Goal: Task Accomplishment & Management: Complete application form

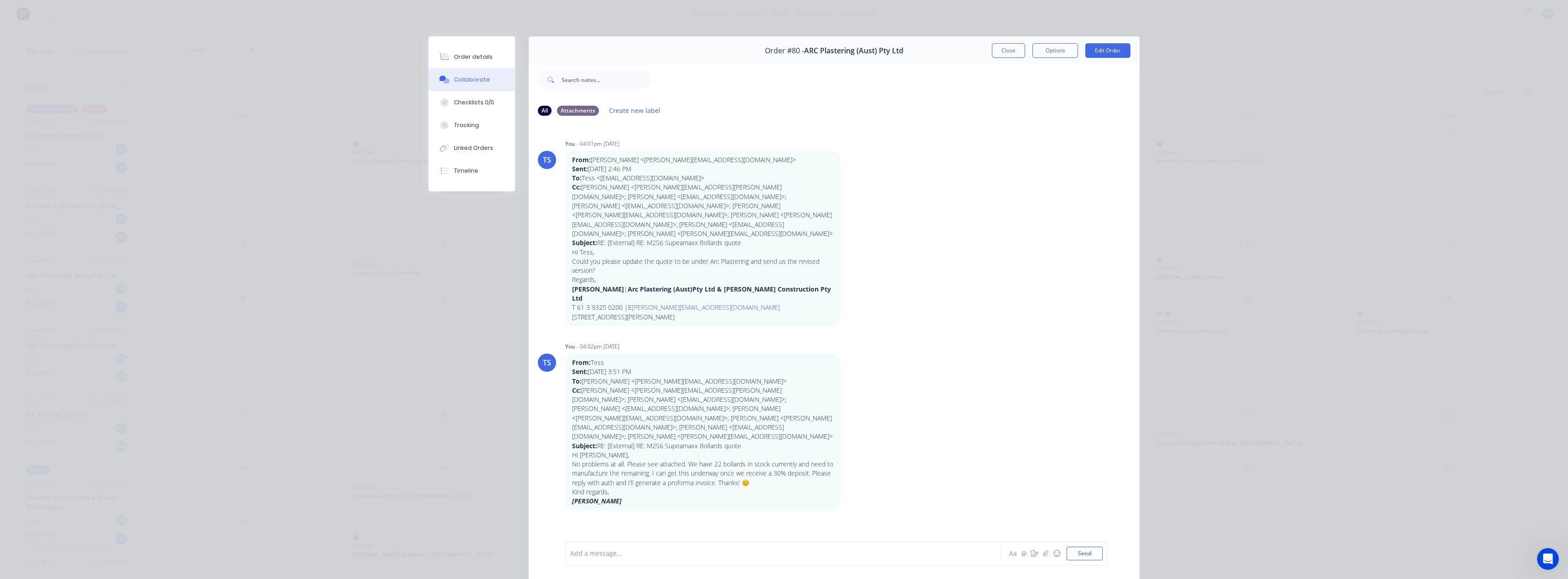
click at [995, 50] on button "Close" at bounding box center [1008, 50] width 33 height 15
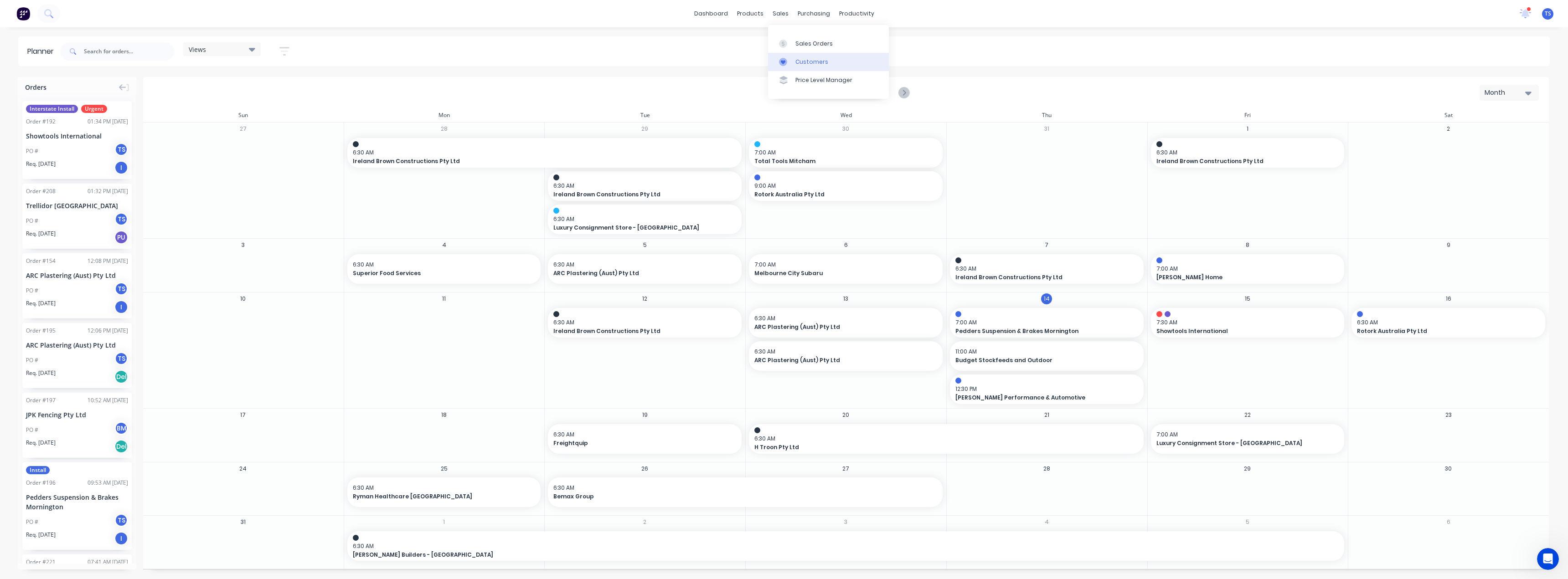
click at [801, 64] on div "Customers" at bounding box center [812, 61] width 33 height 8
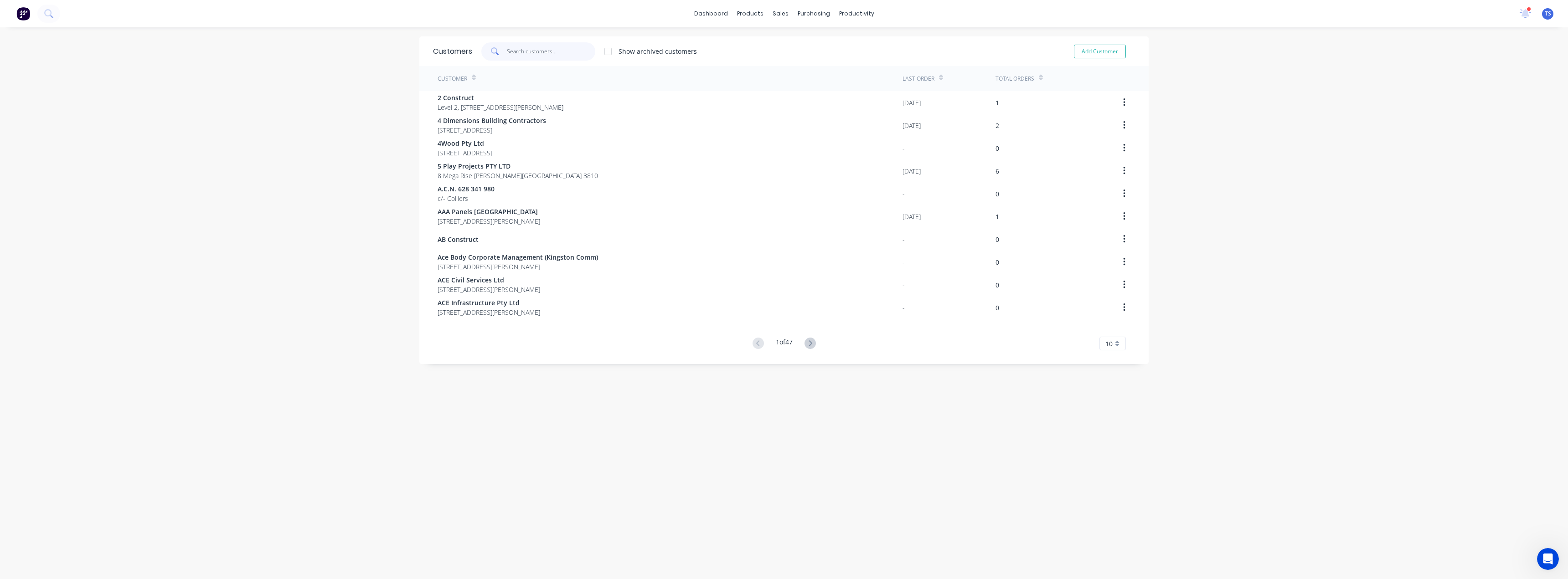
click at [507, 50] on input "text" at bounding box center [551, 52] width 89 height 18
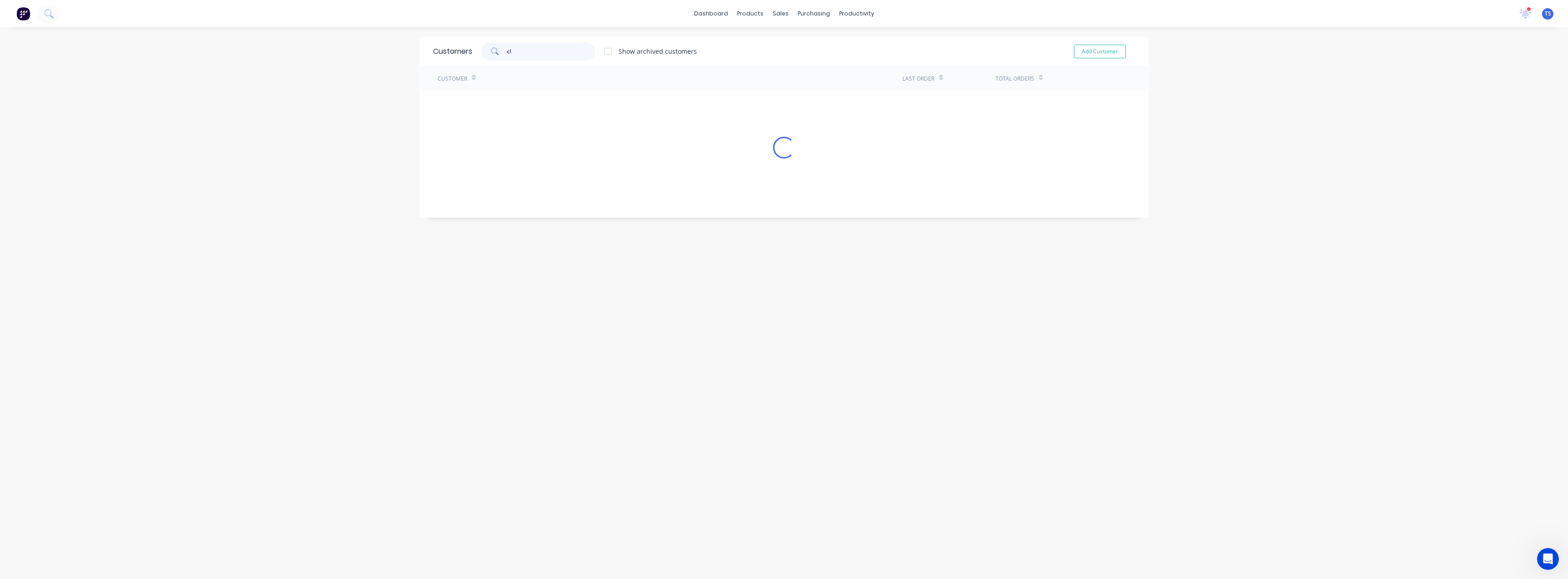
type input "c"
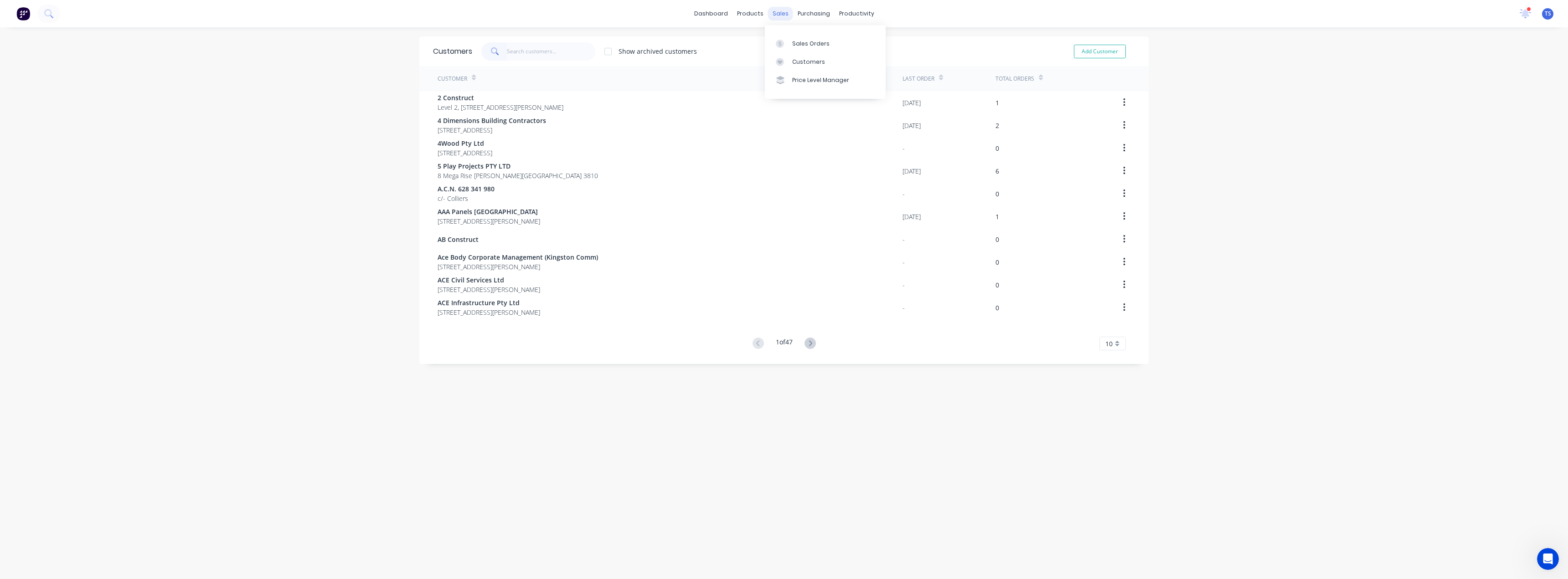
click at [777, 14] on div "sales" at bounding box center [780, 13] width 25 height 13
click at [785, 38] on link "Sales Orders" at bounding box center [825, 43] width 121 height 18
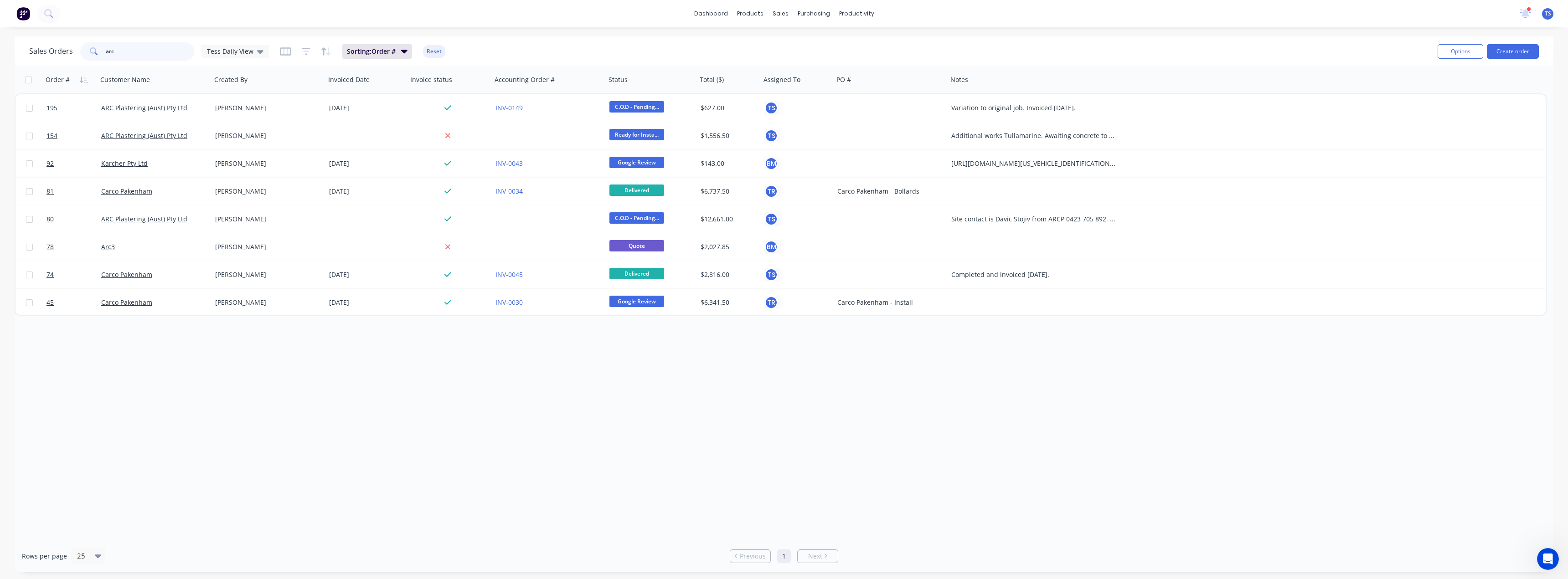
drag, startPoint x: 153, startPoint y: 55, endPoint x: 79, endPoint y: 46, distance: 74.5
click at [80, 46] on div "arc" at bounding box center [137, 52] width 114 height 18
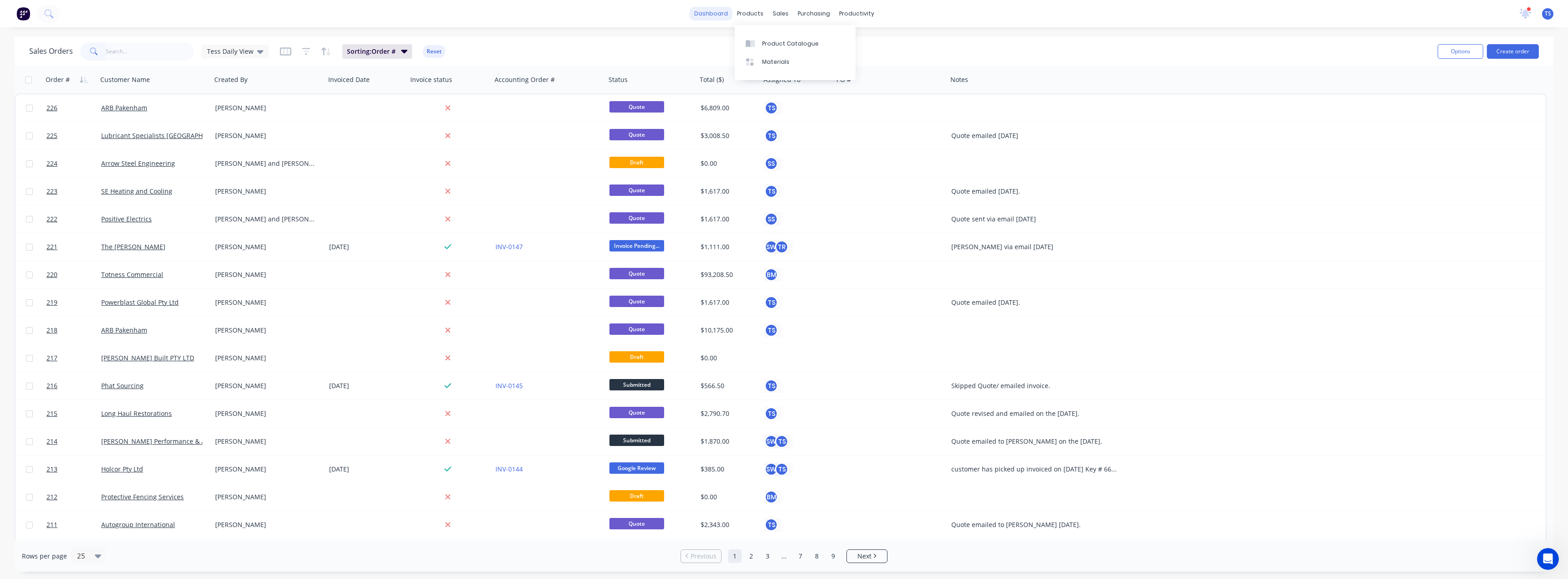
click at [707, 12] on link "dashboard" at bounding box center [711, 13] width 43 height 13
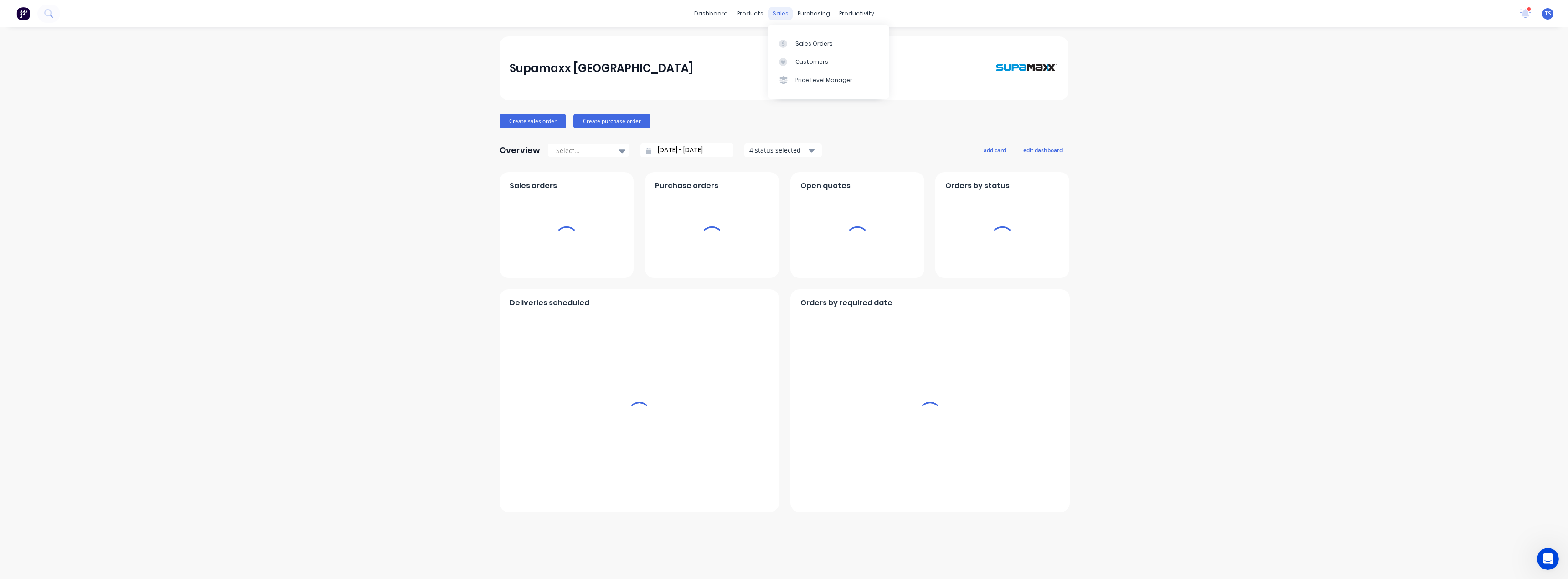
click at [778, 12] on div "sales" at bounding box center [780, 13] width 25 height 13
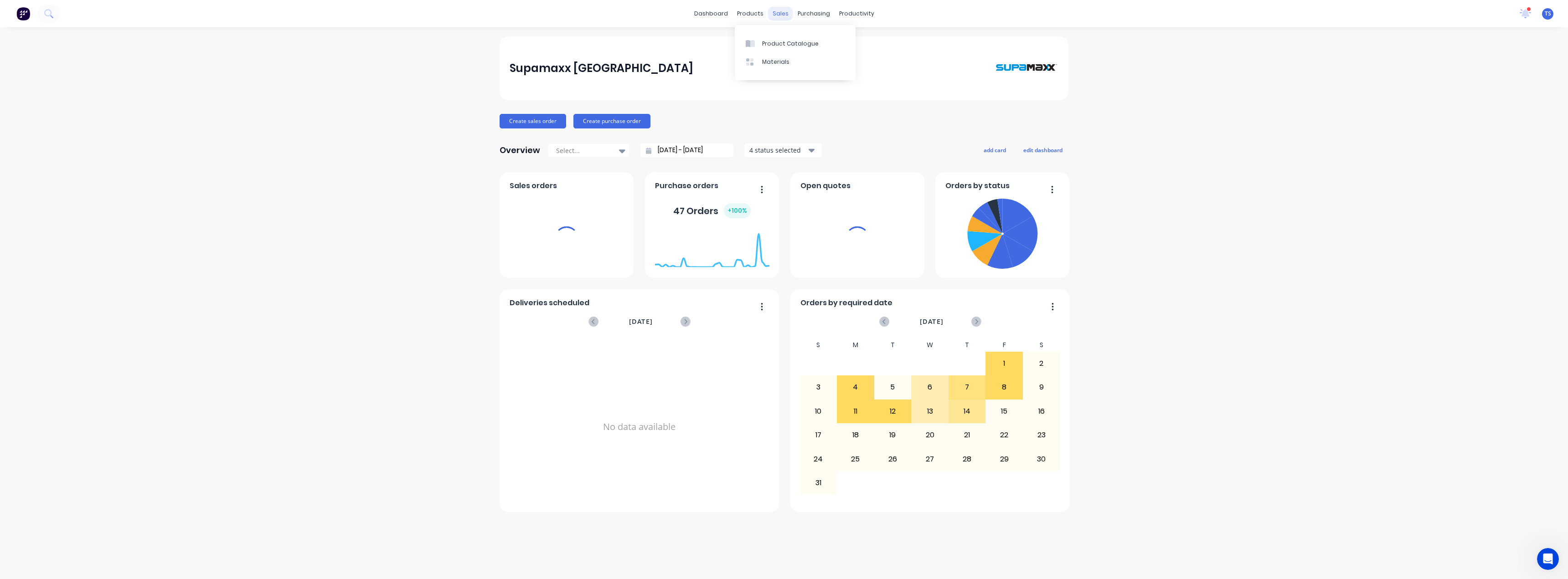
click at [779, 15] on div "sales" at bounding box center [780, 13] width 25 height 13
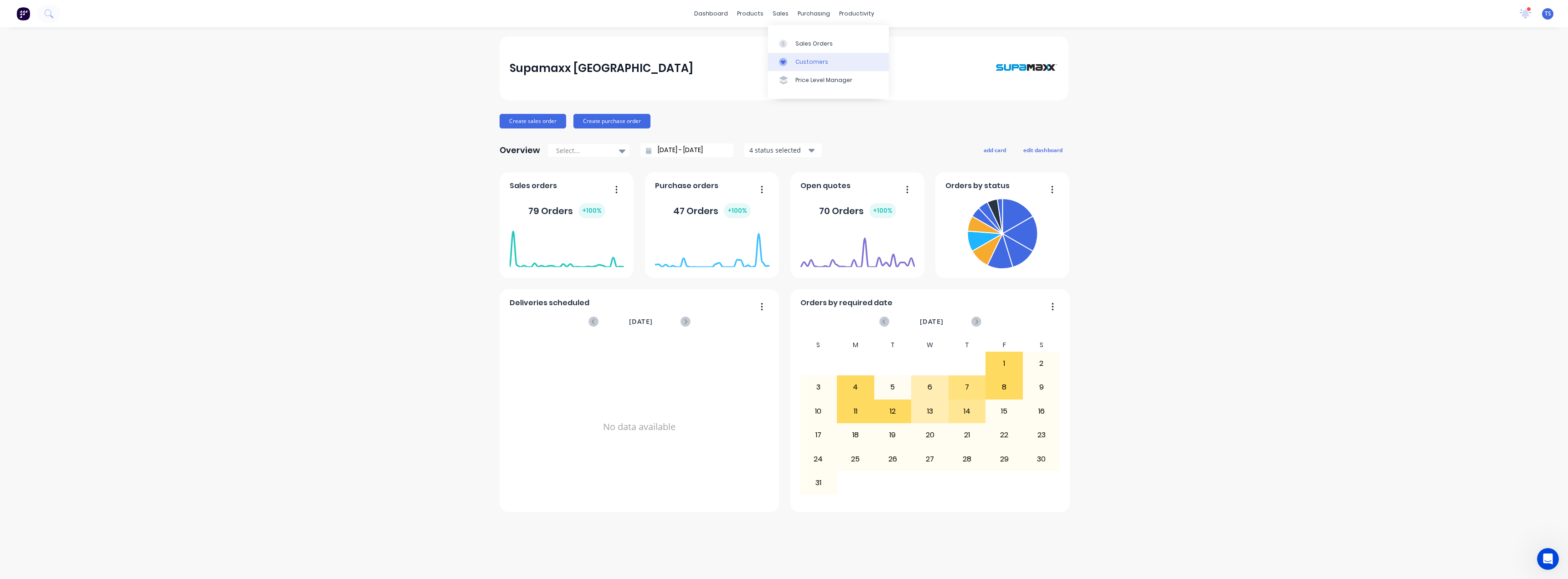
click at [799, 61] on div "Customers" at bounding box center [812, 61] width 33 height 8
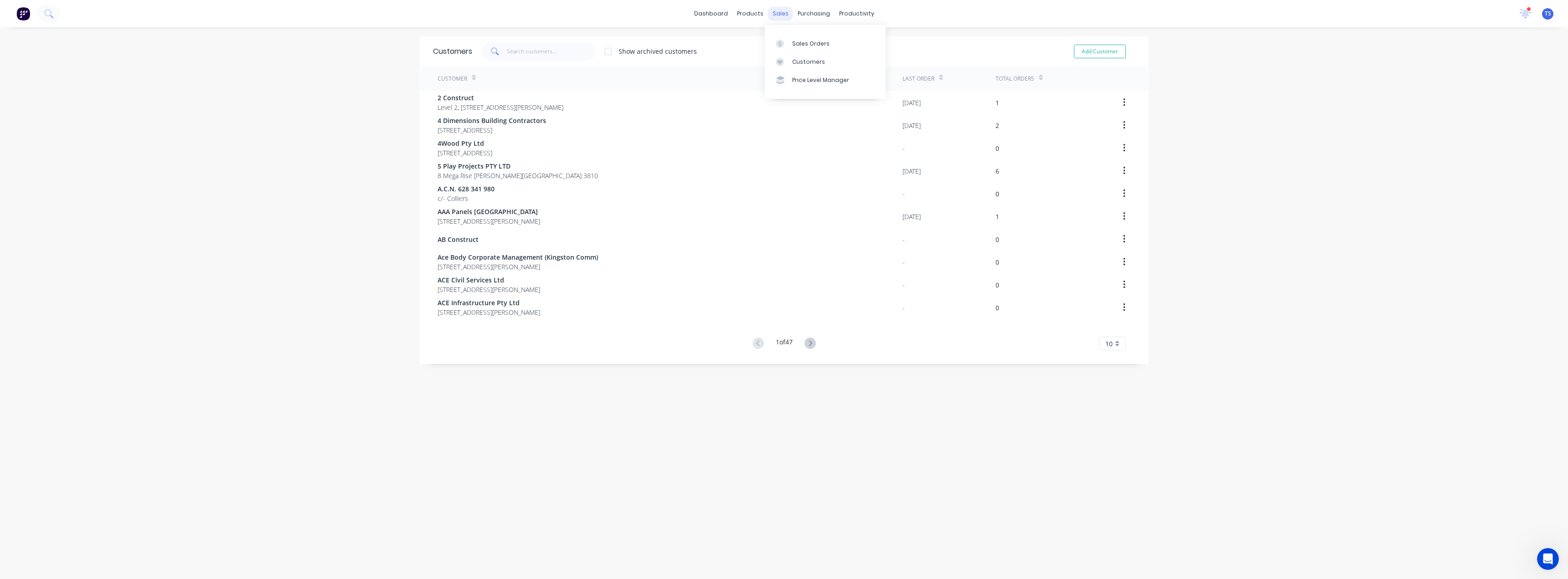
click at [780, 15] on div "sales" at bounding box center [780, 13] width 25 height 13
click at [796, 47] on div "Sales Orders" at bounding box center [810, 43] width 37 height 8
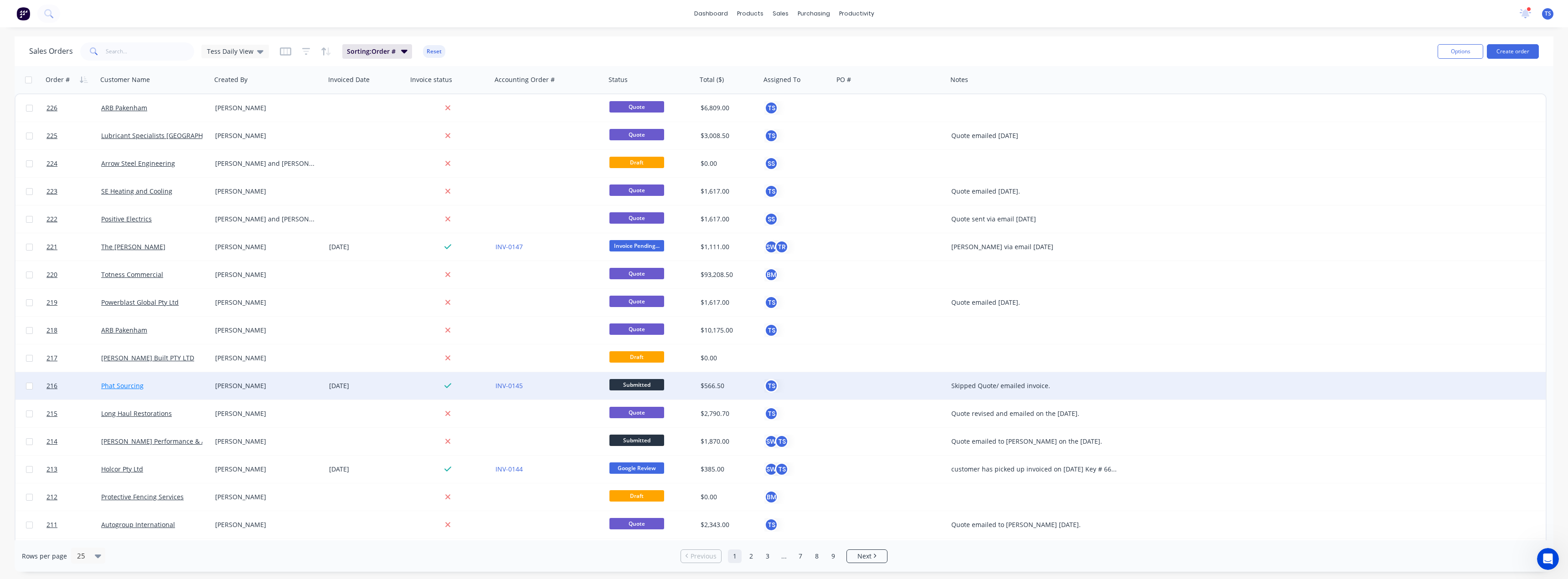
click at [124, 387] on link "Phat Sourcing" at bounding box center [122, 386] width 43 height 9
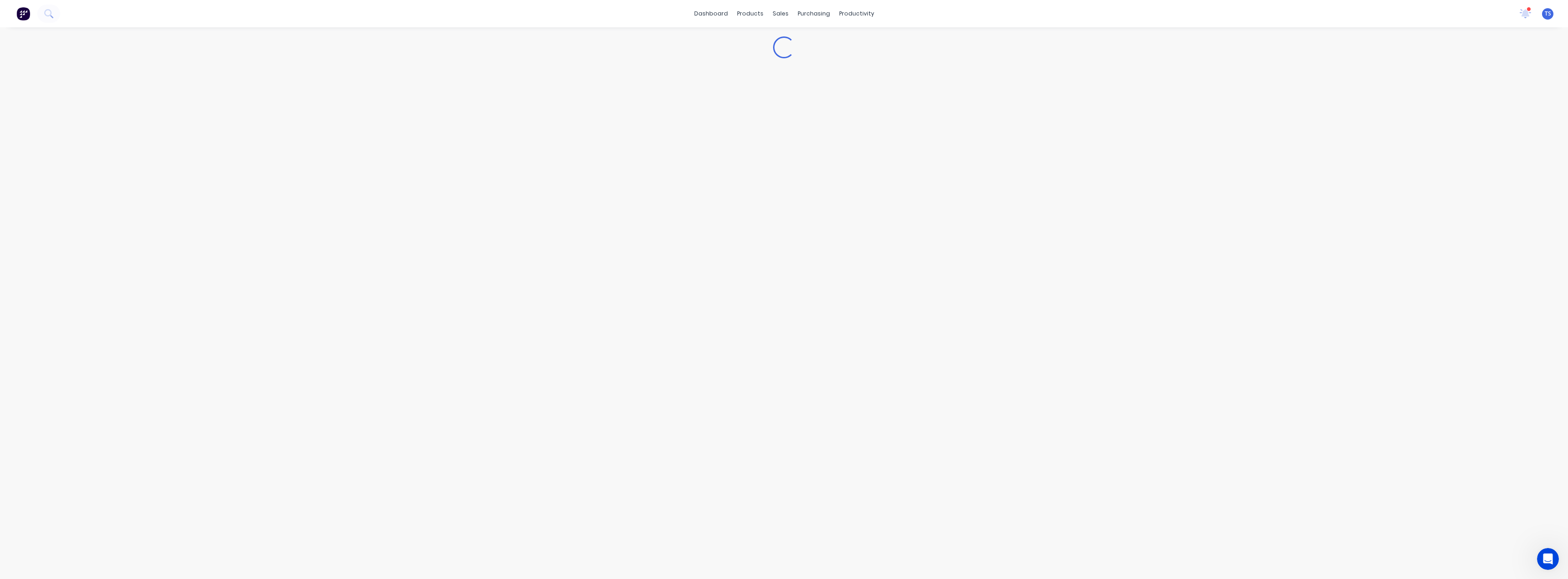
click at [124, 387] on div "Loading..." at bounding box center [784, 303] width 1568 height 552
click at [413, 145] on div "Contacts" at bounding box center [408, 148] width 28 height 8
click at [514, 124] on div "[PERSON_NAME]" at bounding box center [527, 122] width 57 height 11
click at [491, 120] on icon "button" at bounding box center [488, 122] width 5 height 6
click at [423, 55] on div "Order history" at bounding box center [414, 57] width 39 height 8
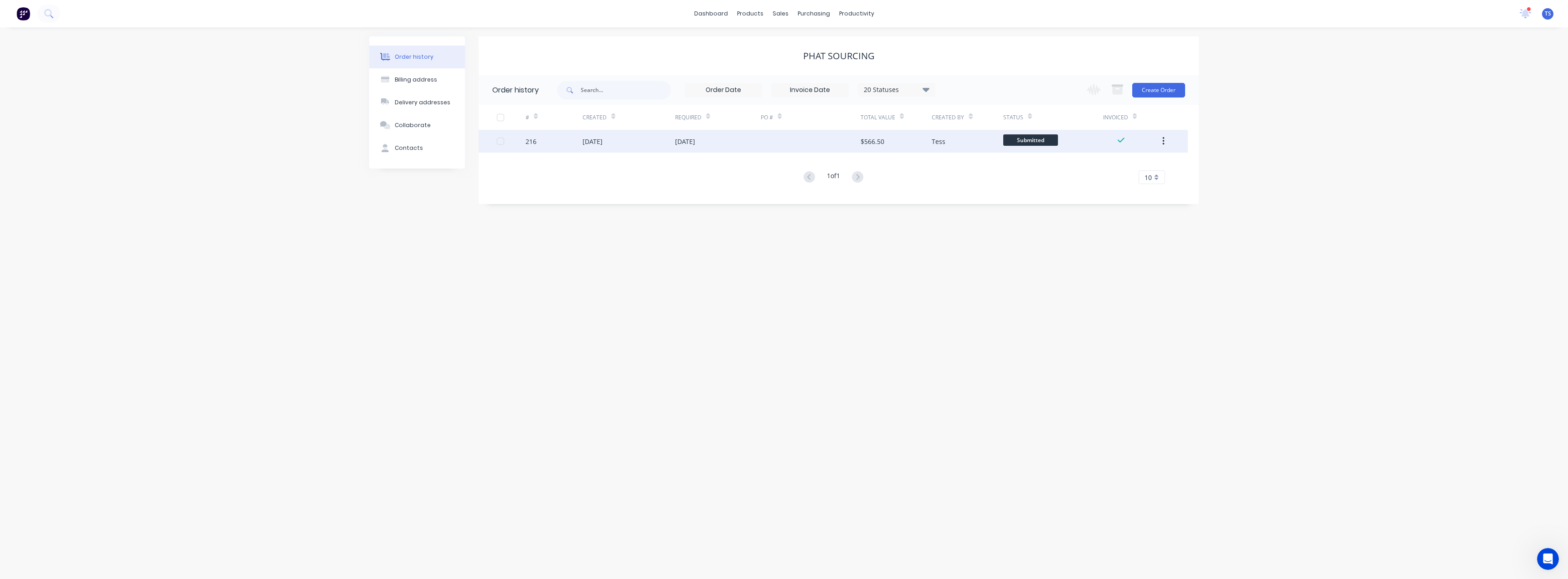
click at [603, 142] on div "[DATE]" at bounding box center [592, 142] width 20 height 10
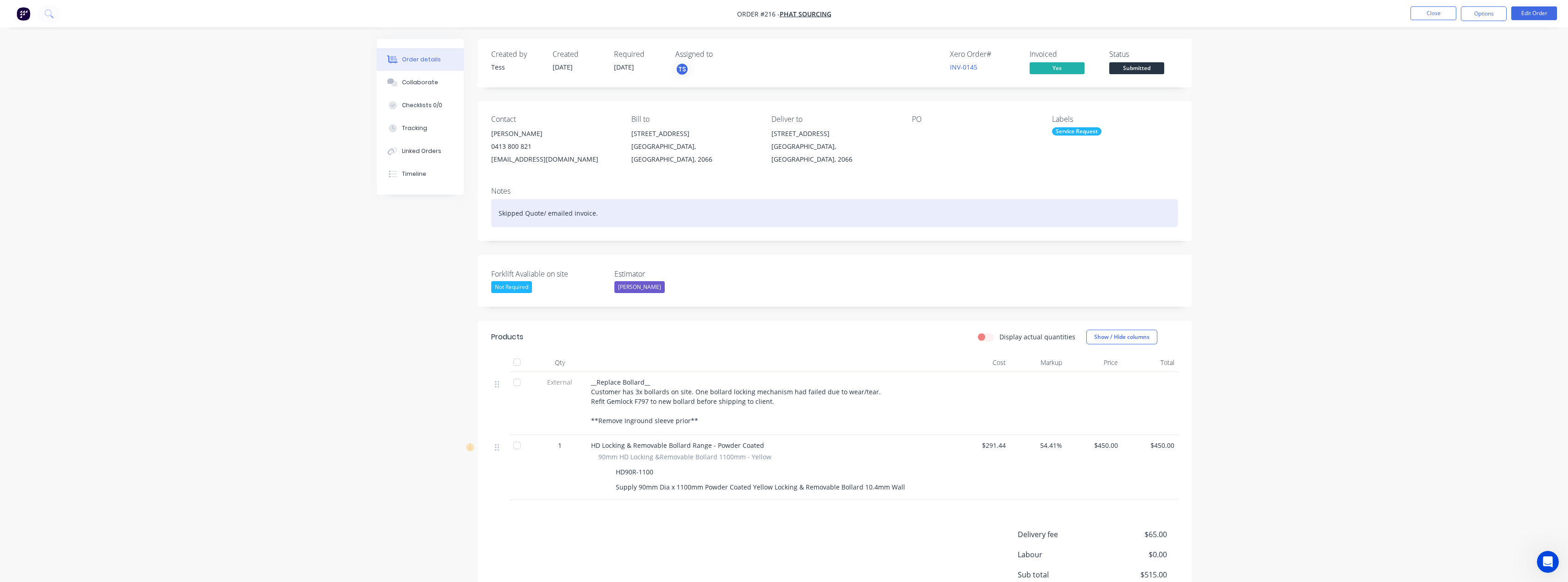
click at [602, 215] on div "Skipped Quote/ emailed invoice." at bounding box center [834, 213] width 686 height 28
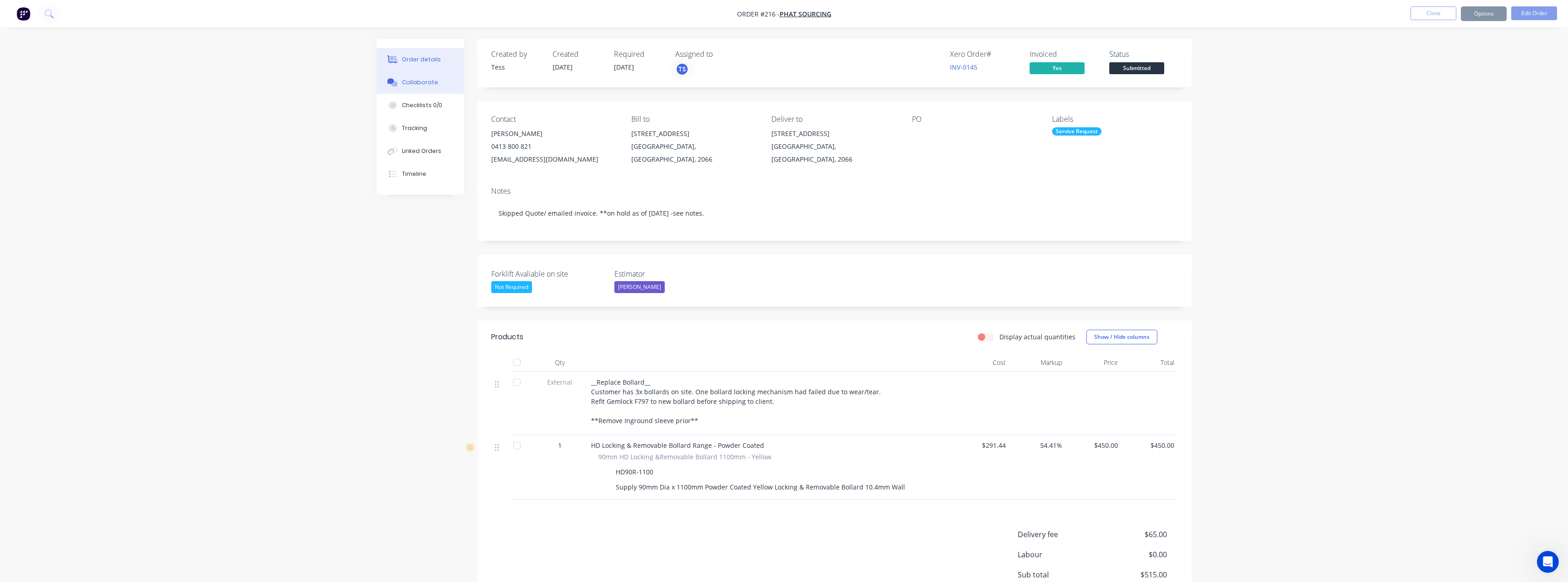
click at [423, 82] on div "Collaborate" at bounding box center [419, 82] width 36 height 8
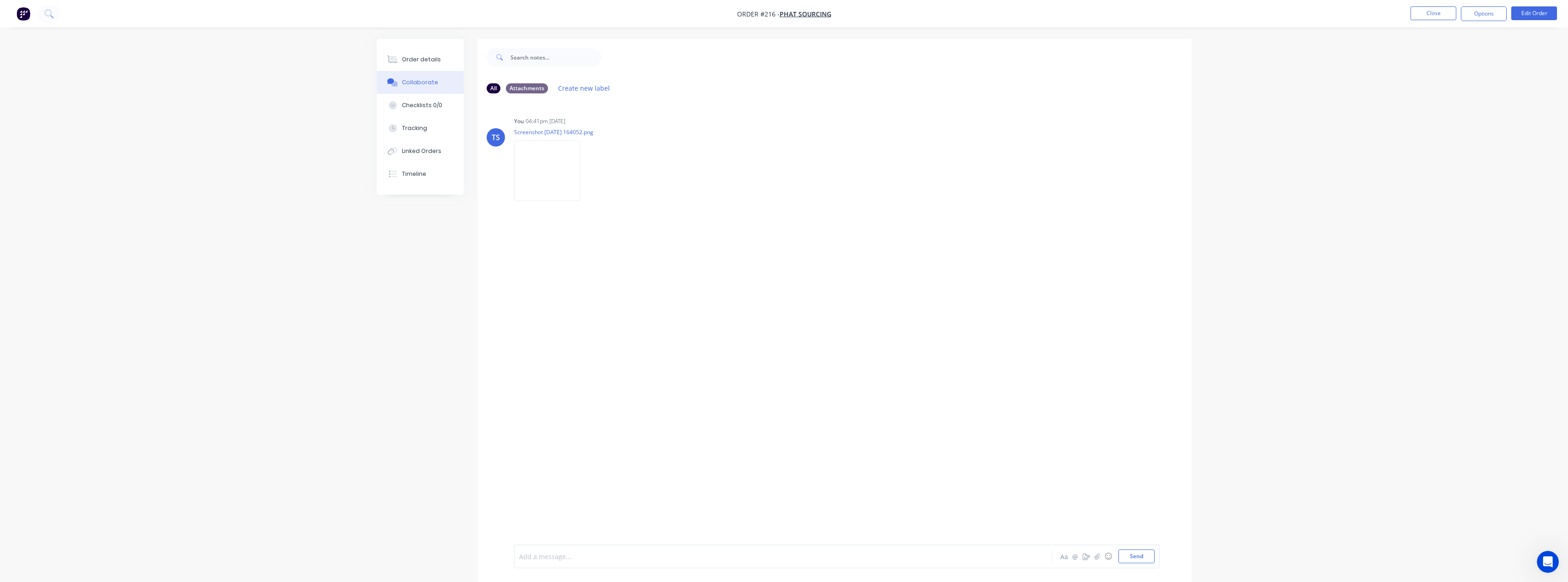
click at [565, 555] on div at bounding box center [757, 556] width 476 height 10
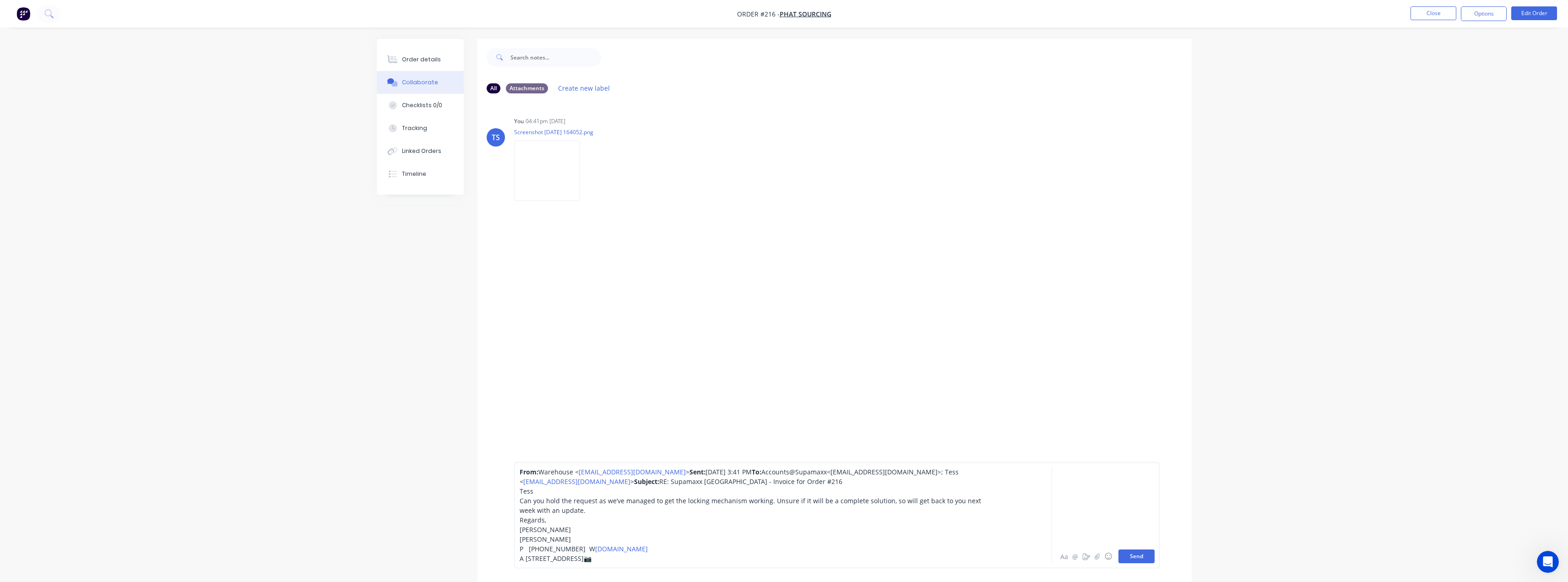
click at [1129, 558] on button "Send" at bounding box center [1136, 556] width 36 height 13
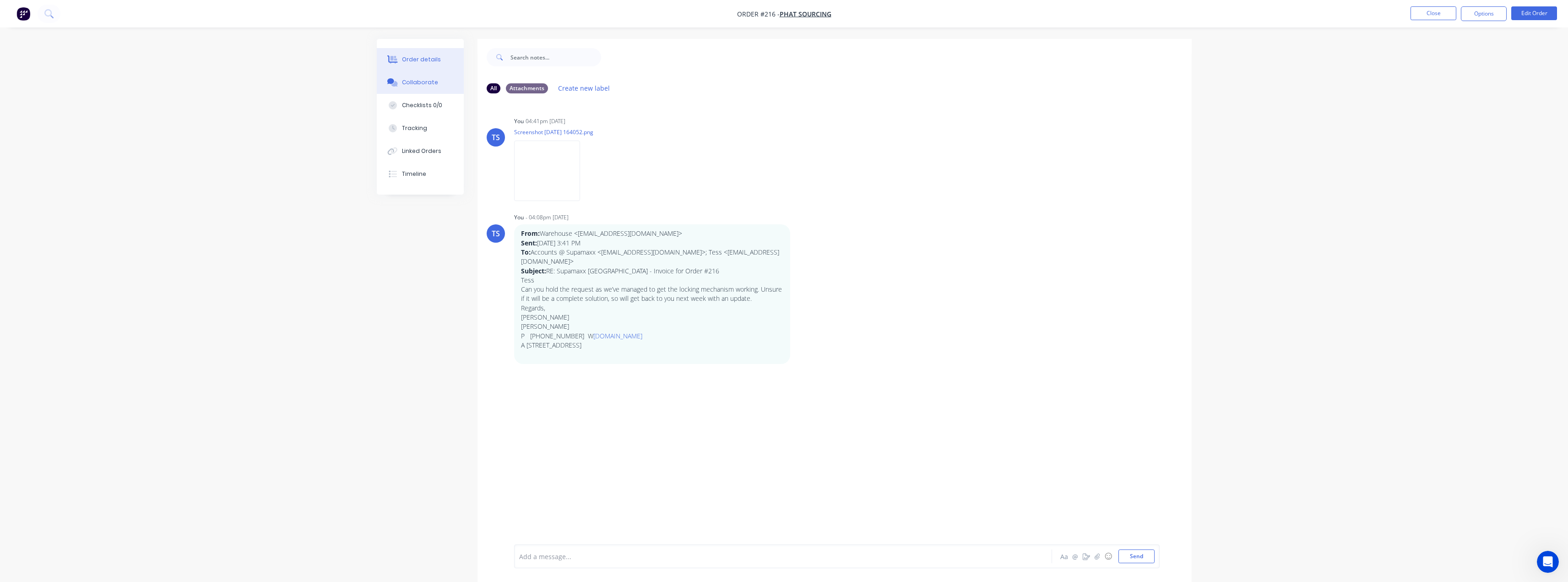
click at [413, 62] on div "Order details" at bounding box center [421, 59] width 39 height 8
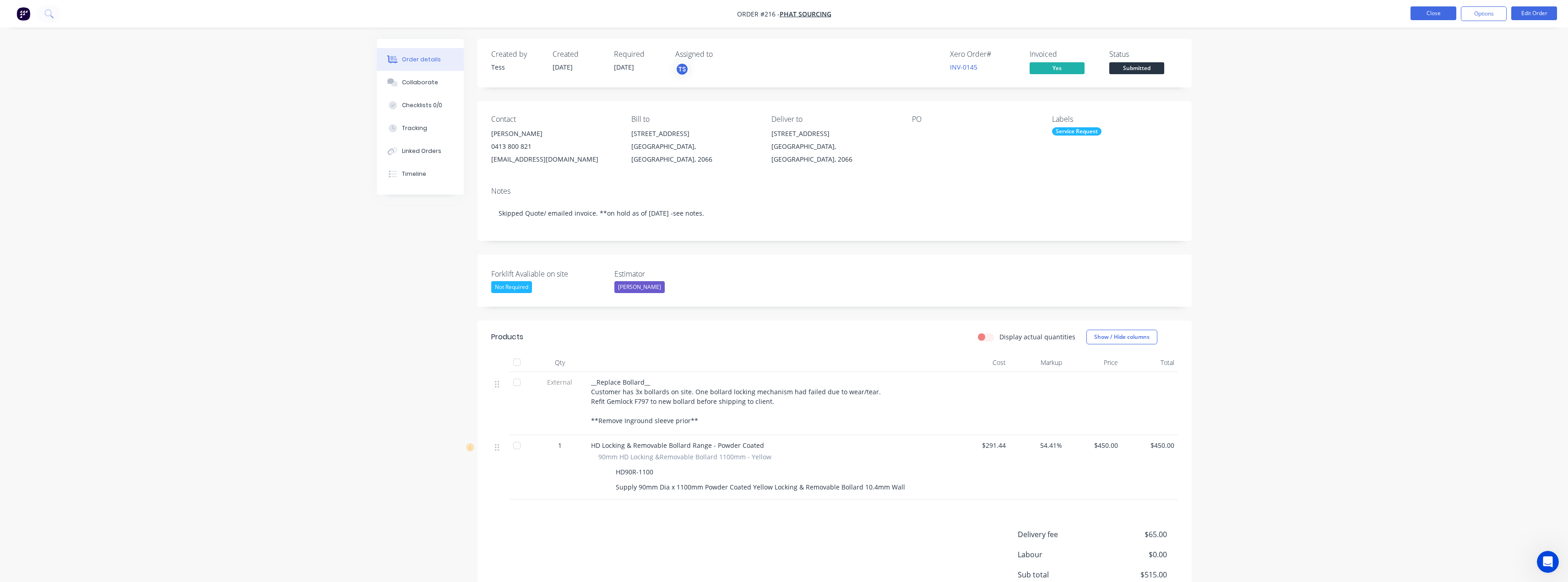
click at [1424, 13] on button "Close" at bounding box center [1433, 13] width 46 height 13
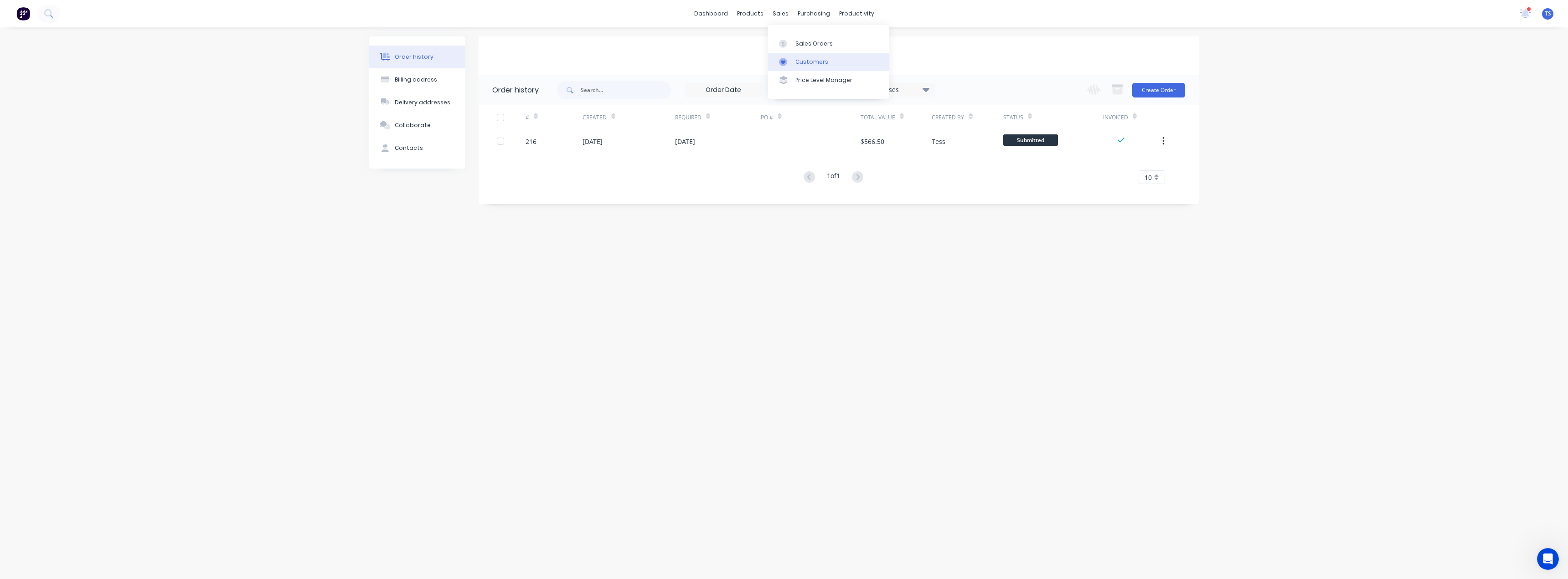
click at [800, 59] on div "Customers" at bounding box center [812, 61] width 33 height 8
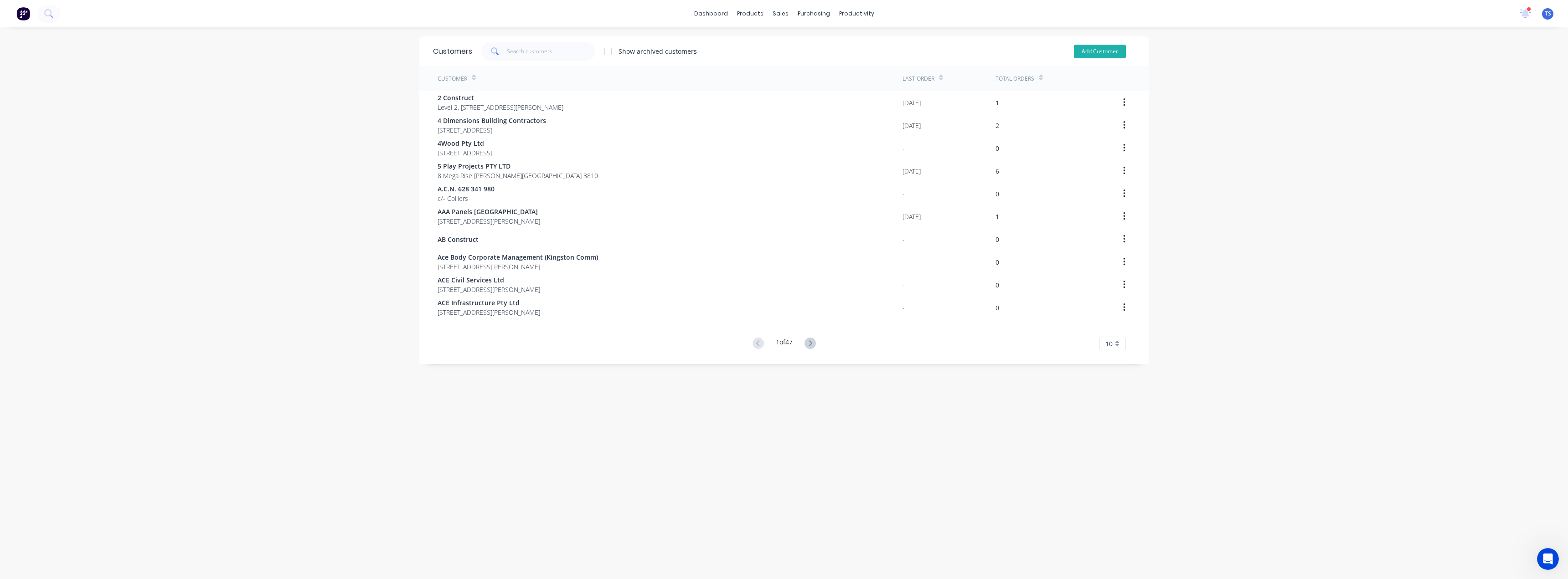
click at [1097, 52] on button "Add Customer" at bounding box center [1099, 51] width 52 height 13
select select "AU"
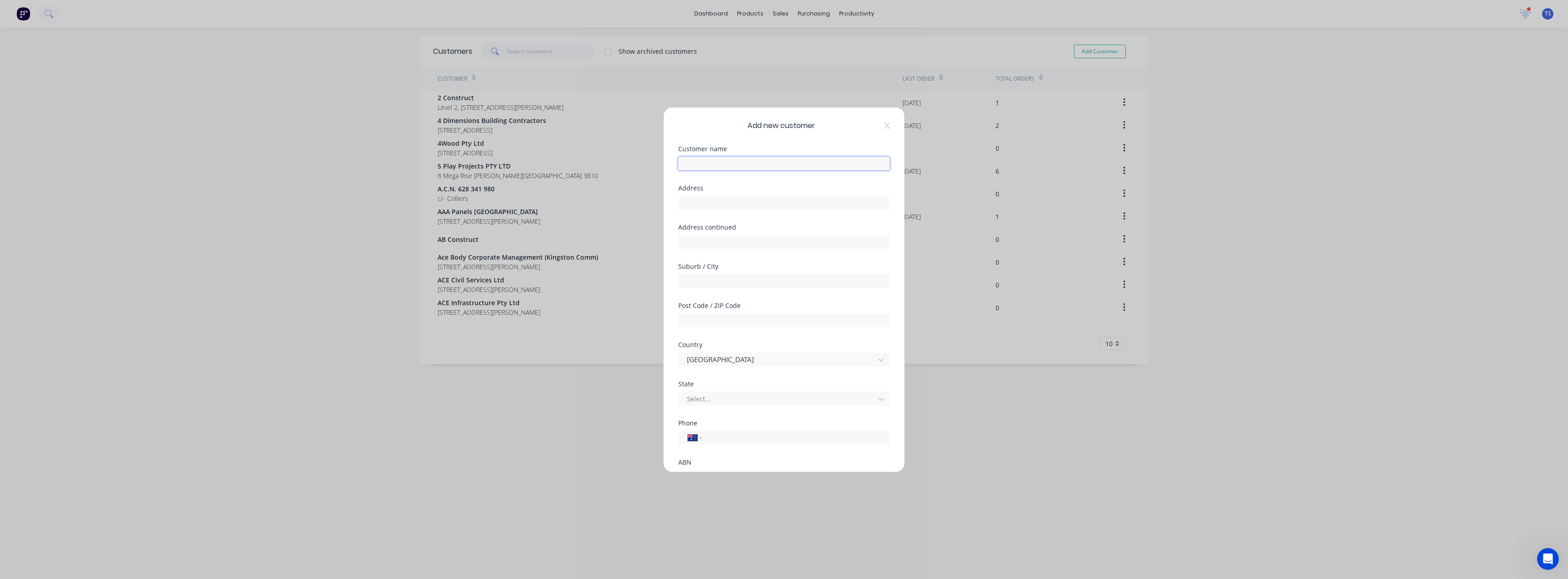
click at [711, 159] on input "text" at bounding box center [783, 164] width 211 height 13
paste input "[GEOGRAPHIC_DATA][PERSON_NAME]"
type input "[GEOGRAPHIC_DATA][PERSON_NAME]"
click at [719, 201] on input "text" at bounding box center [783, 203] width 211 height 13
paste input "[STREET_ADDRESS][PERSON_NAME]"
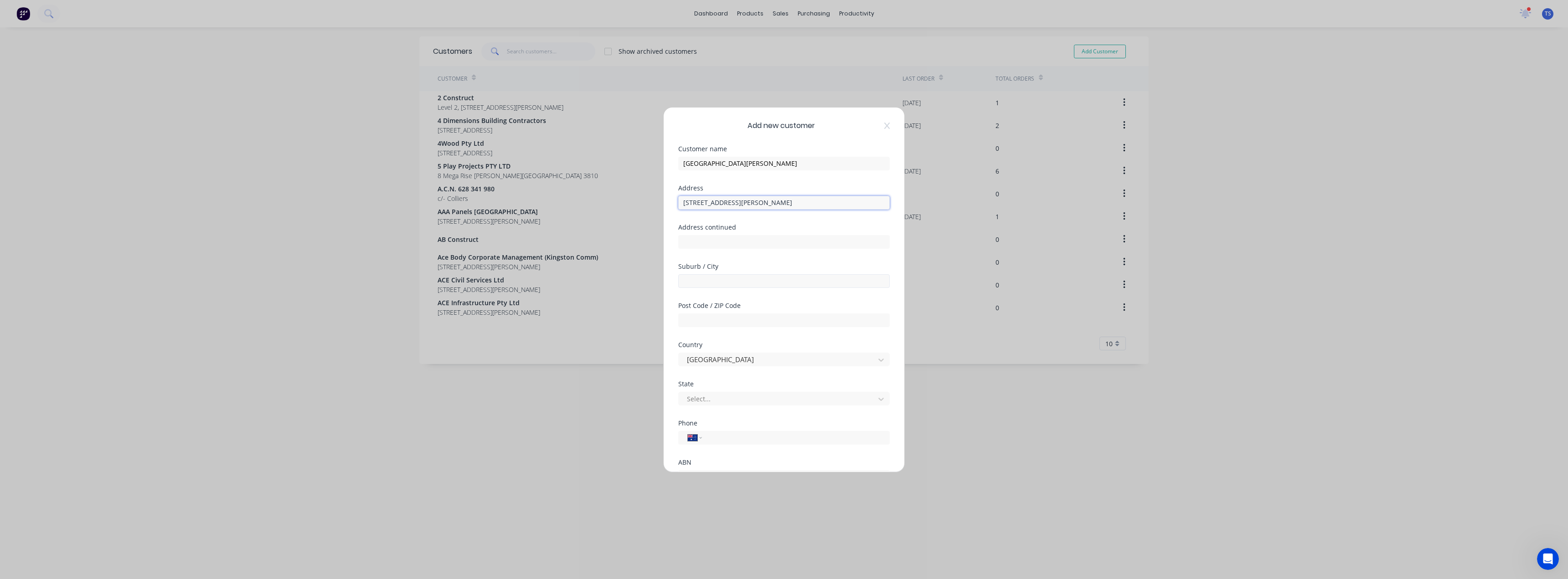
type input "[STREET_ADDRESS][PERSON_NAME]"
click at [696, 280] on input "text" at bounding box center [783, 281] width 211 height 13
type input "Mount [PERSON_NAME]"
click at [704, 398] on div at bounding box center [778, 398] width 184 height 12
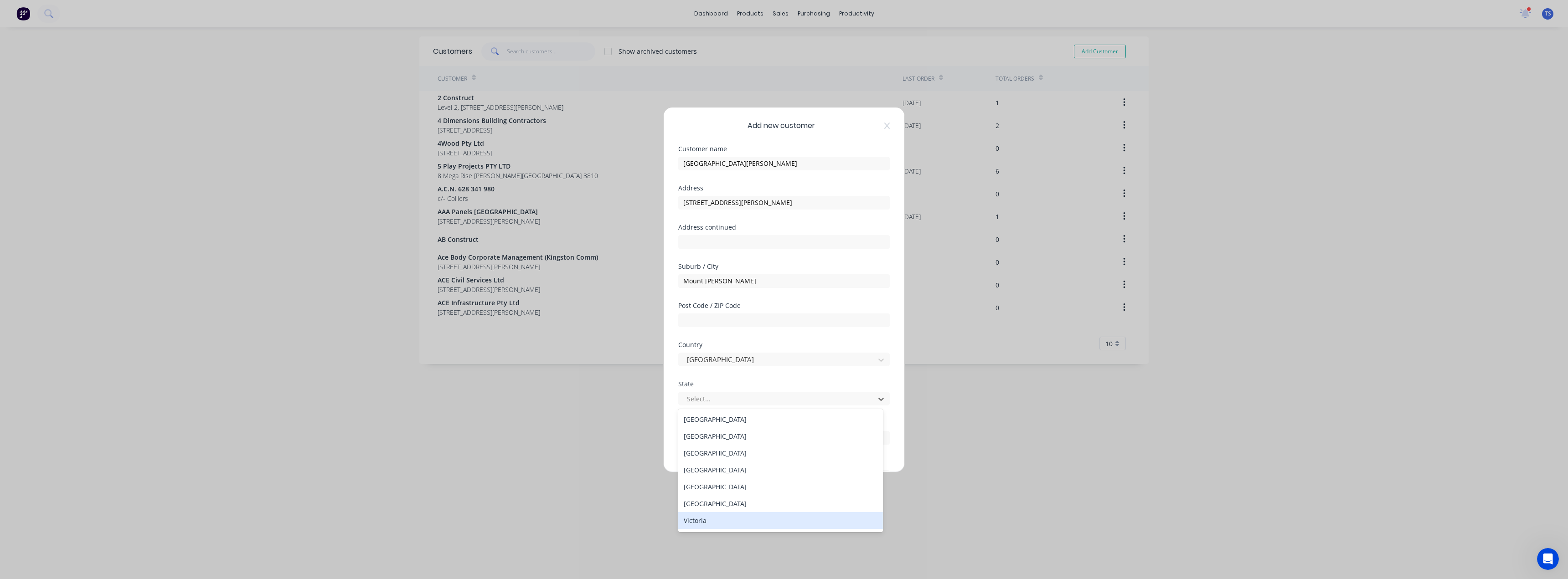
click at [698, 519] on div "Victoria" at bounding box center [780, 521] width 205 height 17
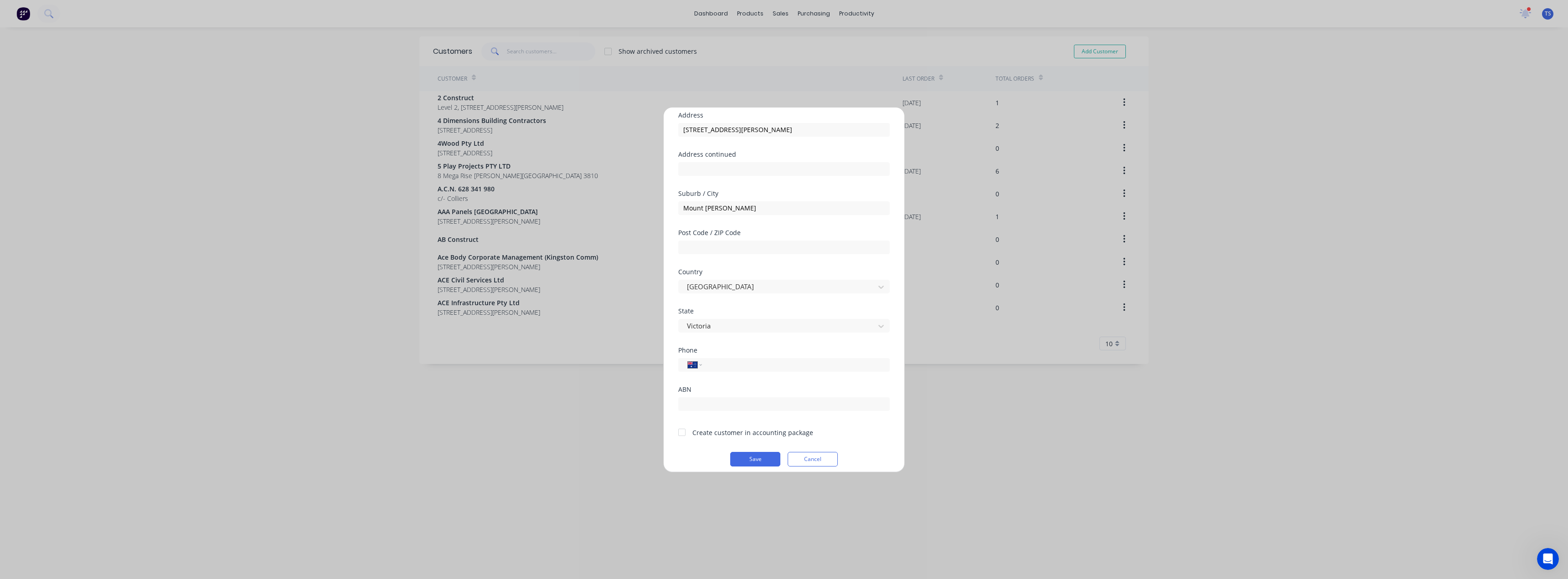
scroll to position [80, 0]
click at [716, 240] on input "text" at bounding box center [783, 240] width 211 height 13
type input "3934"
drag, startPoint x: 814, startPoint y: 123, endPoint x: 737, endPoint y: 124, distance: 77.0
click at [737, 124] on input "[STREET_ADDRESS][PERSON_NAME]" at bounding box center [783, 122] width 211 height 13
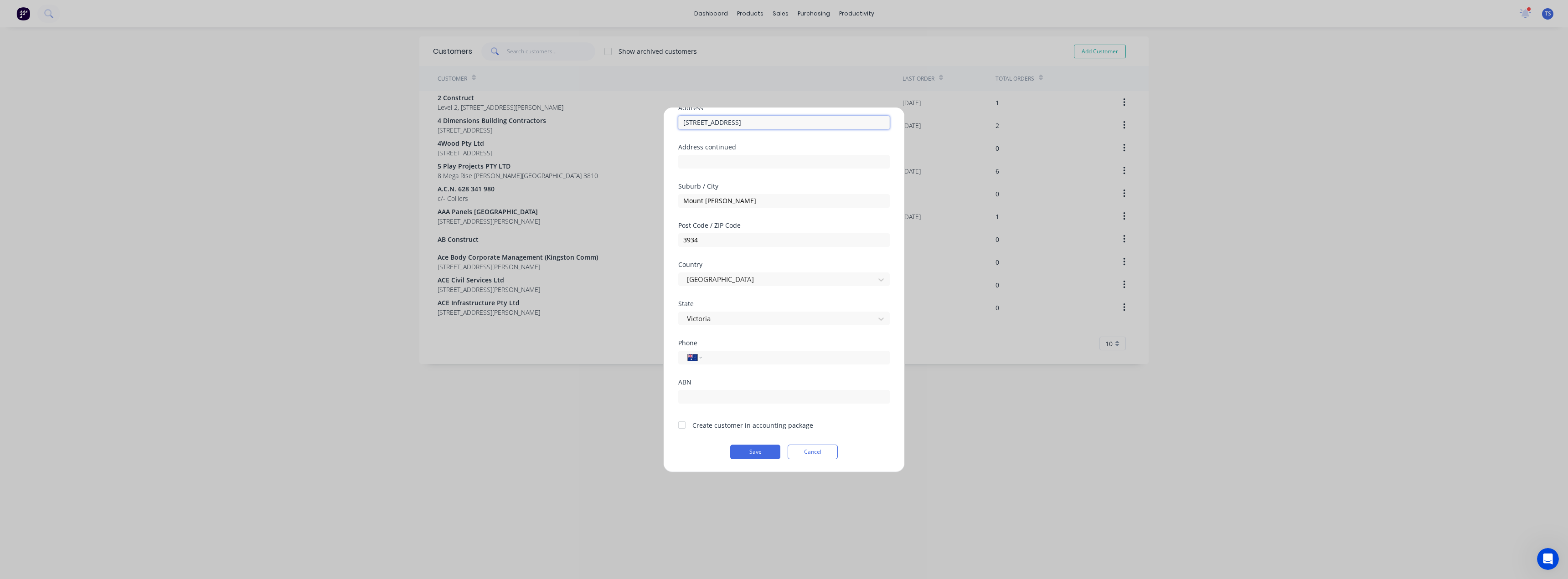
type input "[STREET_ADDRESS]"
click at [682, 425] on div at bounding box center [682, 425] width 18 height 18
click at [763, 452] on button "Save" at bounding box center [755, 452] width 50 height 15
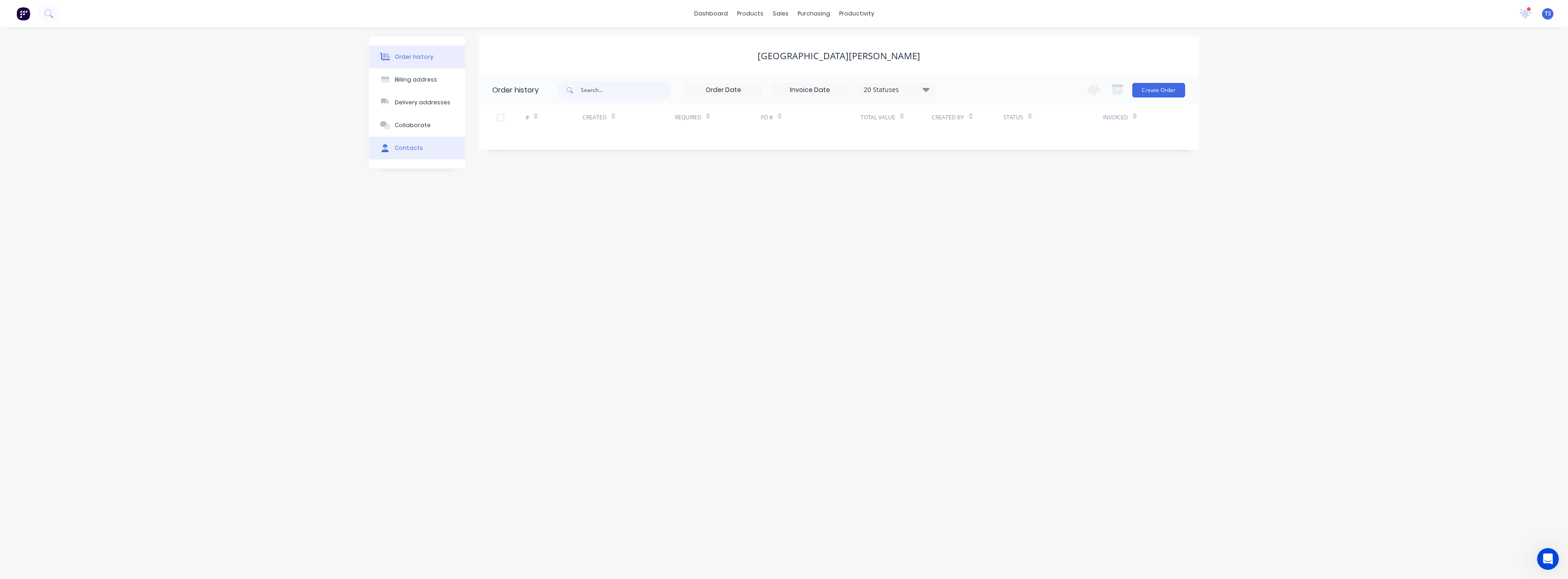
click at [408, 153] on button "Contacts" at bounding box center [417, 148] width 96 height 23
click at [1180, 92] on button "Add contact" at bounding box center [1171, 89] width 42 height 13
select select "AU"
click at [507, 159] on input "text" at bounding box center [567, 156] width 149 height 13
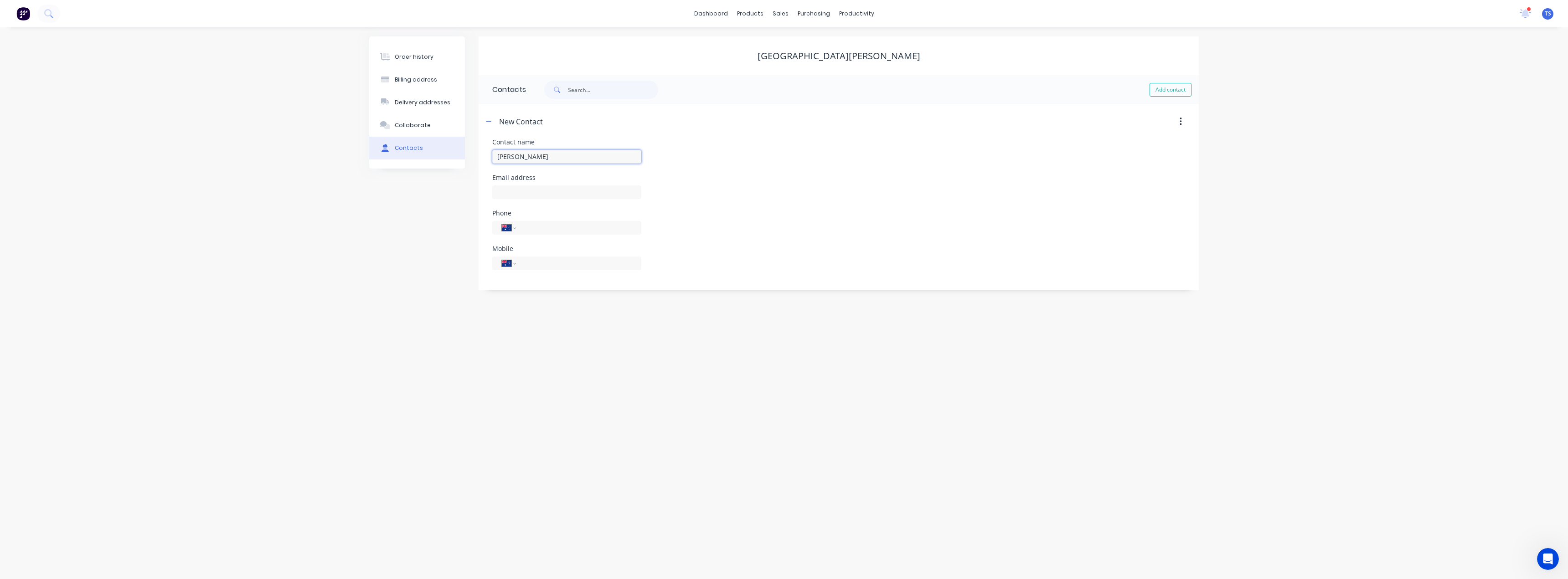
type input "[PERSON_NAME]"
select select "AU"
click at [529, 228] on input "tel" at bounding box center [577, 227] width 110 height 10
paste input "[PHONE_NUMBER]"
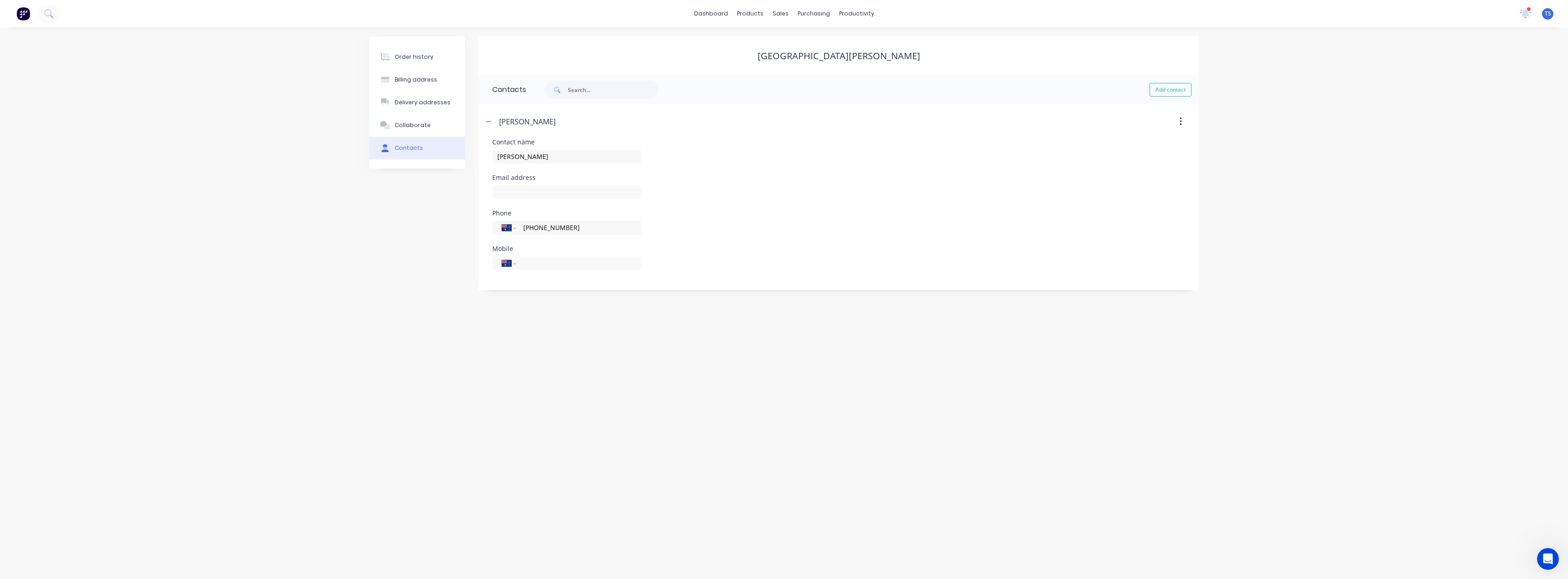
type input "[PHONE_NUMBER]"
click at [518, 159] on input "[PERSON_NAME]" at bounding box center [567, 156] width 149 height 13
drag, startPoint x: 518, startPoint y: 155, endPoint x: 486, endPoint y: 158, distance: 32.1
click at [486, 158] on div "Contact name [PERSON_NAME] or Heather Email address Phone International [GEOGRA…" at bounding box center [838, 214] width 720 height 151
type input "[PERSON_NAME]"
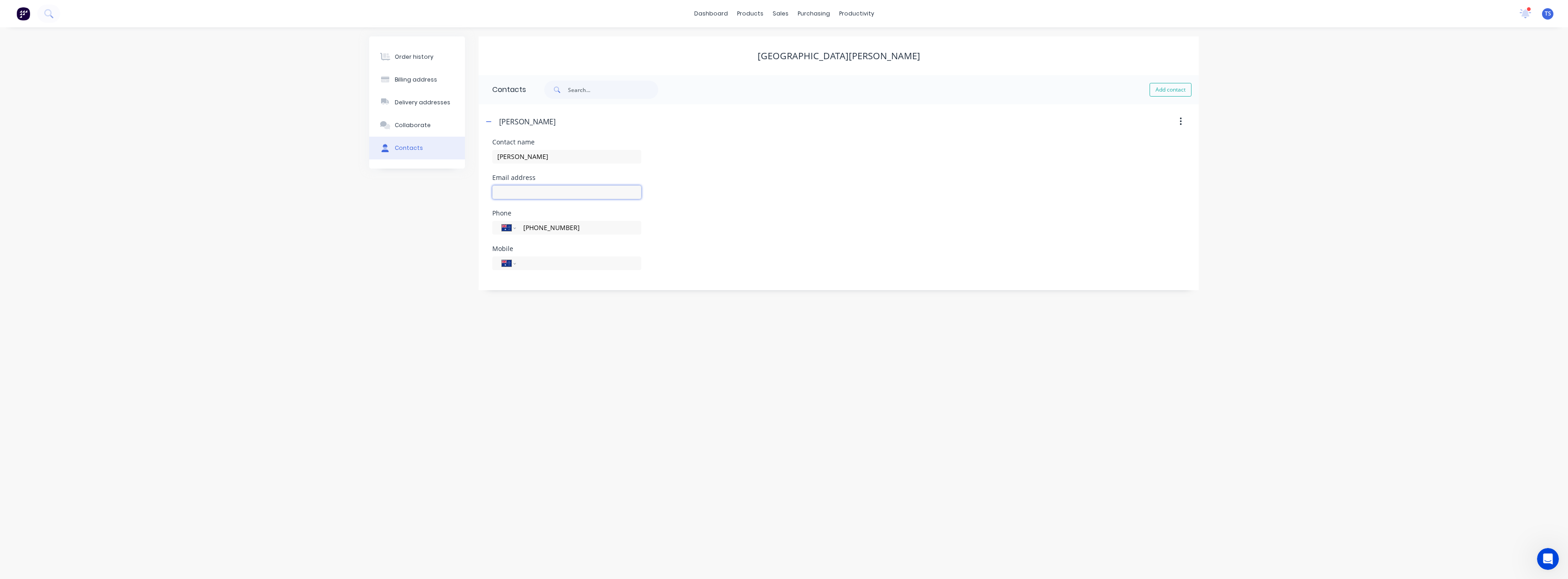
click at [512, 191] on input "text" at bounding box center [567, 192] width 149 height 13
type input "[EMAIL_ADDRESS][DOMAIN_NAME]"
click at [491, 121] on icon "button" at bounding box center [488, 122] width 5 height 6
click at [418, 60] on div "Order history" at bounding box center [414, 57] width 39 height 8
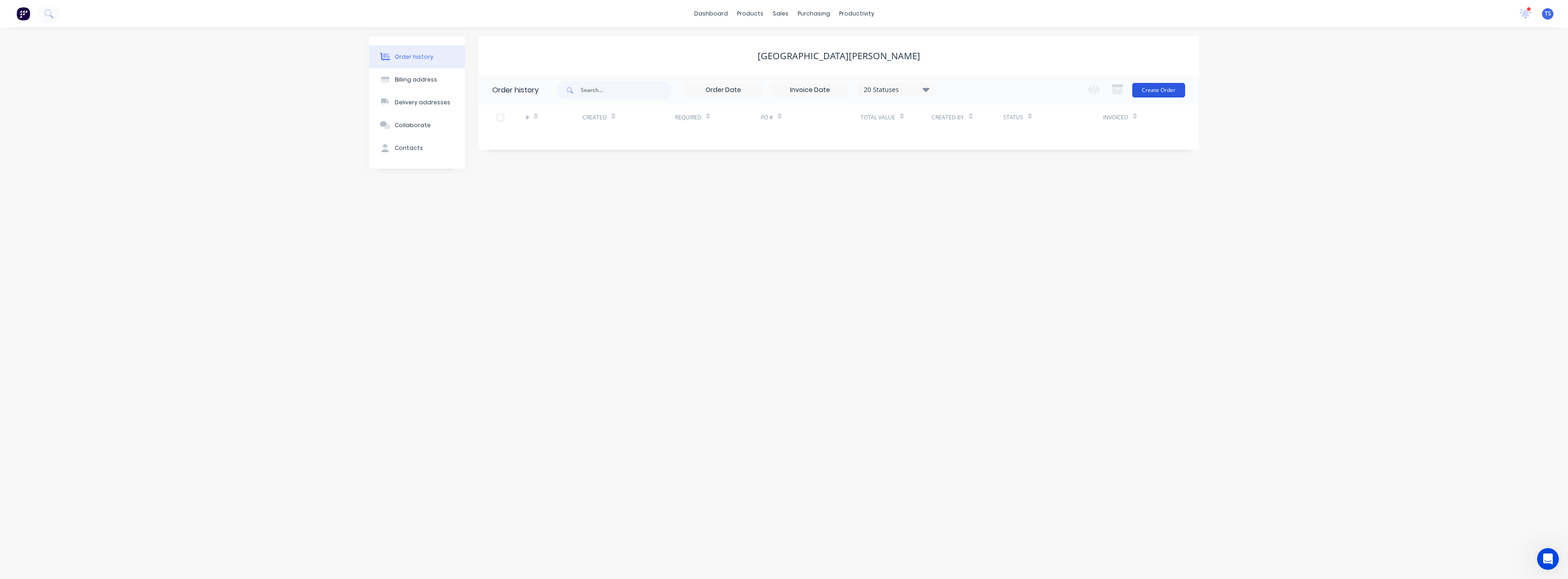
click at [1168, 89] on button "Create Order" at bounding box center [1158, 90] width 53 height 15
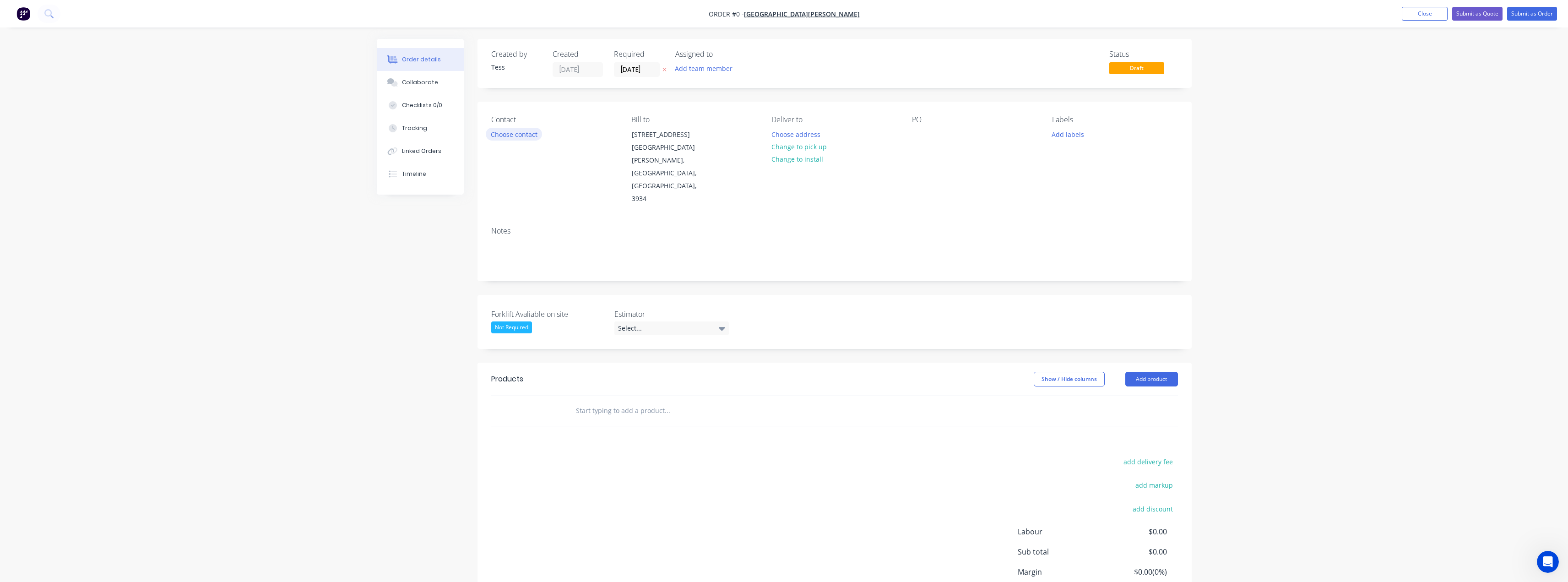
click at [520, 134] on button "Choose contact" at bounding box center [514, 134] width 56 height 12
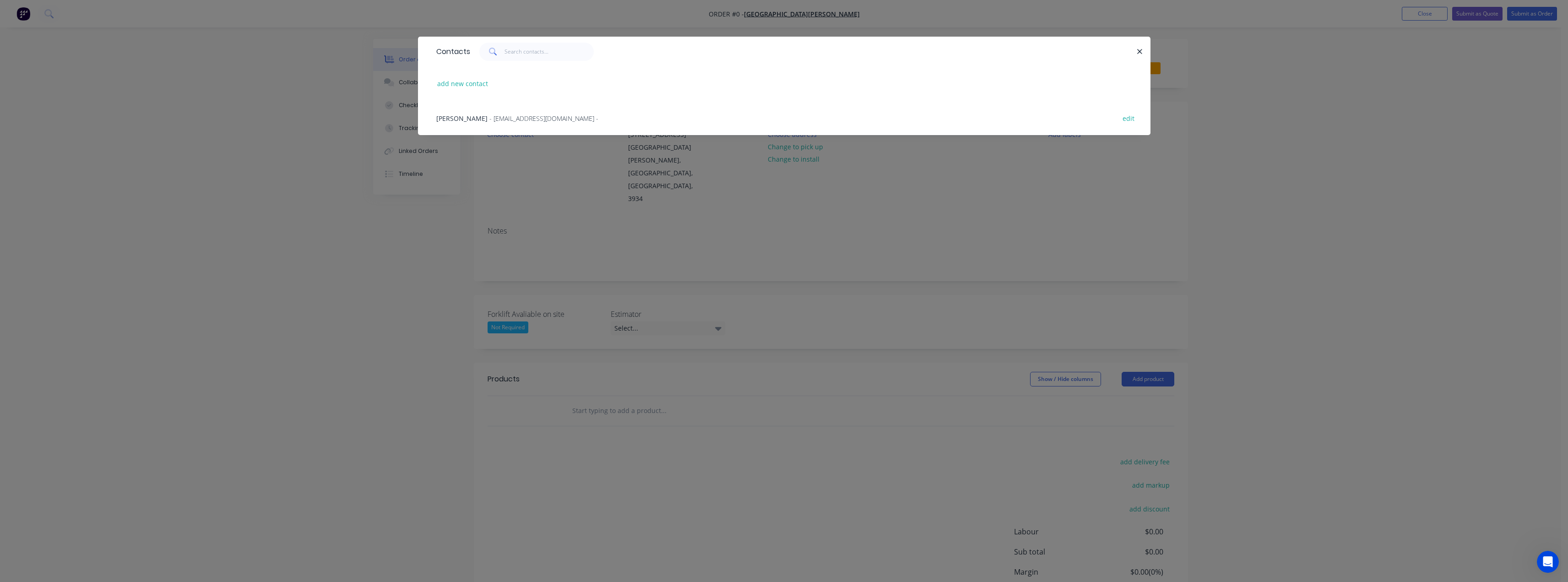
click at [510, 118] on span "- [EMAIL_ADDRESS][DOMAIN_NAME] -" at bounding box center [544, 118] width 109 height 9
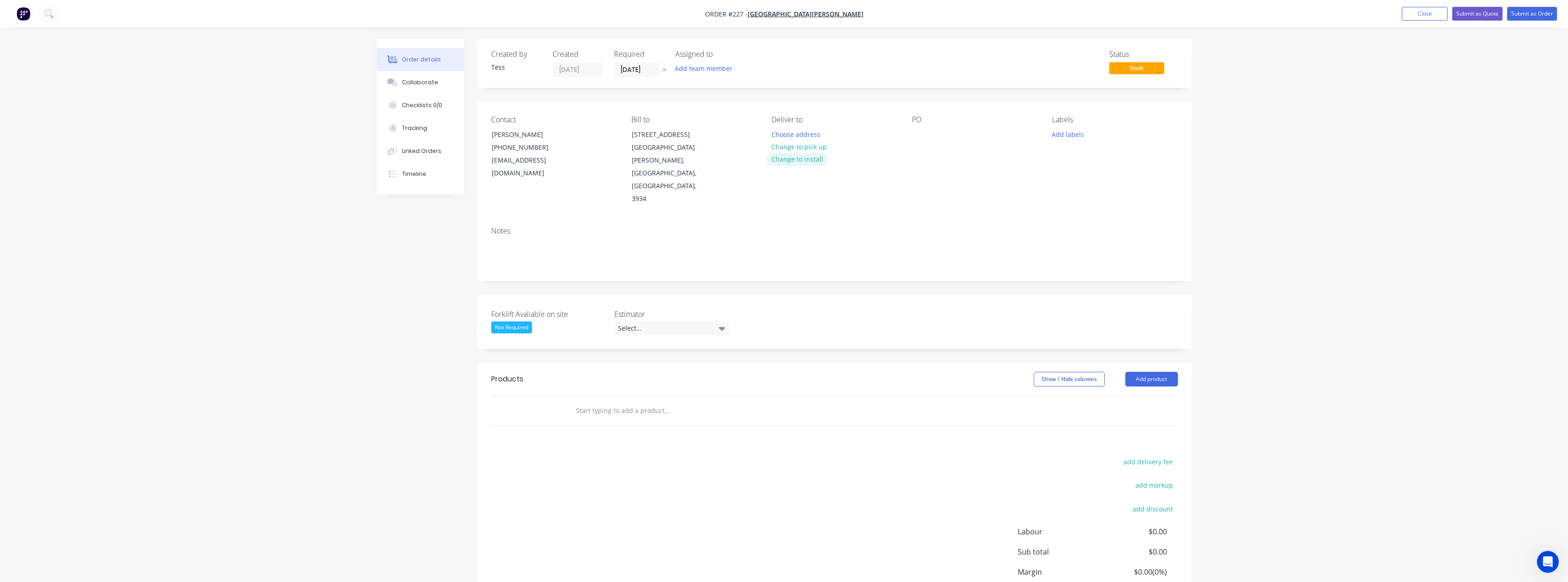
click at [789, 161] on button "Change to install" at bounding box center [797, 159] width 61 height 12
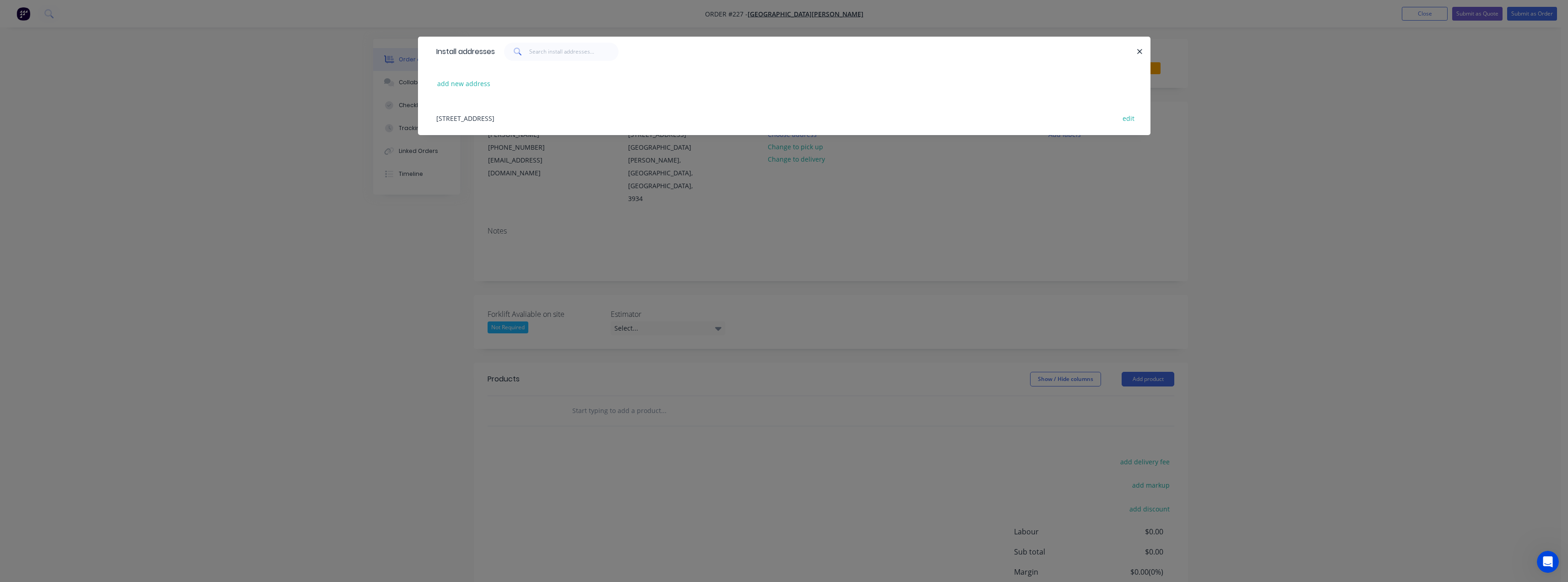
click at [533, 118] on div "[STREET_ADDRESS] edit" at bounding box center [784, 118] width 705 height 34
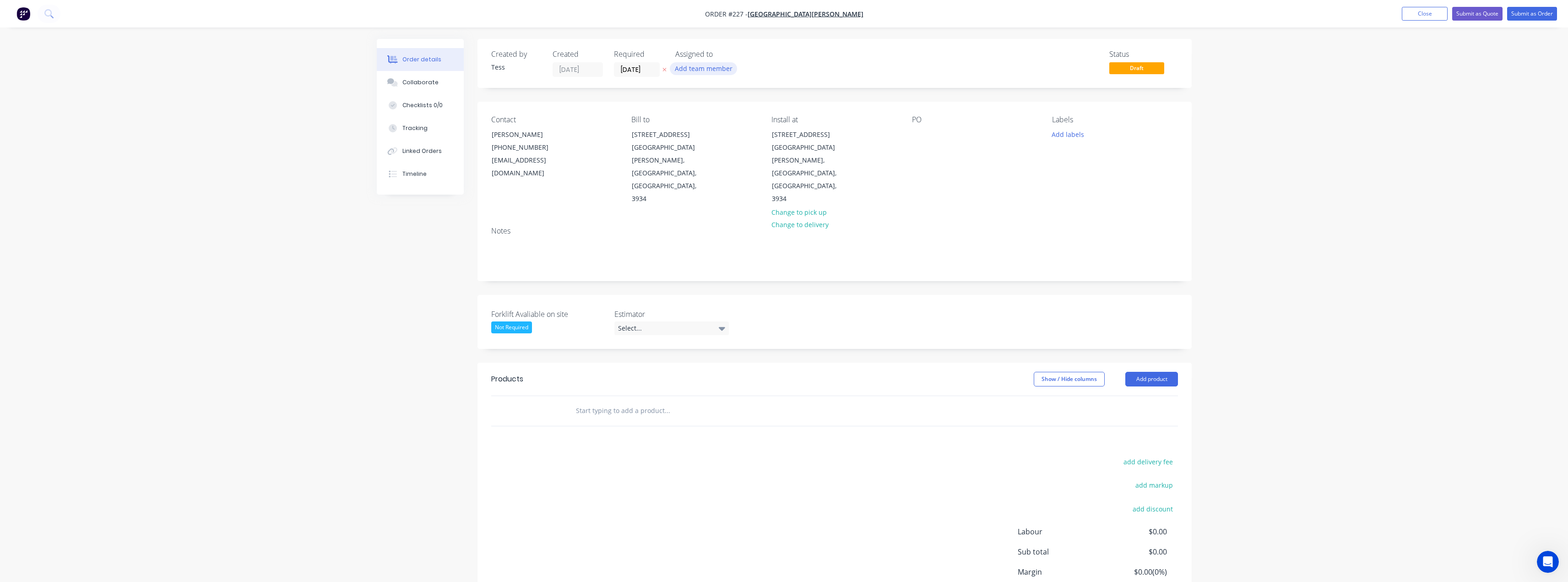
click at [713, 68] on button "Add team member" at bounding box center [704, 68] width 67 height 12
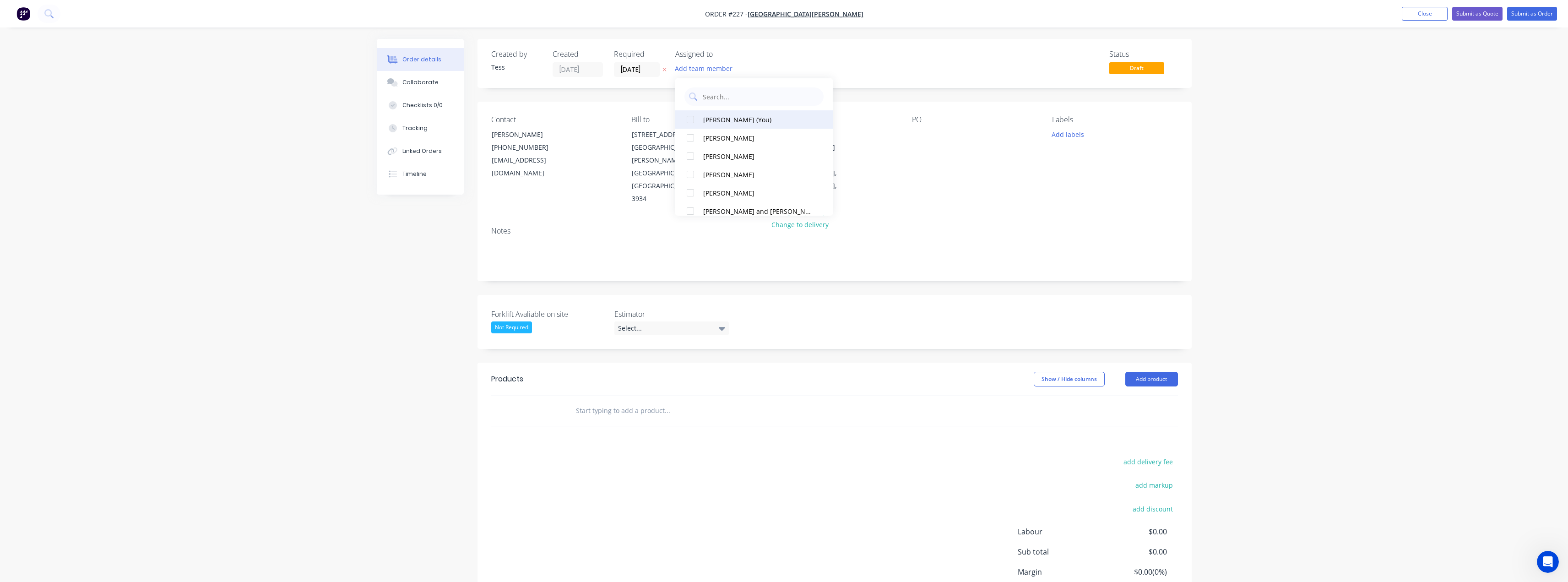
click at [715, 120] on div "[PERSON_NAME] (You)" at bounding box center [757, 120] width 108 height 10
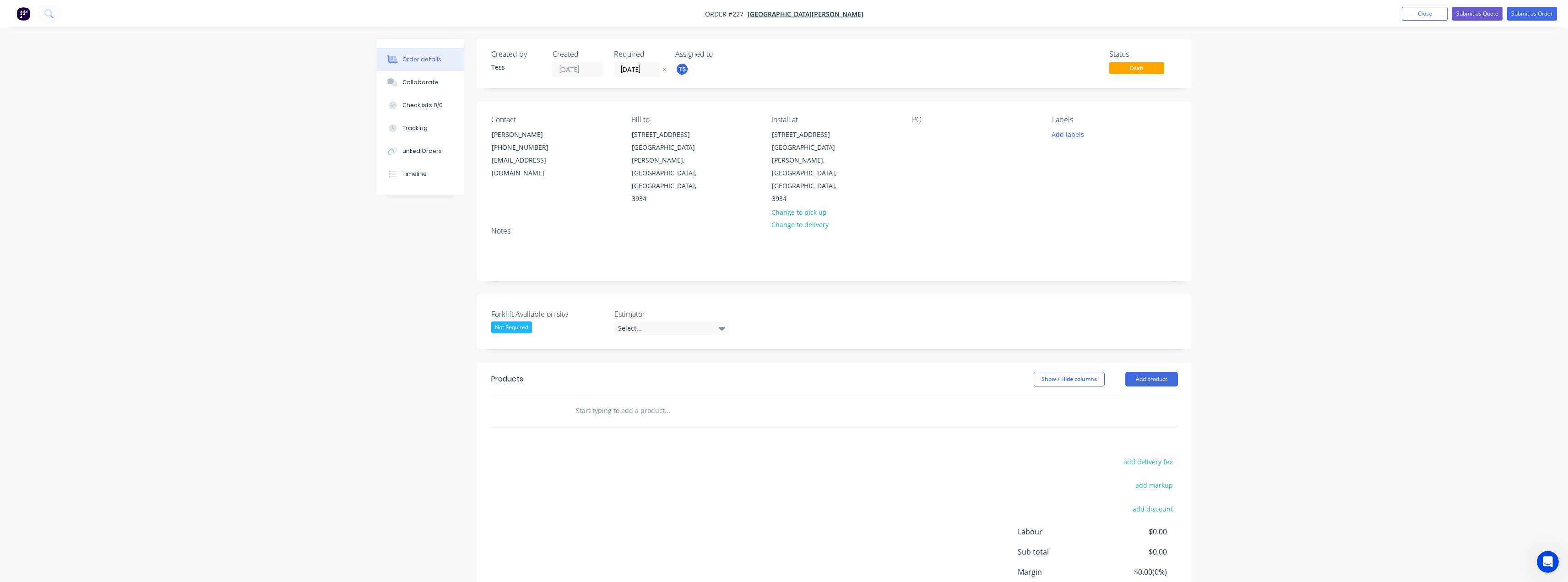
click at [793, 67] on div "Status Draft" at bounding box center [972, 64] width 411 height 27
click at [677, 322] on div "Select..." at bounding box center [671, 328] width 114 height 13
click at [643, 346] on div "[PERSON_NAME]" at bounding box center [646, 345] width 50 height 12
click at [601, 400] on input "text" at bounding box center [667, 409] width 183 height 18
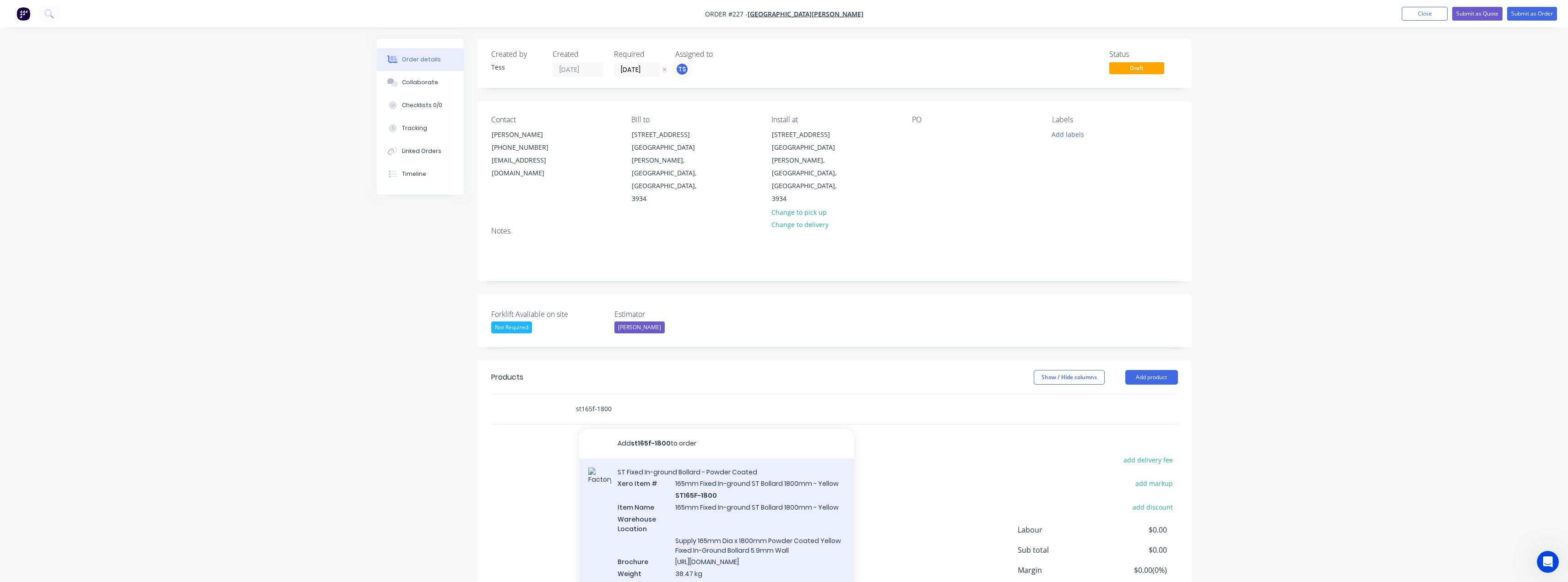
type input "st165f-1800"
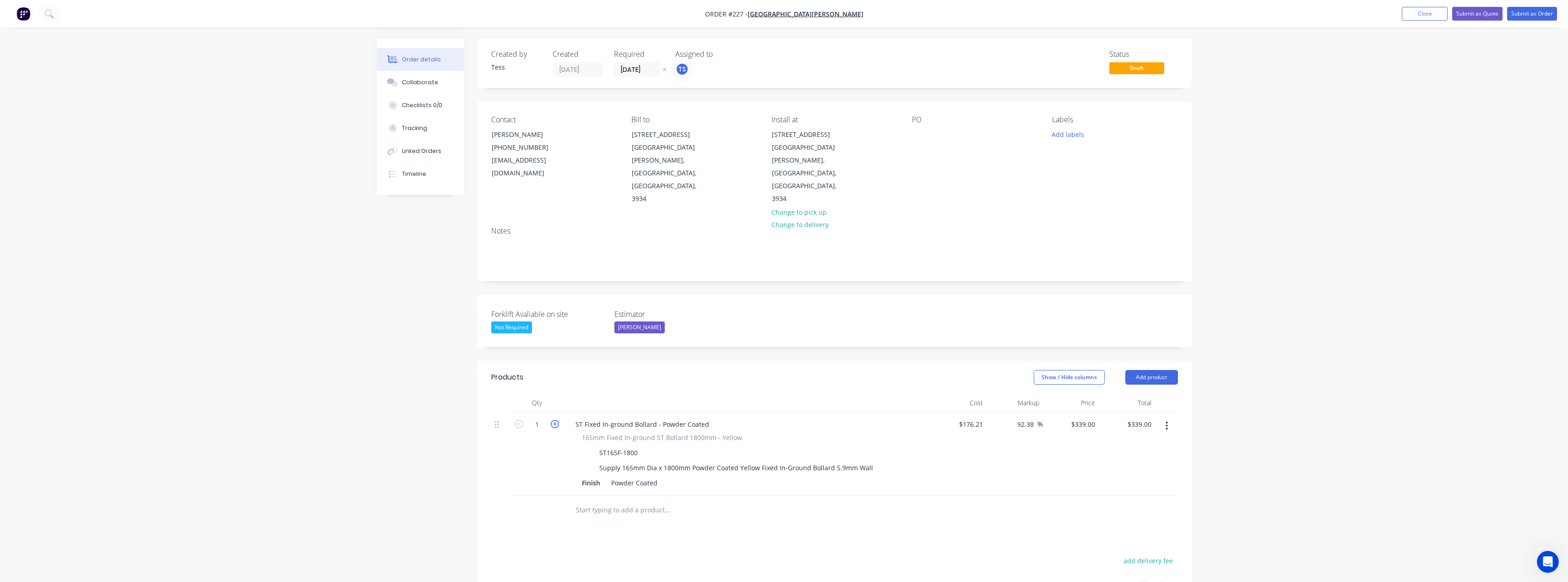
click at [553, 420] on icon "button" at bounding box center [554, 424] width 8 height 8
type input "2"
type input "$678.00"
click at [620, 501] on input "text" at bounding box center [667, 510] width 183 height 18
click at [1158, 370] on button "Add product" at bounding box center [1152, 377] width 53 height 15
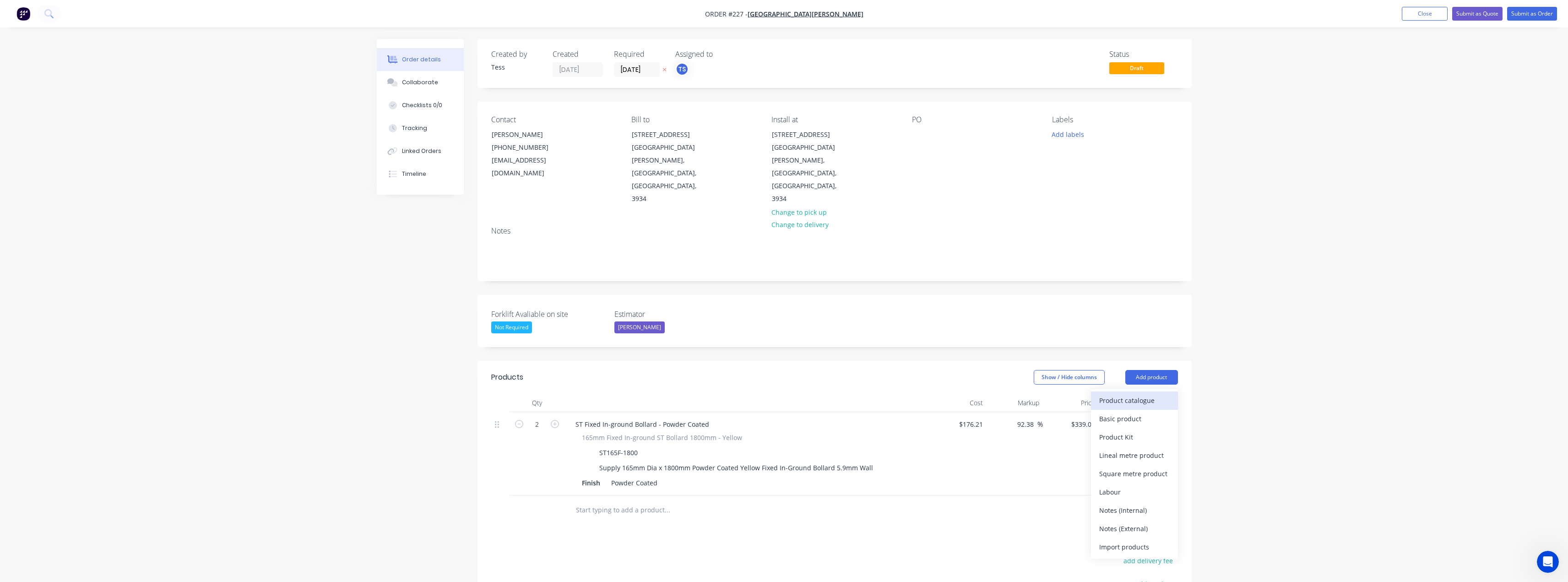
click at [1146, 394] on div "Product catalogue" at bounding box center [1134, 400] width 70 height 13
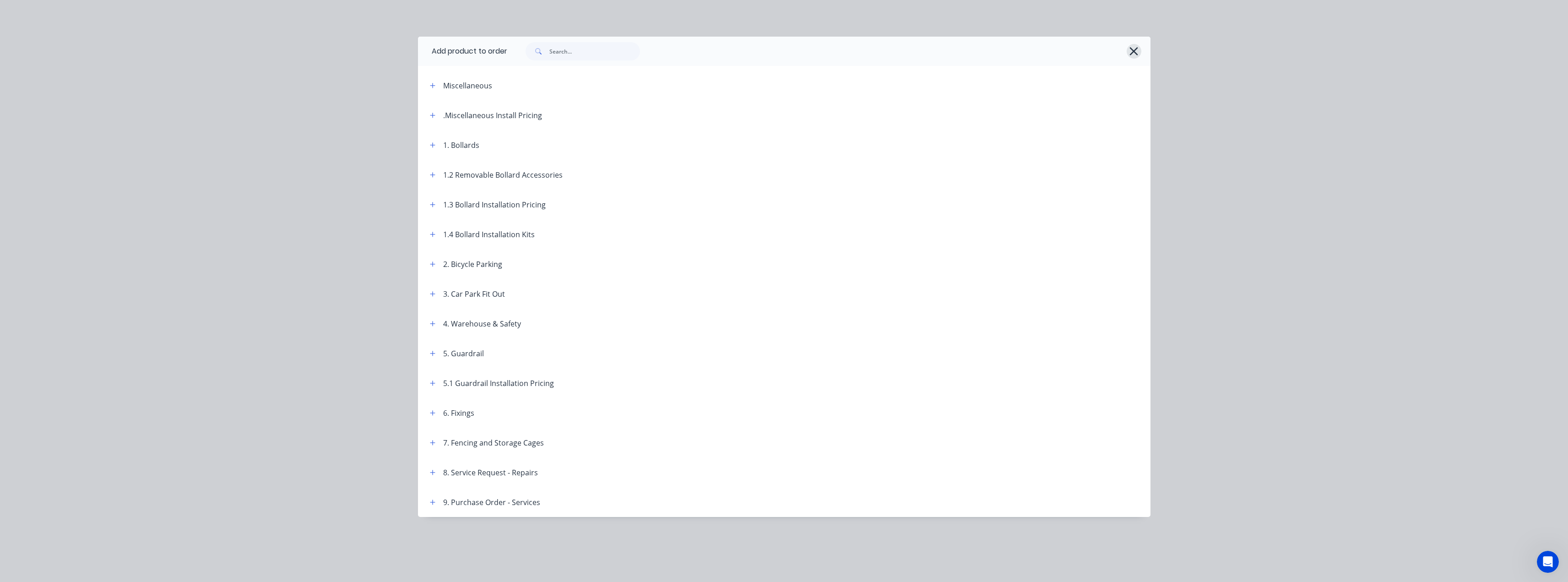
click at [1133, 46] on icon "button" at bounding box center [1134, 51] width 10 height 13
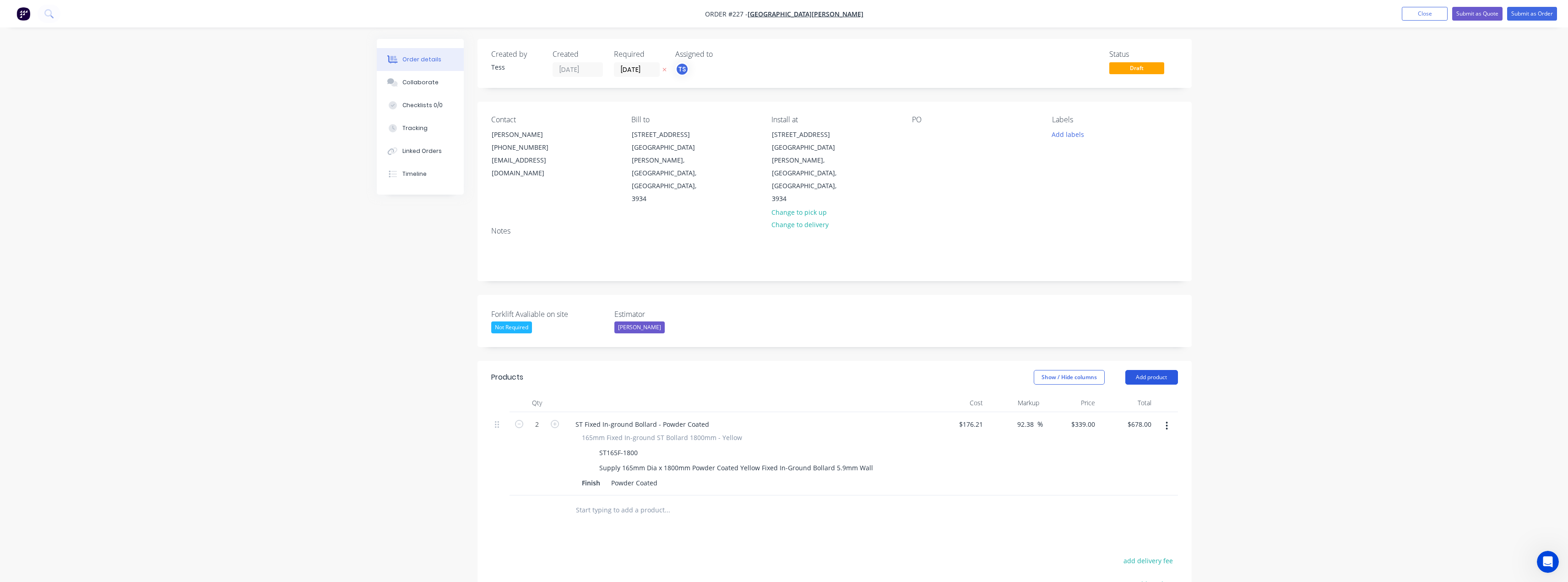
click at [1142, 370] on button "Add product" at bounding box center [1152, 377] width 53 height 15
click at [1112, 540] on div "Import products" at bounding box center [1134, 547] width 70 height 13
click at [1105, 449] on div "Back" at bounding box center [1134, 455] width 70 height 13
click at [1135, 522] on div "Notes (External)" at bounding box center [1134, 529] width 70 height 13
click at [617, 501] on div at bounding box center [601, 507] width 66 height 13
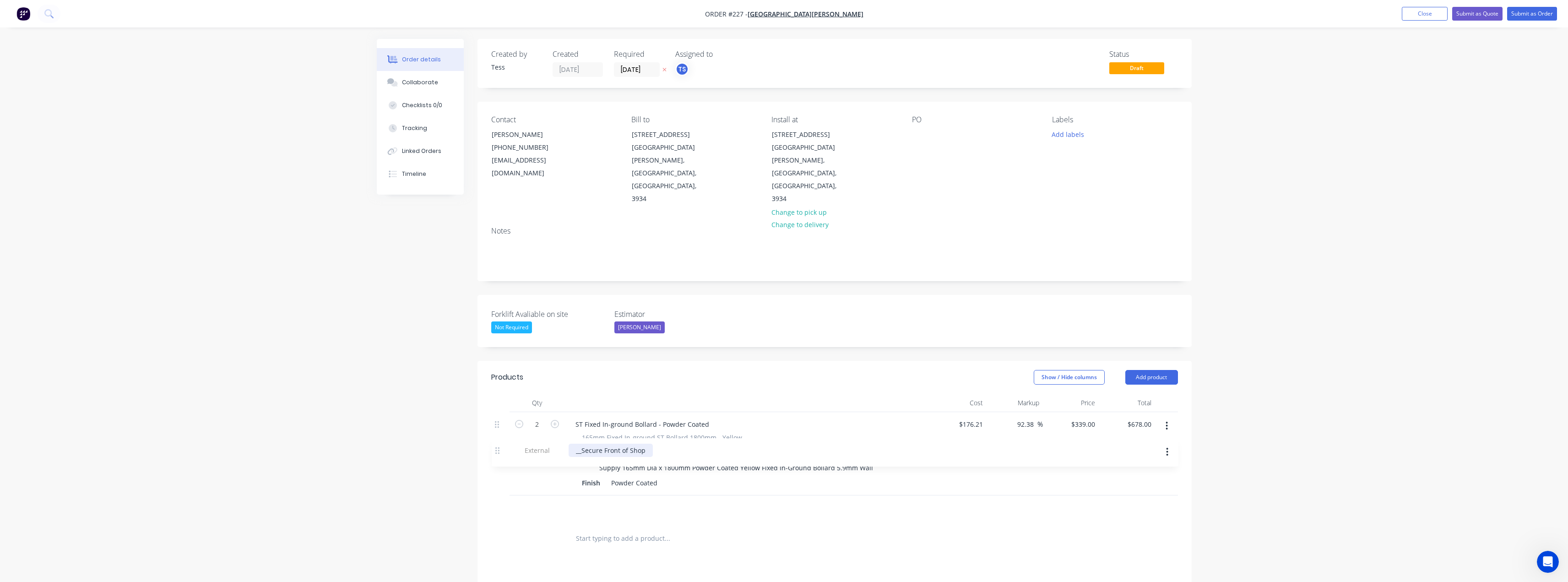
scroll to position [4, 0]
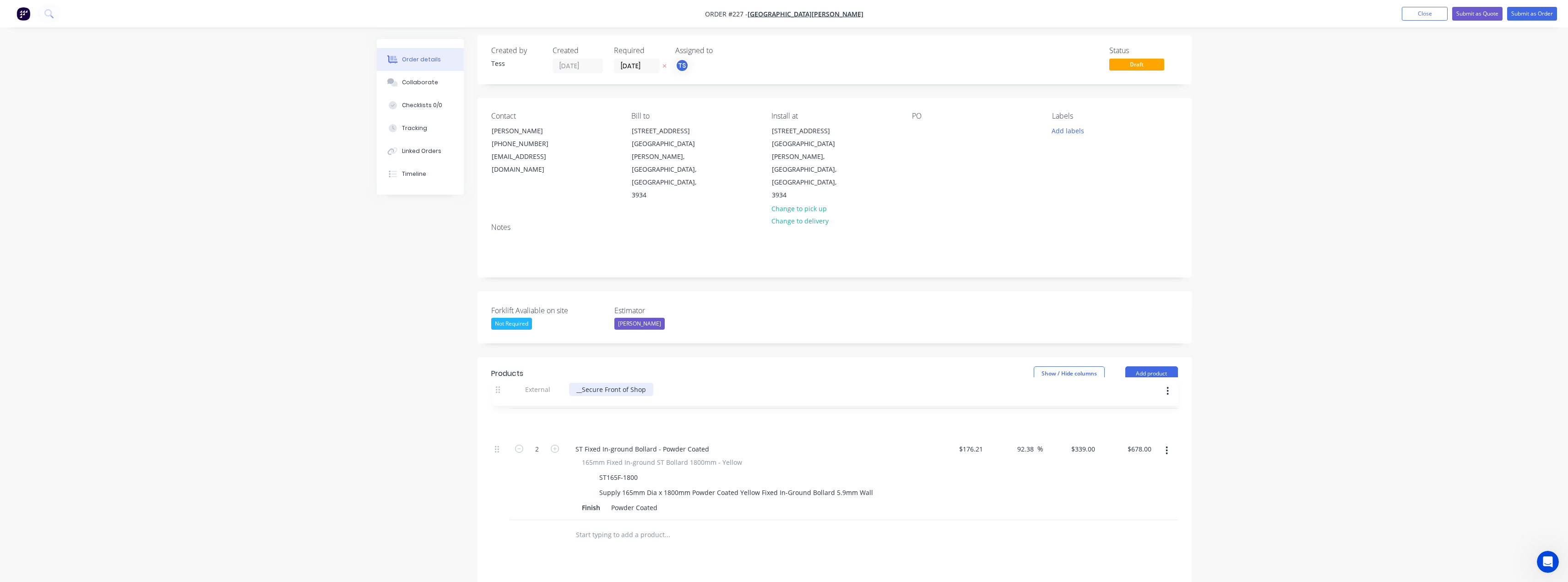
drag, startPoint x: 496, startPoint y: 452, endPoint x: 496, endPoint y: 389, distance: 63.0
click at [496, 408] on div "2 ST Fixed In-ground Bollard - Powder Coated 165mm Fixed In-ground ST Bollard 1…" at bounding box center [834, 464] width 686 height 112
click at [626, 526] on input "text" at bounding box center [667, 535] width 183 height 18
type input "st140f-1800"
drag, startPoint x: 614, startPoint y: 497, endPoint x: 570, endPoint y: 495, distance: 44.0
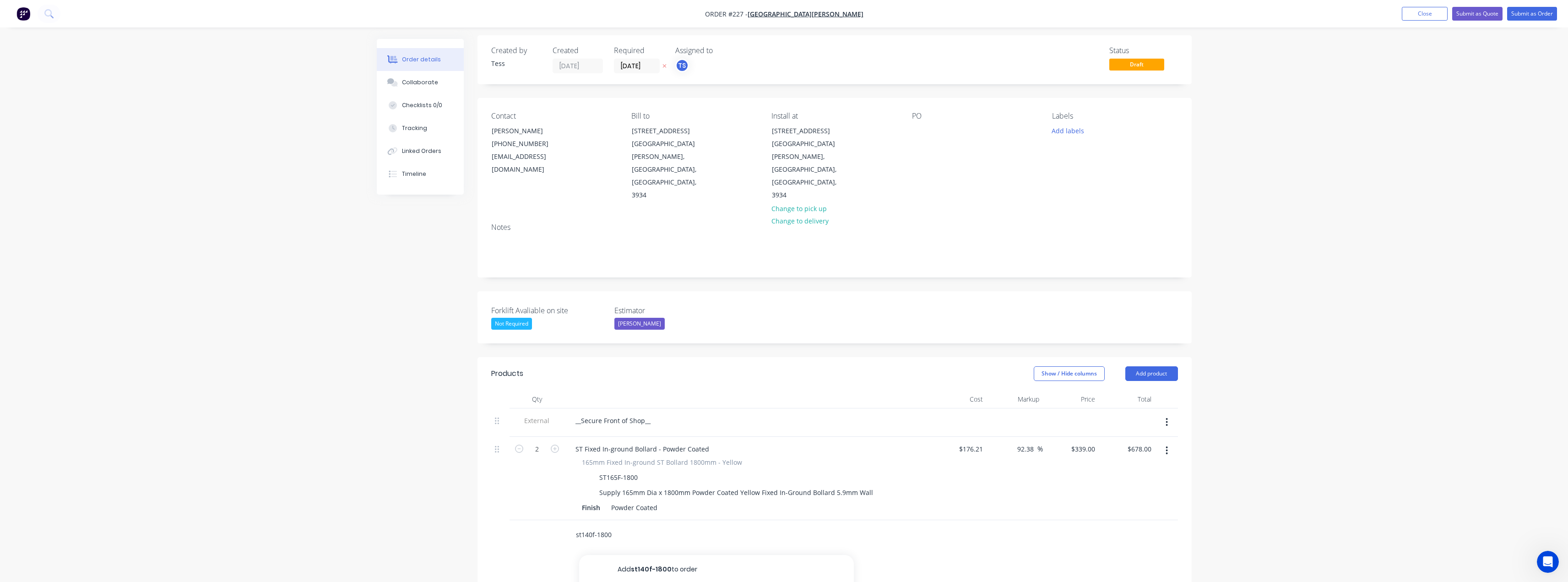
click at [570, 526] on div "st140f-1800 Add st140f-1800 to order No results found" at bounding box center [705, 535] width 274 height 18
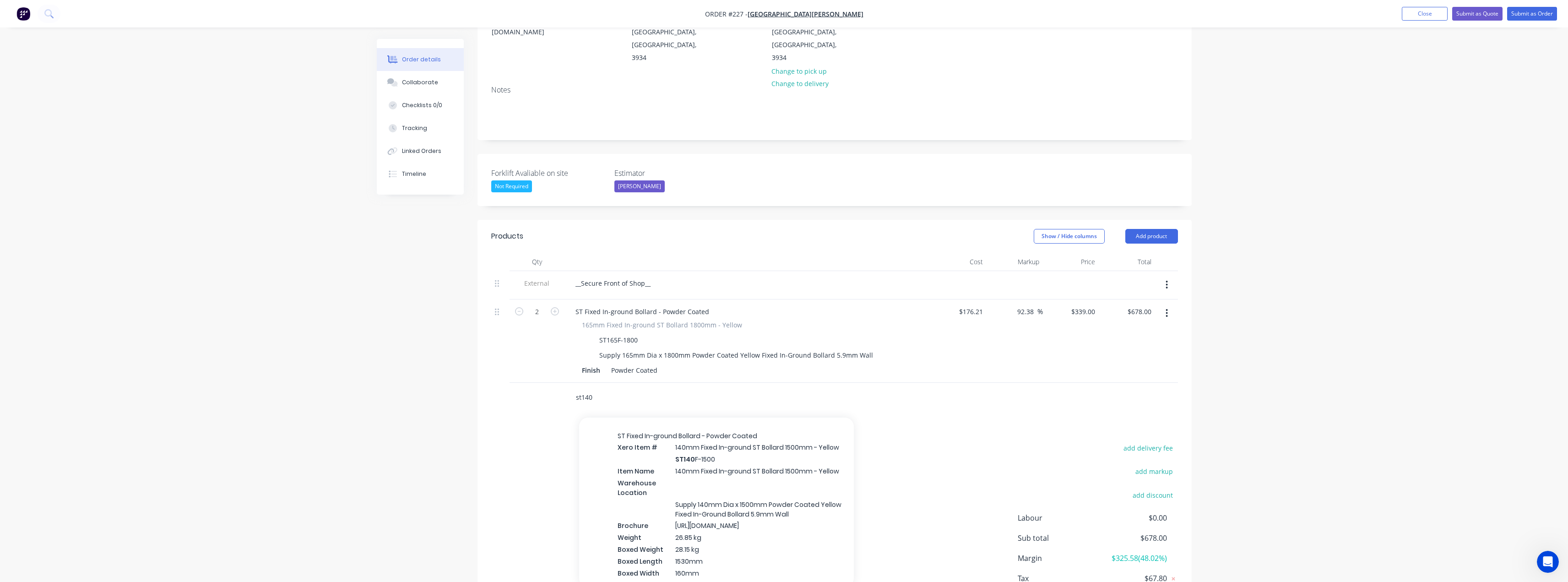
scroll to position [19419, 0]
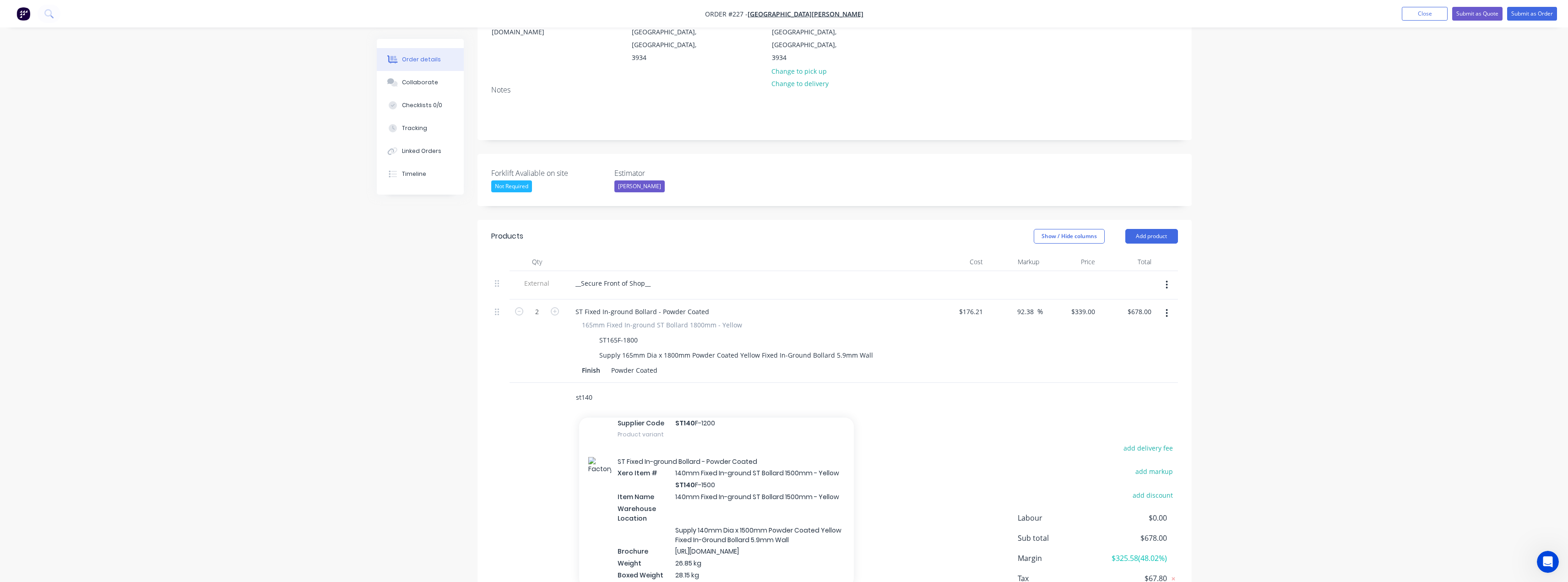
drag, startPoint x: 597, startPoint y: 359, endPoint x: 570, endPoint y: 359, distance: 27.0
click at [570, 388] on div "st140 Add st140 to order CB Base Plate Range - Galvanised Xero Item # 115mm Bas…" at bounding box center [705, 397] width 274 height 18
click at [1168, 229] on button "Add product" at bounding box center [1152, 236] width 53 height 15
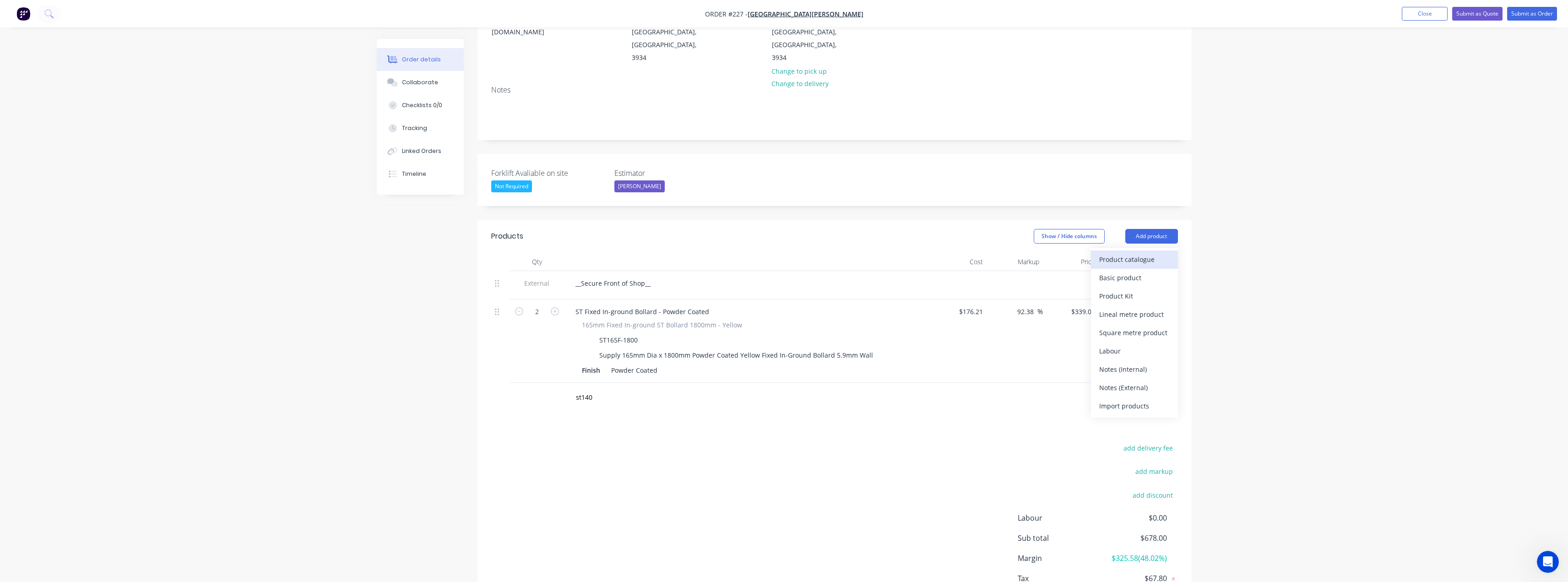
click at [1126, 252] on div "Product catalogue" at bounding box center [1134, 259] width 70 height 13
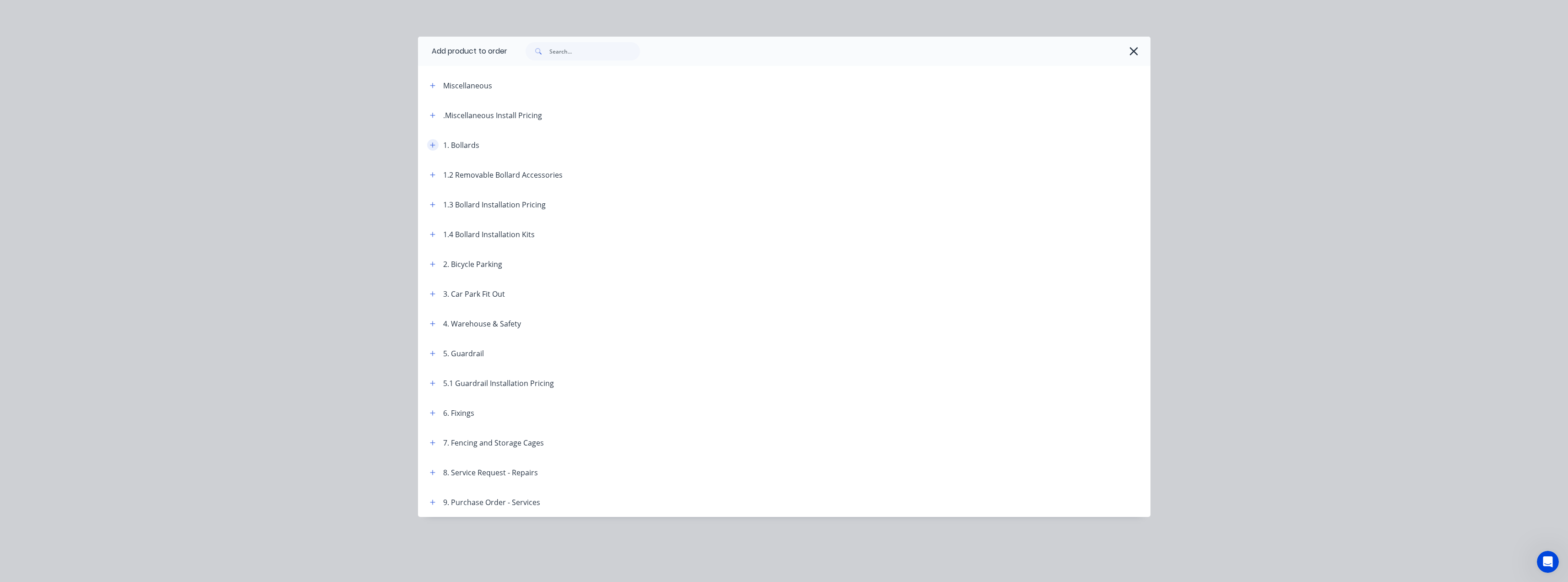
click at [433, 143] on icon "button" at bounding box center [432, 145] width 5 height 5
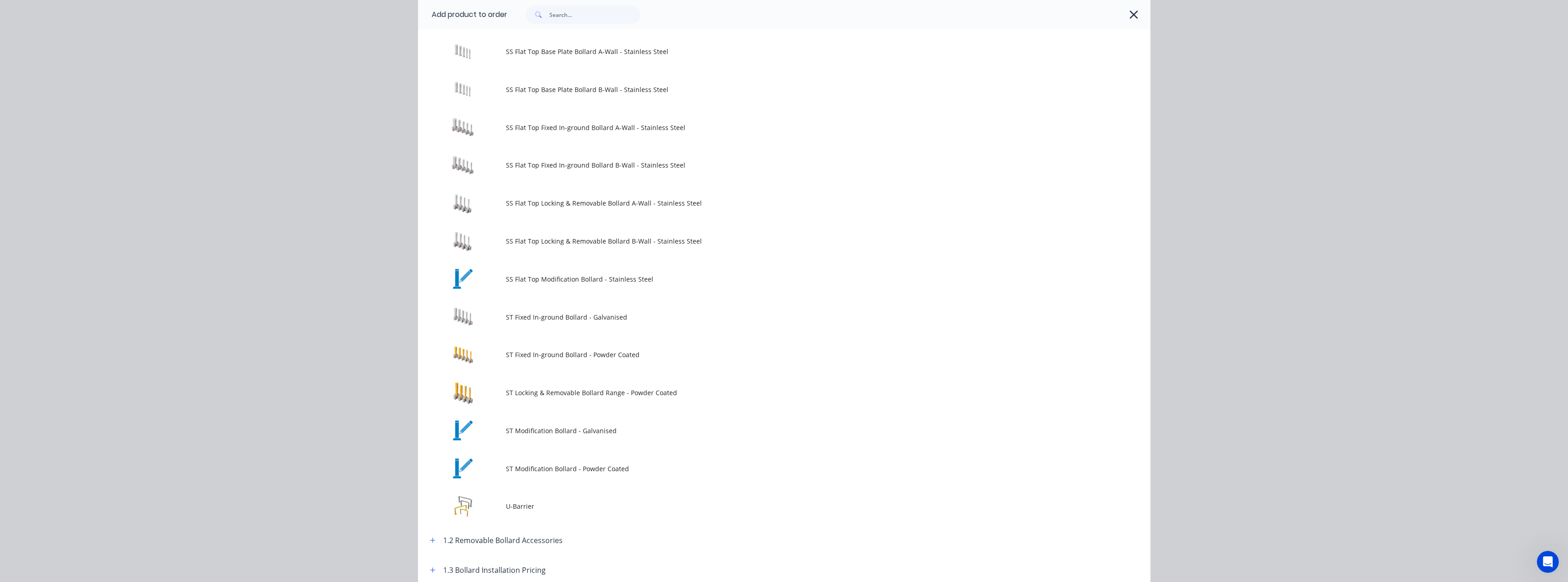
scroll to position [962, 0]
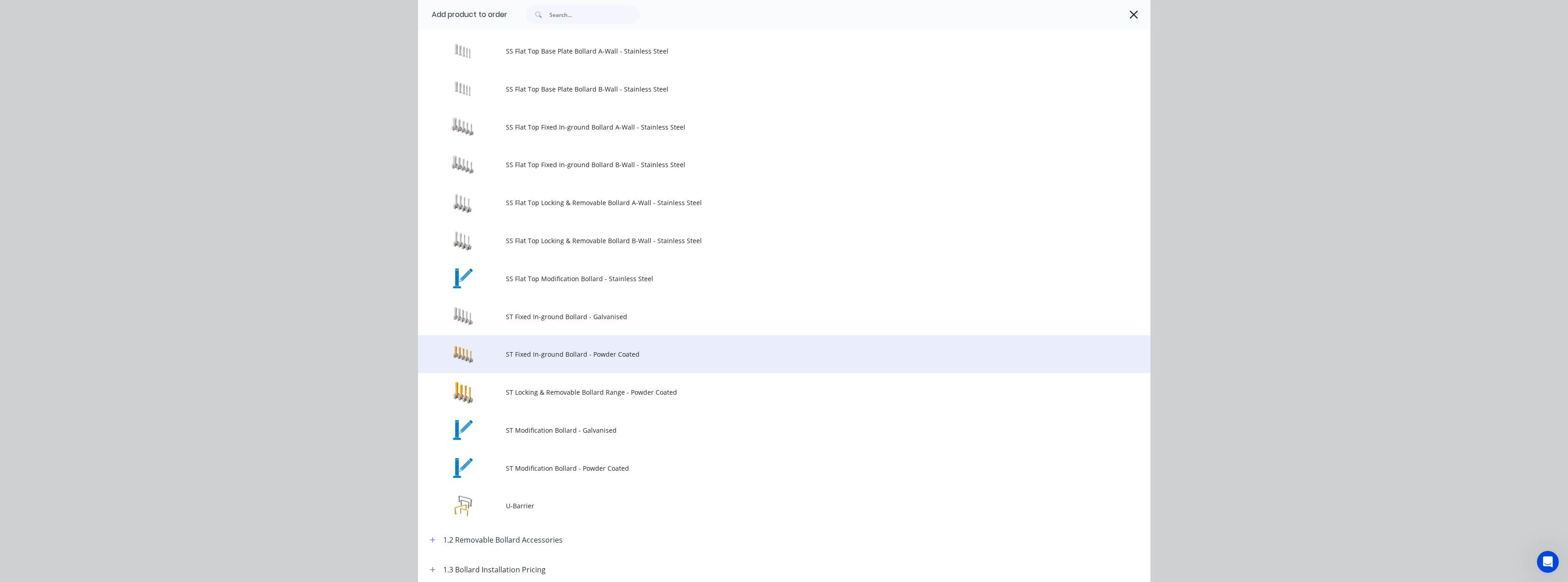
click at [531, 354] on span "ST Fixed In-ground Bollard - Powder Coated" at bounding box center [763, 354] width 515 height 10
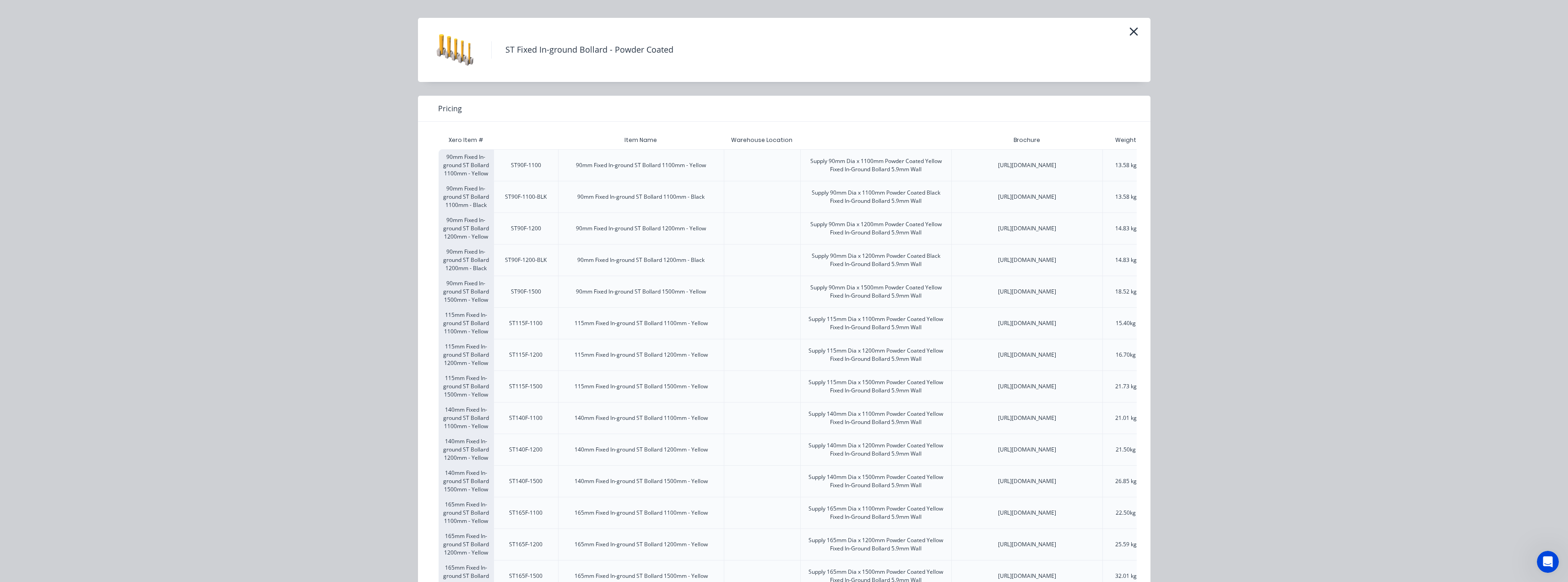
scroll to position [0, 0]
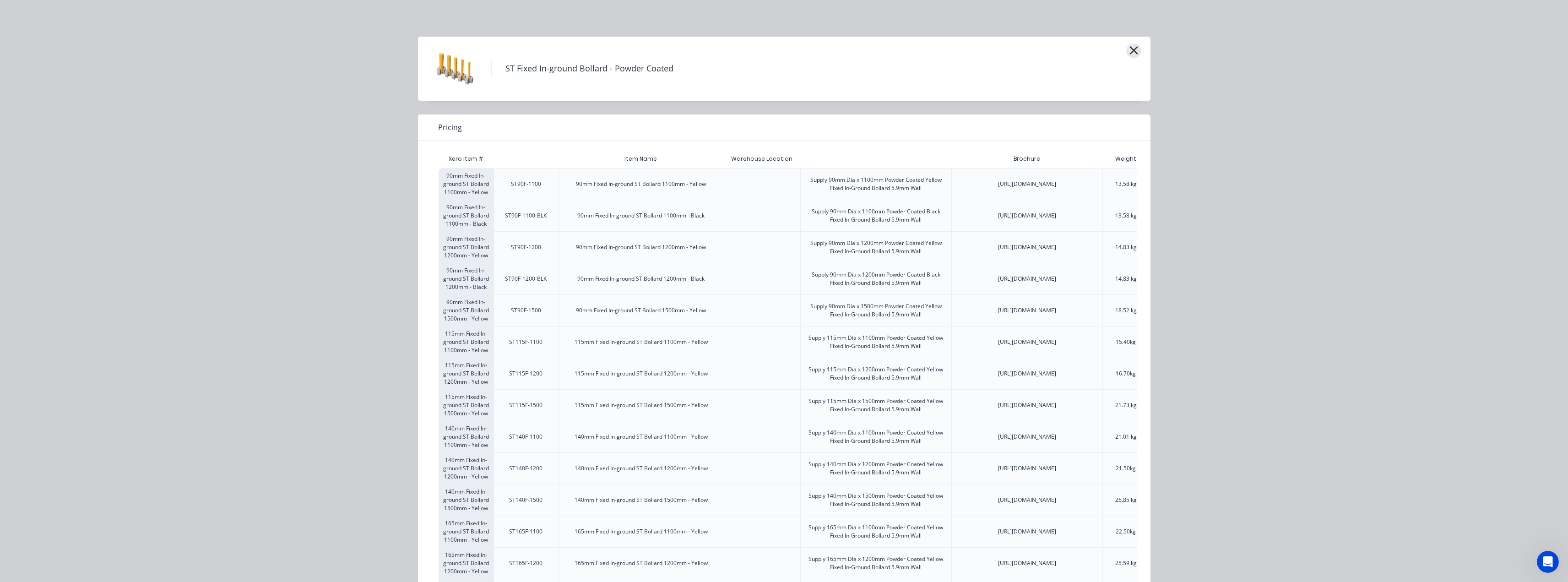
click at [1129, 50] on icon "button" at bounding box center [1134, 50] width 10 height 13
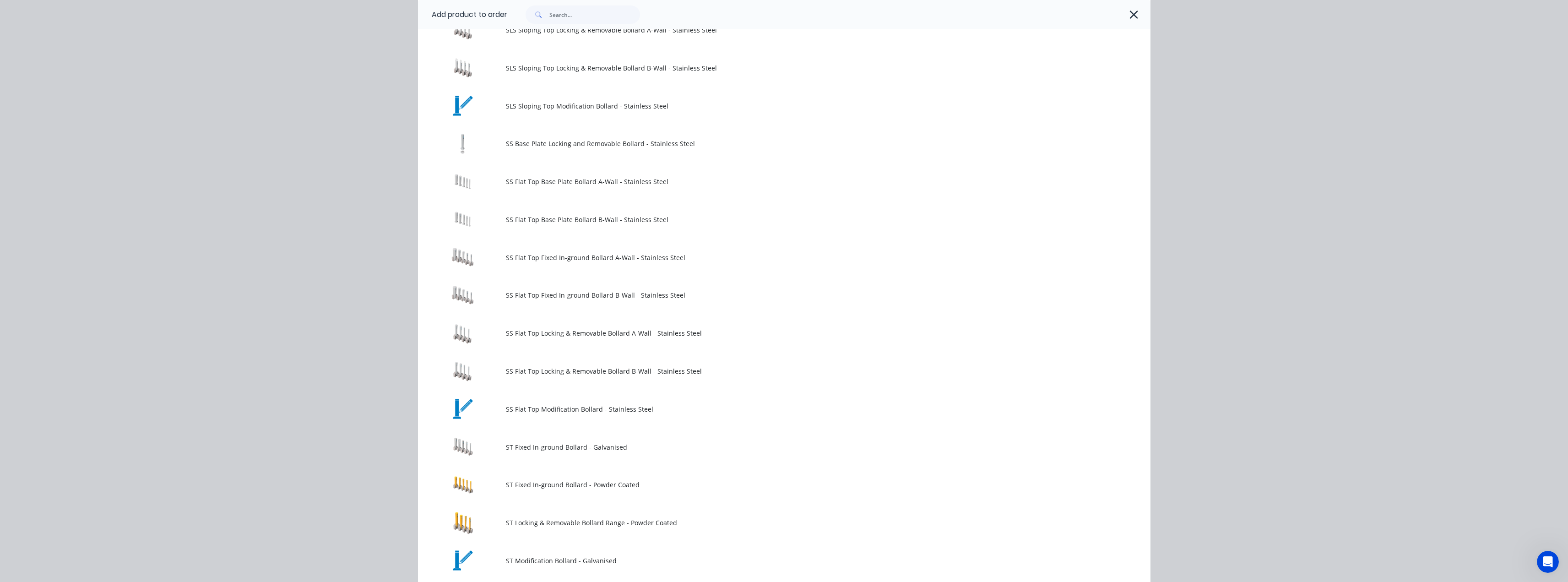
scroll to position [908, 0]
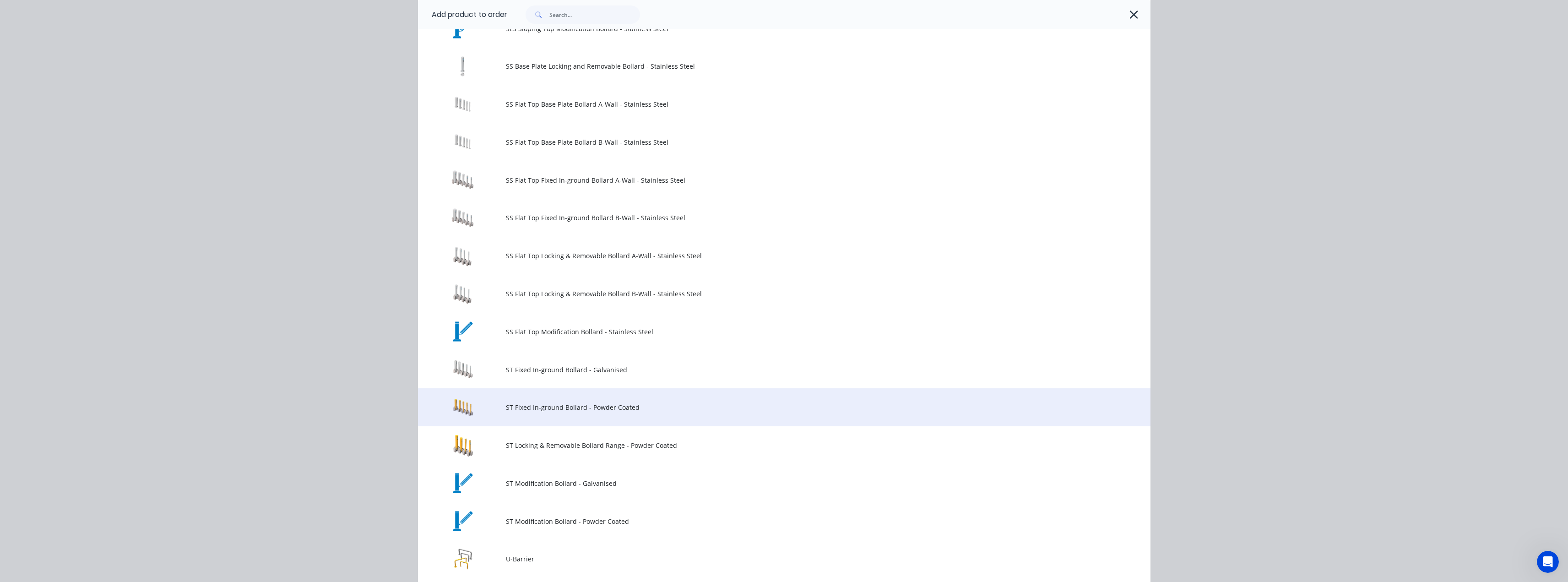
click at [557, 407] on span "ST Fixed In-ground Bollard - Powder Coated" at bounding box center [763, 407] width 515 height 10
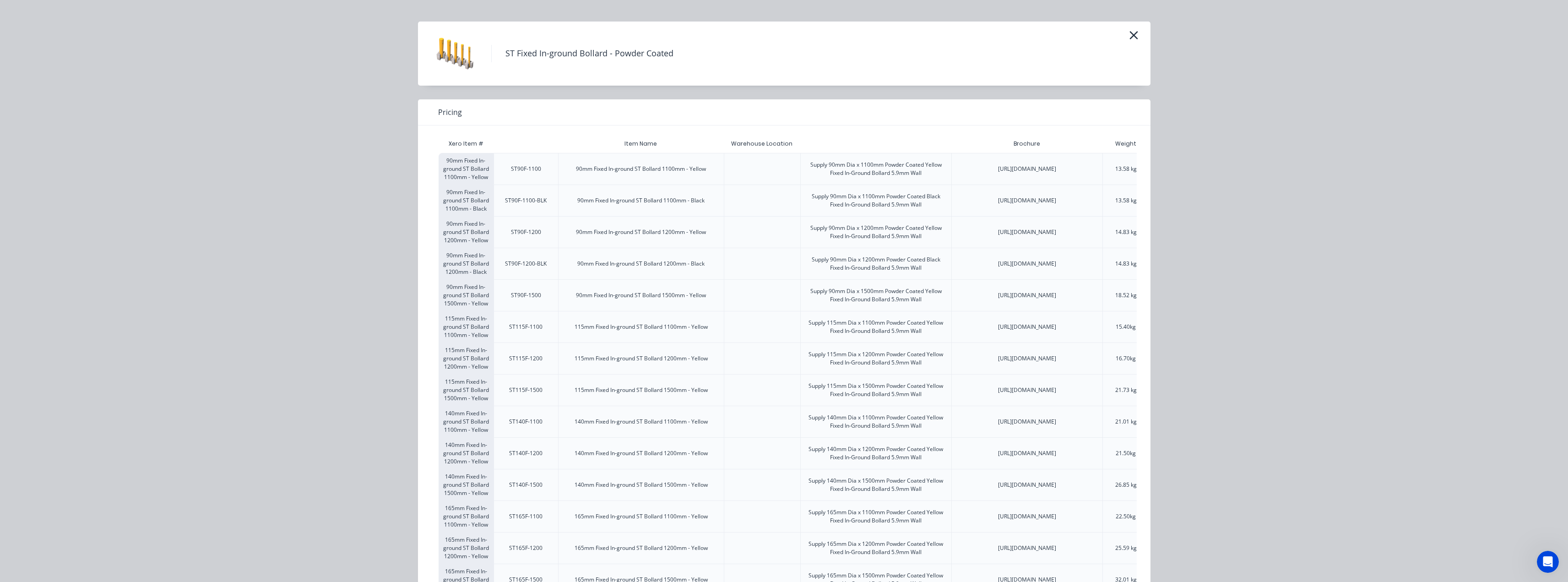
scroll to position [0, 0]
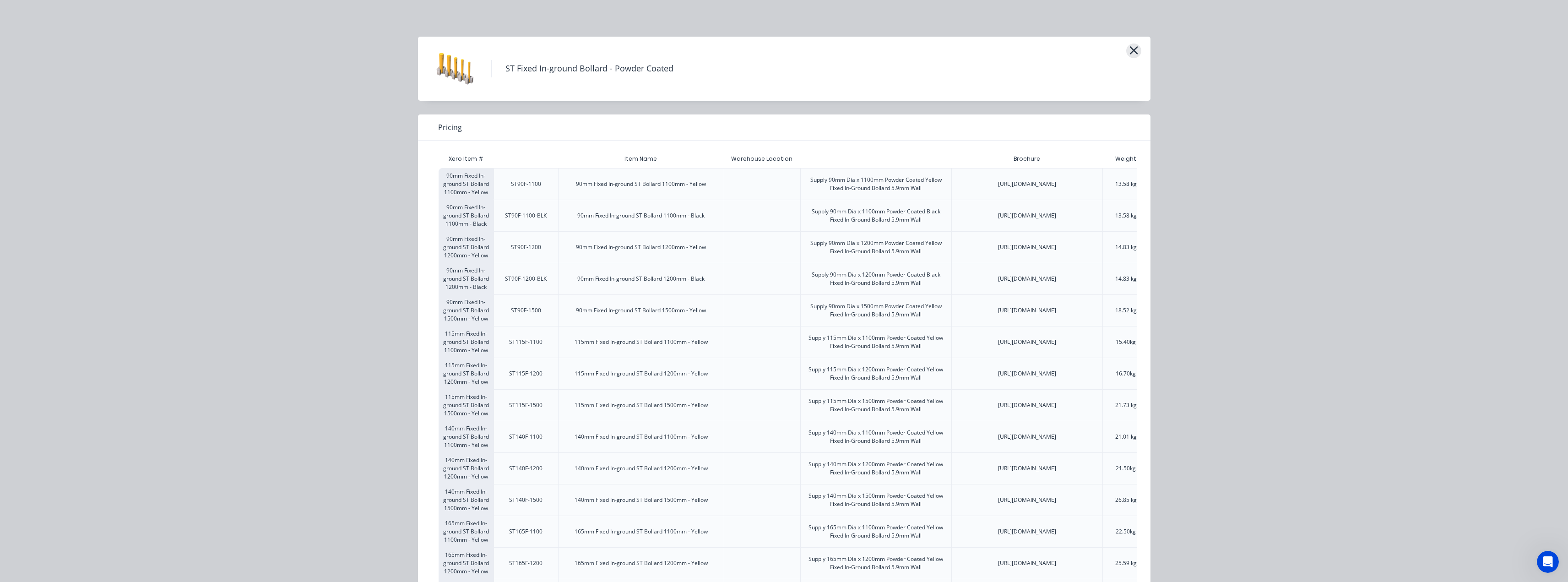
click at [1129, 50] on icon "button" at bounding box center [1133, 50] width 8 height 8
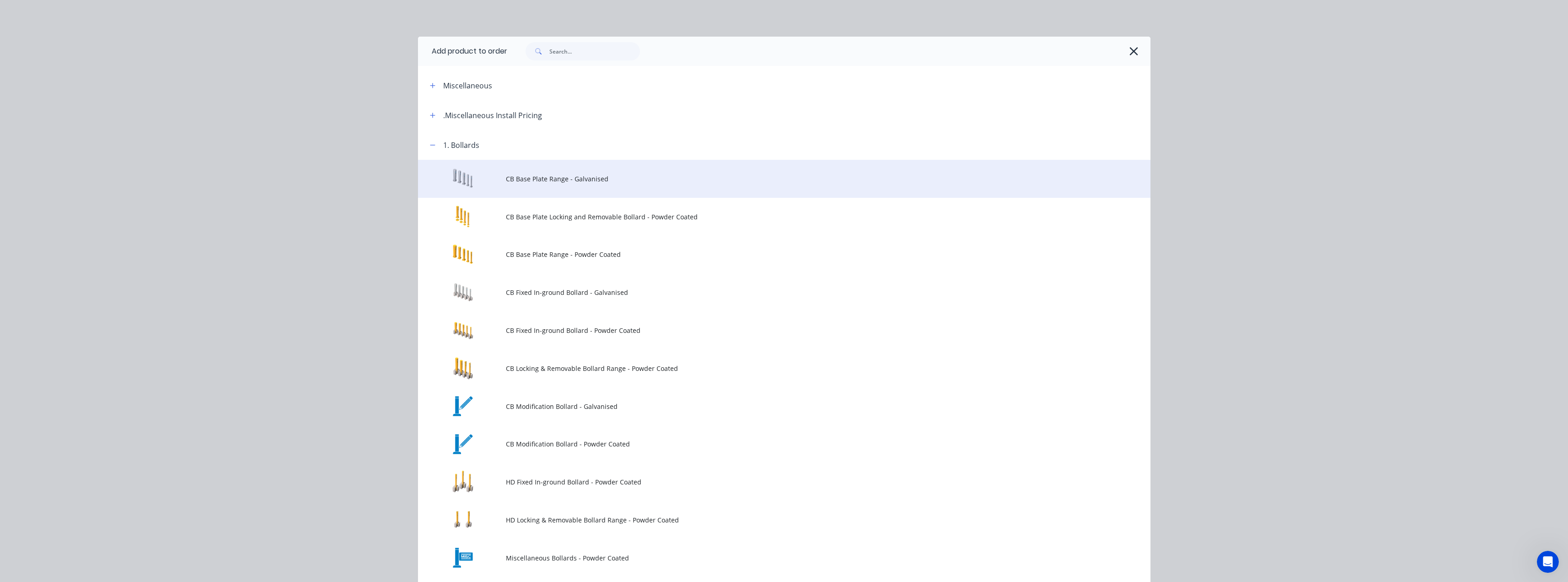
scroll to position [130, 0]
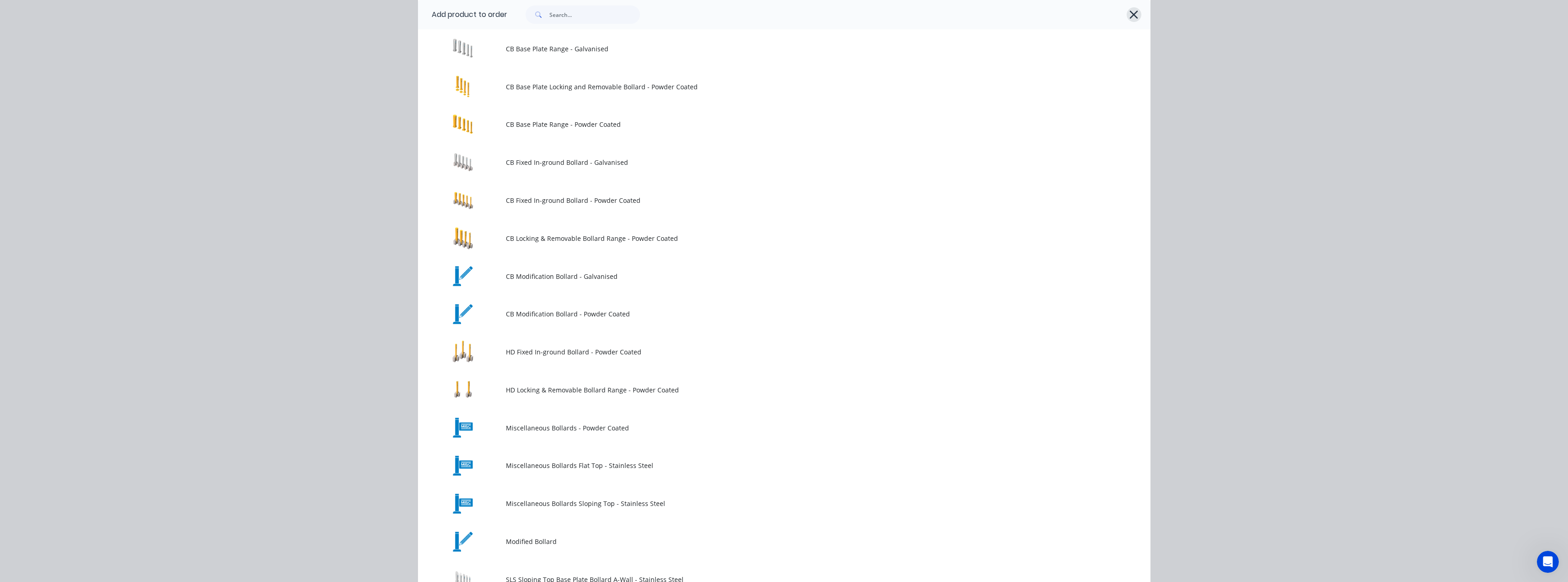
click at [1129, 12] on icon "button" at bounding box center [1134, 14] width 10 height 13
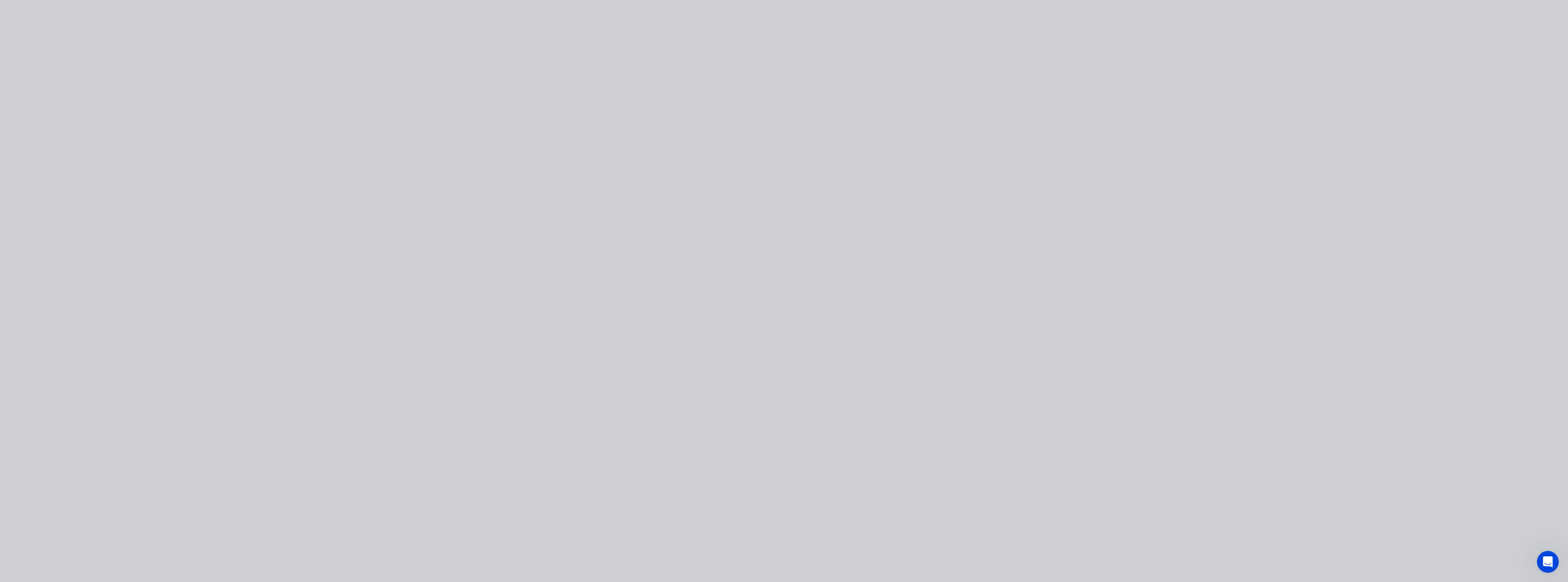
scroll to position [0, 0]
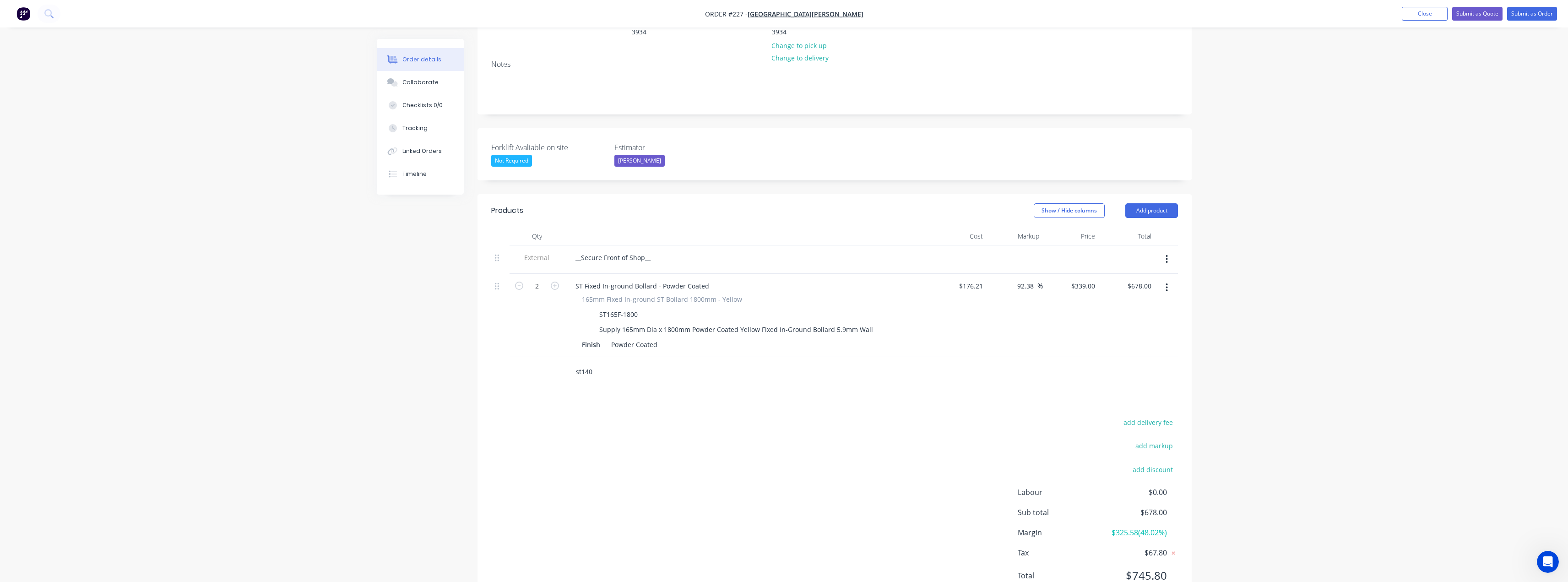
click at [612, 363] on input "st140" at bounding box center [667, 372] width 183 height 18
type input "s"
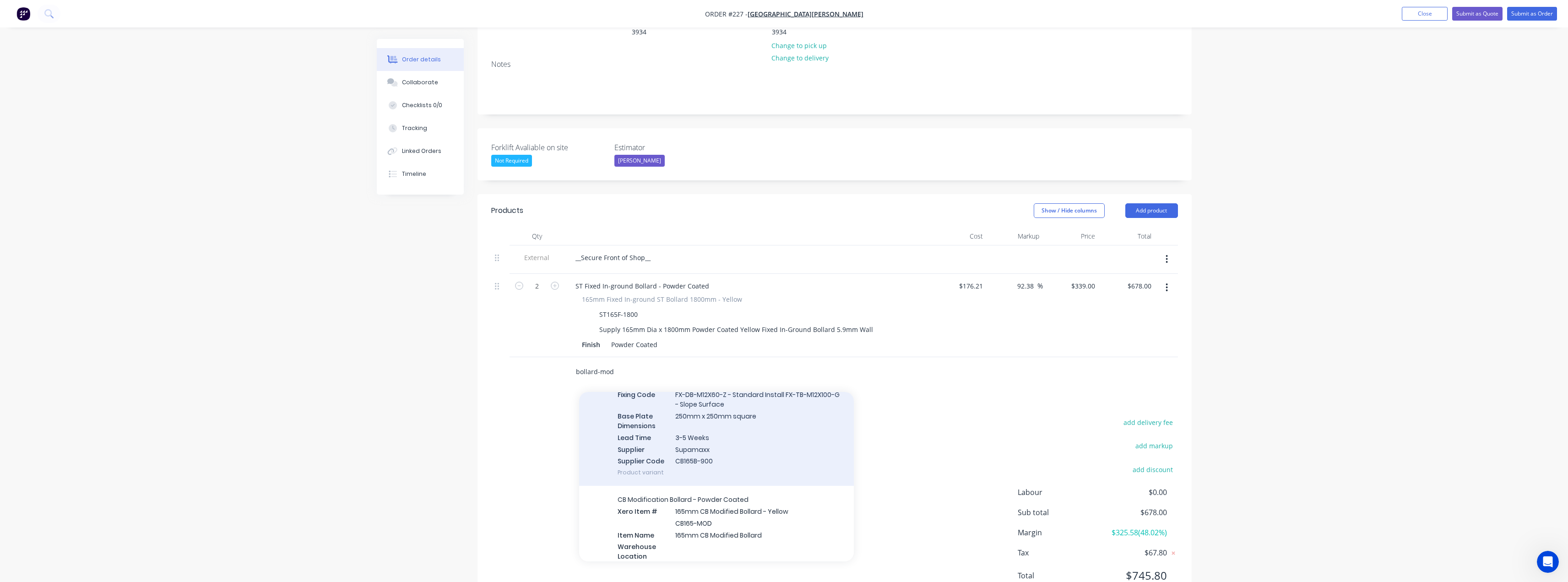
scroll to position [3021, 0]
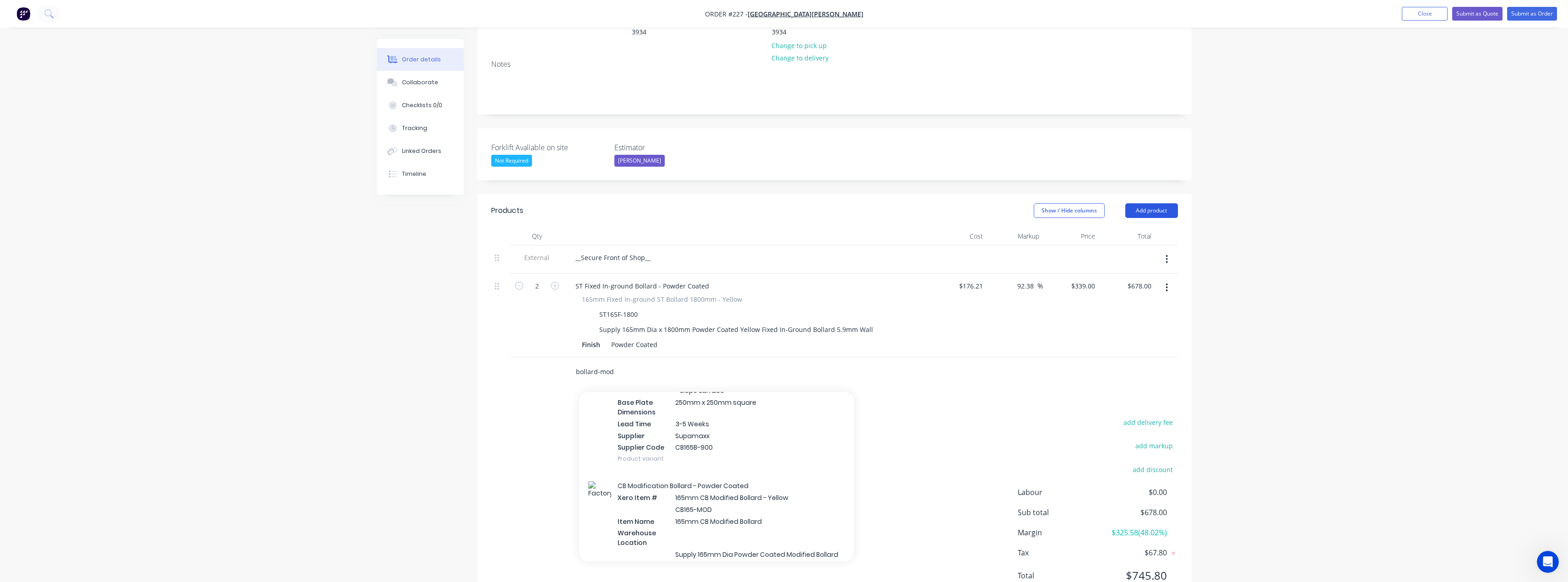
type input "bollard-mod"
click at [1162, 203] on button "Add product" at bounding box center [1152, 210] width 53 height 15
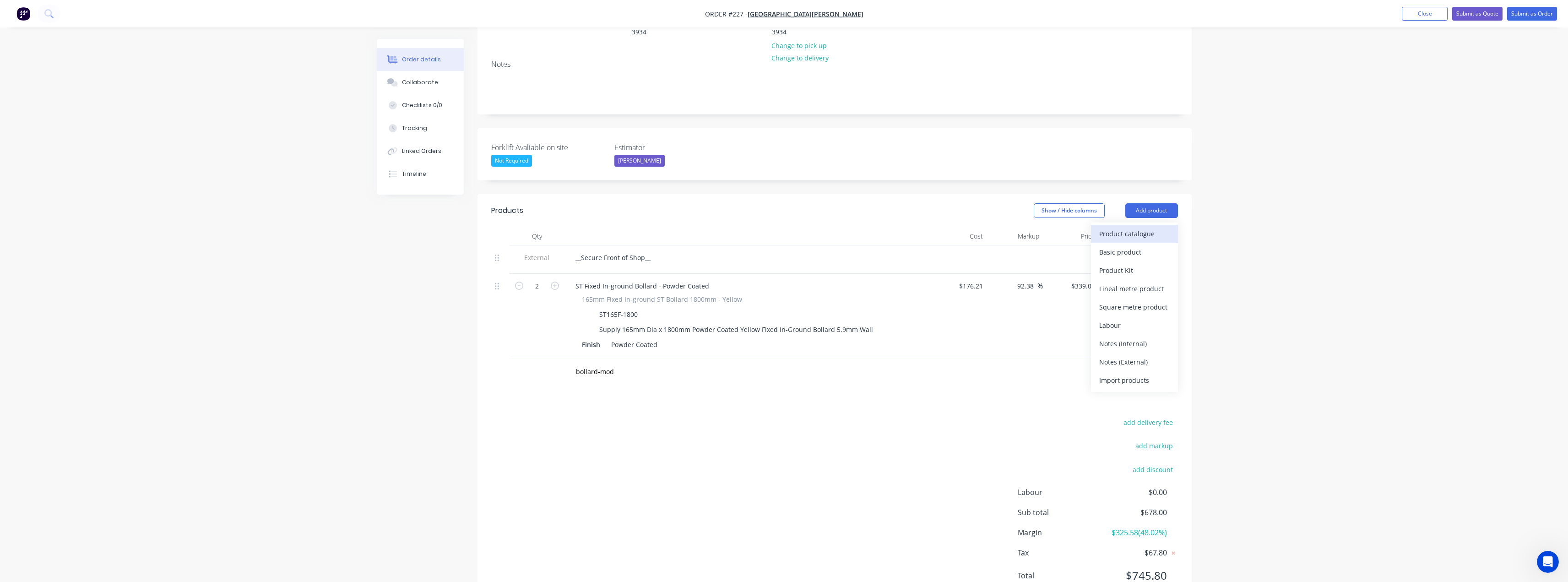
click at [1136, 227] on div "Product catalogue" at bounding box center [1134, 234] width 70 height 13
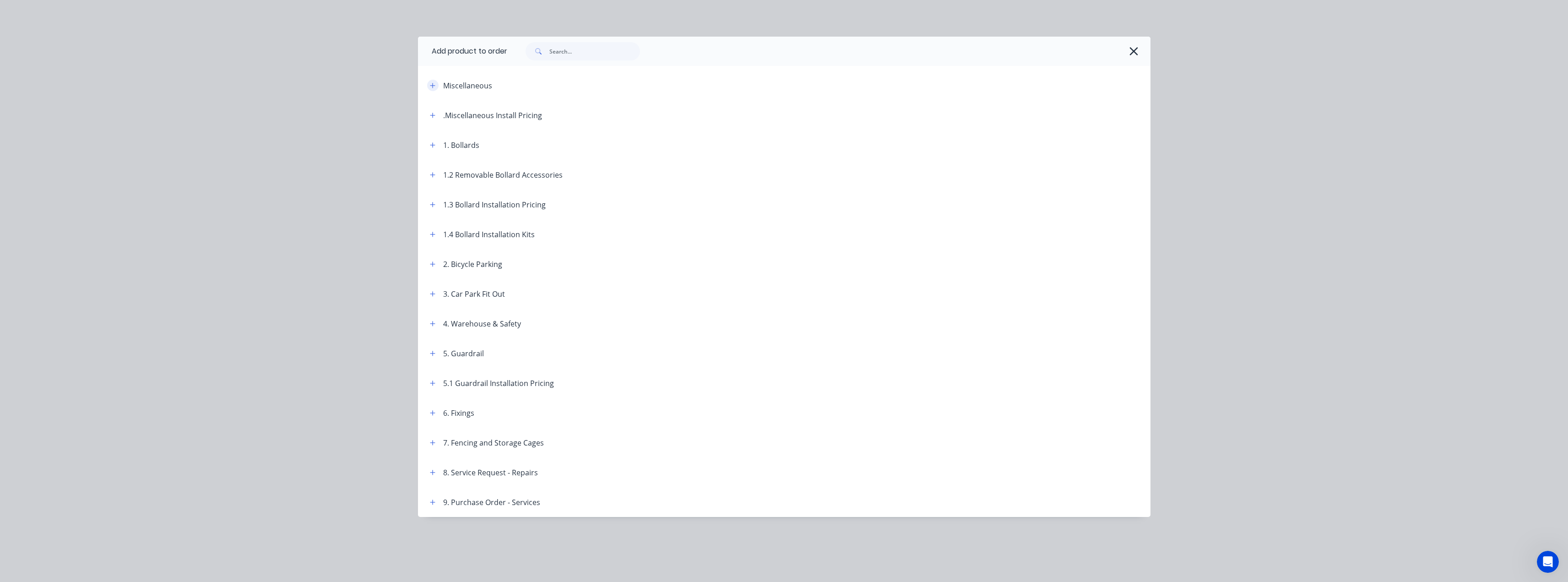
click at [430, 86] on icon "button" at bounding box center [432, 86] width 6 height 6
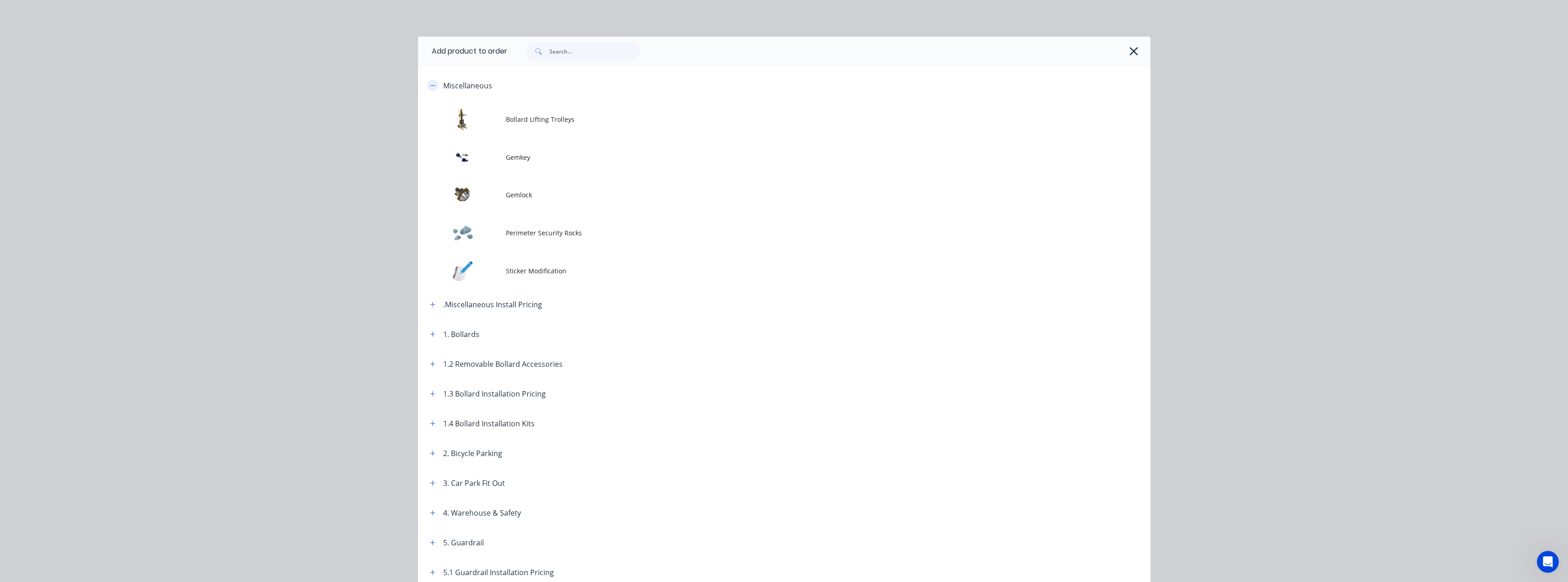
click at [430, 86] on icon "button" at bounding box center [432, 86] width 6 height 6
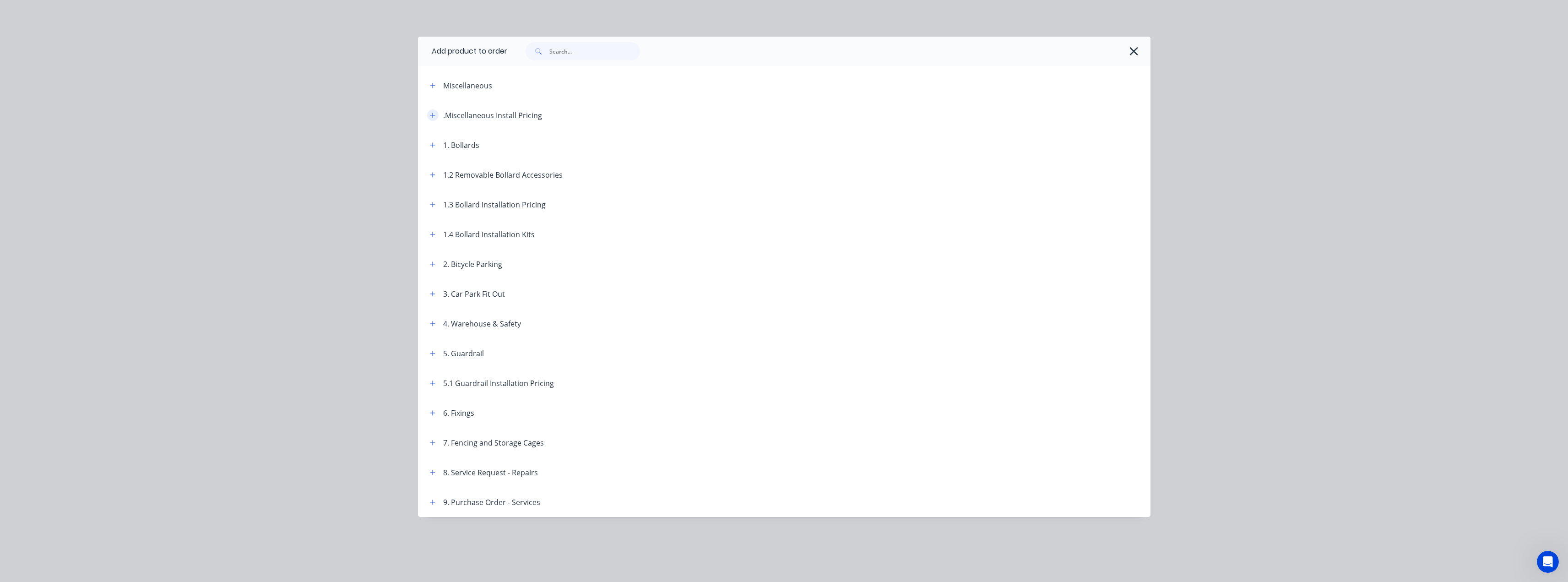
click at [433, 114] on icon "button" at bounding box center [432, 115] width 6 height 6
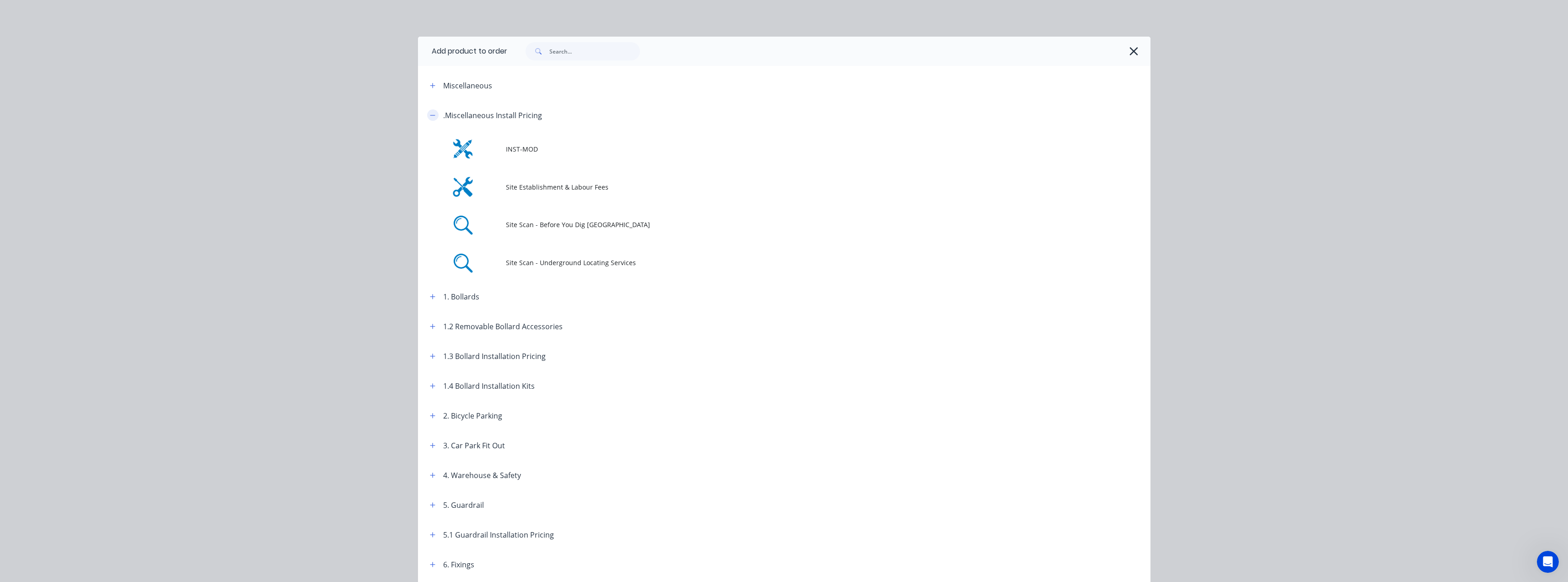
click at [427, 115] on button "button" at bounding box center [433, 115] width 12 height 12
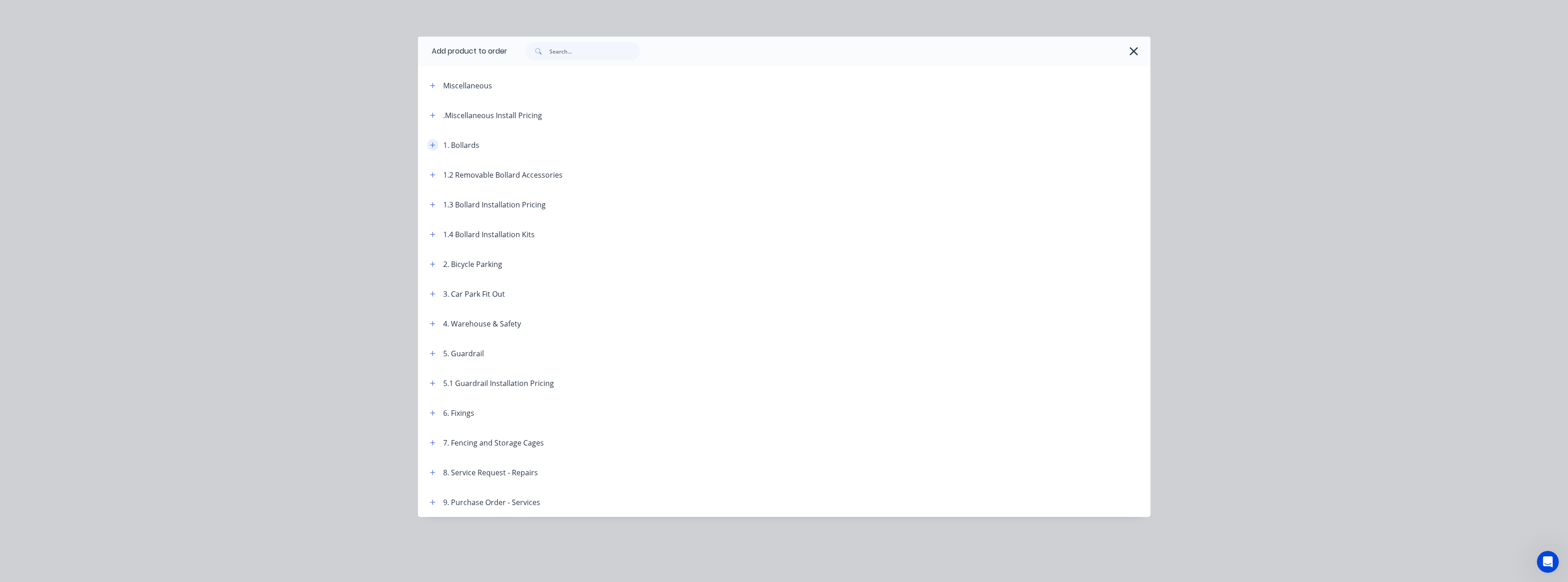
click at [432, 147] on icon "button" at bounding box center [432, 145] width 6 height 6
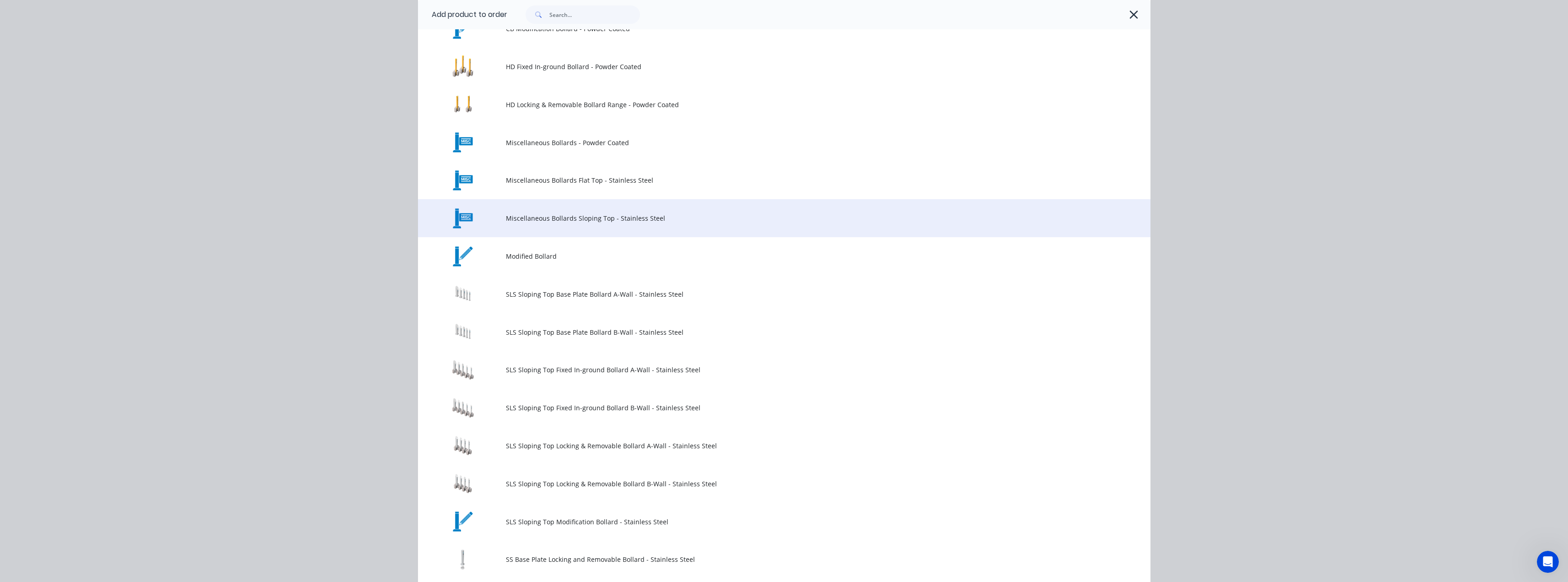
scroll to position [412, 0]
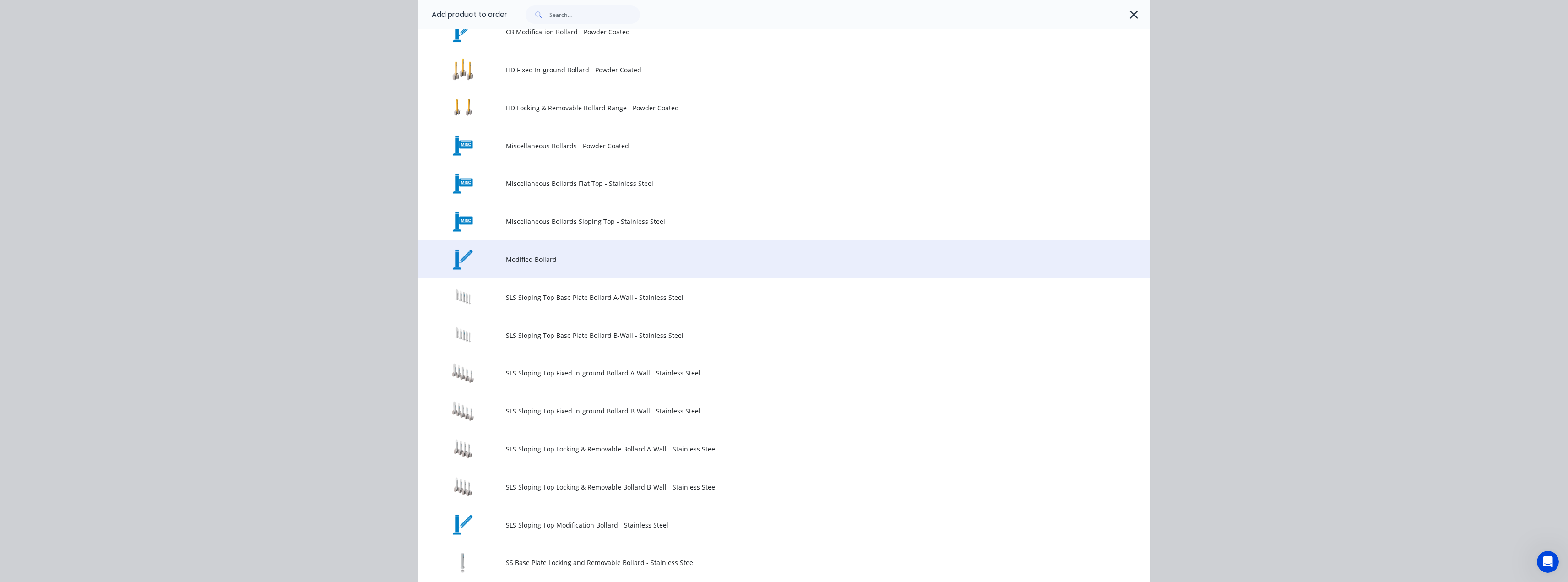
click at [528, 254] on td "Modified Bollard" at bounding box center [828, 259] width 644 height 38
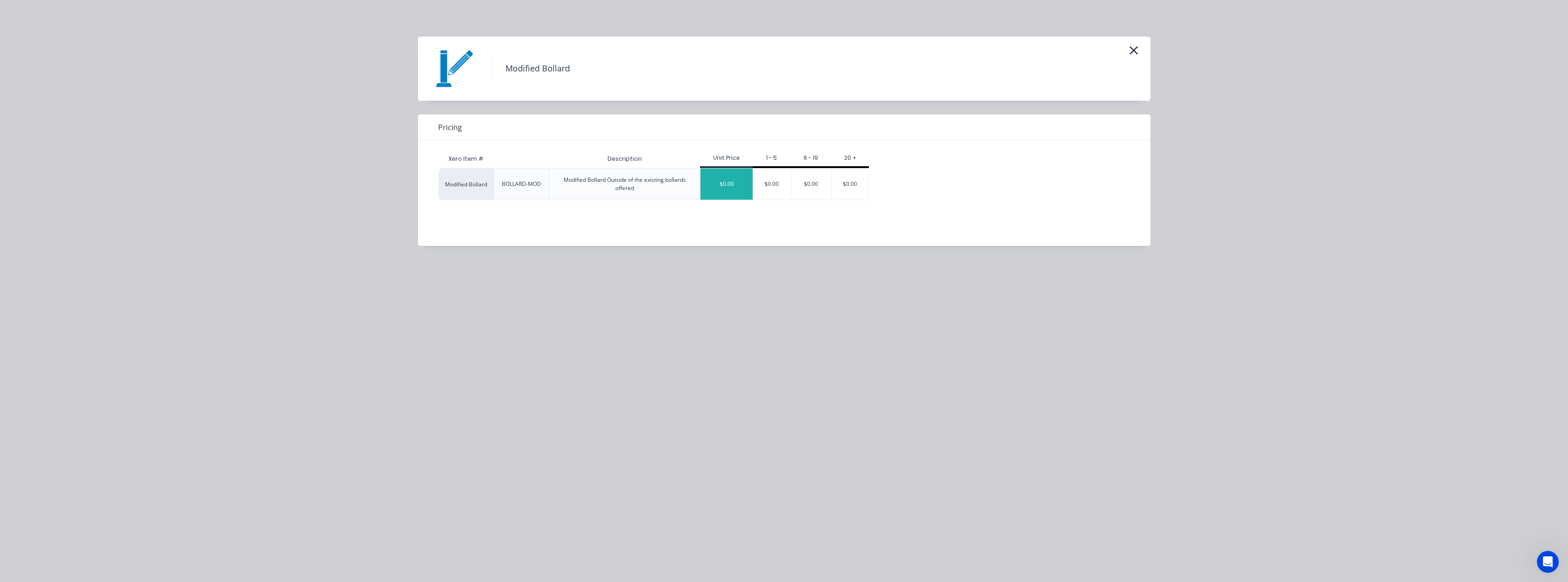
click at [731, 182] on div "$0.00" at bounding box center [726, 184] width 52 height 31
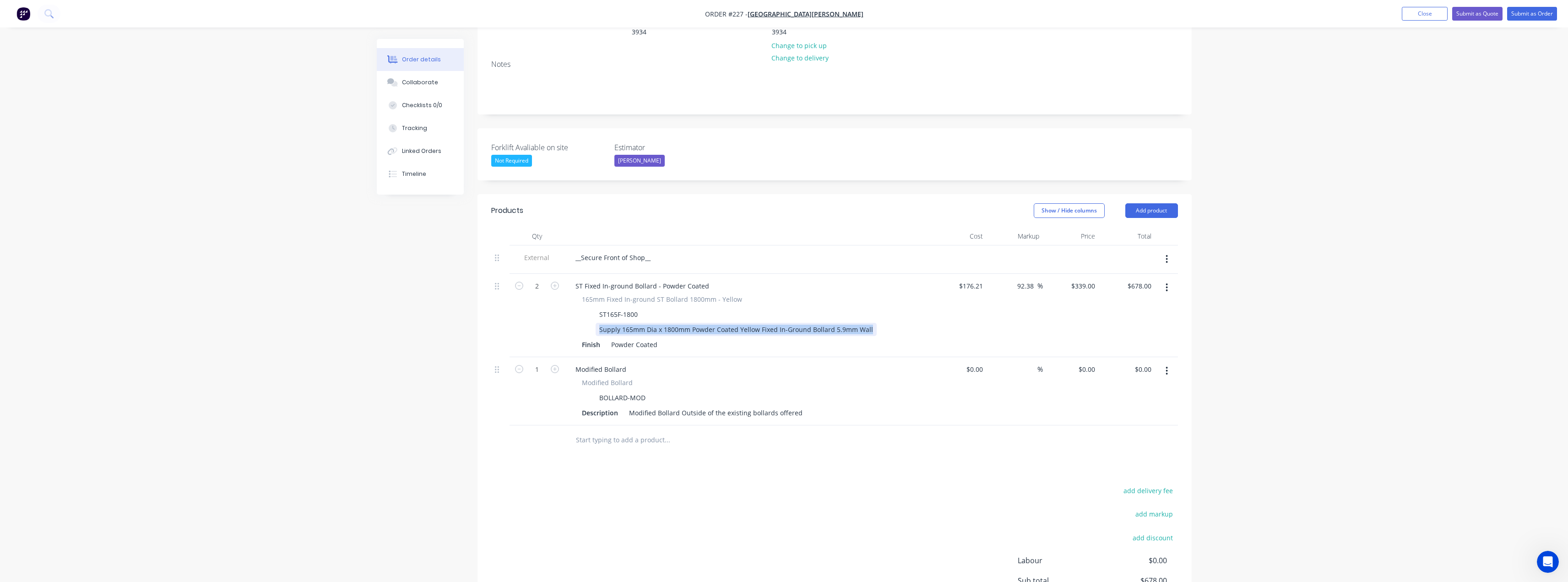
drag, startPoint x: 599, startPoint y: 293, endPoint x: 882, endPoint y: 287, distance: 283.1
click at [882, 323] on div "Supply 165mm Dia x 1800mm Powder Coated Yellow Fixed In-Ground Bollard 5.9mm Wa…" at bounding box center [746, 330] width 335 height 13
copy div "Supply 165mm Dia x 1800mm Powder Coated Yellow Fixed In-Ground Bollard 5.9mm Wa…"
click at [637, 406] on div "Modified Bollard Outside of the existing bollards offered" at bounding box center [716, 413] width 181 height 13
drag, startPoint x: 798, startPoint y: 375, endPoint x: 630, endPoint y: 375, distance: 168.0
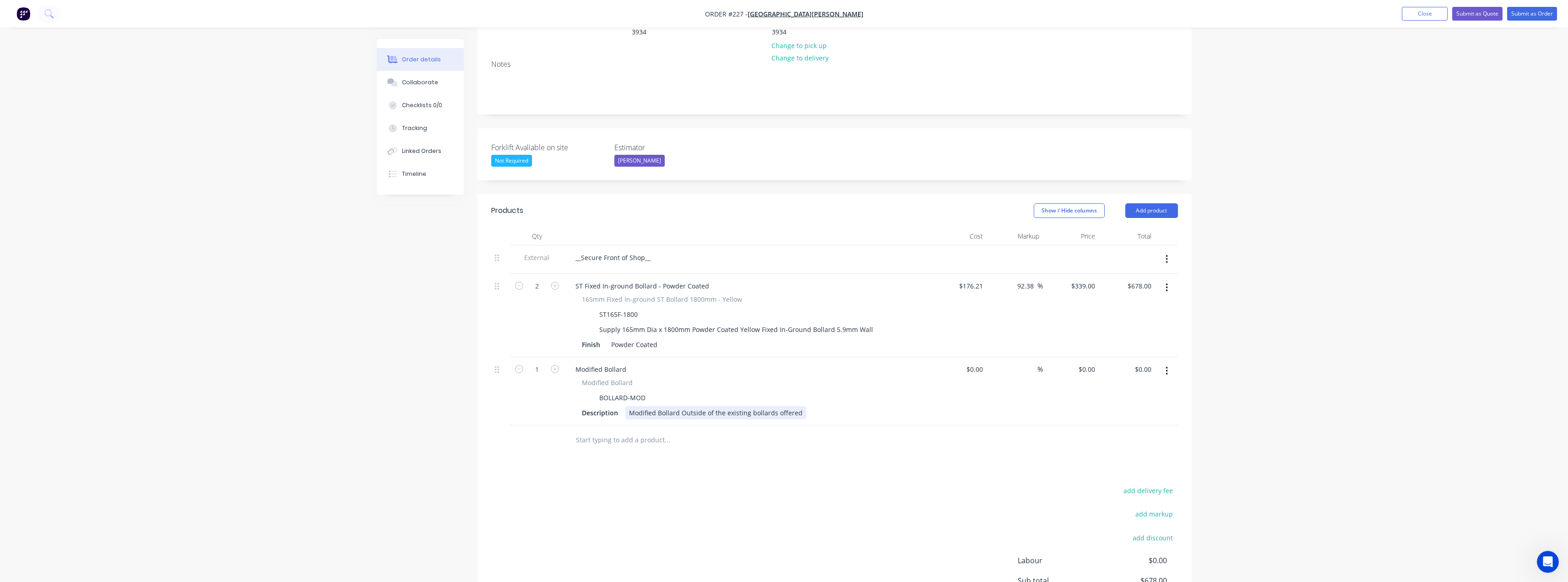
click at [630, 406] on div "Modified Bollard Outside of the existing bollards offered" at bounding box center [716, 413] width 181 height 13
click at [701, 406] on div "(ST140F-1800) Supply 165mm Dia x 1800mm Powder Coated Yellow Fixed In-Ground Bo…" at bounding box center [769, 417] width 288 height 23
click at [716, 406] on div "(ST140F-1800) Supply 140mm Dia x 1800mm Powder Coated Yellow Fixed In-Ground Bo…" at bounding box center [769, 417] width 288 height 23
click at [608, 251] on div "__Secure Front of Shop__" at bounding box center [613, 257] width 90 height 13
click at [642, 251] on div "__Secure Front of Shop__" at bounding box center [613, 257] width 90 height 13
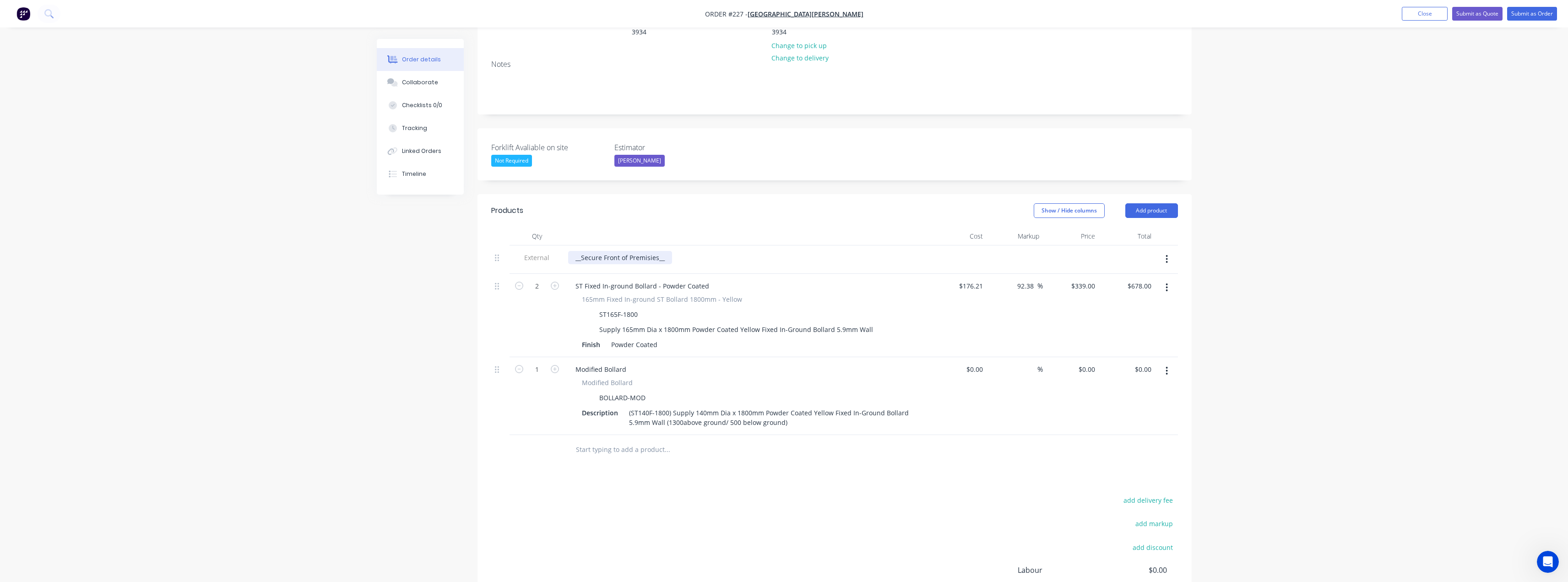
click at [666, 251] on div "__Secure Front of Premisies__" at bounding box center [620, 257] width 104 height 13
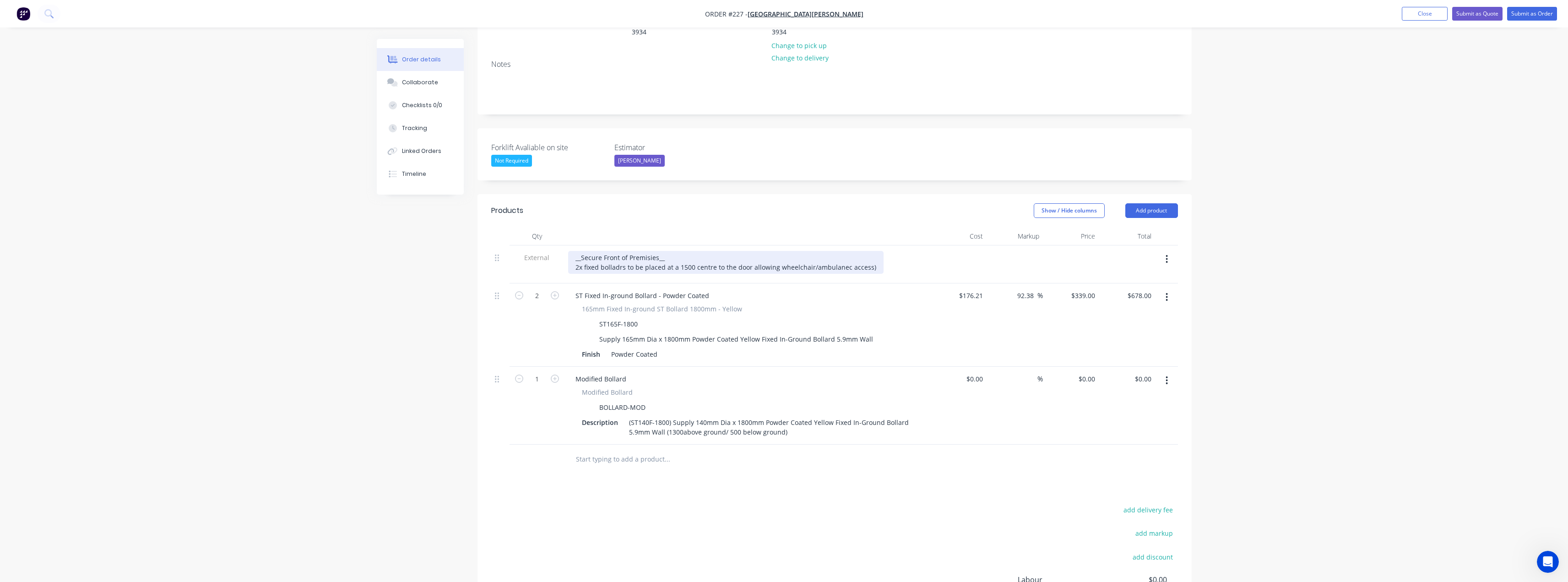
click at [845, 251] on div "__Secure Front of Premisies__ 2x fixed bolladrs to be placed at a 1500 centre t…" at bounding box center [726, 262] width 315 height 23
click at [871, 251] on div "__Secure Front of Premisies__ 2x fixed bolladrs to be placed at a 1500 centre t…" at bounding box center [726, 262] width 315 height 23
click at [624, 251] on div "__Secure Front of Premisies__ 2x fixed bolladrs to be placed at a 1500 centre t…" at bounding box center [726, 267] width 315 height 32
click at [638, 251] on div "__Secure Front of Premisies__ 2x fixed bollards to be placed at a 1500 centre t…" at bounding box center [726, 267] width 315 height 32
click at [712, 251] on div "__Secure Front of Premisies__ 2x fixed bollards to be placed at a 1500 centre t…" at bounding box center [726, 267] width 315 height 32
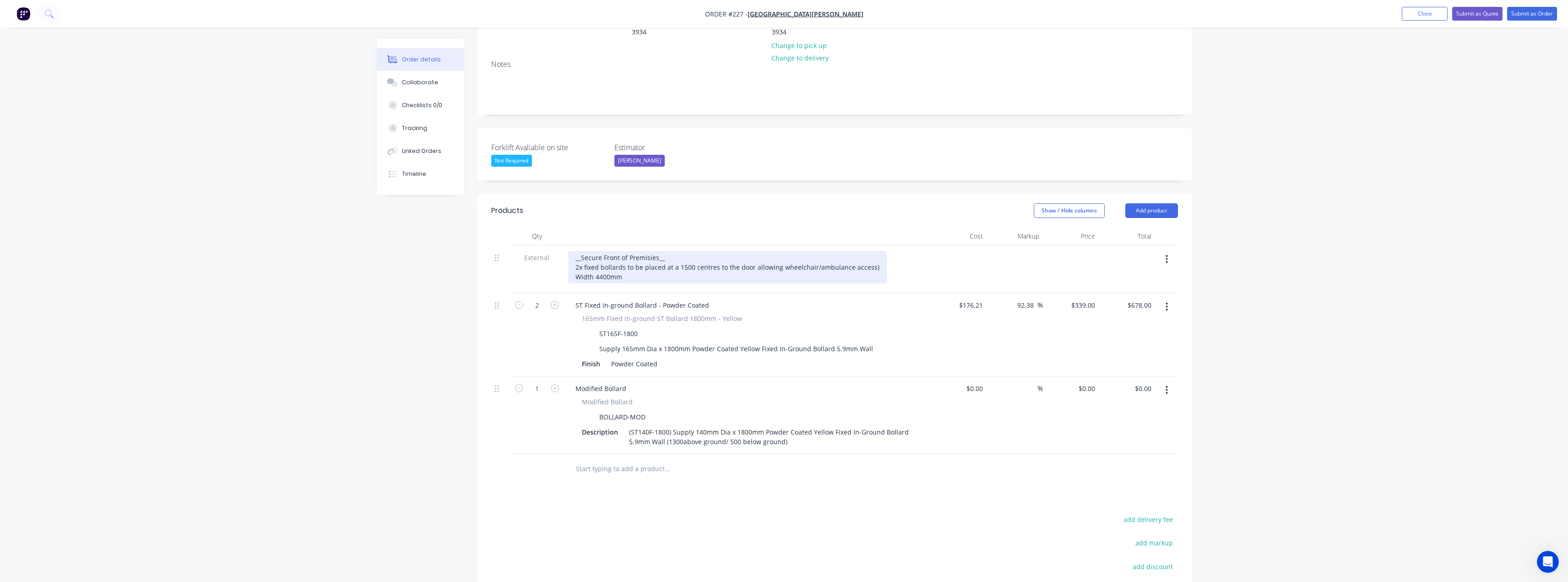
click at [724, 251] on div "__Secure Front of Premisies__ 2x fixed bollards to be placed at a 1500 centres …" at bounding box center [727, 267] width 318 height 32
click at [639, 251] on div "__Secure Front of Premisies__ 2x fixed bollards to be placed at a 1500 centres …" at bounding box center [727, 267] width 318 height 32
click at [655, 251] on div "__Secure Front of Premisies__ 2x fixed bollards to be placed at a 1500 centres …" at bounding box center [727, 267] width 318 height 32
click at [628, 251] on div "__Secure Front of Premises__ 2x fixed bollards to be placed at a 1500 centres t…" at bounding box center [727, 267] width 318 height 32
click at [575, 251] on div "__Secure Front of Premises__ 2x fixed bollards to be placed at a 1500 centres t…" at bounding box center [727, 267] width 318 height 32
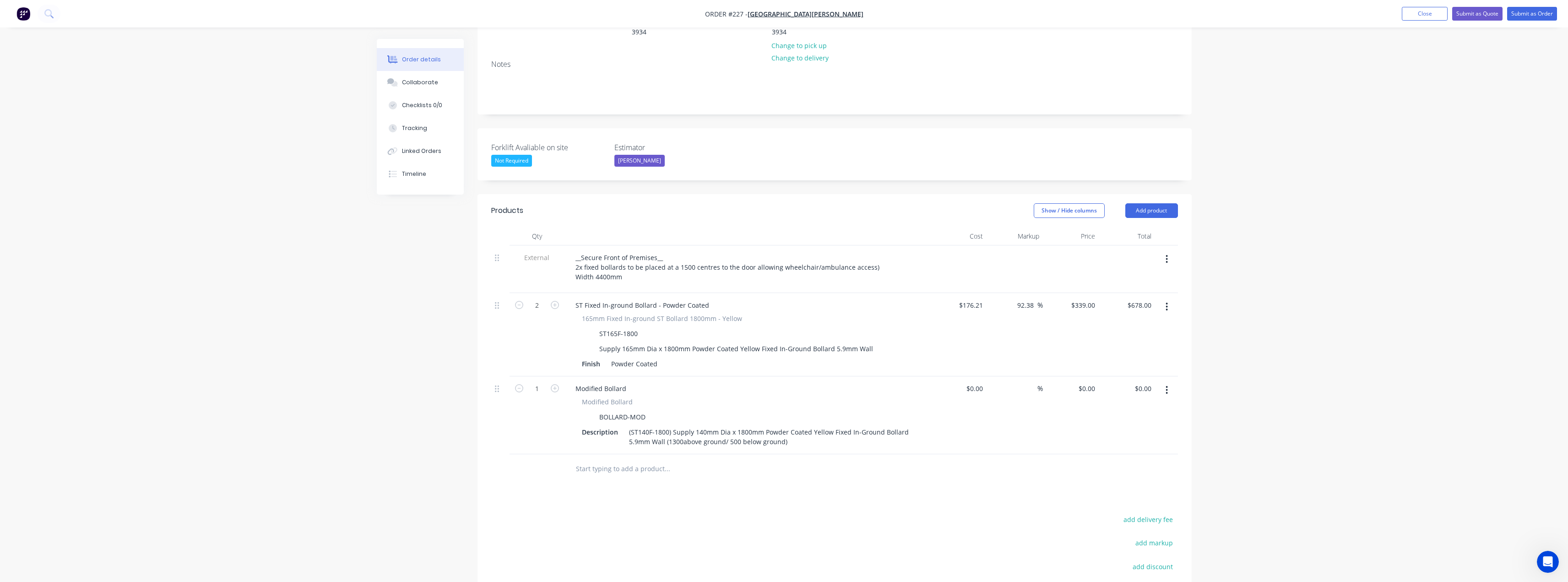
click at [602, 460] on input "text" at bounding box center [667, 469] width 183 height 18
type input "ins"
click at [1155, 203] on button "Add product" at bounding box center [1152, 210] width 53 height 15
click at [1110, 227] on div "Product catalogue" at bounding box center [1134, 234] width 70 height 13
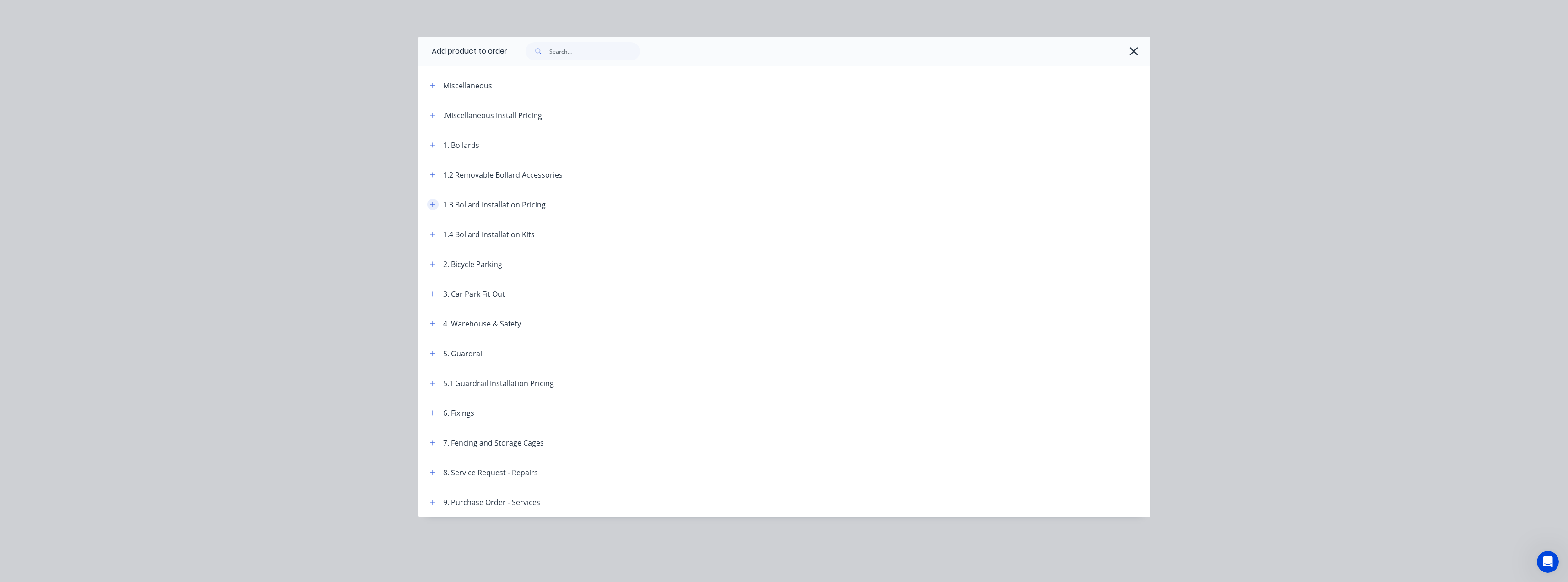
click at [433, 204] on icon "button" at bounding box center [432, 204] width 6 height 6
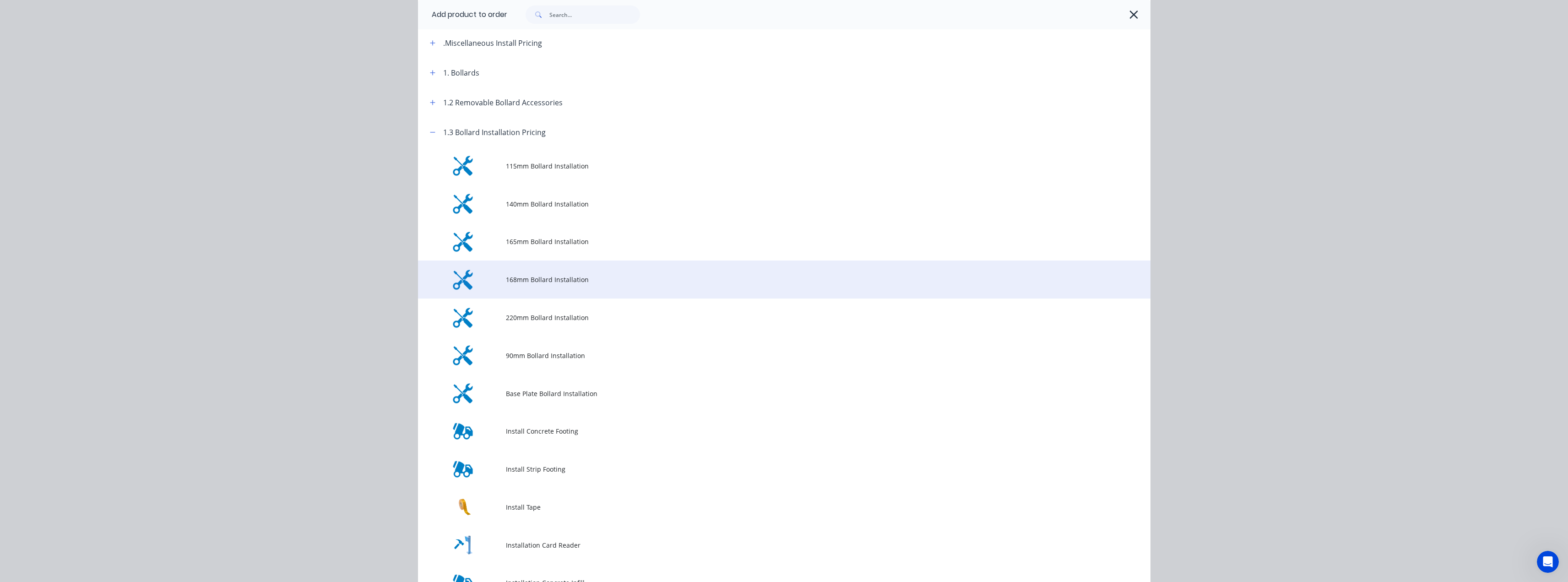
scroll to position [46, 0]
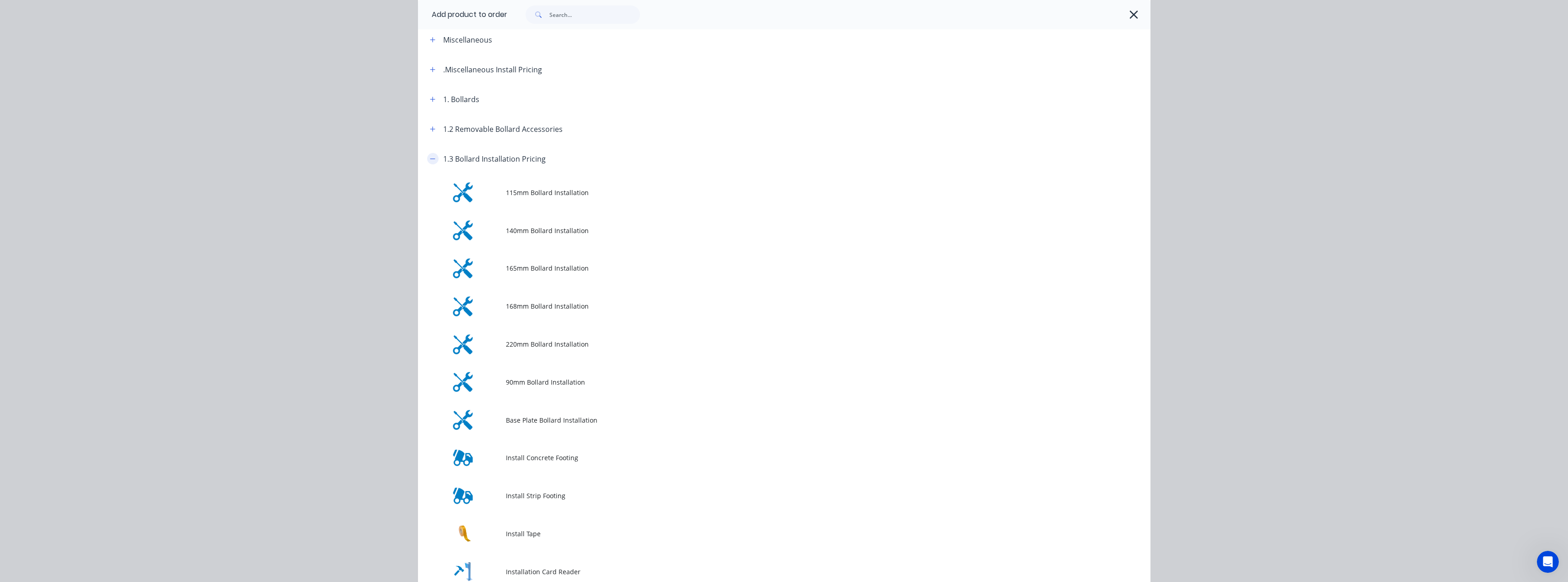
click at [430, 158] on icon "button" at bounding box center [432, 158] width 5 height 1
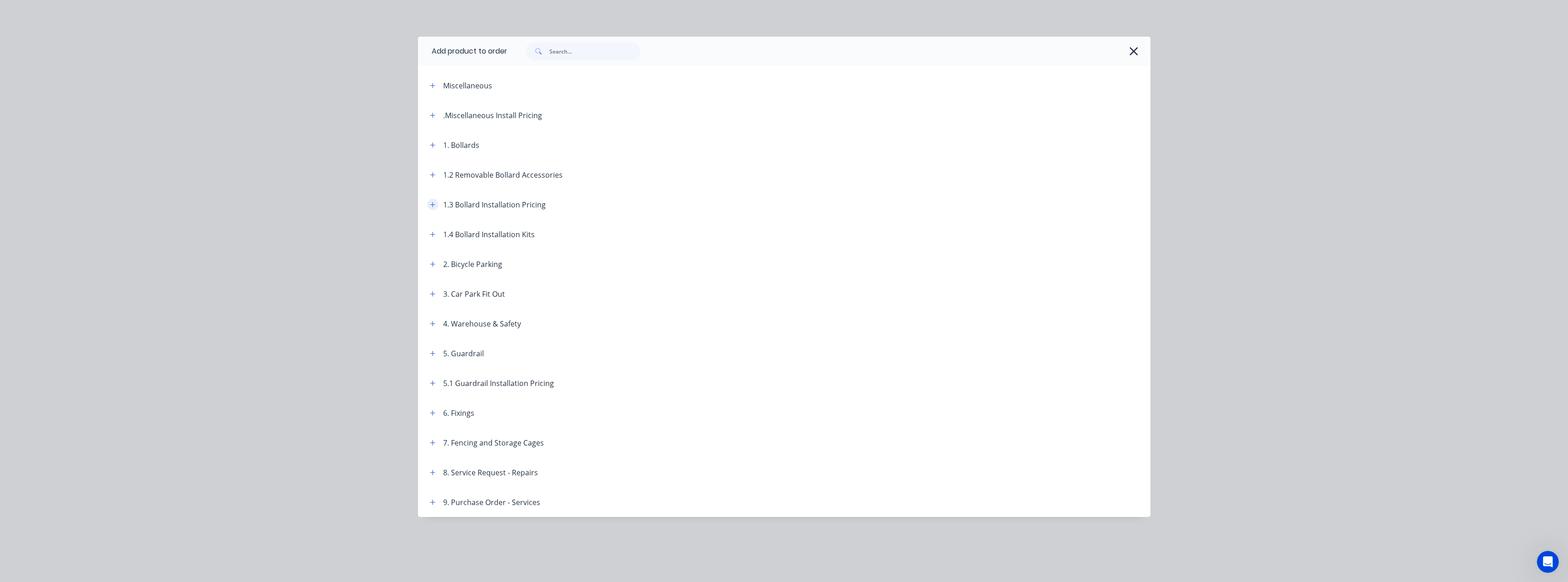
scroll to position [0, 0]
click at [430, 232] on icon "button" at bounding box center [432, 234] width 6 height 6
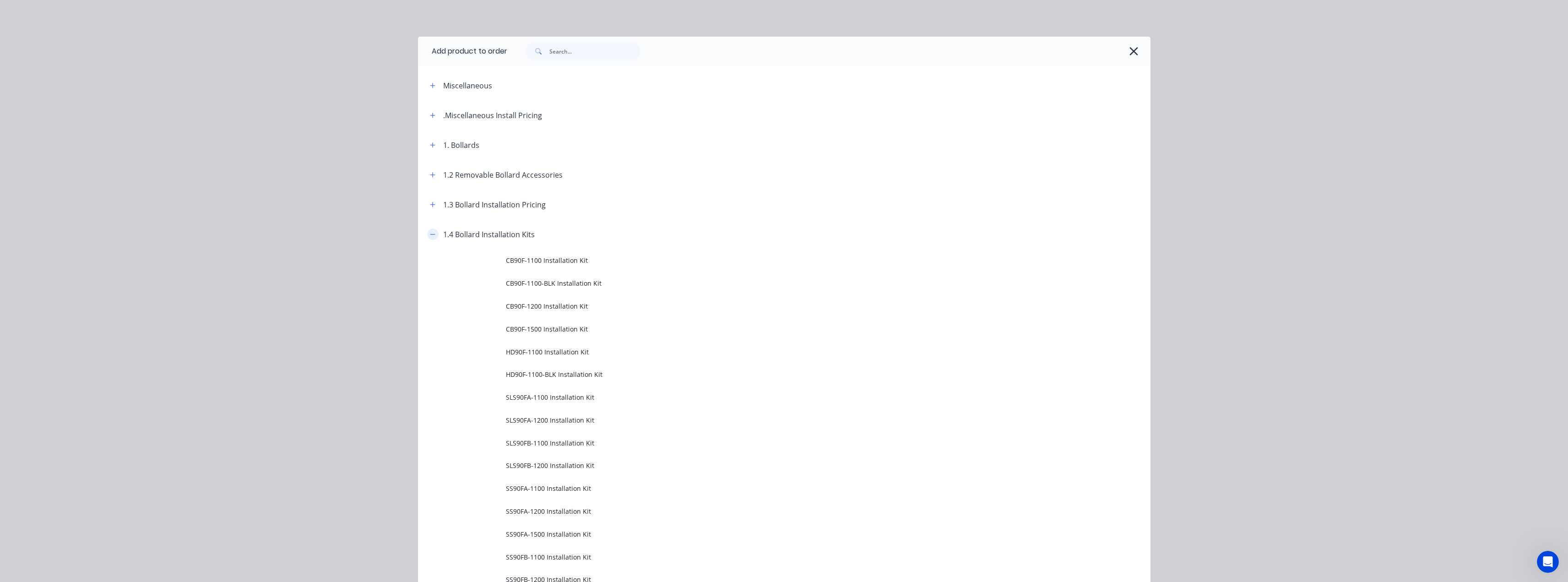
click at [430, 232] on icon "button" at bounding box center [432, 234] width 6 height 6
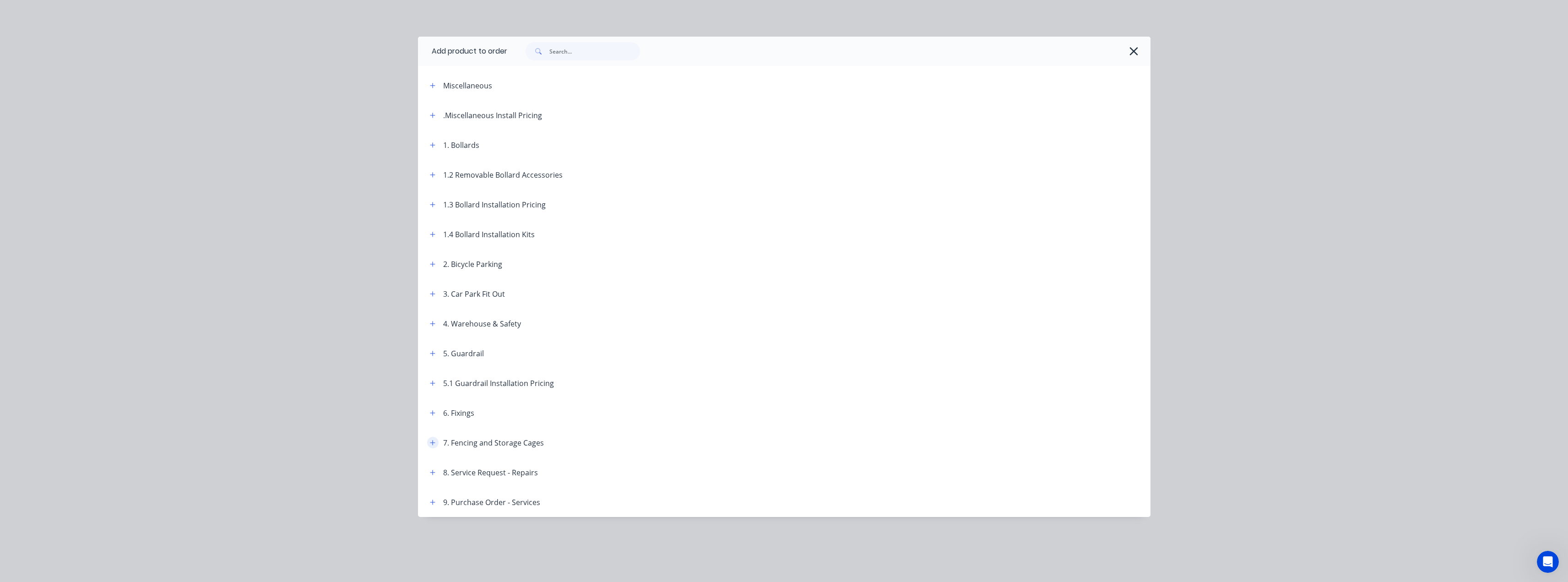
click at [433, 444] on icon "button" at bounding box center [432, 443] width 6 height 6
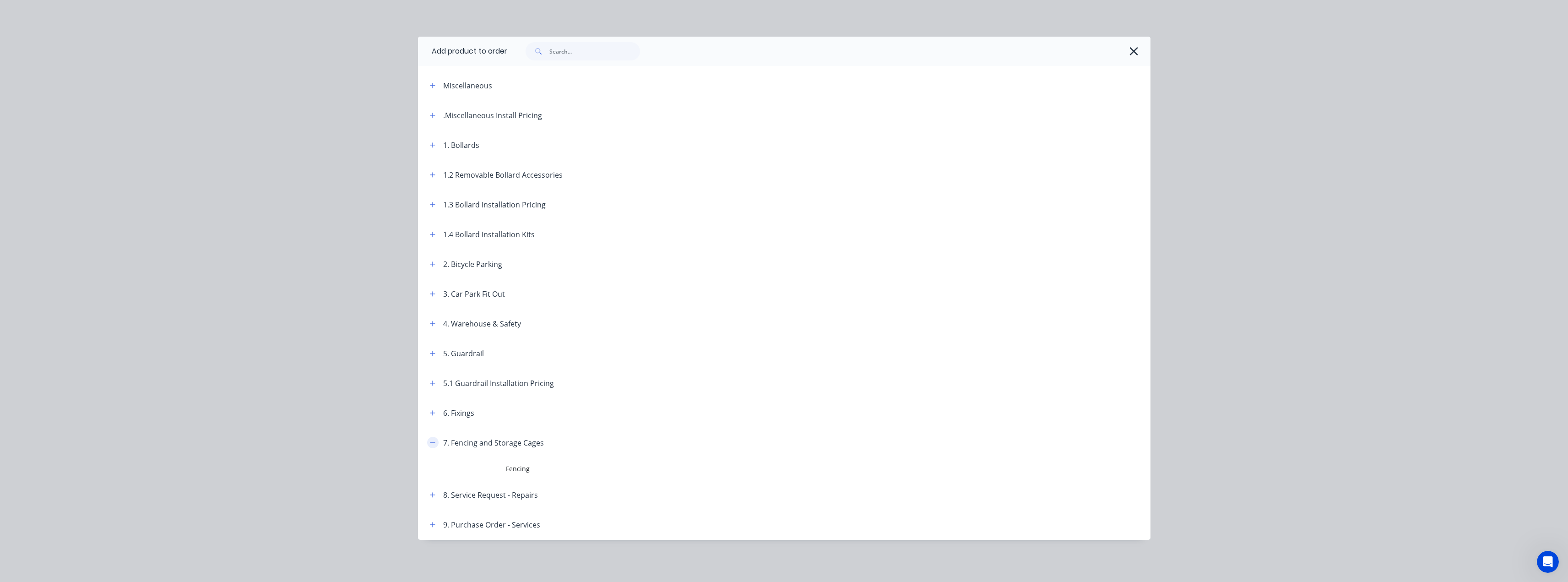
click at [431, 443] on icon "button" at bounding box center [432, 442] width 5 height 1
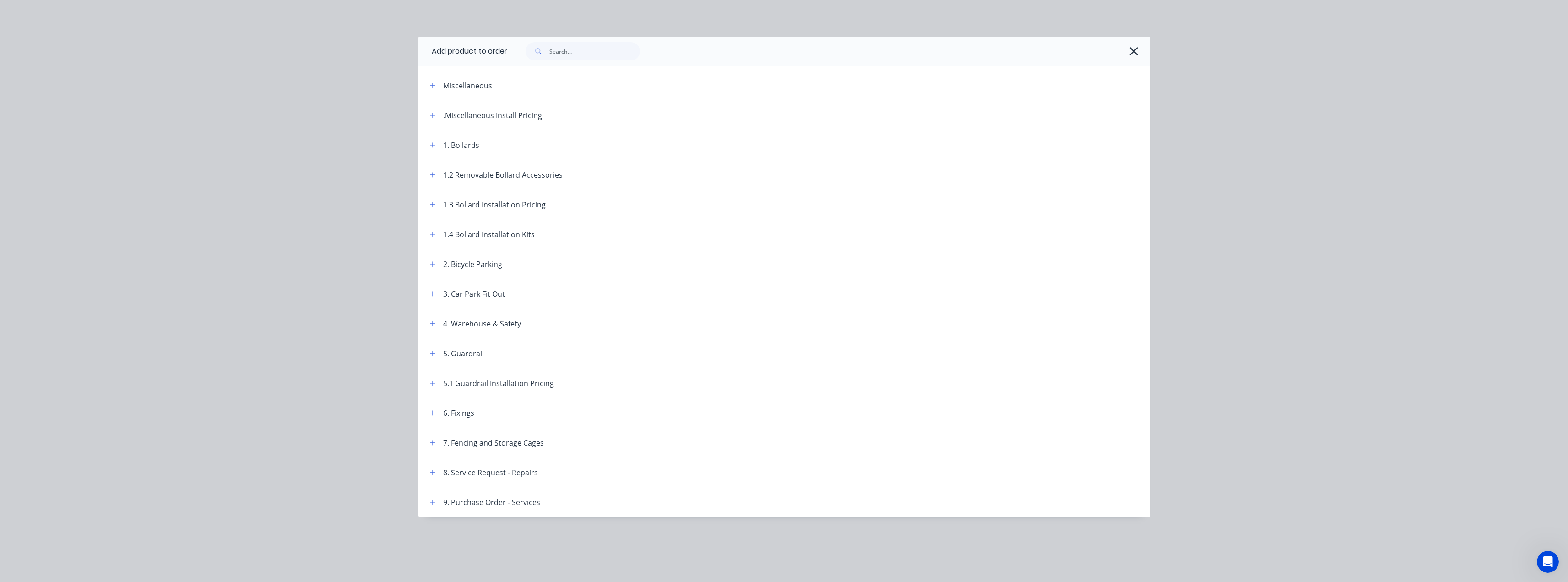
scroll to position [75, 0]
click at [433, 83] on icon "button" at bounding box center [432, 86] width 6 height 6
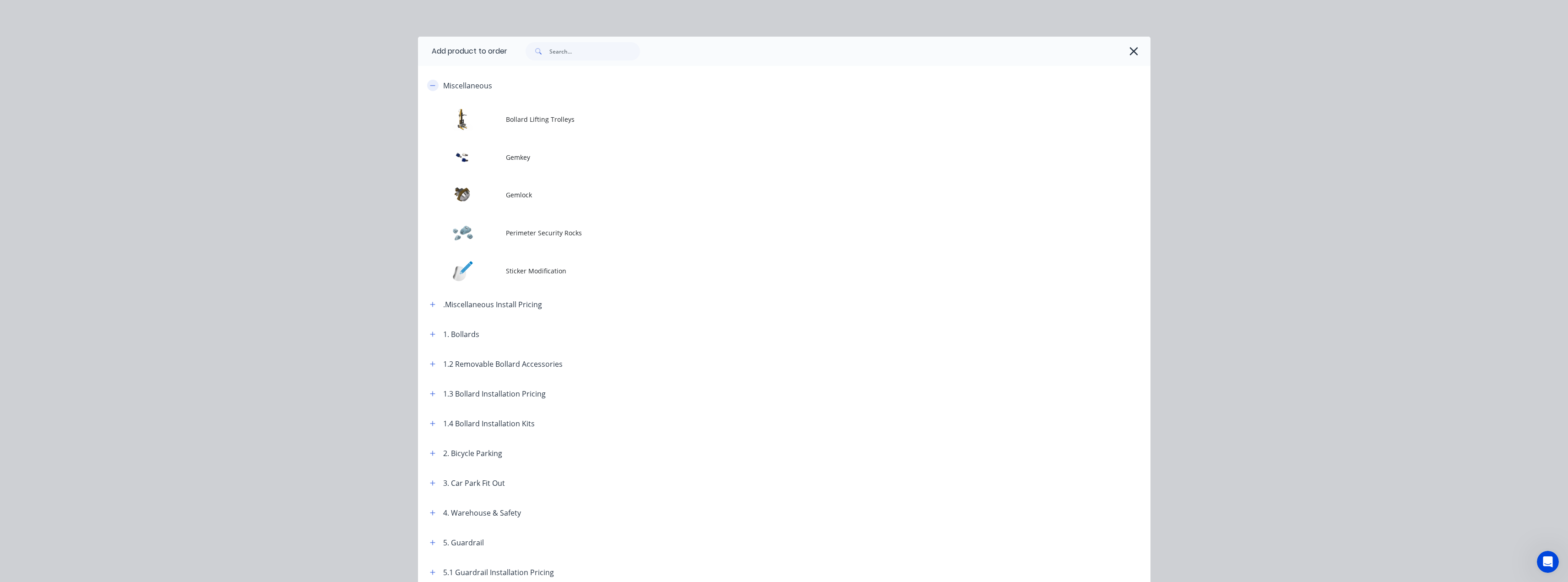
click at [430, 83] on icon "button" at bounding box center [432, 86] width 6 height 6
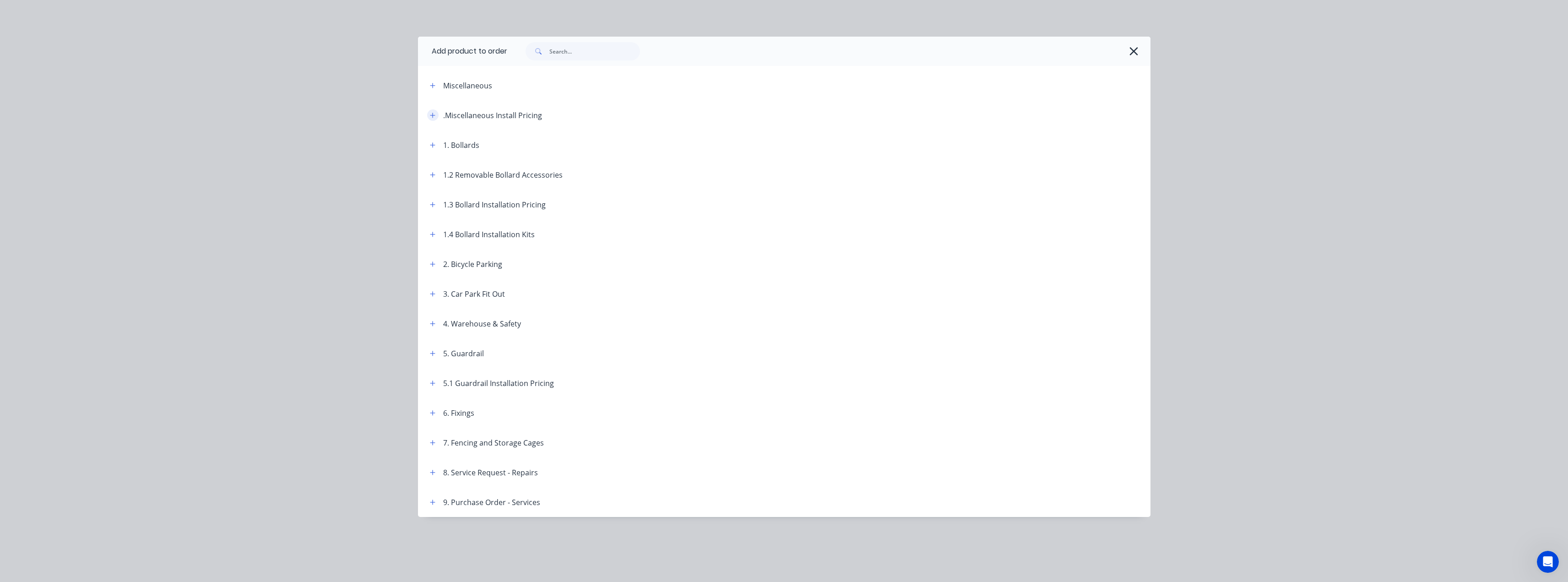
click at [431, 114] on icon "button" at bounding box center [432, 115] width 6 height 6
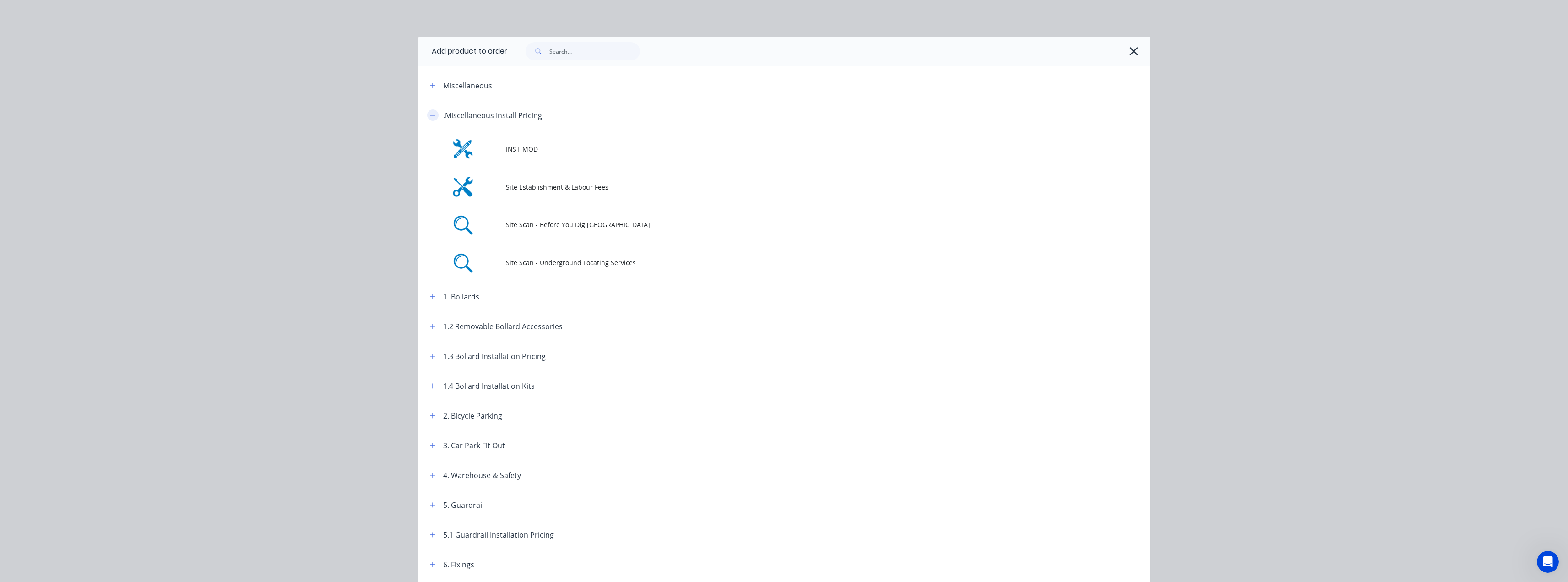
click at [430, 113] on icon "button" at bounding box center [432, 115] width 6 height 6
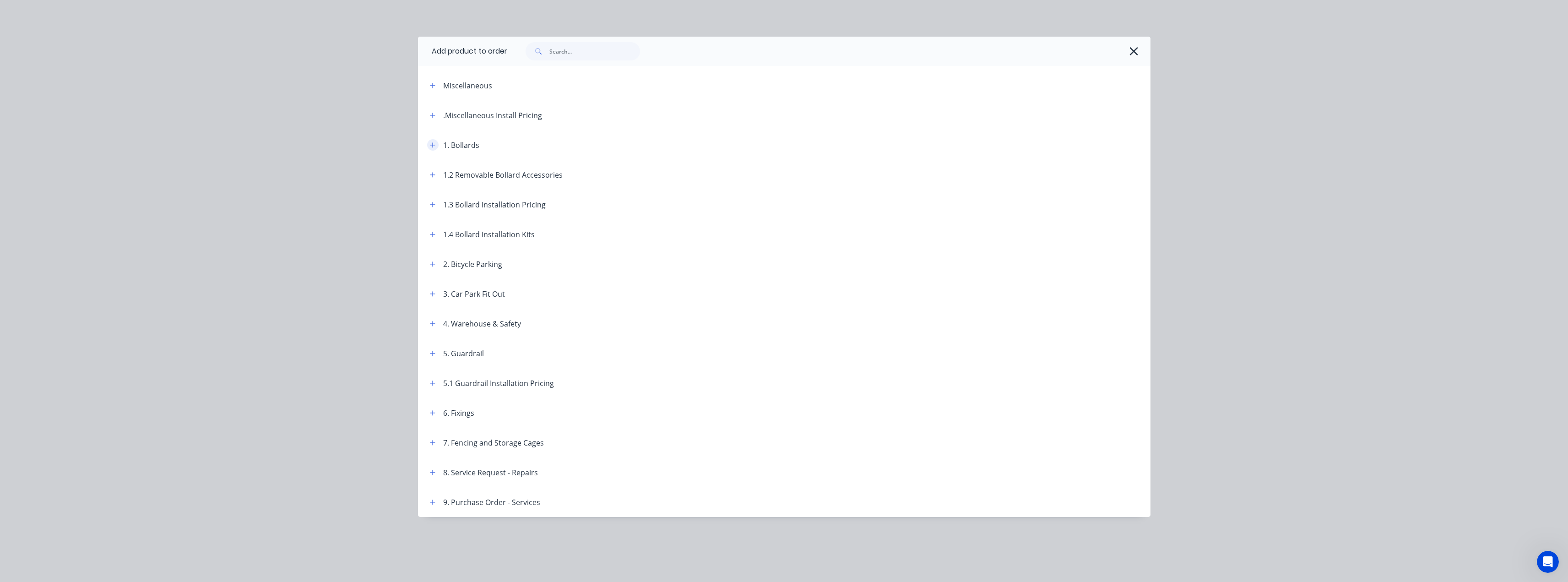
click at [430, 146] on icon "button" at bounding box center [432, 145] width 6 height 6
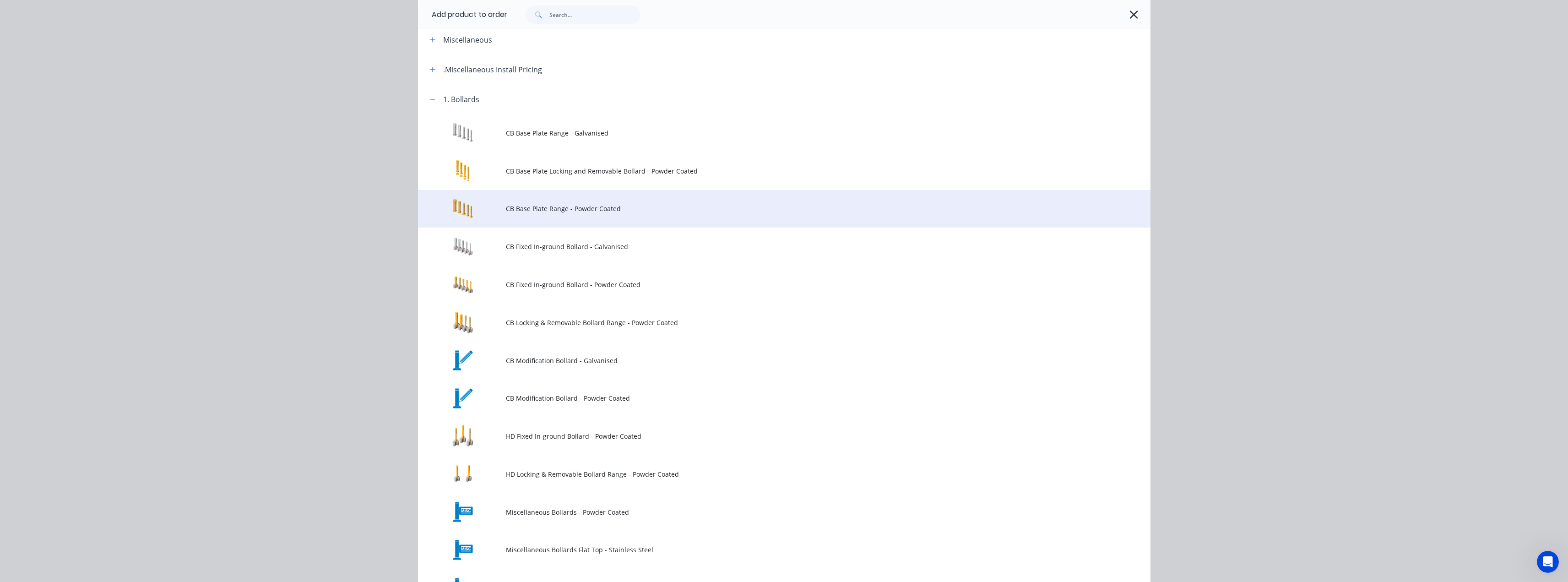
scroll to position [0, 0]
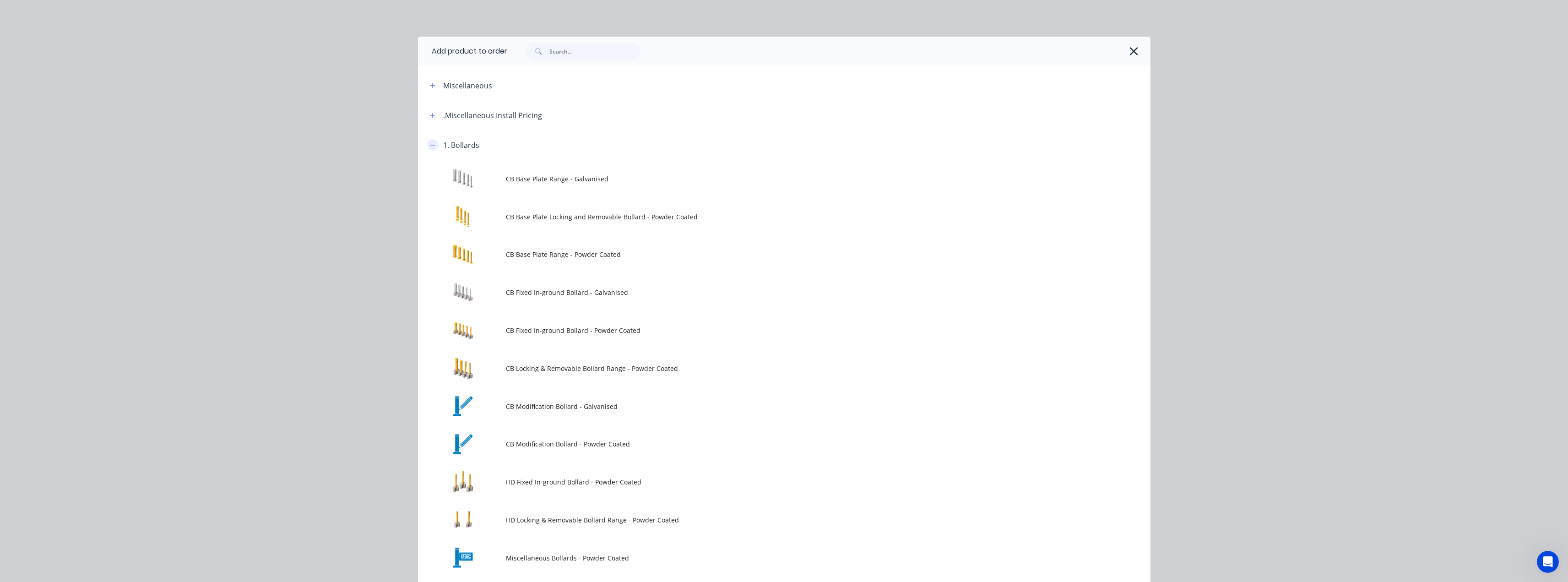
click at [430, 143] on icon "button" at bounding box center [432, 145] width 6 height 6
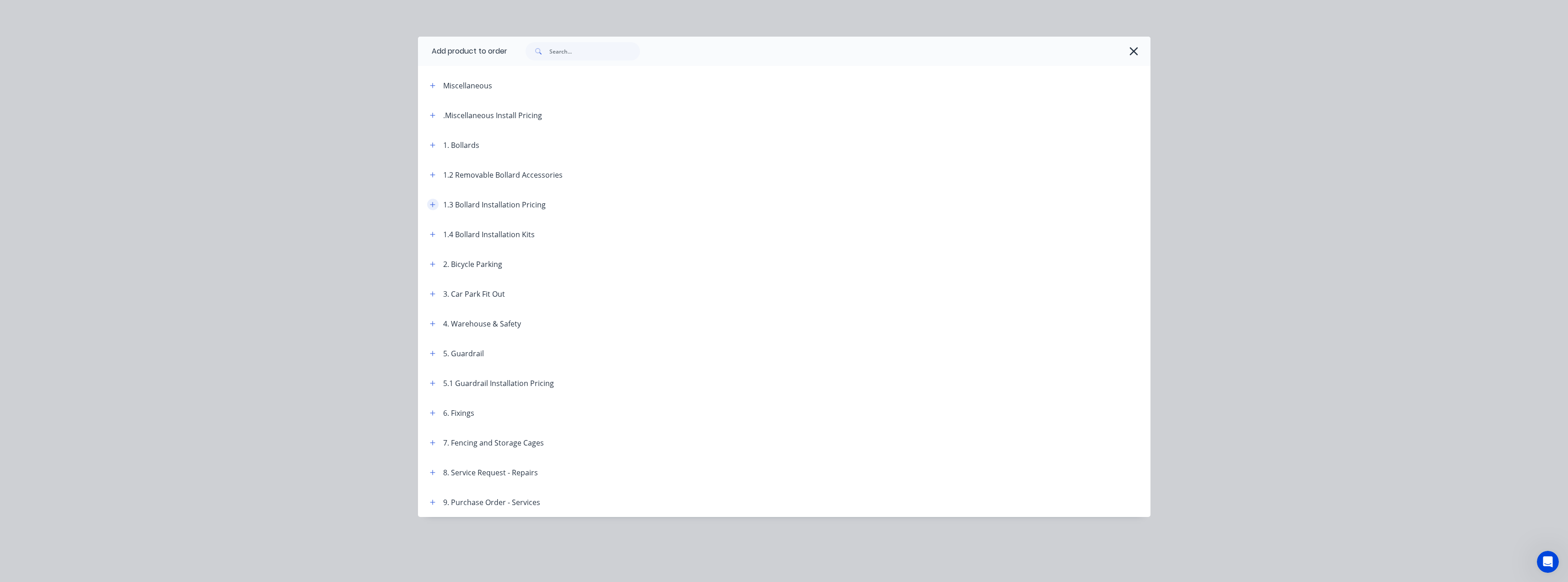
click at [430, 204] on icon "button" at bounding box center [432, 204] width 5 height 5
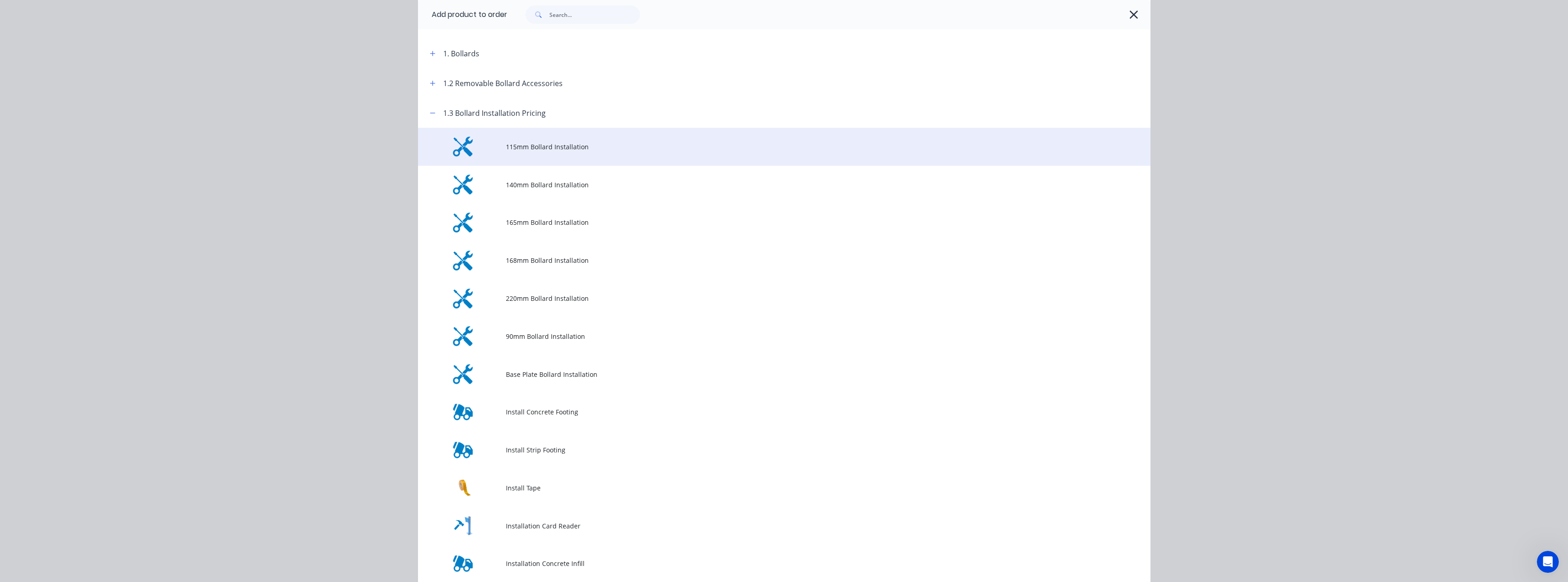
scroll to position [183, 0]
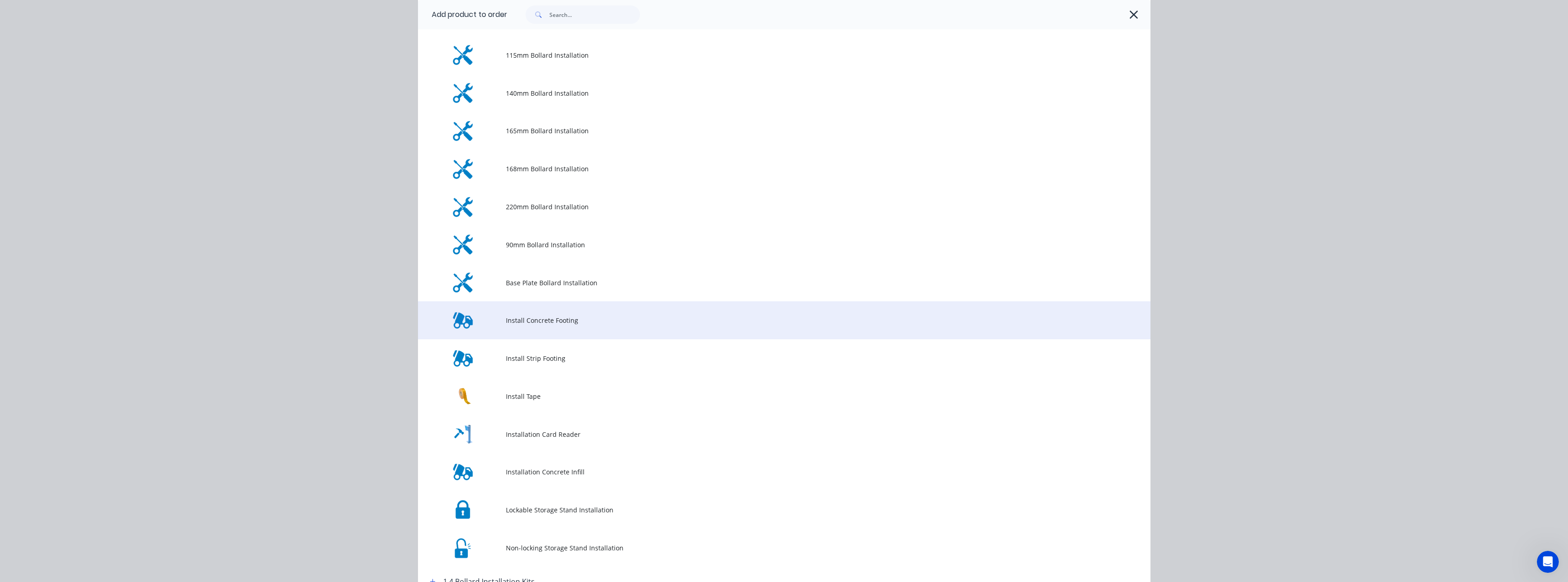
click at [542, 319] on span "Install Concrete Footing" at bounding box center [763, 320] width 515 height 10
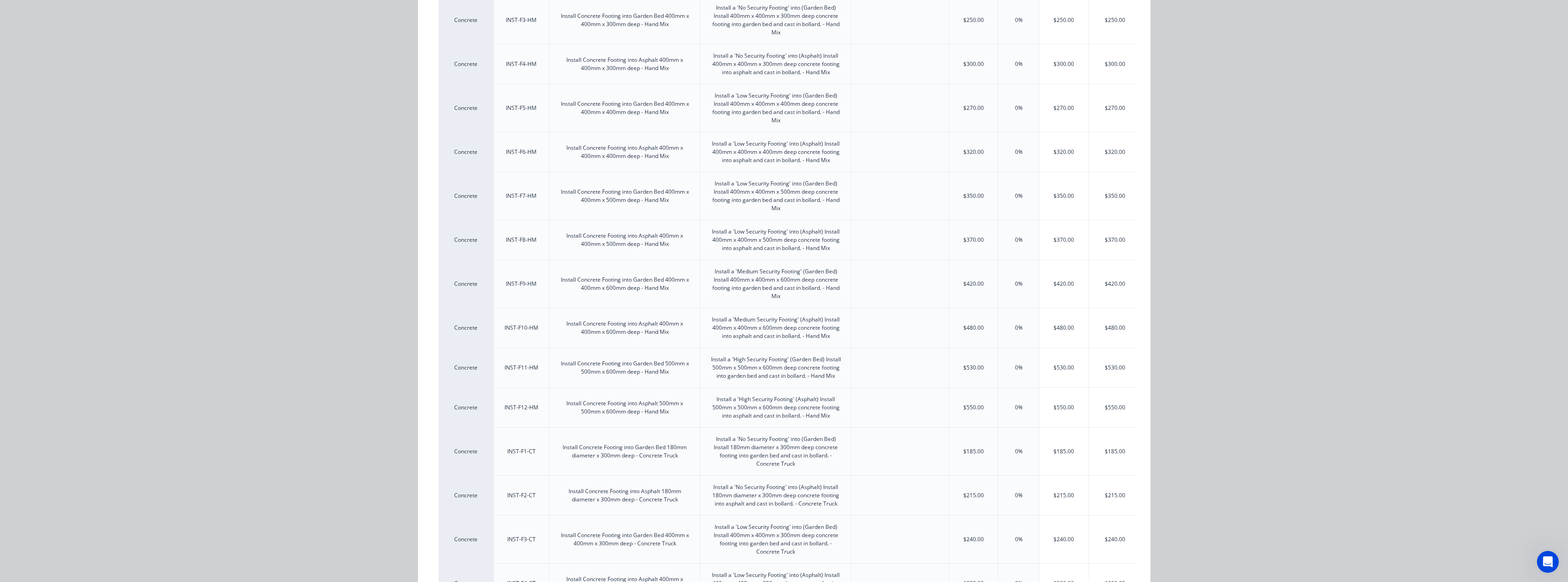
scroll to position [320, 0]
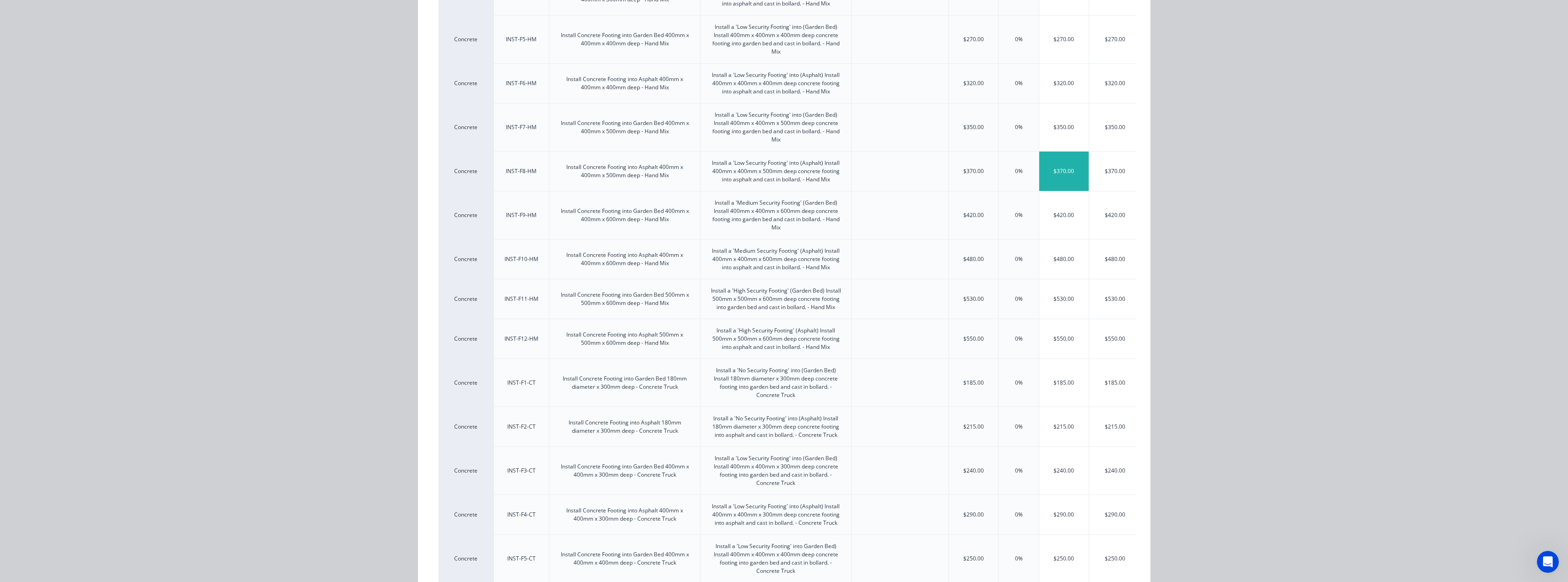
click at [1052, 167] on div "$370.00" at bounding box center [1064, 171] width 50 height 39
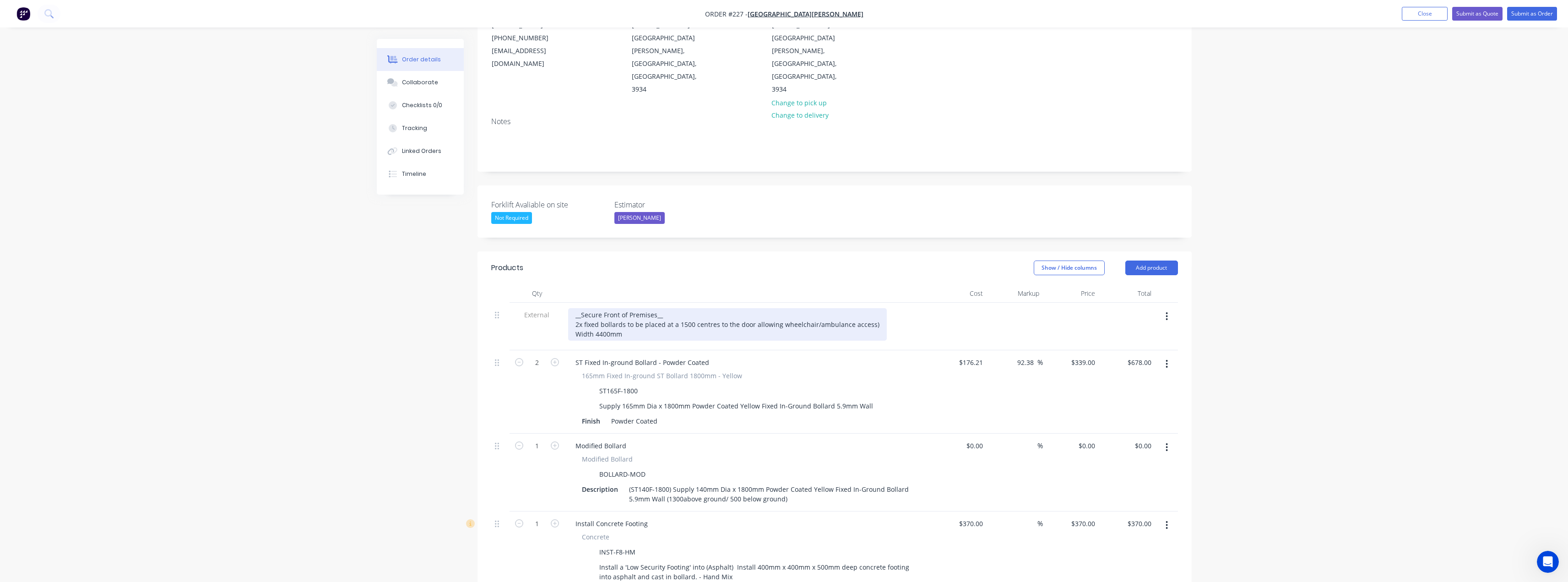
scroll to position [212, 0]
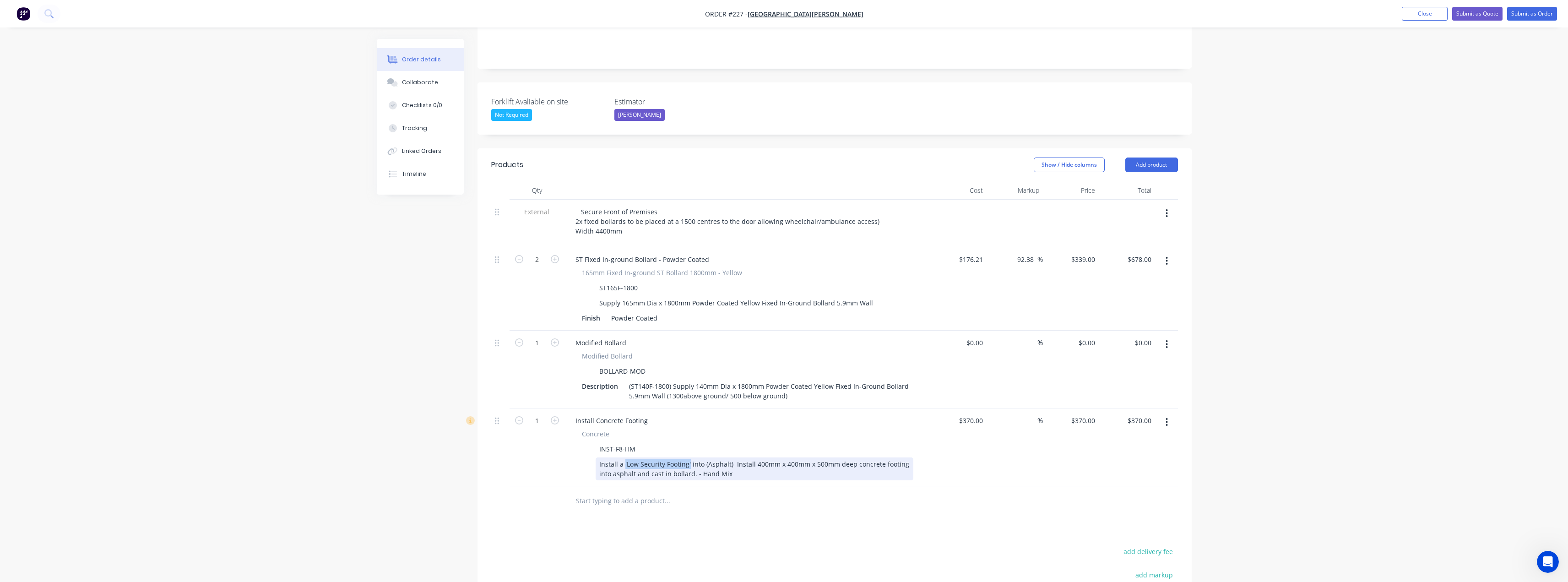
drag, startPoint x: 688, startPoint y: 425, endPoint x: 624, endPoint y: 429, distance: 64.1
click at [624, 457] on div "Install a 'Low Security Footing' into (Asphalt) Install 400mm x 400mm x 500mm d…" at bounding box center [754, 468] width 318 height 23
click at [626, 457] on div "Install a concrete into (Asphalt) Install 400mm x 400mm x 500mm deep concrete f…" at bounding box center [754, 468] width 318 height 23
click at [652, 457] on div "Install a Concrete into (Asphalt) Install 400mm x 400mm x 500mm deep concrete f…" at bounding box center [754, 468] width 318 height 23
click at [728, 457] on div "Install a Concrete footing into (Asphalt) Install 400mm x 400mm x 500mm deep co…" at bounding box center [754, 468] width 318 height 23
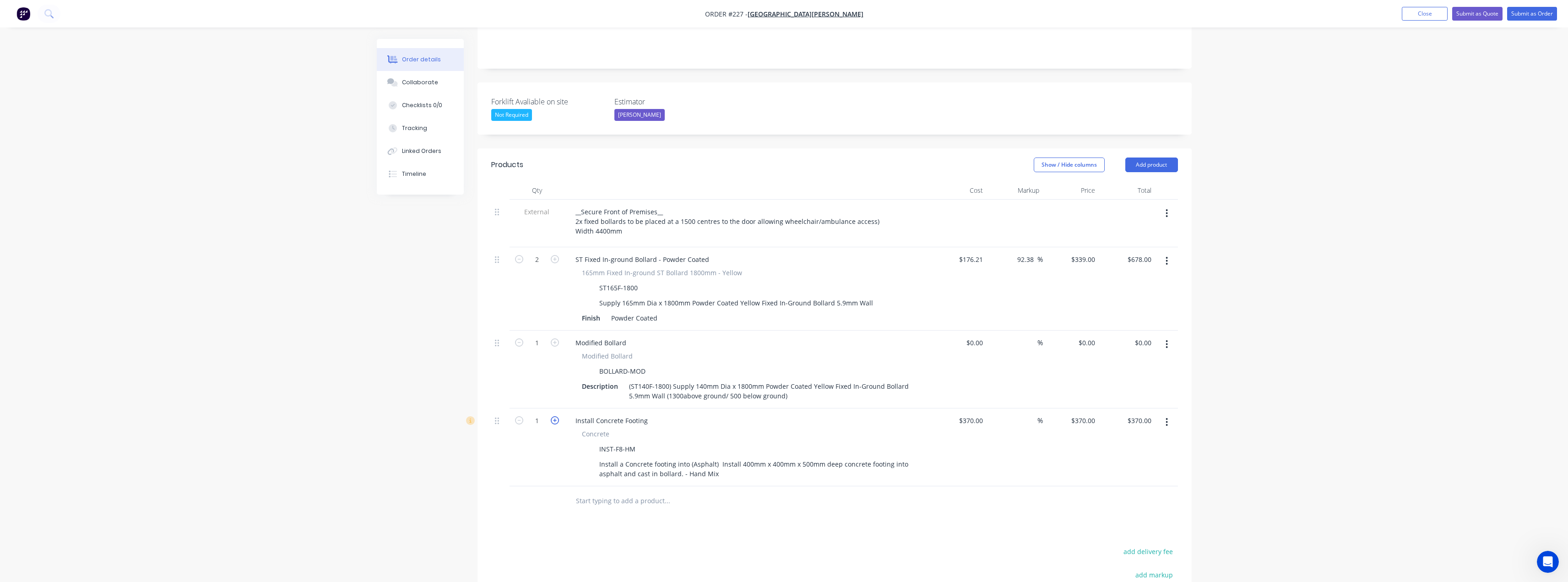
click at [554, 416] on icon "button" at bounding box center [554, 420] width 8 height 8
type input "2"
type input "$740.00"
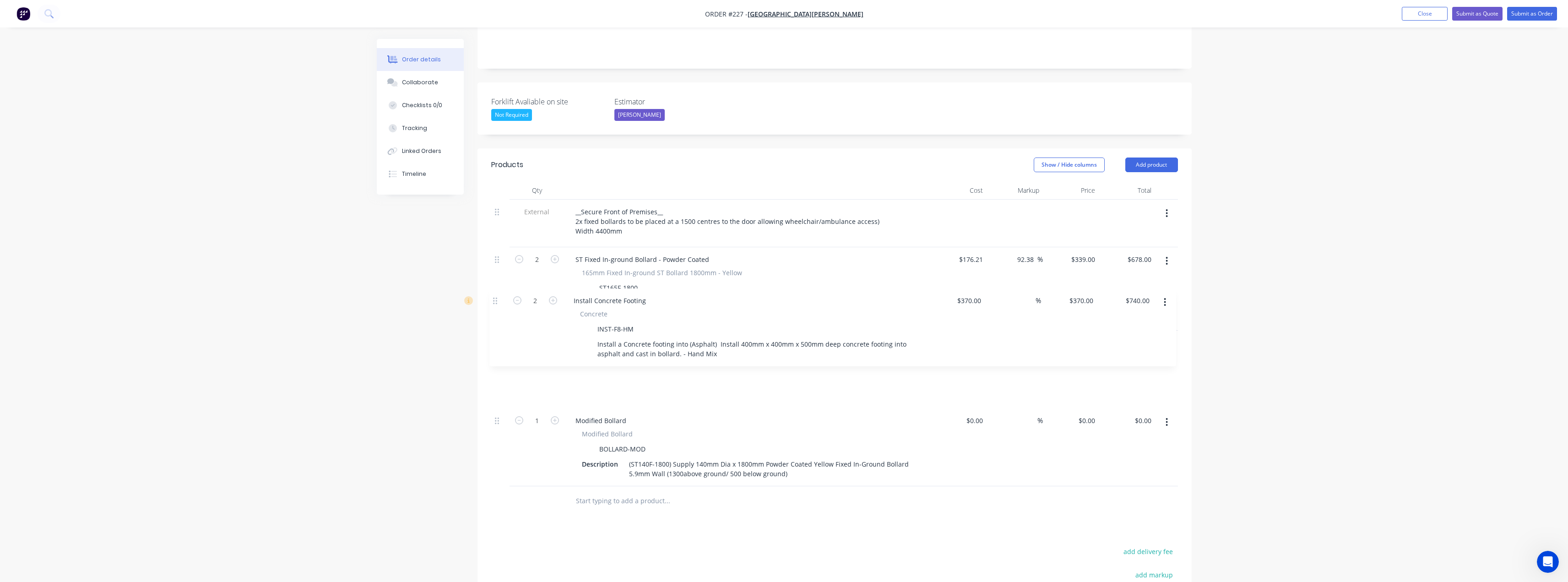
drag, startPoint x: 498, startPoint y: 383, endPoint x: 496, endPoint y: 298, distance: 85.0
click at [496, 298] on div "External __Secure Front of Premises__ 2x fixed bollards to be placed at a 1500 …" at bounding box center [834, 342] width 686 height 287
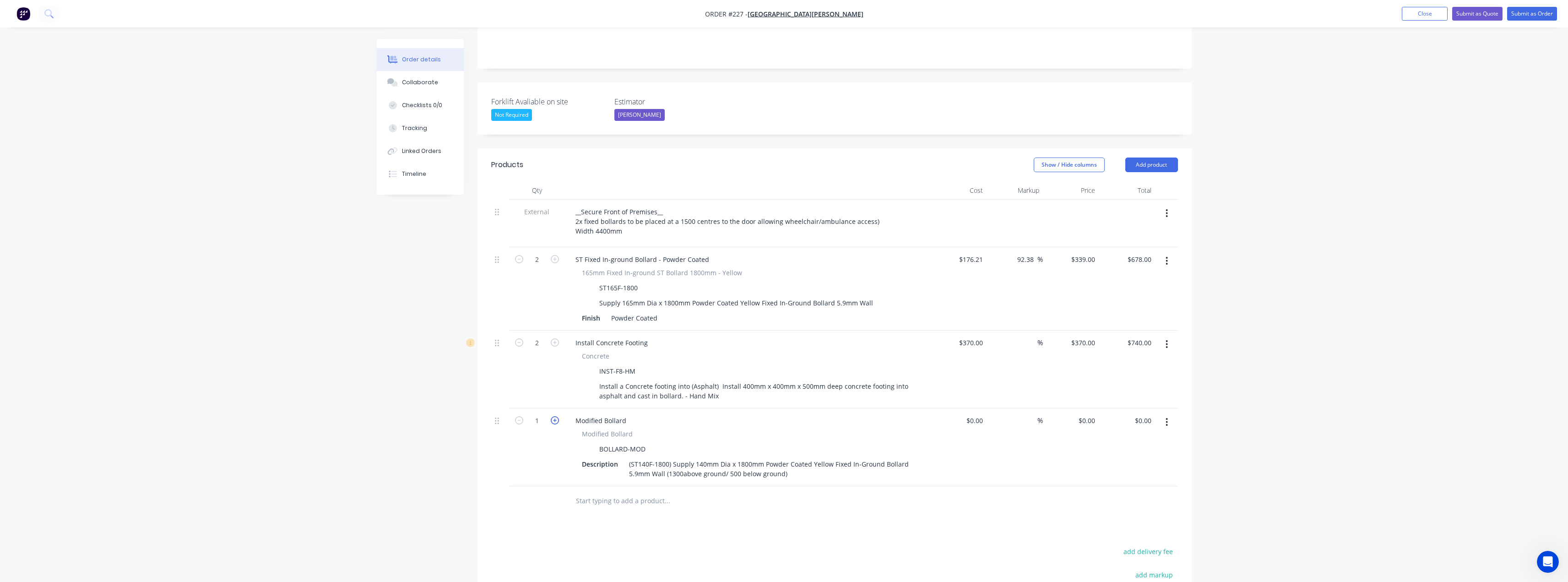
click at [556, 416] on icon "button" at bounding box center [554, 420] width 8 height 8
type input "2"
click at [980, 414] on input at bounding box center [981, 421] width 10 height 13
type input "$2.00"
type input "2"
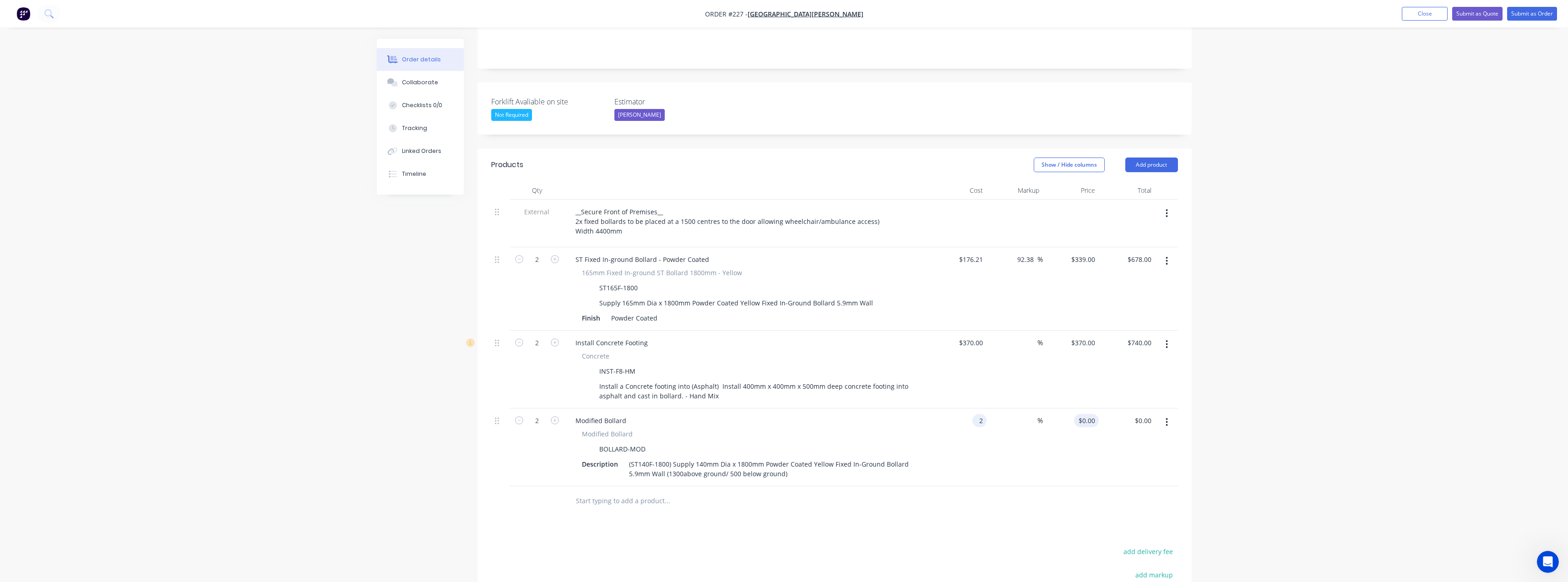
type input "$4.00"
click at [1087, 414] on div "2 $0.00" at bounding box center [1086, 421] width 24 height 13
type input "315"
type input "15650"
type input "$315.00"
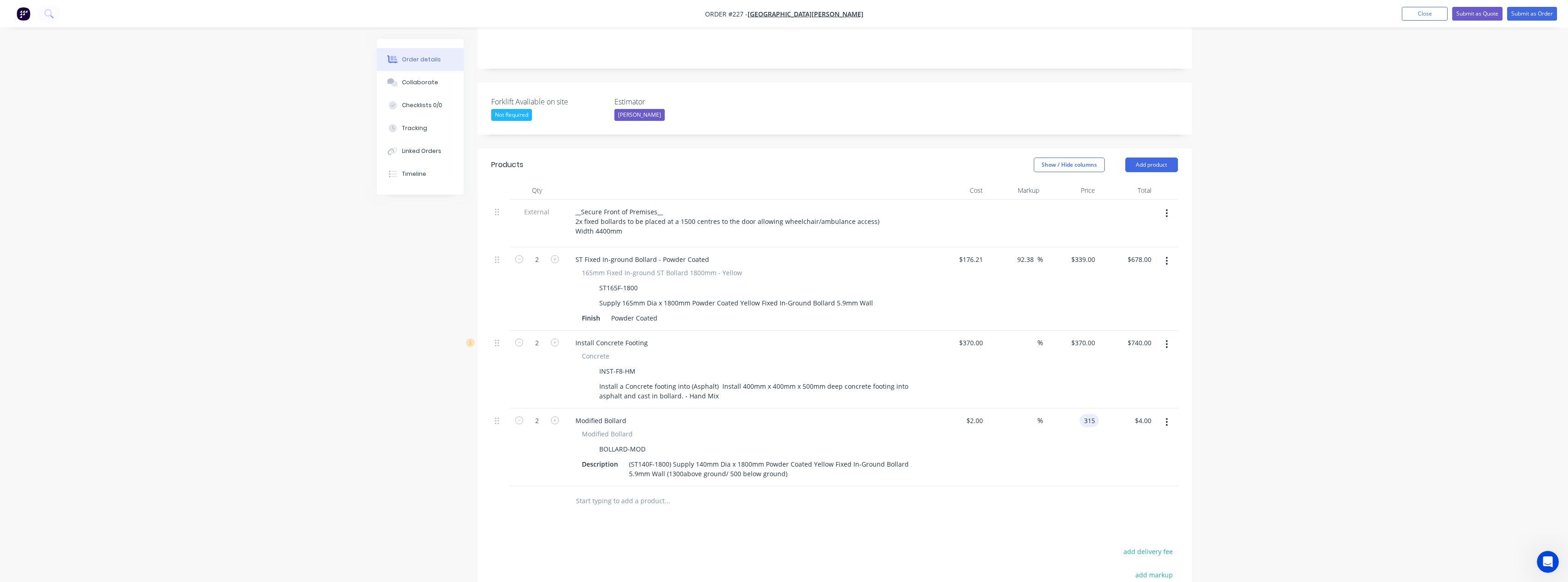
type input "$630.00"
click at [1001, 485] on div "Products Show / Hide columns Add product Qty Cost Markup Price Total External _…" at bounding box center [834, 442] width 714 height 588
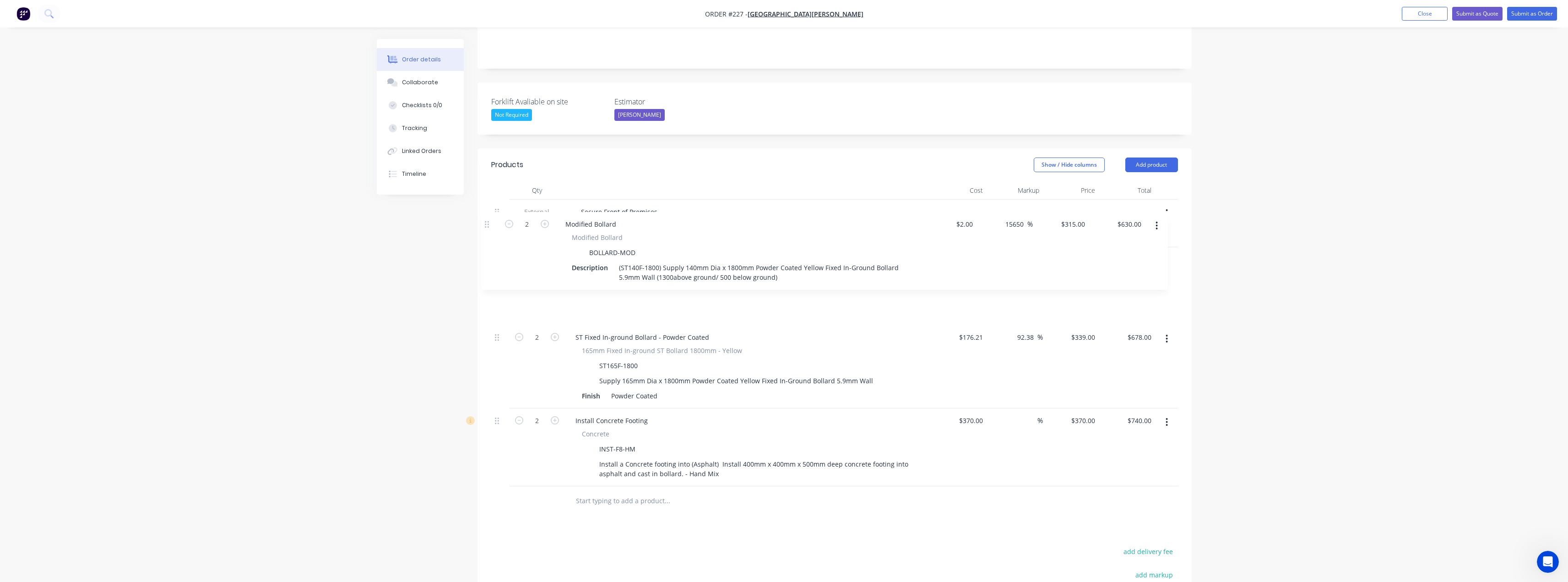
drag, startPoint x: 498, startPoint y: 384, endPoint x: 488, endPoint y: 223, distance: 161.3
click at [488, 223] on div "Qty Cost Markup Price Total External __Secure Front of Premises__ 2x fixed boll…" at bounding box center [834, 348] width 714 height 334
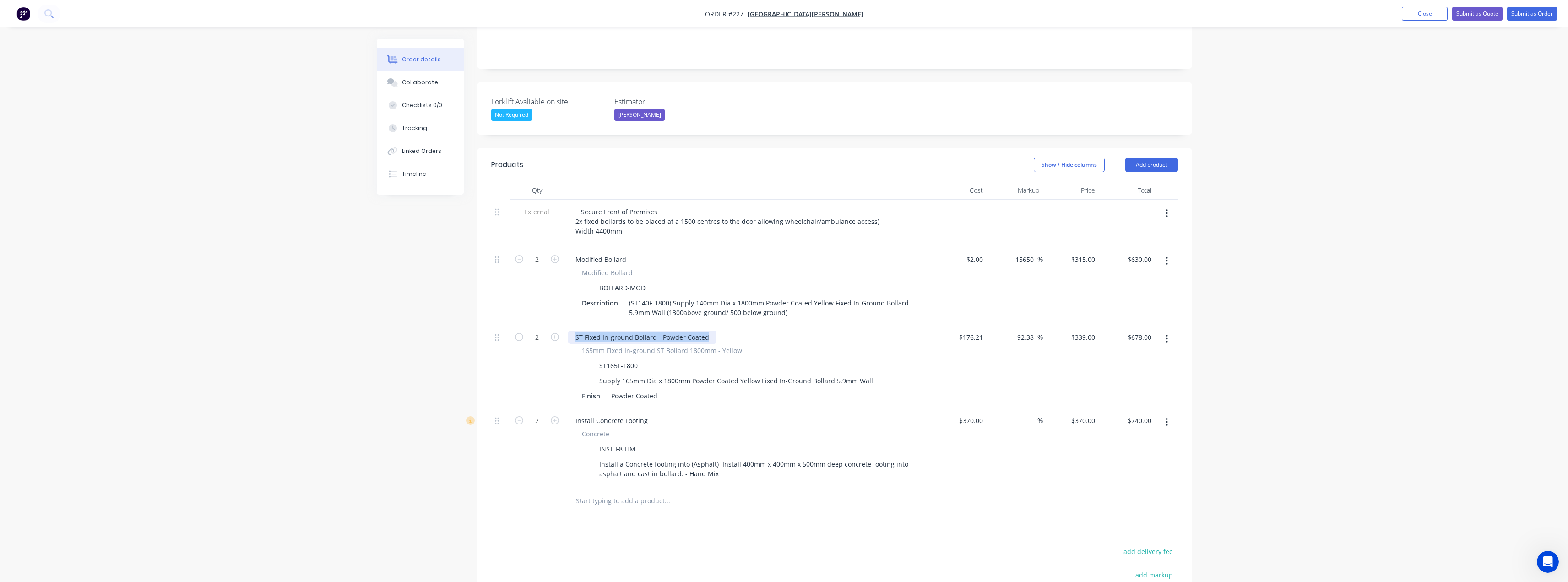
drag, startPoint x: 706, startPoint y: 299, endPoint x: 570, endPoint y: 300, distance: 136.0
click at [570, 331] on div "ST Fixed In-ground Bollard - Powder Coated" at bounding box center [642, 337] width 149 height 13
copy div "ST Fixed In-ground Bollard - Powder Coated"
click at [624, 252] on div "Modified Bollard" at bounding box center [600, 259] width 65 height 13
drag, startPoint x: 625, startPoint y: 221, endPoint x: 548, endPoint y: 218, distance: 77.1
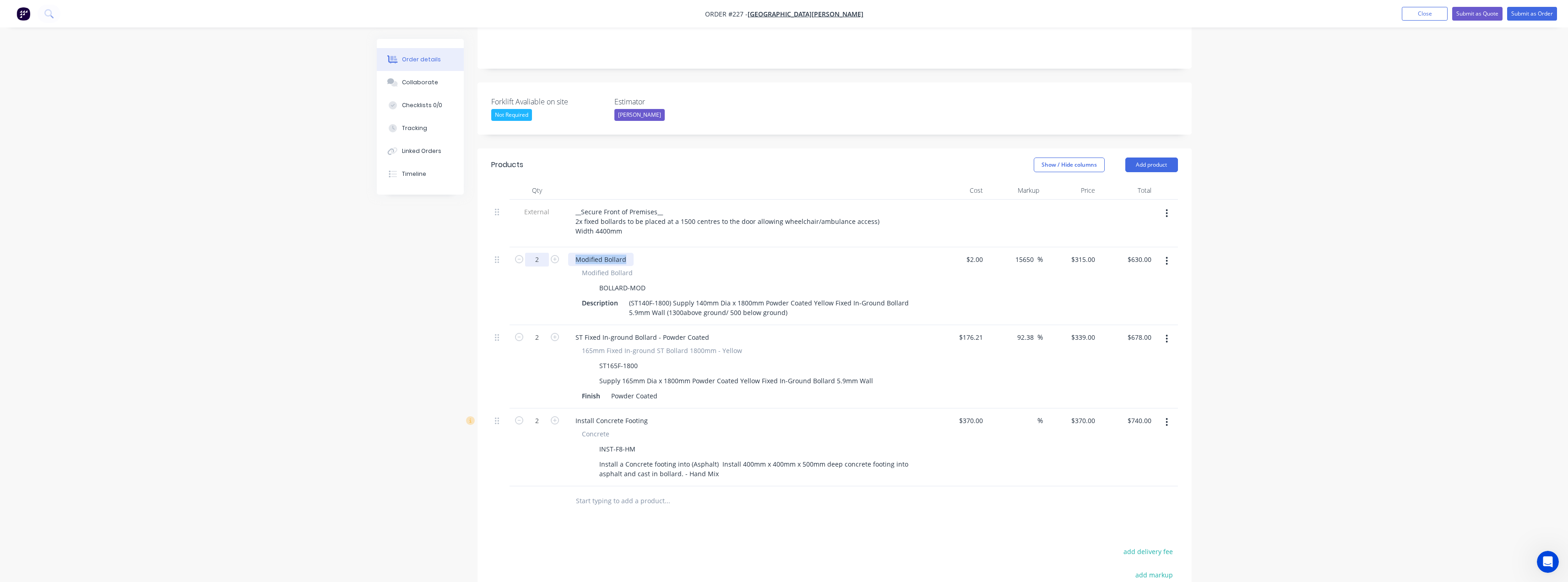
click at [548, 247] on div "2 Modified Bollard Modified Bollard BOLLARD-MOD Description (ST140F-1800) Suppl…" at bounding box center [834, 285] width 686 height 78
paste div
click at [585, 252] on div "ST Fixed In-ground Bollard - Powder Coated" at bounding box center [642, 259] width 149 height 13
click at [748, 252] on div "Fixed In-ground Bollard - Powder Coated" at bounding box center [747, 259] width 359 height 13
click at [1166, 334] on icon "button" at bounding box center [1166, 338] width 2 height 8
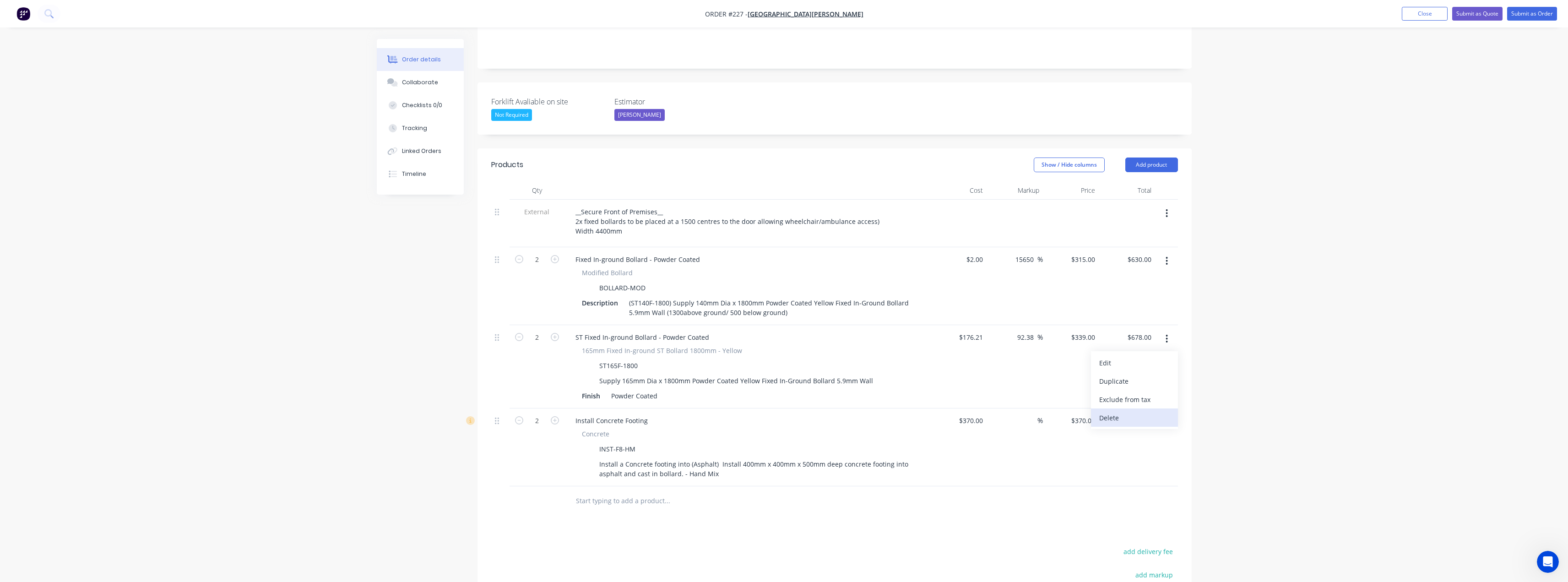
click at [1111, 411] on div "Delete" at bounding box center [1134, 418] width 70 height 13
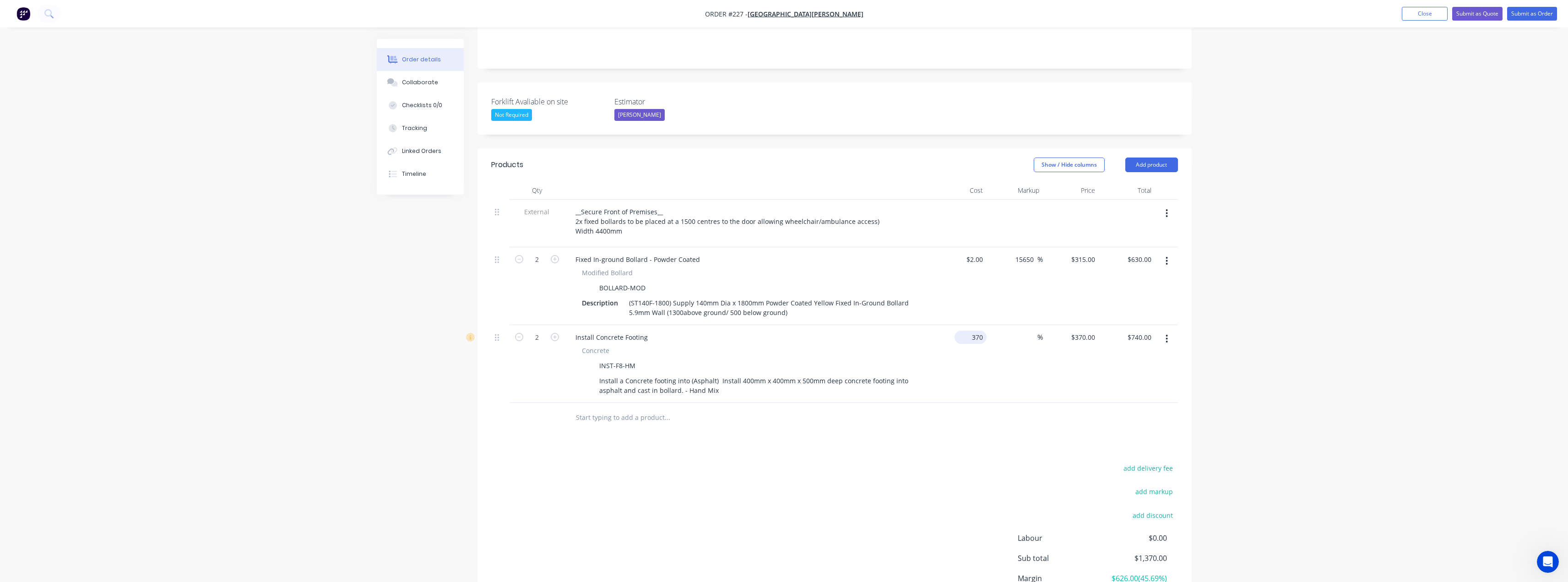
click at [974, 331] on input "370" at bounding box center [972, 337] width 28 height 13
type input "$1.00"
type input "1"
type input "$2.00"
click at [1078, 325] on div "1 $370.00" at bounding box center [1071, 364] width 56 height 78
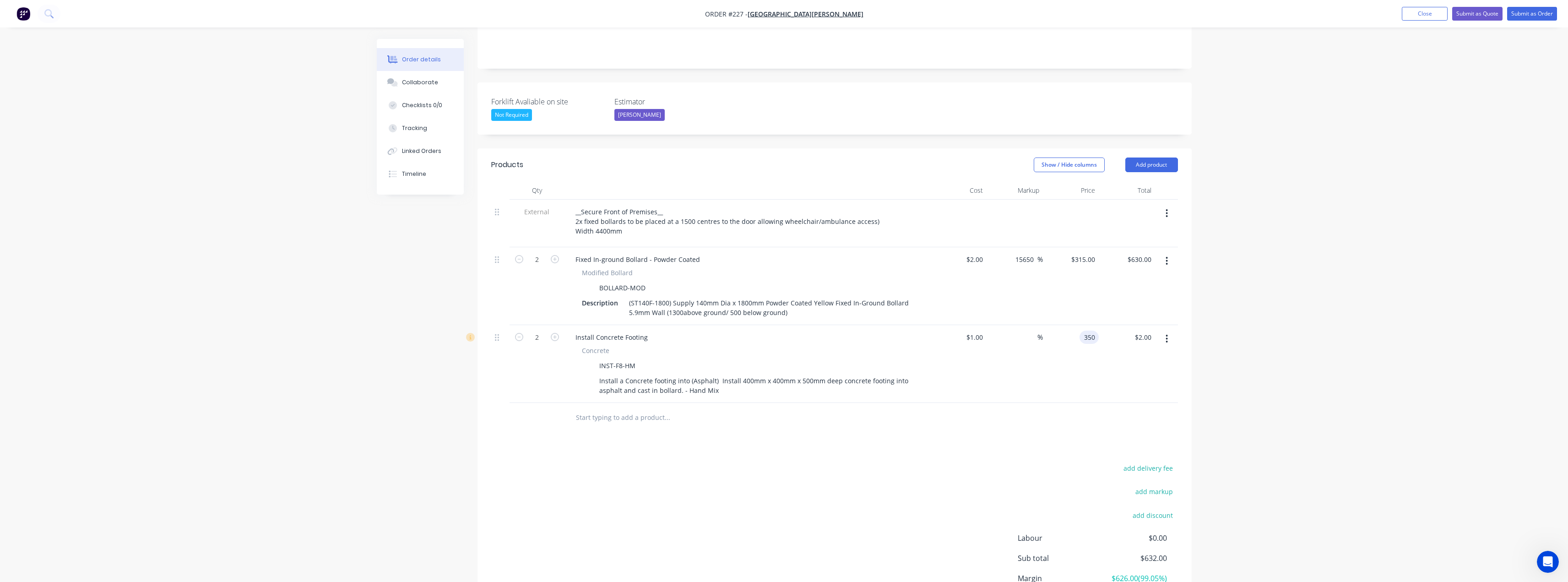
type input "350"
type input "34900"
type input "$350.00"
type input "$700.00"
click at [845, 462] on div "add delivery fee add markup add discount Labour $0.00 Sub total $632.00 Margin …" at bounding box center [834, 550] width 686 height 177
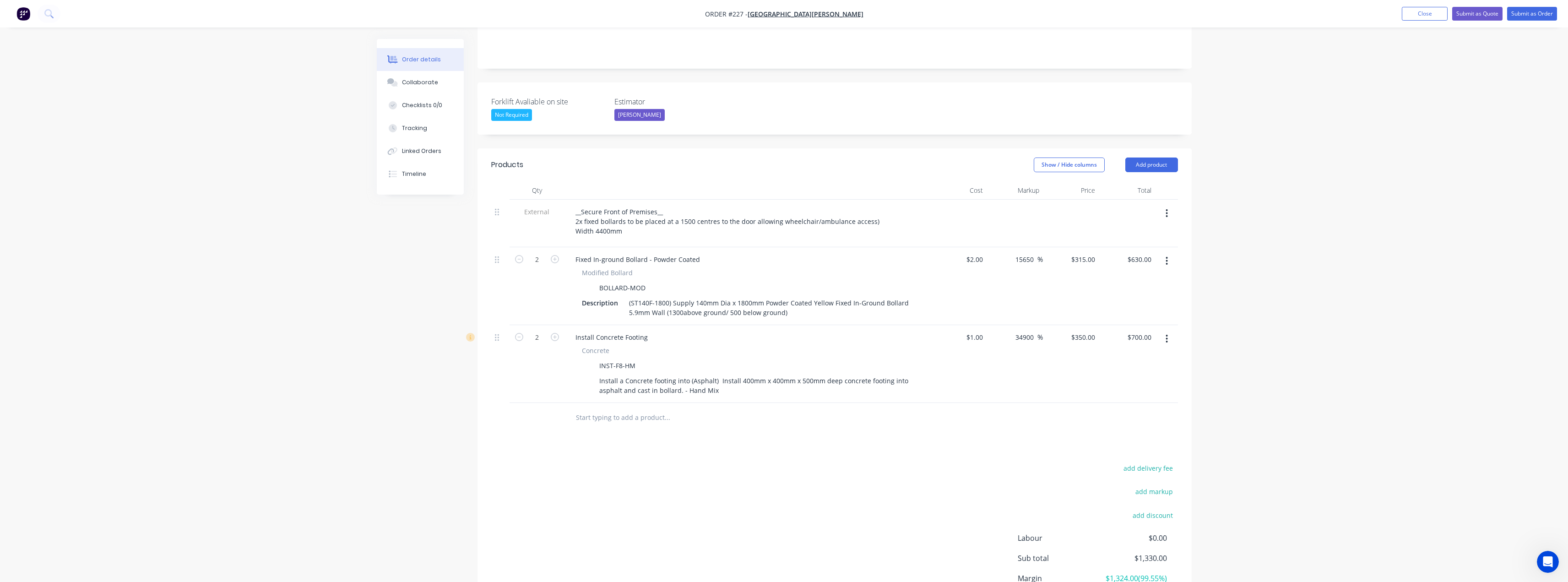
click at [620, 408] on input "text" at bounding box center [667, 418] width 183 height 18
type input "i"
drag, startPoint x: 610, startPoint y: 379, endPoint x: 561, endPoint y: 378, distance: 49.0
click at [561, 403] on div "cfill-140 Add cfill-140 to order No results found" at bounding box center [834, 418] width 686 height 30
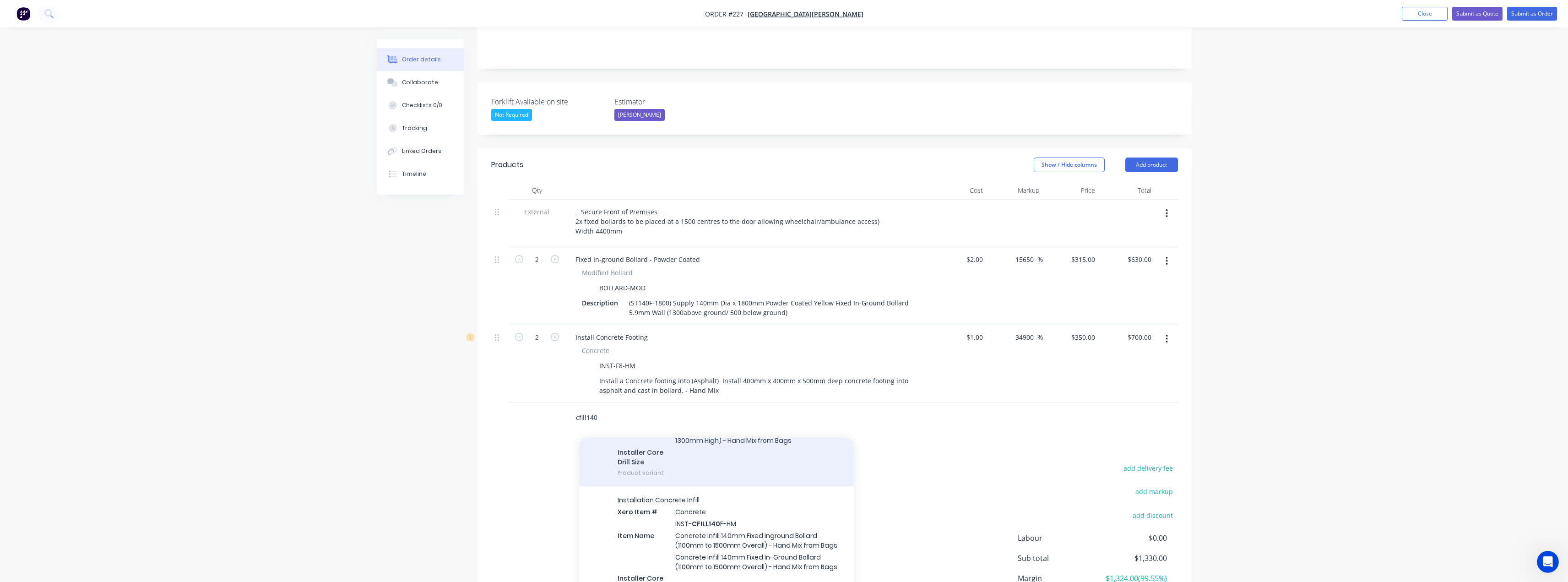
scroll to position [138, 0]
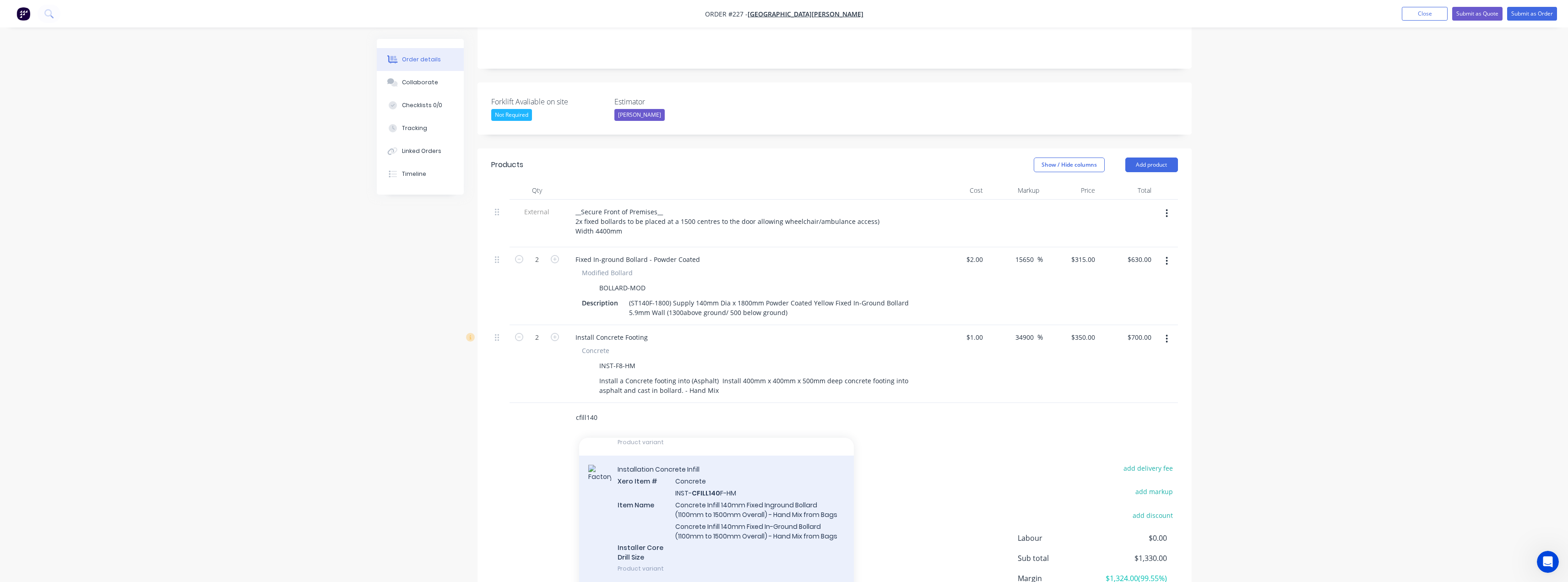
type input "cfill140"
click at [703, 479] on div "Installation Concrete Infill Xero Item # Concrete INST- CFILL140 F-HM Item Name…" at bounding box center [716, 518] width 274 height 127
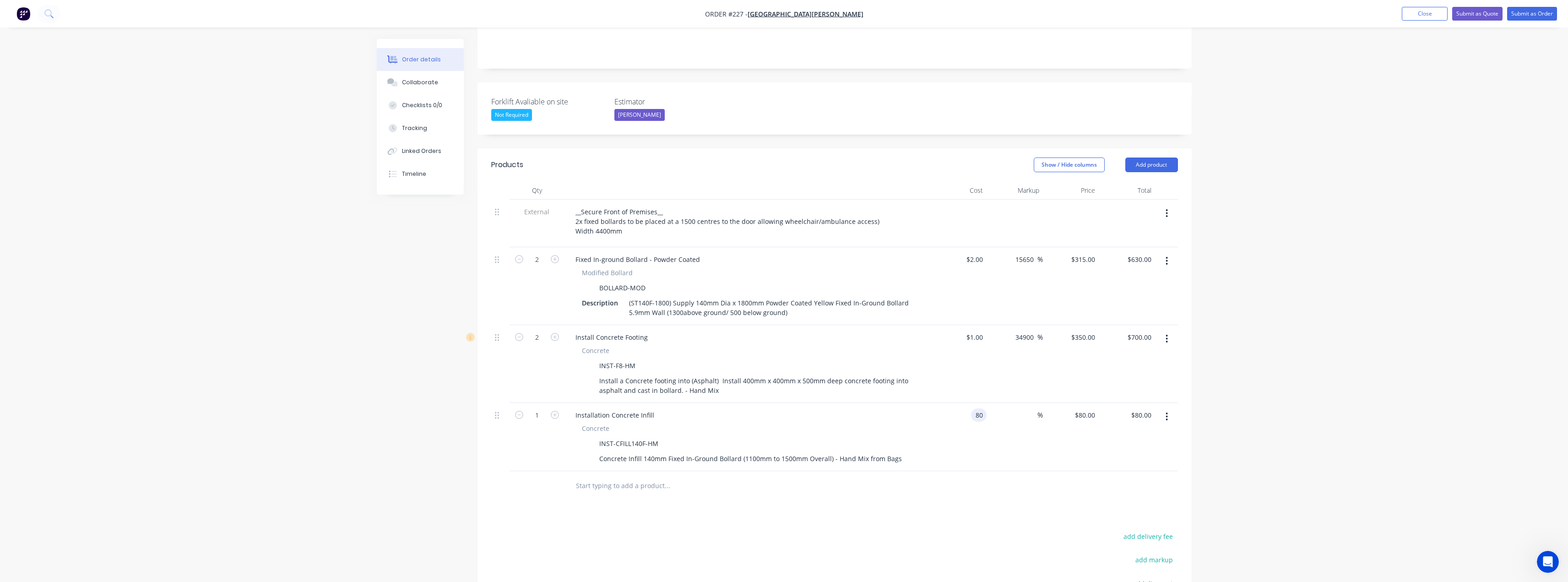
click at [981, 408] on input "80" at bounding box center [980, 415] width 12 height 13
type input "$1.00"
type input "1"
type input "$1.00"
click at [1094, 408] on input "1" at bounding box center [1093, 415] width 10 height 13
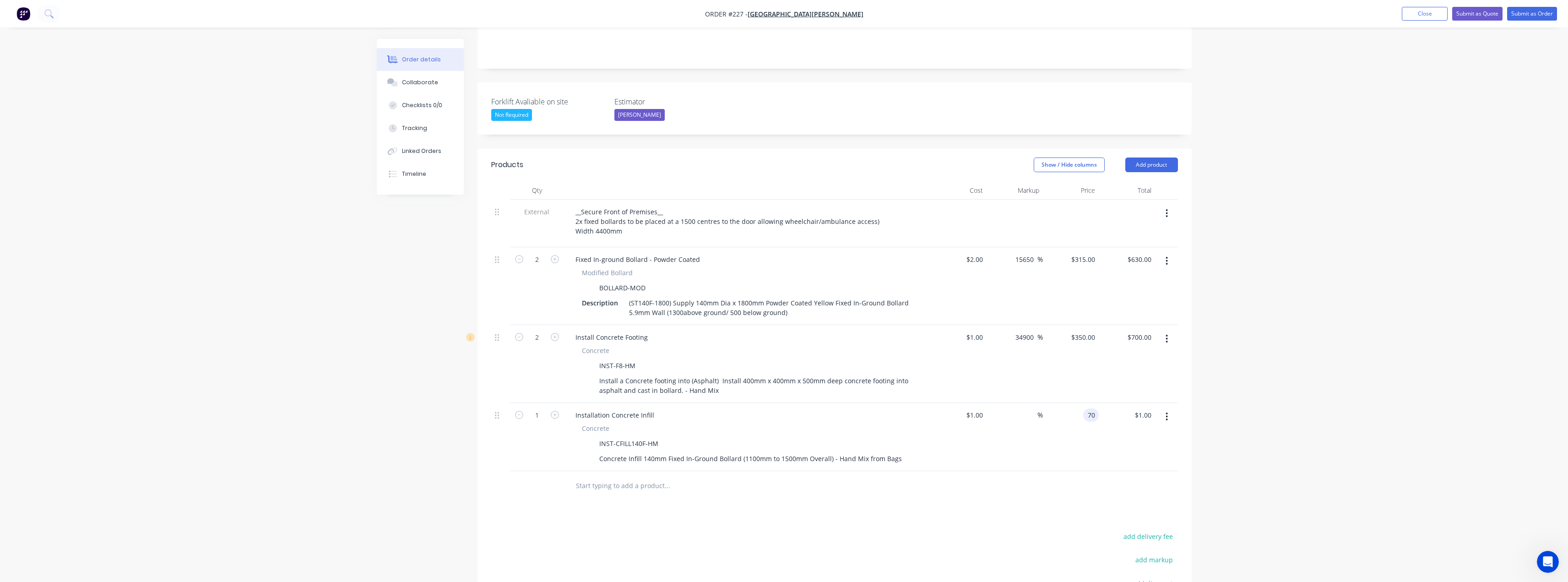
type input "70"
type input "6900"
type input "$70.00"
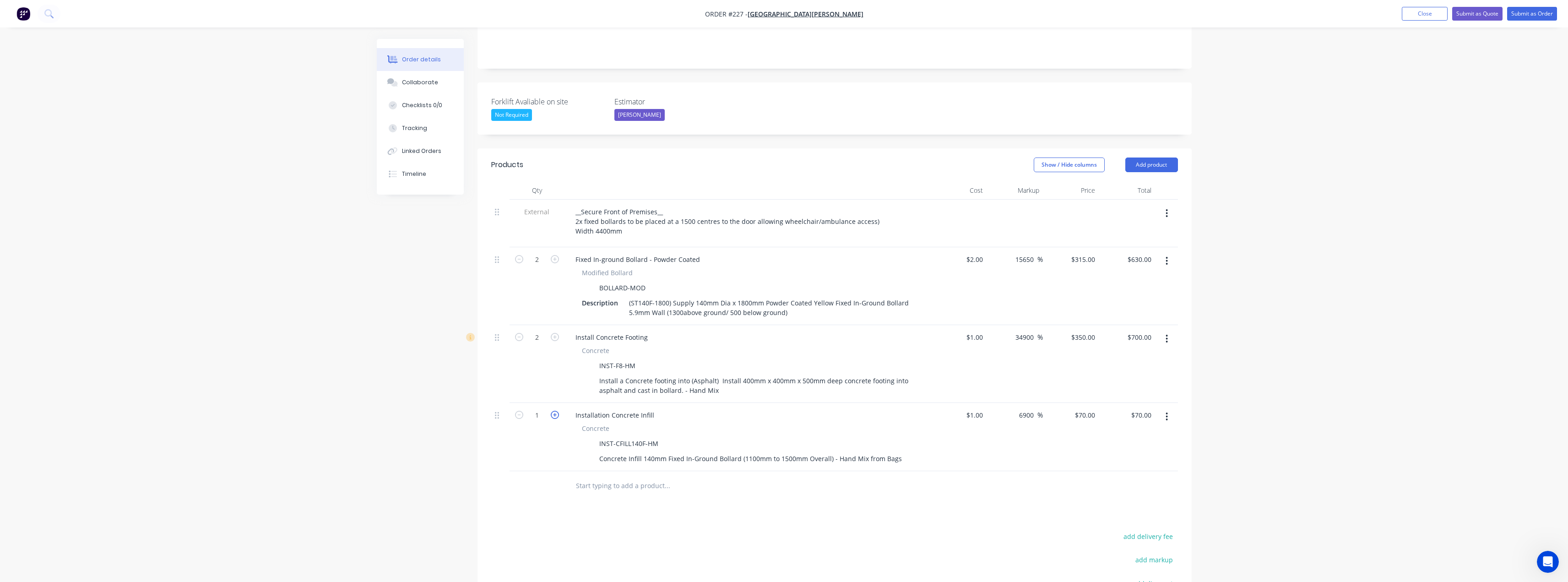
click at [554, 411] on icon "button" at bounding box center [554, 414] width 8 height 8
type input "2"
type input "$140.00"
click at [599, 477] on input "text" at bounding box center [667, 486] width 183 height 18
type input "r"
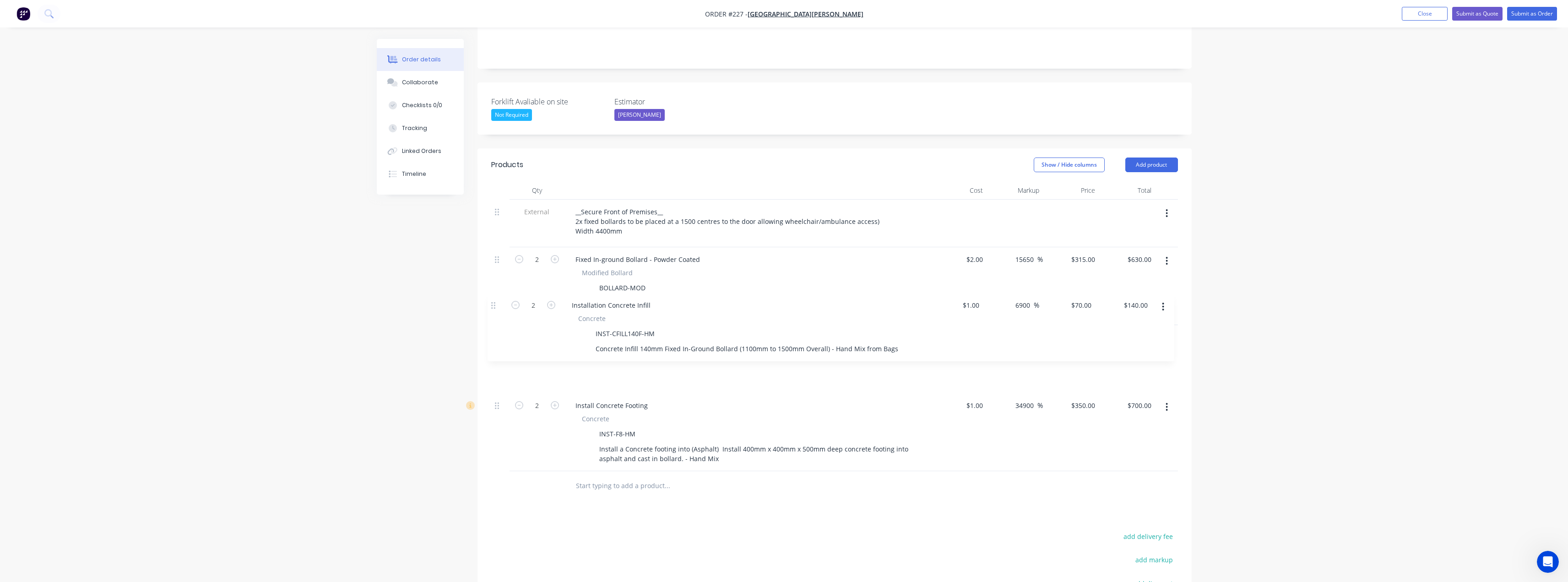
drag, startPoint x: 498, startPoint y: 378, endPoint x: 494, endPoint y: 298, distance: 80.1
click at [494, 298] on div "External __Secure Front of Premises__ 2x fixed bollards to be placed at a 1500 …" at bounding box center [834, 335] width 686 height 271
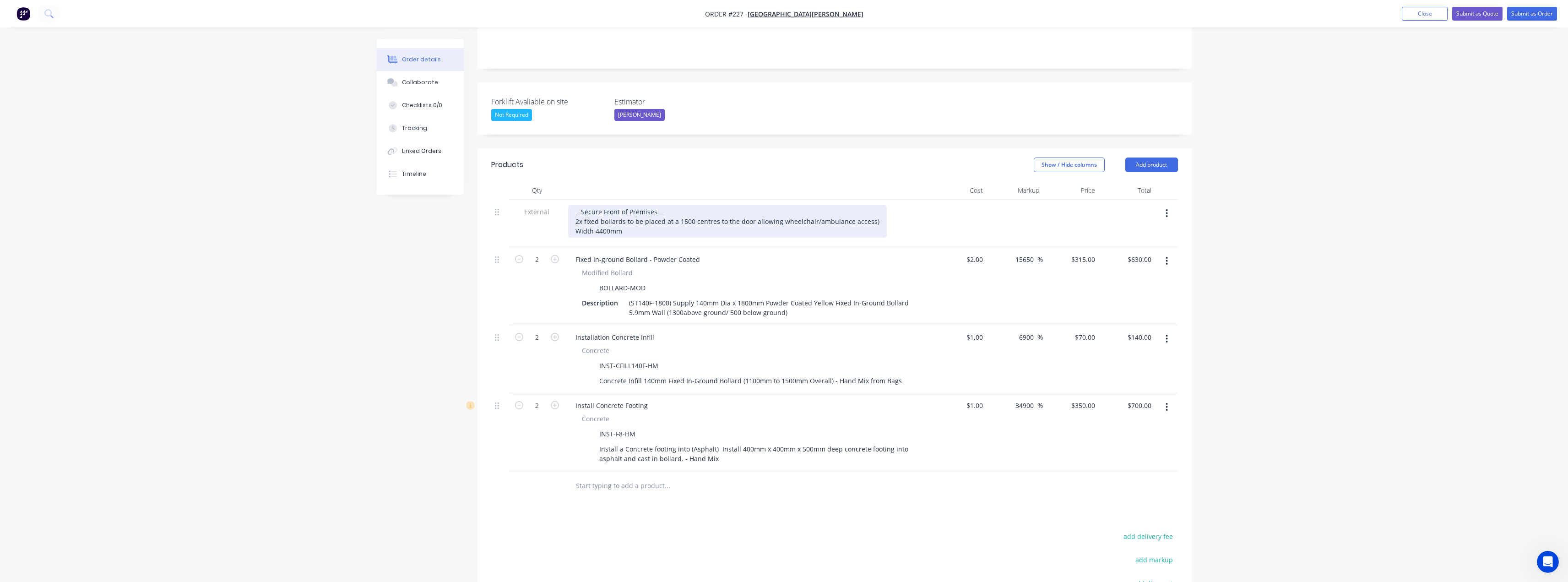
click at [669, 205] on div "__Secure Front of Premises__ 2x fixed bollards to be placed at a 1500 centres t…" at bounding box center [727, 221] width 318 height 32
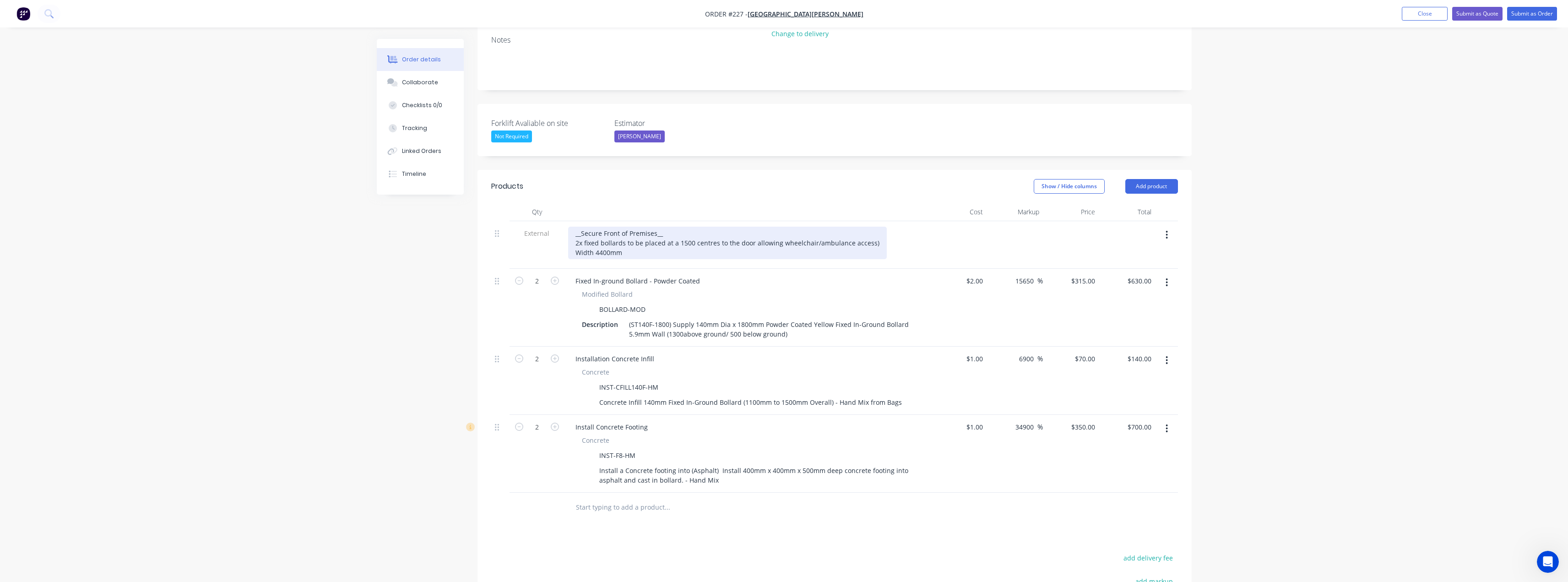
scroll to position [189, 0]
click at [619, 500] on input "text" at bounding box center [667, 509] width 183 height 18
drag, startPoint x: 620, startPoint y: 470, endPoint x: 1149, endPoint y: 149, distance: 618.8
click at [1149, 181] on button "Add product" at bounding box center [1152, 188] width 53 height 15
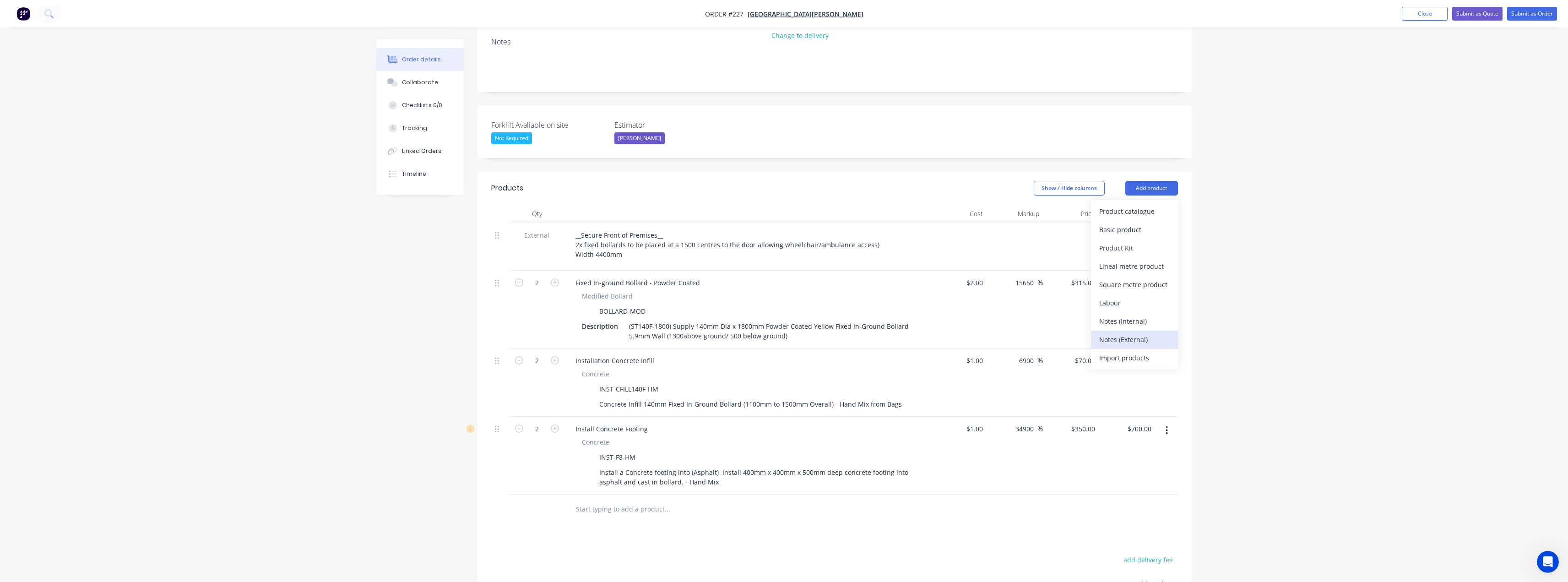
click at [1120, 333] on div "Notes (External)" at bounding box center [1134, 339] width 70 height 13
click at [614, 500] on div at bounding box center [601, 507] width 66 height 13
paste div
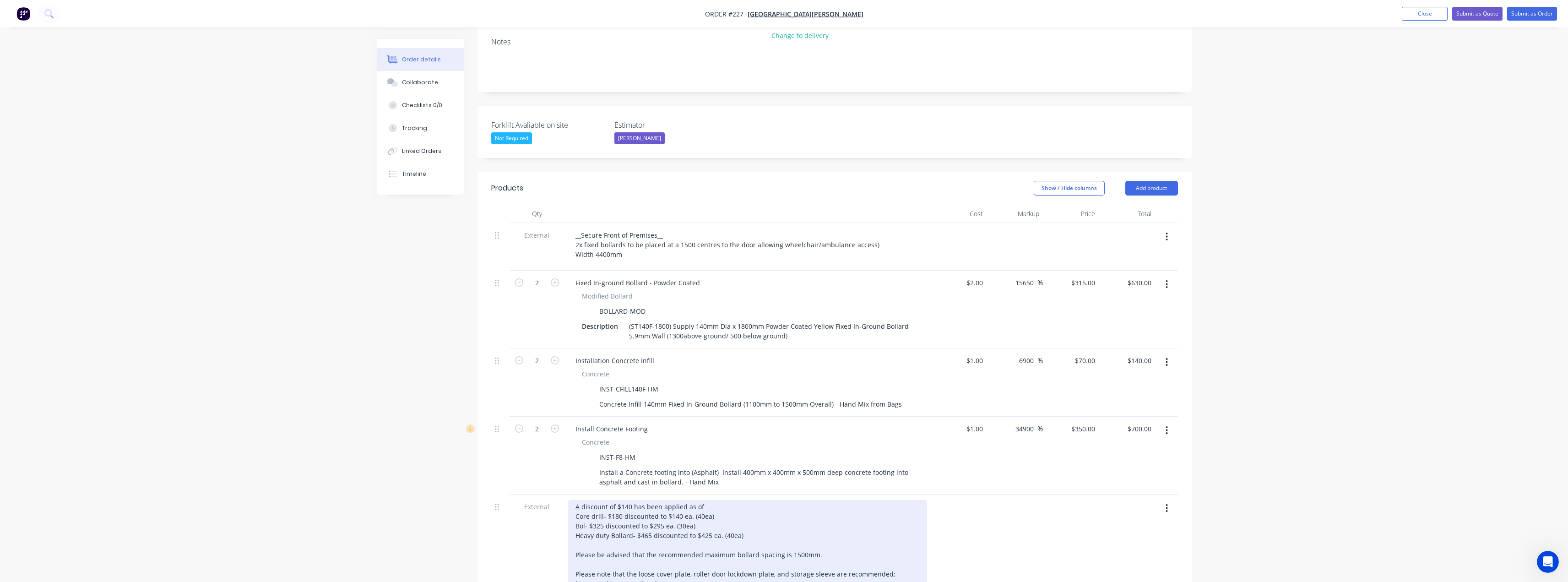
click at [753, 500] on div "A discount of $140 has been applied as of Core drill- $180 discounted to $140 e…" at bounding box center [747, 559] width 359 height 119
click at [748, 500] on div "A discount of $140 has been applied as of Core drill- $180 discounted to $140 e…" at bounding box center [747, 559] width 359 height 119
click at [710, 500] on div "A discount of $140 has been applied as of Core drill- $180 discounted to $140 e…" at bounding box center [747, 559] width 359 height 119
click at [602, 500] on div "A discount of $140 has been applied as of 14th Augiust Core drill- $180 discoun…" at bounding box center [747, 559] width 359 height 119
click at [661, 500] on div "A discount of $140 has been applied as of 14th Augiust Core drill- $180 discoun…" at bounding box center [747, 559] width 359 height 119
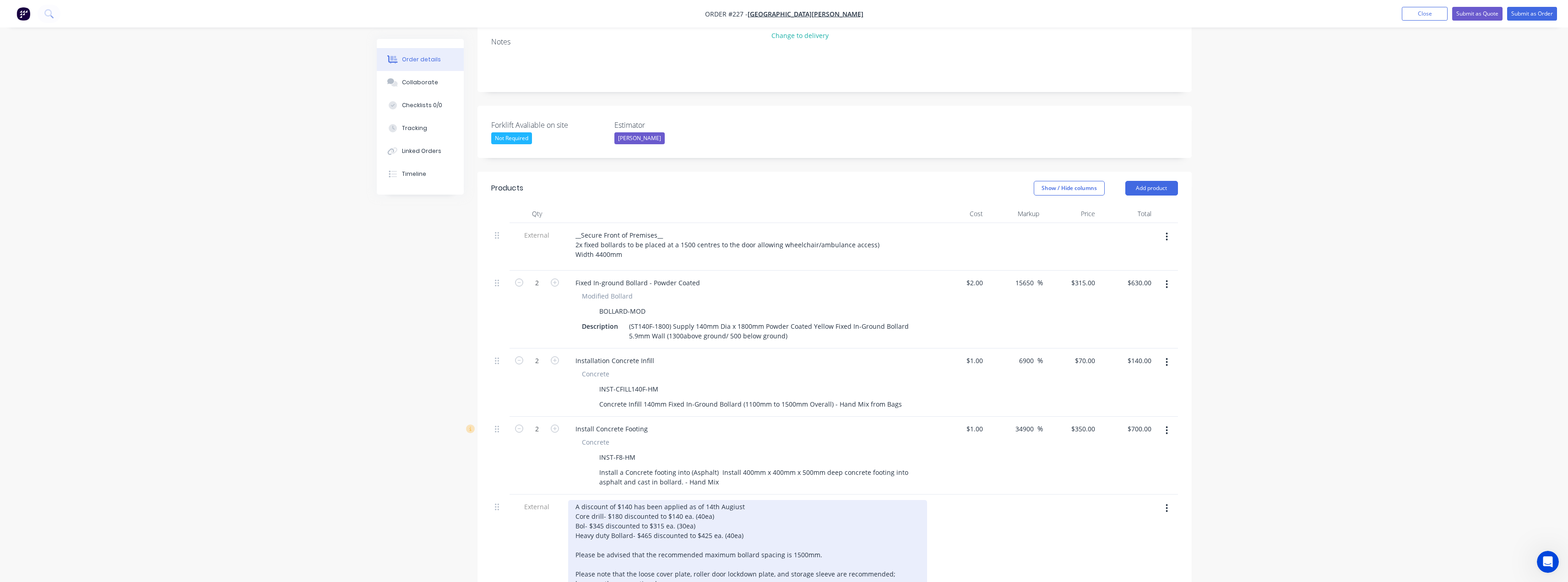
click at [664, 500] on div "A discount of $140 has been applied as of 14th Augiust Core drill- $180 discoun…" at bounding box center [747, 559] width 359 height 119
click at [701, 500] on div "A discount of $140 has been applied as of 14th Augiust Core drill- $180 discoun…" at bounding box center [747, 559] width 359 height 119
drag, startPoint x: 749, startPoint y: 497, endPoint x: 573, endPoint y: 501, distance: 176.0
click at [573, 501] on div "A discount of $140 has been applied as of 14th Augiust Core drill- $180 discoun…" at bounding box center [747, 559] width 359 height 119
click at [602, 500] on div "A discount of $140 has been applied as of 14th Augiust Core drill- $180 discoun…" at bounding box center [747, 559] width 359 height 119
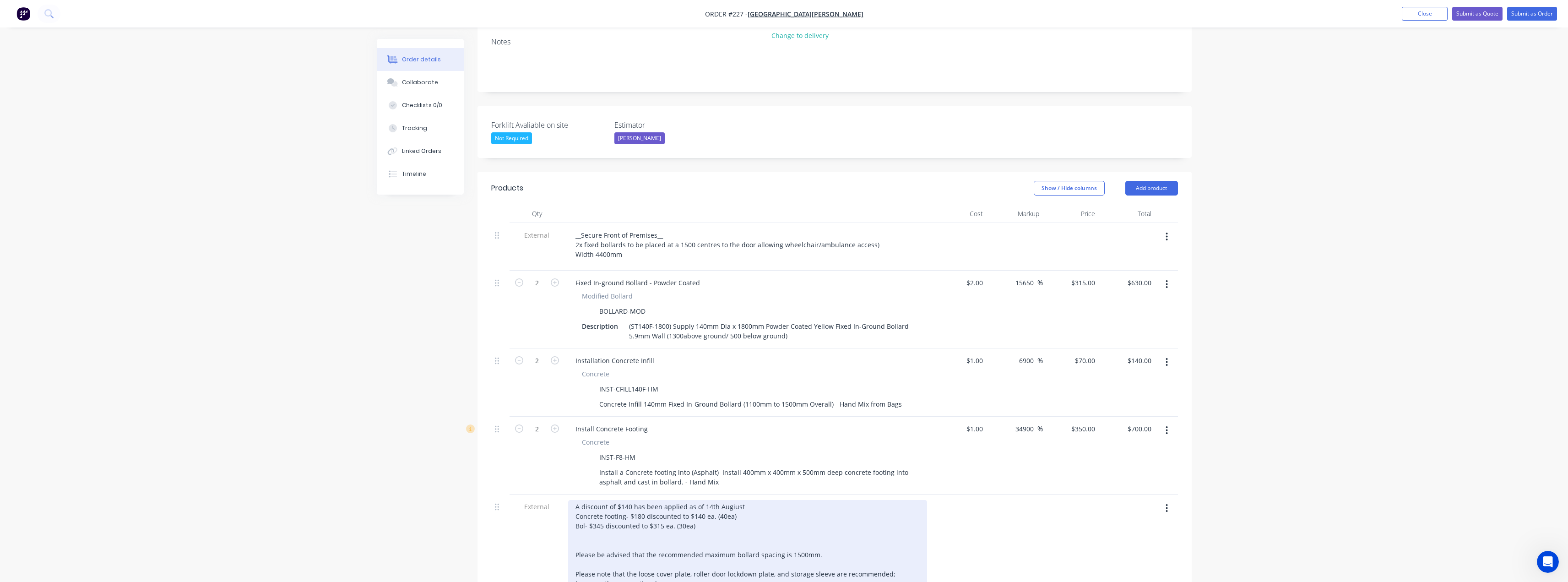
click at [644, 500] on div "A discount of $140 has been applied as of 14th Augiust Concrete footing- $180 d…" at bounding box center [747, 559] width 359 height 119
click at [702, 500] on div "A discount of $140 has been applied as of 14th Augiust Concrete footing- $395 d…" at bounding box center [747, 559] width 359 height 119
click at [704, 500] on div "A discount of $140 has been applied as of 14th Augiust Concrete footing- $395 d…" at bounding box center [747, 559] width 359 height 119
click at [735, 500] on div "A discount of $140 has been applied as of 14th Augiust Concrete footing- $395 d…" at bounding box center [747, 559] width 359 height 119
click at [748, 500] on div "A discount of $140 has been applied as of 14th Augiust Concrete footing- $395 d…" at bounding box center [747, 559] width 359 height 119
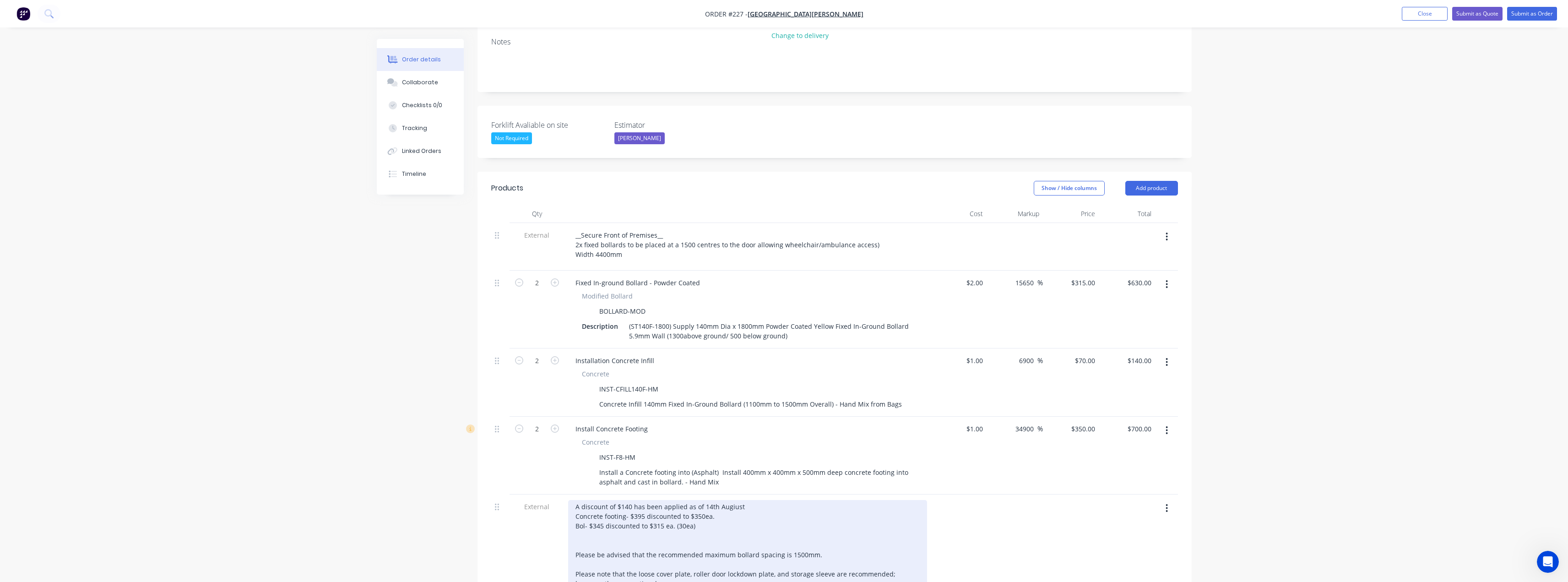
click at [730, 500] on div "A discount of $140 has been applied as of 14th Augiust Concrete footing- $395 d…" at bounding box center [747, 559] width 359 height 119
click at [757, 500] on div "A discount of $140 has been applied as of [DATE] Concrete footing- $395 discoun…" at bounding box center [747, 559] width 359 height 119
click at [700, 500] on div "A discount of $140 has been applied as of [DATE] Concrete footing- $395 discoun…" at bounding box center [747, 559] width 359 height 119
drag, startPoint x: 696, startPoint y: 489, endPoint x: 675, endPoint y: 490, distance: 21.0
click at [675, 500] on div "A discount of $140 has been applied as of [DATE] Concrete footing- $395 discoun…" at bounding box center [747, 559] width 359 height 119
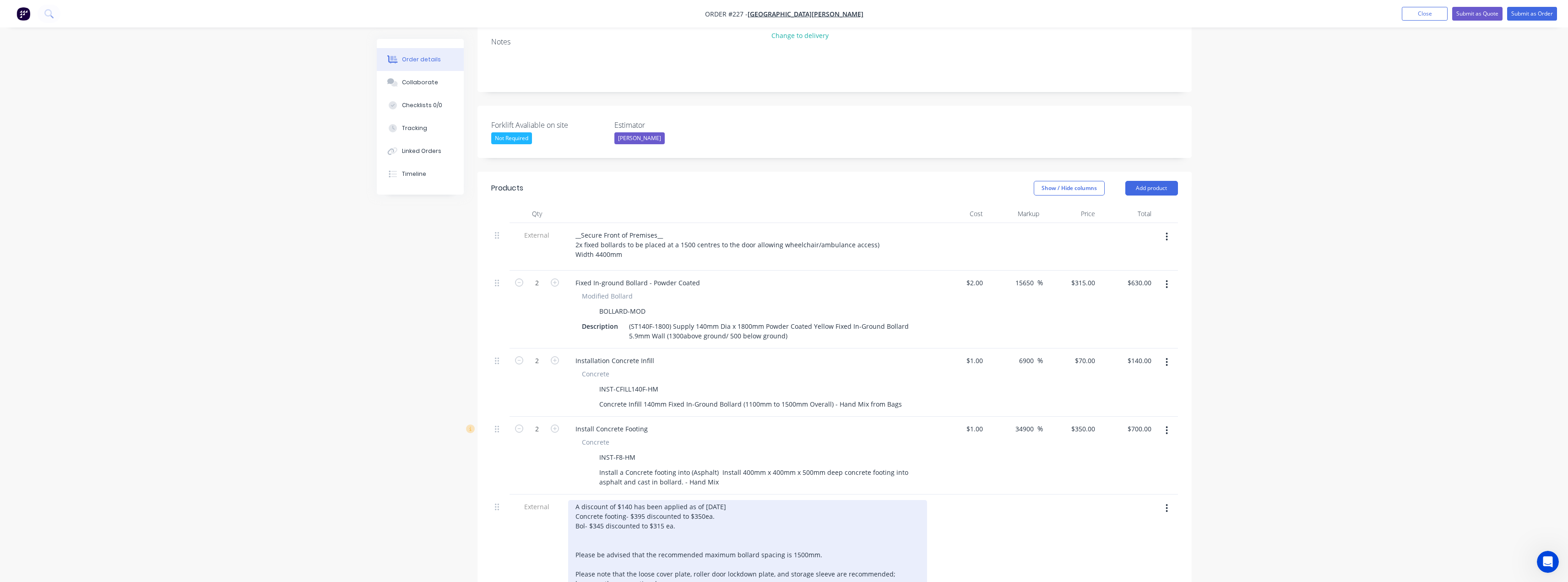
click at [587, 504] on div "A discount of $140 has been applied as of [DATE] Concrete footing- $395 discoun…" at bounding box center [747, 559] width 359 height 119
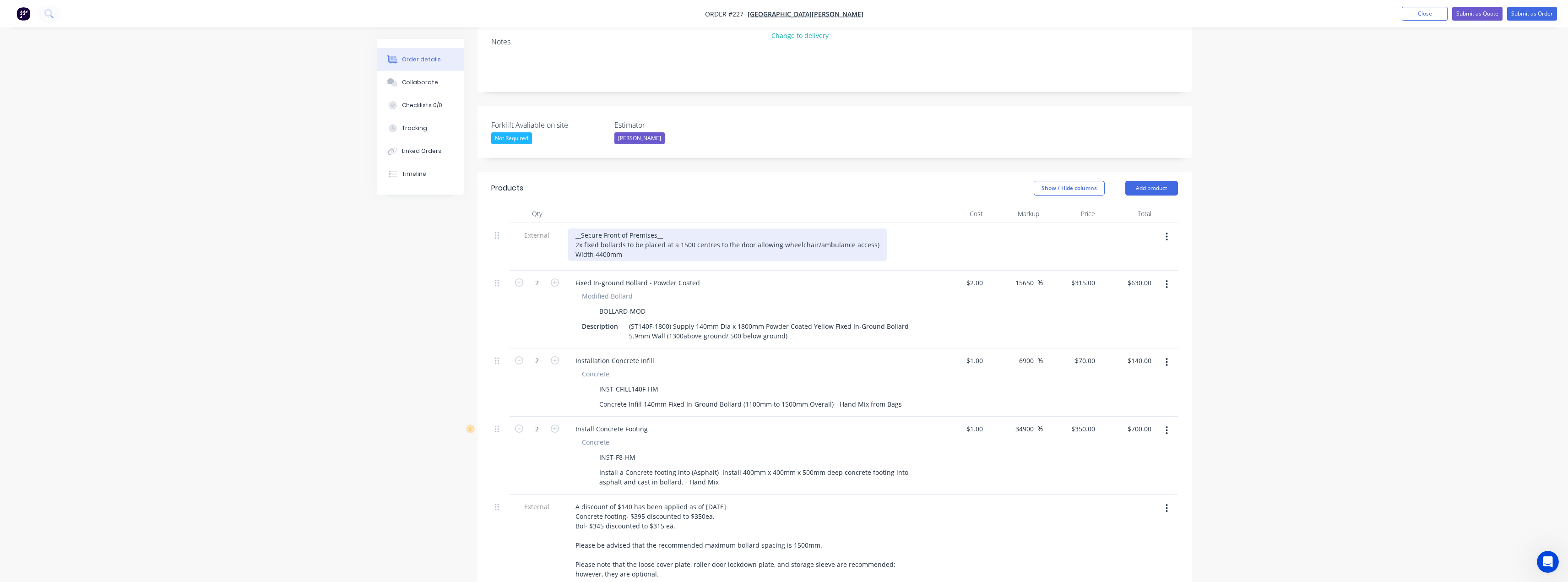
click at [635, 229] on div "__Secure Front of Premises__ 2x fixed bollards to be placed at a 1500 centres t…" at bounding box center [727, 245] width 318 height 32
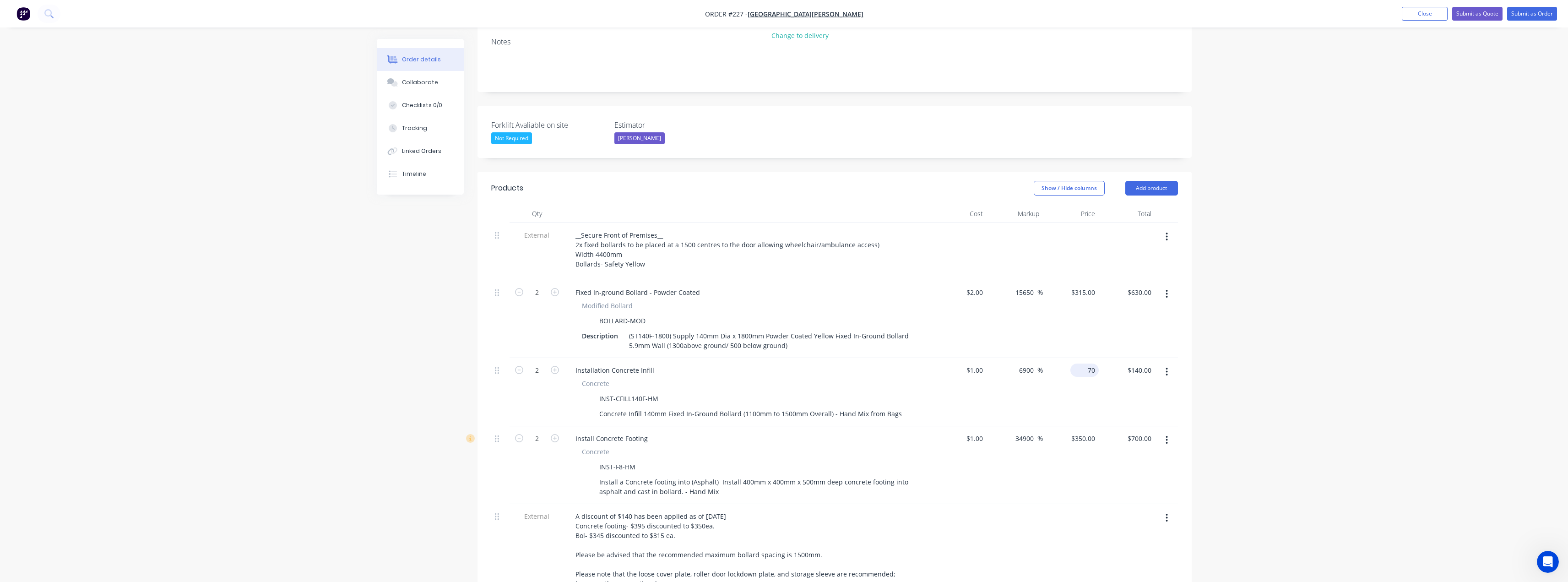
click at [1091, 364] on input "70" at bounding box center [1086, 370] width 24 height 13
type input "75"
type input "7400"
type input "$75.00"
type input "$150.00"
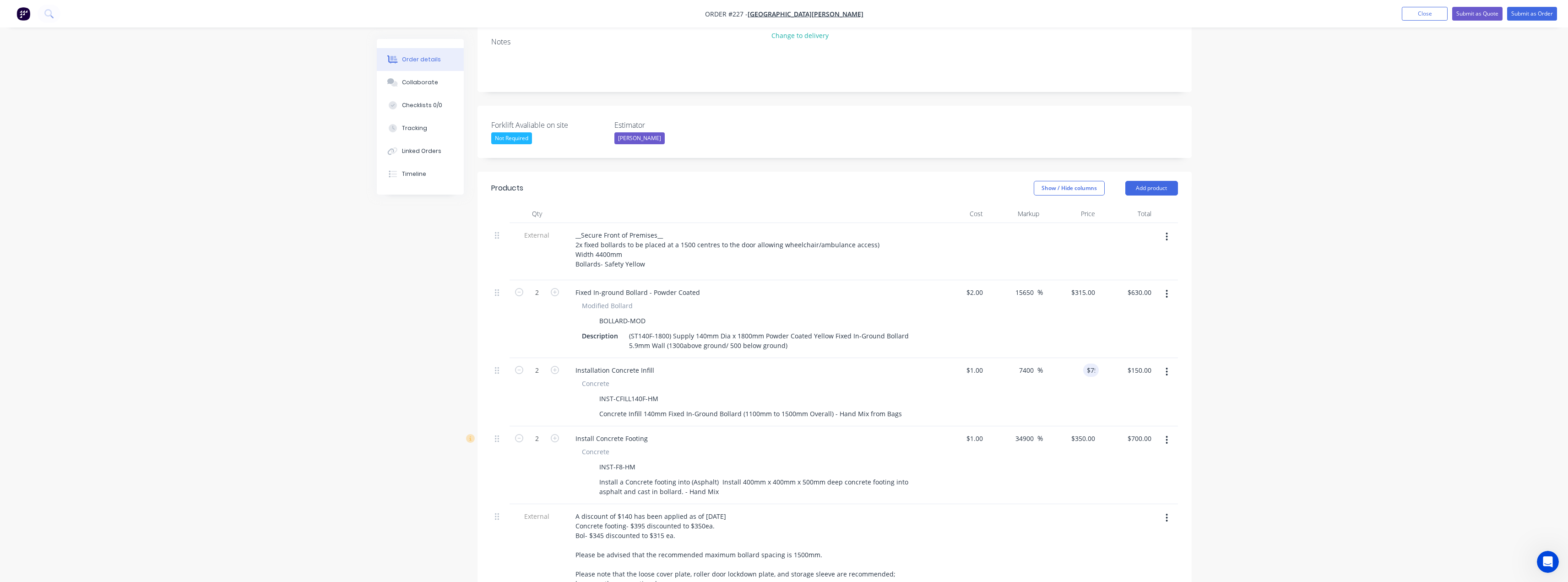
click at [1312, 348] on div "Order details Collaborate Checklists 0/0 Tracking Linked Orders Timeline Order …" at bounding box center [784, 352] width 1568 height 1081
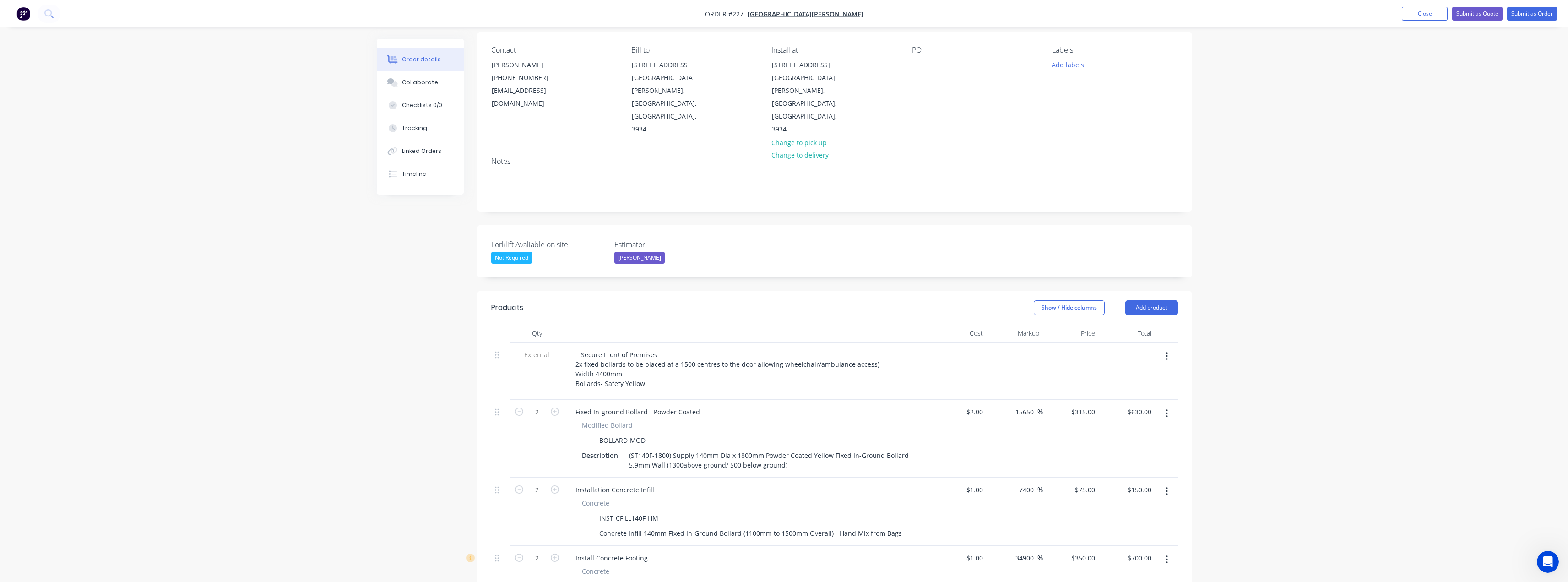
scroll to position [52, 0]
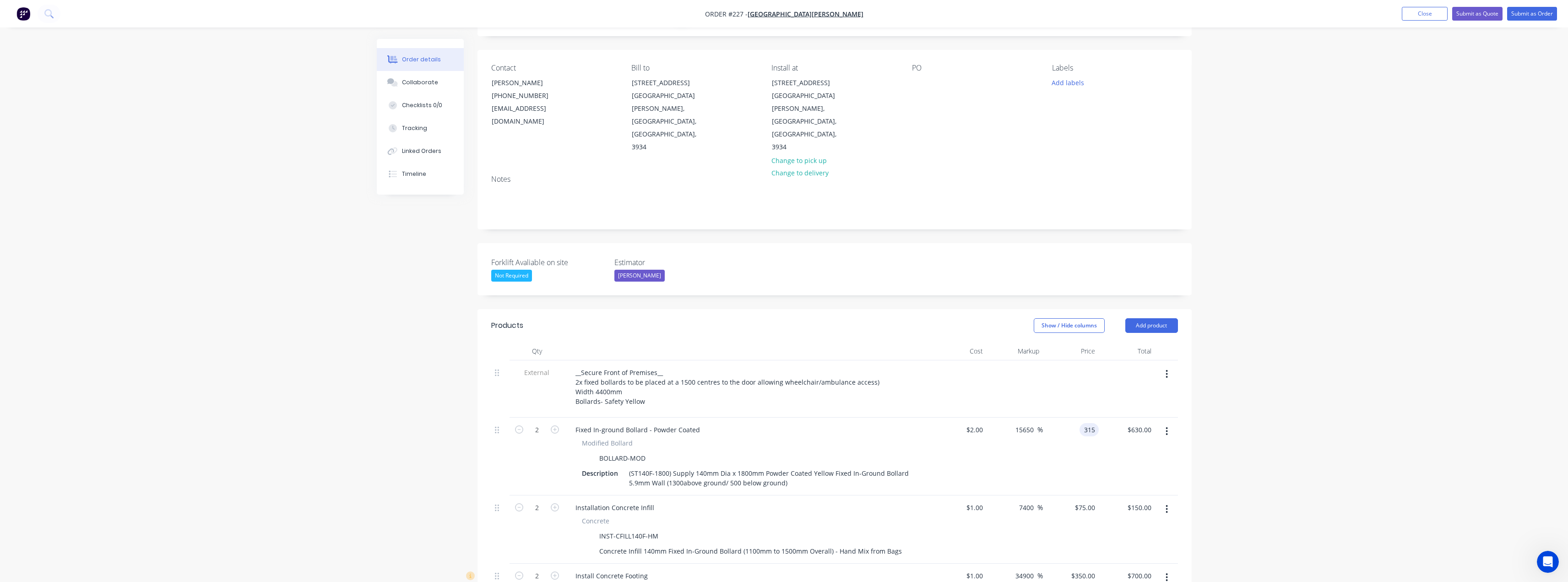
click at [1083, 423] on input "315" at bounding box center [1091, 430] width 15 height 13
type input "325"
type input "16150"
type input "$325.00"
type input "$650.00"
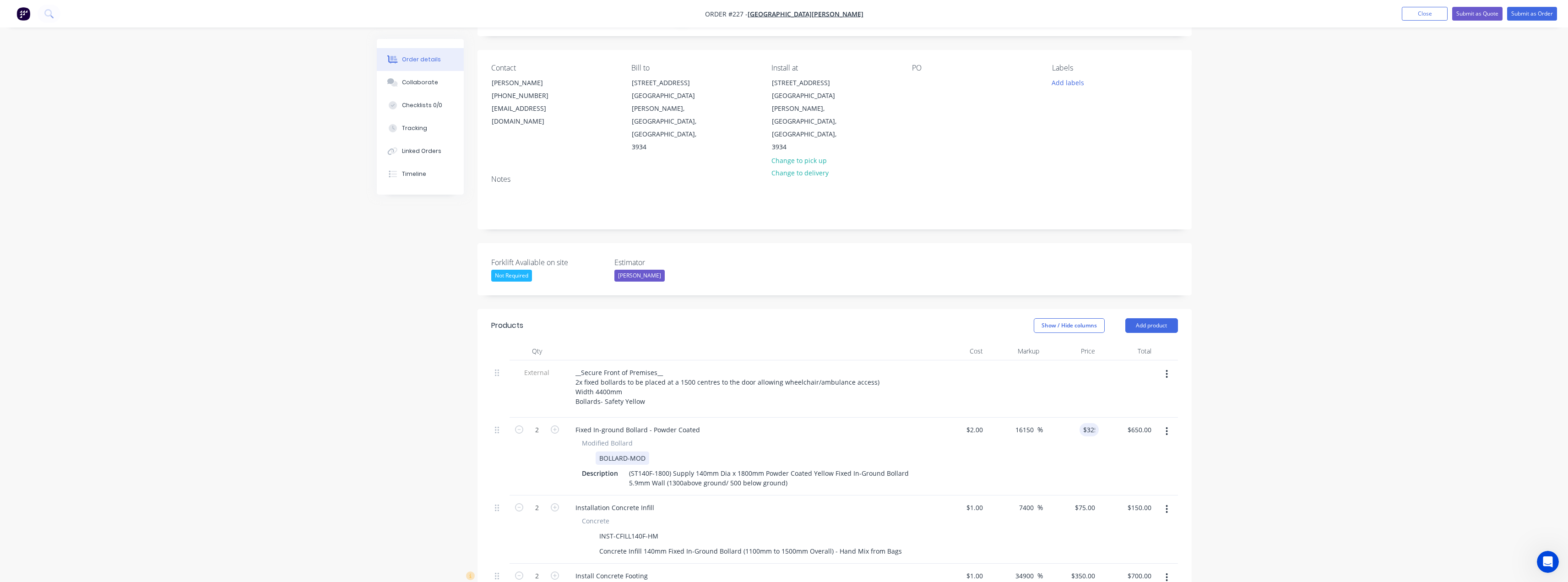
click at [904, 451] on div "BOLLARD-MOD" at bounding box center [746, 458] width 335 height 13
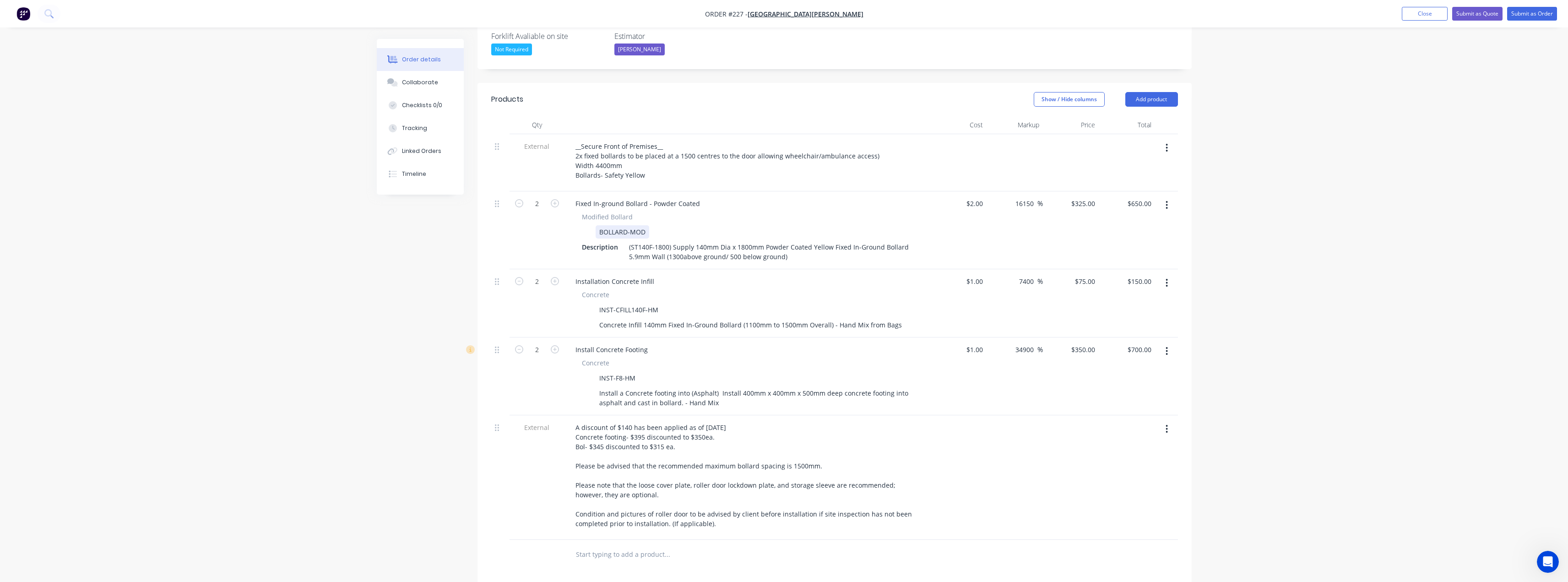
scroll to position [281, 0]
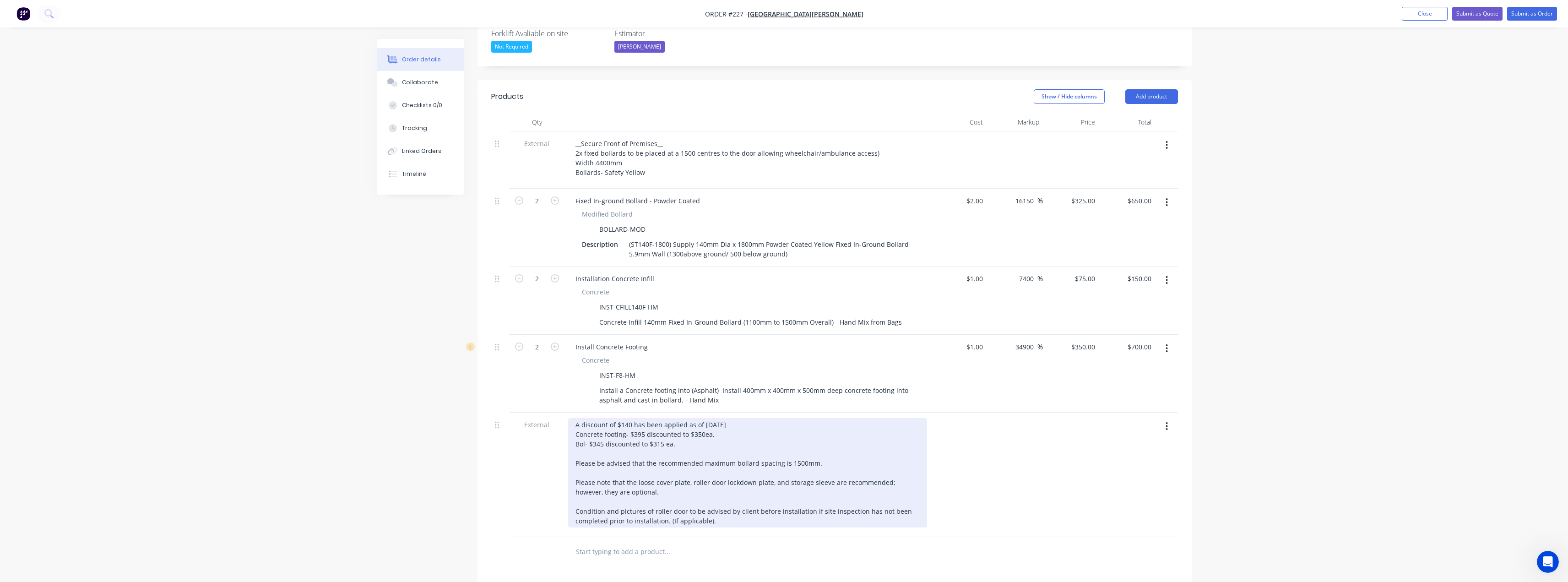
click at [715, 418] on div "A discount of $140 has been applied as of [DATE] Concrete footing- $395 discoun…" at bounding box center [747, 473] width 359 height 109
click at [724, 418] on div "A discount of $140 has been applied as of [DATE] Concrete footing- $395 discoun…" at bounding box center [747, 473] width 359 height 109
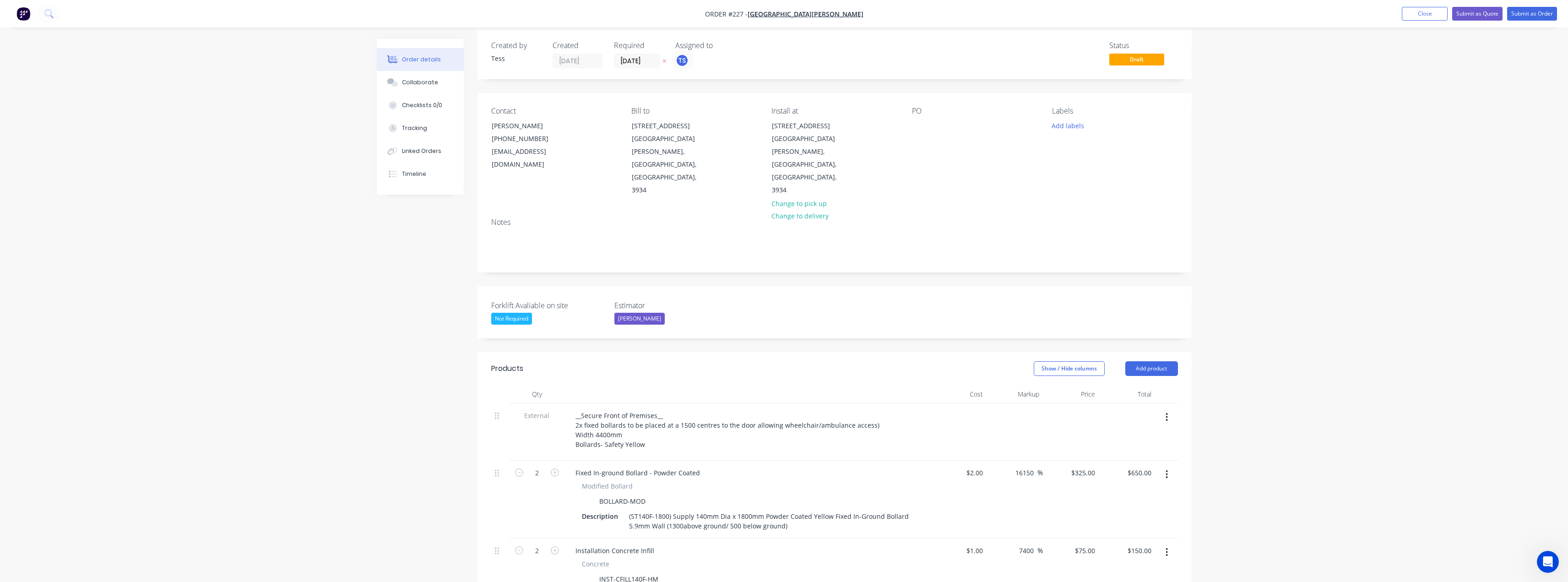
scroll to position [0, 0]
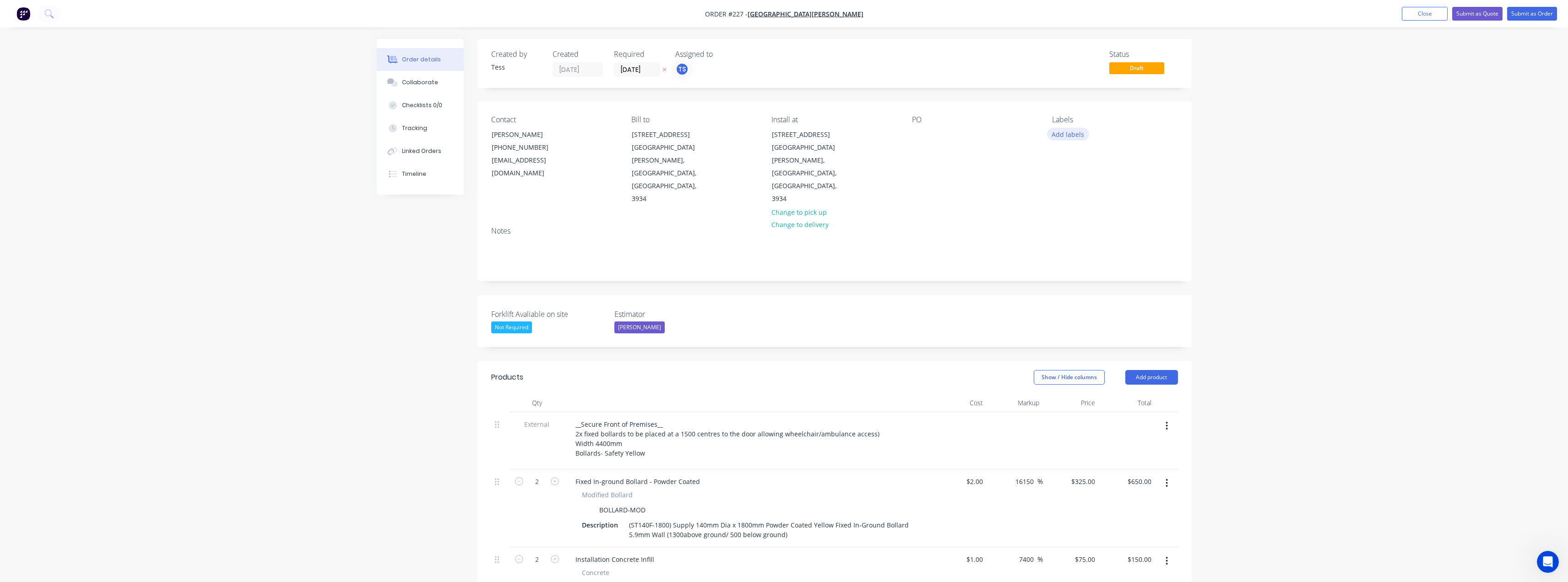
click at [1061, 136] on button "Add labels" at bounding box center [1068, 134] width 42 height 12
click at [1082, 215] on div "Install" at bounding box center [1088, 216] width 24 height 10
click at [1021, 150] on div "PO" at bounding box center [974, 161] width 125 height 90
click at [1142, 370] on button "Add product" at bounding box center [1152, 377] width 53 height 15
click at [1140, 394] on div "Product catalogue" at bounding box center [1134, 400] width 70 height 13
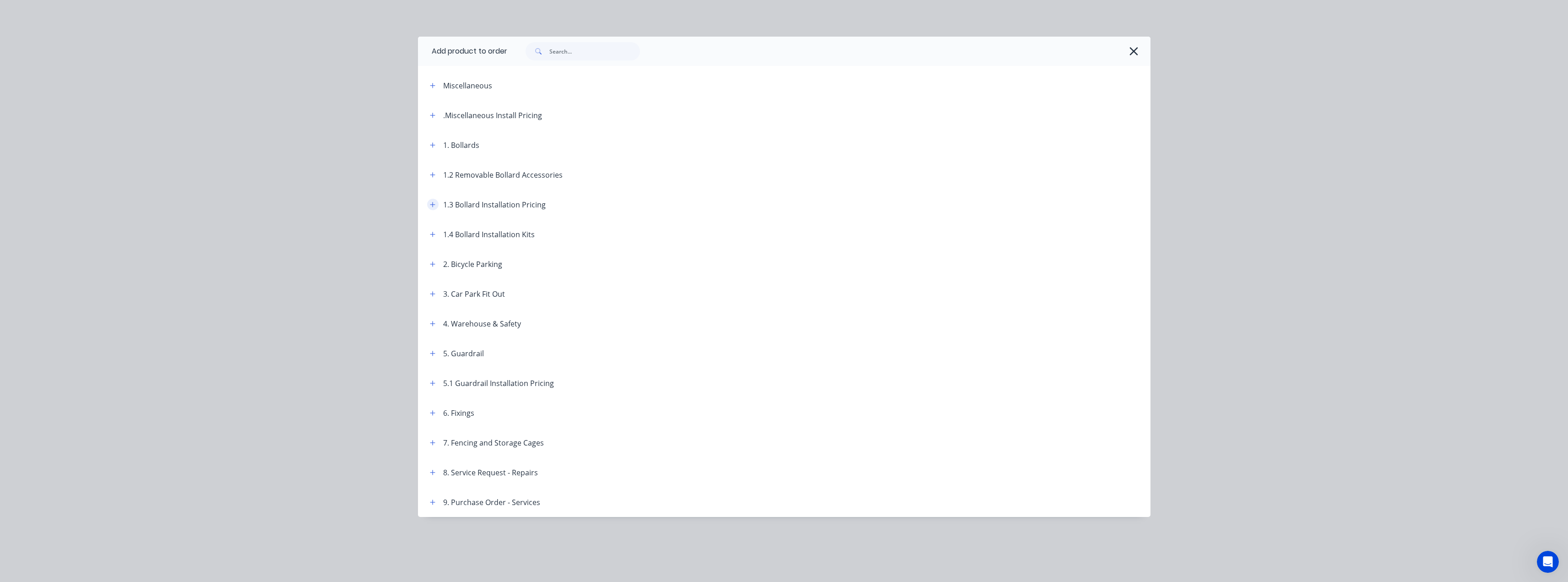
click at [431, 203] on icon "button" at bounding box center [432, 204] width 6 height 6
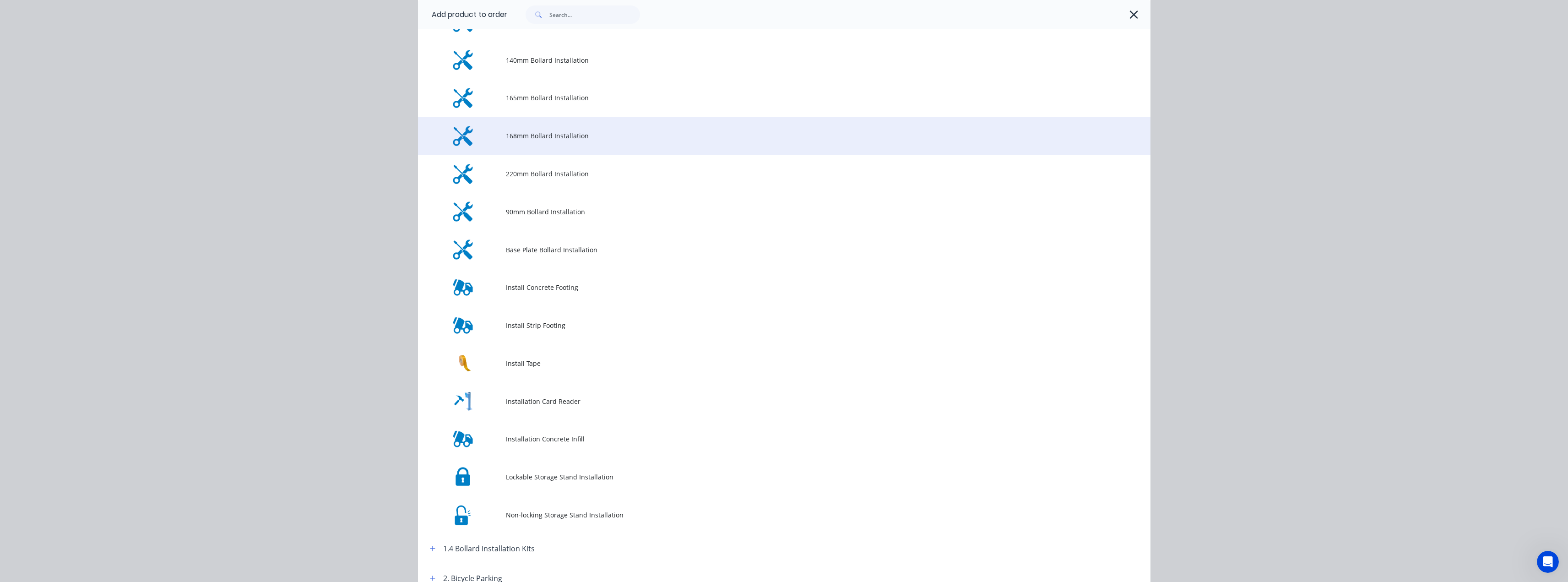
scroll to position [229, 0]
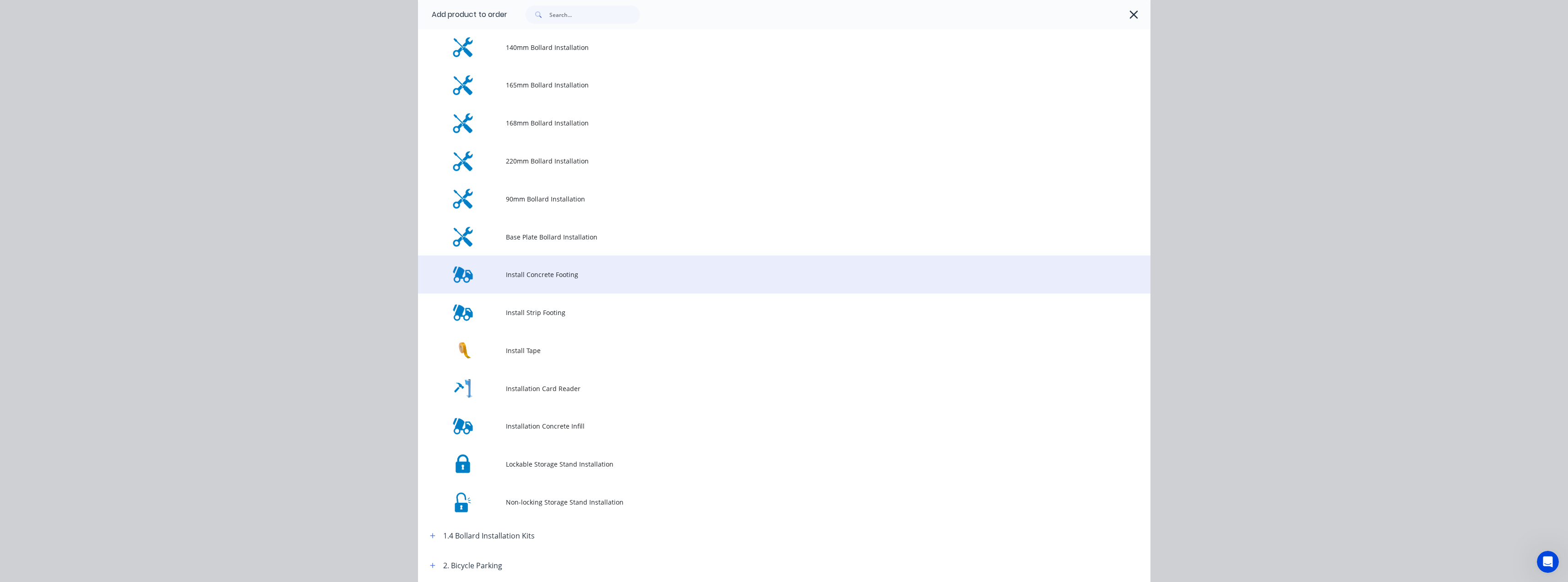
click at [529, 277] on span "Install Concrete Footing" at bounding box center [763, 274] width 515 height 10
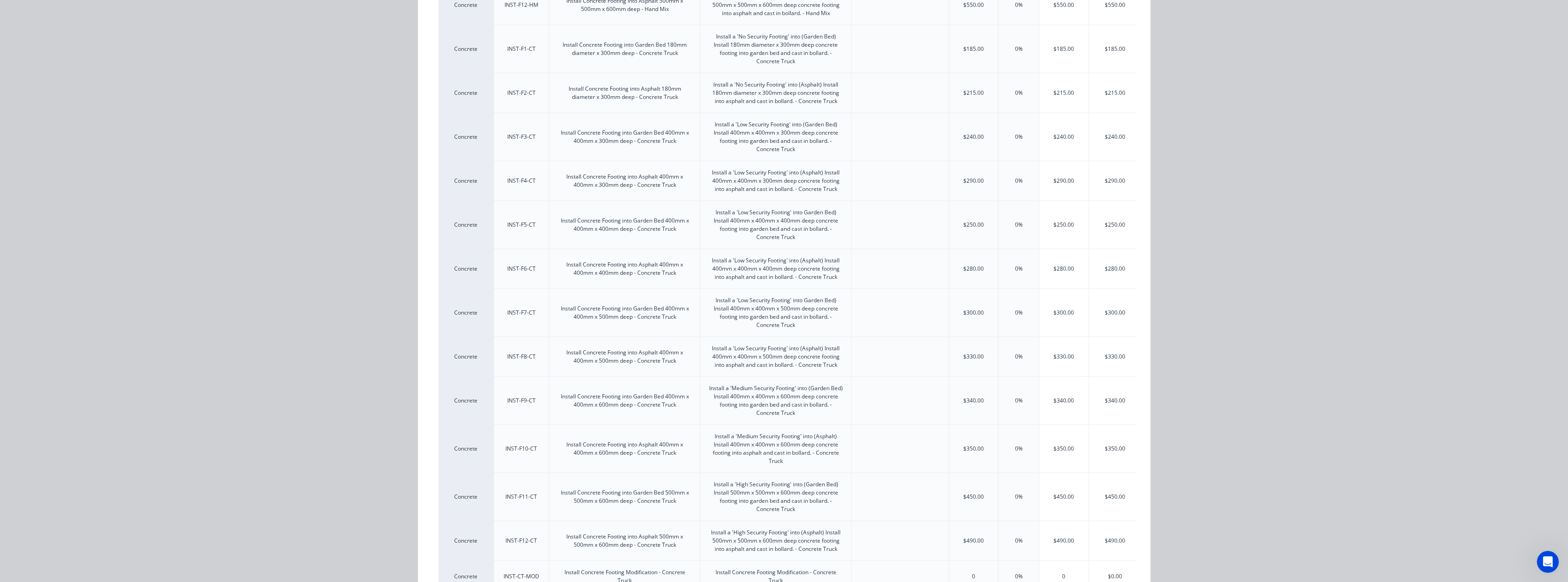
scroll to position [721, 0]
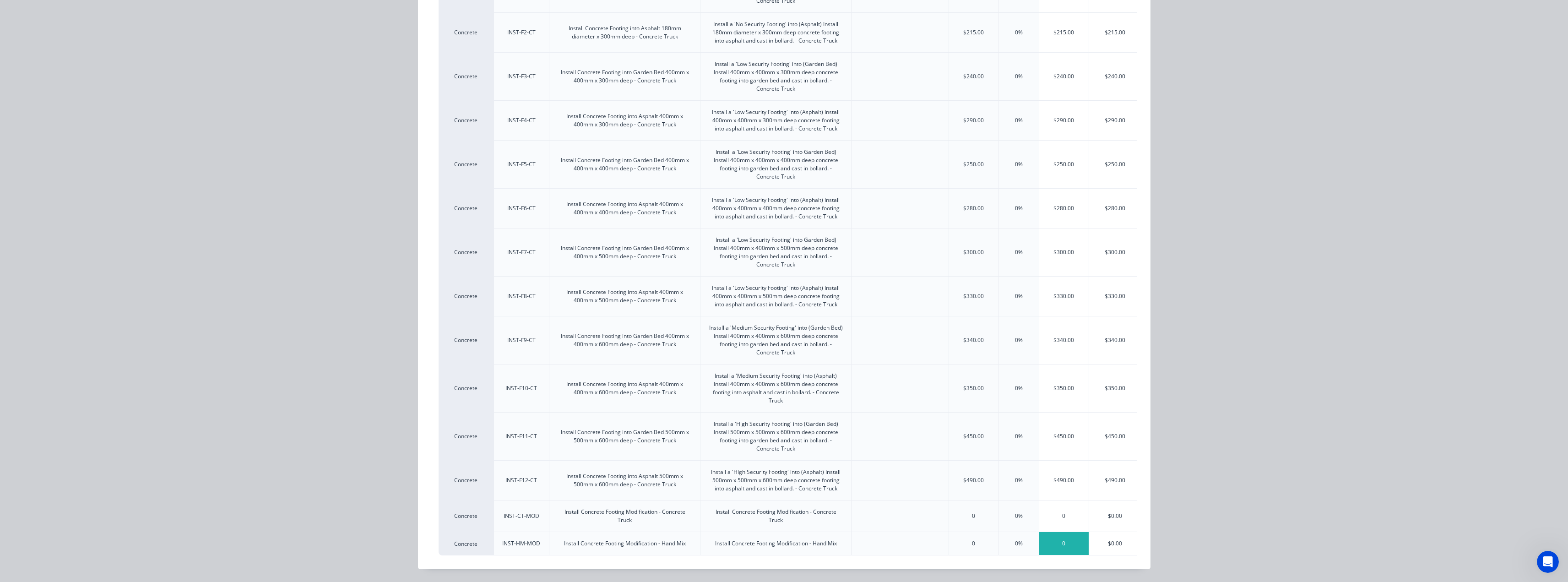
click at [1053, 535] on div "0" at bounding box center [1064, 543] width 50 height 23
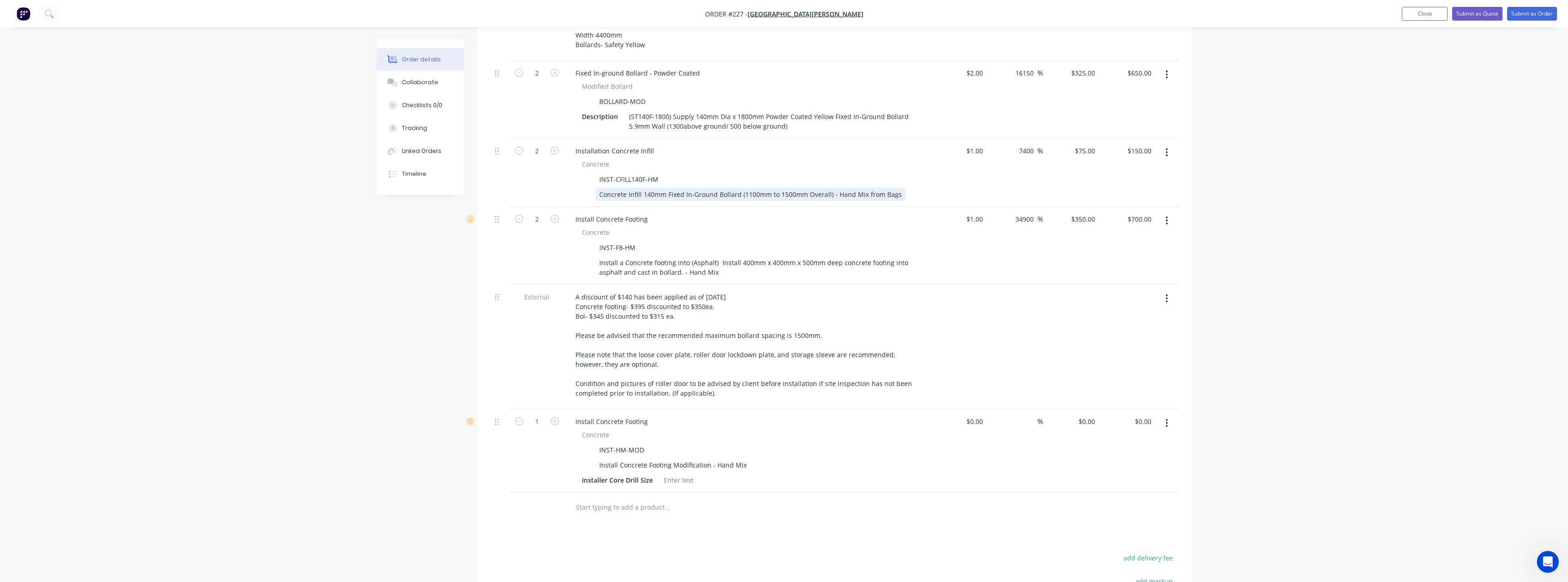
scroll to position [412, 0]
click at [1175, 411] on button "button" at bounding box center [1166, 419] width 21 height 17
click at [1166, 415] on icon "button" at bounding box center [1166, 419] width 2 height 8
click at [1168, 414] on icon "button" at bounding box center [1167, 419] width 2 height 10
click at [1116, 492] on div "Delete" at bounding box center [1134, 498] width 70 height 13
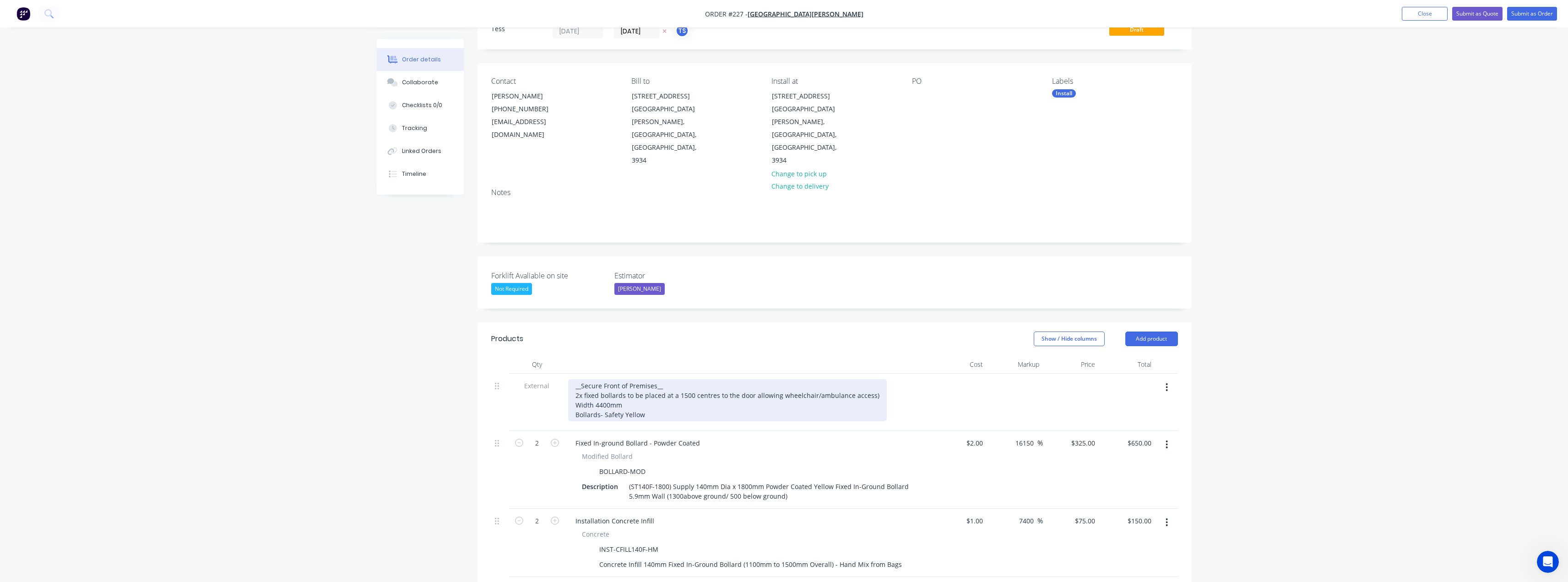
scroll to position [0, 0]
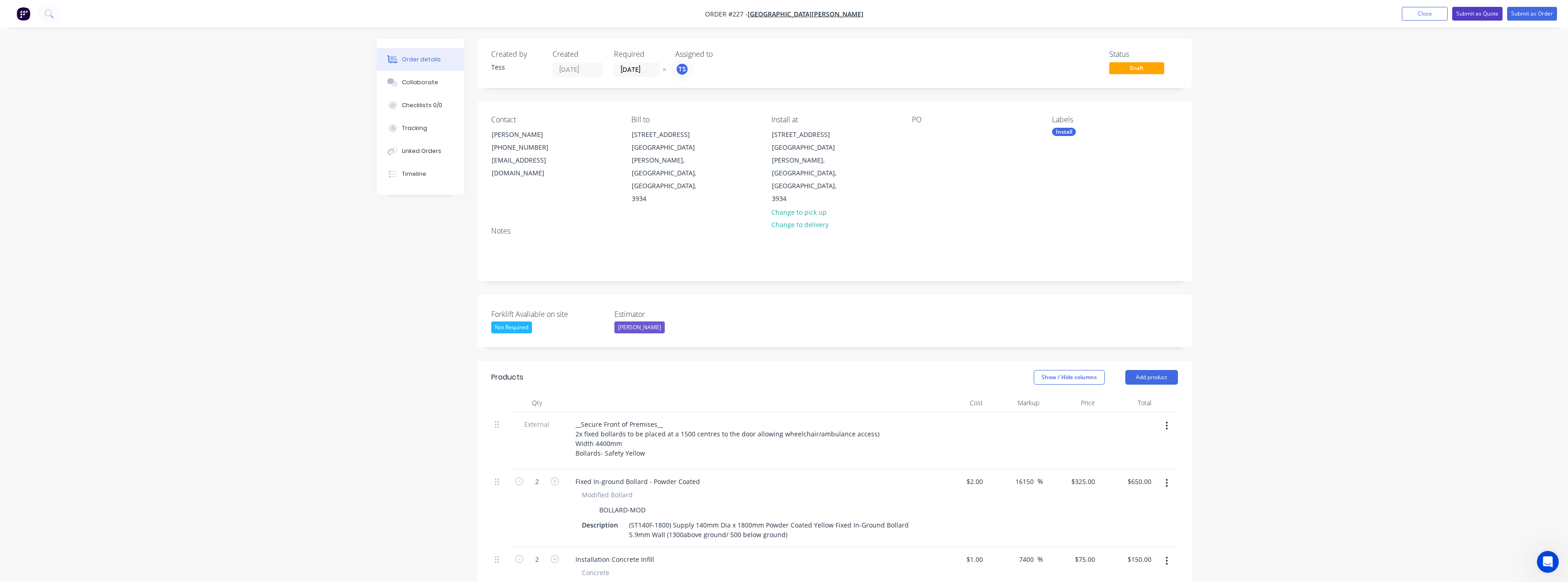
click at [1479, 17] on button "Submit as Quote" at bounding box center [1477, 13] width 50 height 13
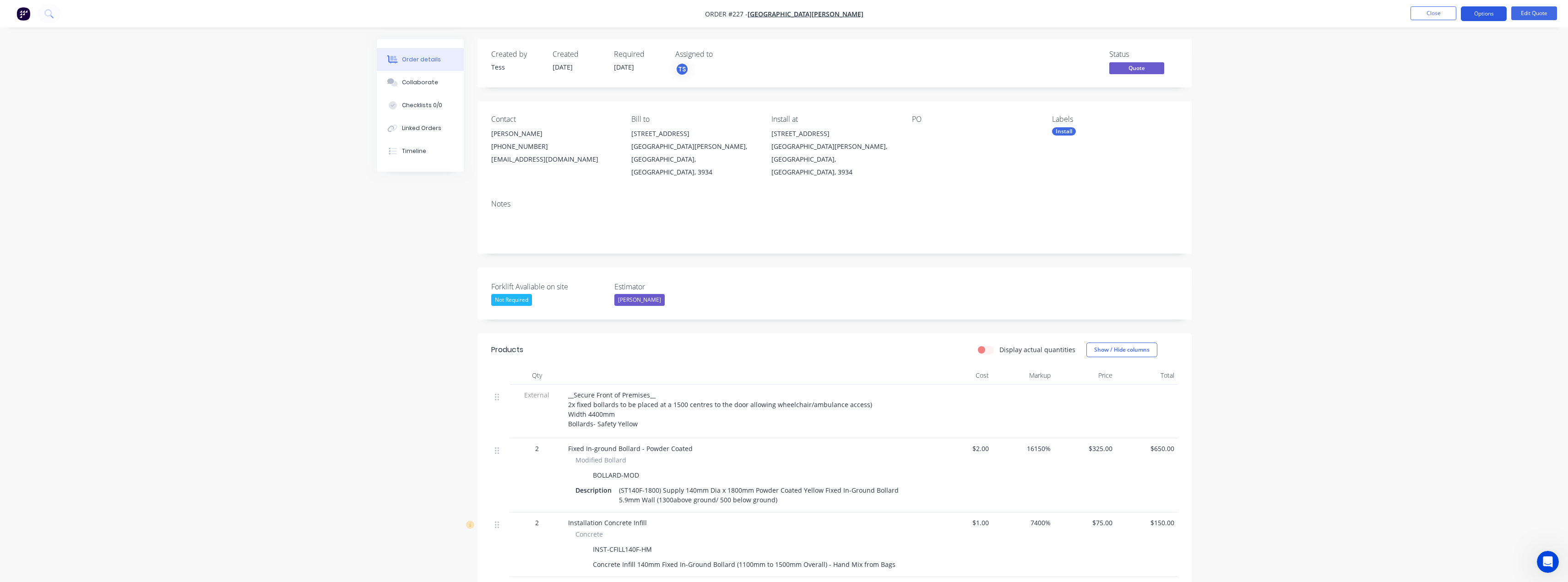
click at [1482, 14] on button "Options" at bounding box center [1484, 13] width 46 height 15
click at [1432, 164] on div "Duplicate" at bounding box center [1456, 166] width 84 height 13
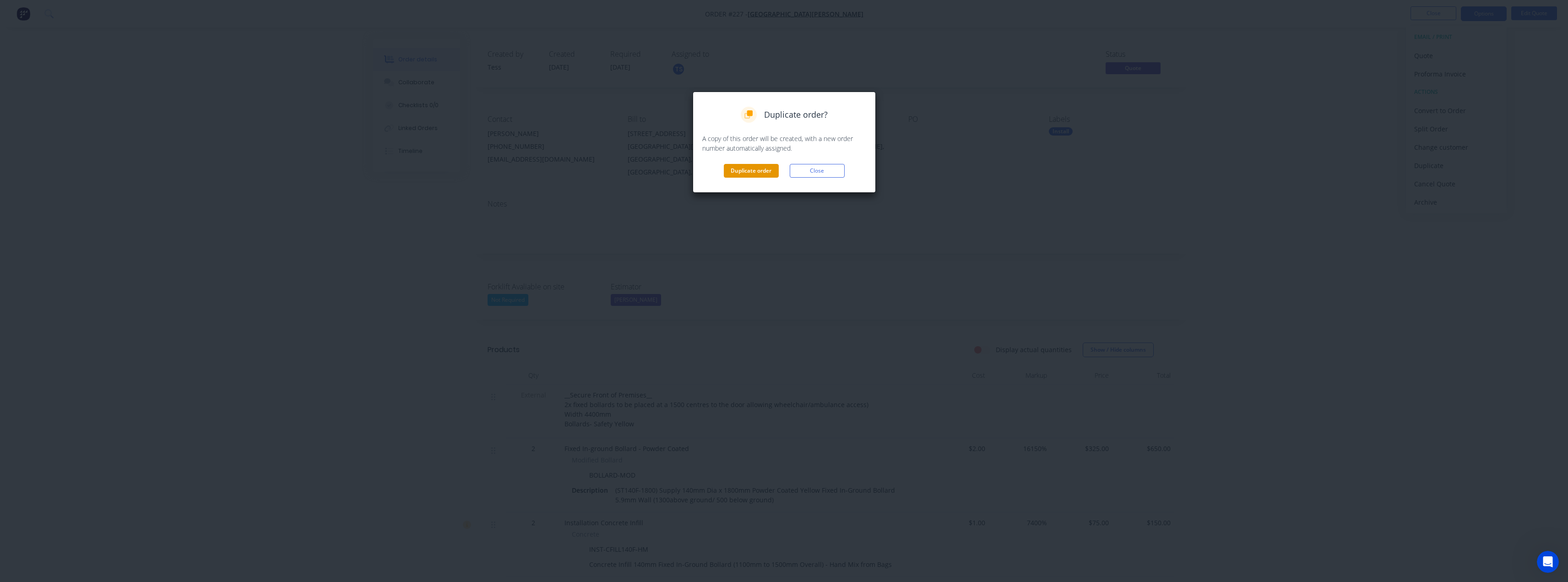
click at [764, 169] on button "Duplicate order" at bounding box center [751, 171] width 55 height 13
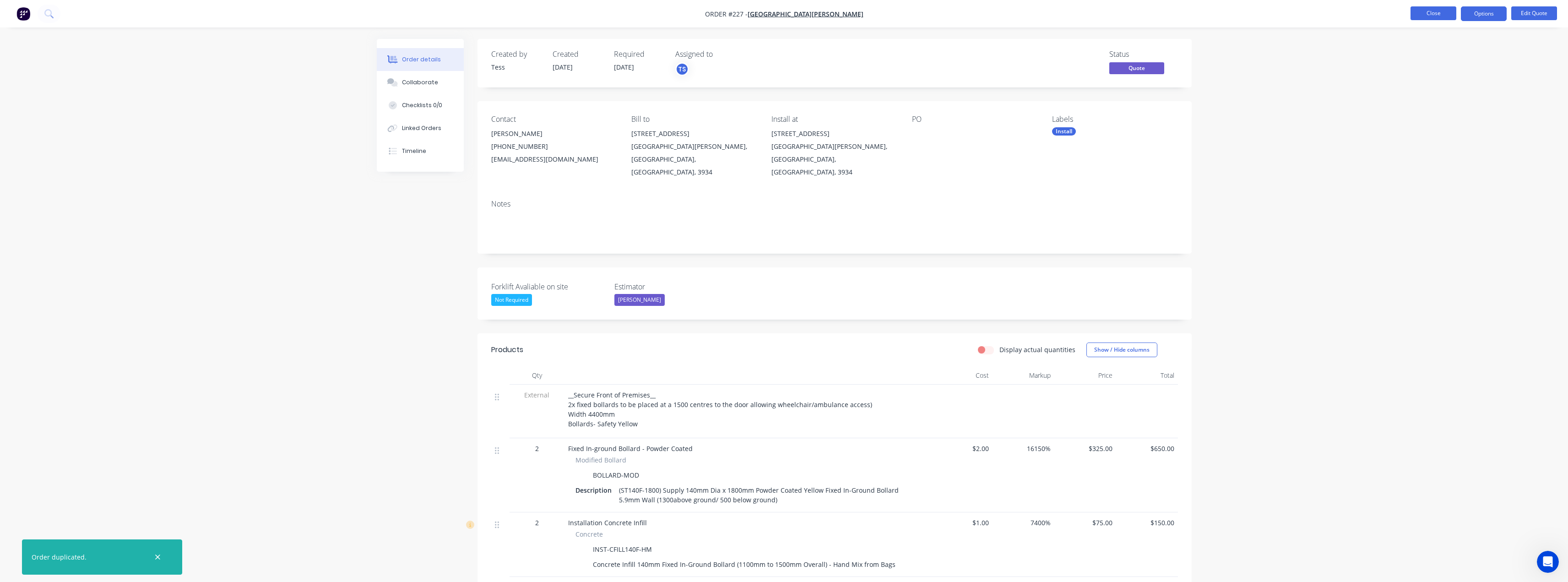
click at [1427, 14] on button "Close" at bounding box center [1433, 13] width 46 height 13
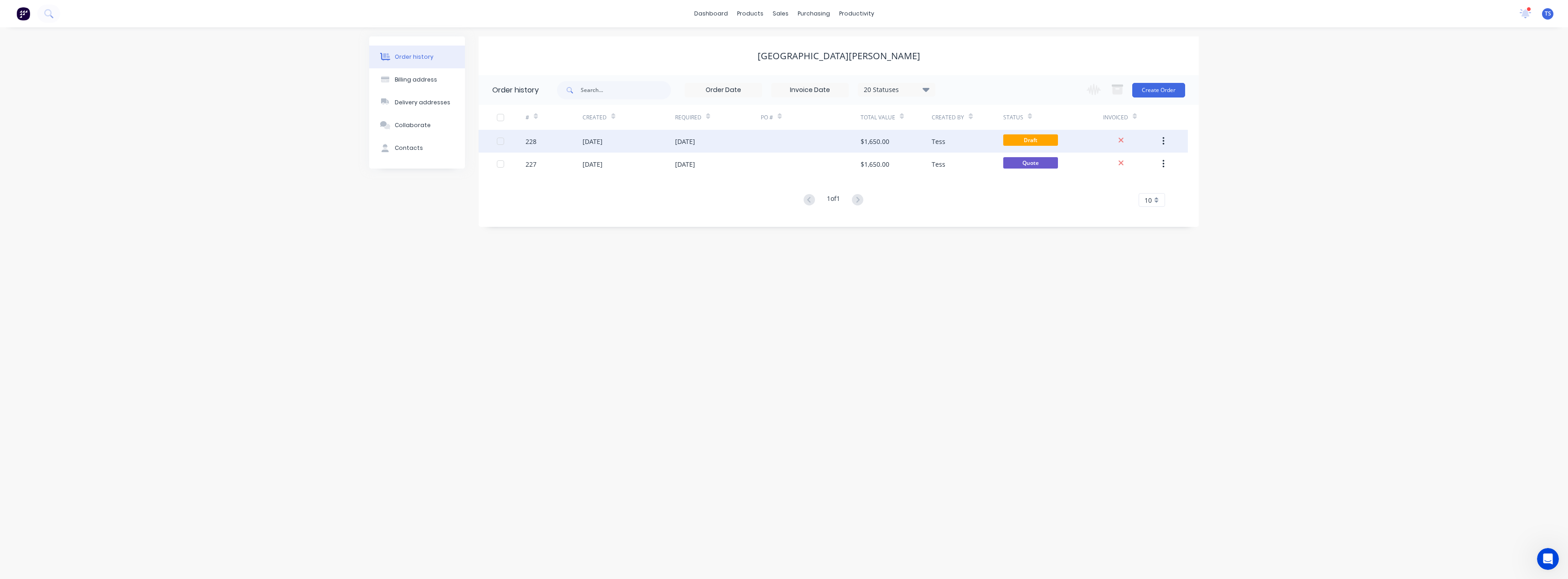
click at [596, 142] on div "[DATE]" at bounding box center [592, 142] width 20 height 10
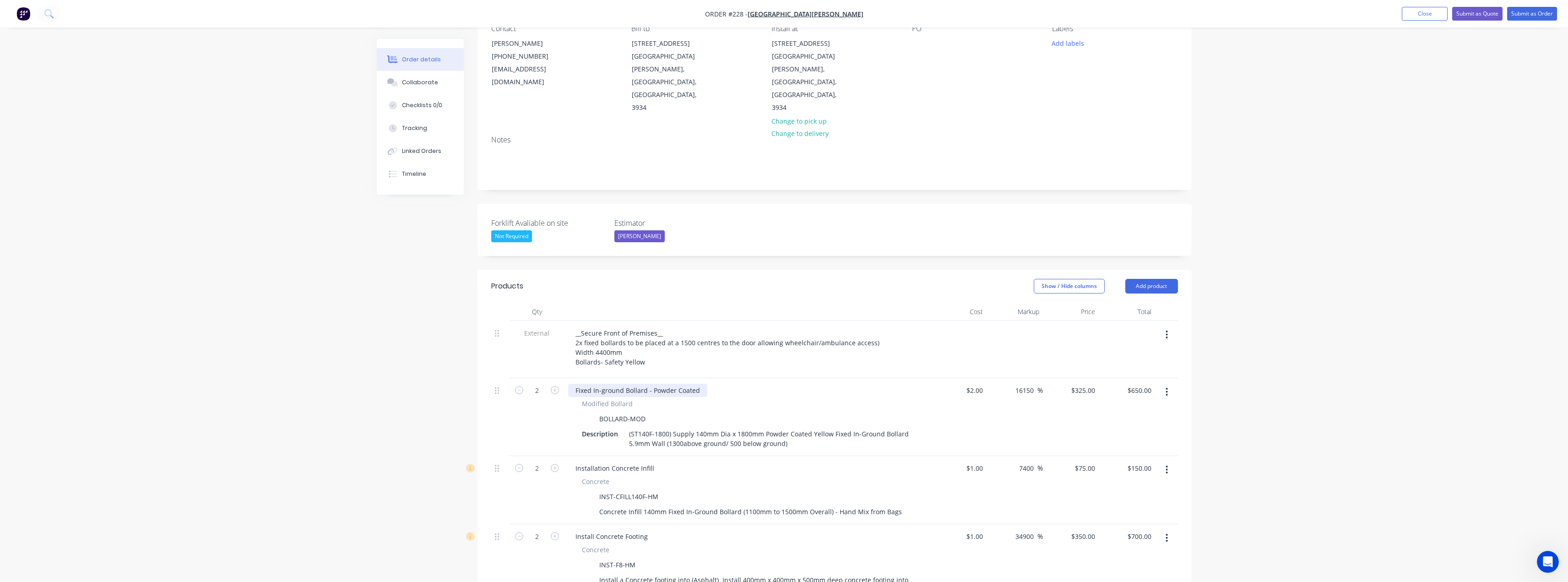
scroll to position [92, 0]
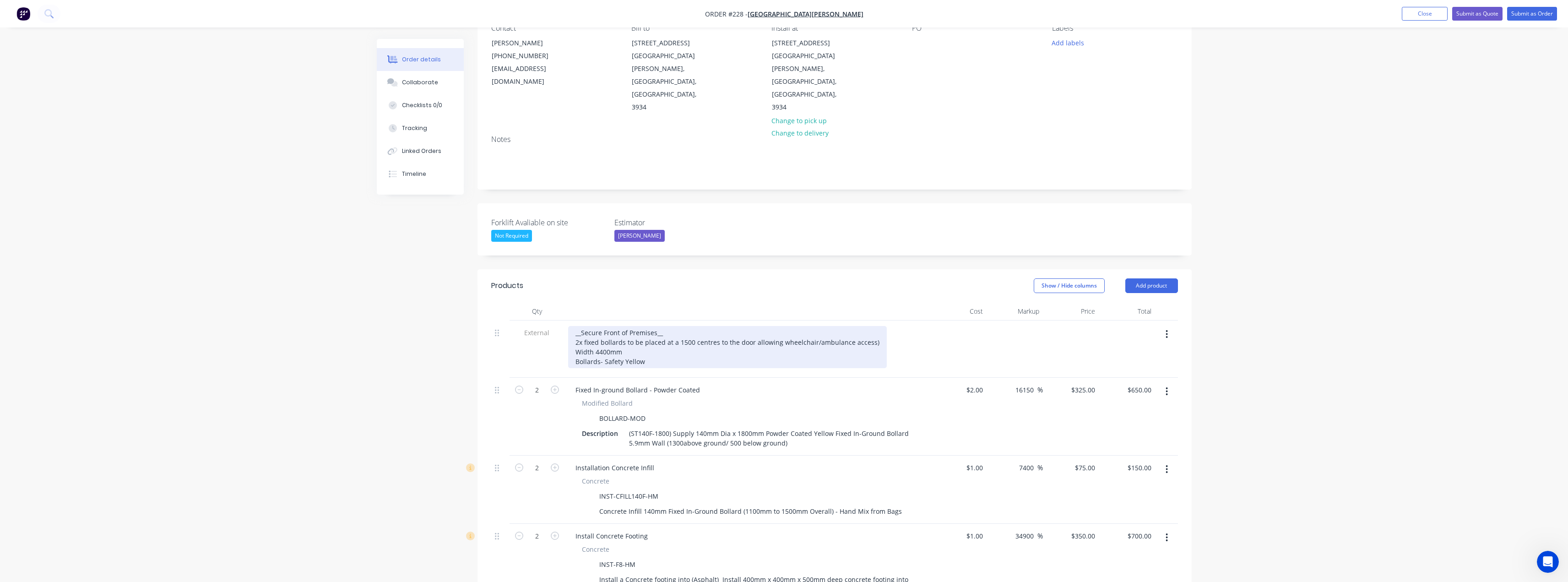
click at [664, 326] on div "__Secure Front of Premises__ 2x fixed bollards to be placed at a 1500 centres t…" at bounding box center [727, 347] width 318 height 42
click at [656, 326] on div "__Secure Front of Premises__ 2x fixed bollards to be placed at a 1500 centres t…" at bounding box center [727, 347] width 318 height 42
drag, startPoint x: 668, startPoint y: 295, endPoint x: 581, endPoint y: 296, distance: 87.0
click at [581, 326] on div "__Secure Front of Premises__ 2x fixed bollards to be placed at a 1500 centres t…" at bounding box center [727, 347] width 318 height 42
click at [589, 326] on div "__Optional site Upgrade works__ 2x fixed bollards to be placed at a 1500 centre…" at bounding box center [727, 347] width 318 height 42
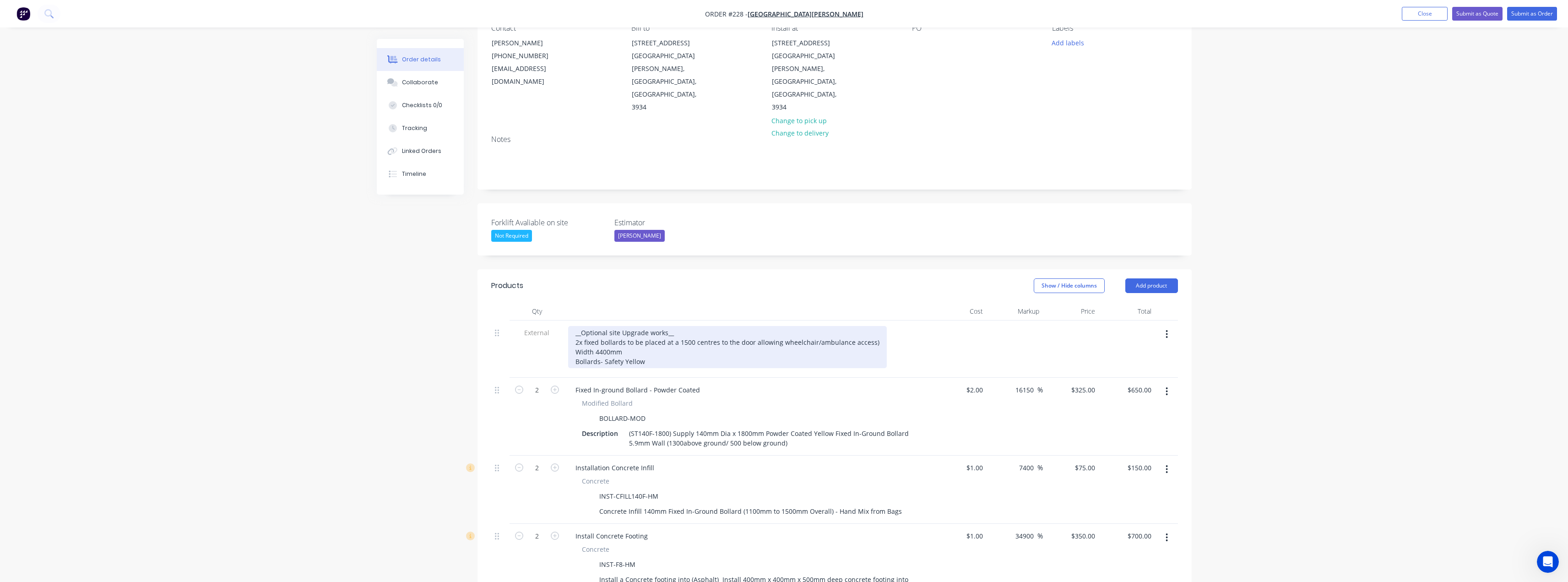
click at [578, 326] on div "__Optional site Upgrade works__ 2x fixed bollards to be placed at a 1500 centre…" at bounding box center [727, 347] width 318 height 42
click at [584, 326] on div "__Optional site Upgrade works__ 1x fixed bollards to be placed at a 1500 centre…" at bounding box center [727, 347] width 318 height 42
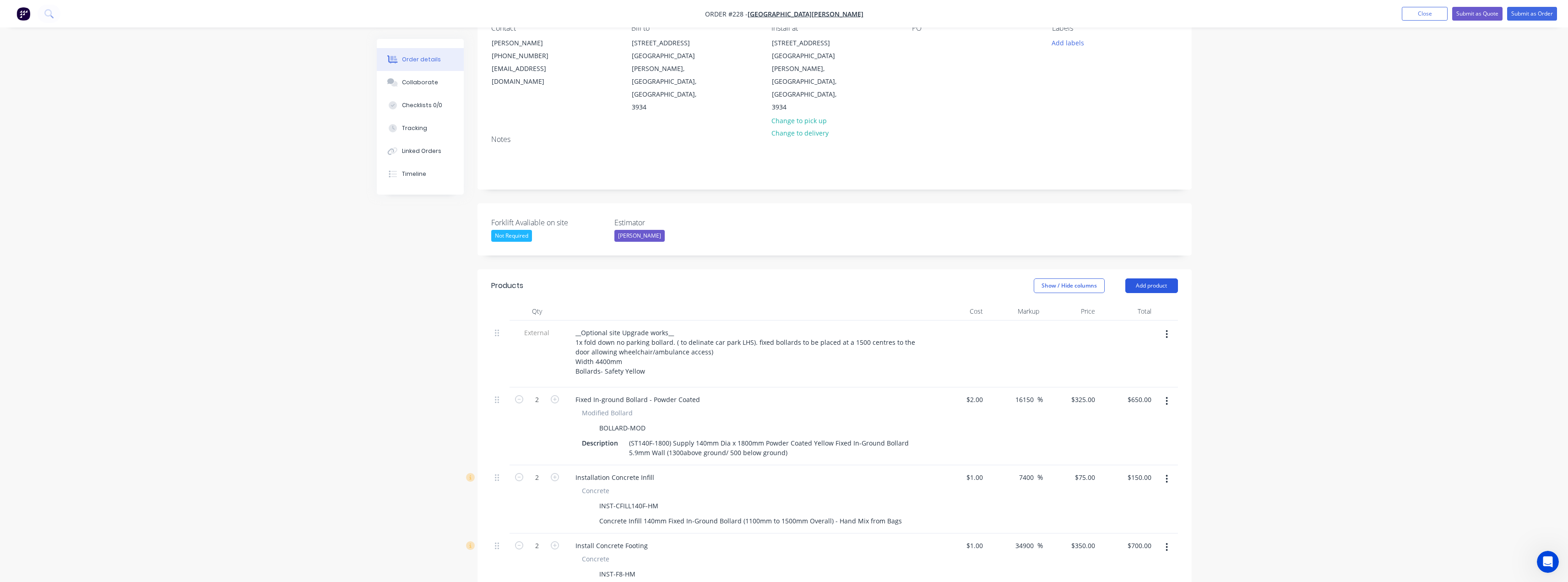
click at [1166, 278] on button "Add product" at bounding box center [1152, 285] width 53 height 15
click at [1129, 302] on div "Product catalogue" at bounding box center [1134, 309] width 70 height 13
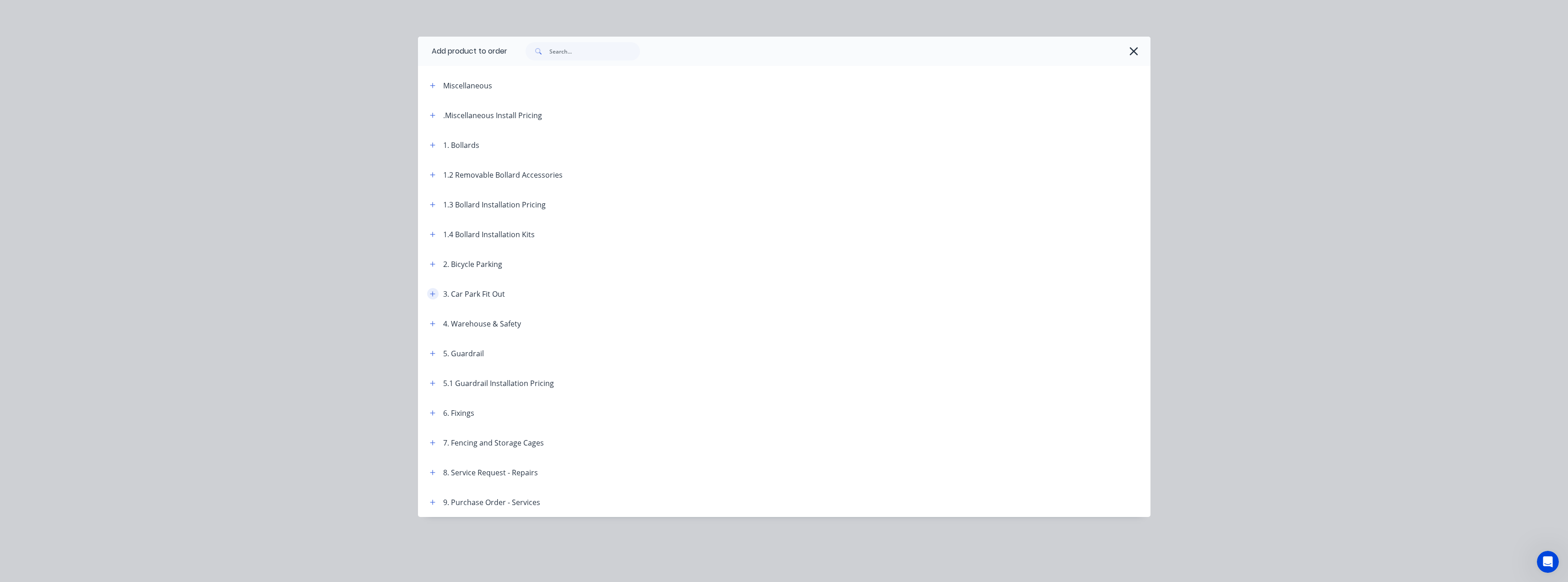
click at [432, 298] on button "button" at bounding box center [433, 293] width 12 height 12
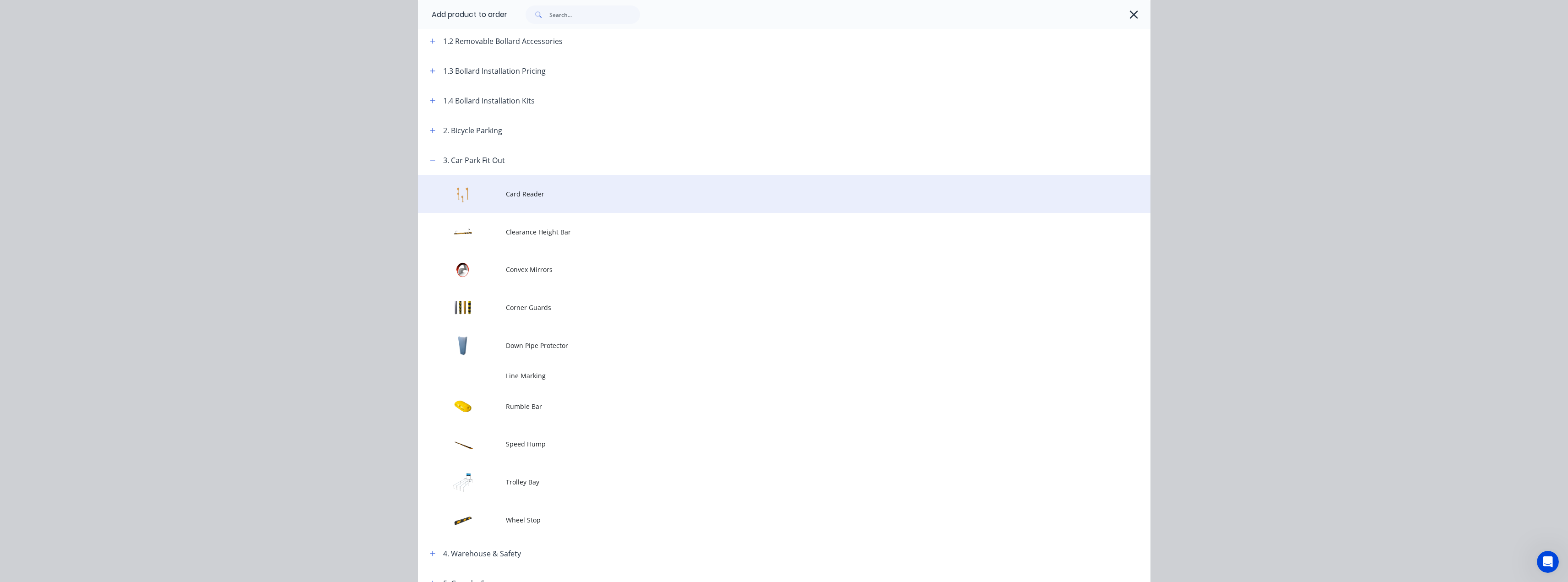
scroll to position [138, 0]
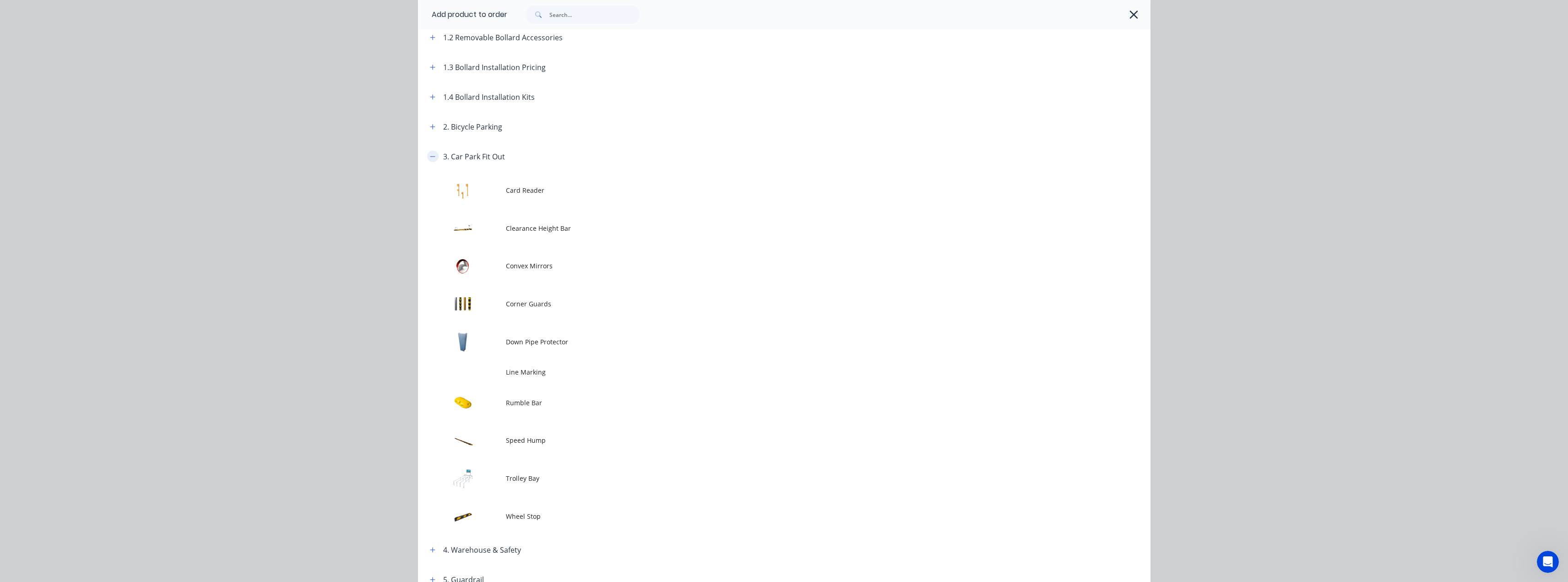
click at [431, 157] on icon "button" at bounding box center [432, 157] width 6 height 6
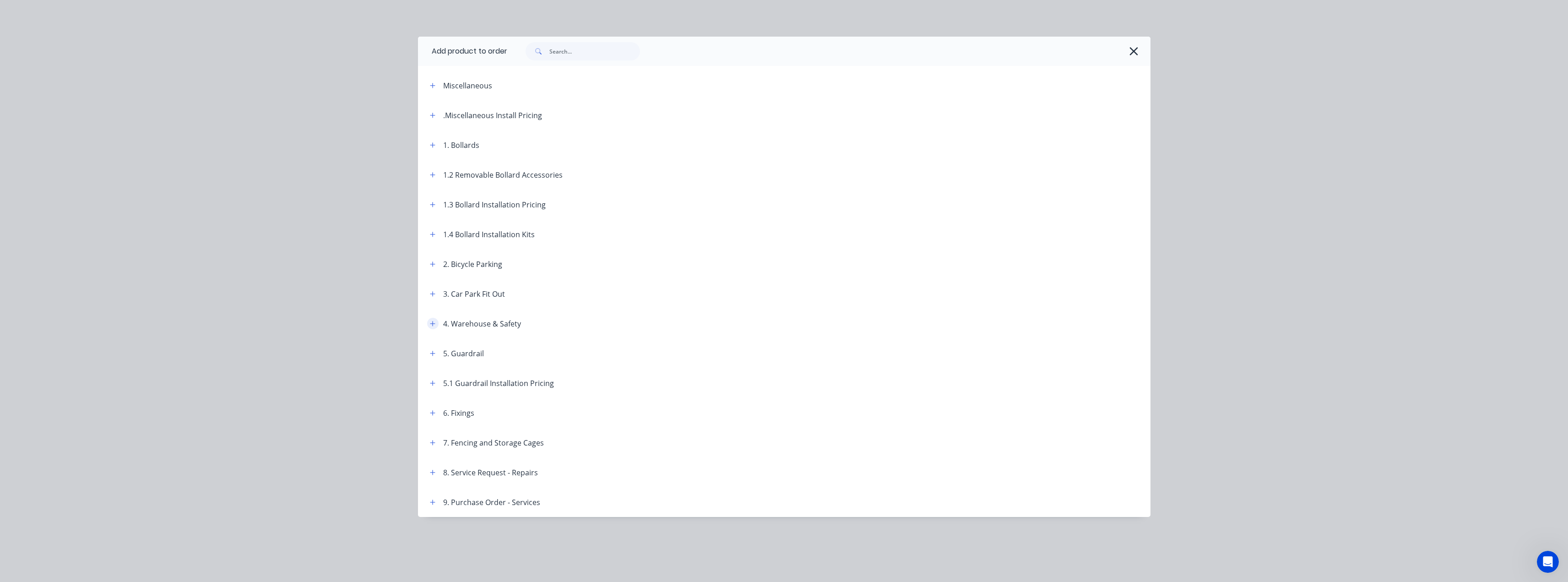
click at [430, 324] on icon "button" at bounding box center [432, 323] width 6 height 6
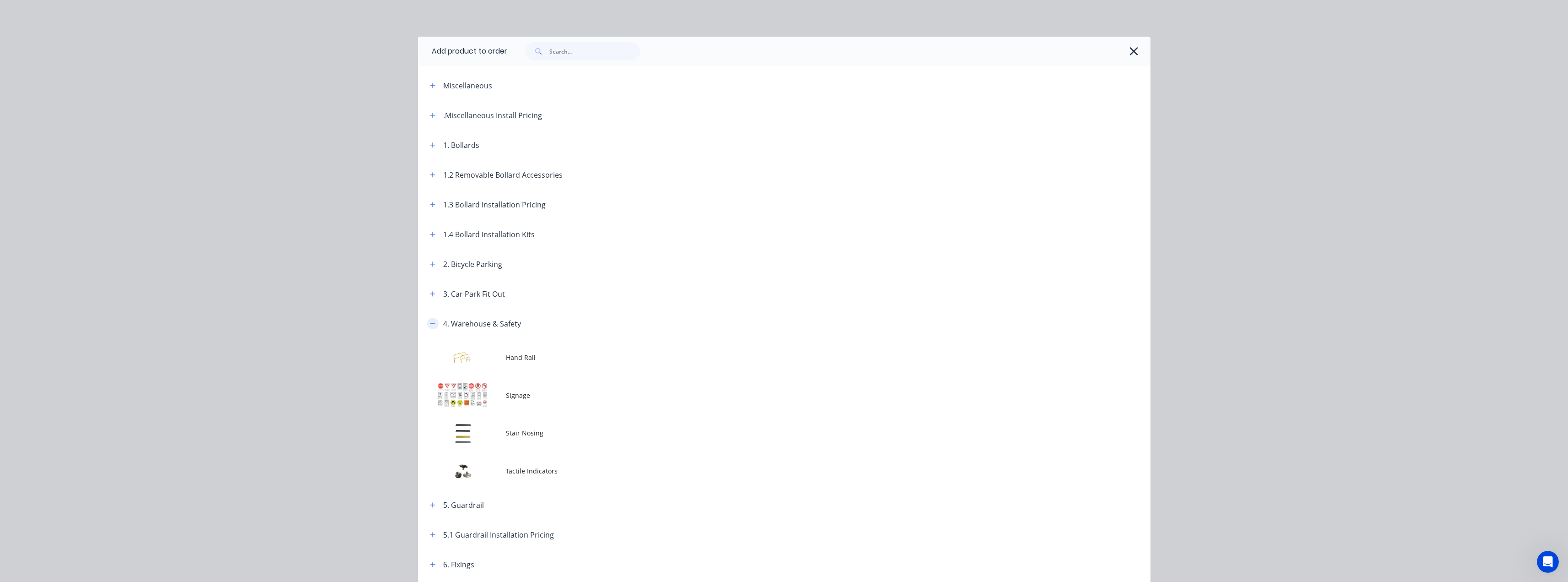
click at [430, 325] on icon "button" at bounding box center [432, 323] width 6 height 6
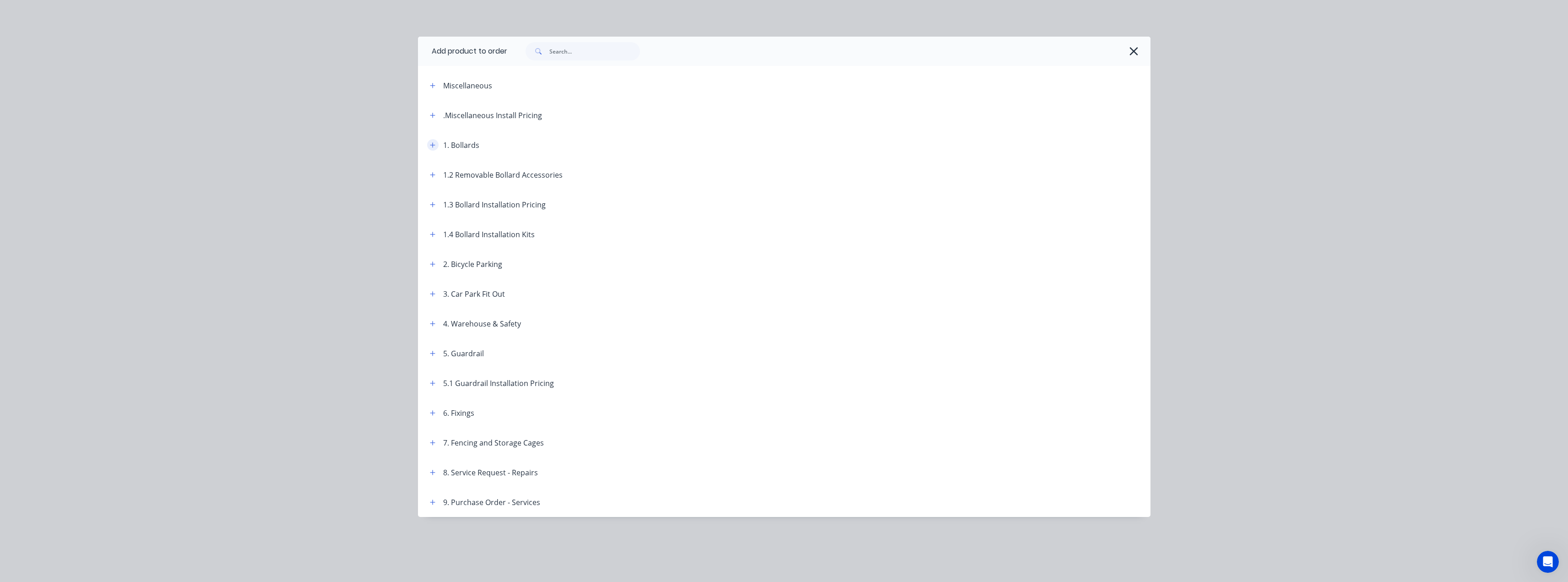
click at [435, 142] on icon "button" at bounding box center [432, 145] width 6 height 6
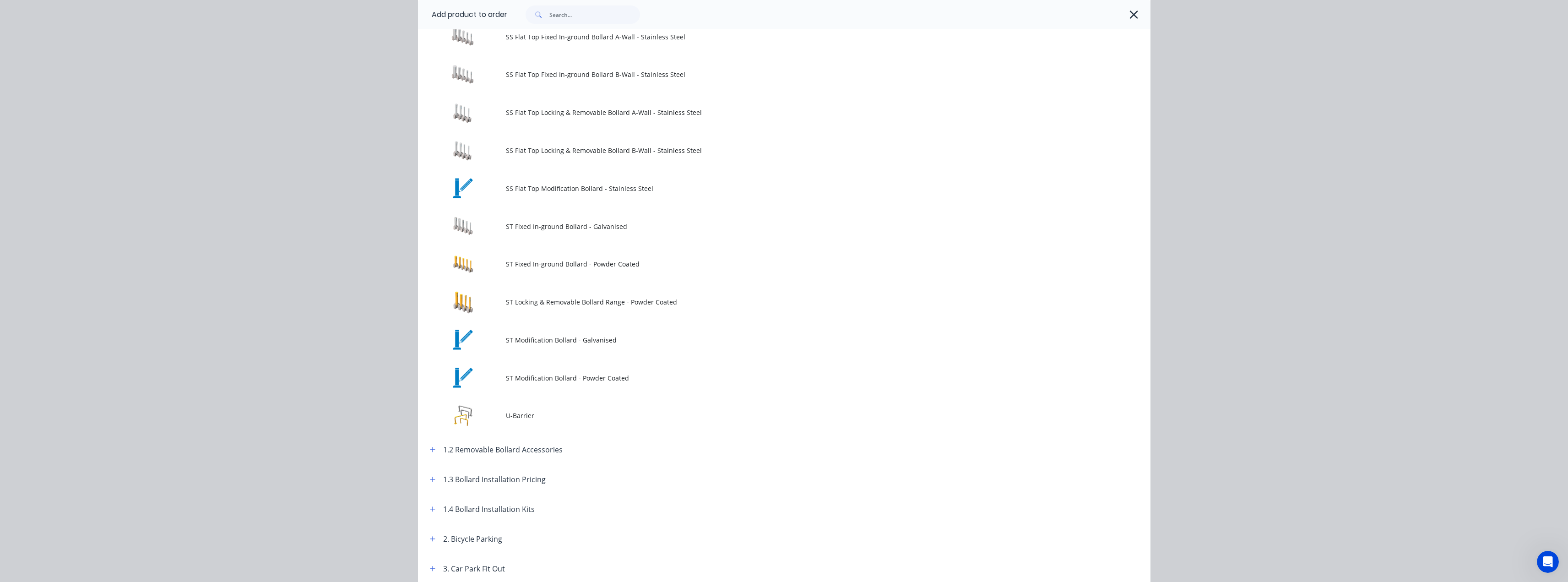
scroll to position [1053, 0]
drag, startPoint x: 539, startPoint y: 214, endPoint x: 1131, endPoint y: 10, distance: 626.2
click at [1131, 10] on icon "button" at bounding box center [1134, 14] width 10 height 13
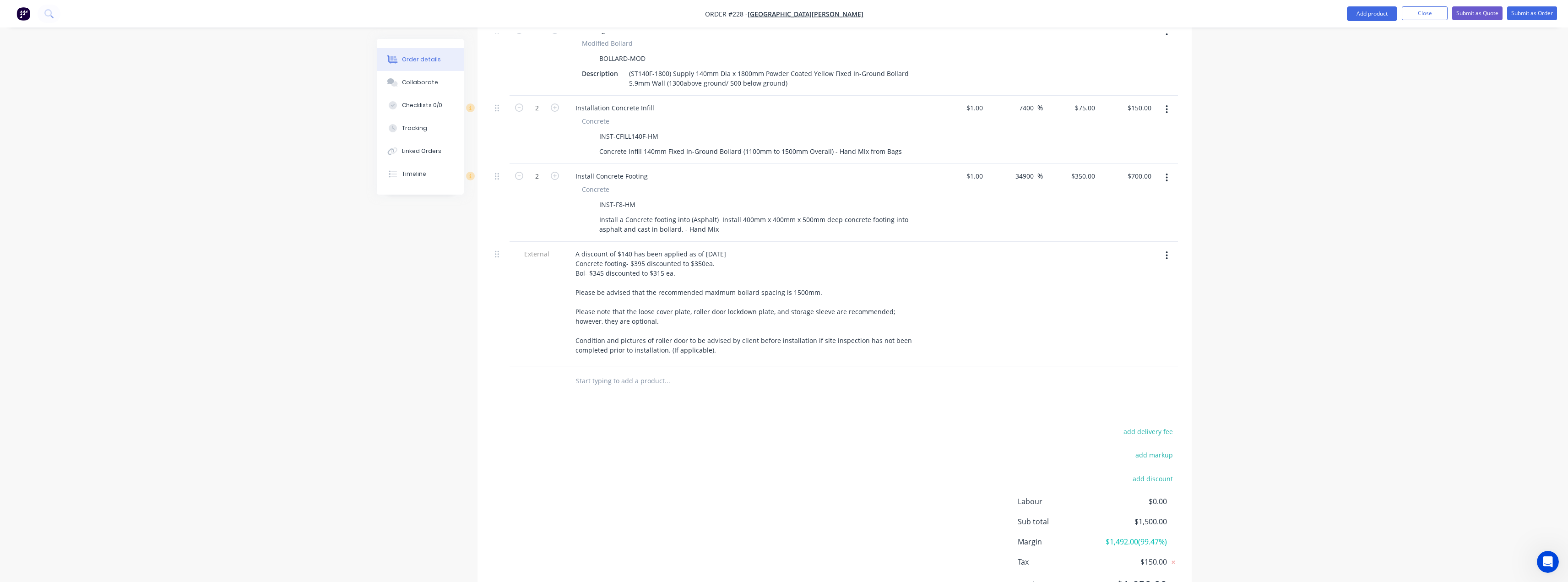
scroll to position [470, 0]
click at [625, 363] on input "text" at bounding box center [667, 372] width 183 height 18
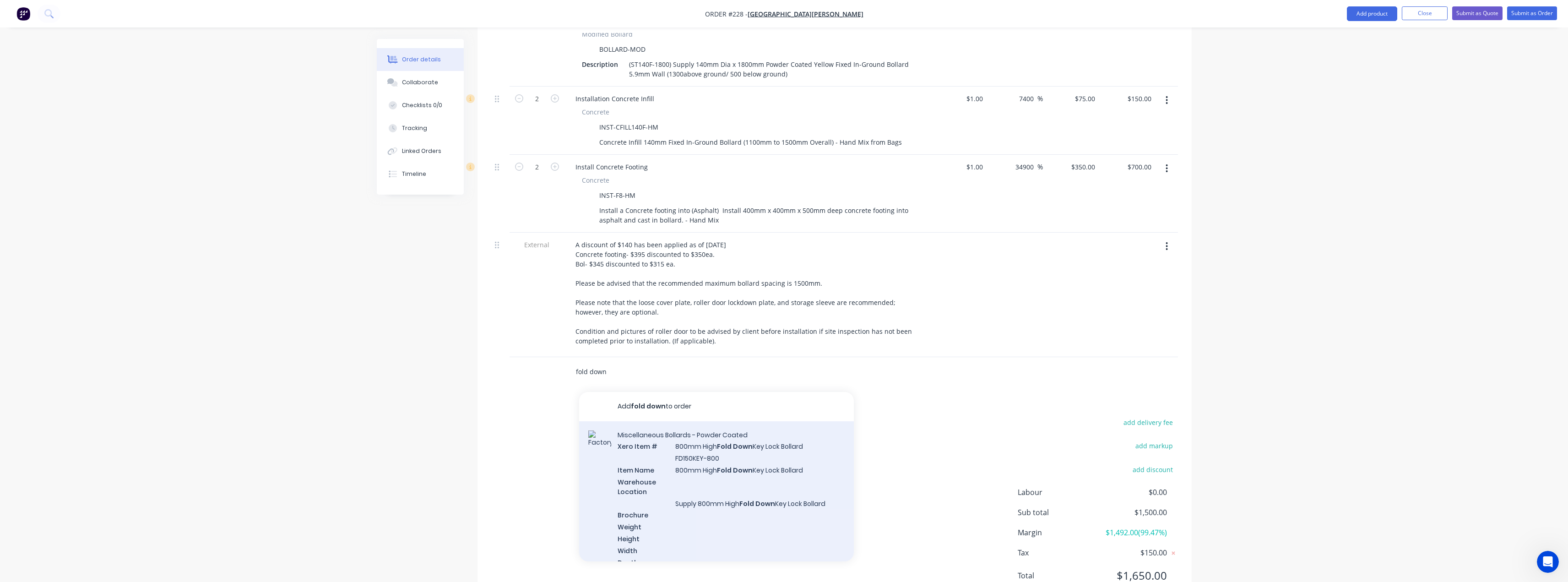
type input "fold down"
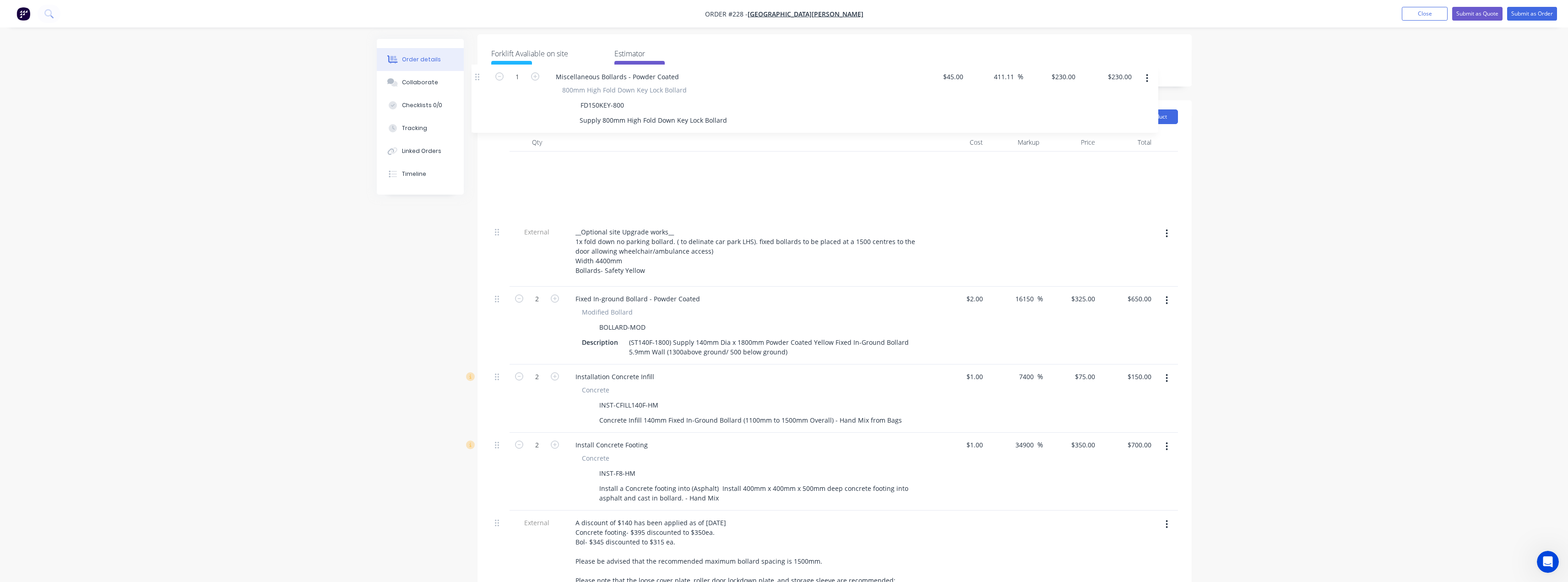
scroll to position [258, 0]
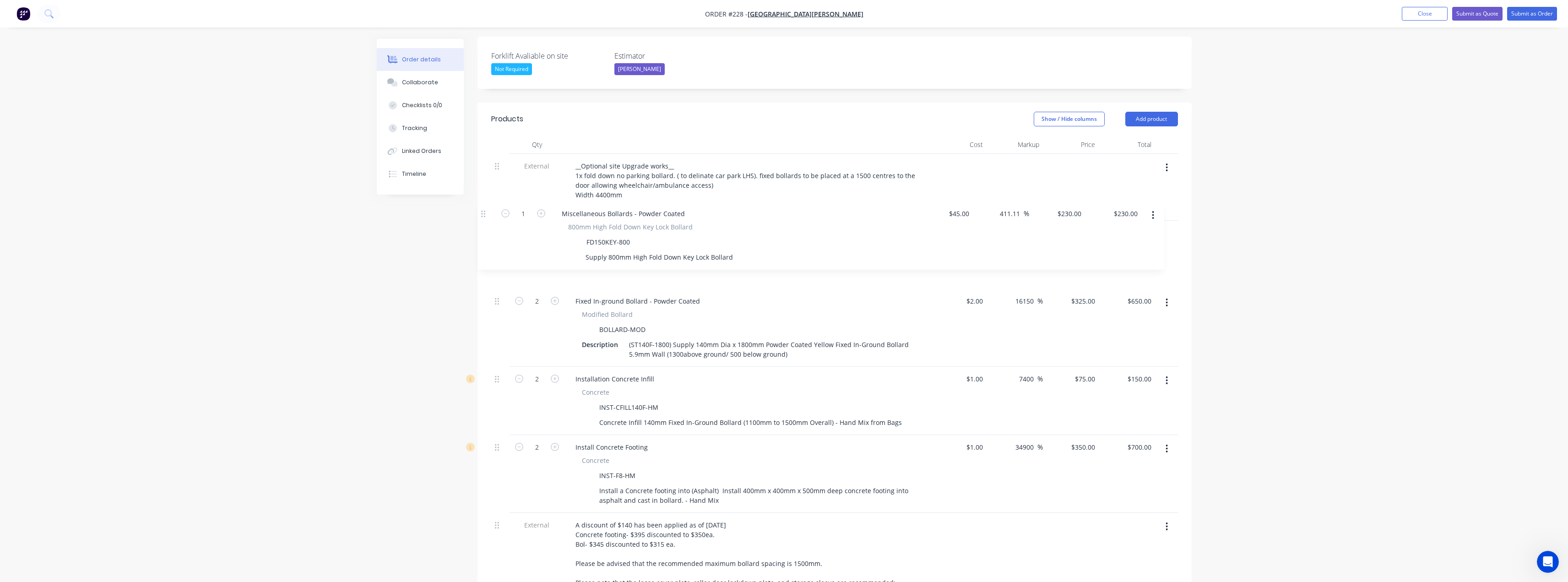
drag, startPoint x: 498, startPoint y: 334, endPoint x: 480, endPoint y: 205, distance: 130.2
click at [480, 205] on div "Qty Cost Markup Price Total External __Optional site Upgrade works__ 1x fold do…" at bounding box center [834, 401] width 714 height 531
click at [1166, 377] on icon "button" at bounding box center [1166, 380] width 2 height 8
click at [1116, 453] on div "Delete" at bounding box center [1134, 460] width 70 height 13
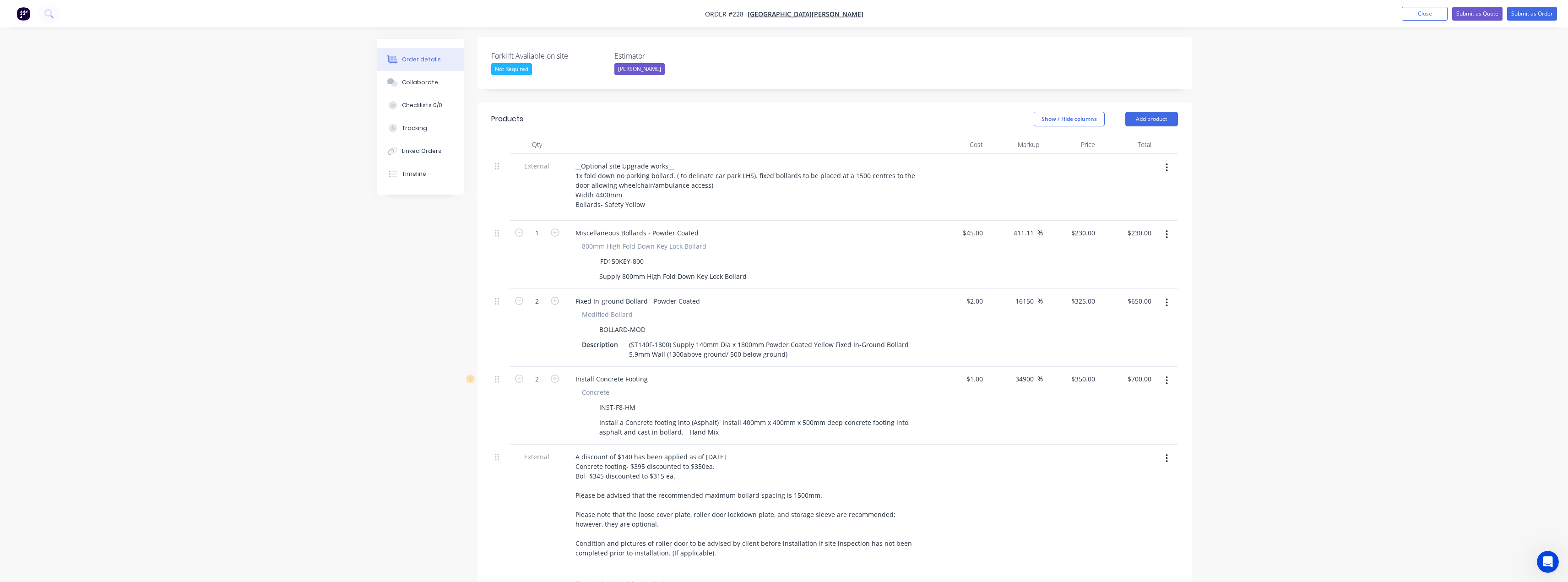
click at [1168, 298] on icon "button" at bounding box center [1167, 303] width 2 height 10
click at [1112, 375] on div "Delete" at bounding box center [1134, 381] width 70 height 13
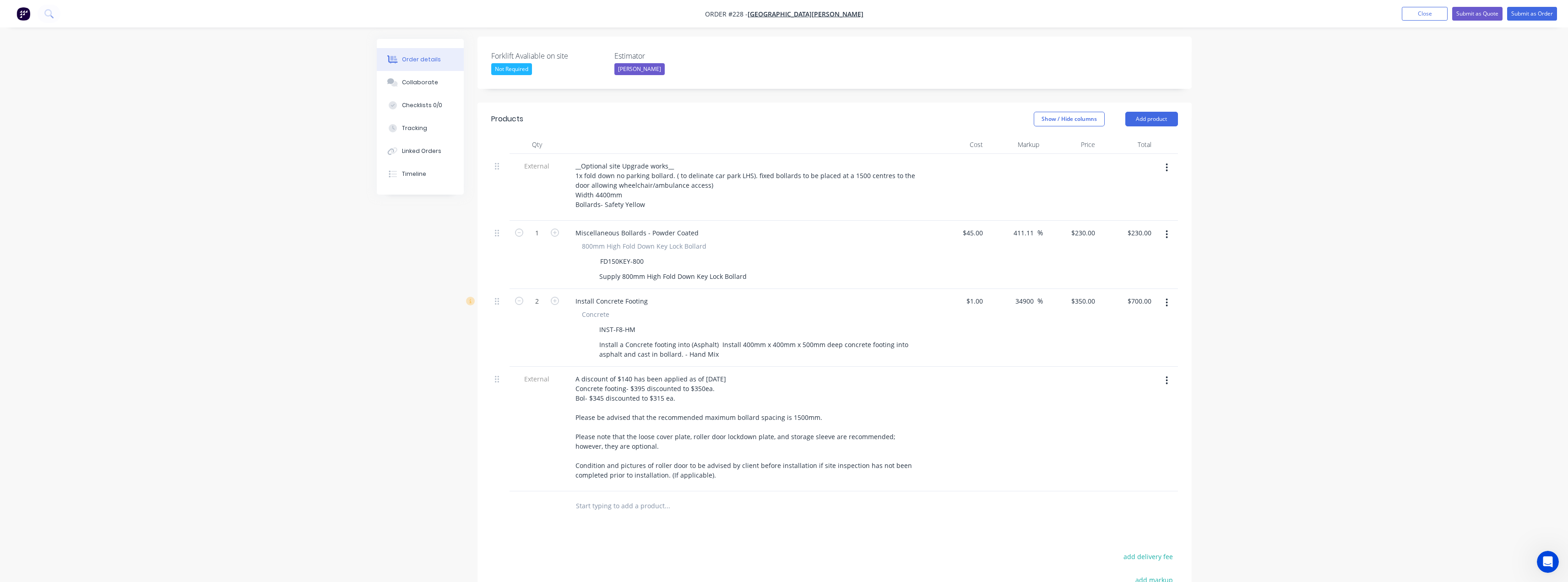
click at [1165, 295] on button "button" at bounding box center [1166, 303] width 21 height 17
click at [1119, 375] on div "Delete" at bounding box center [1134, 381] width 70 height 13
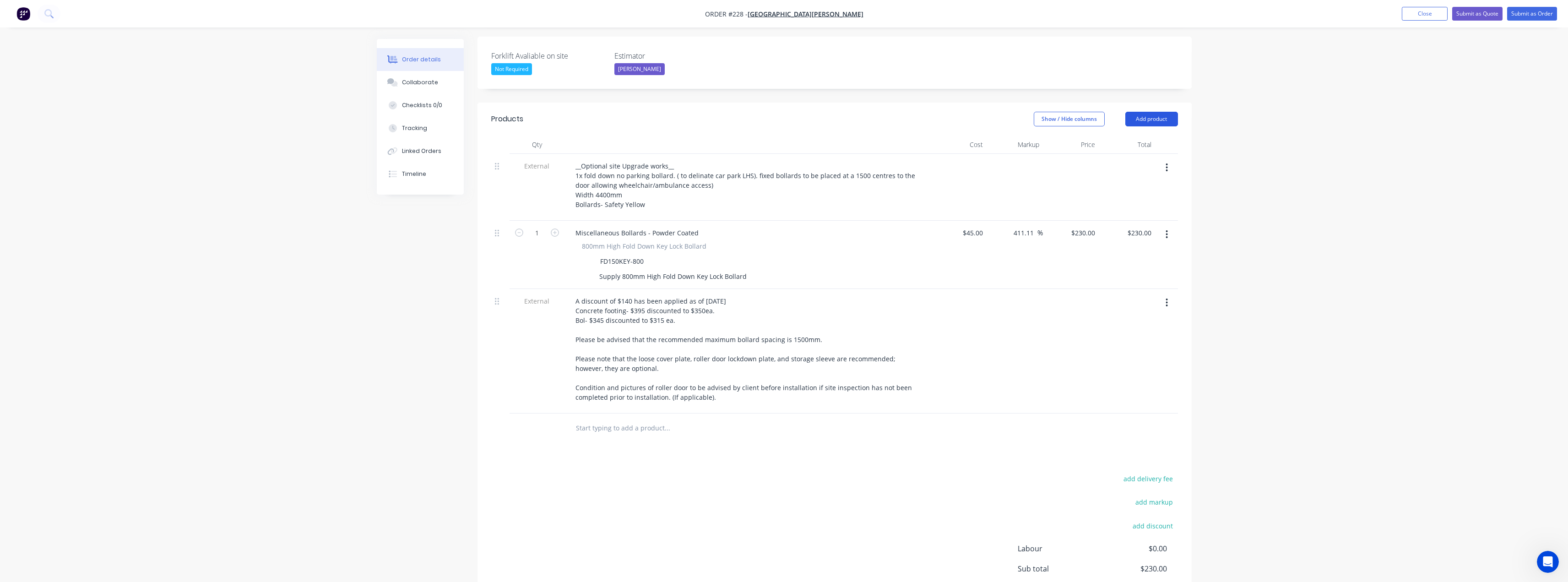
click at [1167, 112] on button "Add product" at bounding box center [1152, 119] width 53 height 15
click at [1152, 136] on div "Product catalogue" at bounding box center [1134, 142] width 70 height 13
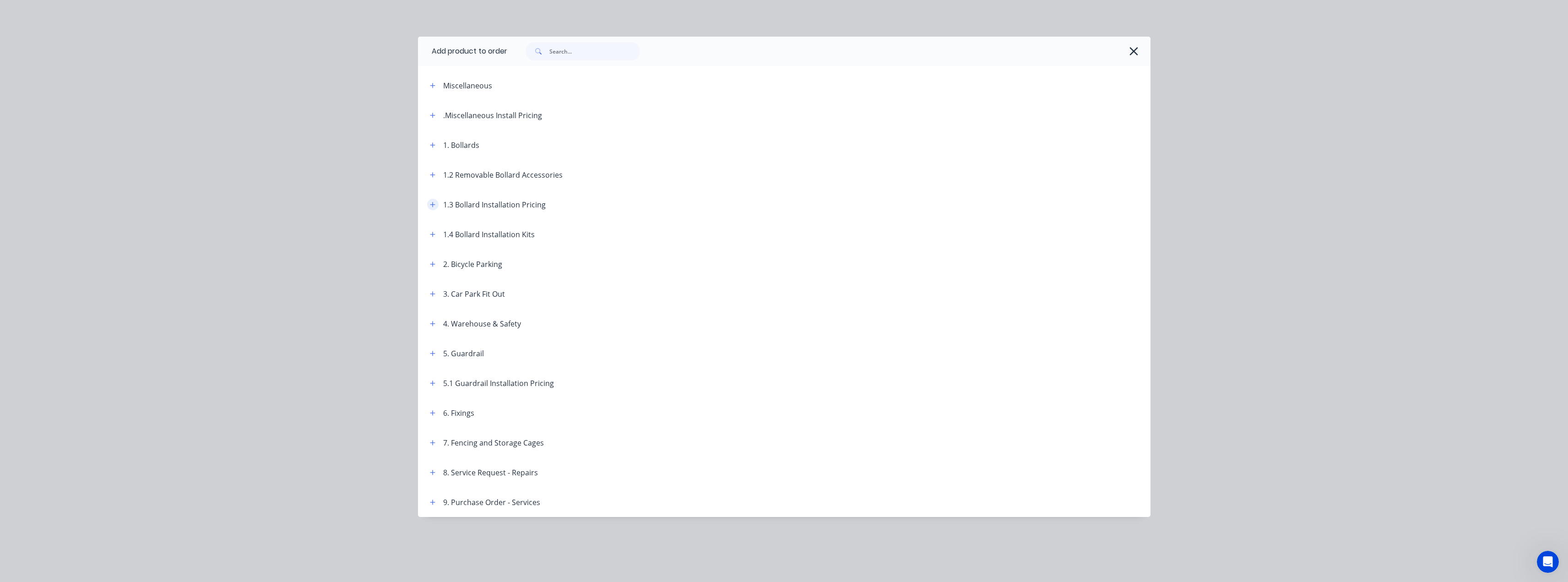
click at [431, 205] on icon "button" at bounding box center [432, 204] width 5 height 5
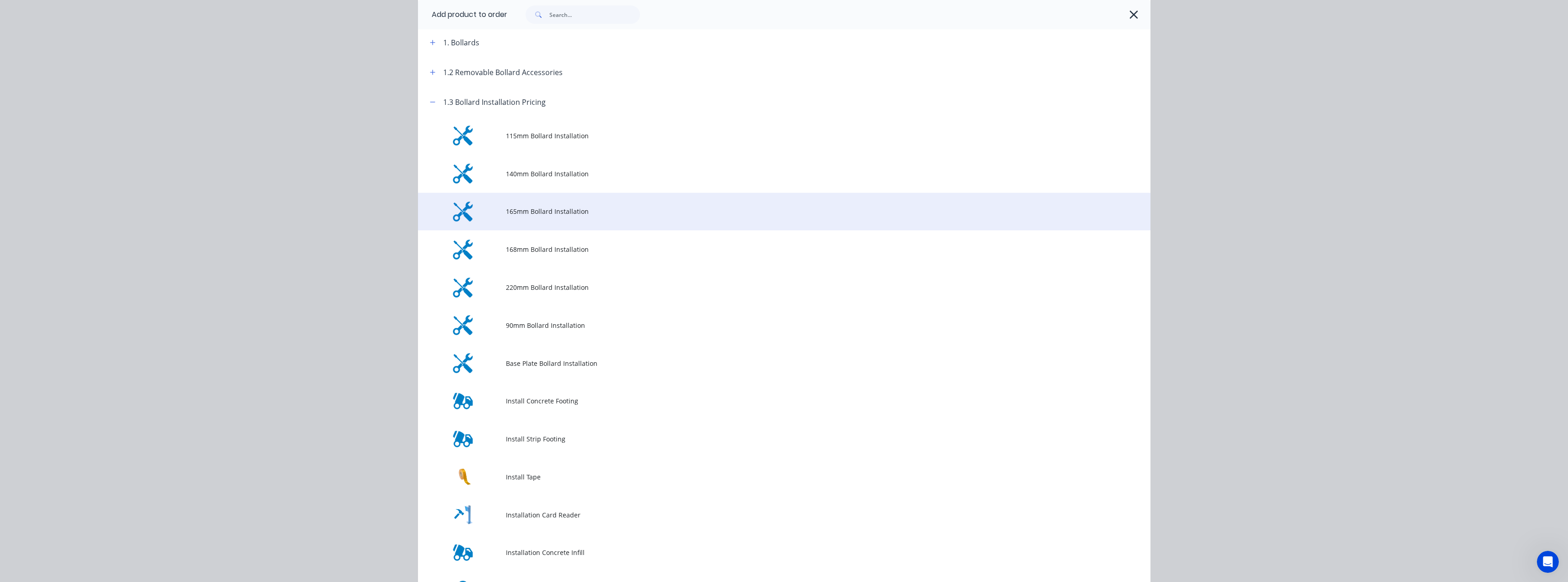
scroll to position [138, 0]
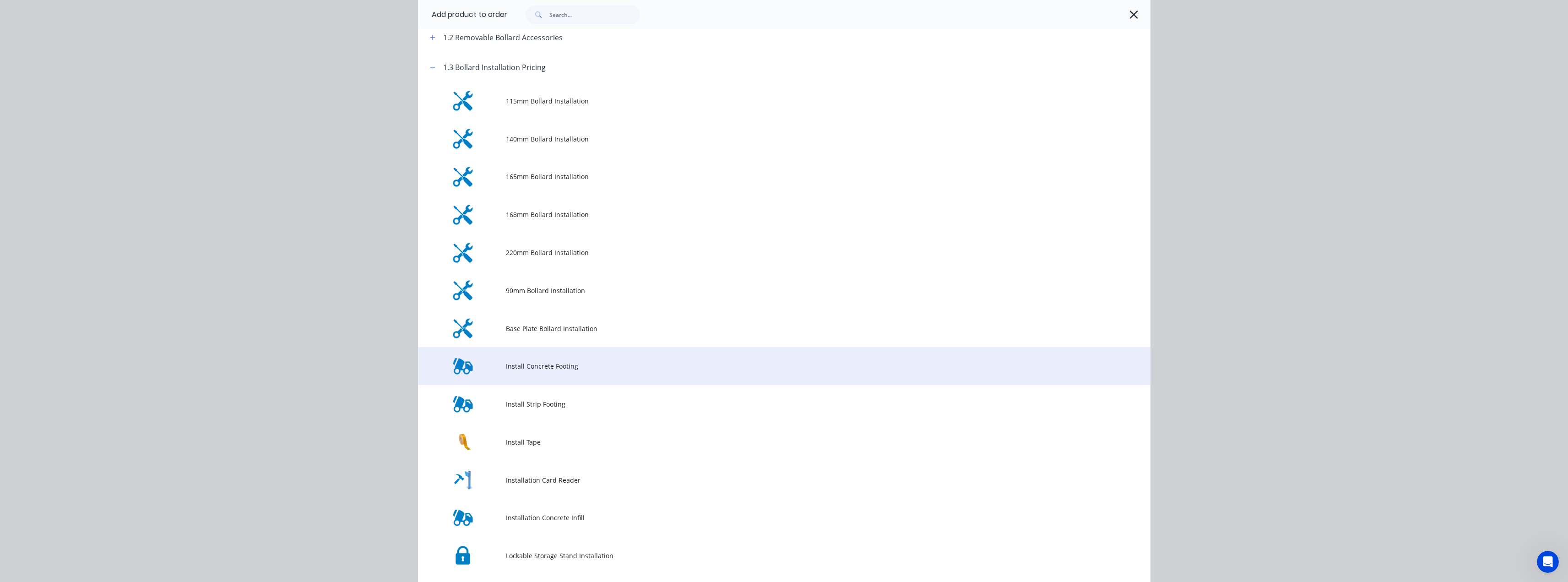
click at [545, 370] on span "Install Concrete Footing" at bounding box center [763, 366] width 515 height 10
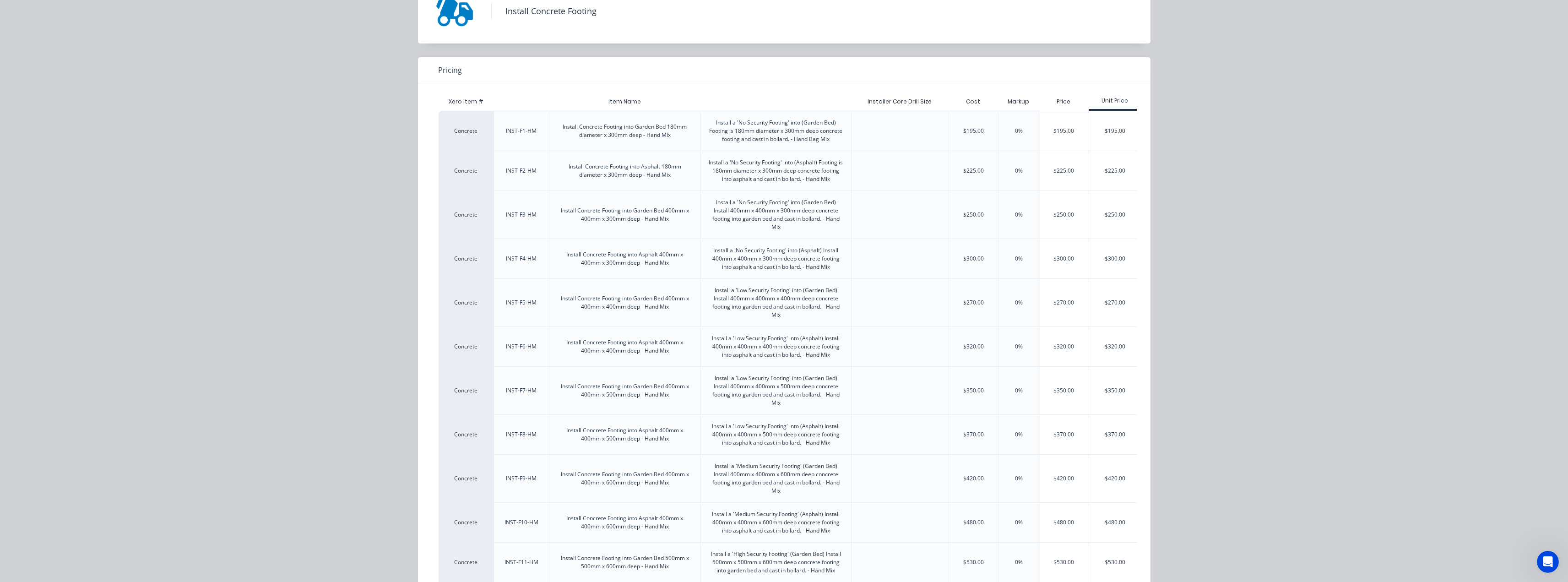
scroll to position [46, 0]
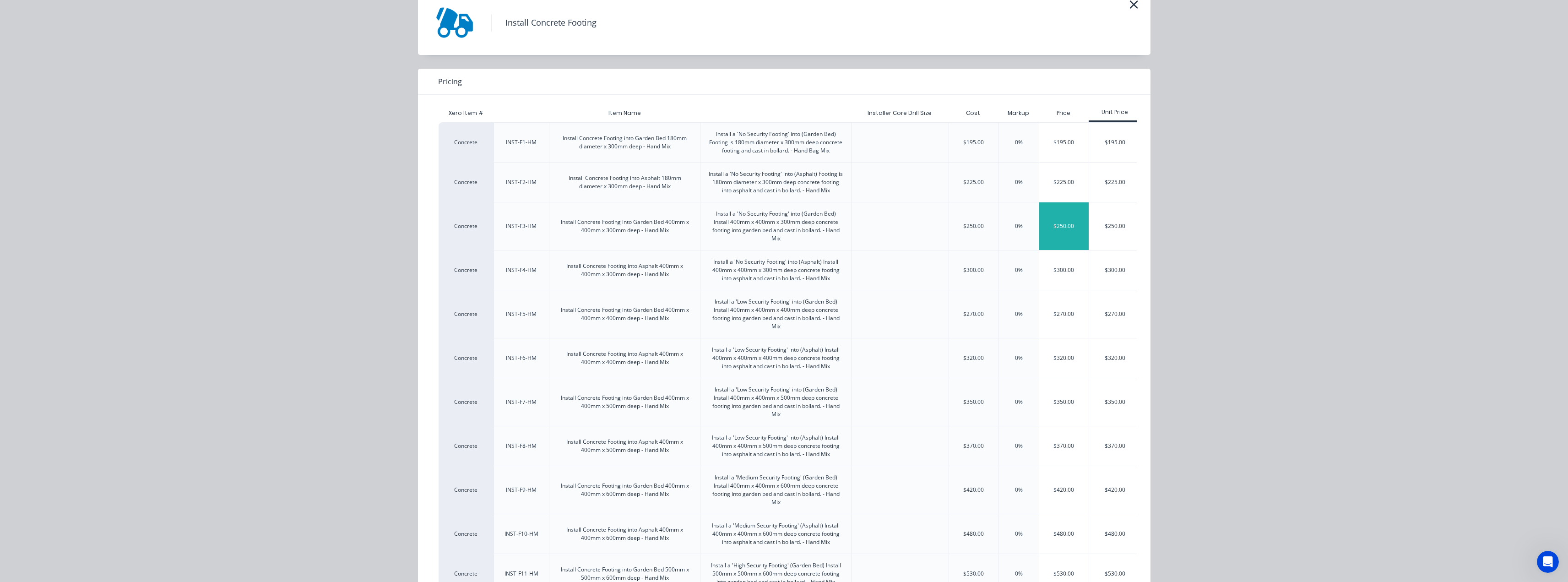
click at [1061, 224] on div "$250.00" at bounding box center [1064, 226] width 50 height 48
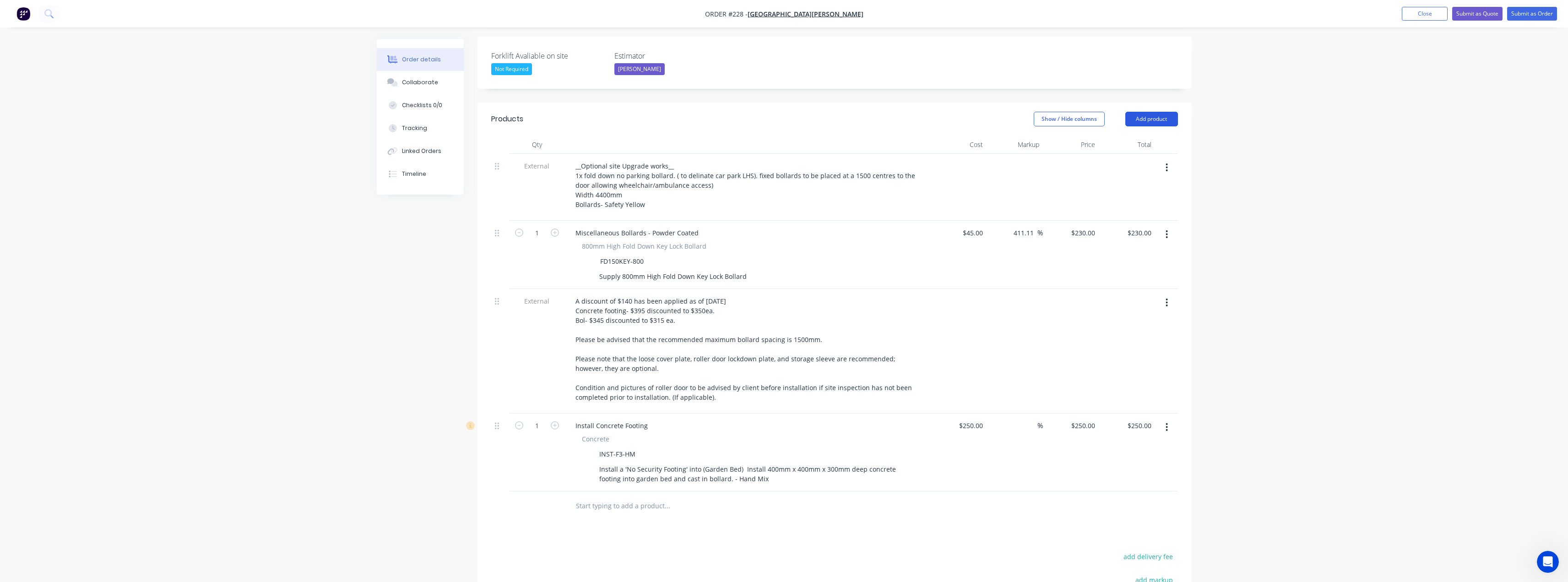
click at [1161, 112] on button "Add product" at bounding box center [1152, 119] width 53 height 15
click at [1125, 136] on div "Product catalogue" at bounding box center [1134, 142] width 70 height 13
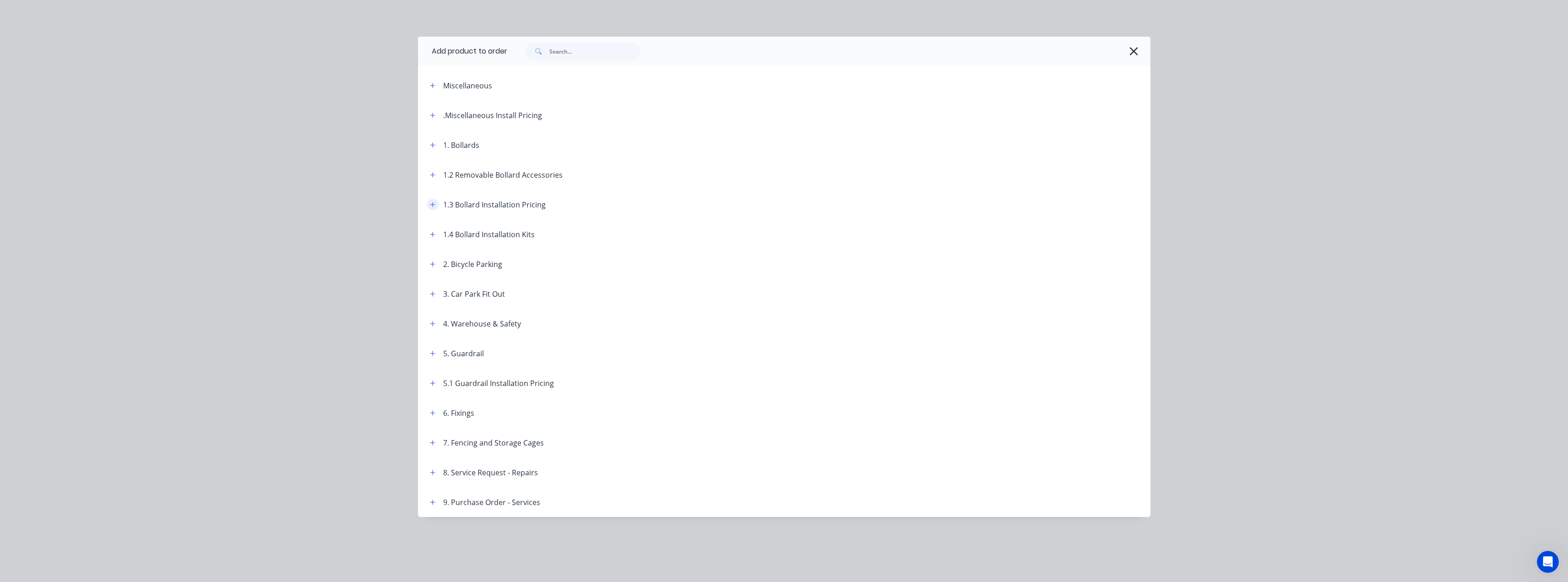
click at [430, 207] on icon "button" at bounding box center [432, 204] width 6 height 6
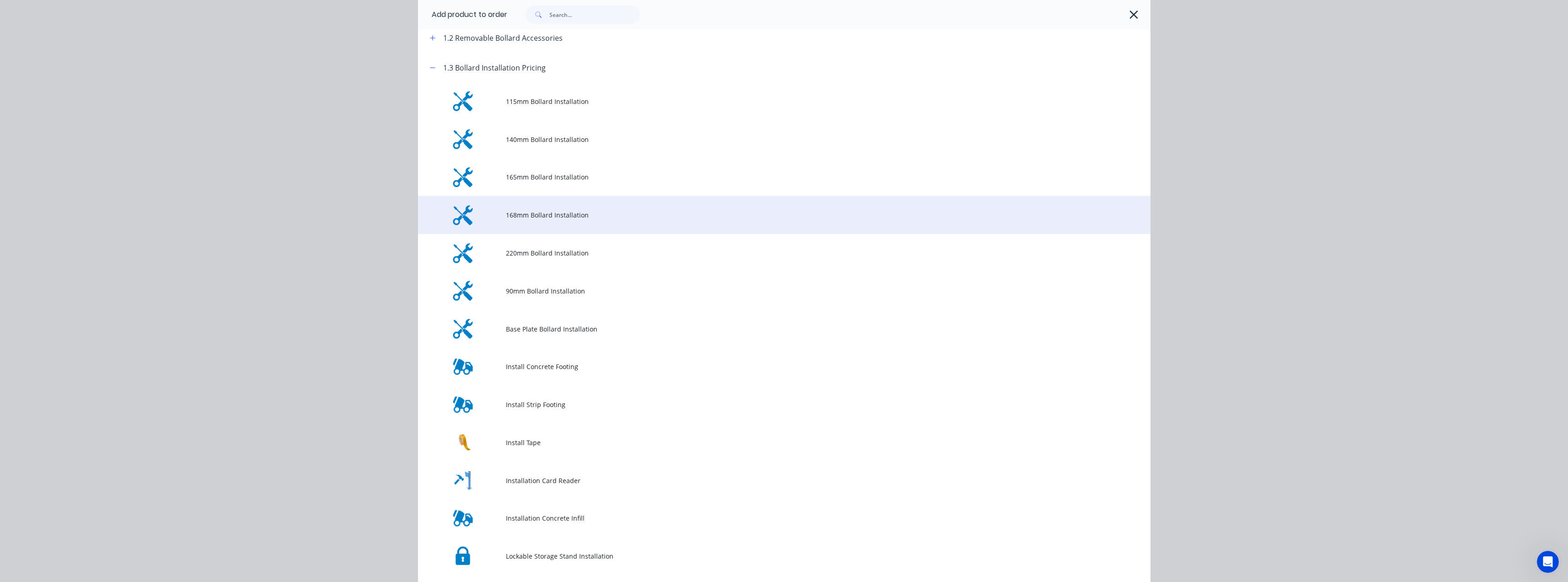
scroll to position [138, 0]
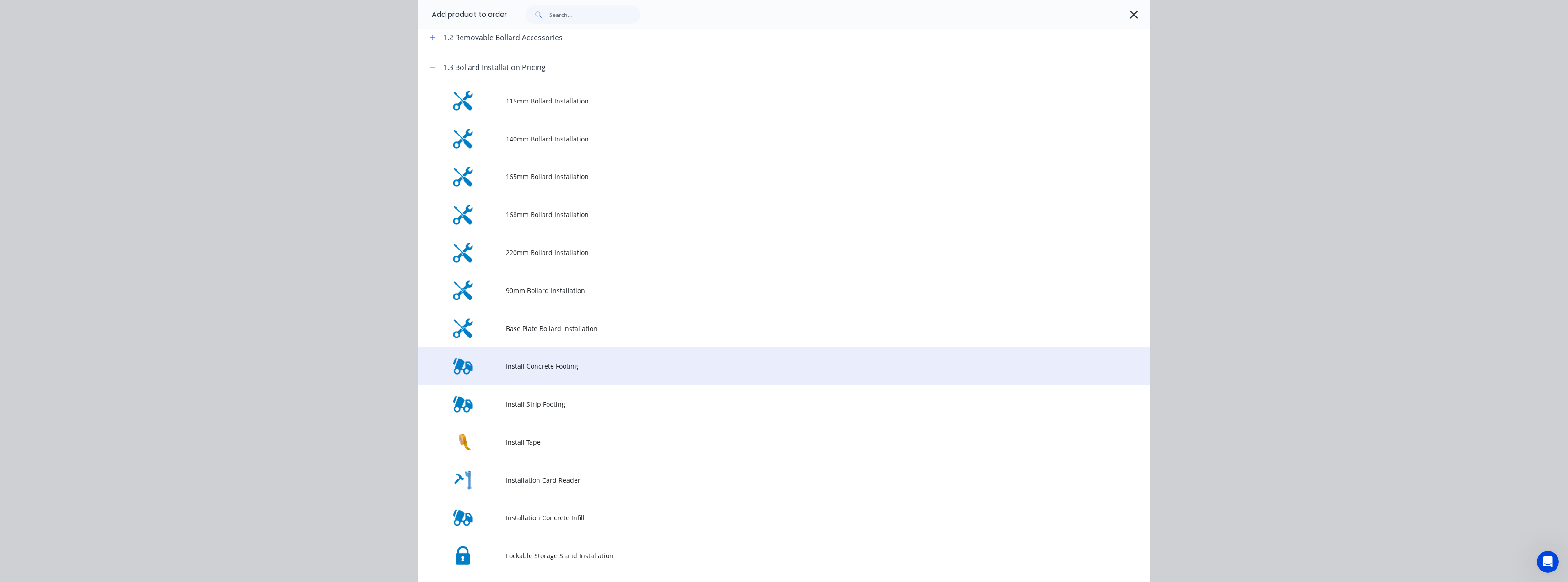
click at [540, 369] on span "Install Concrete Footing" at bounding box center [763, 366] width 515 height 10
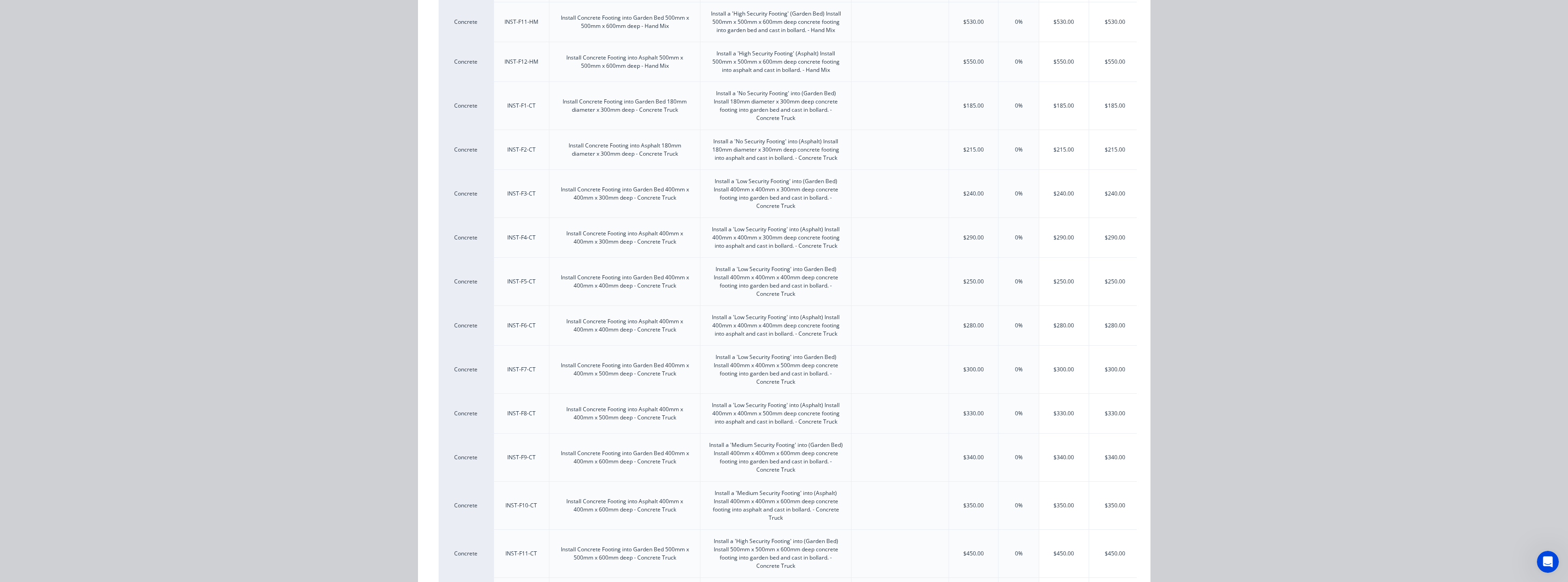
scroll to position [721, 0]
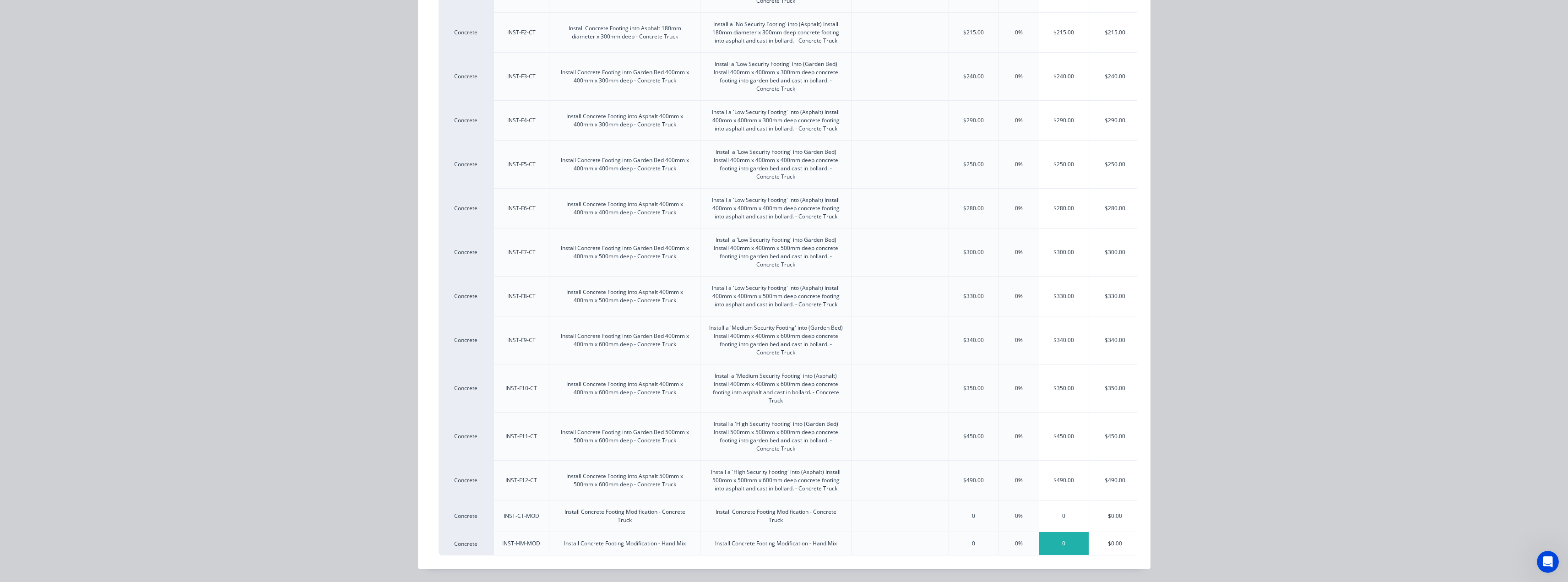
click at [1063, 537] on div "0" at bounding box center [1064, 543] width 50 height 23
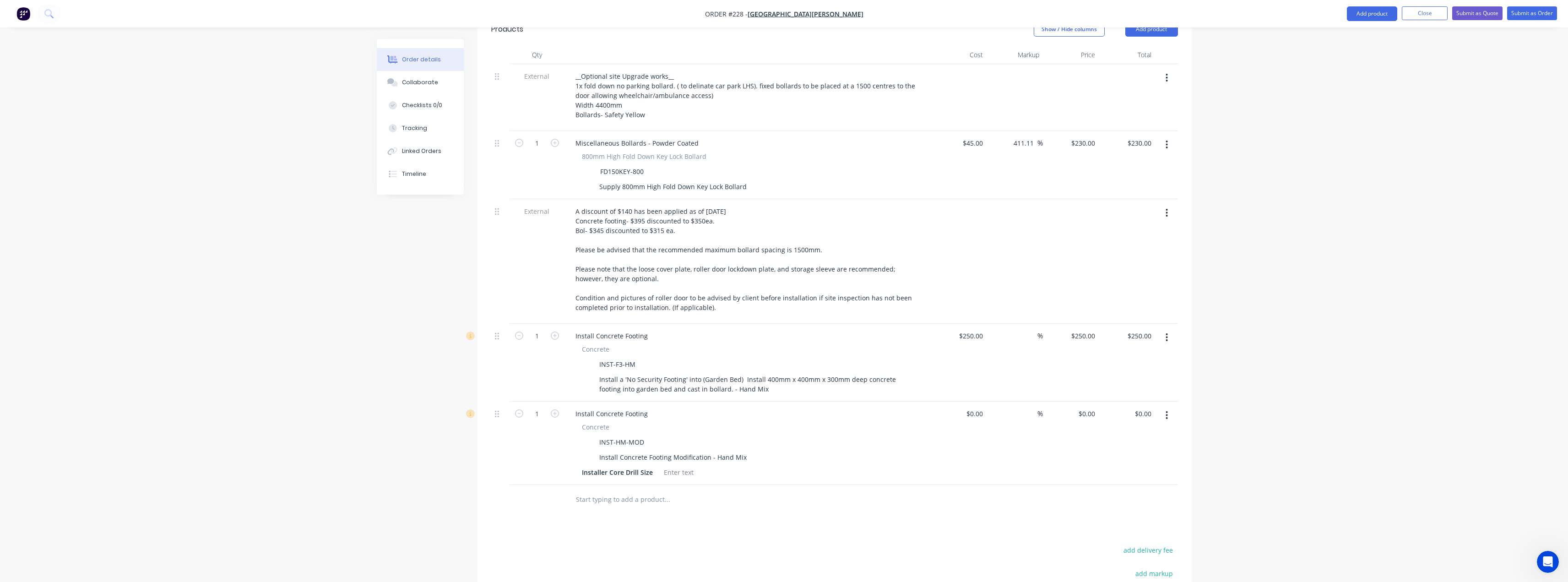
scroll to position [350, 0]
drag, startPoint x: 775, startPoint y: 351, endPoint x: 590, endPoint y: 333, distance: 185.9
click at [590, 371] on div "Install a 'No Security Footing' into (Garden Bed) Install 400mm x 400mm x 300mm…" at bounding box center [746, 382] width 335 height 23
copy div "Install a 'No Security Footing' into (Garden Bed) Install 400mm x 400mm x 300mm…"
click at [652, 449] on div "Install Concrete Footing Modification - Hand Mix" at bounding box center [672, 455] width 155 height 13
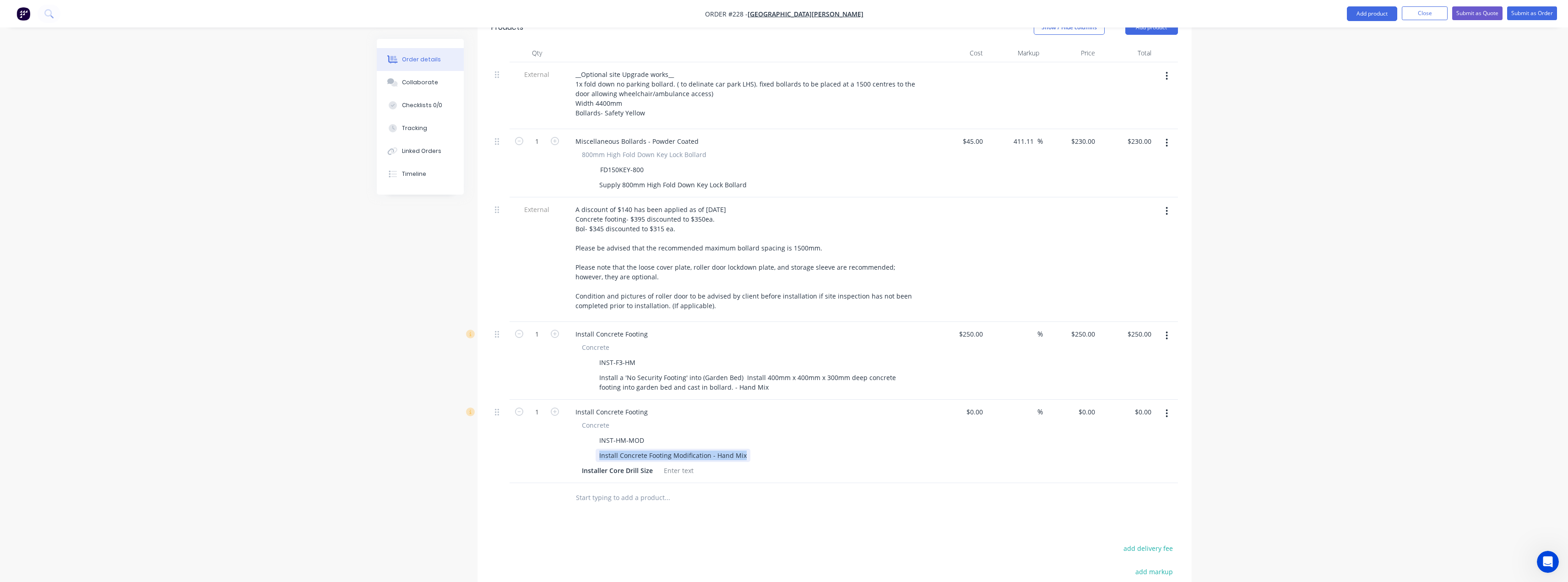
drag, startPoint x: 745, startPoint y: 416, endPoint x: 595, endPoint y: 415, distance: 150.0
click at [595, 449] on div "Install Concrete Footing Modification - Hand Mix" at bounding box center [746, 455] width 335 height 13
paste div
click at [737, 449] on div "Install a 'No Security Footing' into (Garden Bed) Install 400mm x 400mm x 300mm…" at bounding box center [754, 460] width 318 height 23
click at [754, 449] on div "Install a 'No Security Footing' into (Asphalt) Install 400mm x 400mm x 300mm de…" at bounding box center [754, 460] width 318 height 23
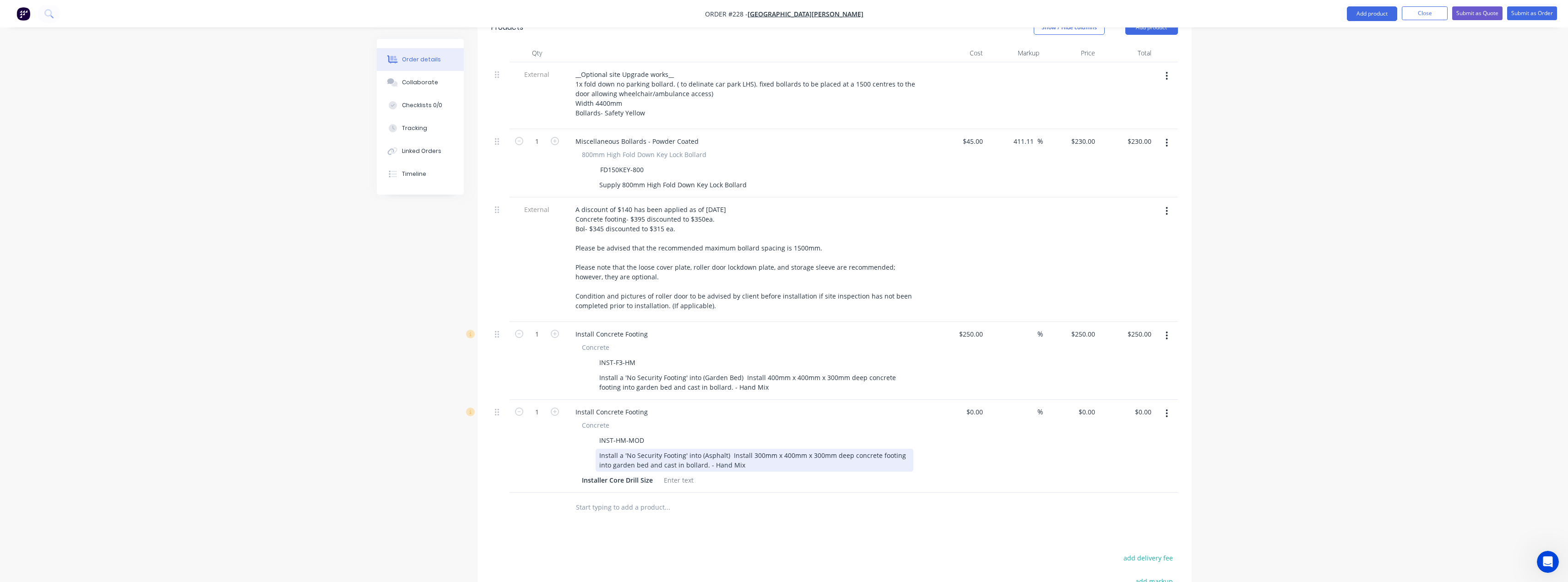
click at [779, 449] on div "Install a 'No Security Footing' into (Asphalt) Install 300mm x 400mm x 300mm de…" at bounding box center [754, 460] width 318 height 23
click at [782, 449] on div "Install a 'No Security Footing' into (Asphalt) Install 300mm x 400mm x 300mm de…" at bounding box center [754, 460] width 318 height 23
drag, startPoint x: 687, startPoint y: 418, endPoint x: 628, endPoint y: 416, distance: 59.0
click at [628, 449] on div "Install a 'No Security Footing' into (Asphalt) Install 300mm x 300mm x 300mm de…" at bounding box center [754, 460] width 318 height 23
click at [631, 449] on div "Install a 'No Security Footing' into (Asphalt) Install 300mm x 300mm x 300mm de…" at bounding box center [754, 460] width 318 height 23
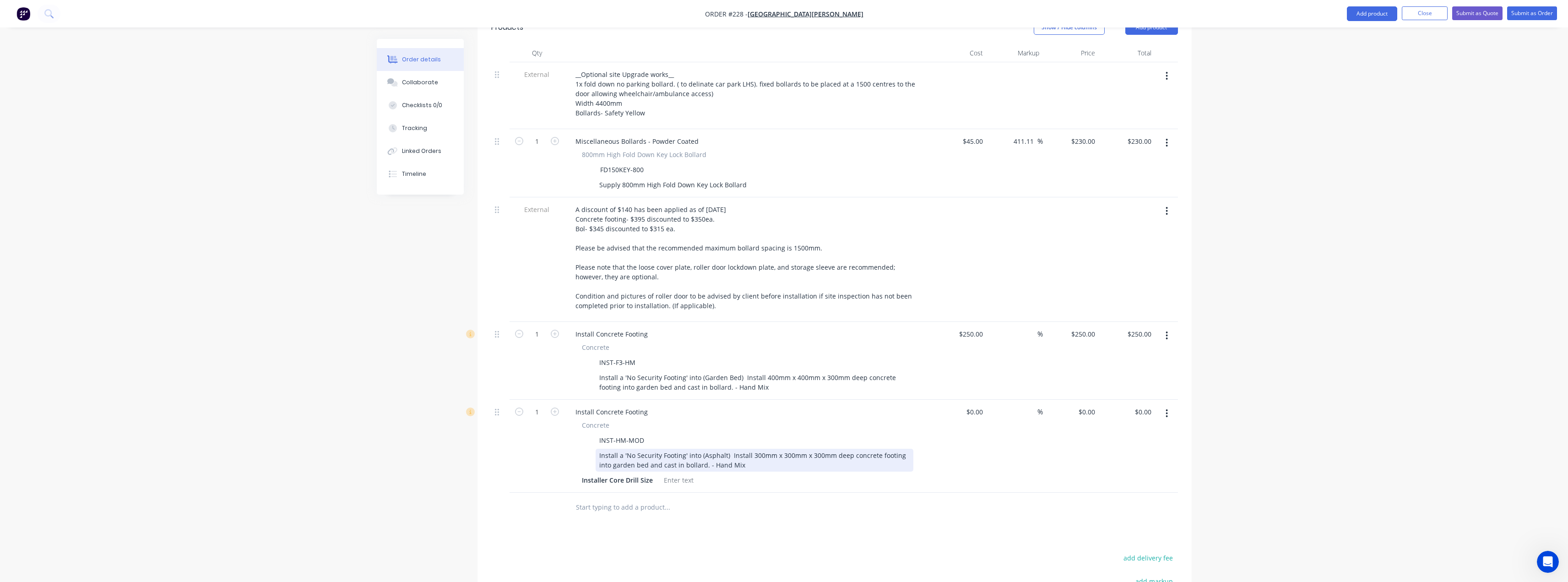
click at [635, 449] on div "Install a 'No Security Footing' into (Asphalt) Install 300mm x 300mm x 300mm de…" at bounding box center [754, 460] width 318 height 23
click at [674, 449] on div "Install a Security Footing' into (Asphalt) Install 300mm x 300mm x 300mm deep c…" at bounding box center [754, 460] width 318 height 23
click at [649, 449] on div "Install a Security Footing' into (Asphalt) Install 300mm x 300mm x 300mm deep c…" at bounding box center [754, 460] width 318 height 23
click at [649, 449] on div "Install concrete Footing' into (Asphalt) Install 300mm x 300mm x 300mm deep con…" at bounding box center [754, 460] width 318 height 23
click at [669, 449] on div "Install concrete footing' into (Asphalt) Install 300mm x 300mm x 300mm deep con…" at bounding box center [754, 460] width 318 height 23
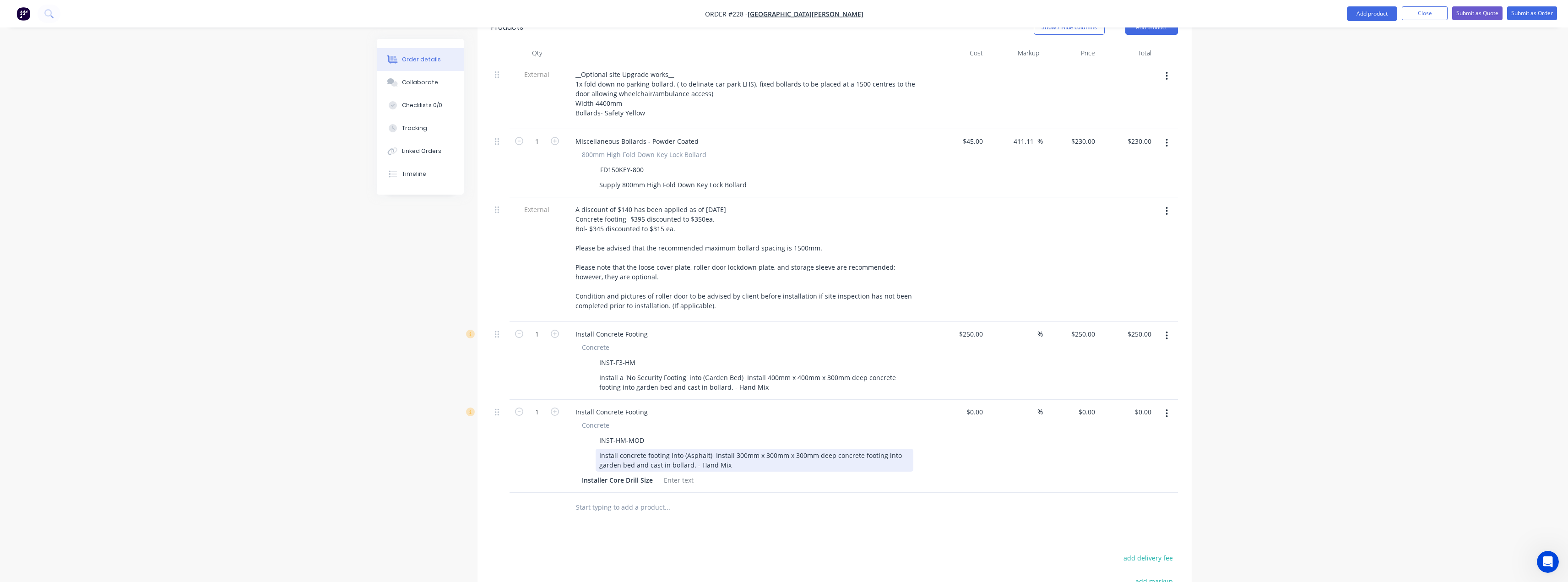
click at [769, 449] on div "Install concrete footing into (Asphalt) Install 300mm x 300mm x 300mm deep conc…" at bounding box center [754, 460] width 318 height 23
drag, startPoint x: 731, startPoint y: 416, endPoint x: 711, endPoint y: 413, distance: 20.2
click at [711, 449] on div "Install concrete footing into (Asphalt) Install 300mm x 300mm x 300mm deep conc…" at bounding box center [754, 460] width 318 height 23
click at [750, 449] on div "Install concrete footing into (Asphalt) 300mm x 300mm x 300mm deep concrete foo…" at bounding box center [754, 460] width 318 height 23
click at [654, 449] on div "Install concrete footing into (Asphalt) 300mm x 300mm x 300mm deep concrete foo…" at bounding box center [754, 460] width 318 height 23
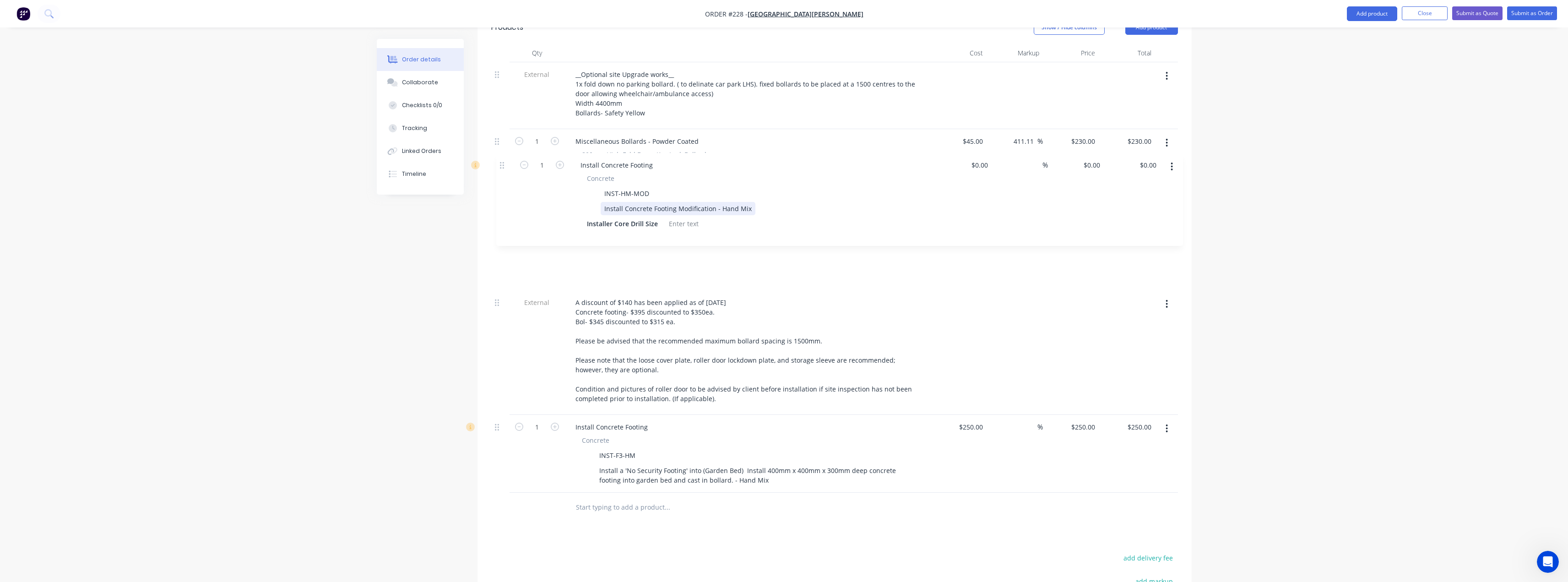
drag, startPoint x: 498, startPoint y: 377, endPoint x: 501, endPoint y: 166, distance: 211.0
click at [501, 166] on div "External __Optional site Upgrade works__ 1x fold down no parking bollard. ( to …" at bounding box center [834, 278] width 686 height 430
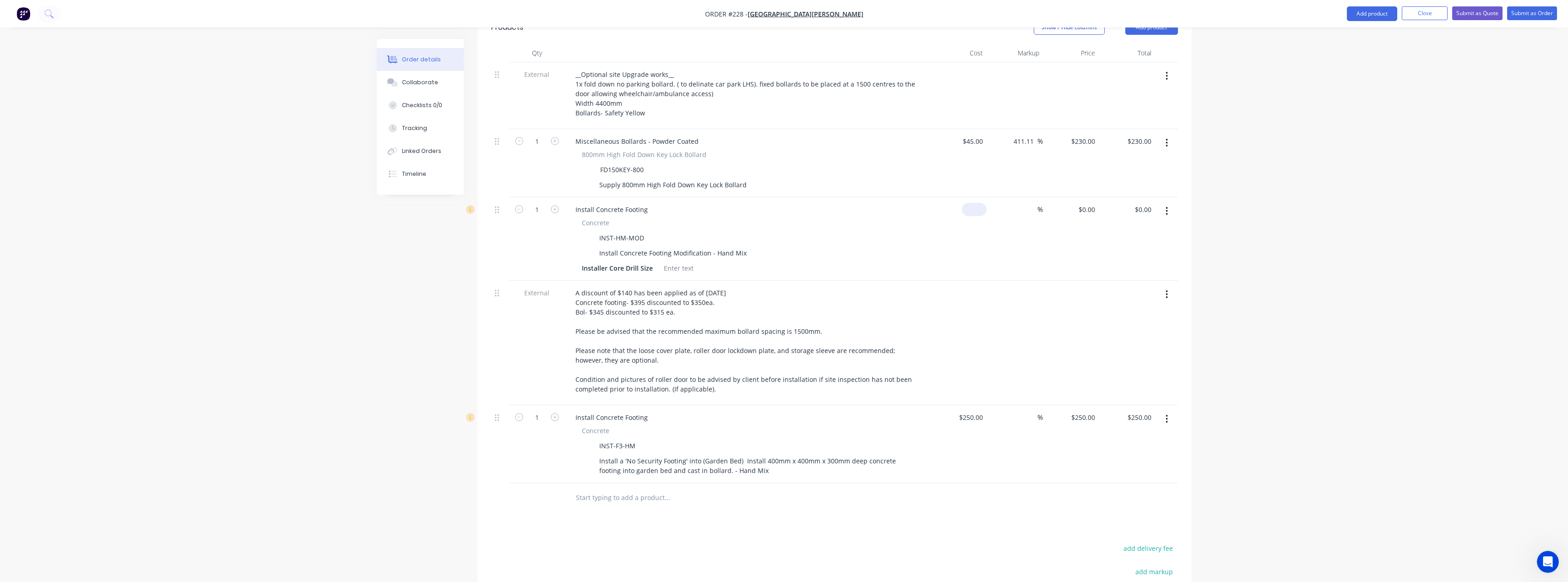
click at [977, 203] on input at bounding box center [976, 210] width 21 height 13
type input "$1.00"
type input "1"
type input "$1.00"
click at [1081, 197] on div "1 $0.00" at bounding box center [1071, 239] width 56 height 83
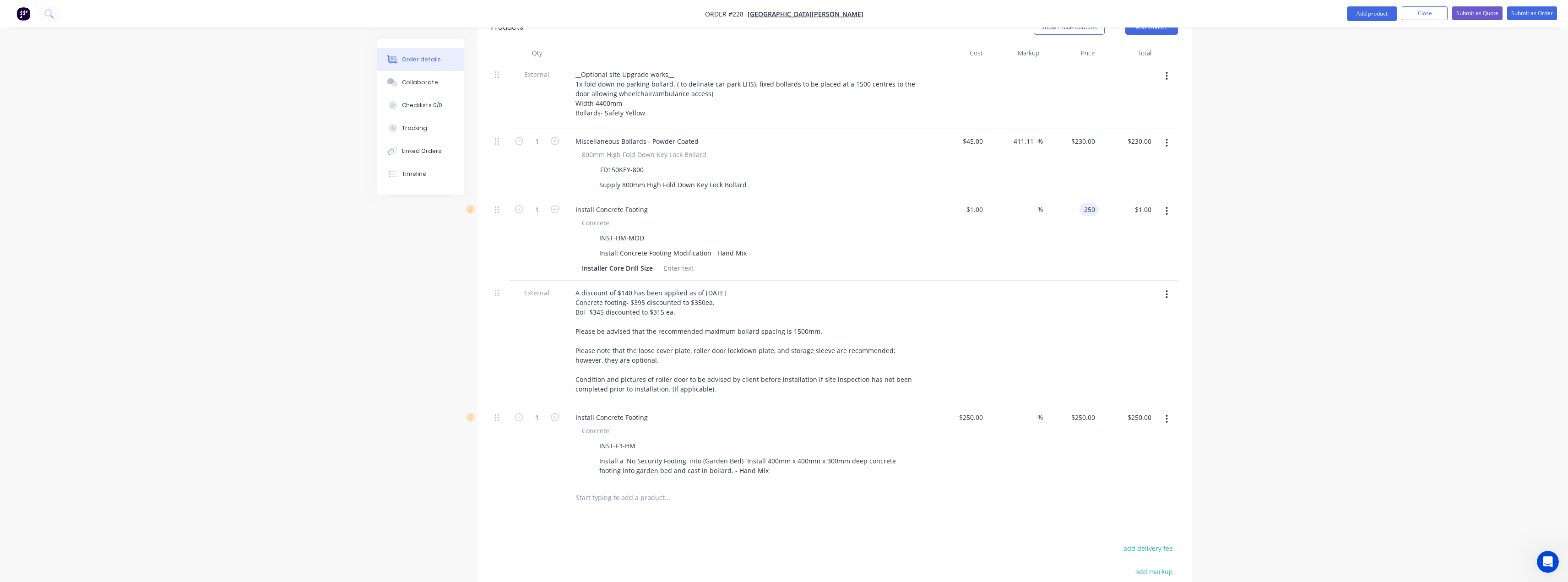
type input "250"
type input "24900"
type input "$250.00"
click at [985, 203] on div "$1.00 $1.00" at bounding box center [959, 239] width 56 height 83
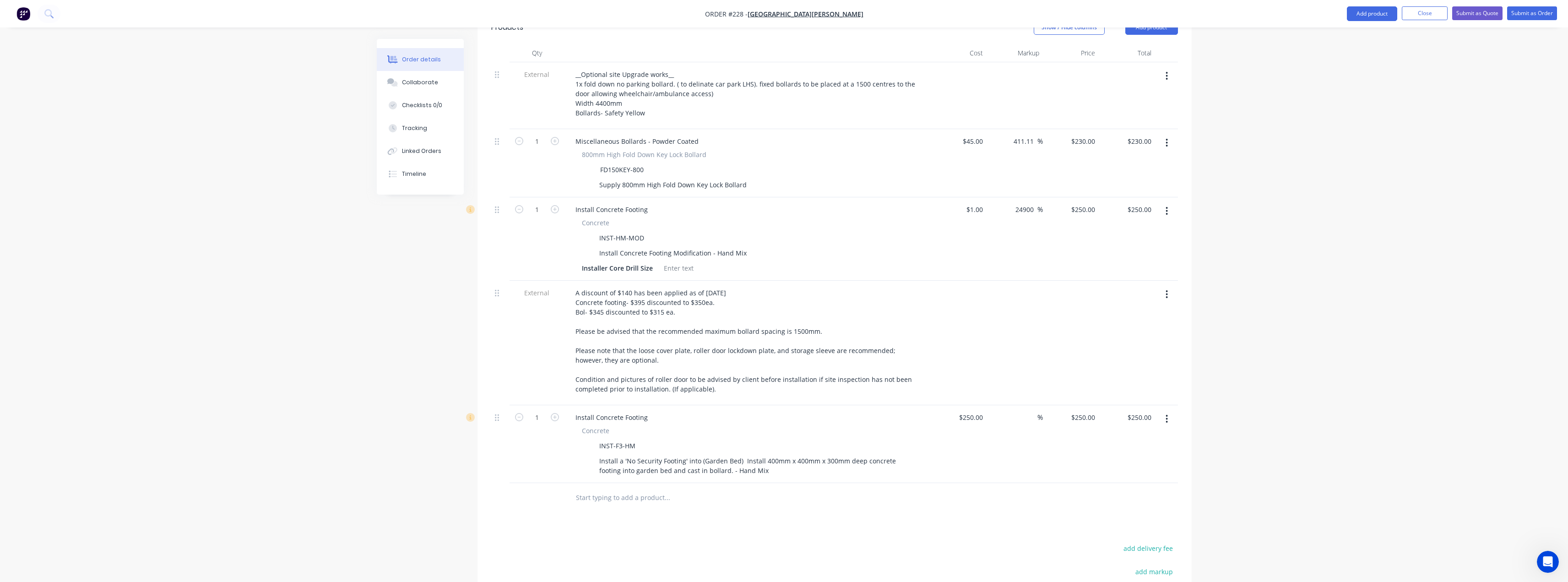
click at [1171, 411] on button "button" at bounding box center [1166, 419] width 21 height 17
click at [1110, 492] on div "Delete" at bounding box center [1134, 498] width 70 height 13
click at [652, 411] on input "text" at bounding box center [667, 420] width 183 height 18
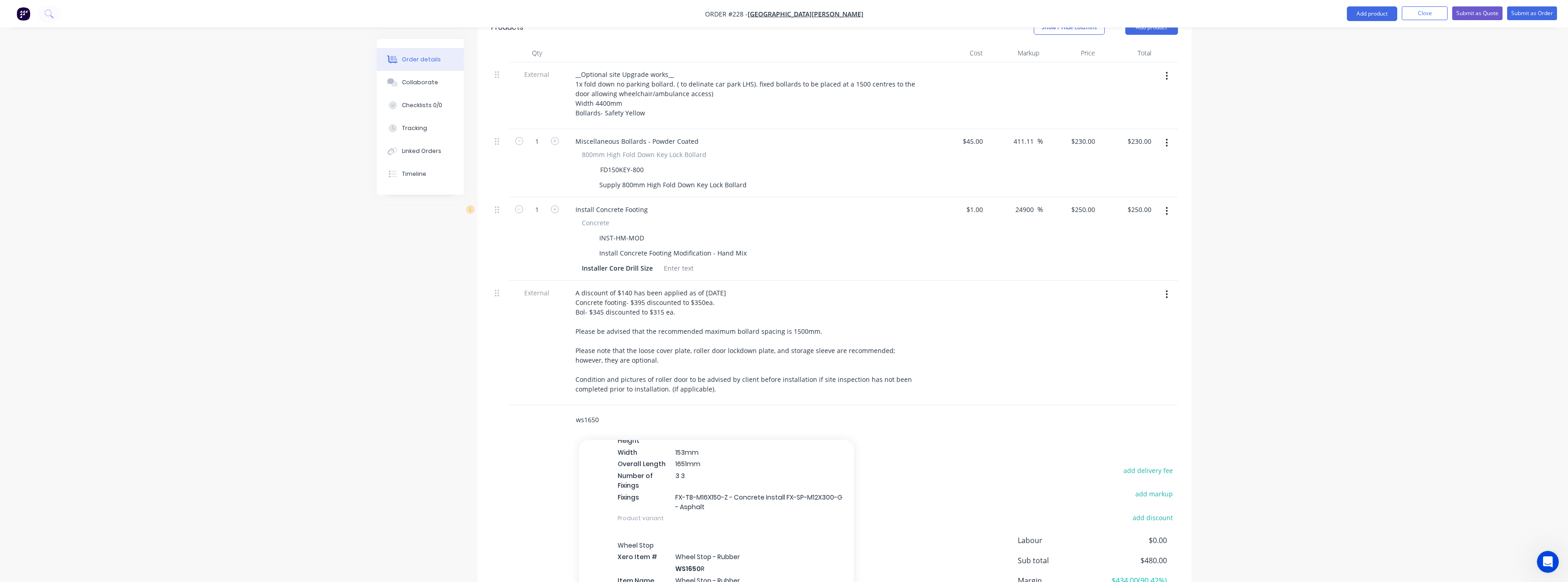
scroll to position [366, 0]
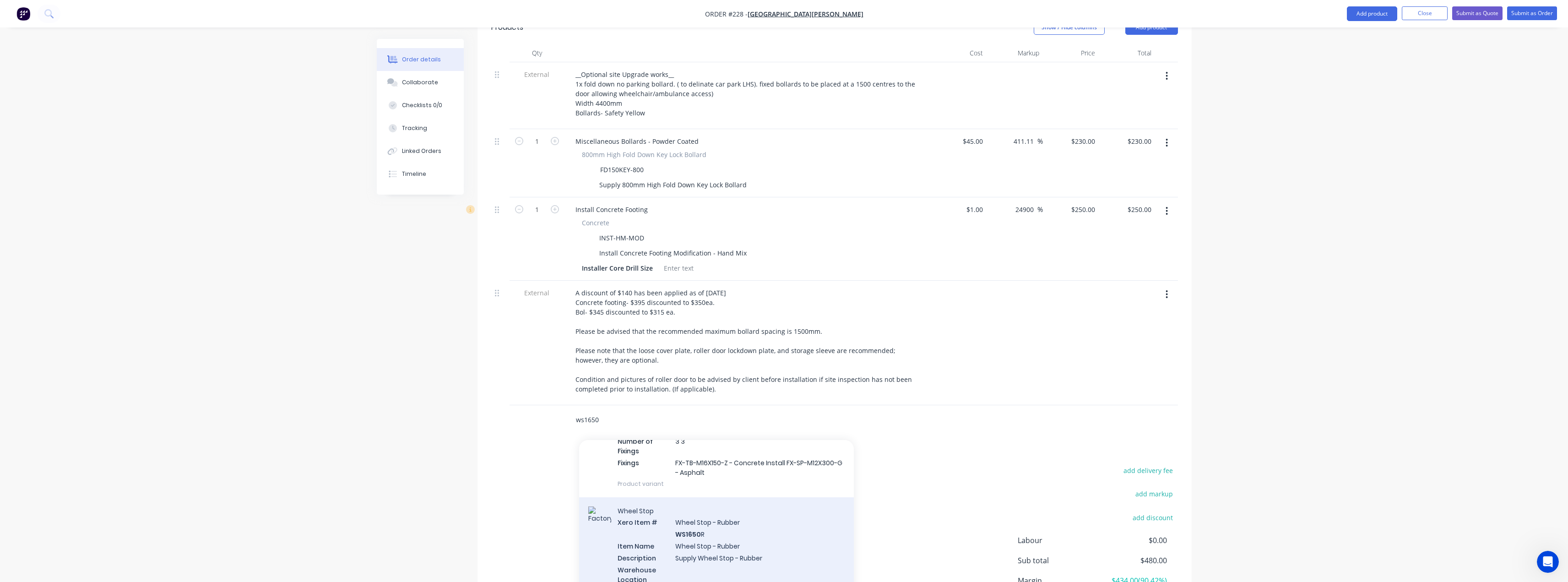
type input "ws1650"
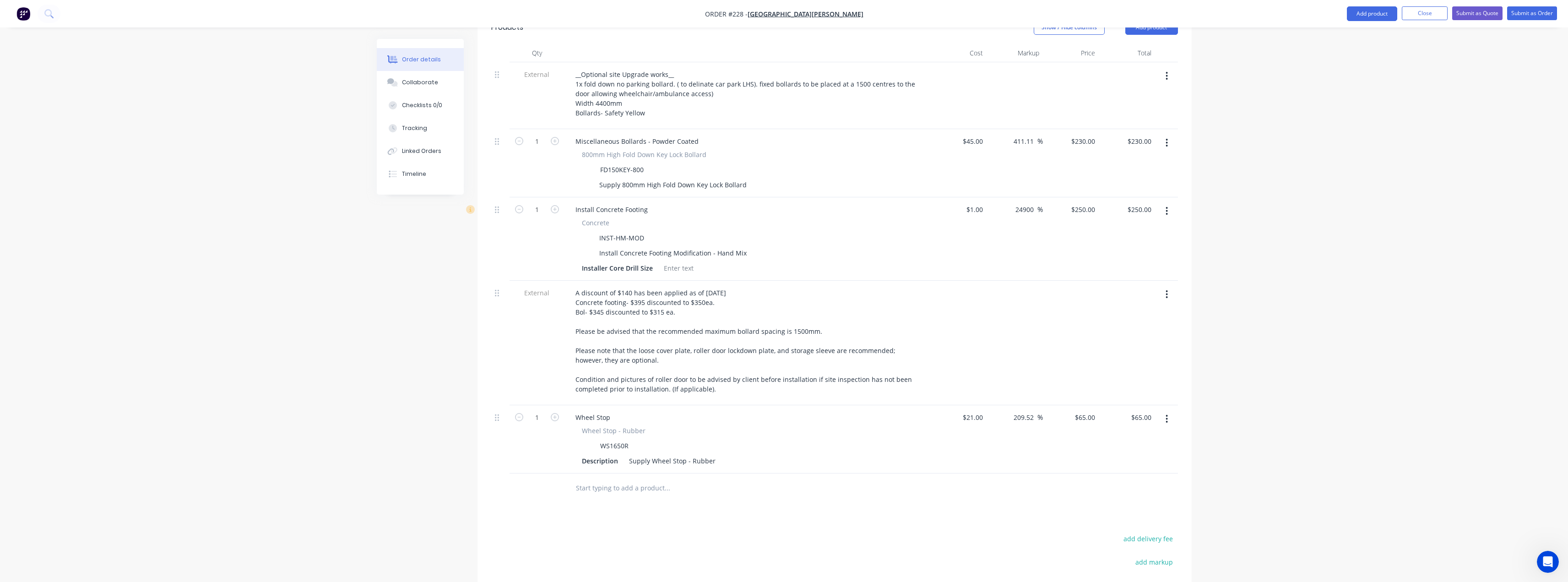
click at [602, 479] on input "text" at bounding box center [667, 488] width 183 height 18
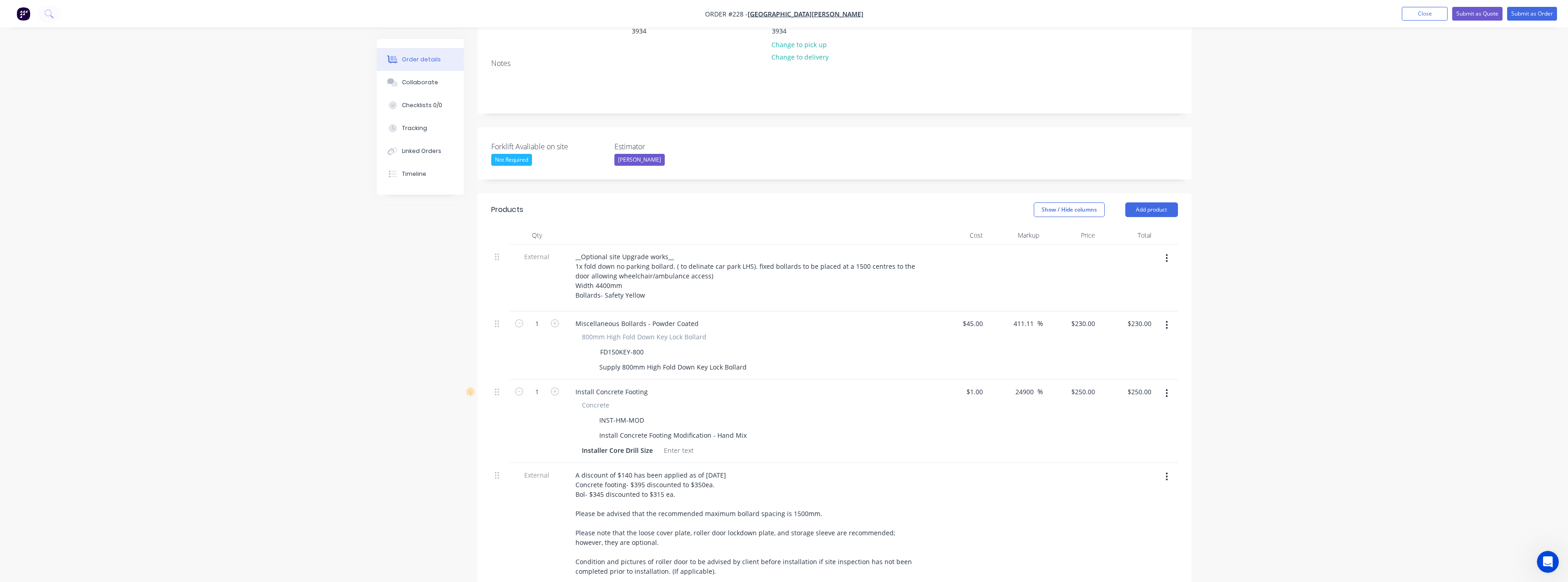
scroll to position [167, 0]
click at [1158, 203] on button "Add product" at bounding box center [1152, 210] width 53 height 15
click at [1135, 227] on div "Product catalogue" at bounding box center [1134, 234] width 70 height 13
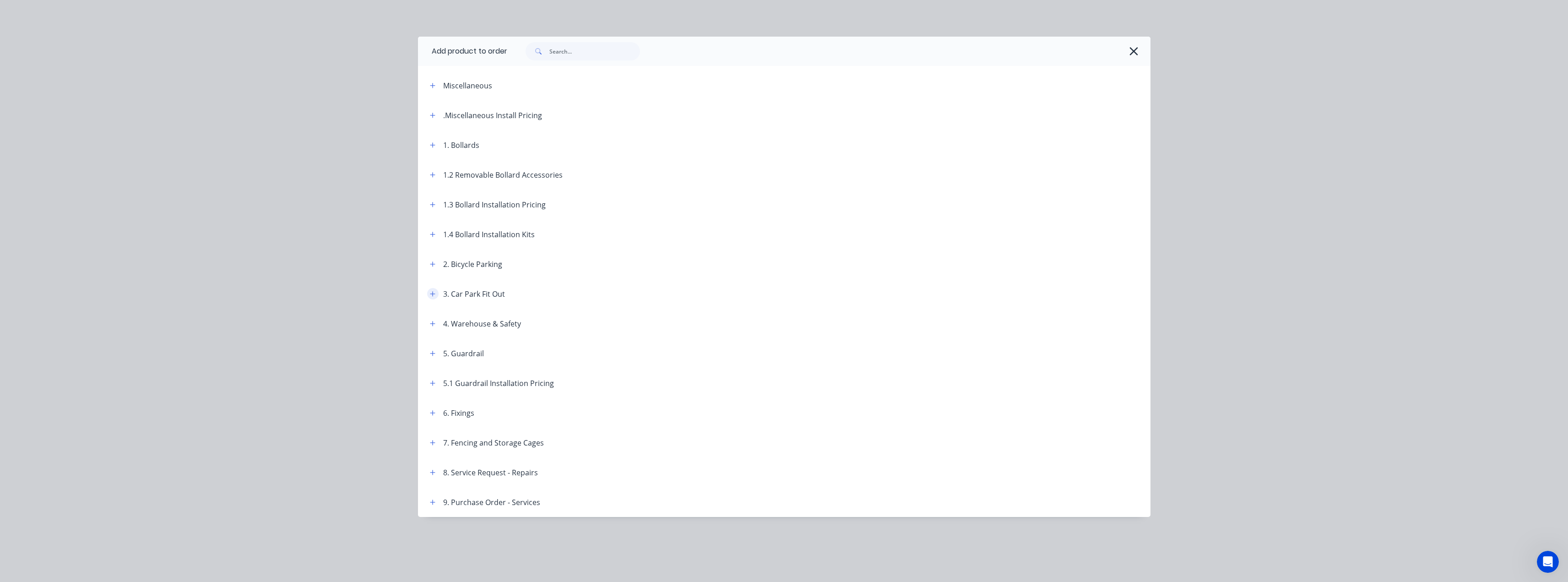
click at [433, 295] on icon "button" at bounding box center [432, 293] width 5 height 5
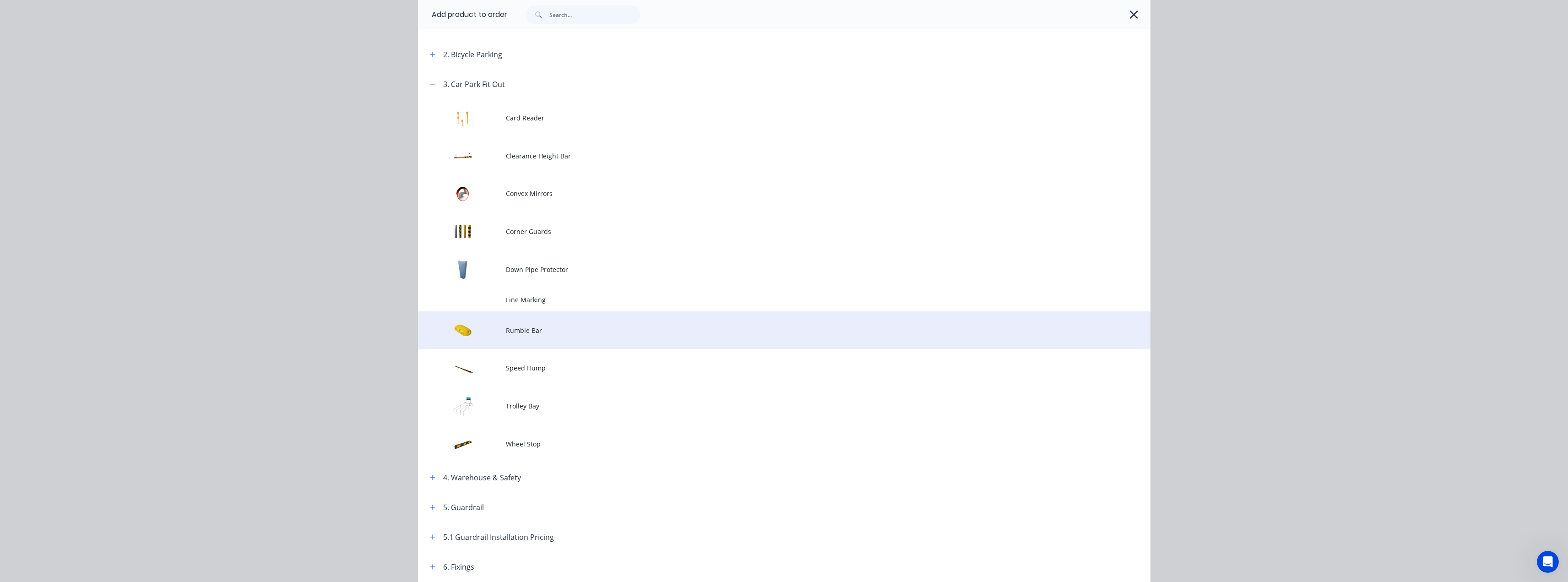
scroll to position [229, 0]
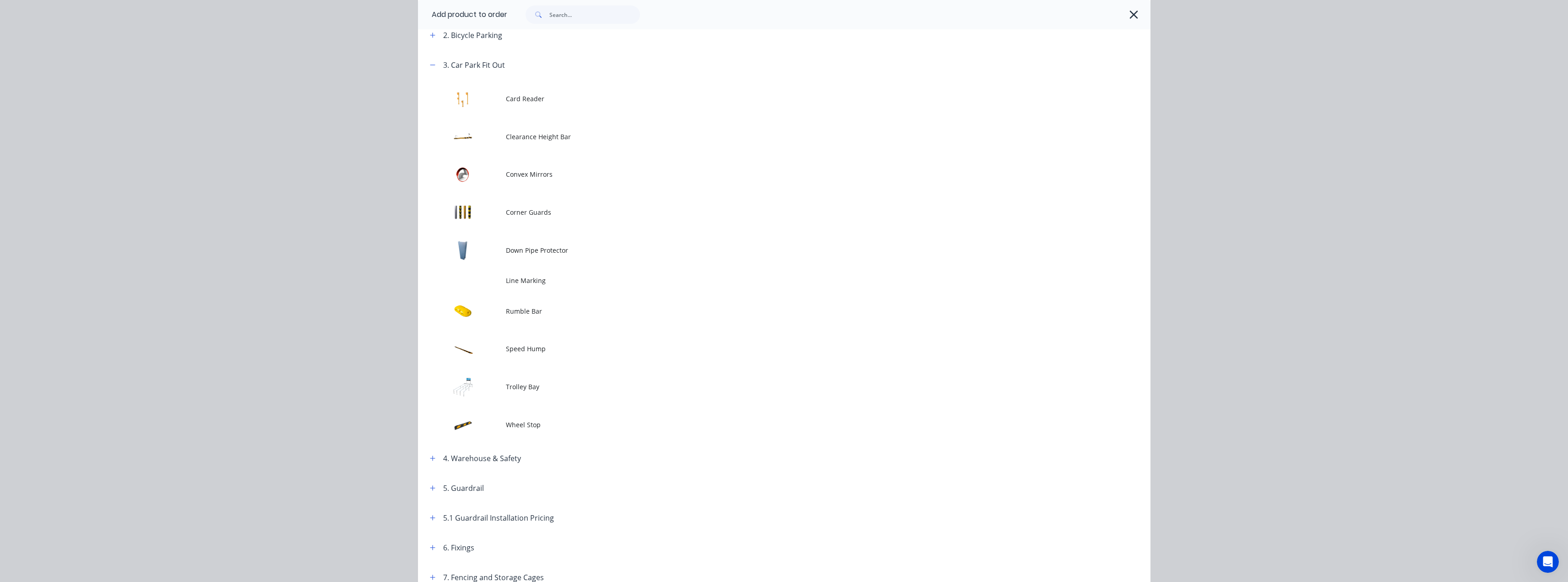
click at [513, 427] on span "Wheel Stop" at bounding box center [763, 425] width 515 height 10
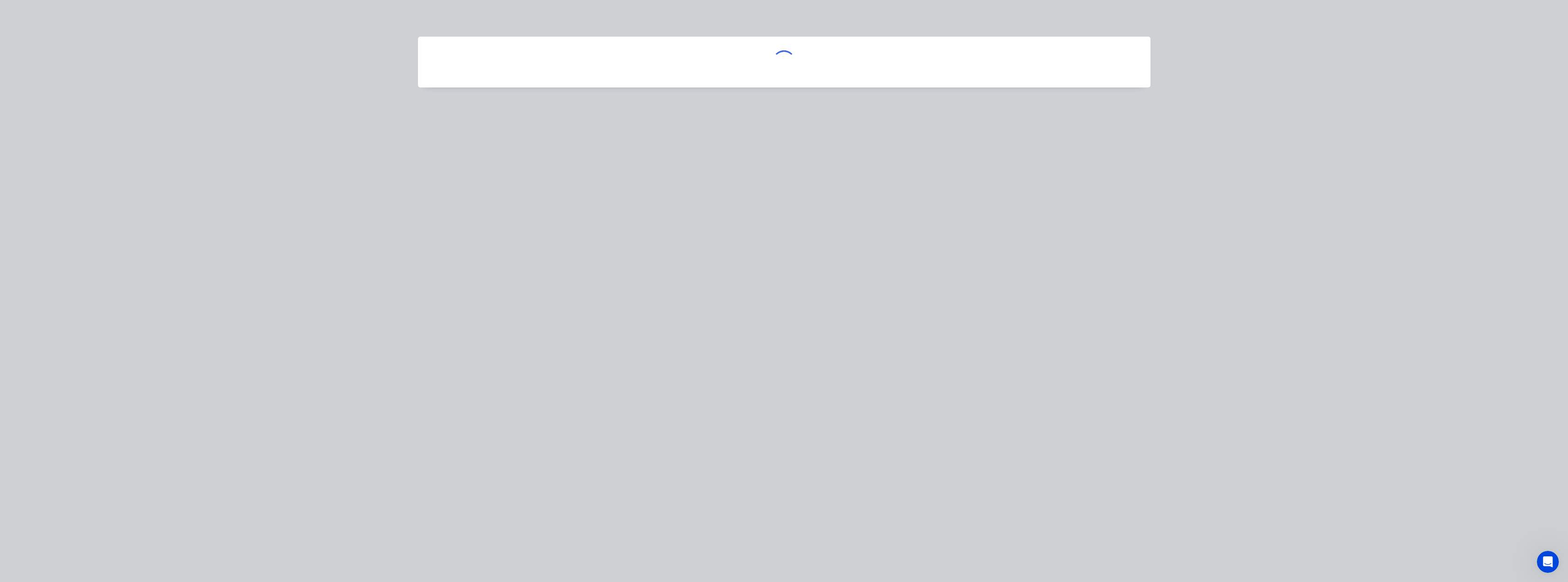
scroll to position [0, 0]
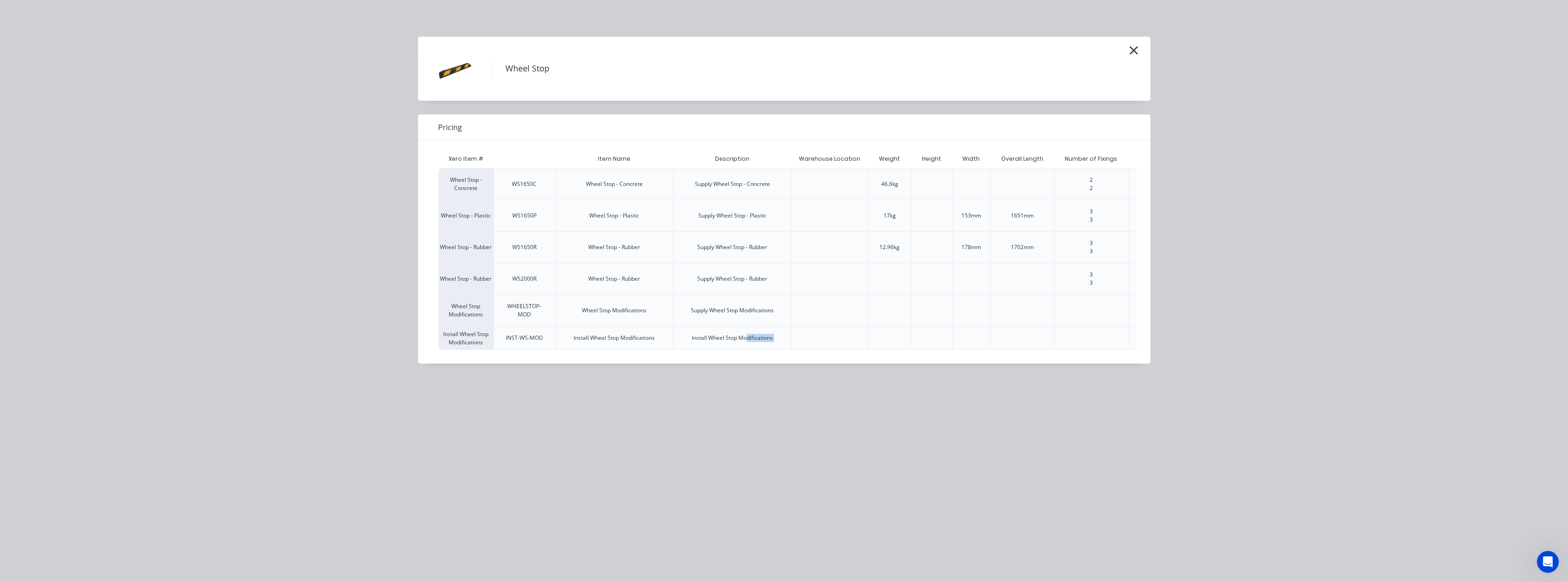
drag, startPoint x: 886, startPoint y: 334, endPoint x: 1060, endPoint y: 334, distance: 174.0
click at [1049, 334] on div "Install Wheel Stop Modifications INST-WS-MOD Install Wheel Stop Modifications I…" at bounding box center [958, 337] width 1039 height 24
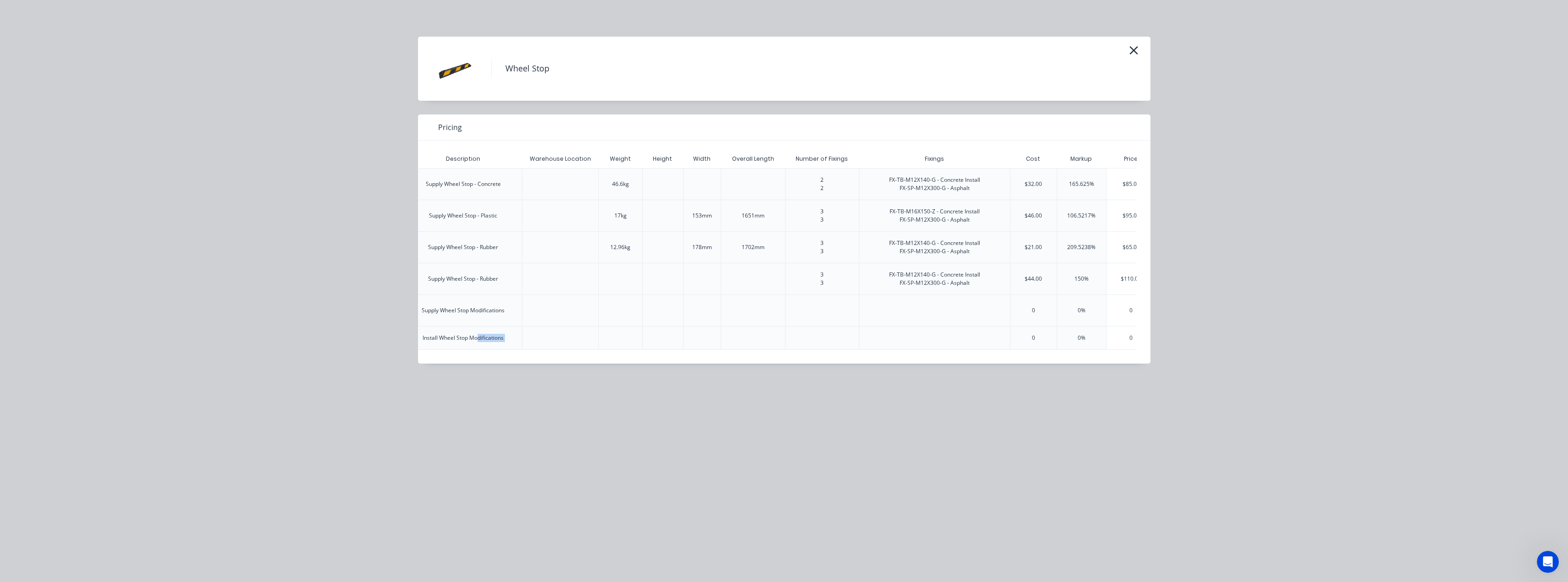
scroll to position [0, 341]
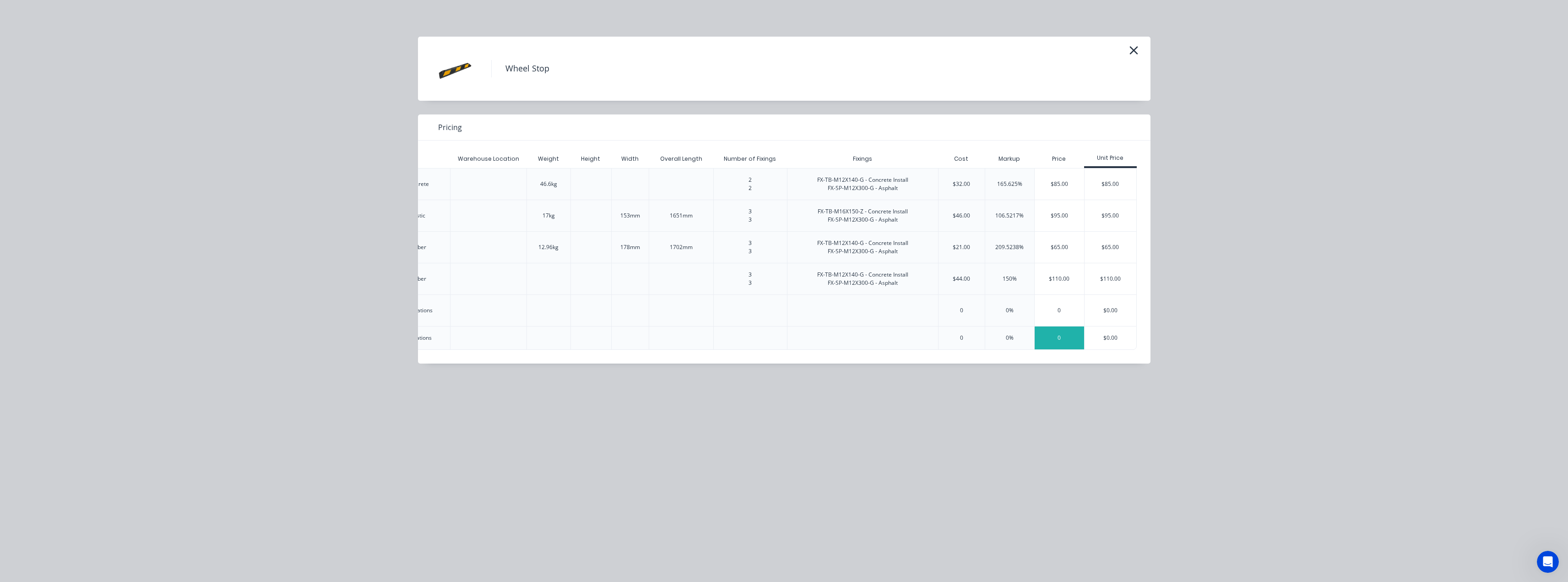
click at [1061, 340] on div "0" at bounding box center [1059, 337] width 50 height 23
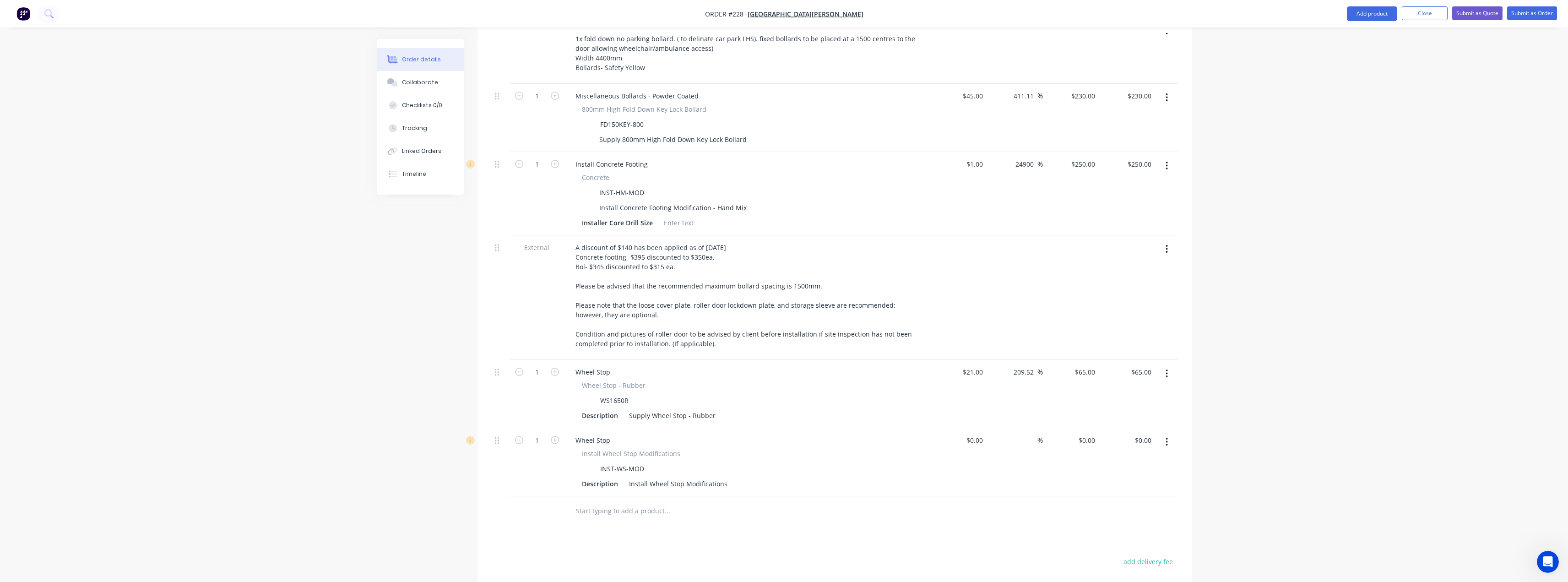
scroll to position [396, 0]
click at [689, 477] on div "Install Wheel Stop Modifications" at bounding box center [678, 484] width 106 height 13
drag, startPoint x: 726, startPoint y: 444, endPoint x: 685, endPoint y: 446, distance: 41.0
click at [685, 477] on div "Install Wheel Stop Modifications" at bounding box center [678, 484] width 106 height 13
click at [768, 477] on div "Install Wheel Stop into exisitnf Aspalt with Roak spikes" at bounding box center [712, 484] width 174 height 13
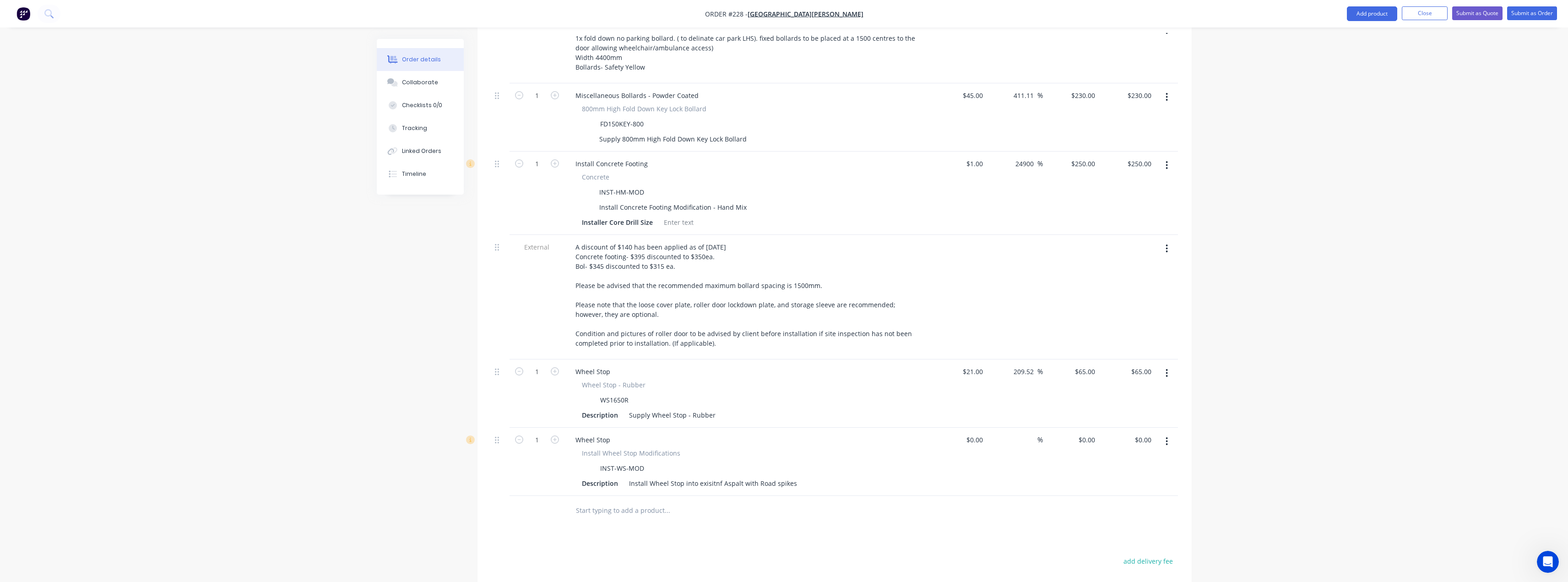
click at [723, 501] on input "text" at bounding box center [667, 510] width 183 height 18
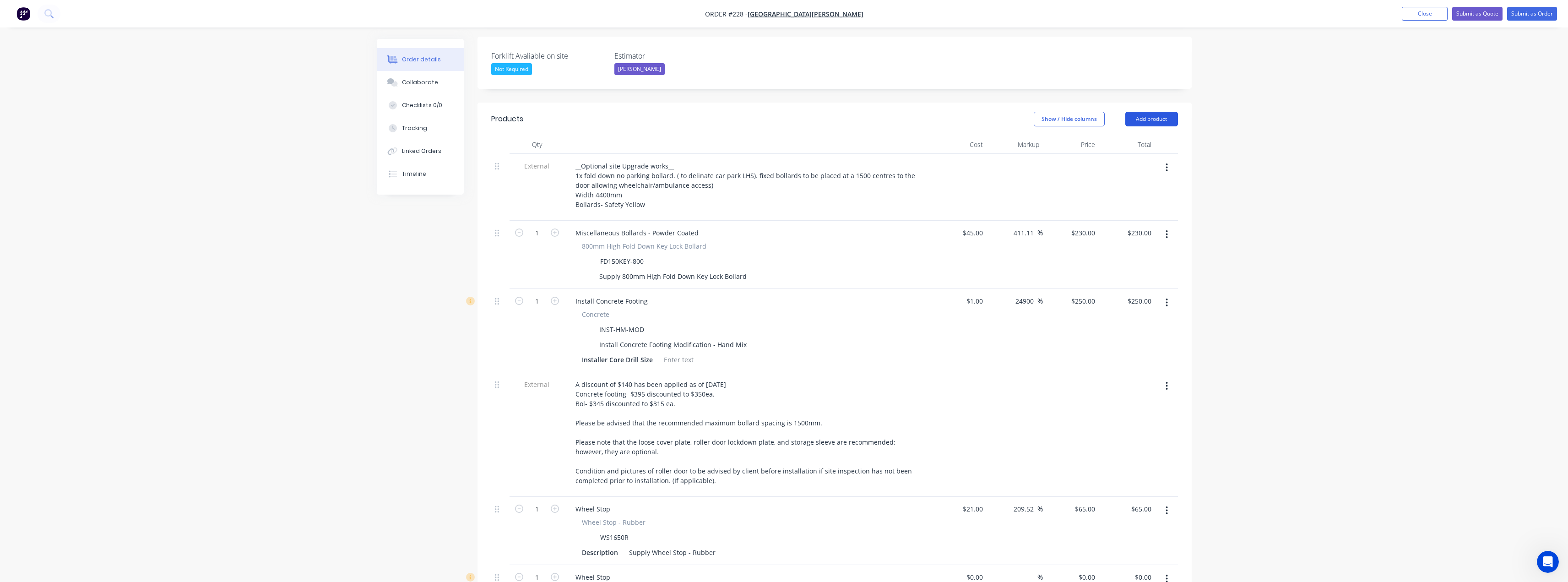
click at [1154, 112] on button "Add product" at bounding box center [1152, 119] width 53 height 15
click at [1129, 136] on div "Product catalogue" at bounding box center [1134, 142] width 70 height 13
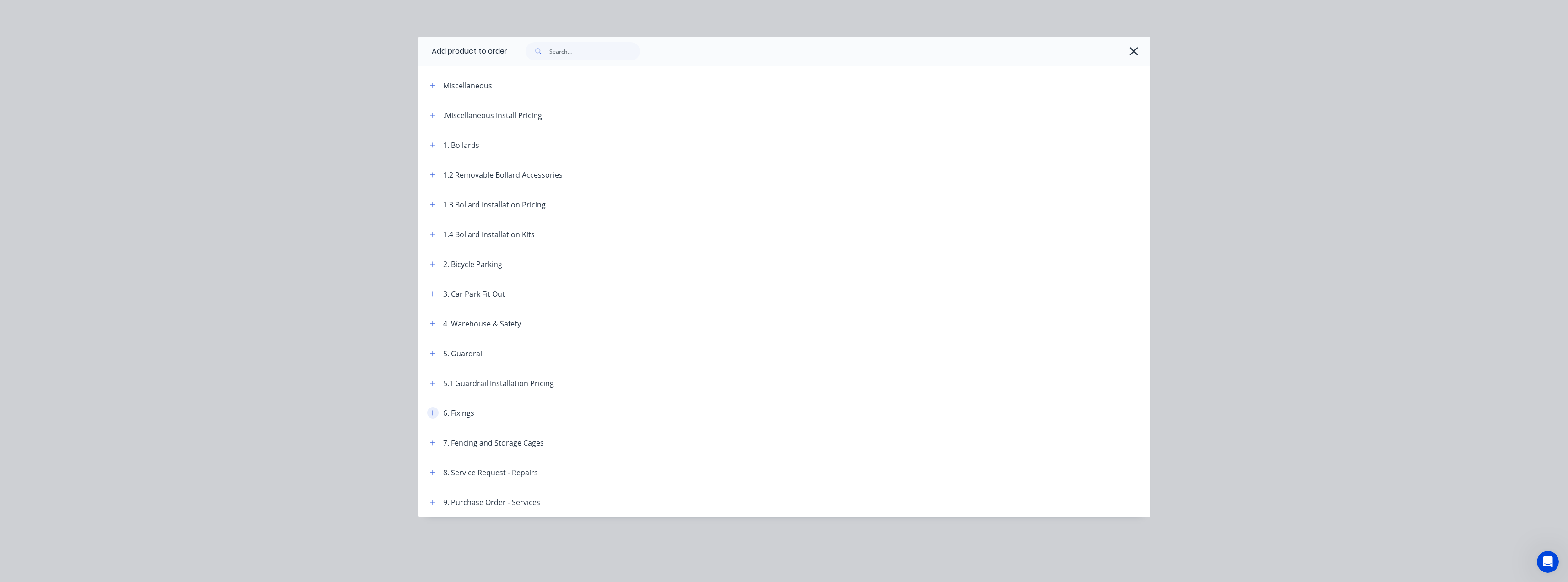
click at [432, 414] on icon "button" at bounding box center [432, 413] width 6 height 6
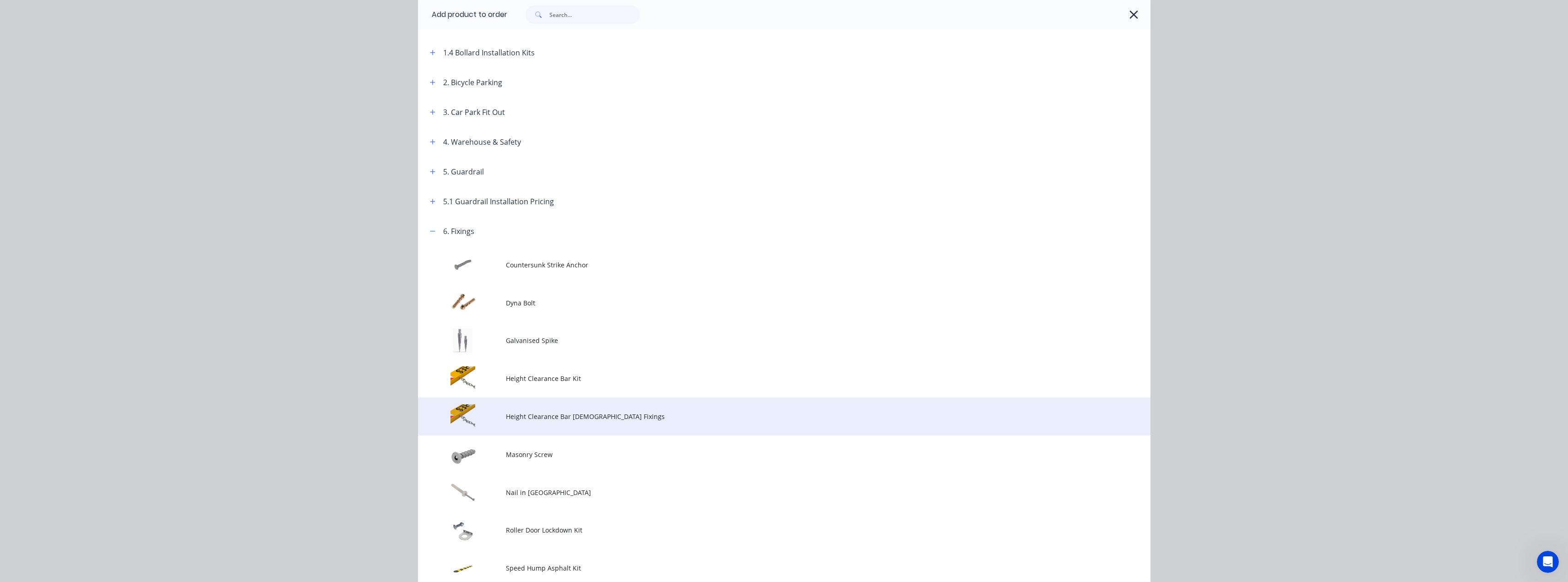
scroll to position [183, 0]
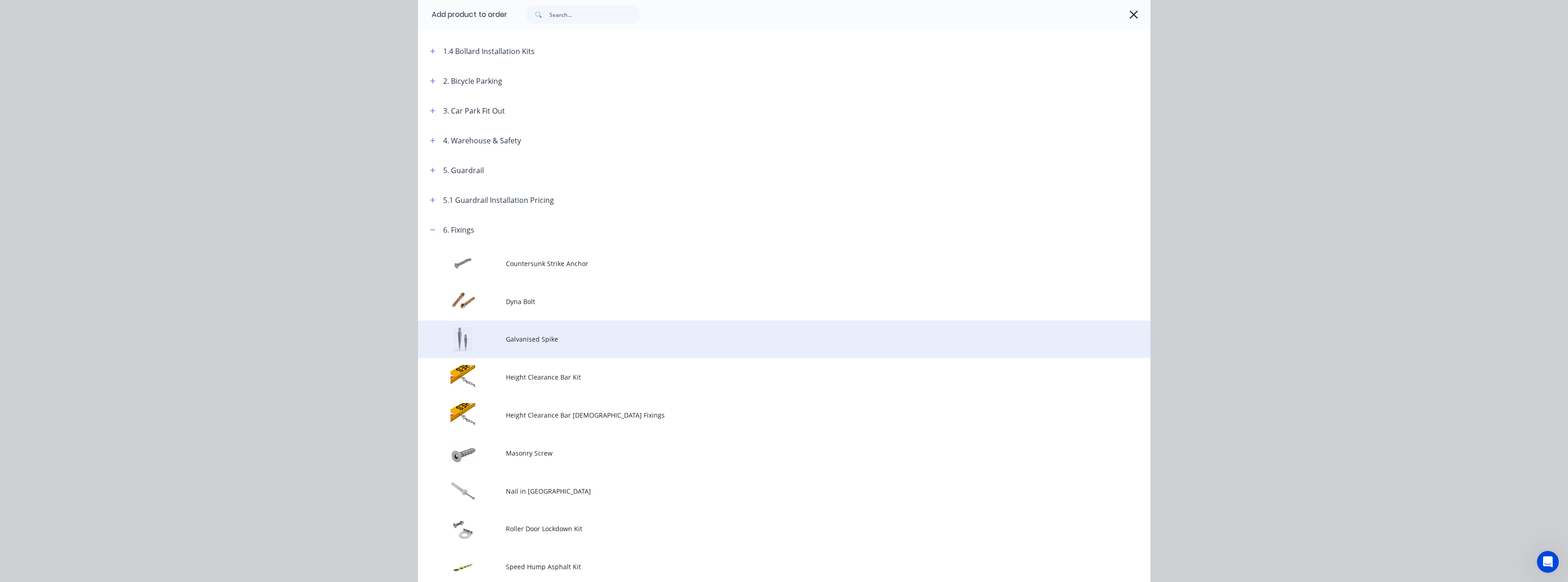
click at [549, 346] on td "Galvanised Spike" at bounding box center [828, 339] width 644 height 38
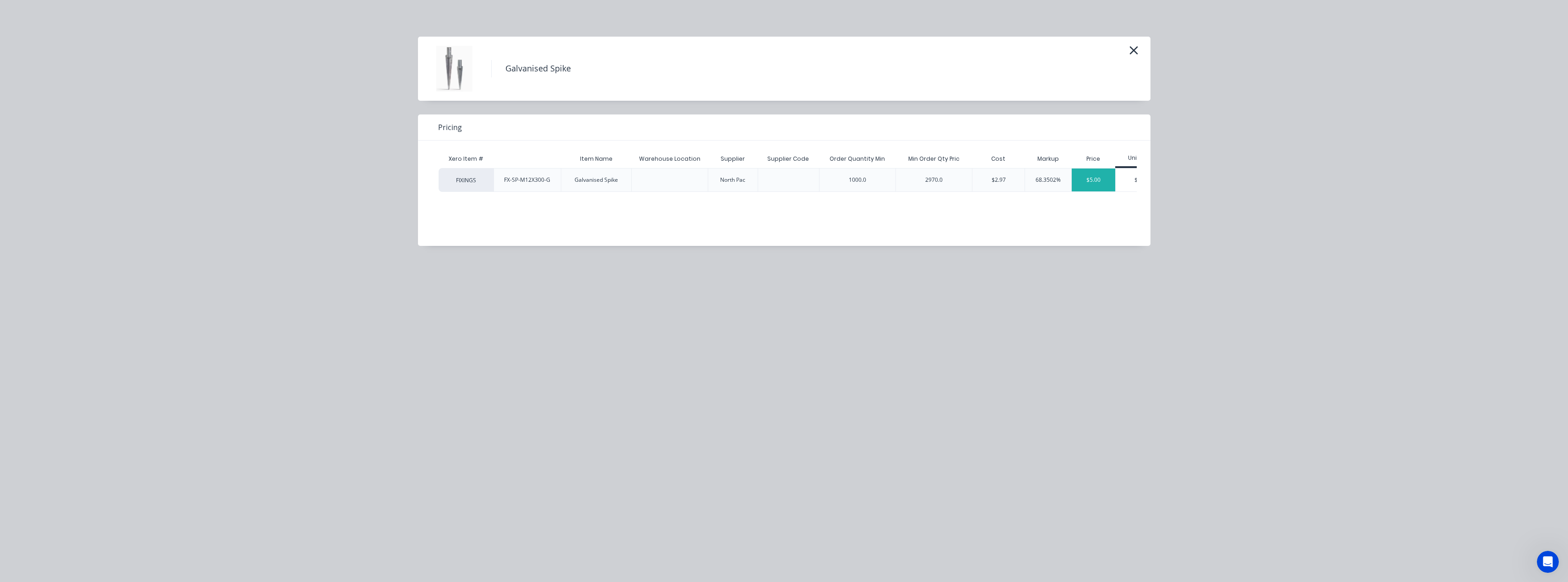
click at [1102, 182] on div "$5.00" at bounding box center [1093, 180] width 43 height 23
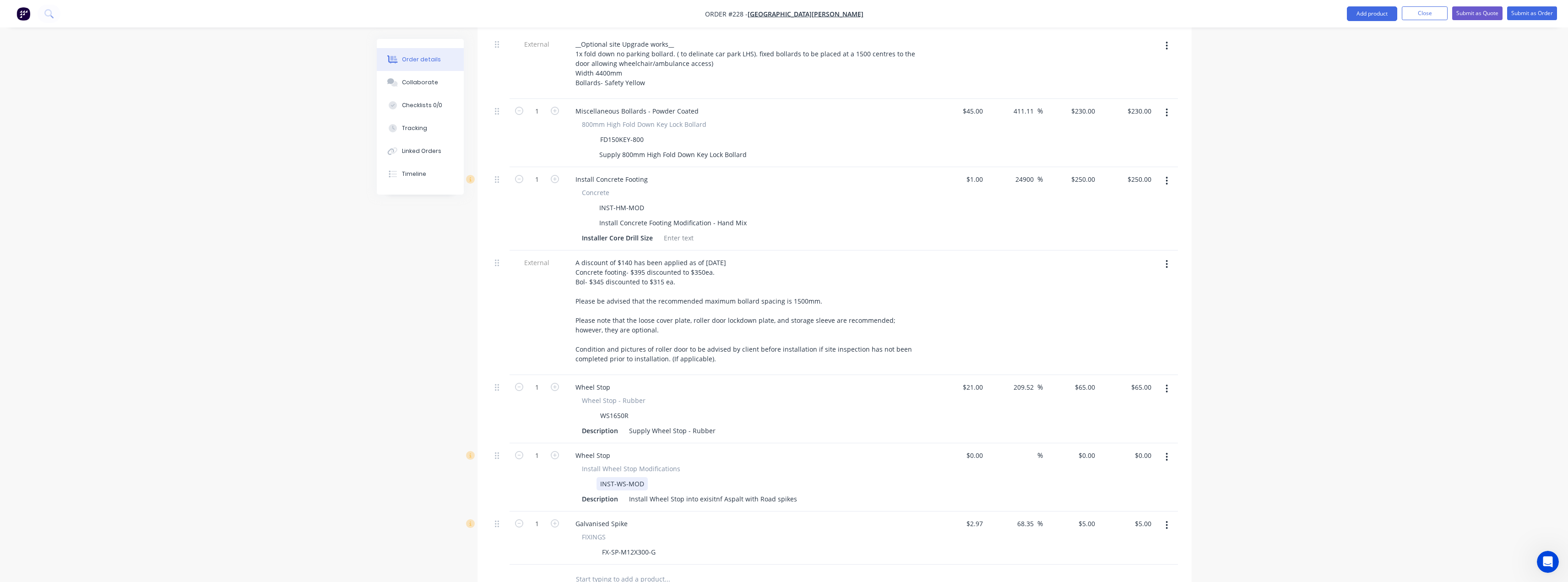
scroll to position [396, 0]
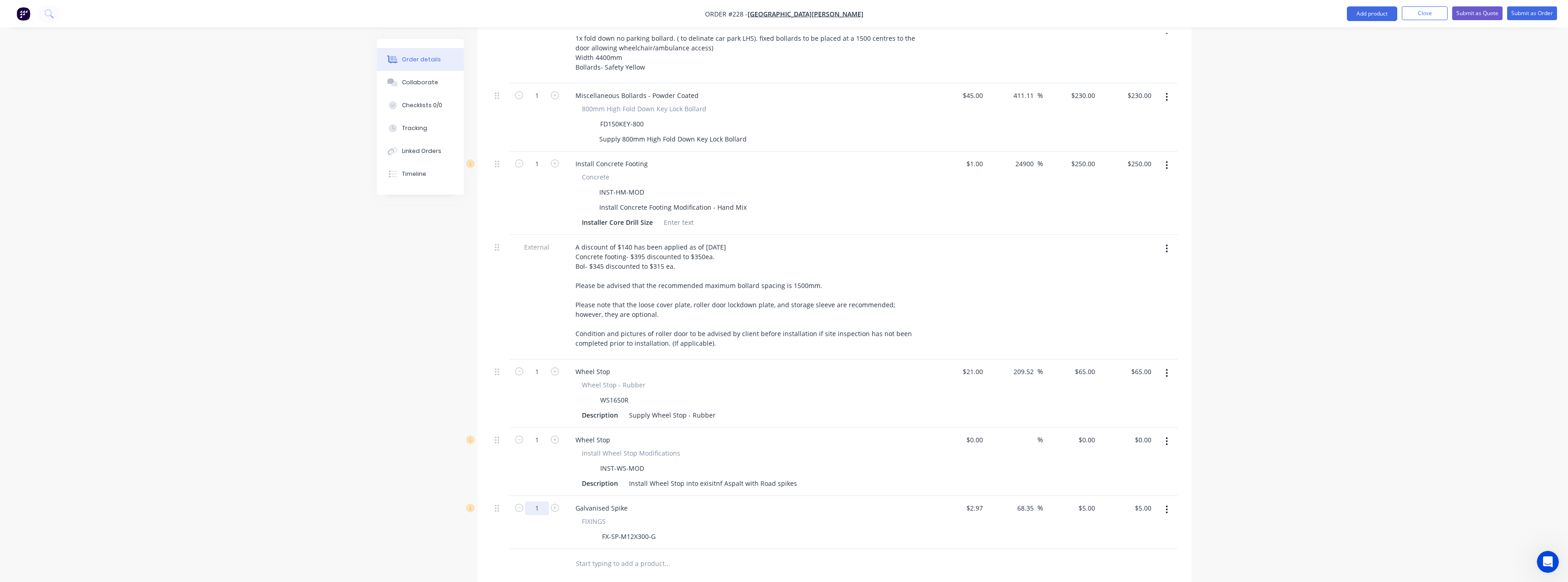
click at [539, 103] on input "1" at bounding box center [537, 95] width 24 height 13
type input "39"
type input "$195.00"
click at [692, 554] on input "text" at bounding box center [667, 564] width 183 height 18
click at [969, 427] on div "$0.00" at bounding box center [959, 462] width 56 height 68
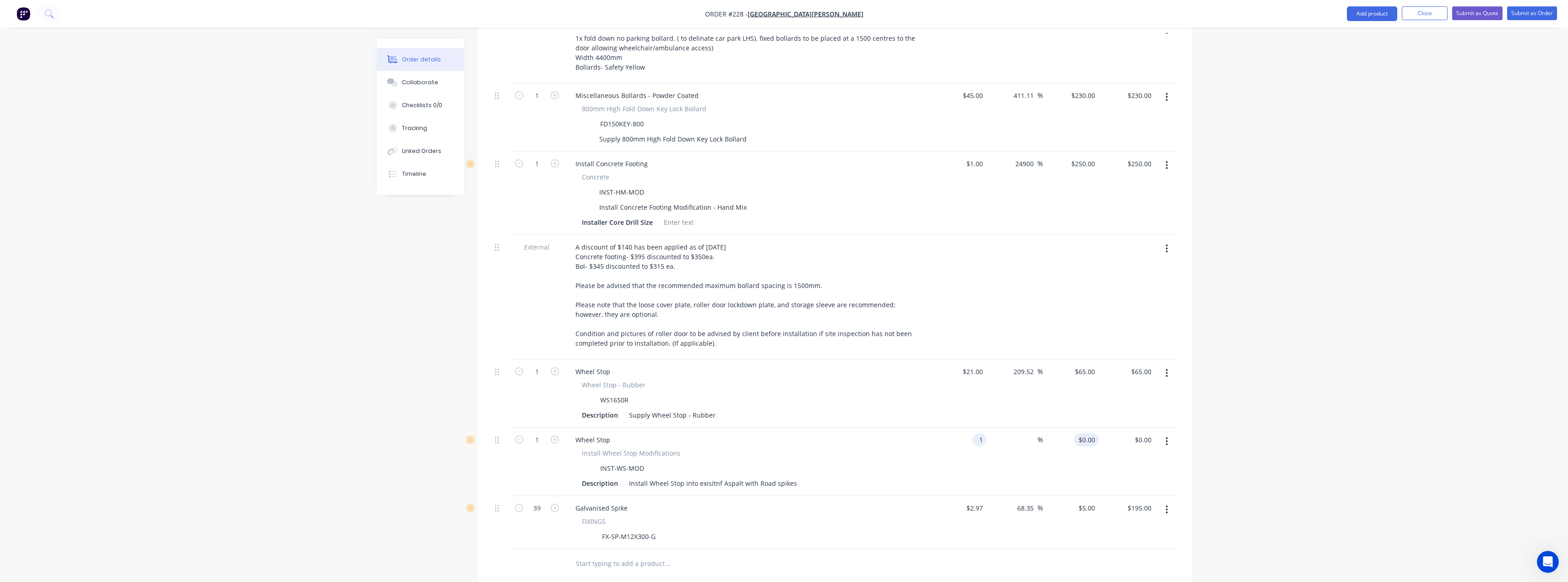
type input "$1.00"
type input "1"
type input "$1.00"
click at [1089, 433] on div "1 1" at bounding box center [1093, 440] width 10 height 13
type input "35"
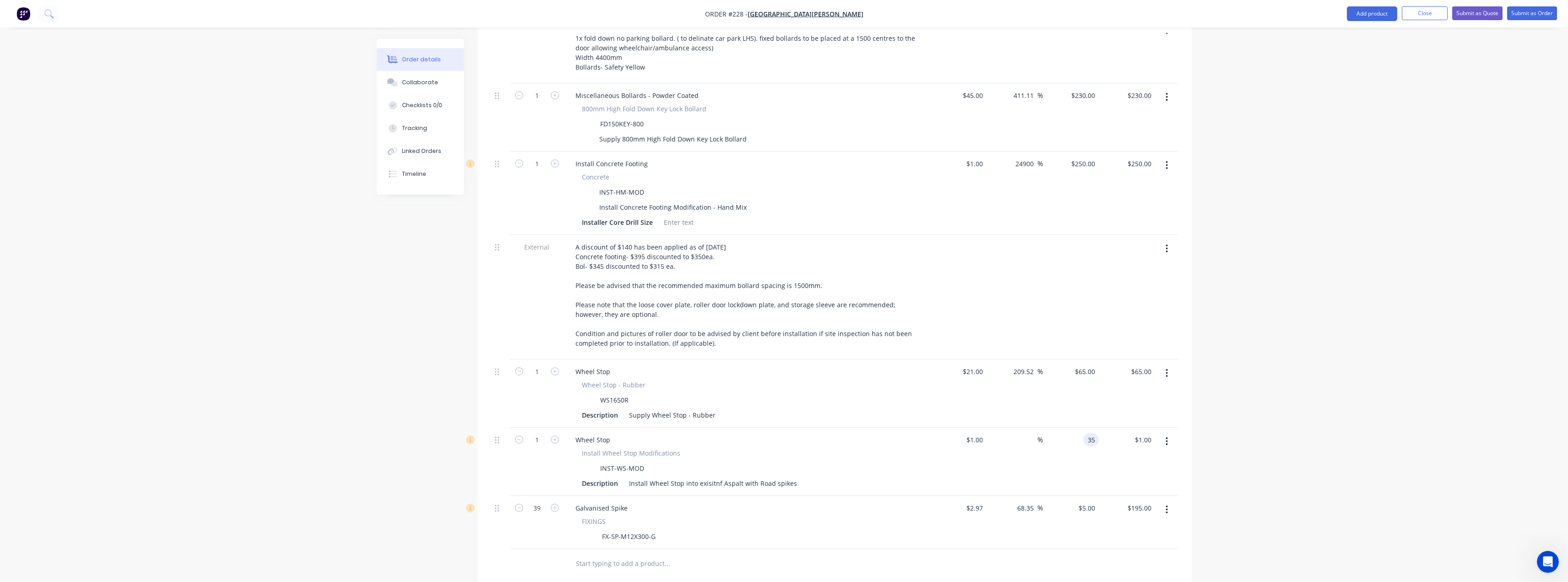
type input "3400"
type input "$35.00"
click at [914, 549] on div at bounding box center [834, 564] width 686 height 30
click at [537, 103] on input "1" at bounding box center [537, 95] width 24 height 13
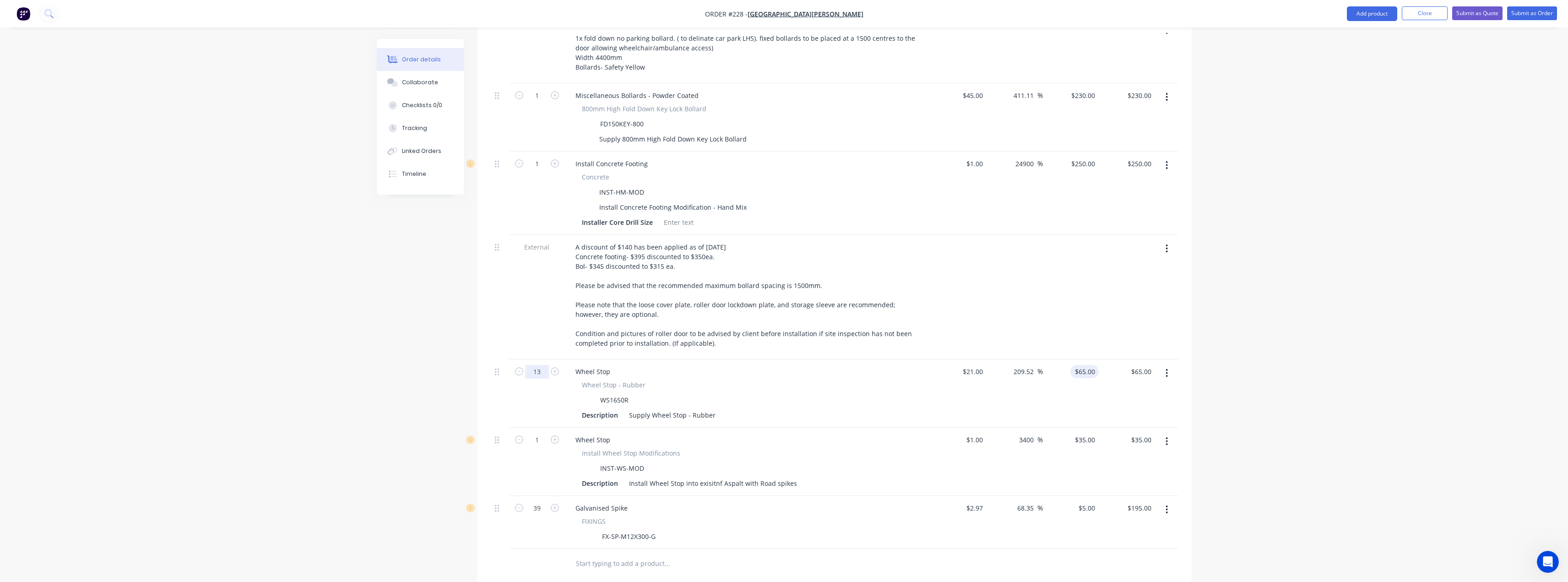
type input "13"
type input "65"
type input "$845.00"
click at [1084, 365] on div "65 65" at bounding box center [1091, 372] width 15 height 13
drag, startPoint x: 1094, startPoint y: 335, endPoint x: 1075, endPoint y: 331, distance: 19.4
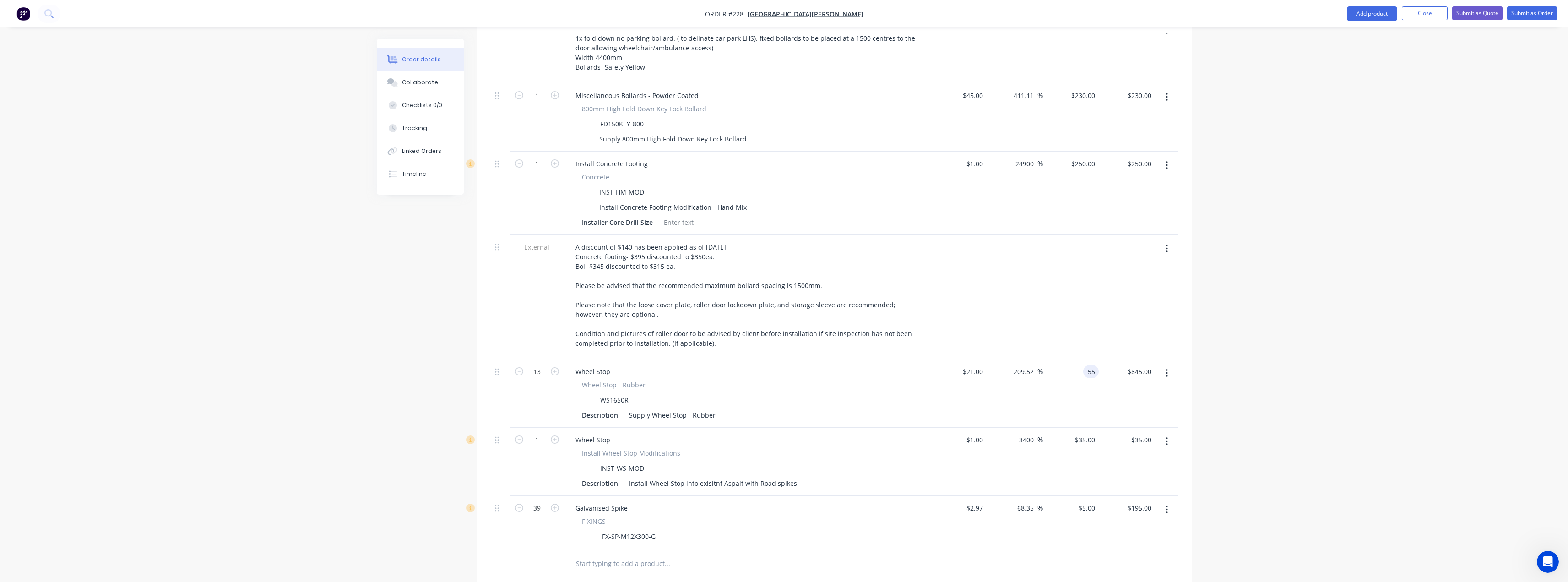
click at [1075, 359] on div "55 55" at bounding box center [1071, 394] width 56 height 68
type input "60"
type input "185.71"
type input "$60.00"
type input "$780.00"
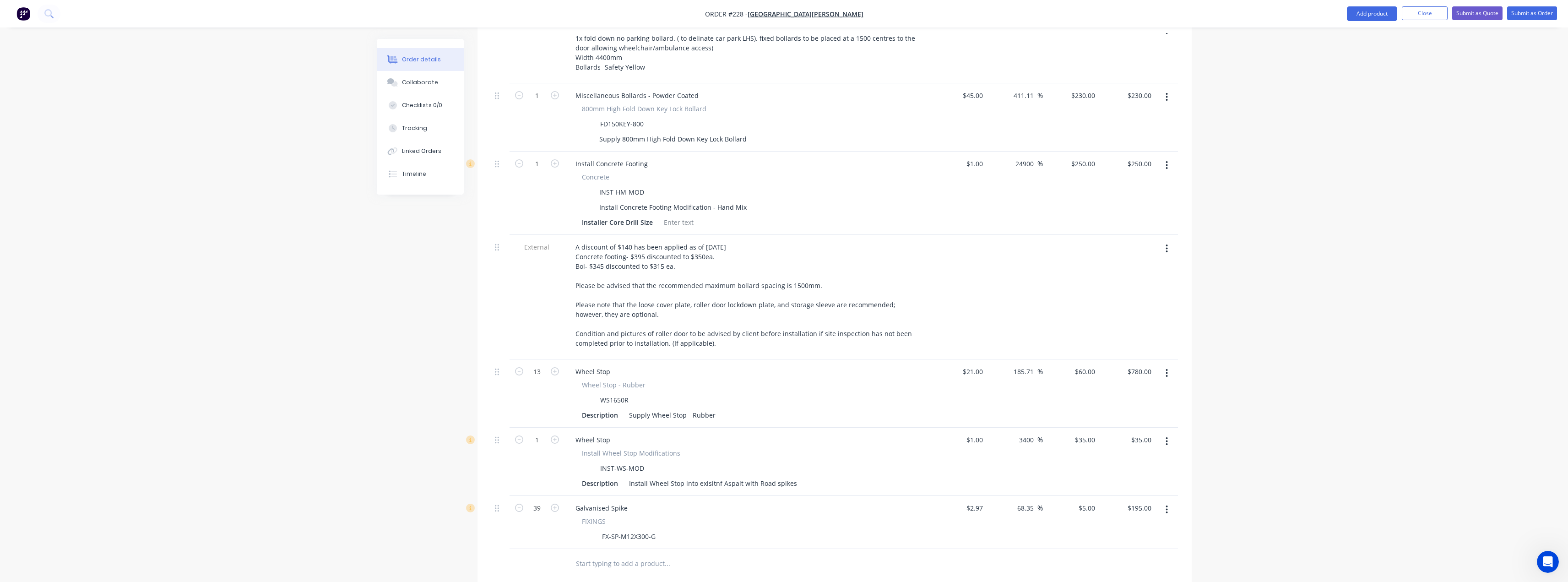
click at [1269, 325] on div "Order details Collaborate Checklists 0/0 Tracking Linked Orders Timeline Order …" at bounding box center [784, 208] width 1568 height 1207
click at [540, 103] on input "1" at bounding box center [537, 95] width 24 height 13
type input "13"
type input "$455.00"
click at [719, 477] on div "Install Wheel Stop into exisitnf Aspalt with Road spikes" at bounding box center [713, 484] width 175 height 13
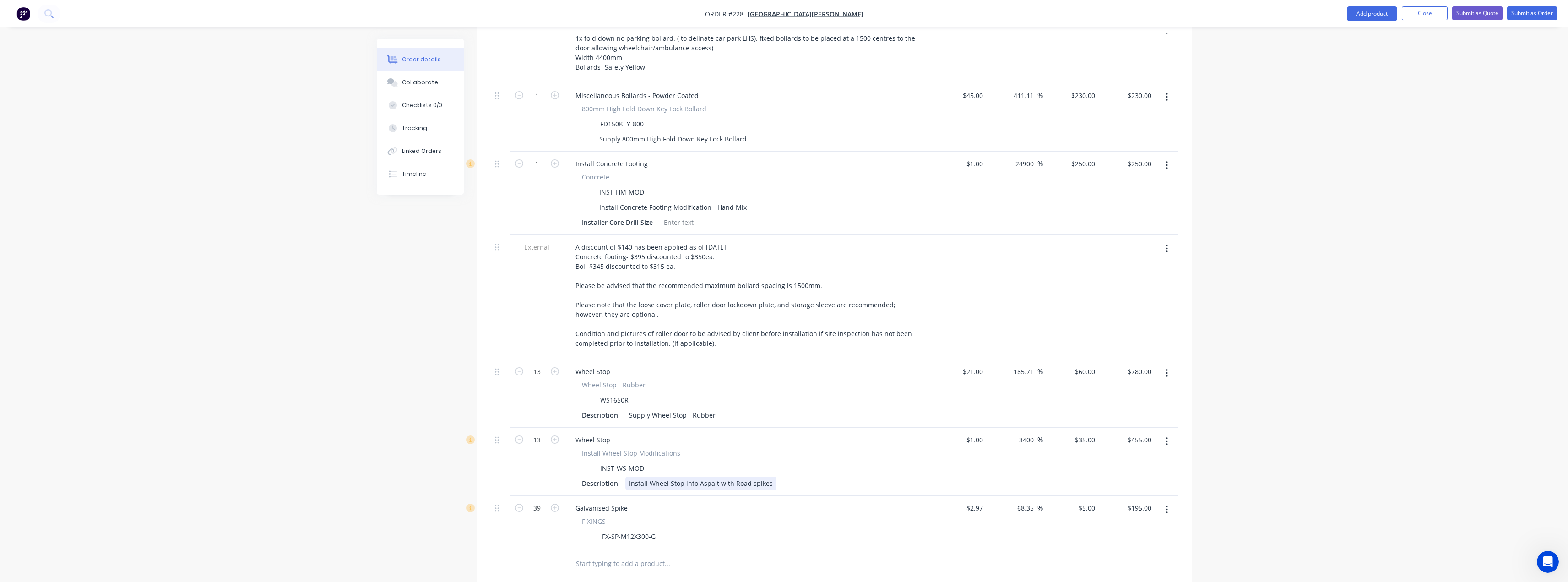
click at [708, 477] on div "Install Wheel Stop into Aspalt with Road spikes" at bounding box center [701, 484] width 151 height 13
click at [774, 477] on div "Install Wheel Stop into Asphalt with Road spikes" at bounding box center [703, 484] width 155 height 13
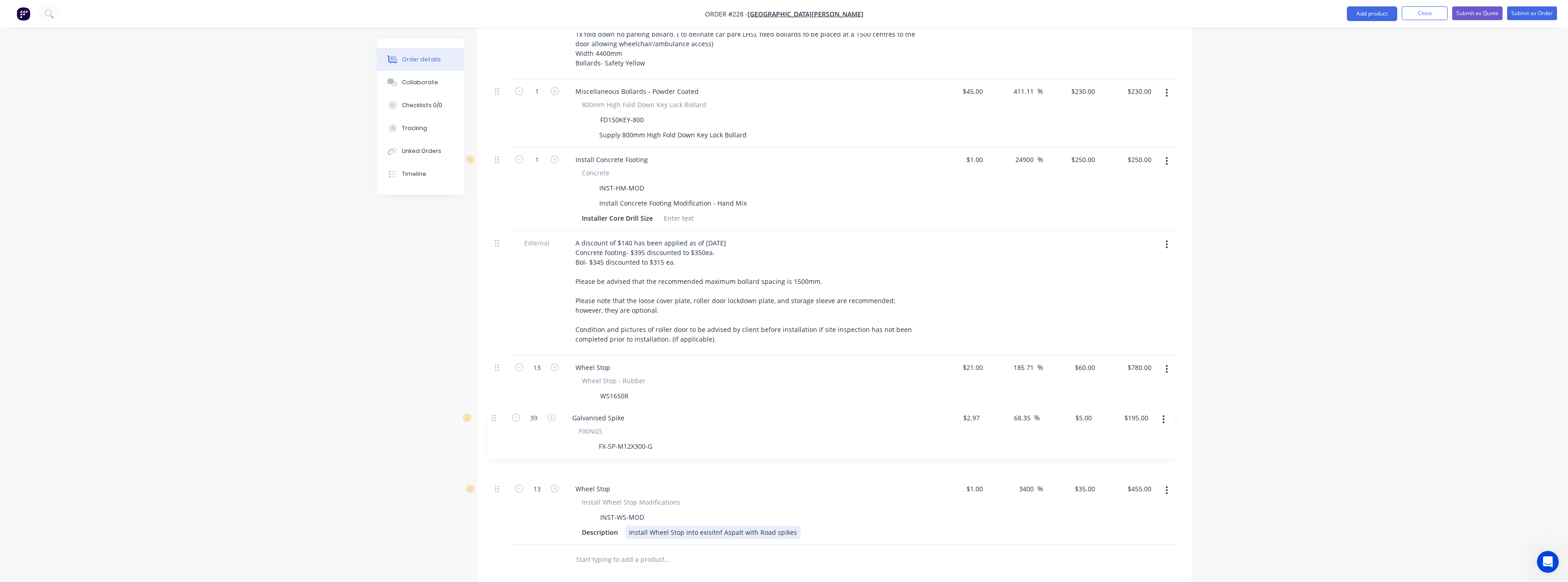
scroll to position [402, 0]
drag, startPoint x: 496, startPoint y: 468, endPoint x: 493, endPoint y: 393, distance: 75.1
click at [493, 393] on div "External __Optional site Upgrade works__ 1x fold down no parking bollard. ( to …" at bounding box center [834, 276] width 686 height 532
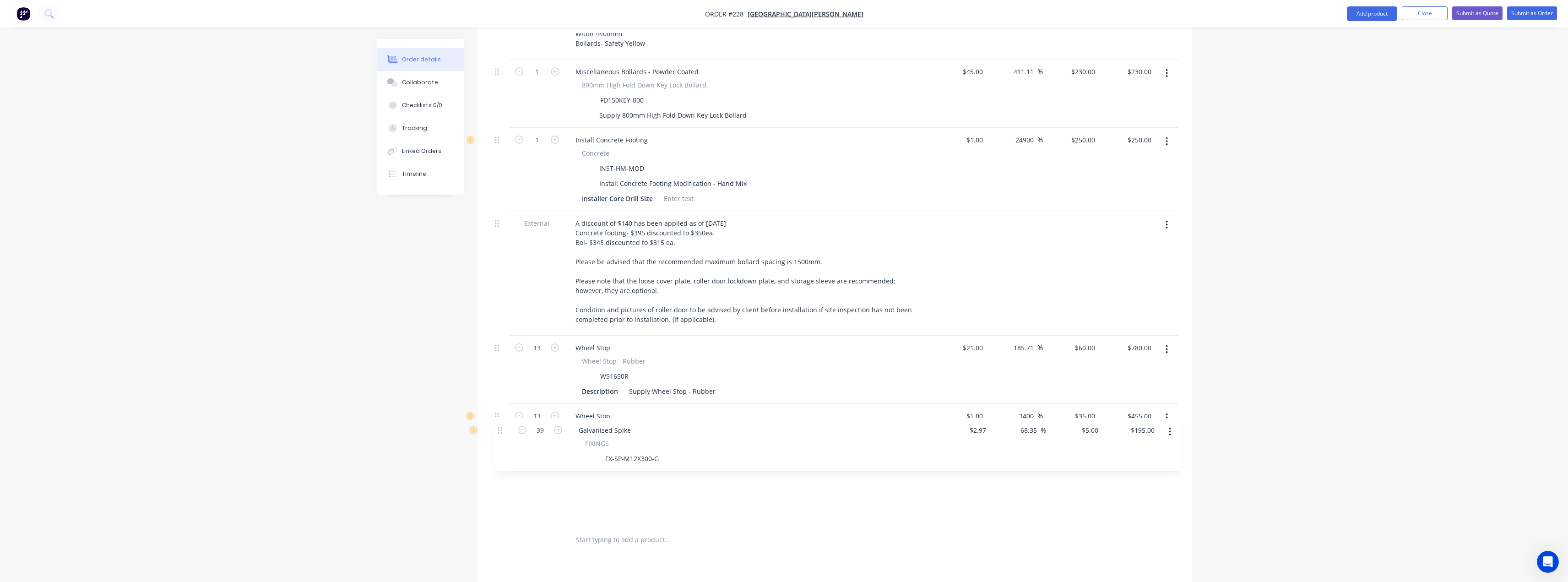
drag, startPoint x: 498, startPoint y: 396, endPoint x: 501, endPoint y: 438, distance: 42.1
click at [501, 438] on div "External __Optional site Upgrade works__ 1x fold down no parking bollard. ( to …" at bounding box center [834, 259] width 686 height 532
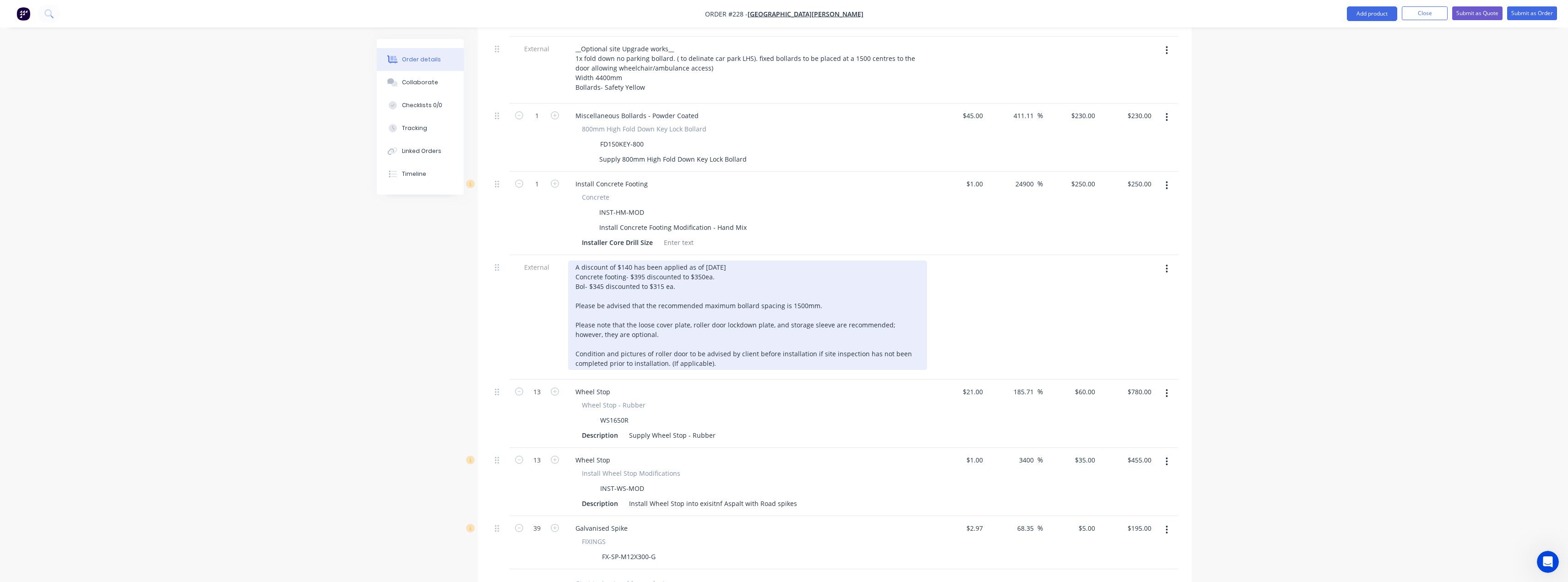
scroll to position [375, 0]
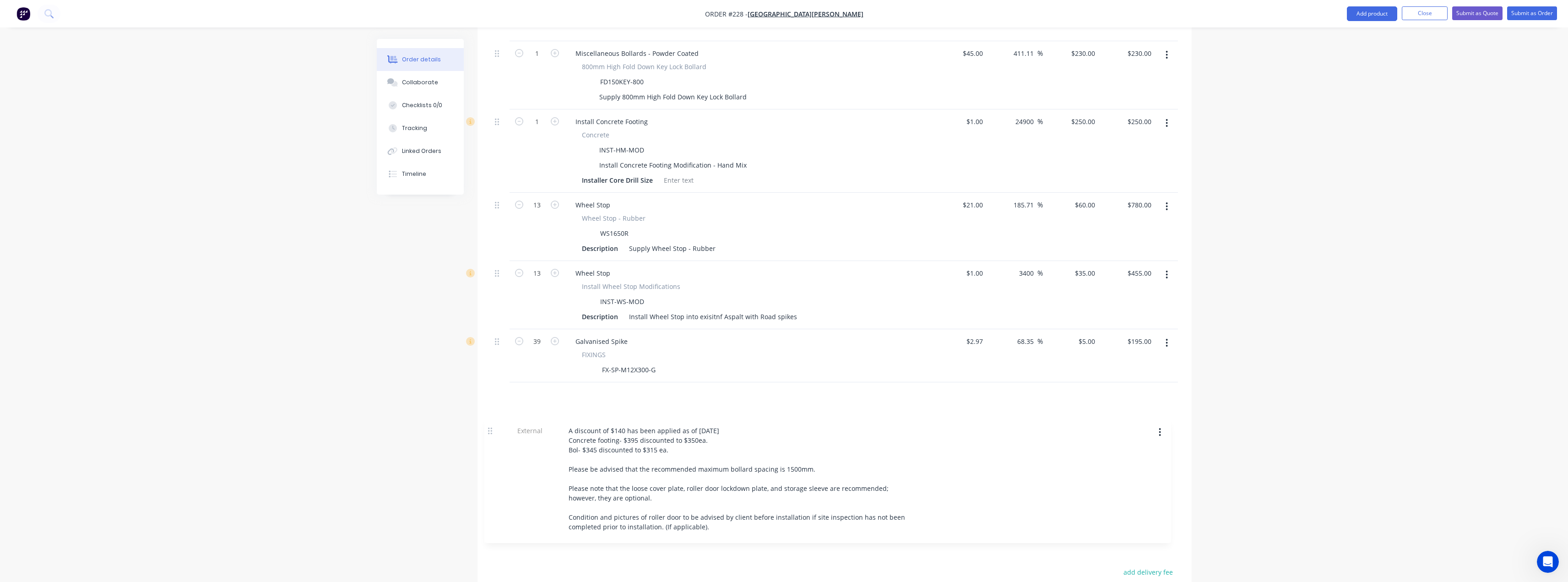
drag, startPoint x: 498, startPoint y: 227, endPoint x: 491, endPoint y: 431, distance: 204.1
click at [491, 431] on div "External __Optional site Upgrade works__ 1x fold down no parking bollard. ( to …" at bounding box center [834, 240] width 686 height 532
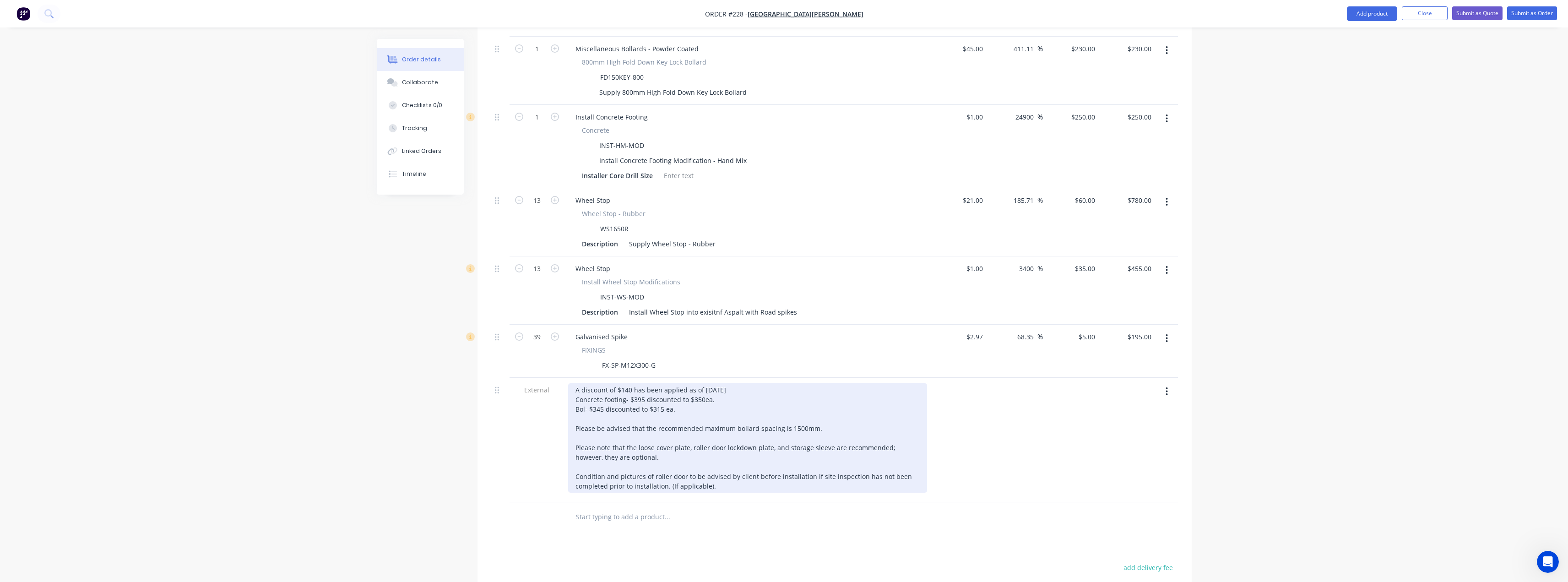
click at [602, 383] on div "A discount of $140 has been applied as of [DATE] Concrete footing- $395 discoun…" at bounding box center [747, 438] width 359 height 109
click at [643, 383] on div "A discount of $140 has been applied as of [DATE] Concrete footing- $395 discoun…" at bounding box center [747, 438] width 359 height 109
click at [704, 383] on div "A discount of $140 has been applied as of 14th August Concrete footing- $295 di…" at bounding box center [747, 438] width 359 height 109
click at [604, 383] on div "A discount of $140 has been applied as of 14th August Concrete footing- $295 di…" at bounding box center [747, 438] width 359 height 109
drag, startPoint x: 679, startPoint y: 368, endPoint x: 576, endPoint y: 375, distance: 103.2
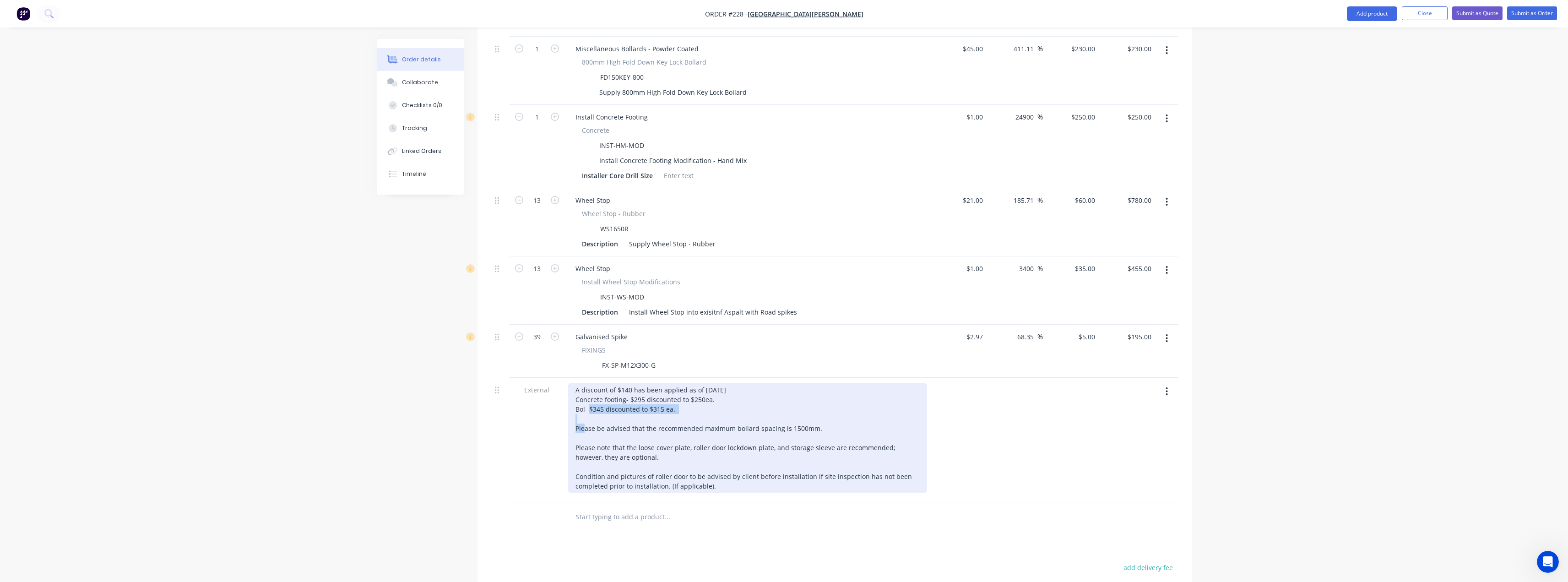
click at [576, 383] on div "A discount of $140 has been applied as of 14th August Concrete footing- $295 di…" at bounding box center [747, 438] width 359 height 109
click at [586, 383] on div "A discount of $140 has been applied as of 14th August Concrete footing- $295 di…" at bounding box center [747, 438] width 359 height 109
click at [585, 383] on div "A discount of $140 has been applied as of 14th August Concrete footing- $295 di…" at bounding box center [747, 438] width 359 height 109
click at [602, 383] on div "A discount of $140 has been applied as of 14th August Concrete footing- $295 di…" at bounding box center [747, 438] width 359 height 109
drag, startPoint x: 676, startPoint y: 372, endPoint x: 576, endPoint y: 369, distance: 100.0
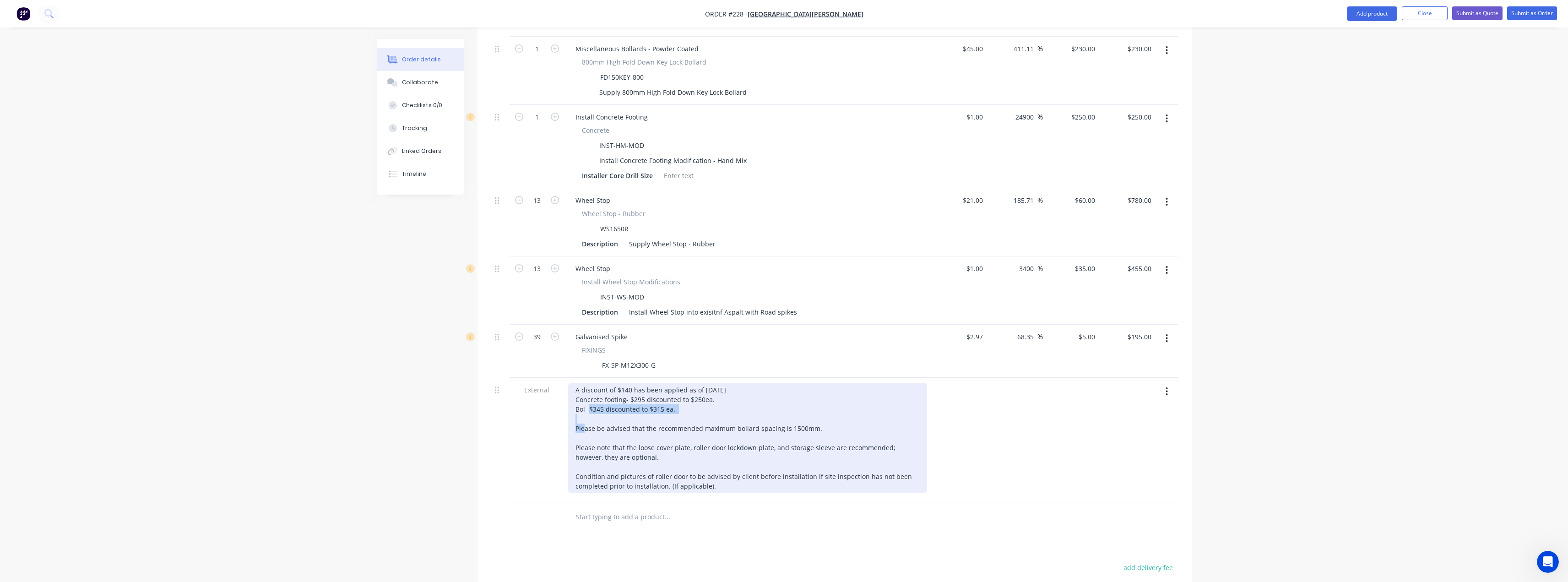
click at [576, 383] on div "A discount of $140 has been applied as of 14th August Concrete footing- $295 di…" at bounding box center [747, 438] width 359 height 109
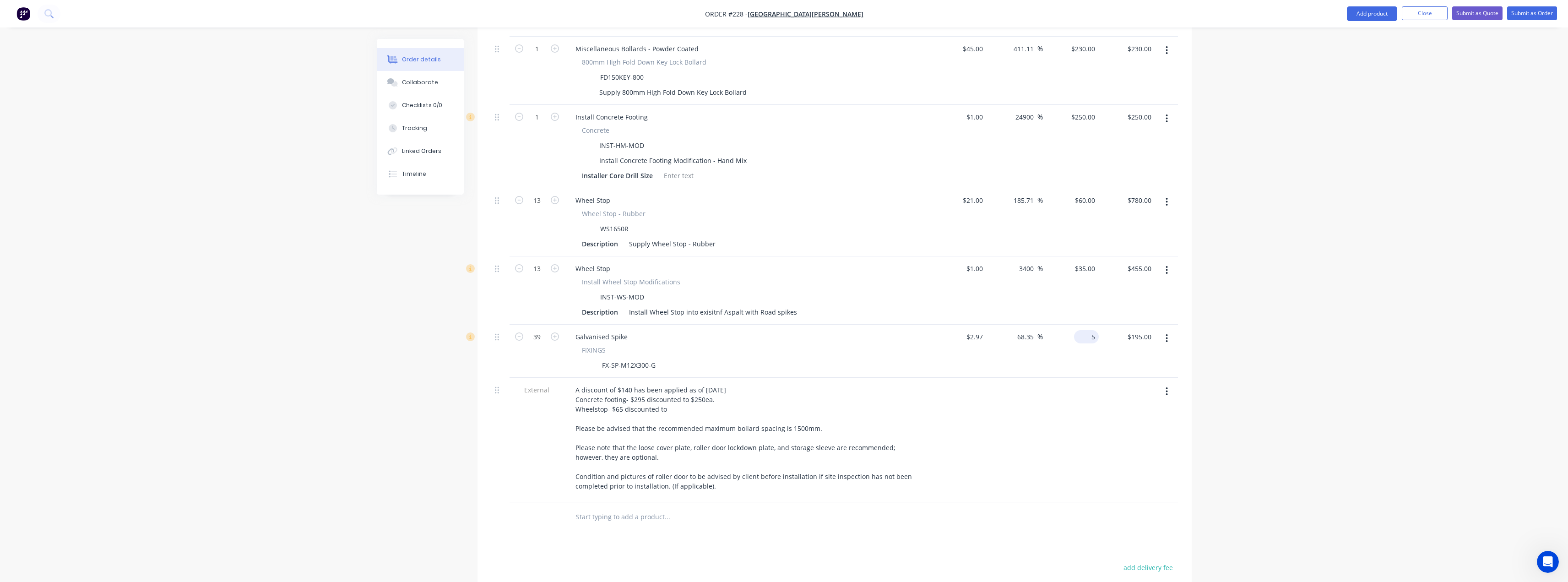
click at [1090, 330] on input "5" at bounding box center [1088, 337] width 21 height 13
type input "4.50"
type input "51.52"
type input "$4.50"
type input "$175.50"
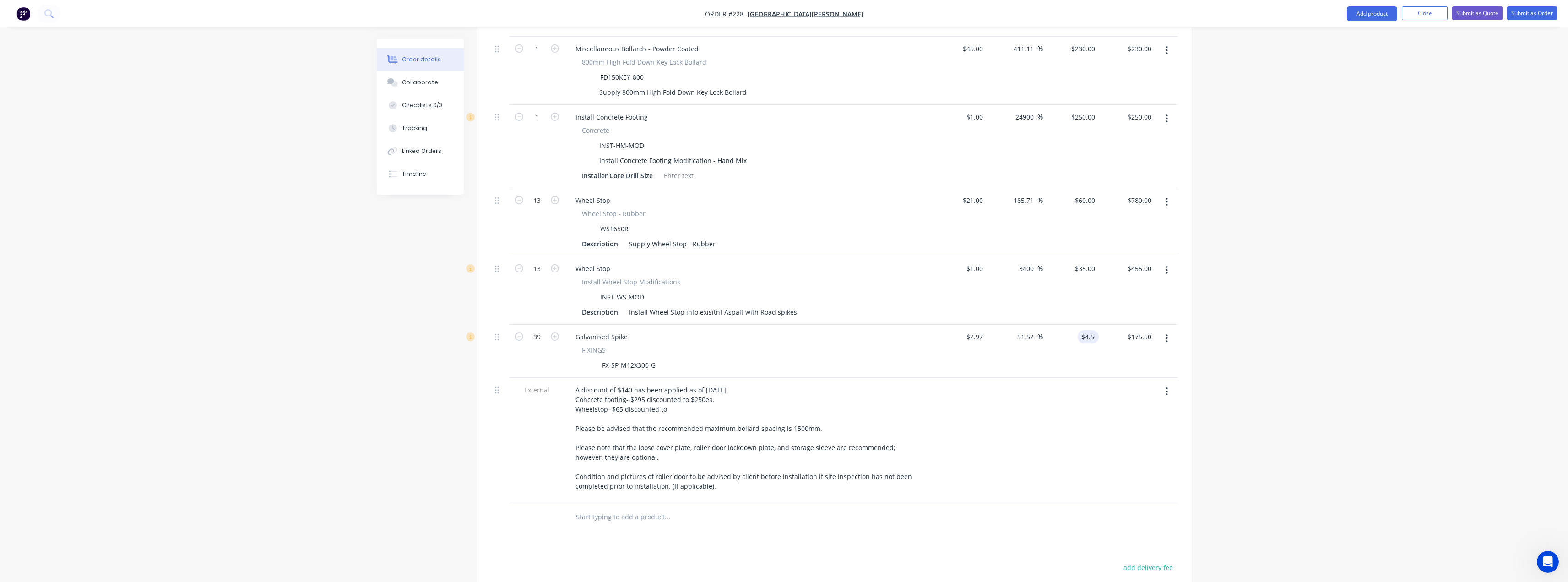
click at [1021, 382] on div at bounding box center [1015, 440] width 56 height 125
click at [1092, 262] on input "35" at bounding box center [1086, 268] width 24 height 13
type input "45"
type input "4400"
type input "$45.00"
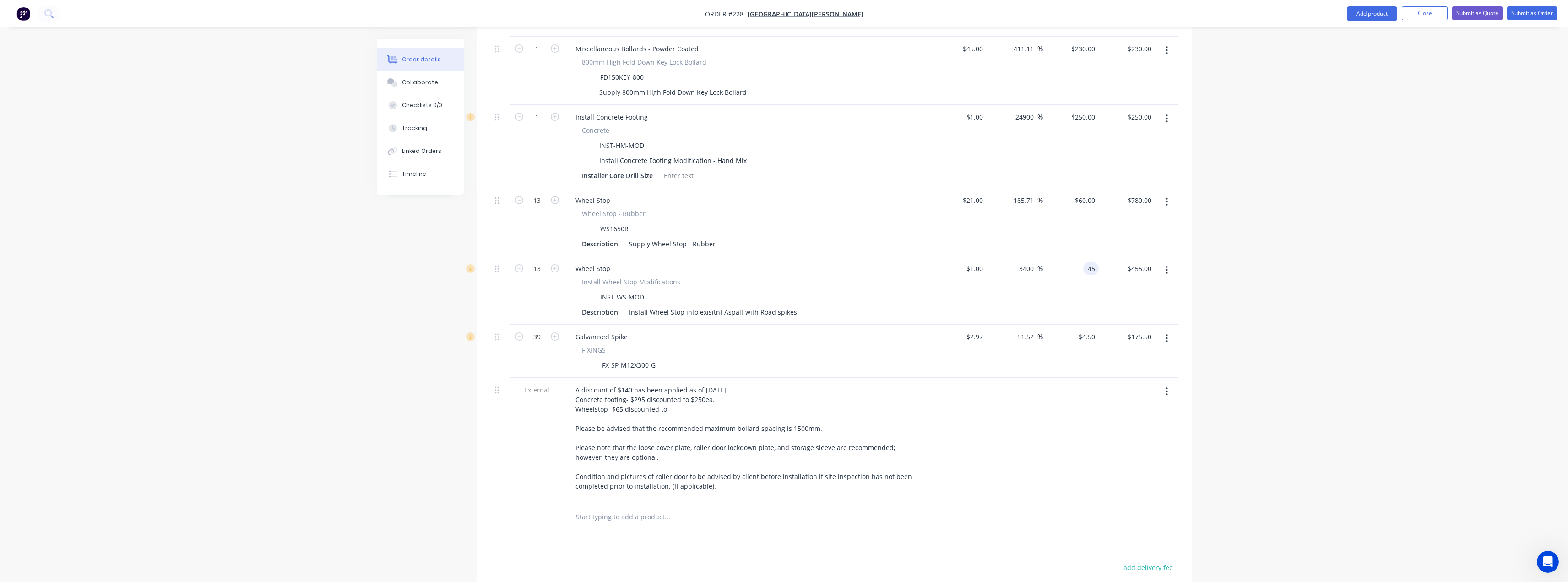
type input "$585.00"
click at [1017, 378] on div at bounding box center [1015, 440] width 56 height 125
click at [1092, 262] on input "45" at bounding box center [1086, 268] width 24 height 13
type input "35"
type input "3400"
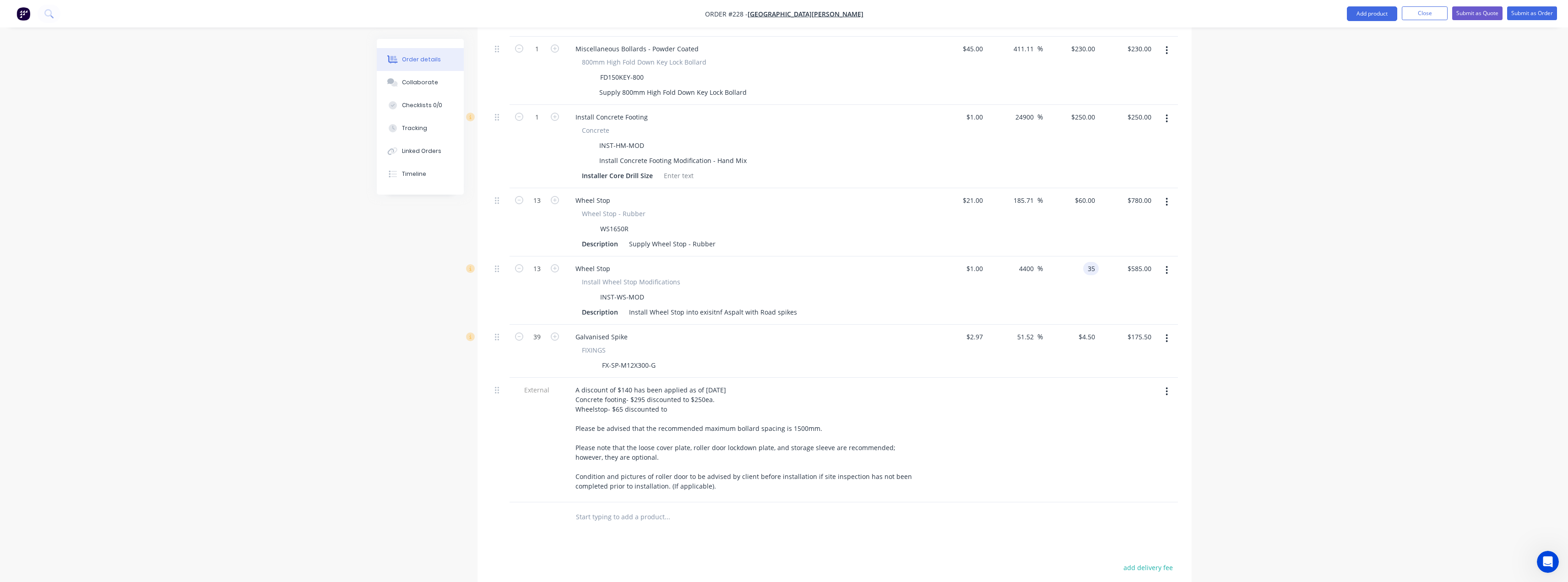
type input "$35.00"
type input "$455.00"
click at [977, 378] on div at bounding box center [959, 440] width 56 height 125
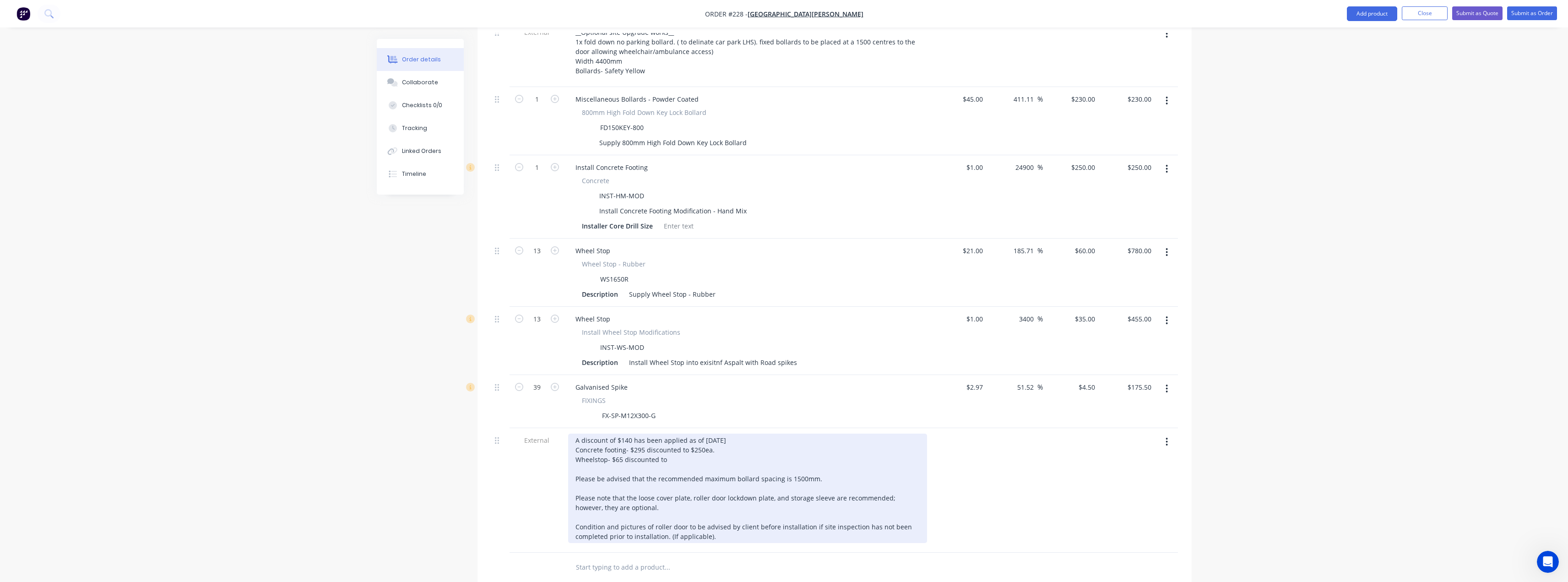
scroll to position [259, 0]
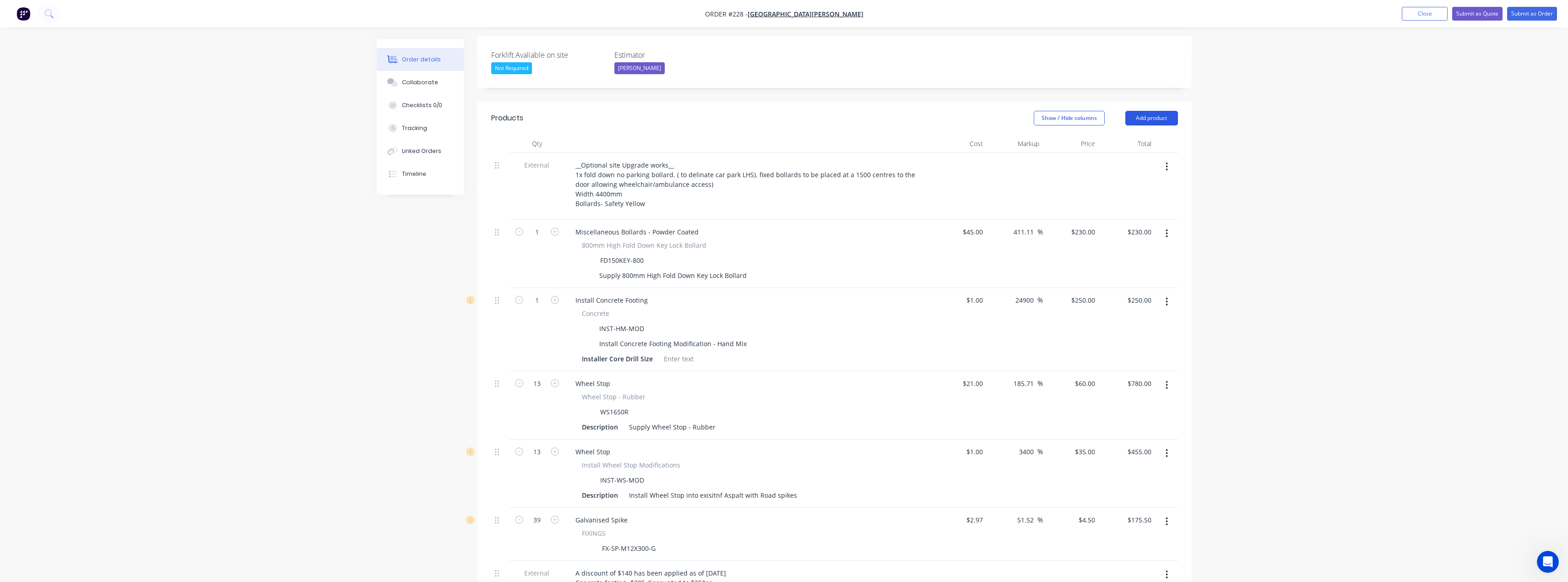
click at [1150, 111] on button "Add product" at bounding box center [1152, 118] width 53 height 15
click at [1143, 134] on div "Product catalogue" at bounding box center [1134, 141] width 70 height 13
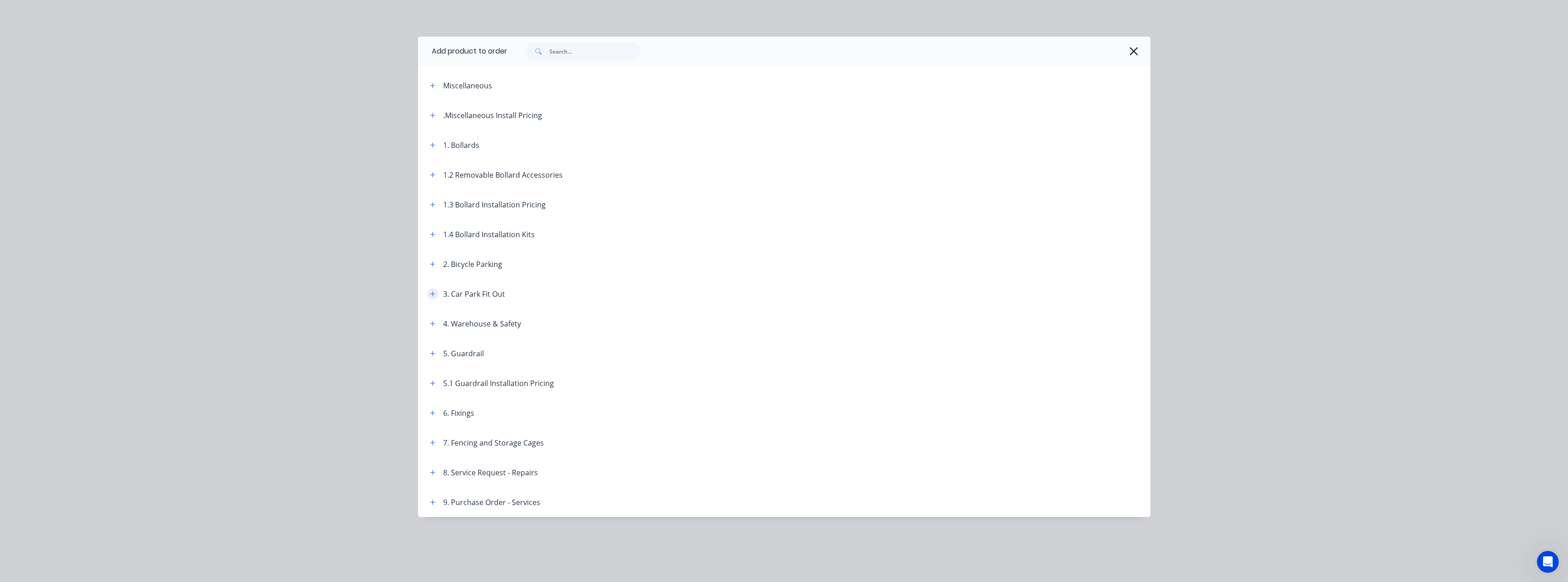
click at [433, 295] on icon "button" at bounding box center [432, 293] width 5 height 5
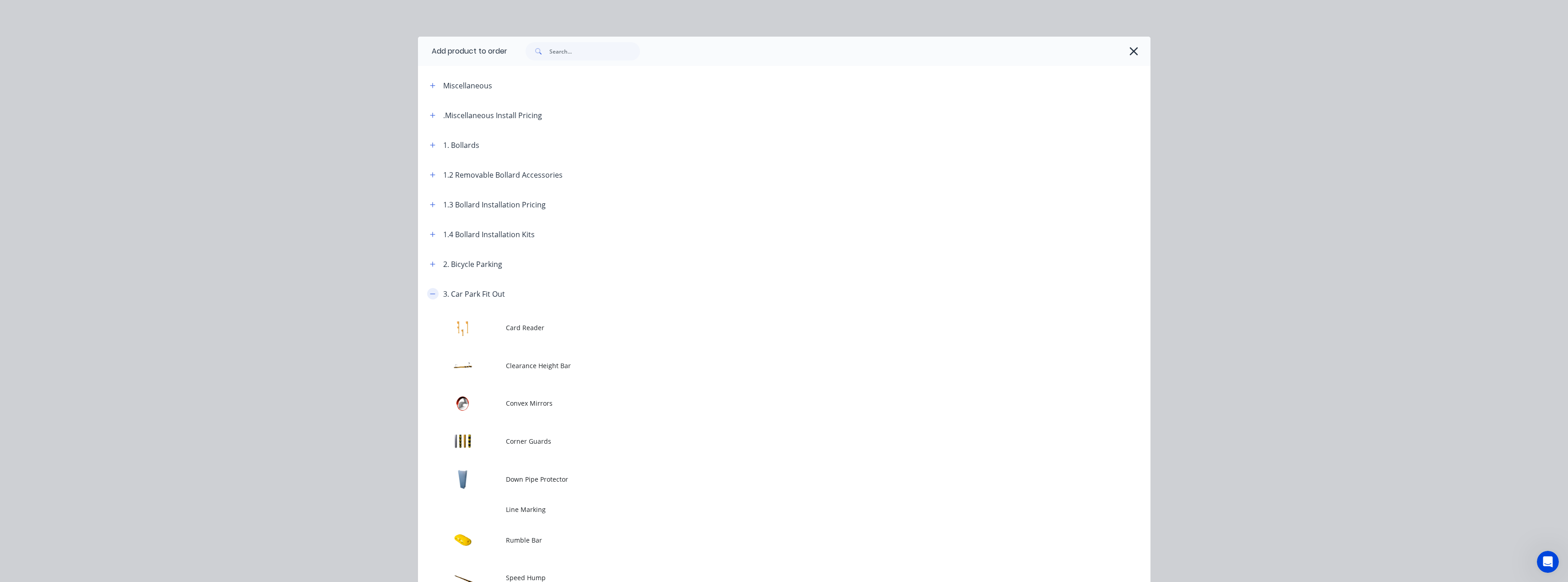
click at [430, 296] on icon "button" at bounding box center [432, 294] width 6 height 6
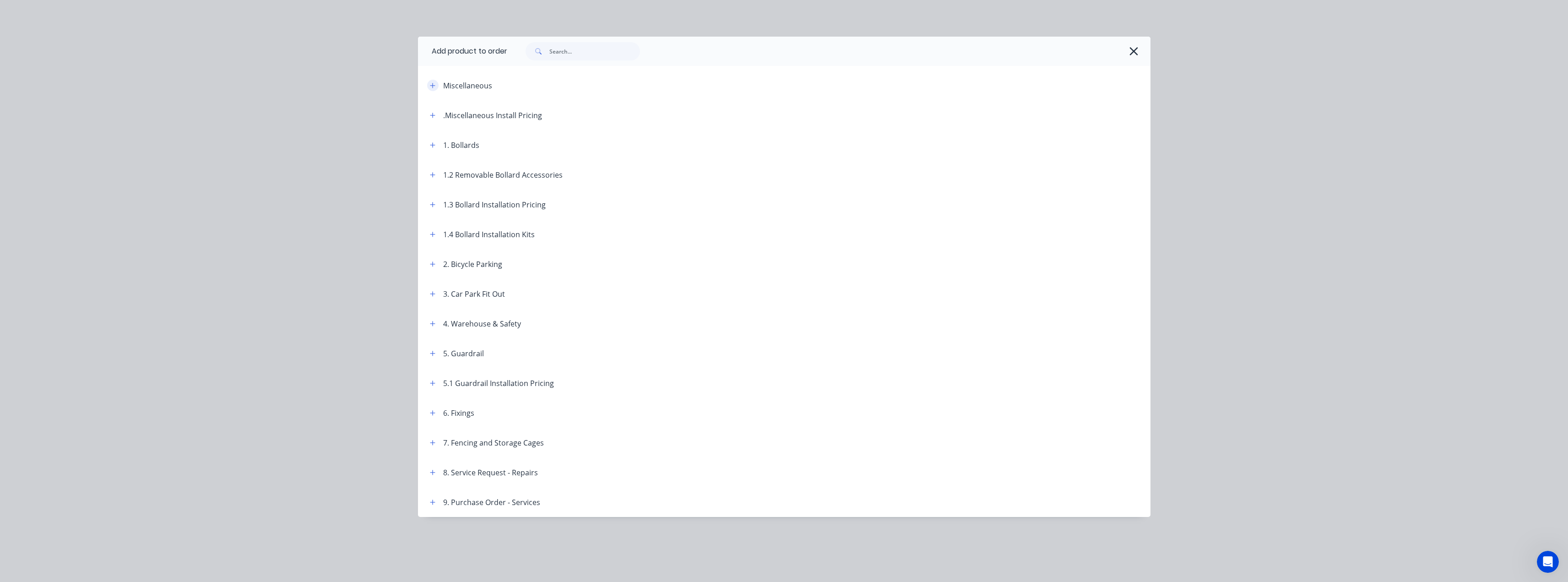
click at [433, 85] on icon "button" at bounding box center [432, 86] width 5 height 5
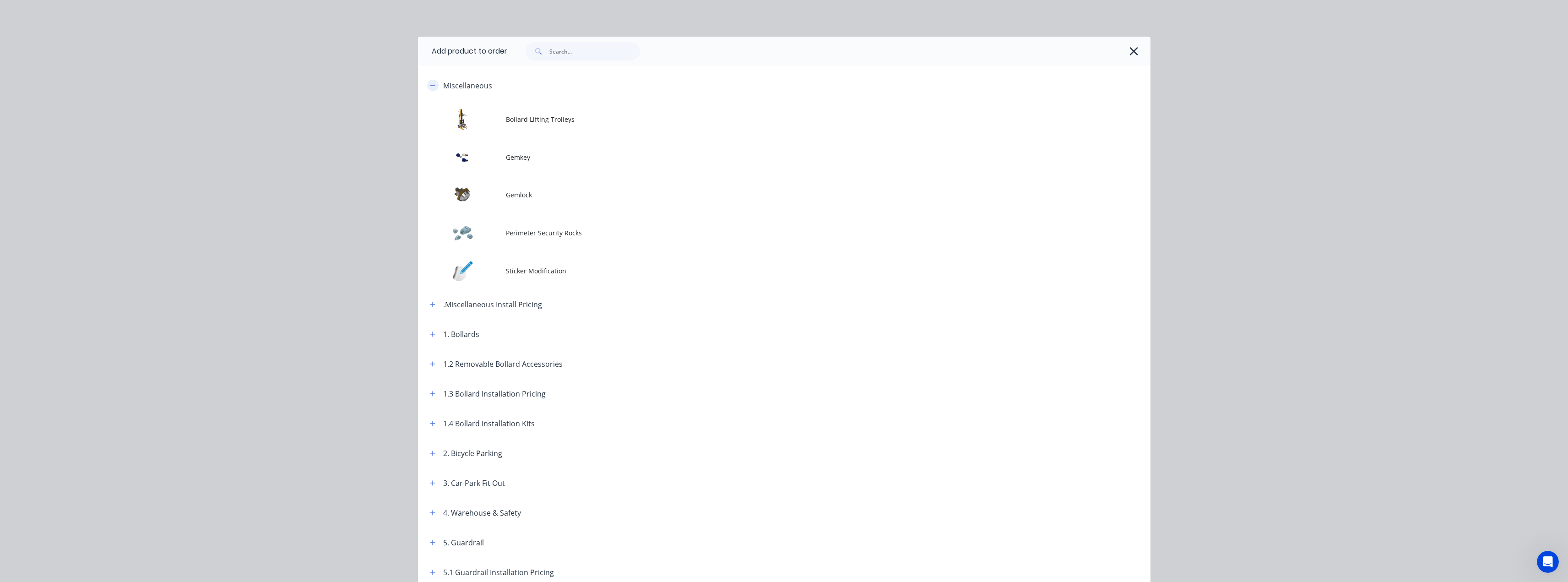
click at [433, 85] on button "button" at bounding box center [433, 85] width 12 height 12
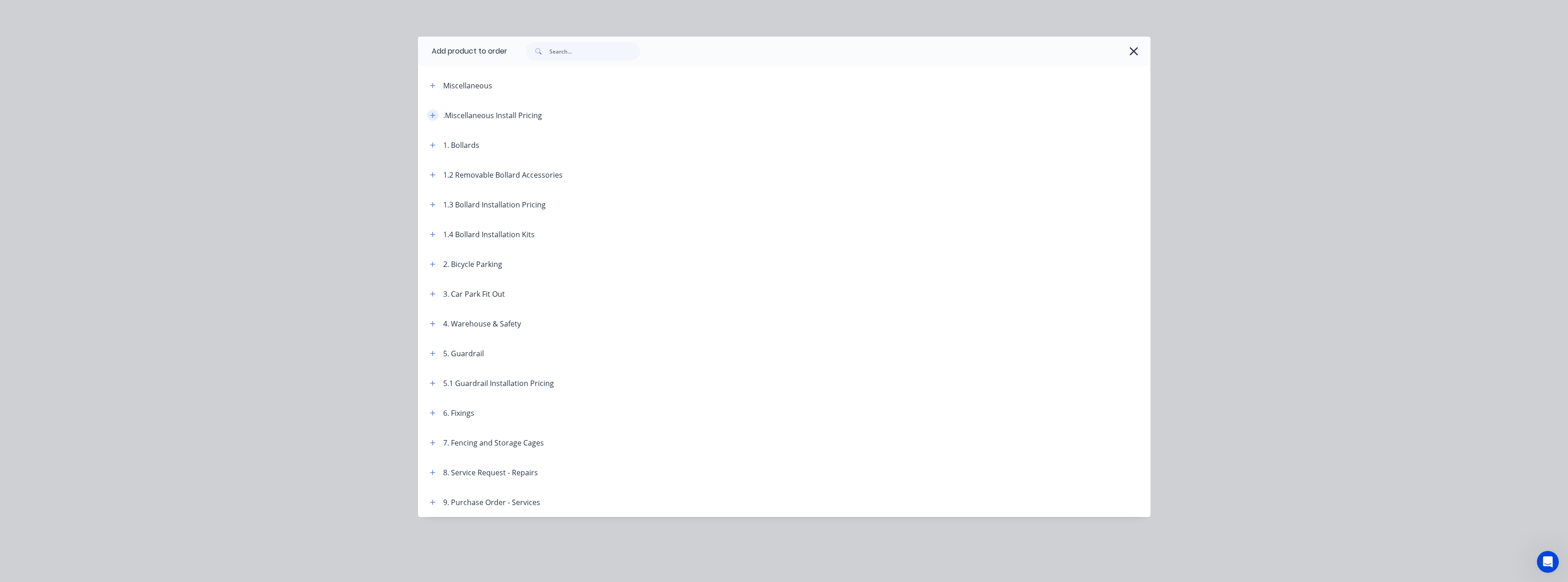
click at [430, 119] on button "button" at bounding box center [433, 115] width 12 height 12
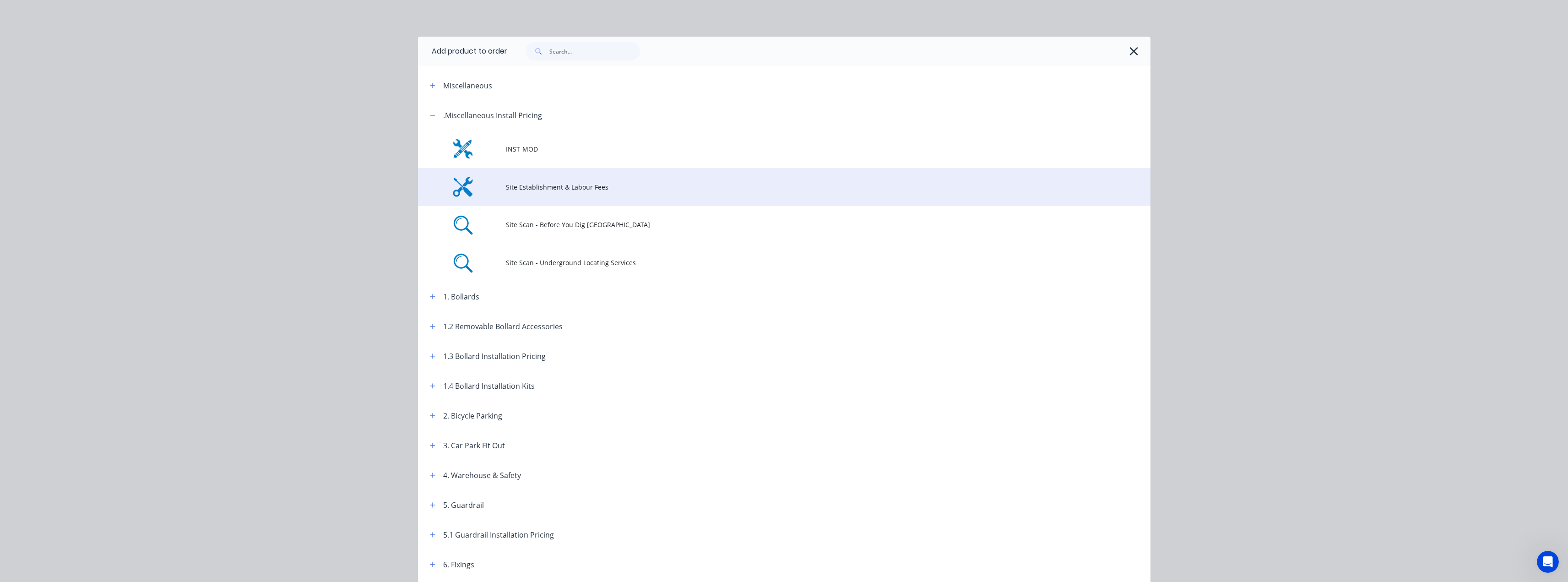
click at [517, 191] on span "Site Establishment & Labour Fees" at bounding box center [763, 187] width 515 height 10
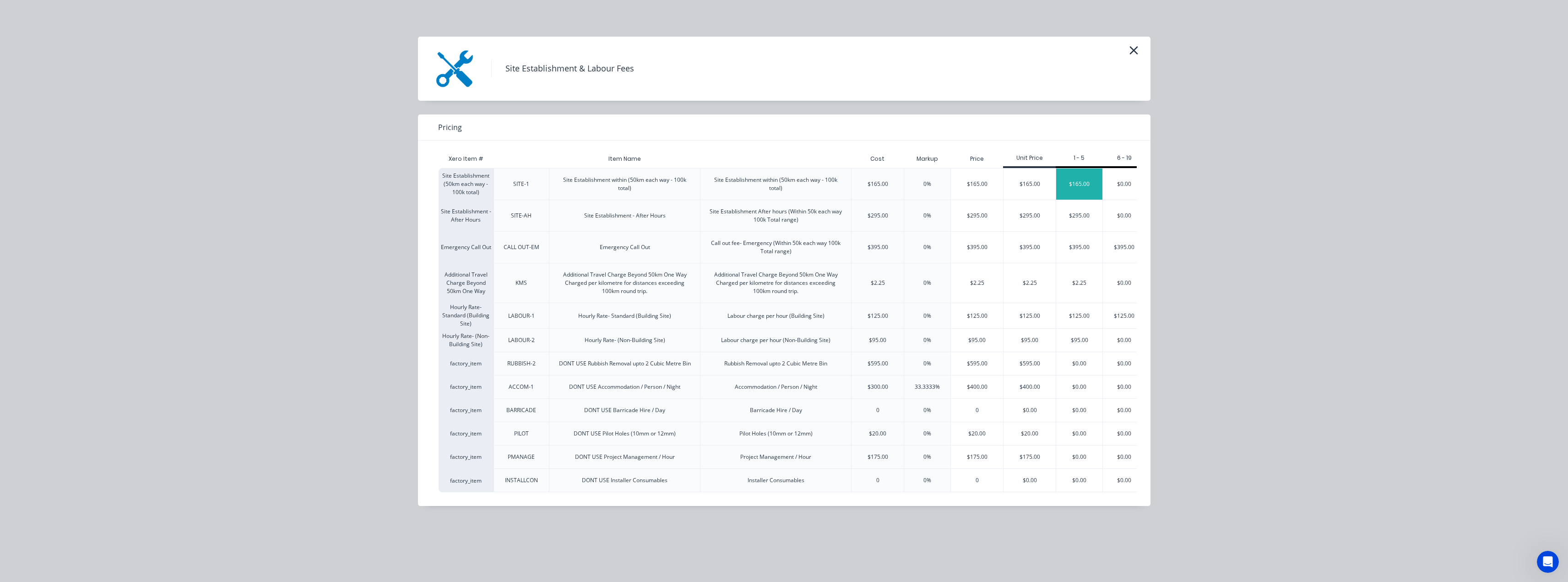
click at [1087, 184] on div "$165.00" at bounding box center [1080, 184] width 46 height 31
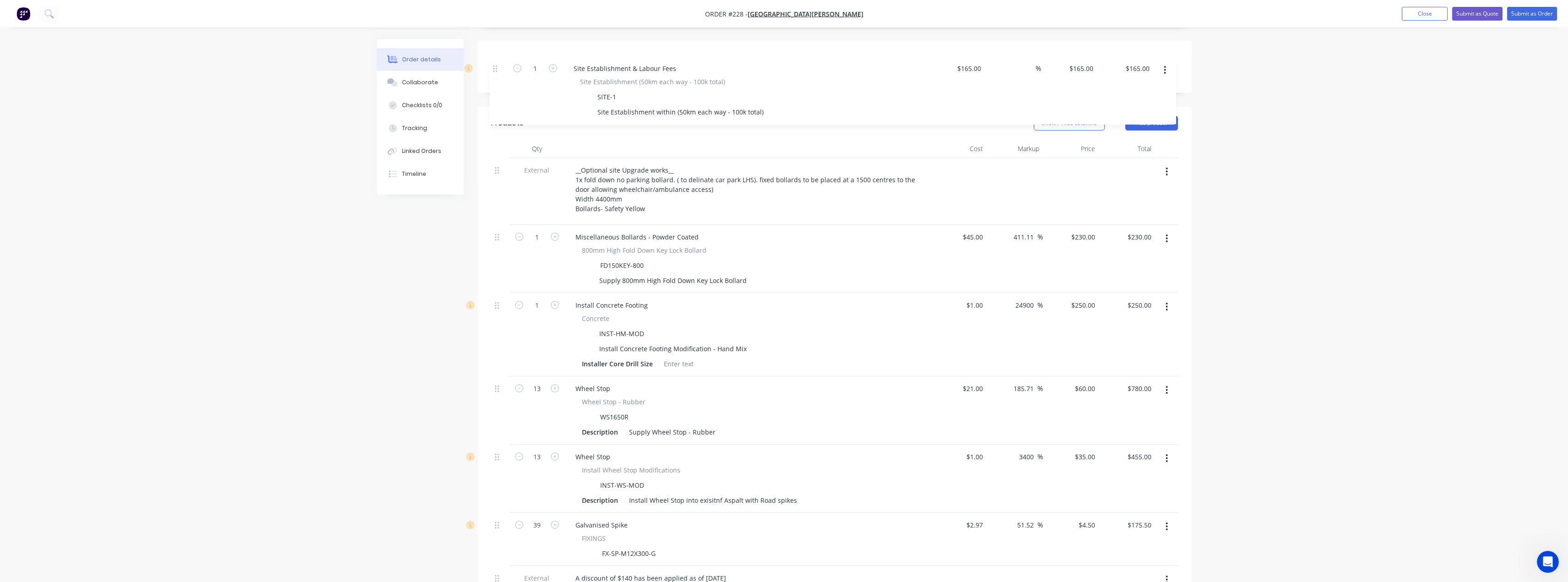
scroll to position [219, 0]
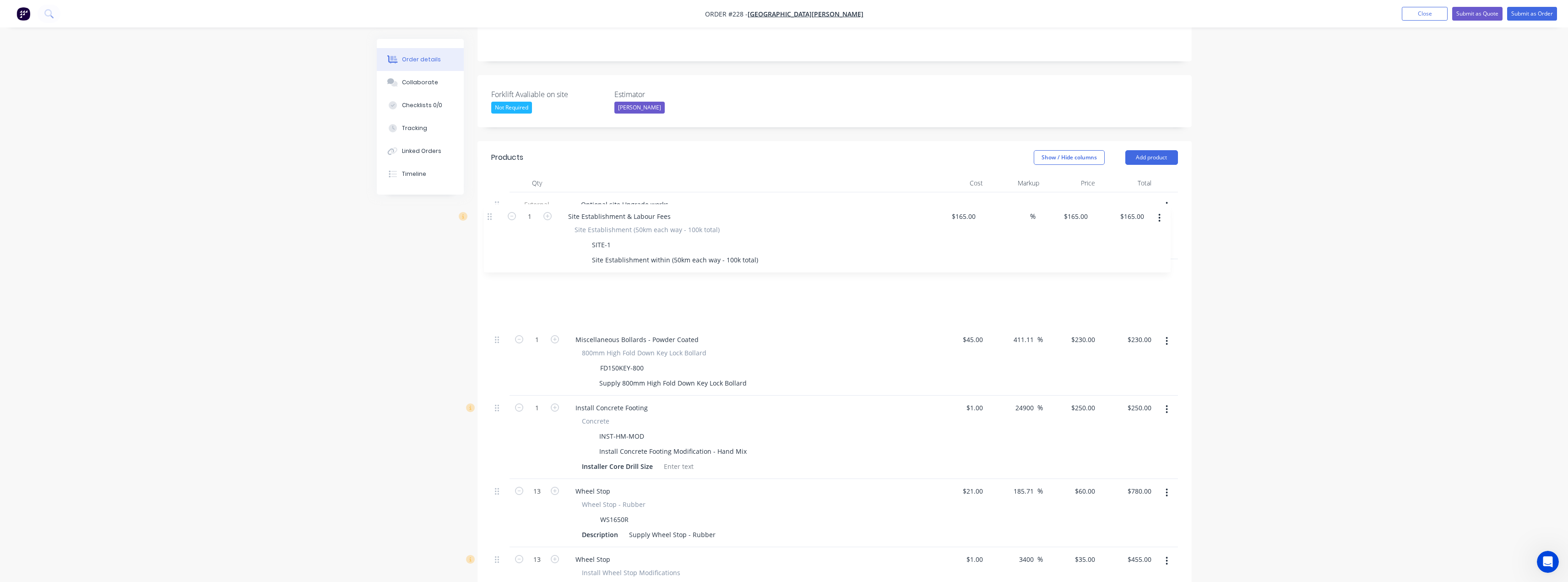
drag, startPoint x: 497, startPoint y: 566, endPoint x: 491, endPoint y: 216, distance: 350.1
click at [490, 214] on div "Qty Cost Markup Price Total External __Optional site Upgrade works__ 1x fold do…" at bounding box center [834, 498] width 714 height 649
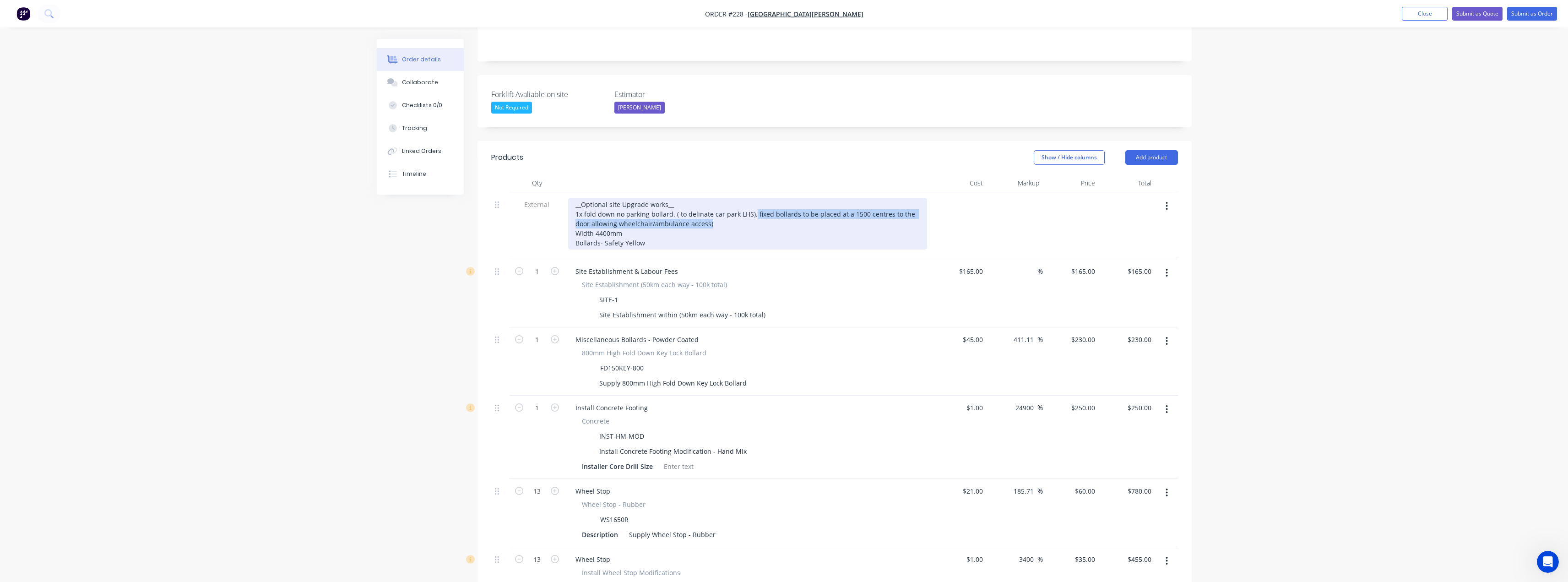
drag, startPoint x: 724, startPoint y: 185, endPoint x: 752, endPoint y: 174, distance: 30.1
click at [752, 197] on div "__Optional site Upgrade works__ 1x fold down no parking bollard. ( to delinate …" at bounding box center [747, 223] width 359 height 52
click at [770, 197] on div "__Optional site Upgrade works__ 1x fold down no parking bollard. ( to delinate …" at bounding box center [704, 223] width 273 height 52
drag, startPoint x: 844, startPoint y: 186, endPoint x: 863, endPoint y: 186, distance: 19.0
click at [847, 197] on div "__Optional site Upgrade works__ 1x fold down no parking bollard. ( to delinate …" at bounding box center [715, 223] width 294 height 52
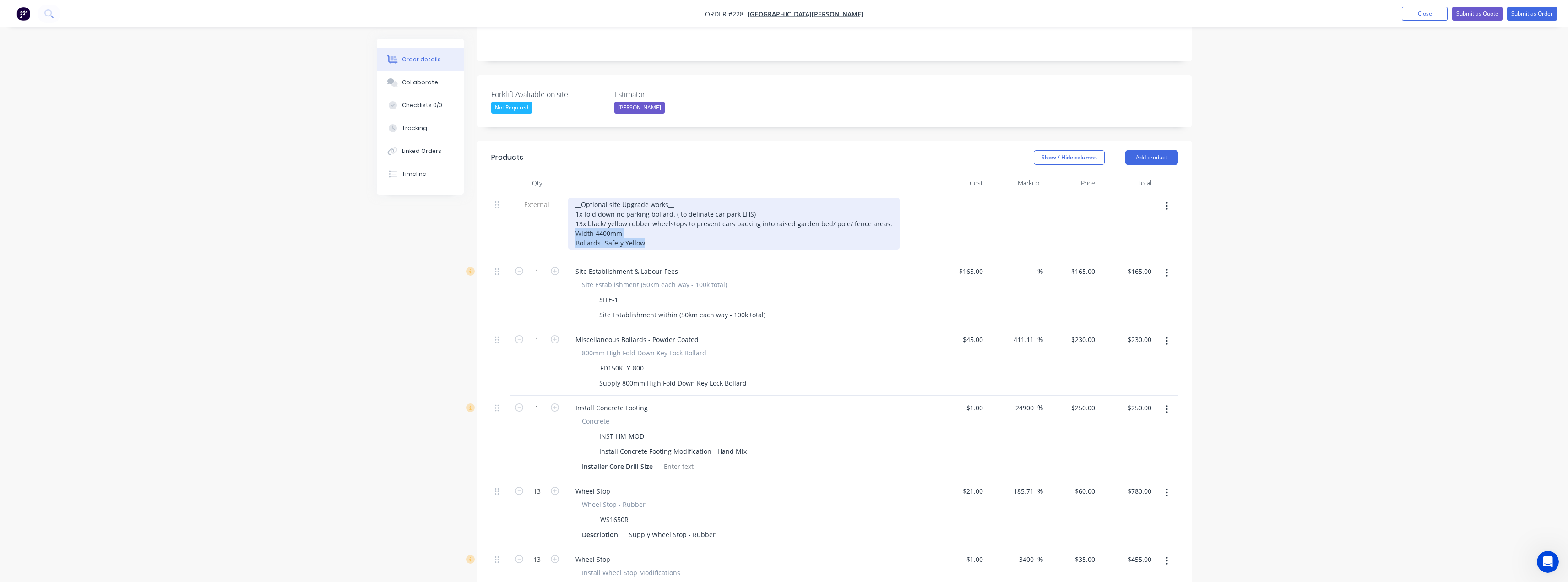
drag, startPoint x: 653, startPoint y: 208, endPoint x: 574, endPoint y: 195, distance: 80.1
click at [574, 197] on div "__Optional site Upgrade works__ 1x fold down no parking bollard. ( to delinate …" at bounding box center [734, 223] width 331 height 52
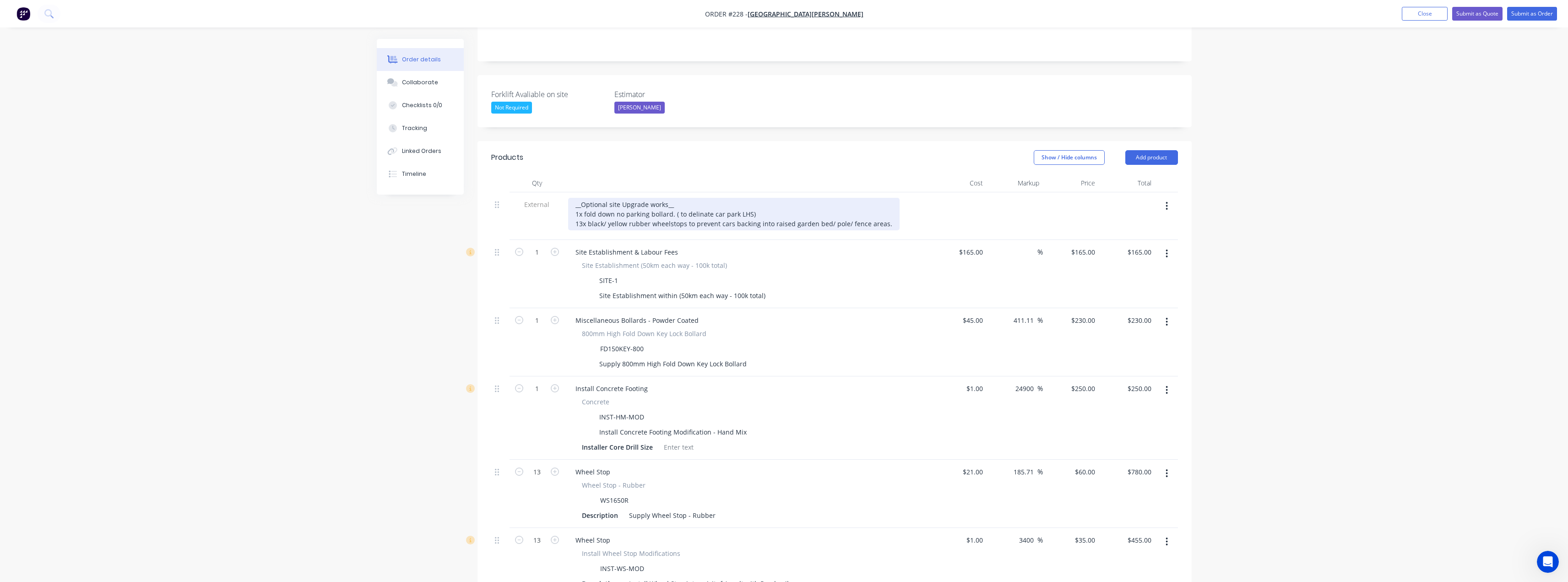
click at [606, 197] on div "__Optional site Upgrade works__ 1x fold down no parking bollard. ( to delinate …" at bounding box center [734, 213] width 331 height 32
click at [611, 197] on div "__Optional- site Upgrade works__ 1x fold down no parking bollard. ( to delinate…" at bounding box center [734, 213] width 331 height 32
click at [668, 197] on div "__Optional- Site Upgrade works__ 1x fold down no parking bollard. ( to delinate…" at bounding box center [734, 213] width 331 height 32
click at [818, 197] on div "__Optional- Site Upgrades__ 1x fold down no parking bollard. ( to delinate car …" at bounding box center [734, 213] width 331 height 32
click at [749, 197] on div "__Optional- Site Upgrades__ 1x fold down no parking bollard. ( to delinate car …" at bounding box center [734, 213] width 331 height 32
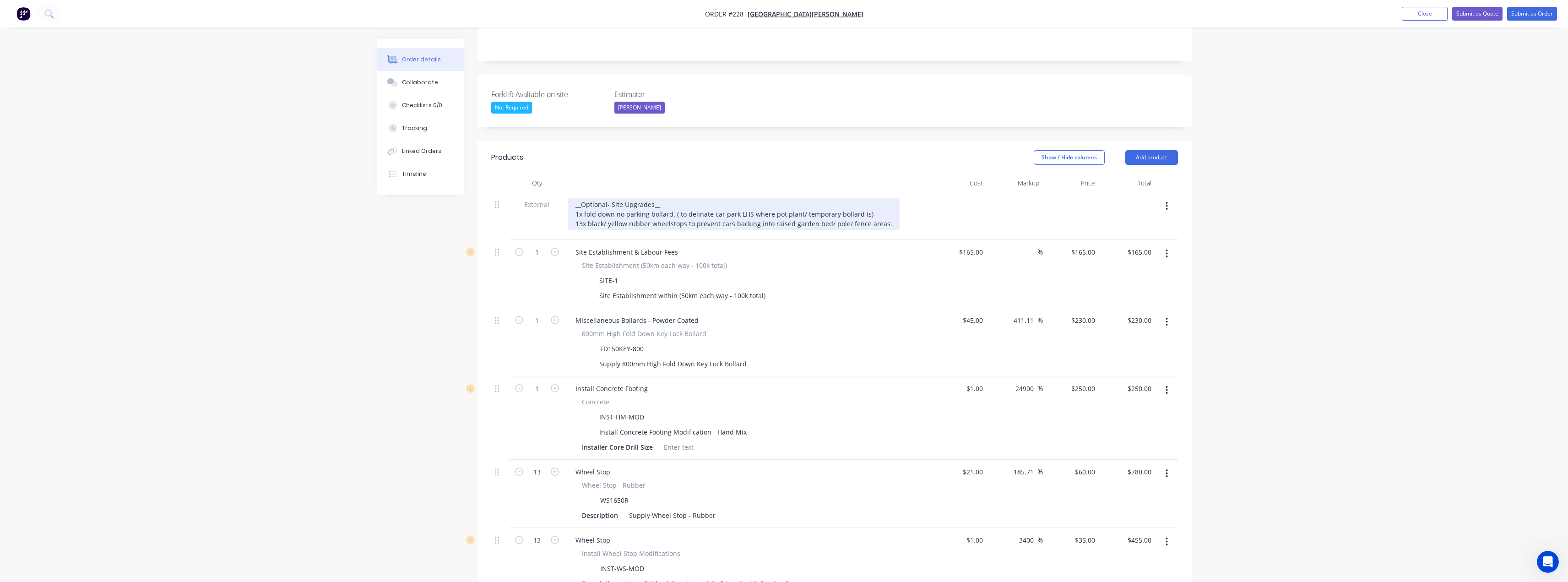
click at [882, 197] on div "__Optional- Site Upgrades__ 1x fold down no parking bollard. ( to delinate car …" at bounding box center [734, 213] width 331 height 32
click at [845, 197] on div "__Optional- Site Upgrades__ 1x fold down no parking bollard. ( to delinate car …" at bounding box center [734, 213] width 331 height 32
click at [615, 197] on div "__Optional- Site Upgrades__ 1x fold down no parking bollard. ( to delinate car …" at bounding box center [747, 213] width 358 height 32
click at [721, 197] on div "__Optional- Site Upgrades__ 1x fold down key operated no parking bollard. ( to …" at bounding box center [747, 213] width 358 height 32
click at [895, 197] on div "__Optional- Site Upgrades__ 1x fold down key operated no parking bollard. (To d…" at bounding box center [747, 213] width 358 height 32
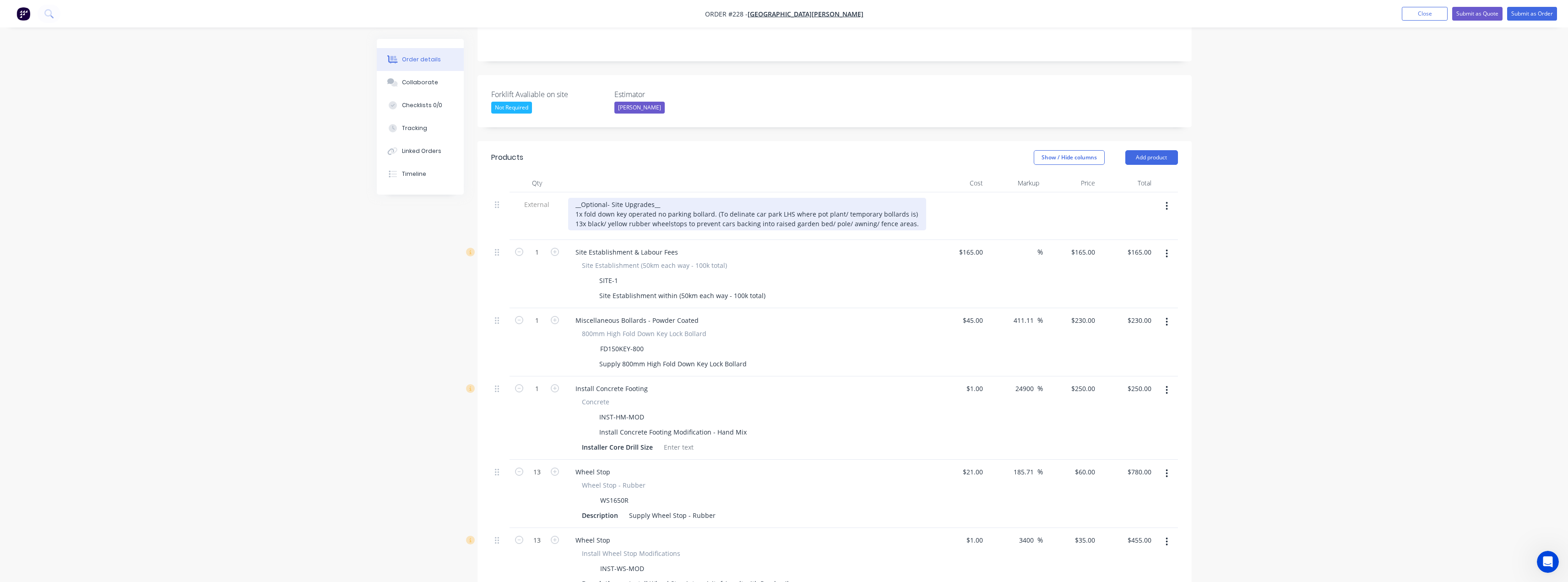
click at [904, 197] on div "__Optional- Site Upgrades__ 1x fold down key operated no parking bollard. (To d…" at bounding box center [747, 213] width 358 height 32
click at [908, 197] on div "__Optional- Site Upgrades__ 1x fold down key operated no parking bollard. (To d…" at bounding box center [747, 218] width 359 height 42
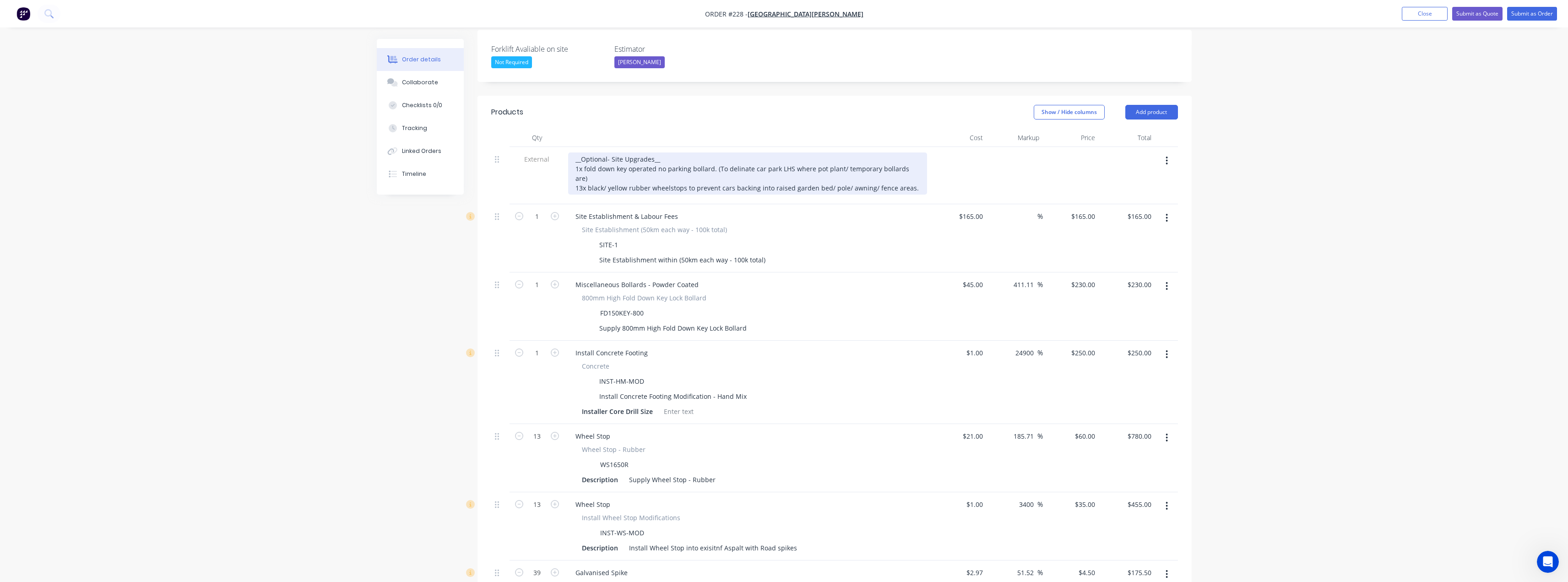
scroll to position [265, 0]
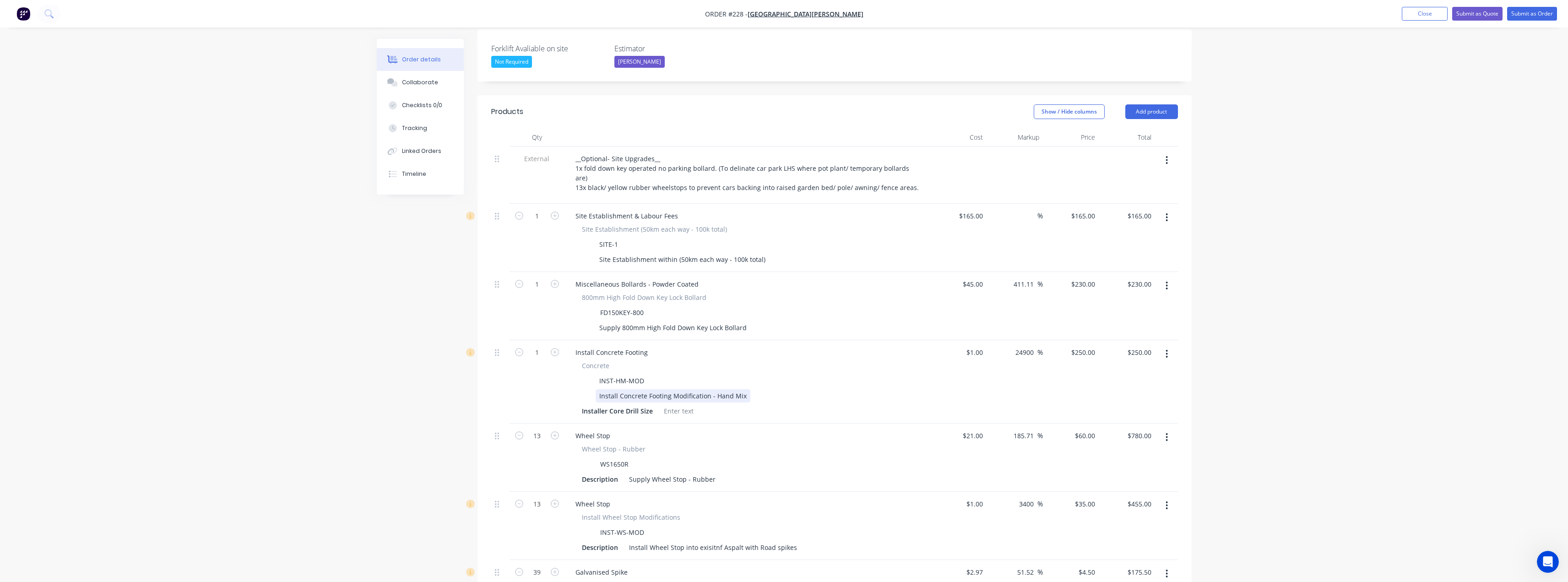
click at [691, 361] on div "Concrete INST-HM-MOD Install Concrete Footing Modification - Hand Mix Installer…" at bounding box center [747, 389] width 359 height 57
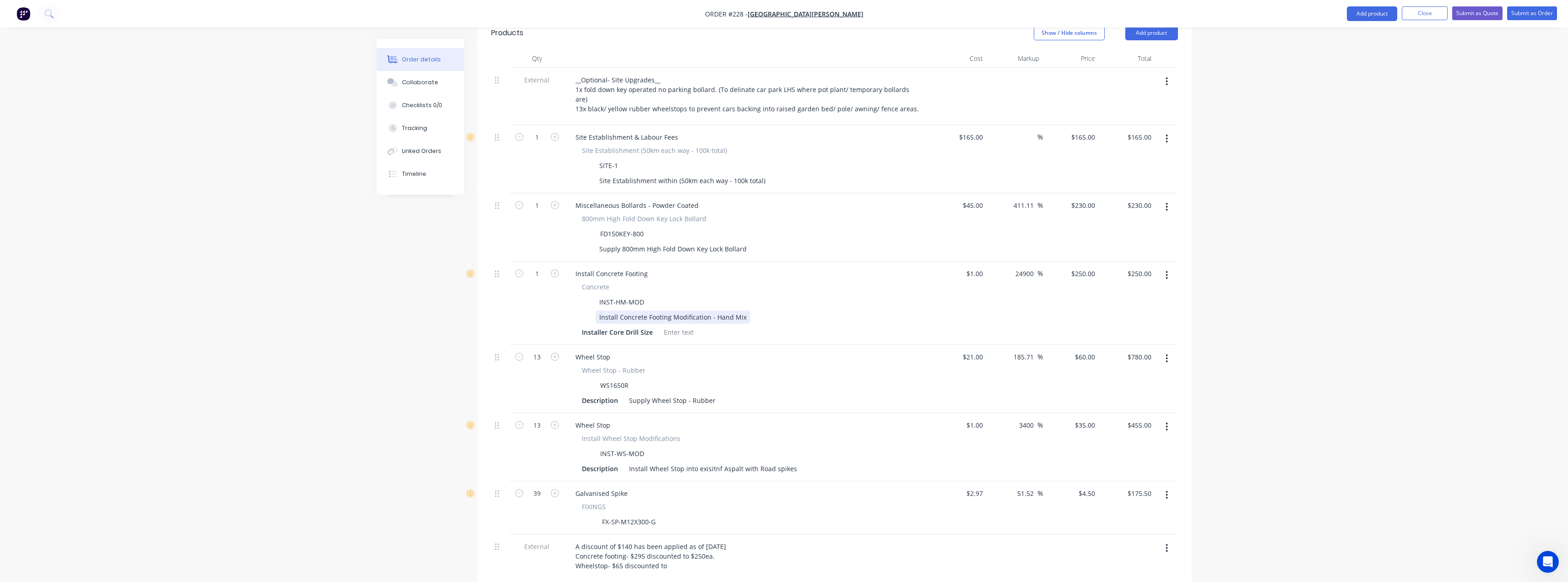
scroll to position [357, 0]
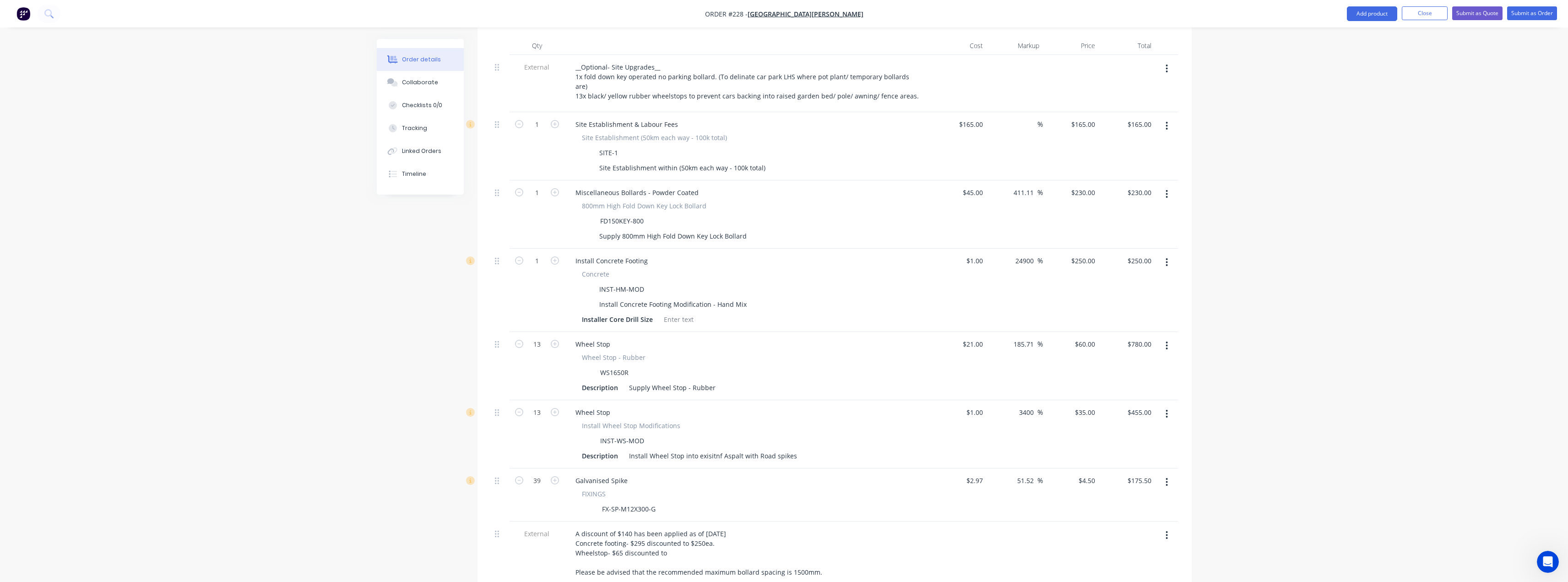
click at [1168, 341] on icon "button" at bounding box center [1167, 345] width 2 height 10
click at [1305, 342] on div "Order details Collaborate Checklists 0/0 Tracking Linked Orders Timeline Order …" at bounding box center [784, 276] width 1568 height 1266
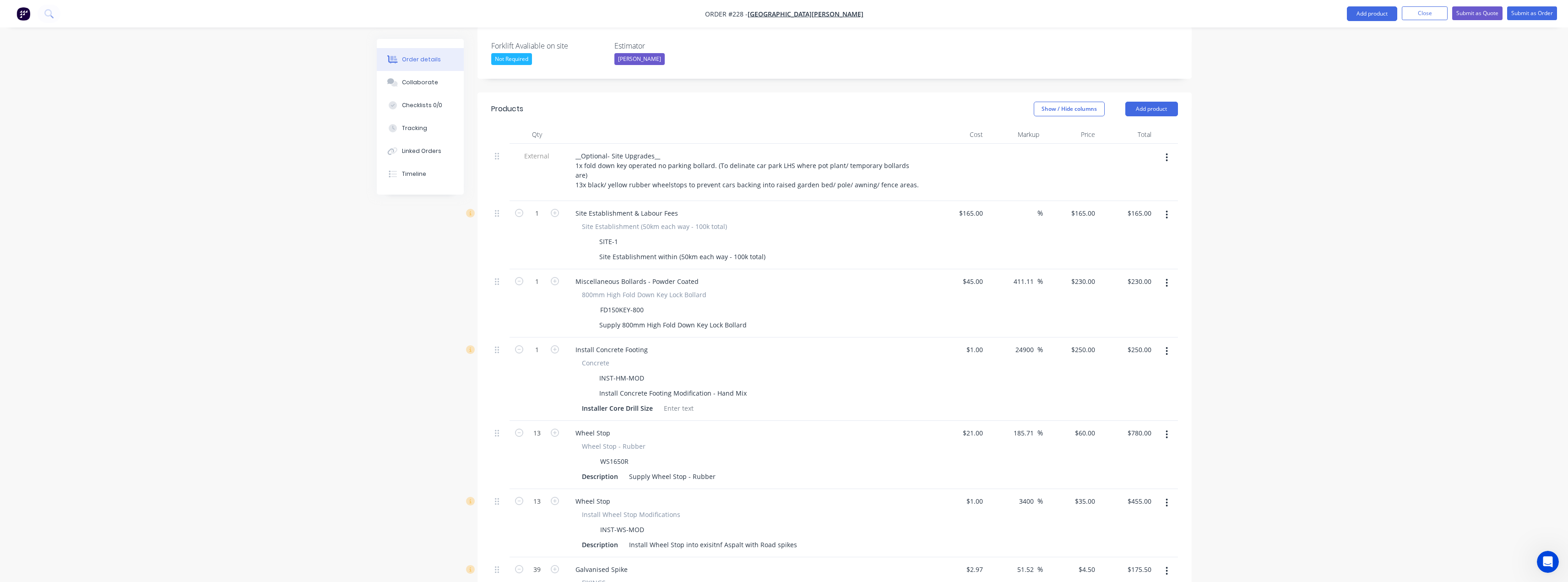
scroll to position [265, 0]
click at [1164, 105] on button "Add product" at bounding box center [1152, 112] width 53 height 15
click at [1143, 128] on div "Product catalogue" at bounding box center [1134, 135] width 70 height 13
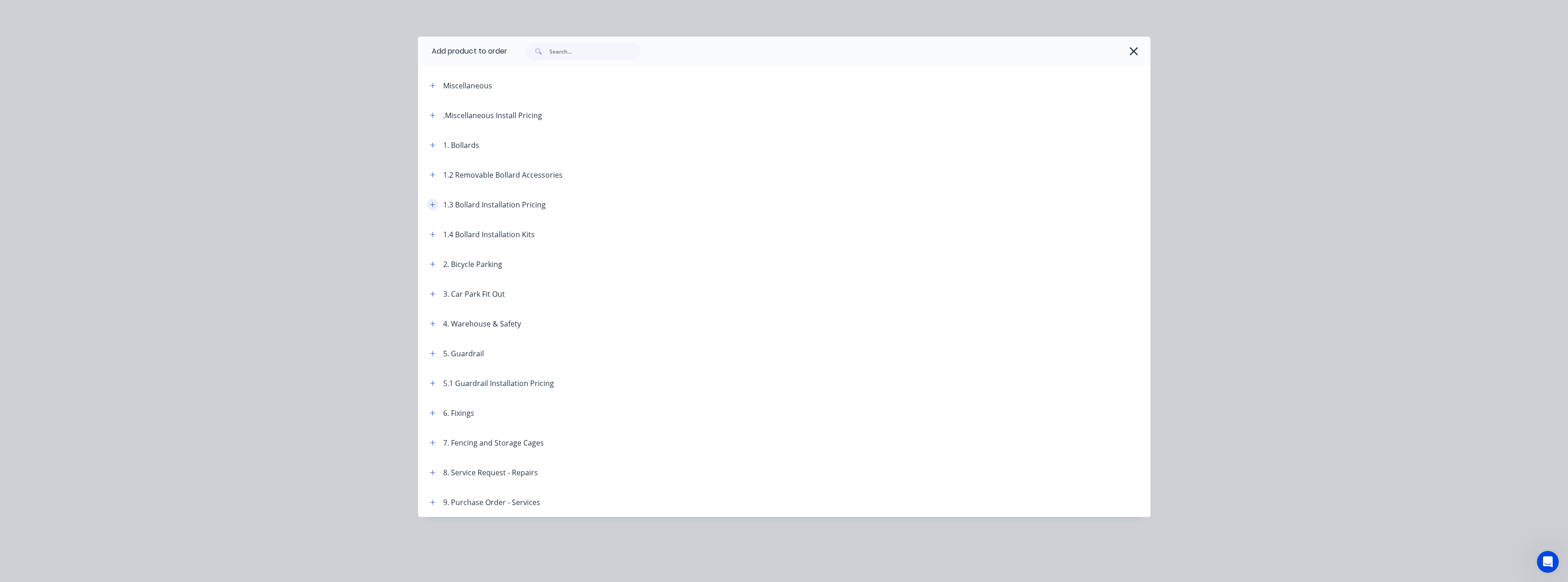
click at [434, 204] on icon "button" at bounding box center [432, 204] width 6 height 6
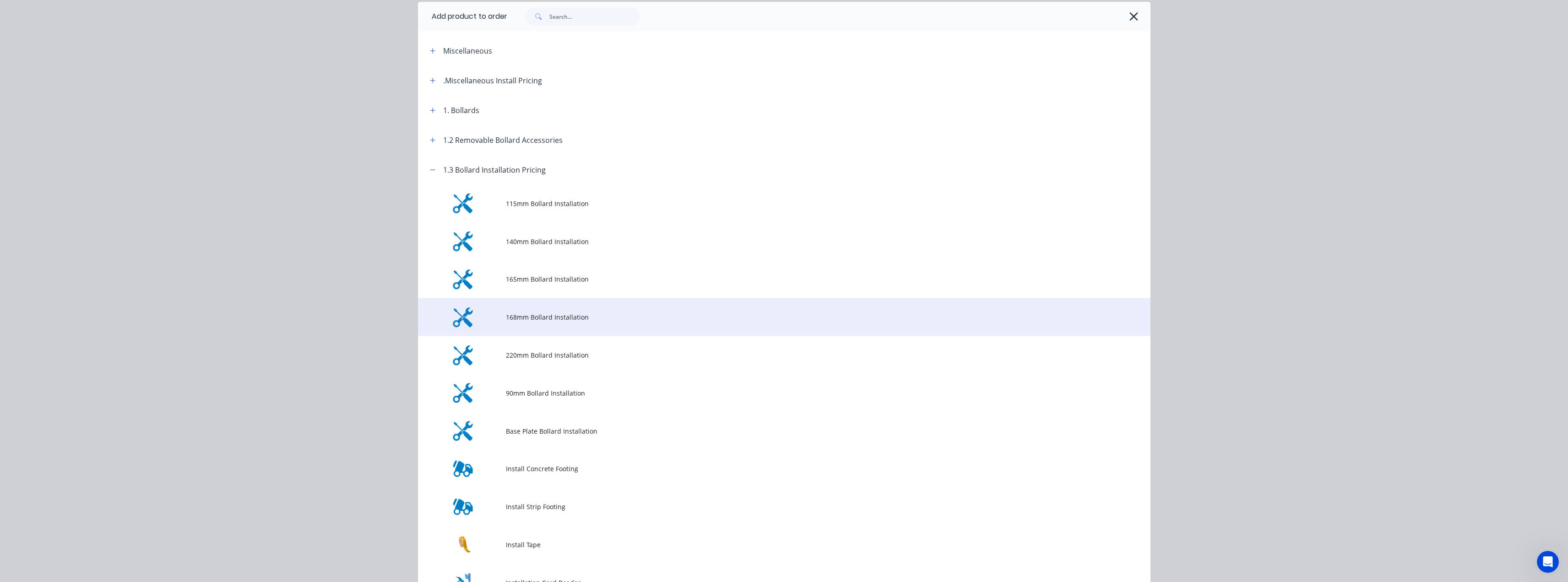
scroll to position [183, 0]
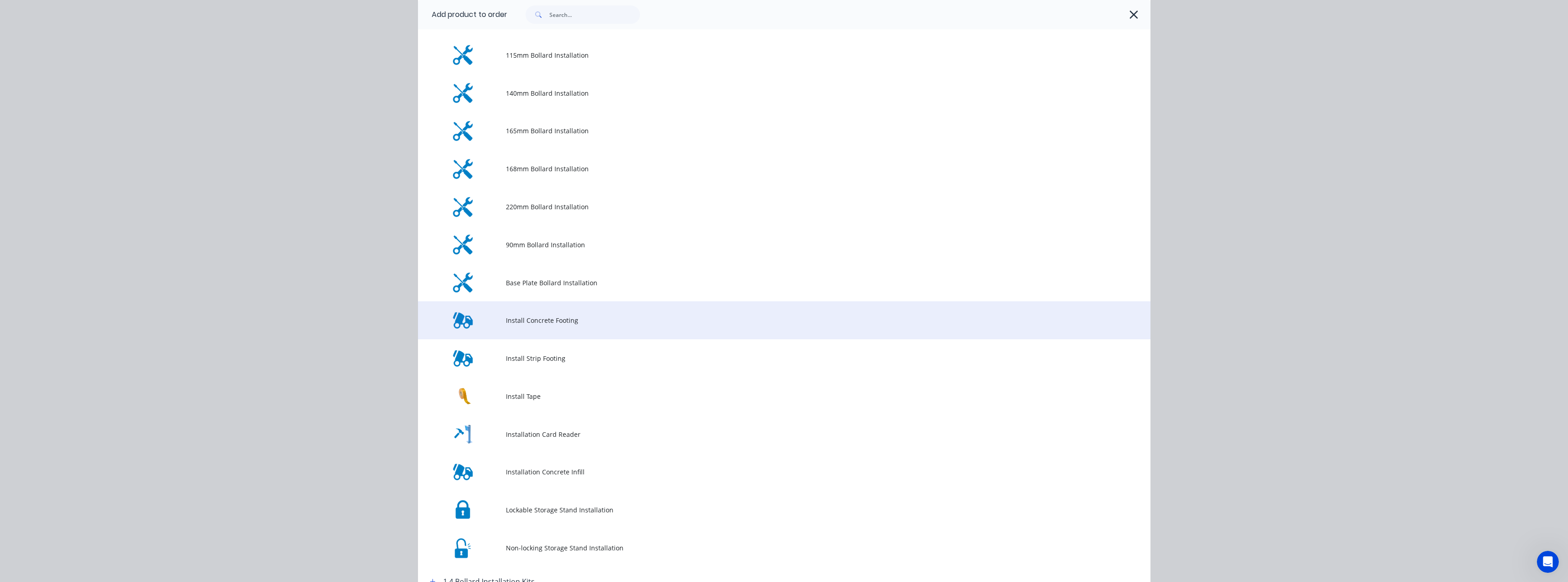
click at [540, 318] on span "Install Concrete Footing" at bounding box center [763, 320] width 515 height 10
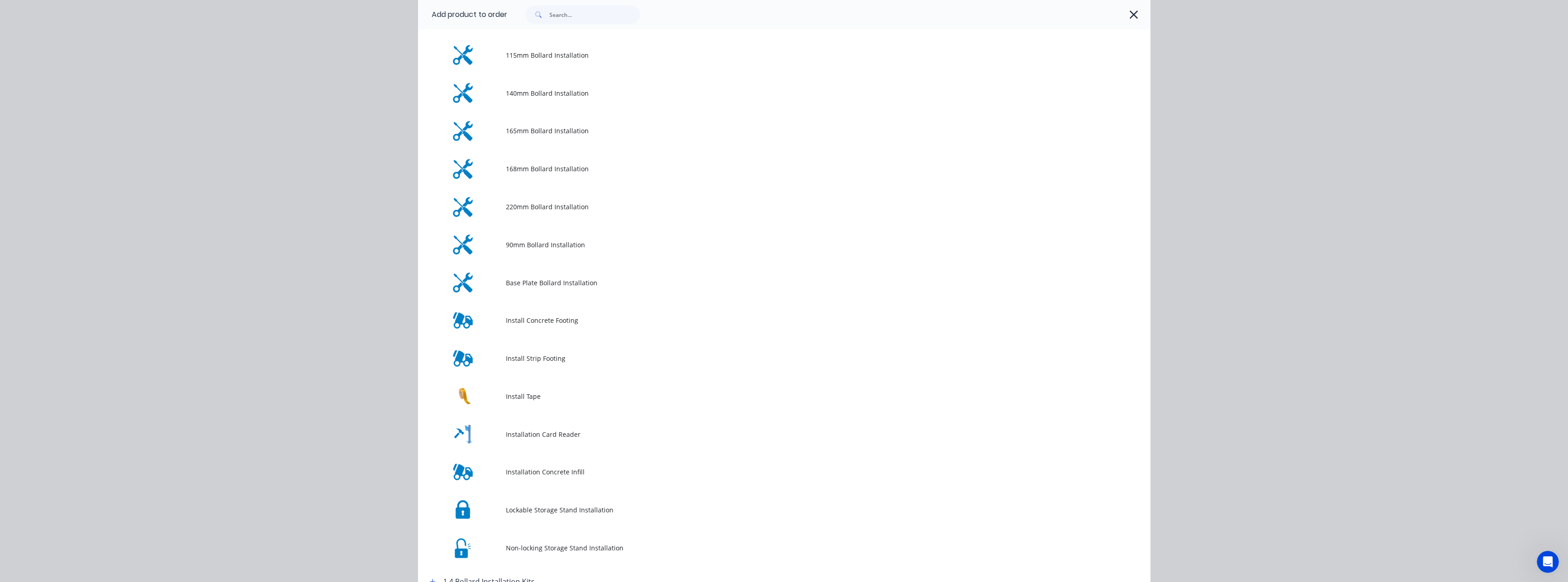
scroll to position [0, 0]
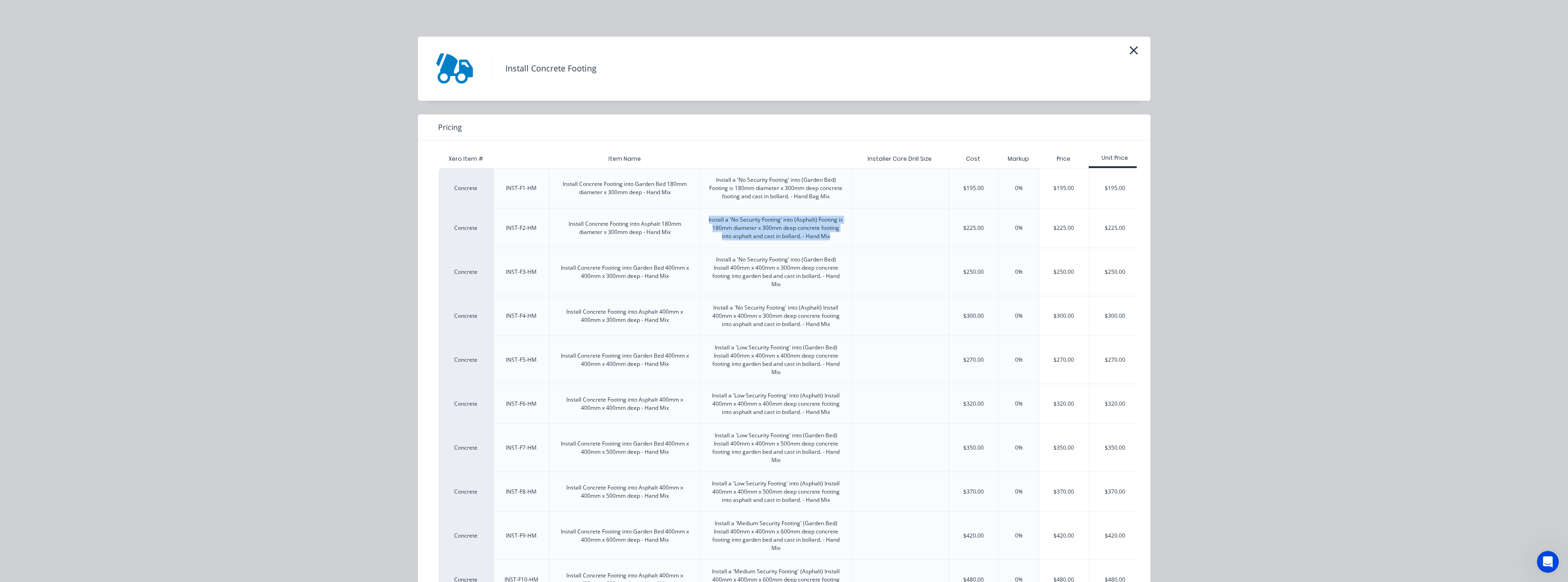
drag, startPoint x: 704, startPoint y: 219, endPoint x: 832, endPoint y: 238, distance: 129.4
click at [832, 238] on div "Install a 'No Security Footing' into (Asphalt) Footing is 180mm diameter x 300m…" at bounding box center [776, 228] width 150 height 39
copy div "Install a 'No Security Footing' into (Asphalt) Footing is 180mm diameter x 300m…"
click at [1130, 50] on icon "button" at bounding box center [1133, 50] width 8 height 8
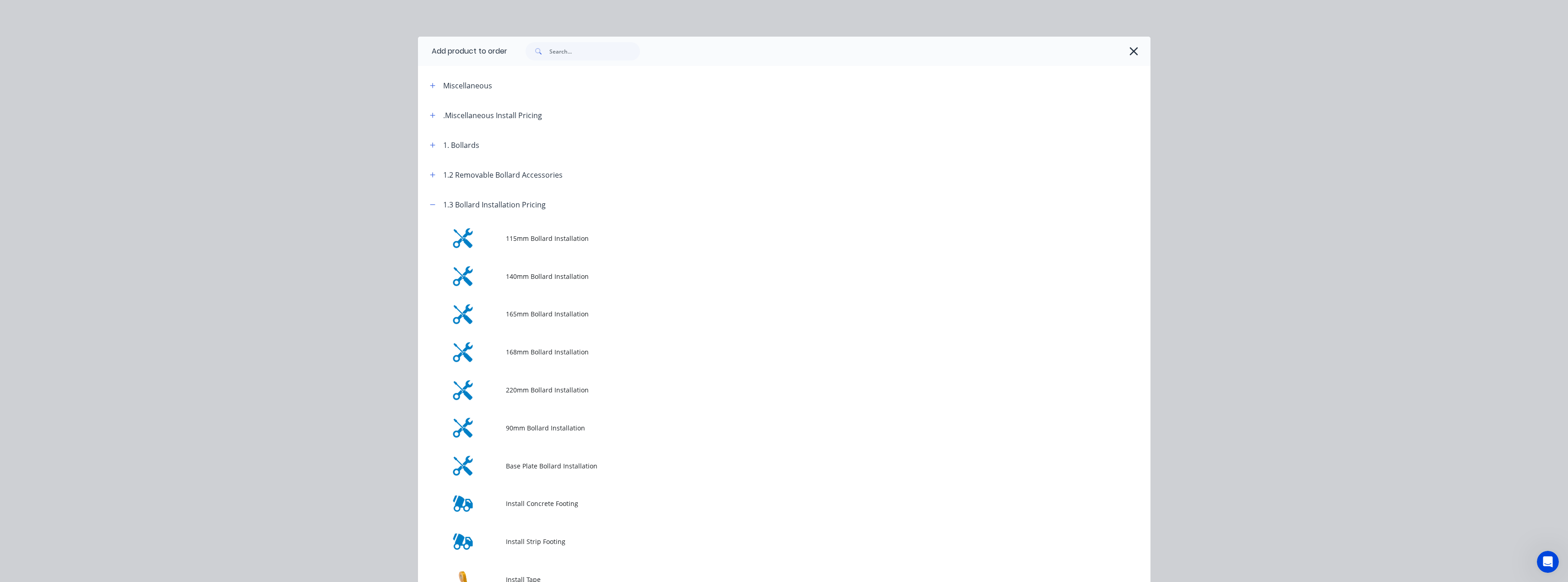
scroll to position [190, 0]
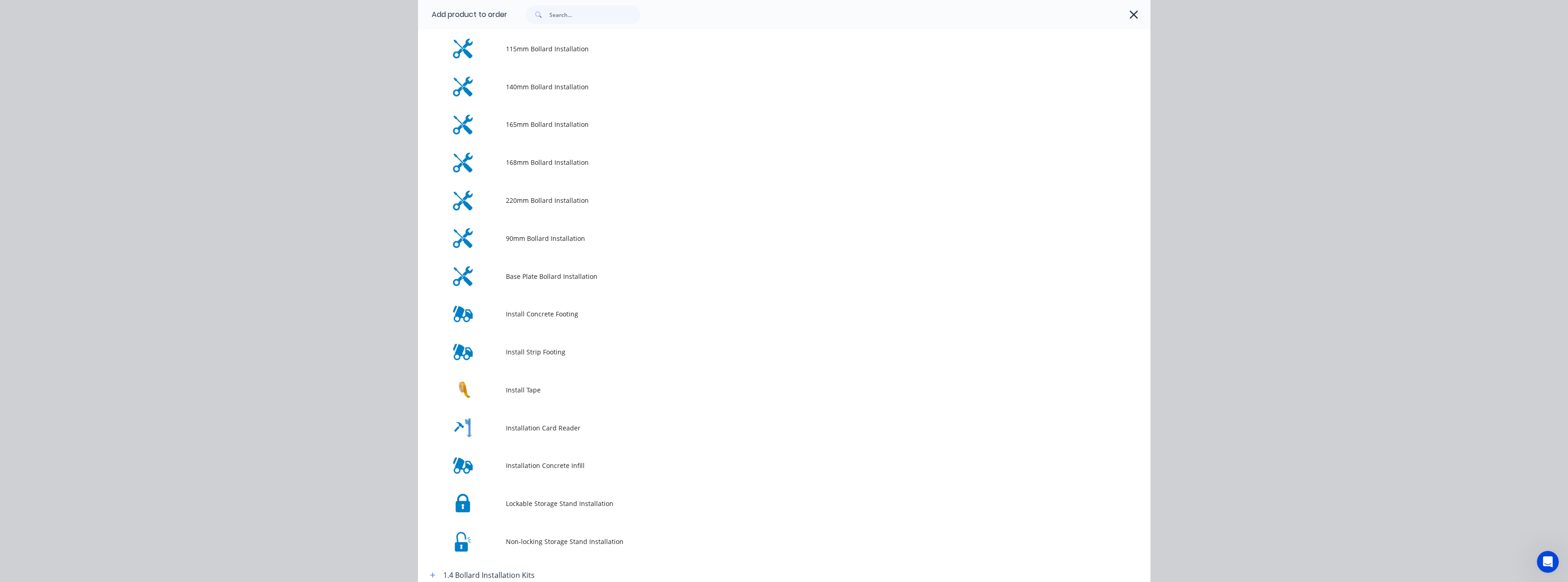
click at [1130, 17] on icon "button" at bounding box center [1134, 14] width 10 height 13
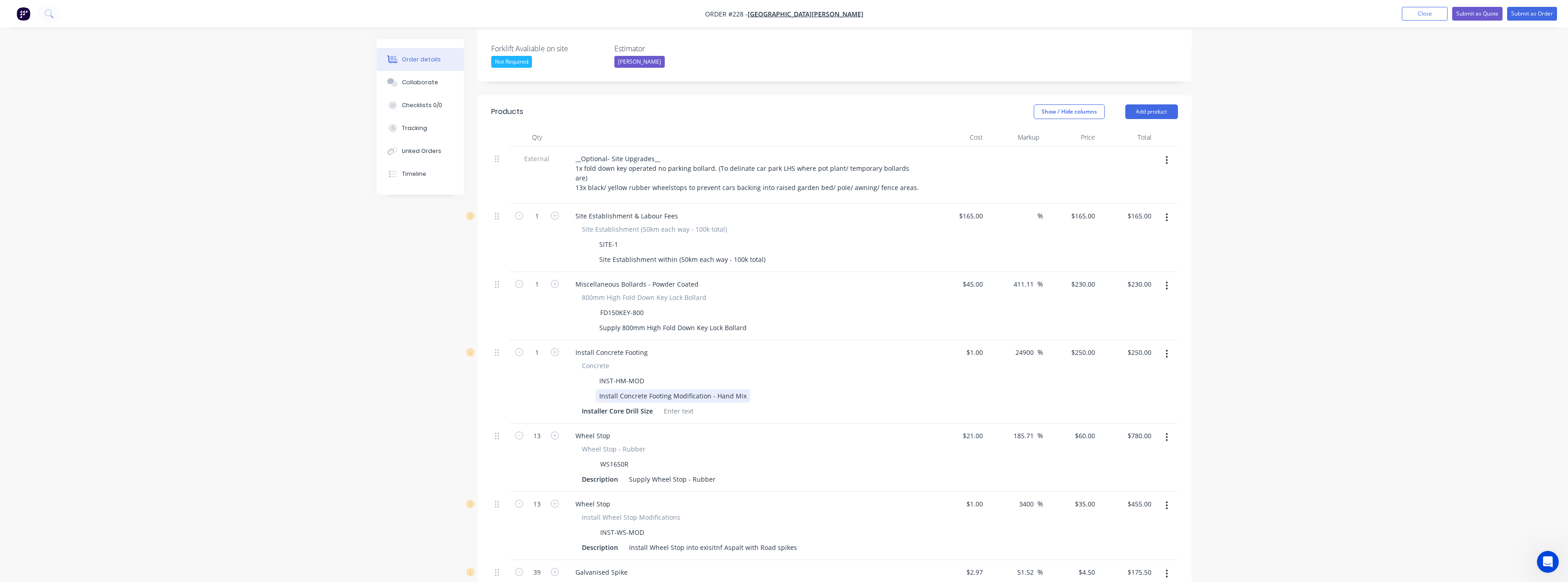
click at [702, 389] on div "Install Concrete Footing Modification - Hand Mix" at bounding box center [672, 396] width 155 height 13
drag, startPoint x: 744, startPoint y: 347, endPoint x: 597, endPoint y: 346, distance: 147.0
click at [597, 389] on div "Install Concrete Footing Modification - Hand Mix" at bounding box center [672, 396] width 155 height 13
paste div
drag, startPoint x: 686, startPoint y: 348, endPoint x: 622, endPoint y: 346, distance: 64.0
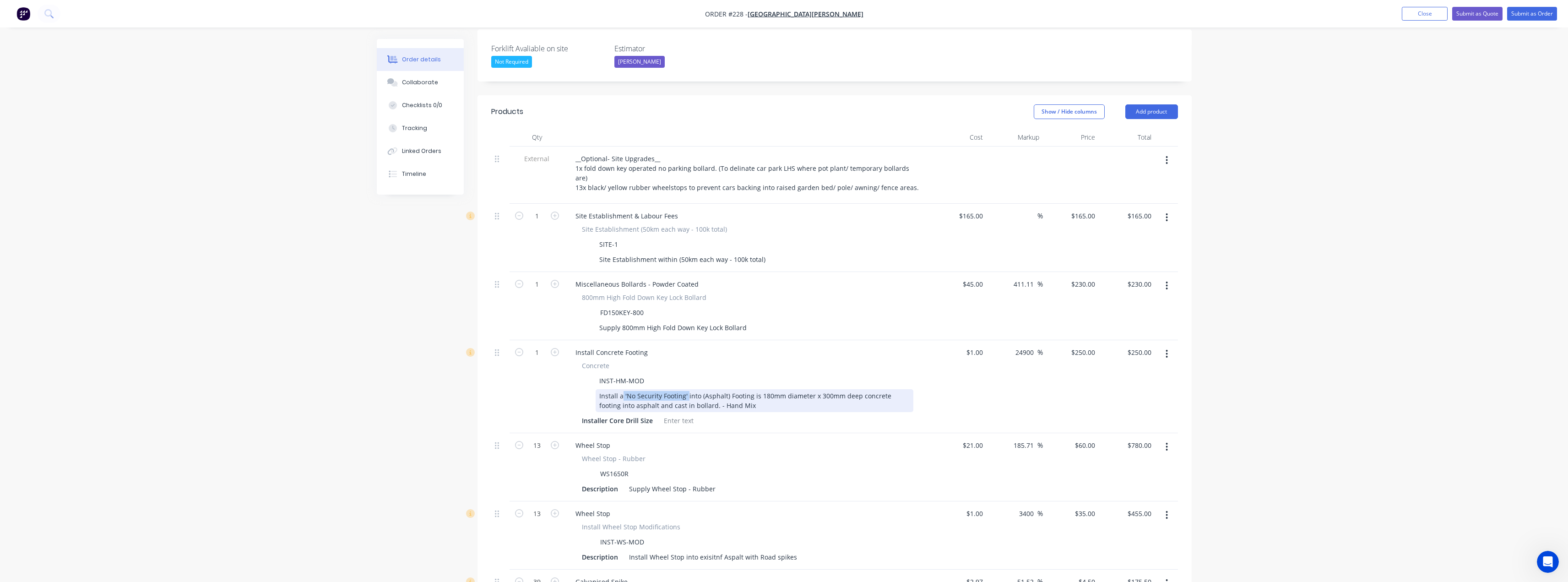
click at [622, 389] on div "Install a 'No Security Footing' into (Asphalt) Footing is 180mm diameter x 300m…" at bounding box center [754, 400] width 318 height 23
click at [600, 389] on div "Install concrete into (Asphalt) Footing is 180mm diameter x 300mm deep concrete…" at bounding box center [754, 400] width 318 height 23
click at [597, 389] on div "Install concrete into (Asphalt) Footing is 180mm diameter x 300mm deep concrete…" at bounding box center [754, 400] width 318 height 23
click at [767, 389] on div "Saw cut and Install concrete into (Asphalt) Footing is 180mm diameter x 300mm d…" at bounding box center [754, 400] width 318 height 23
click at [771, 389] on div "Saw cut and Install concrete into (Asphalt) Footing 300mm diameter x 300mm deep…" at bounding box center [754, 400] width 318 height 23
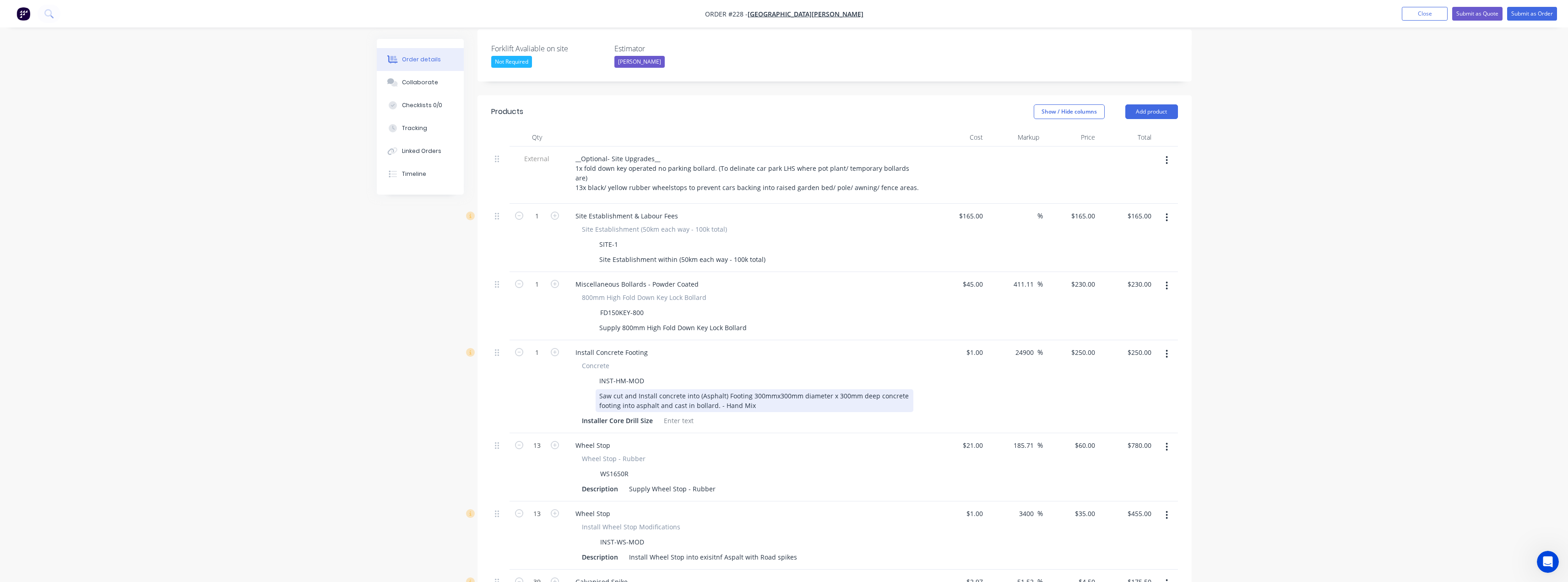
click at [833, 389] on div "Saw cut and Install concrete into (Asphalt) Footing 300mmx300mm diameter x 300m…" at bounding box center [754, 400] width 318 height 23
click at [774, 389] on div "Saw cut and Install concrete into (Asphalt) Footing 300mmx300mm diameter x300mm…" at bounding box center [754, 400] width 318 height 23
click at [770, 389] on div "Saw cut and Install concrete into (Asphalt) Footing 300mmx 300mm diameter x300m…" at bounding box center [754, 400] width 318 height 23
click at [835, 389] on div "Saw cut and Install concrete into (Asphalt) Footing 300mm x 300mm diameter x300…" at bounding box center [754, 400] width 318 height 23
click at [759, 389] on div "Saw cut and Install concrete into (Asphalt) Footing 300mm x 300mm diameter x 30…" at bounding box center [754, 400] width 318 height 23
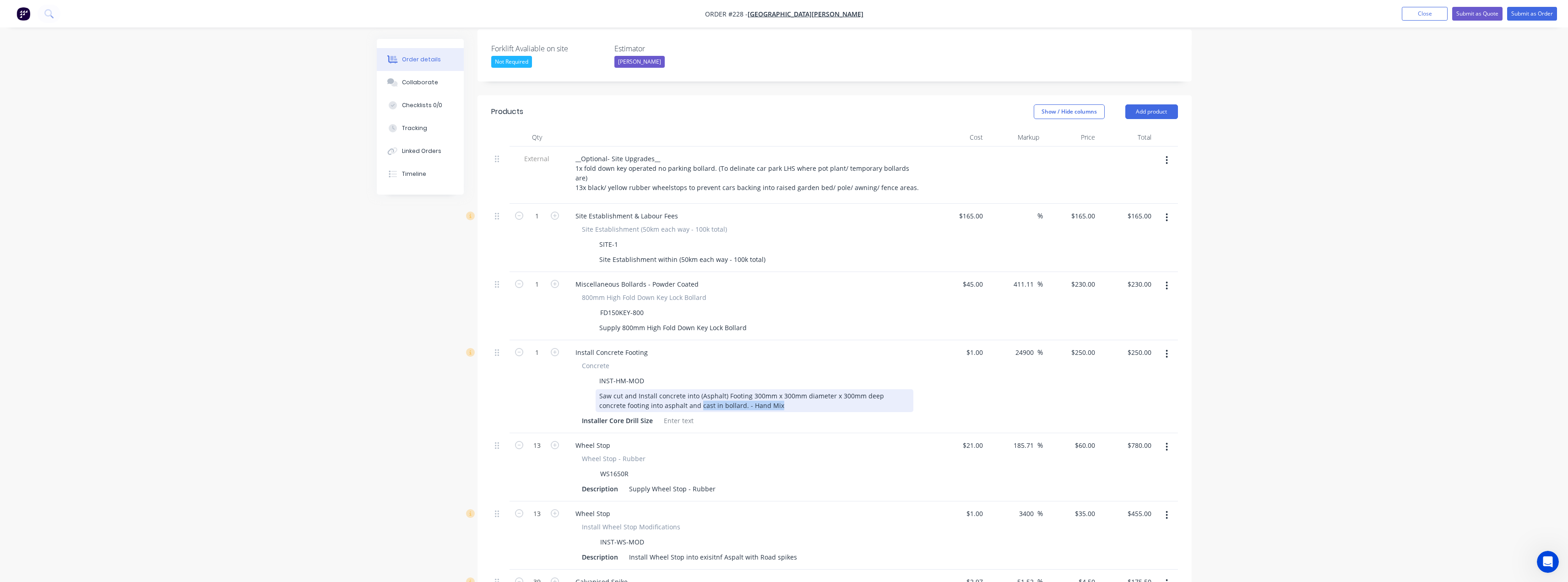
drag, startPoint x: 760, startPoint y: 359, endPoint x: 681, endPoint y: 358, distance: 79.0
click at [673, 389] on div "Saw cut and Install concrete into (Asphalt) Footing 300mm x 300mm diameter x 30…" at bounding box center [754, 400] width 318 height 23
click at [714, 438] on div "Wheel Stop" at bounding box center [747, 445] width 359 height 13
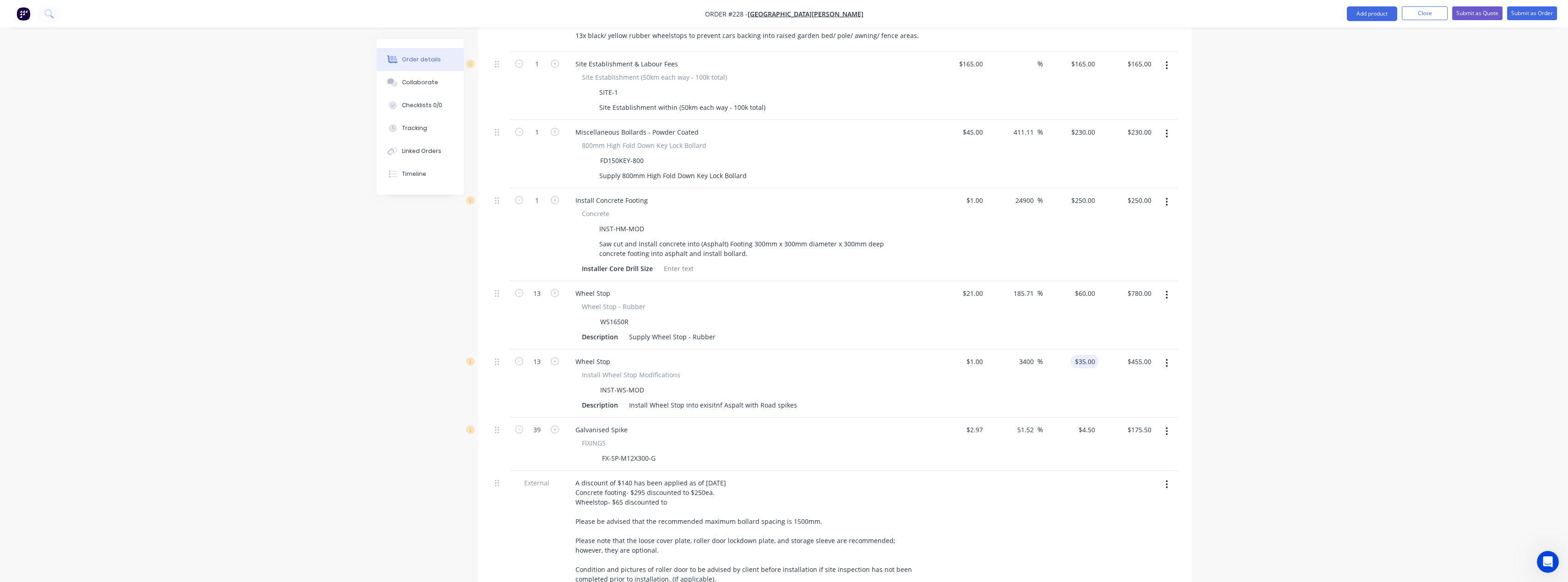
scroll to position [449, 0]
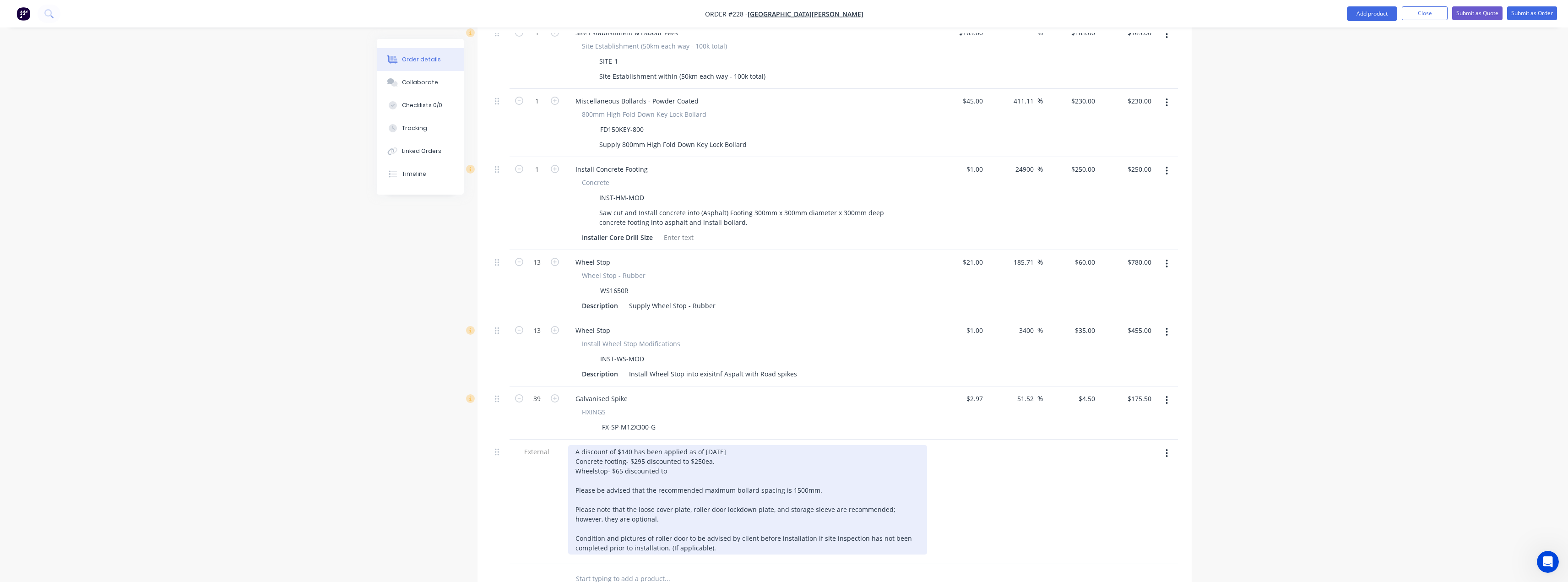
click at [672, 445] on div "A discount of $140 has been applied as of 14th August Concrete footing- $295 di…" at bounding box center [747, 499] width 359 height 109
click at [769, 468] on div "A discount of $140 has been applied as of 14th August Concrete footing- $295 di…" at bounding box center [747, 499] width 359 height 109
drag, startPoint x: 646, startPoint y: 471, endPoint x: 562, endPoint y: 460, distance: 84.7
click at [562, 460] on div "External A discount of $140 has been applied as of 14th August Concrete footing…" at bounding box center [834, 502] width 686 height 125
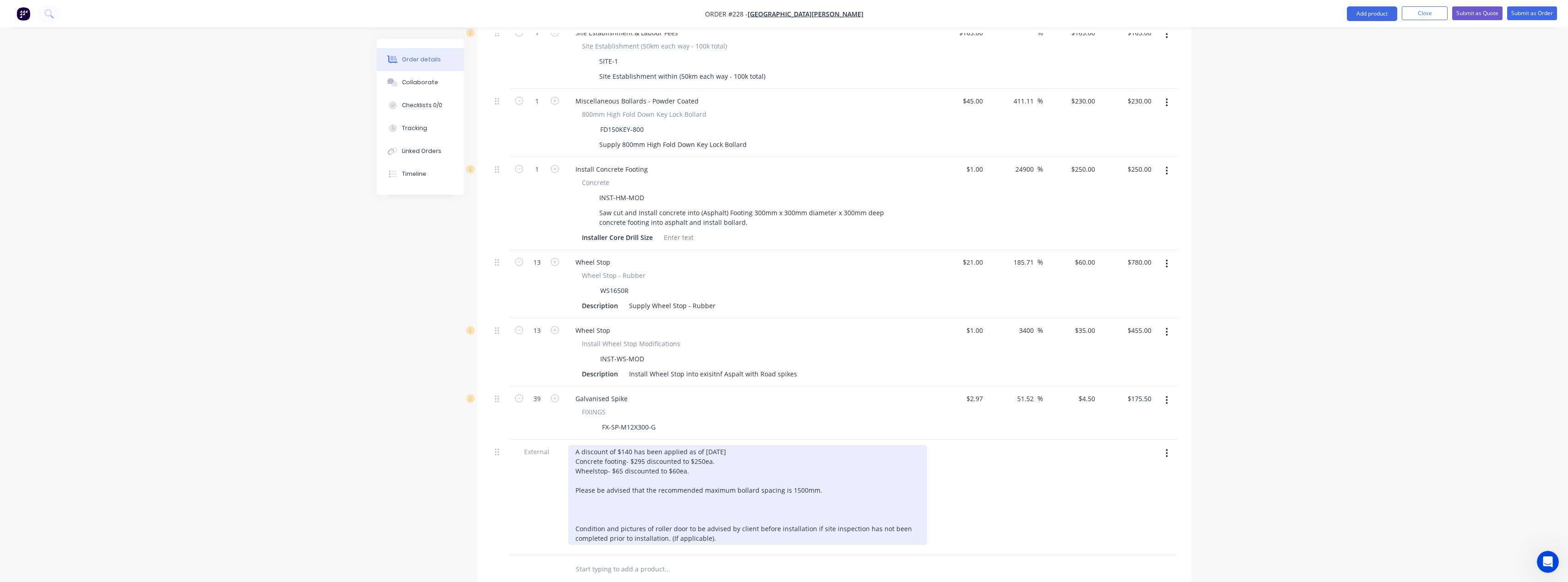
click at [587, 464] on div "A discount of $140 has been applied as of 14th August Concrete footing- $295 di…" at bounding box center [747, 495] width 359 height 100
click at [591, 468] on div "A discount of $140 has been applied as of 14th August Concrete footing- $295 di…" at bounding box center [747, 495] width 359 height 100
drag, startPoint x: 726, startPoint y: 477, endPoint x: 570, endPoint y: 469, distance: 156.2
click at [570, 469] on div "A discount of $140 has been applied as of 14th August Concrete footing- $295 di…" at bounding box center [747, 490] width 359 height 90
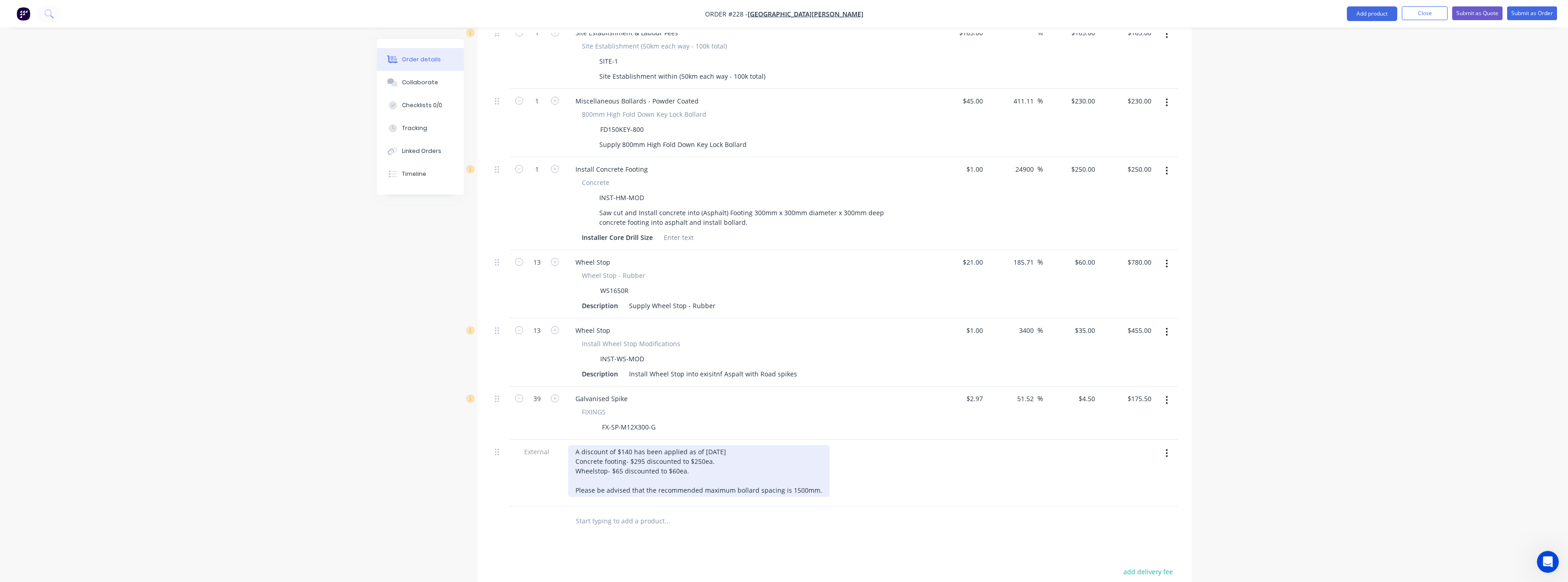
click at [715, 445] on div "A discount of $140 has been applied as of 14th August Concrete footing- $295 di…" at bounding box center [699, 471] width 262 height 52
drag, startPoint x: 816, startPoint y: 444, endPoint x: 573, endPoint y: 441, distance: 243.0
click at [573, 445] on div "A discount of $140 has been applied as of 14th August Concrete footing- $295 di…" at bounding box center [699, 471] width 262 height 52
click at [666, 445] on div "A discount of $140 has been applied as of 14th August Concrete footing- $295 di…" at bounding box center [651, 461] width 167 height 32
click at [707, 445] on div "A discount of $140 has been applied as of 14th August Concrete footing- $295 di…" at bounding box center [651, 461] width 167 height 32
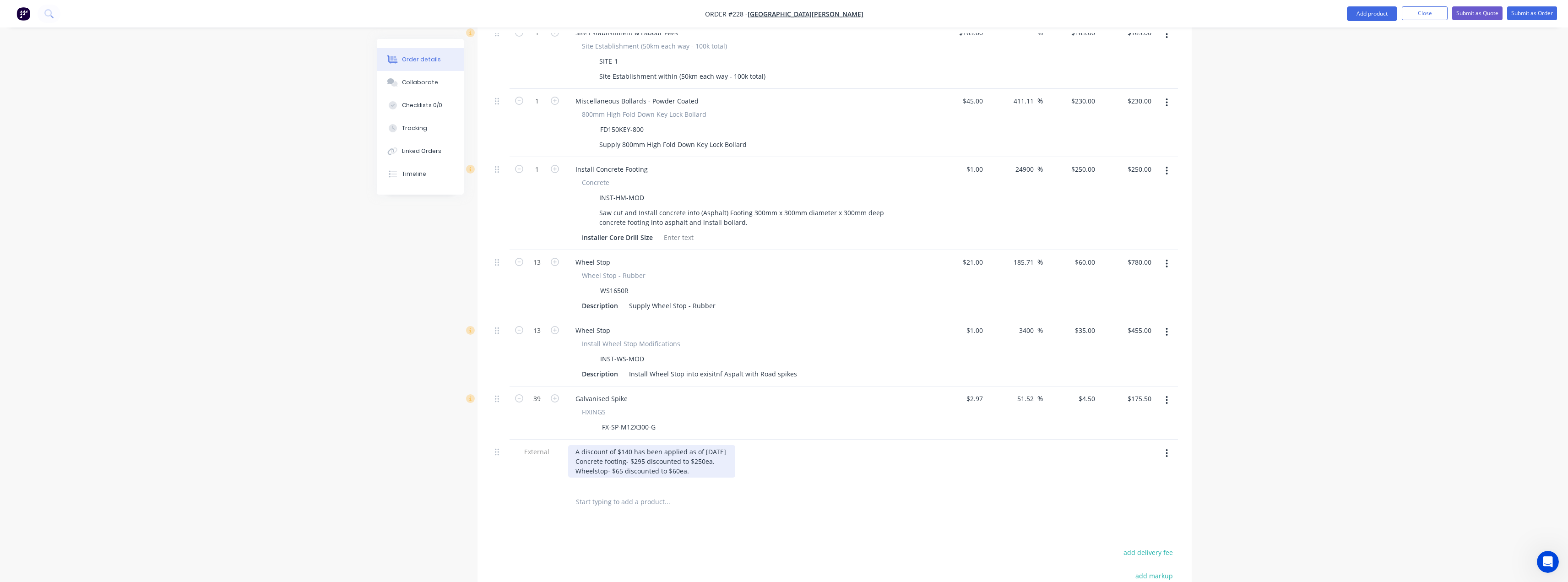
click at [630, 445] on div "A discount of $140 has been applied as of 14th August Concrete footing- $295 di…" at bounding box center [651, 461] width 167 height 32
click at [735, 445] on div "A discount of $110 has been applied as of 14th August Concrete footing- $295 di…" at bounding box center [651, 461] width 167 height 32
click at [741, 445] on div "A discount of $110 has been applied as of 14/08/2025 as per Tess. Concrete foot…" at bounding box center [671, 461] width 205 height 32
click at [712, 498] on div "Products Show / Hide columns Add product Qty Cost Markup Price Total External _…" at bounding box center [834, 324] width 714 height 825
click at [705, 445] on div "A discount of $110 has been applied as of 14/08/2025 as per Tess. Concrete foot…" at bounding box center [671, 461] width 205 height 32
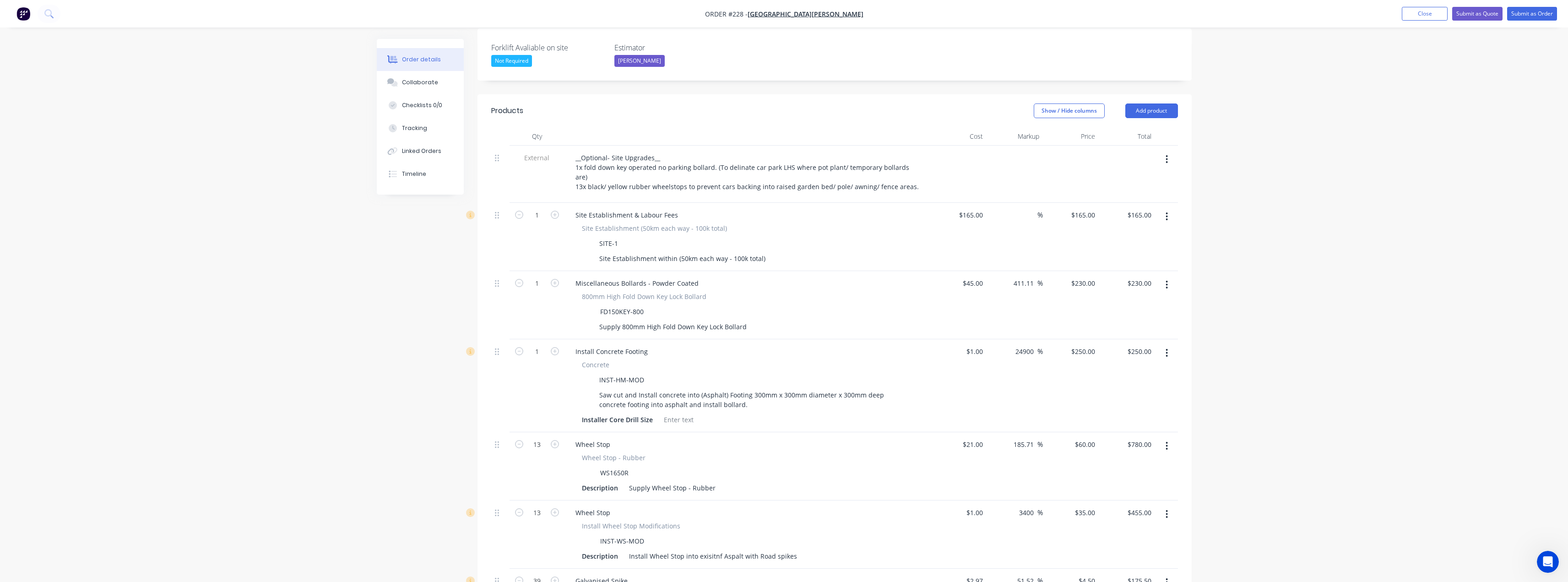
scroll to position [265, 0]
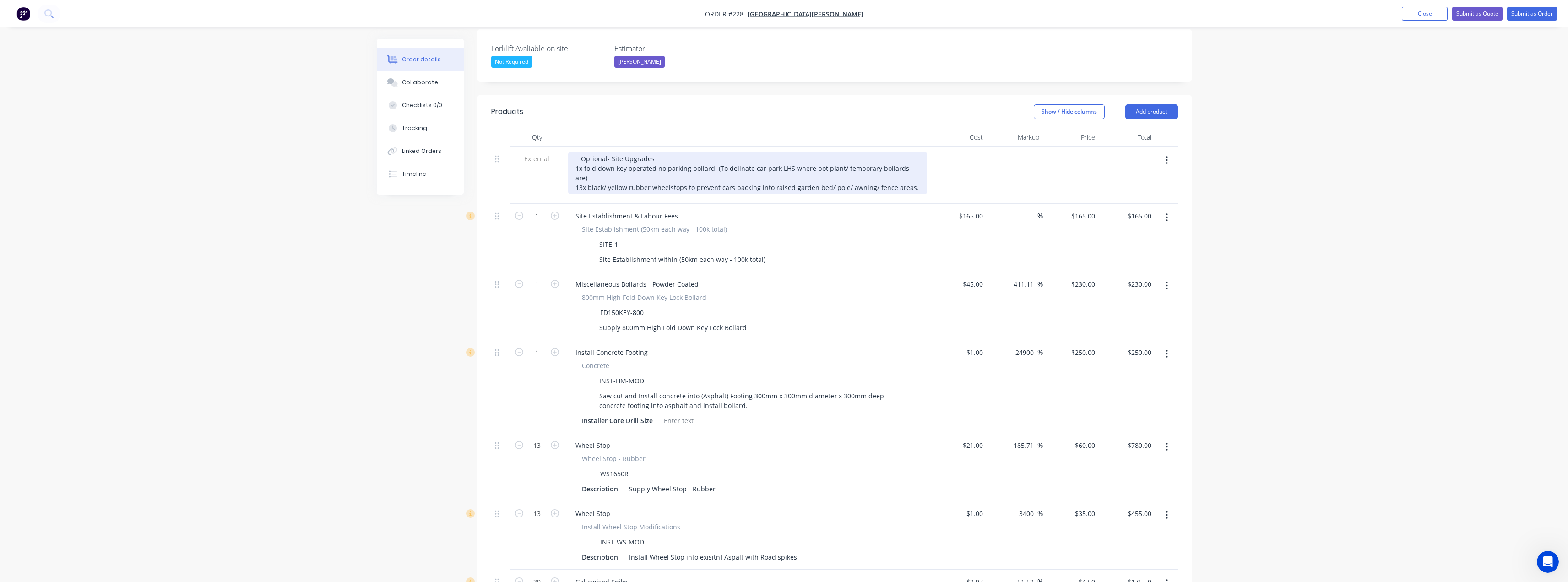
click at [907, 152] on div "__Optional- Site Upgrades__ 1x fold down key operated no parking bollard. (To d…" at bounding box center [747, 173] width 359 height 42
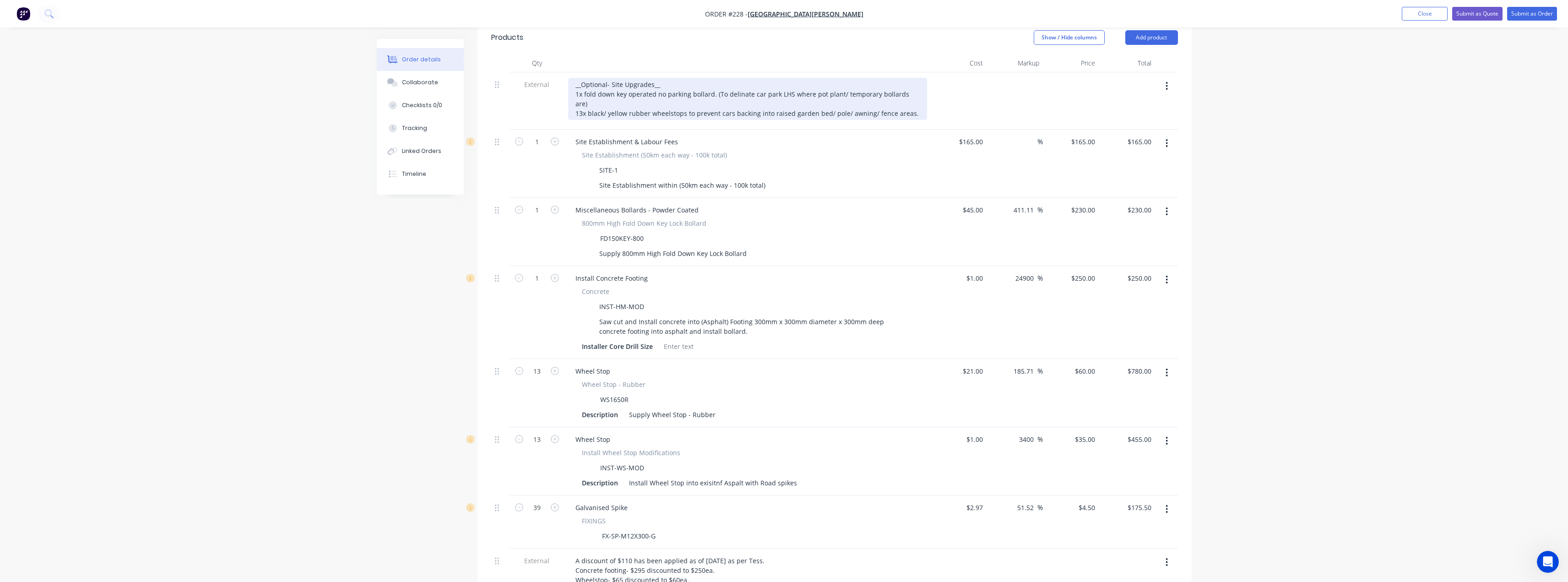
scroll to position [357, 0]
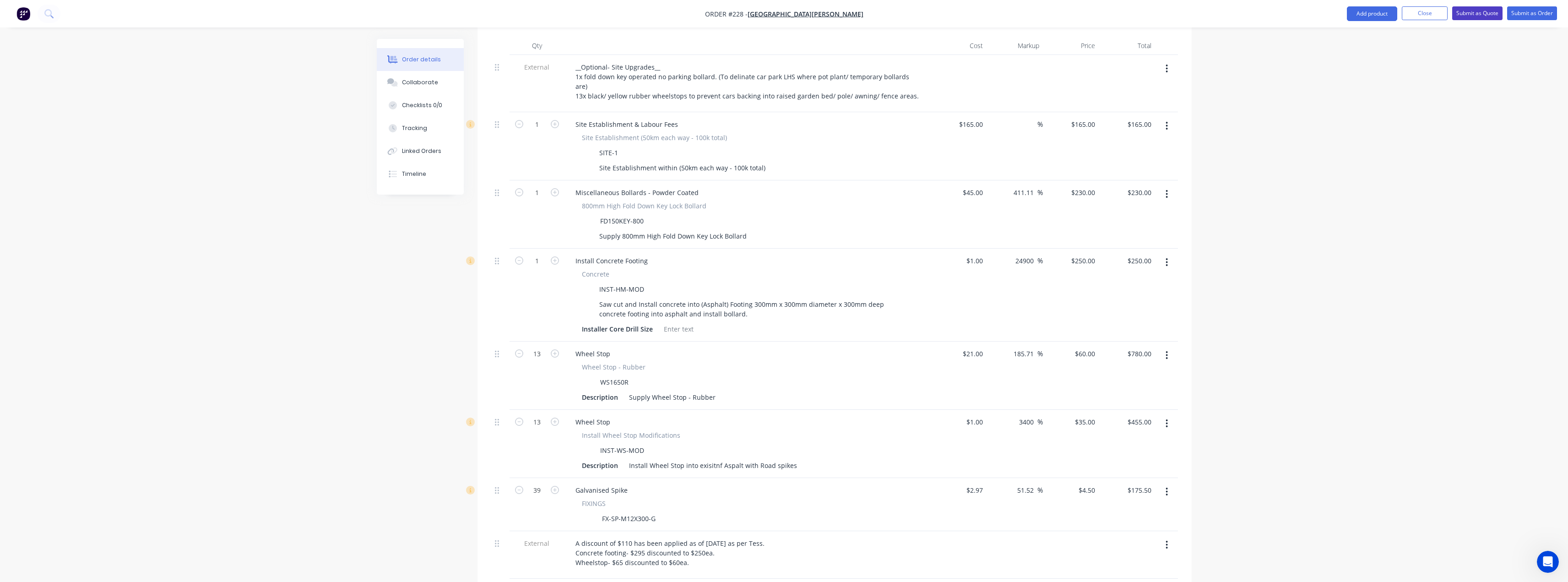
click at [1478, 15] on button "Submit as Quote" at bounding box center [1477, 13] width 50 height 13
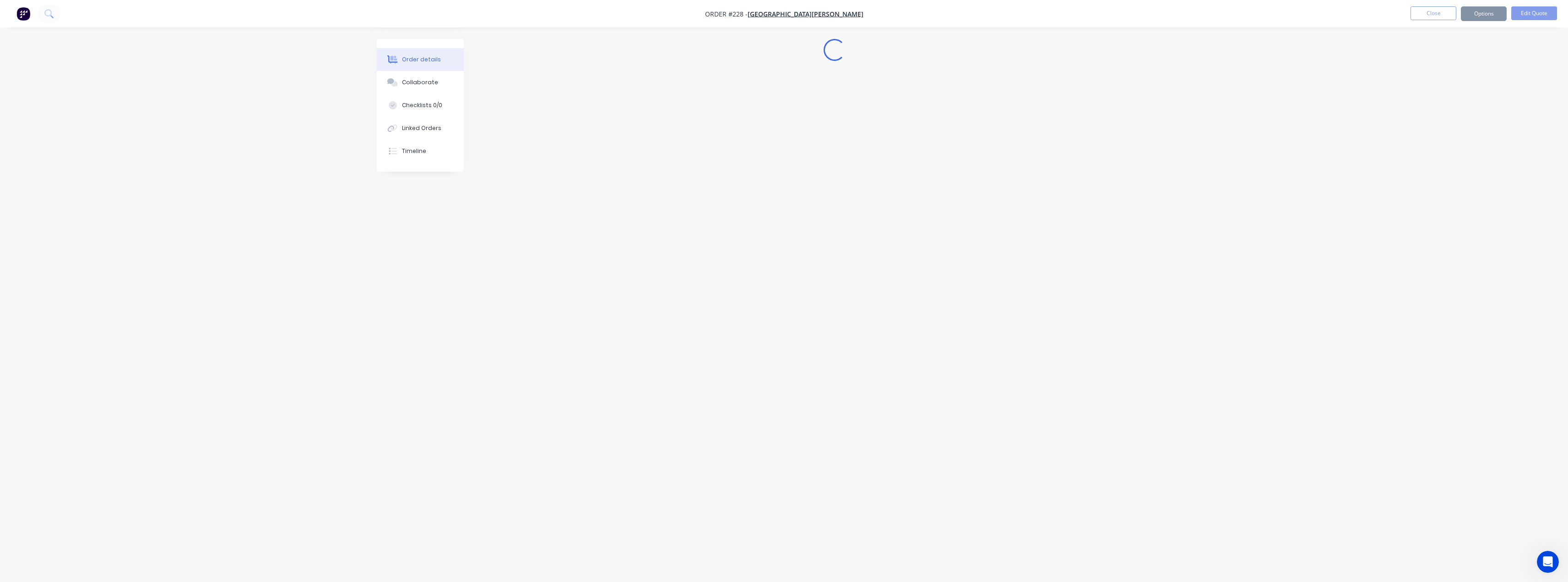
scroll to position [0, 0]
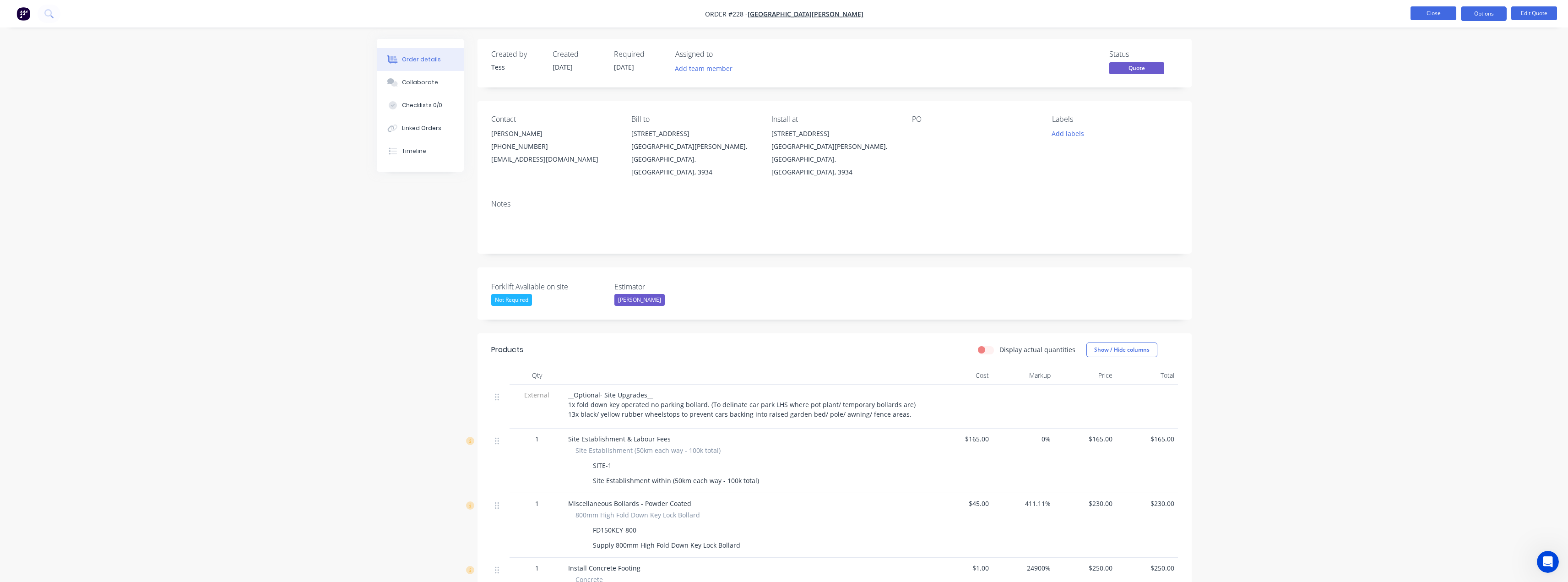
click at [1440, 15] on button "Close" at bounding box center [1433, 13] width 46 height 13
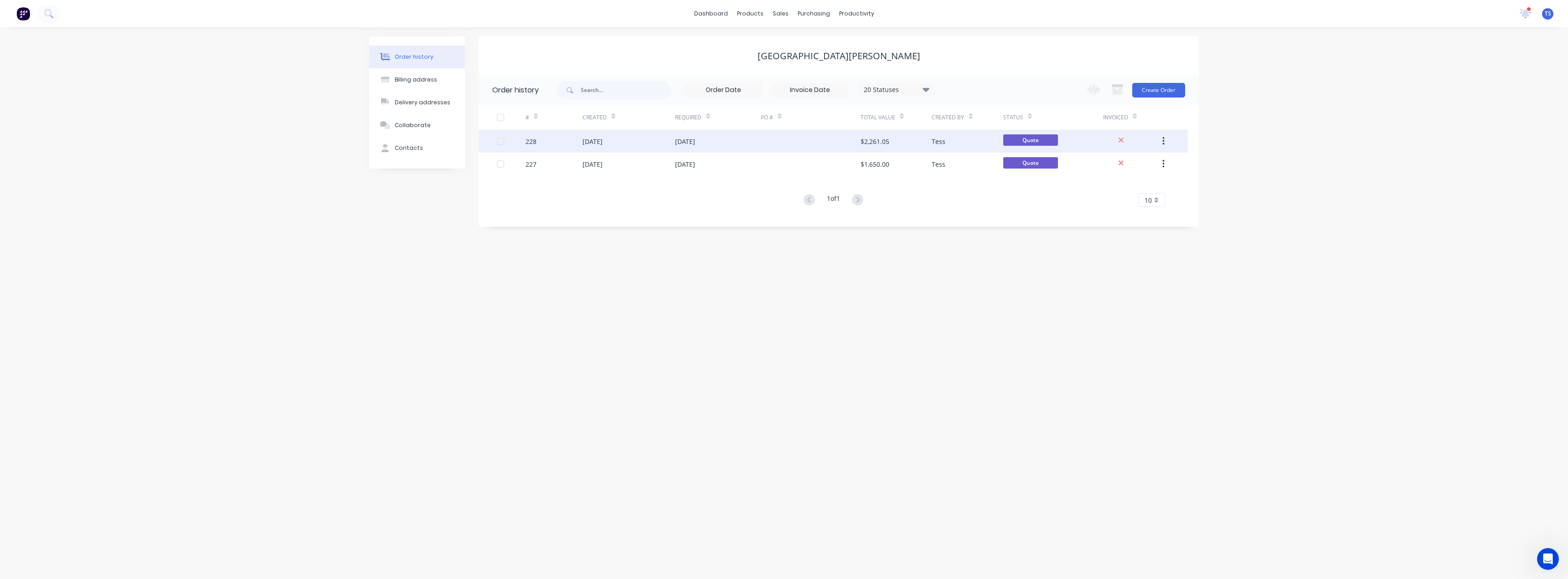
click at [691, 147] on div "[DATE]" at bounding box center [718, 140] width 86 height 23
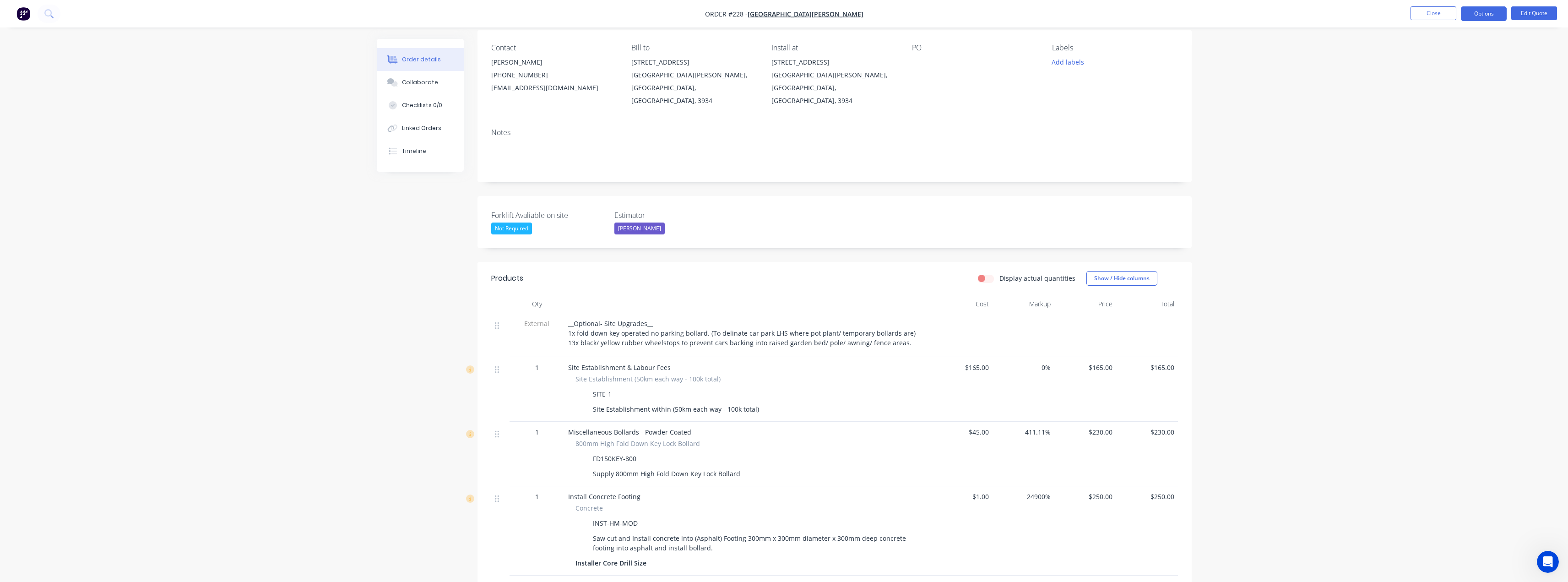
scroll to position [92, 0]
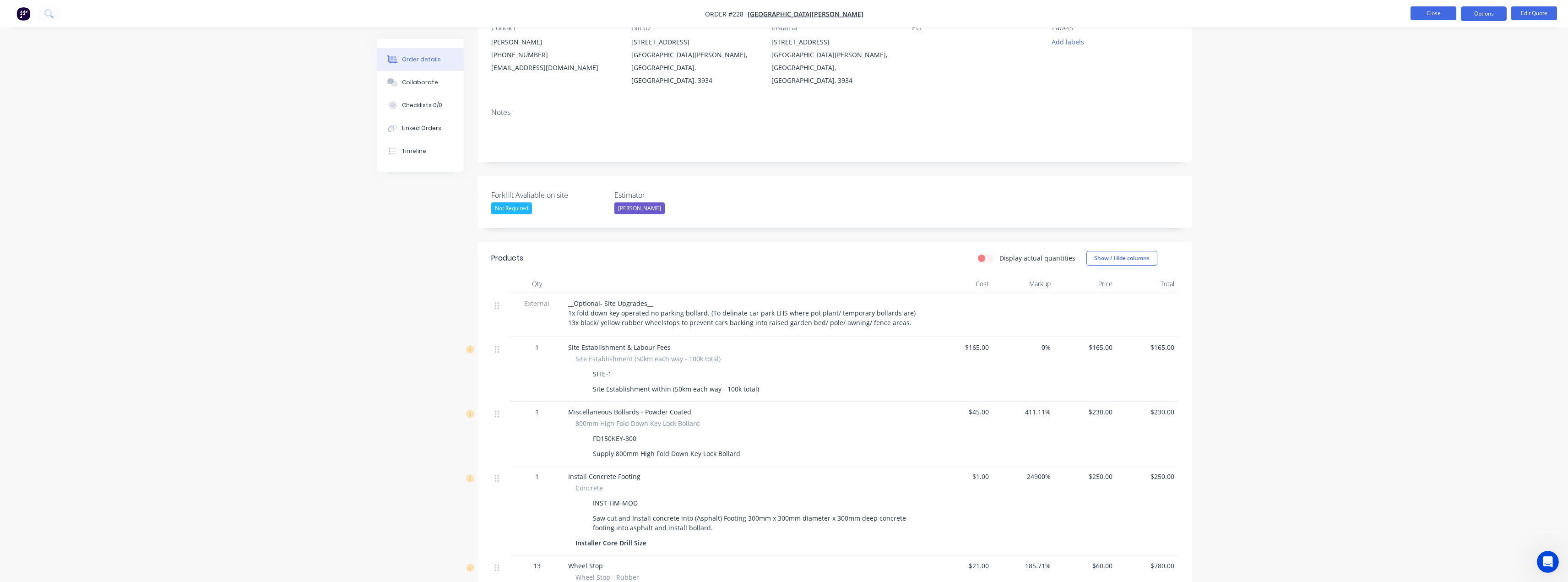
click at [1432, 12] on button "Close" at bounding box center [1433, 13] width 46 height 13
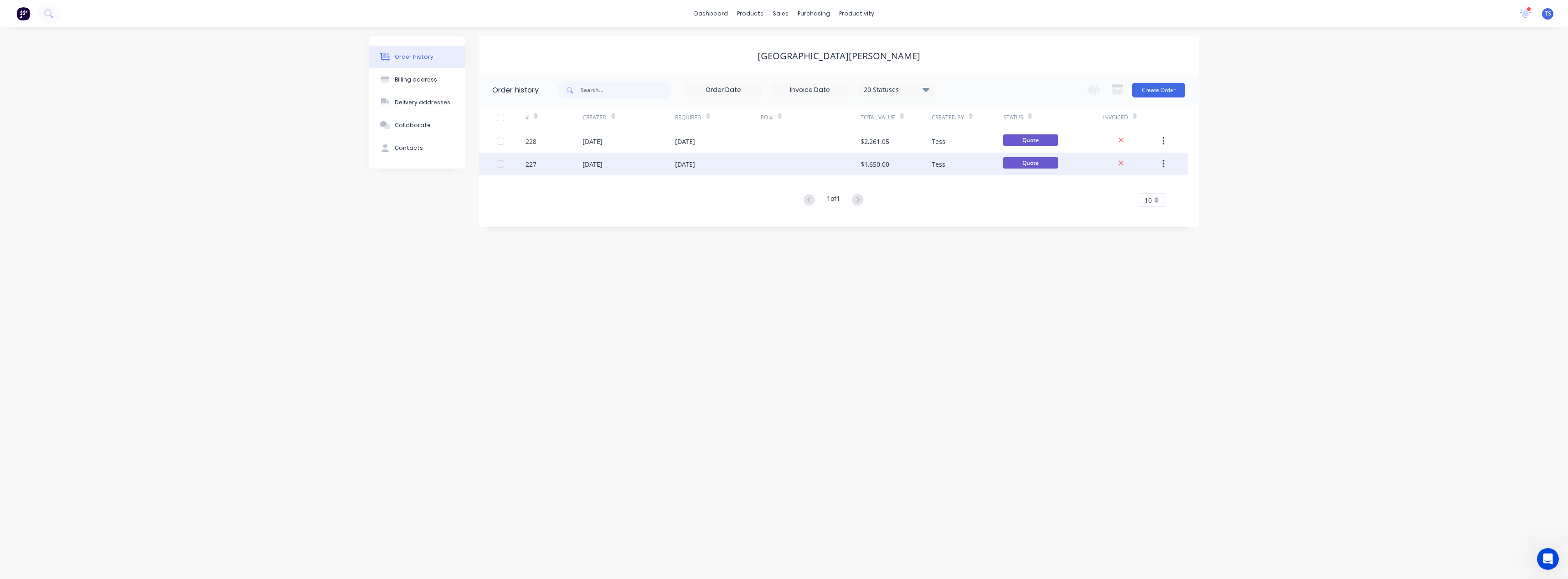
click at [695, 165] on div "[DATE]" at bounding box center [685, 164] width 20 height 10
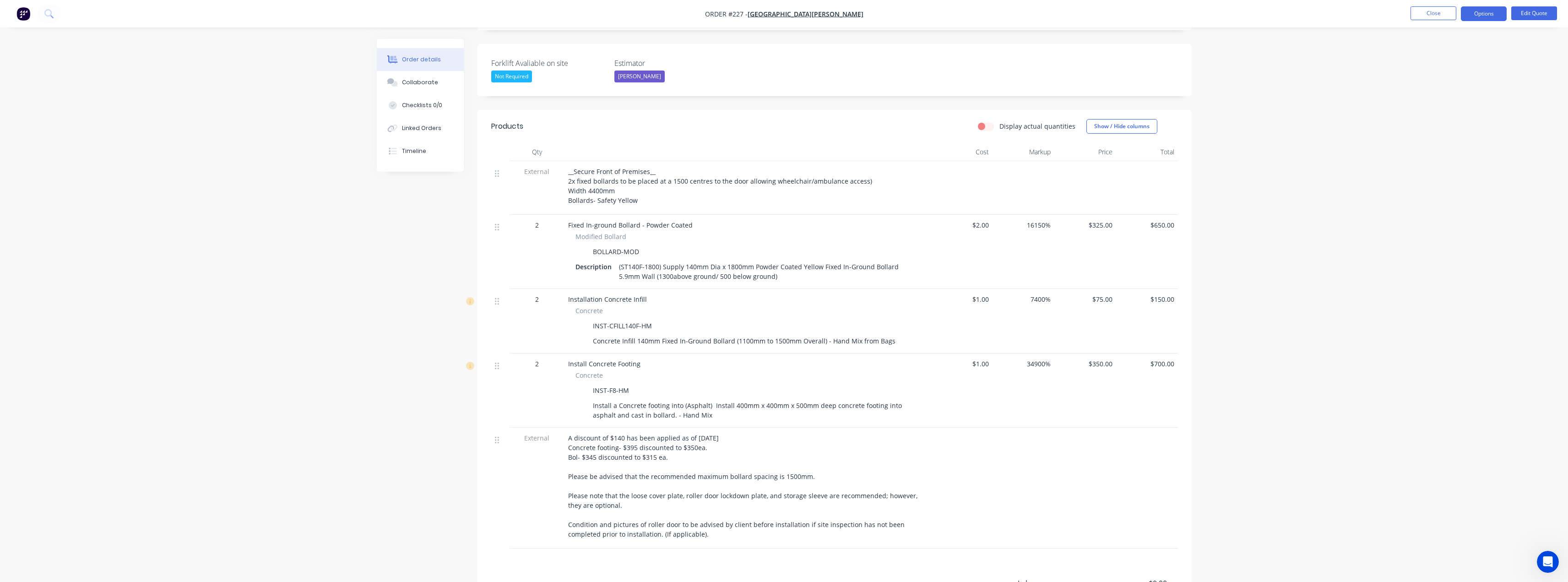
scroll to position [229, 0]
click at [1526, 12] on button "Edit Quote" at bounding box center [1534, 13] width 46 height 13
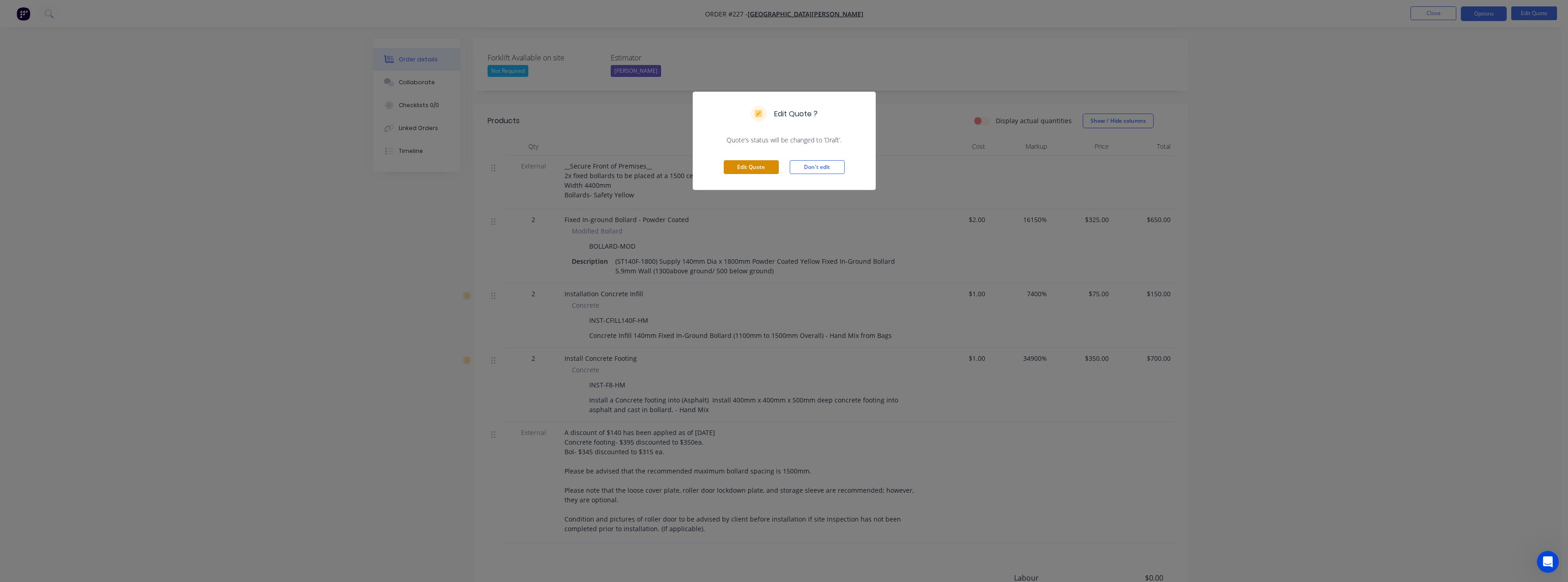
drag, startPoint x: 759, startPoint y: 172, endPoint x: 761, endPoint y: 165, distance: 7.3
click at [759, 172] on button "Edit Quote" at bounding box center [751, 167] width 55 height 13
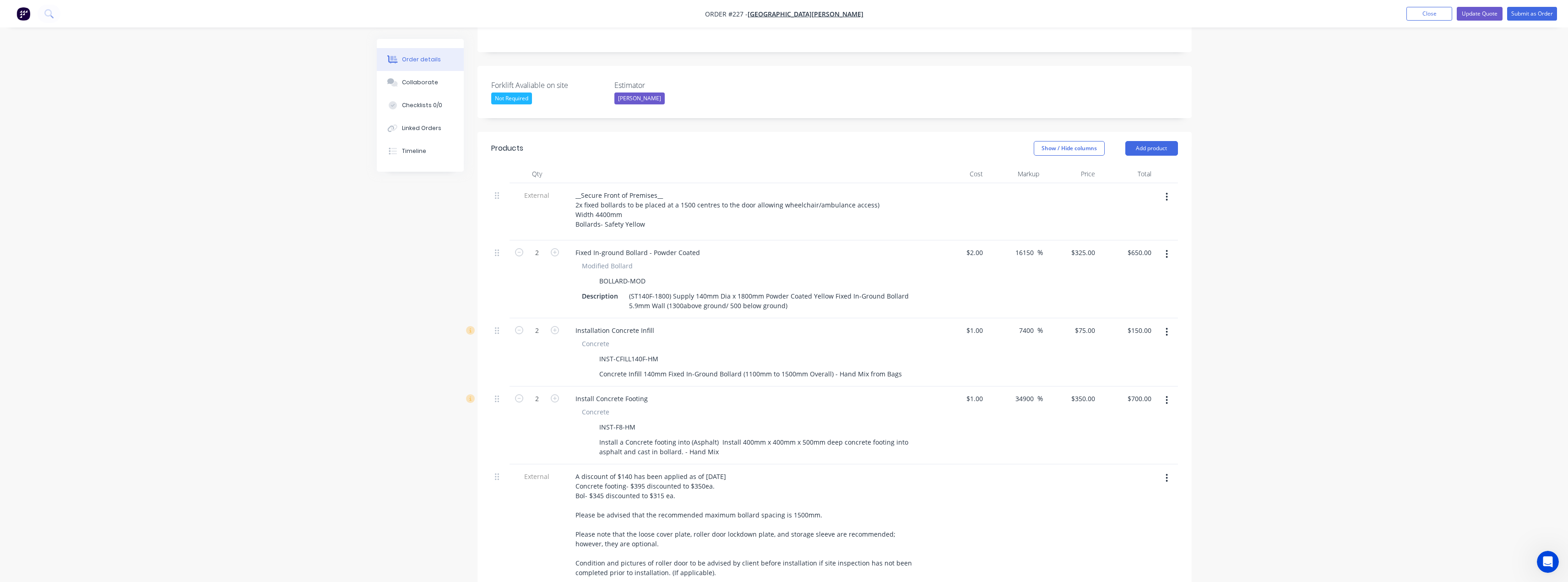
scroll to position [274, 0]
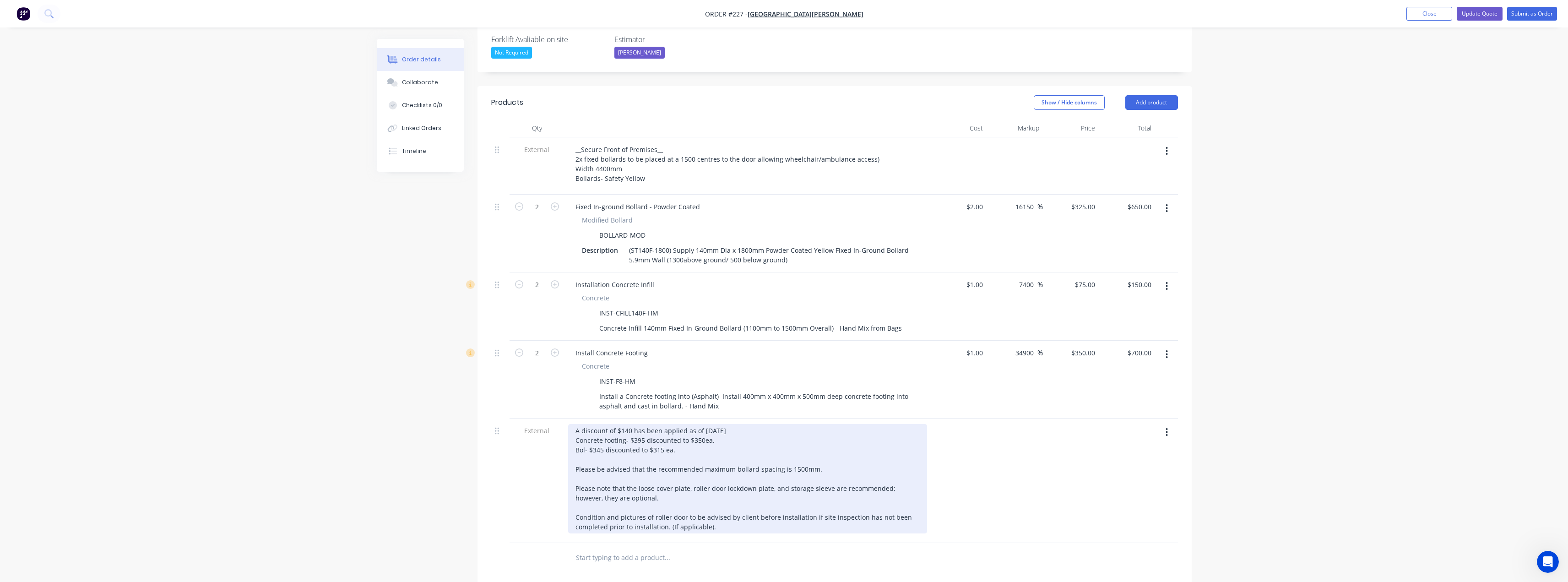
click at [641, 424] on div "A discount of $140 has been applied as of [DATE] Concrete footing- $395 discoun…" at bounding box center [747, 478] width 359 height 109
click at [661, 424] on div "A discount of $140 has been applied as of [DATE] Concrete footing- $395 discoun…" at bounding box center [747, 478] width 359 height 109
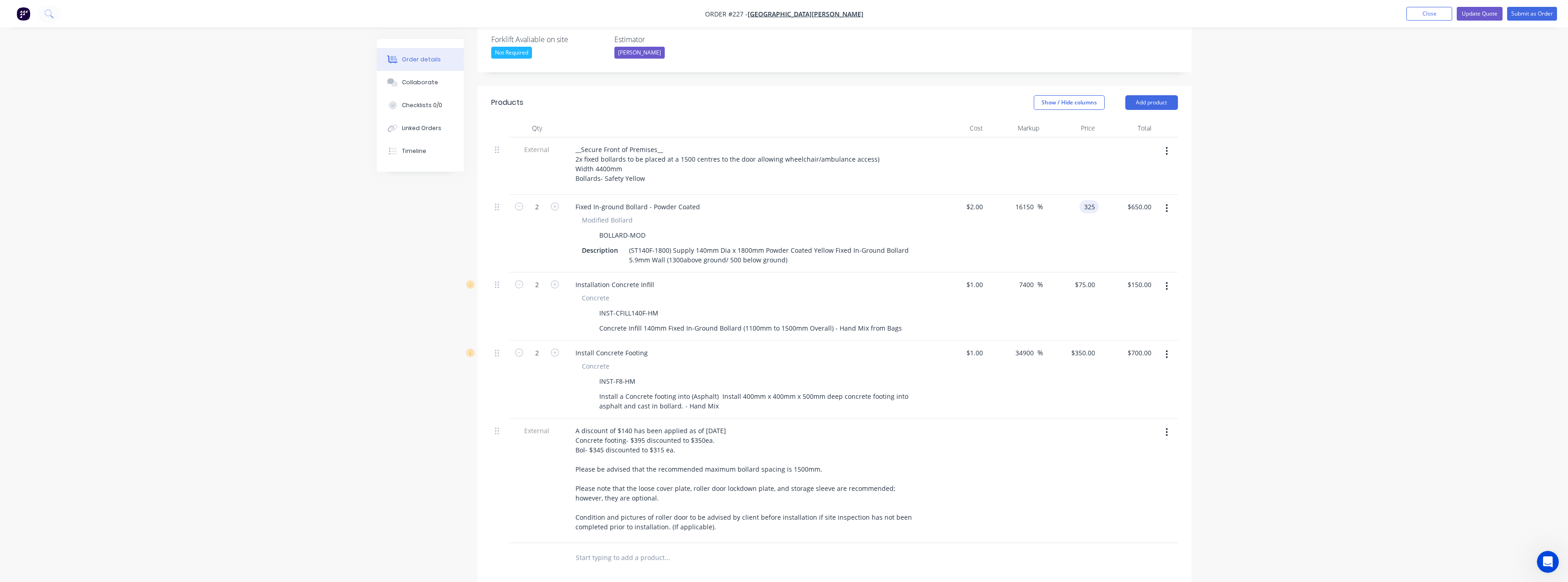
click at [1089, 200] on input "325" at bounding box center [1091, 207] width 15 height 13
type input "315"
type input "15650"
type input "$315.00"
type input "$630.00"
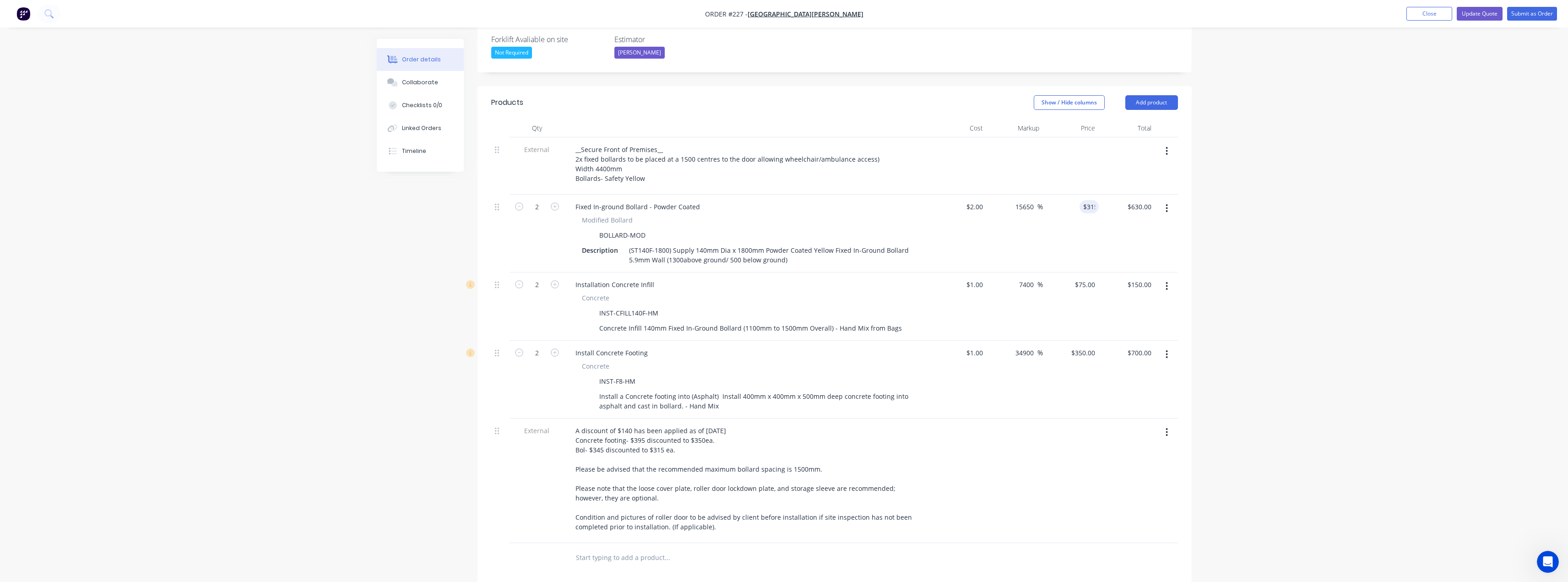
click at [1031, 197] on div "15650 16150 %" at bounding box center [1015, 233] width 56 height 78
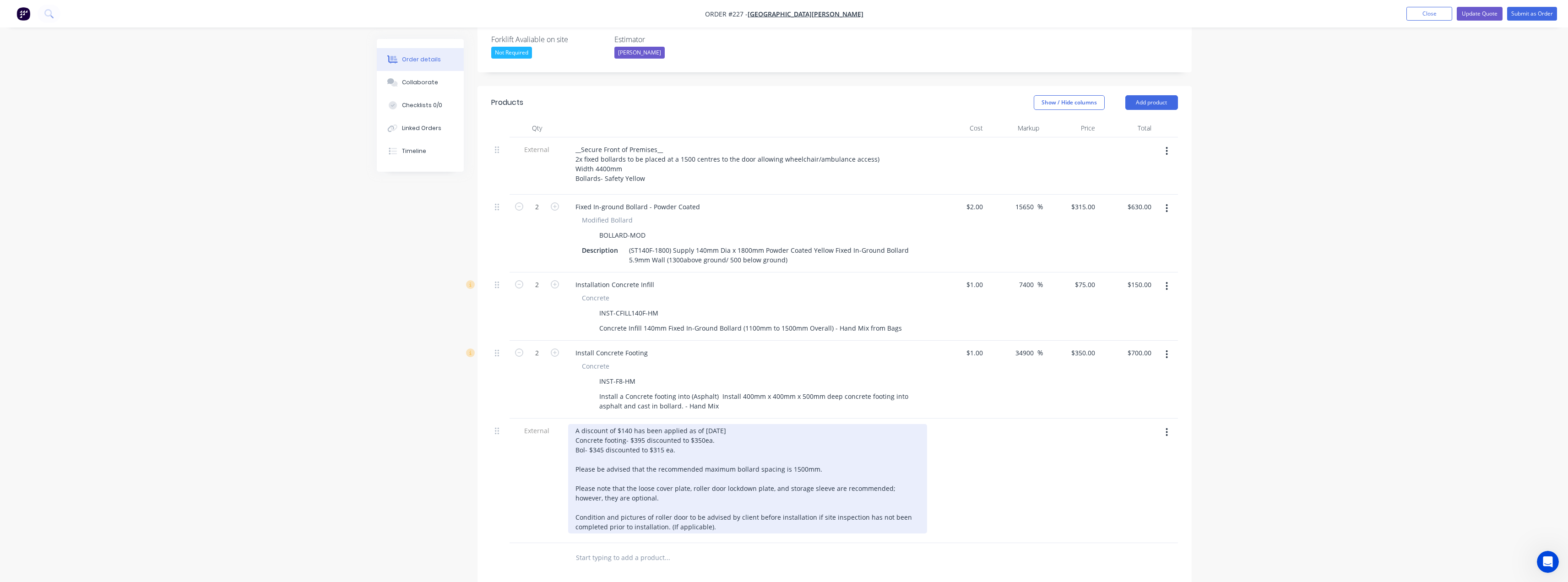
click at [631, 424] on div "A discount of $140 has been applied as of [DATE] Concrete footing- $395 discoun…" at bounding box center [747, 478] width 359 height 109
click at [630, 424] on div "A discount of $140 60has been applied as of 14th August Concrete footing- $395 …" at bounding box center [747, 478] width 359 height 109
click at [639, 424] on div "A discount of $140 60has been applied as of 14th August Concrete footing- $395 …" at bounding box center [747, 478] width 359 height 109
click at [740, 424] on div "A discount of $150 has been applied as of 14th August Concrete footing- $395 di…" at bounding box center [747, 478] width 359 height 109
click at [613, 456] on div "A discount of $150 has been applied as of 14/08/2025 as per Tess. Concrete foot…" at bounding box center [747, 478] width 359 height 109
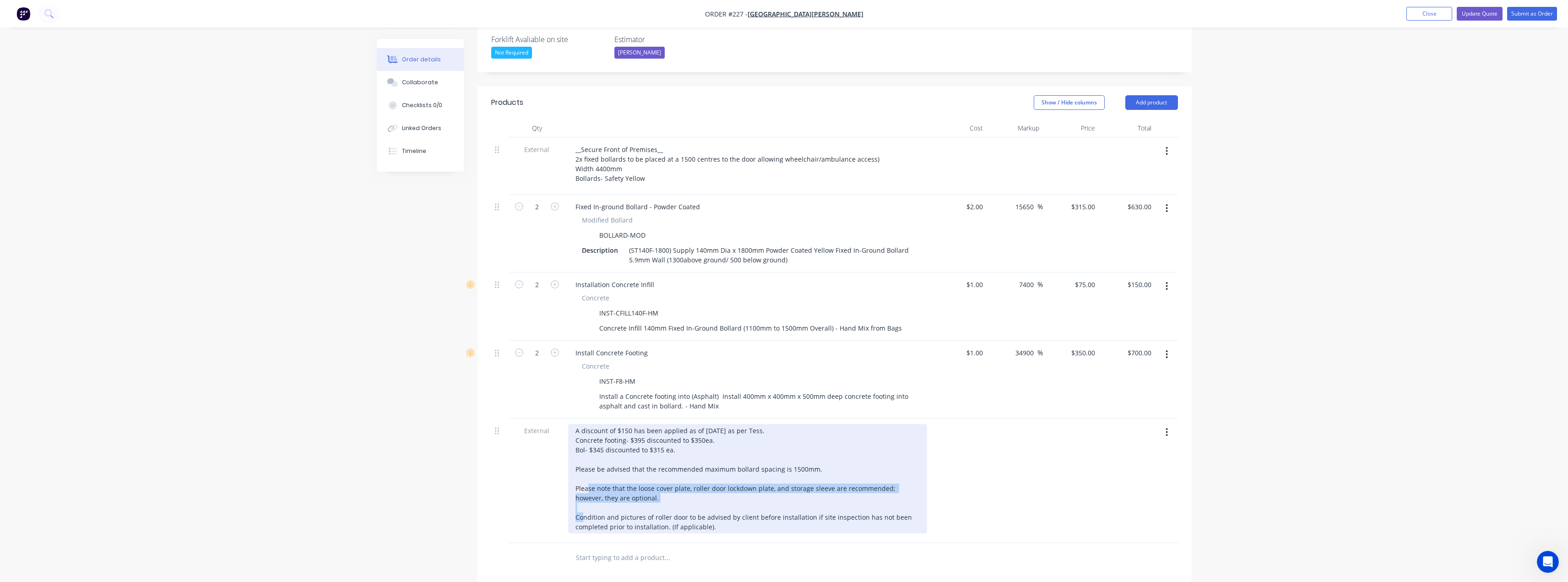
drag, startPoint x: 642, startPoint y: 460, endPoint x: 566, endPoint y: 452, distance: 76.4
click at [566, 452] on div "A discount of $150 has been applied as of 14/08/2025 as per Tess. Concrete foot…" at bounding box center [747, 481] width 366 height 125
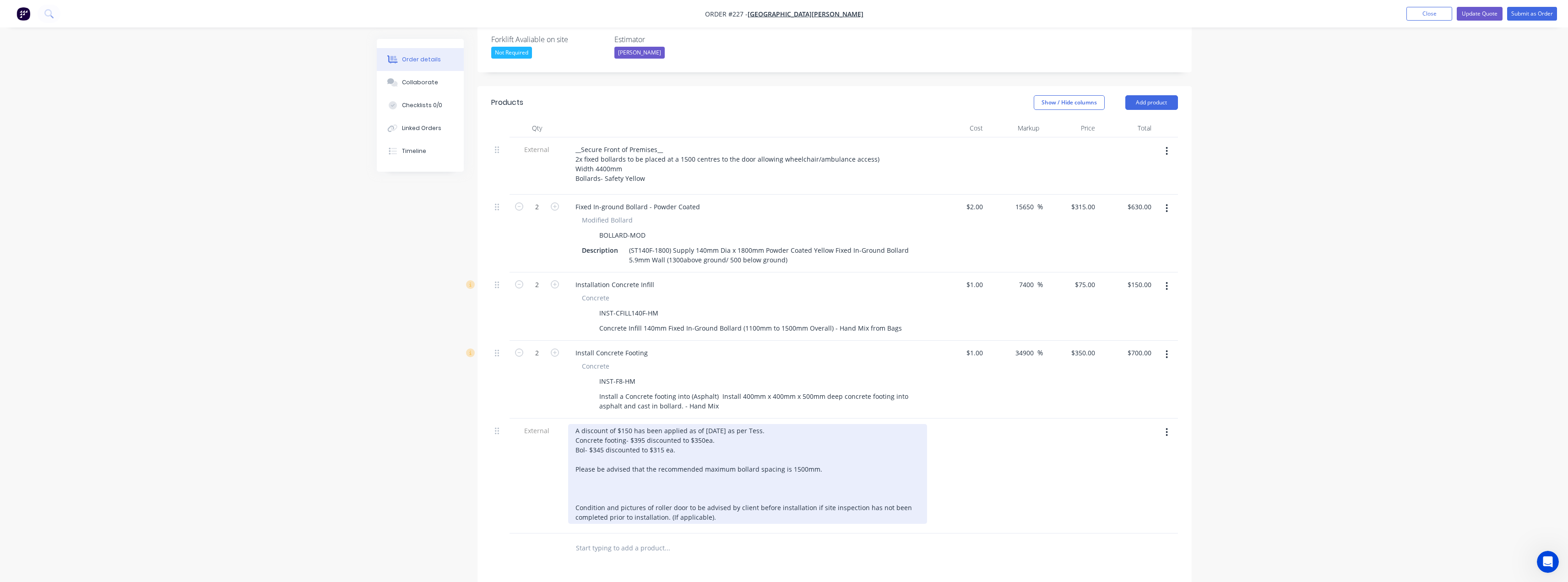
drag, startPoint x: 726, startPoint y: 477, endPoint x: 562, endPoint y: 453, distance: 165.7
click at [562, 453] on div "External A discount of $150 has been applied as of 14/08/2025 as per Tess. Conc…" at bounding box center [834, 476] width 686 height 115
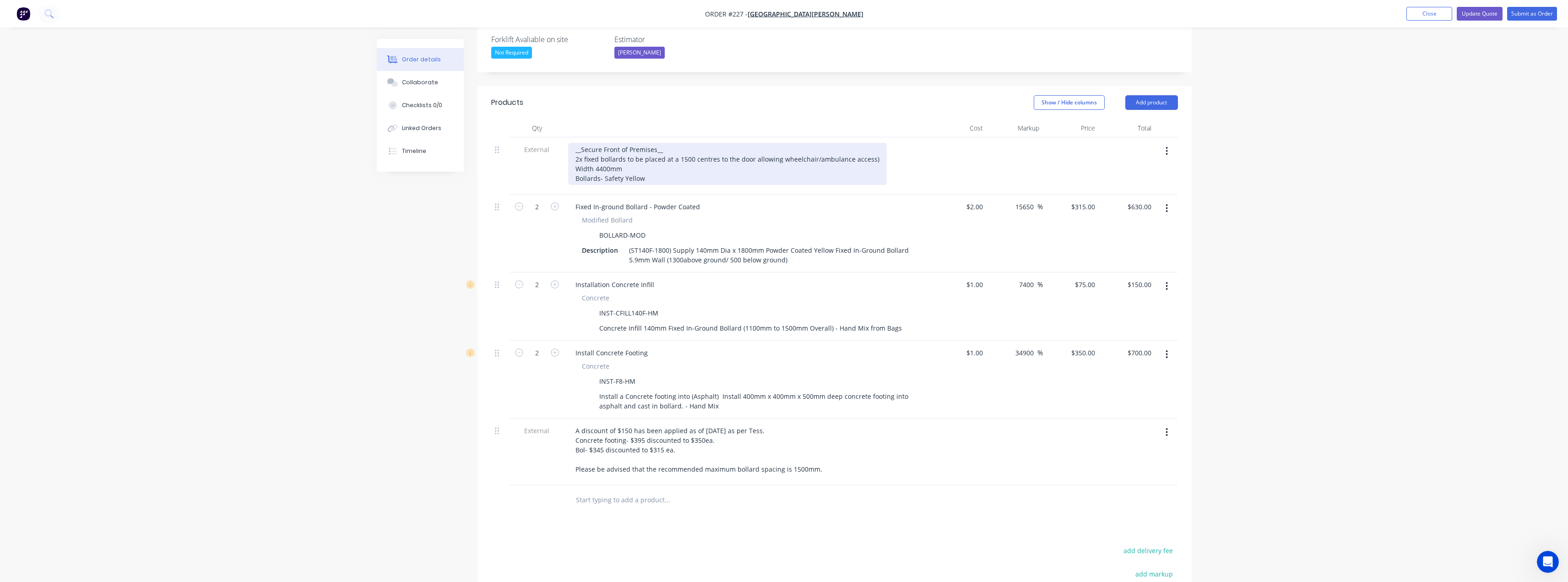
click at [674, 143] on div "__Secure Front of Premises__ 2x fixed bollards to be placed at a 1500 centres t…" at bounding box center [727, 164] width 318 height 42
click at [677, 143] on div "__Secure Front of Premises__ 2x fixed bollards to be placed at a 1500 centres t…" at bounding box center [727, 164] width 318 height 42
click at [687, 143] on div "__Secure Front of Premises__ 2x fixed bollards to be placed at 1500 centres to …" at bounding box center [724, 164] width 313 height 42
click at [688, 143] on div "__Secure Front of Premises__ 2x fixed bollards to be placed at 1500 centres to …" at bounding box center [724, 164] width 313 height 42
click at [686, 143] on div "__Secure Front of Premises__ 2x fixed bollards to be placed at 1500 spacing cen…" at bounding box center [737, 164] width 339 height 42
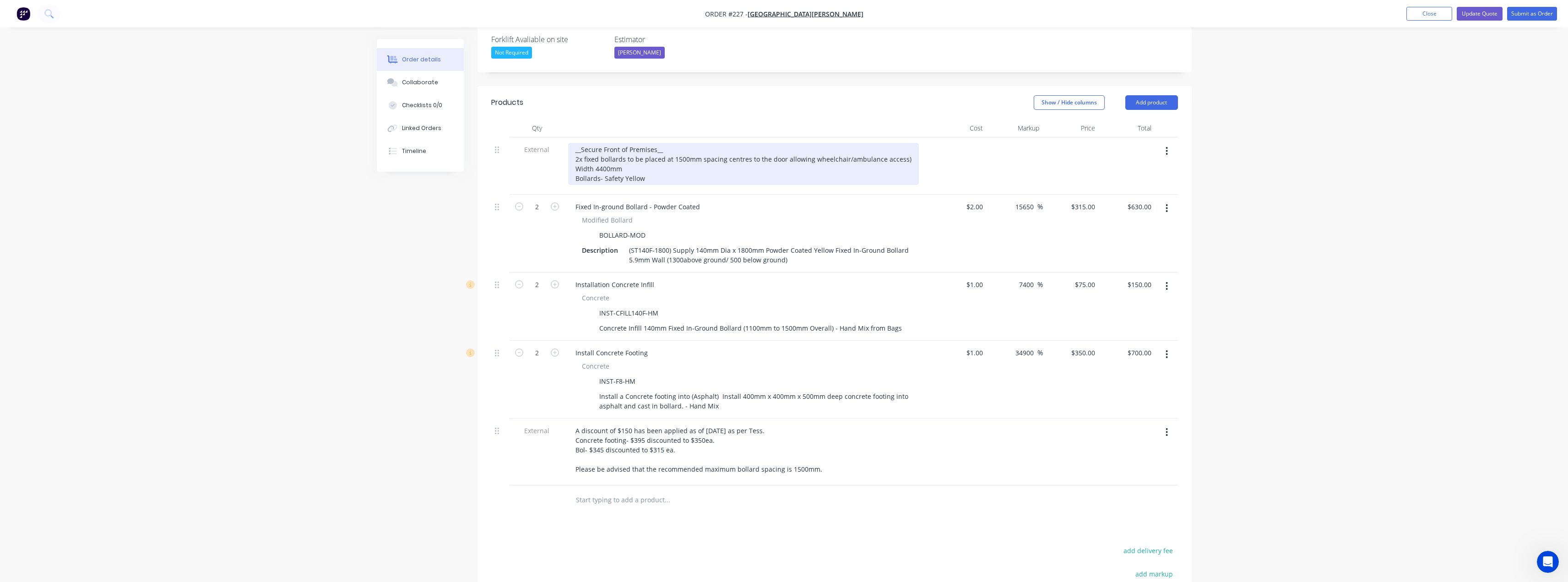
click at [726, 143] on div "__Secure Front of Premises__ 2x fixed bollards to be placed at 1500mm spacing c…" at bounding box center [743, 164] width 351 height 42
click at [746, 143] on div "__Secure Front of Premises__ 2x fixed bollards to be placed at 1500mm spacing c…" at bounding box center [743, 164] width 351 height 42
drag, startPoint x: 783, startPoint y: 120, endPoint x: 725, endPoint y: 122, distance: 58.0
click at [725, 143] on div "__Secure Front of Premises__ 2x fixed bollards to be placed at 1500mm spacing c…" at bounding box center [743, 164] width 351 height 42
click at [851, 143] on div "__Secure Front of Premises__ 2x fixed bollards to be placed at 1500mm spacing t…" at bounding box center [716, 164] width 298 height 42
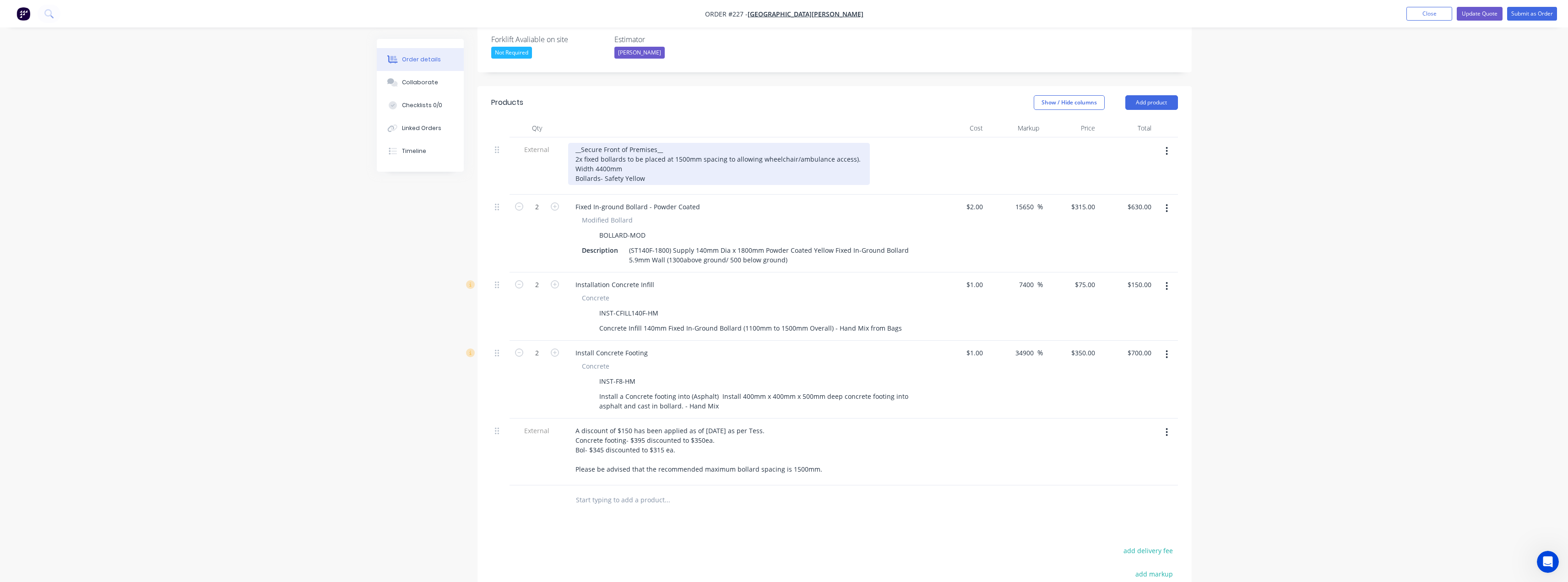
click at [643, 143] on div "__Secure Front of Premises__ 2x fixed bollards to be placed at 1500mm spacing t…" at bounding box center [718, 164] width 301 height 42
click at [722, 143] on div "__Secure Front of Premises__ 2x fixed bollards to be placed at 1500mm spacing t…" at bounding box center [718, 164] width 301 height 42
click at [753, 143] on div "__Secure Front of Premises__ 2x fixed bollards to be placed at 1500mm spacings …" at bounding box center [720, 164] width 305 height 42
click at [726, 143] on div "__Secure Front of Premises__ 2x fixed bollards to be placed at 1500mm spacings …" at bounding box center [720, 164] width 305 height 42
click at [782, 143] on div "__Secure Front of Premises__ 2x fixed bollards to be placed at 1500mm spacings …" at bounding box center [745, 164] width 354 height 42
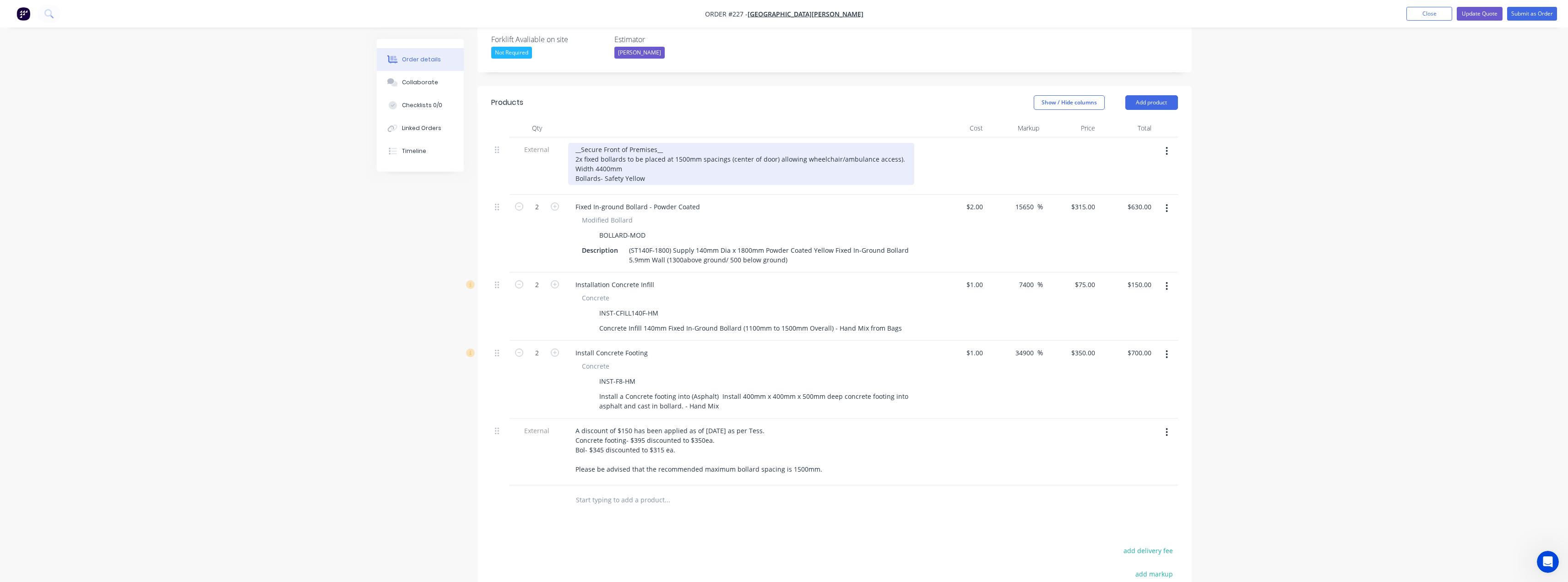
click at [740, 143] on div "__Secure Front of Premises__ 2x fixed bollards to be placed at 1500mm spacings …" at bounding box center [741, 164] width 346 height 42
click at [656, 143] on div "__Secure Front of Premises__ 2x fixed bollards to be placed at 1500mm spacings …" at bounding box center [741, 164] width 346 height 42
click at [646, 143] on div "__Secure Front of Premises__ 2x fixed bollards to be placed at 1500mm spacings …" at bounding box center [741, 164] width 346 height 42
click at [660, 143] on div "__Secure Front of Premises__ 2x fixed bollards to be placed at 1500mm spacings …" at bounding box center [741, 164] width 346 height 42
click at [697, 143] on div "__Secure Front of Premises__ 2x fixed bollards to be placed at 1500mm spacings …" at bounding box center [741, 164] width 346 height 42
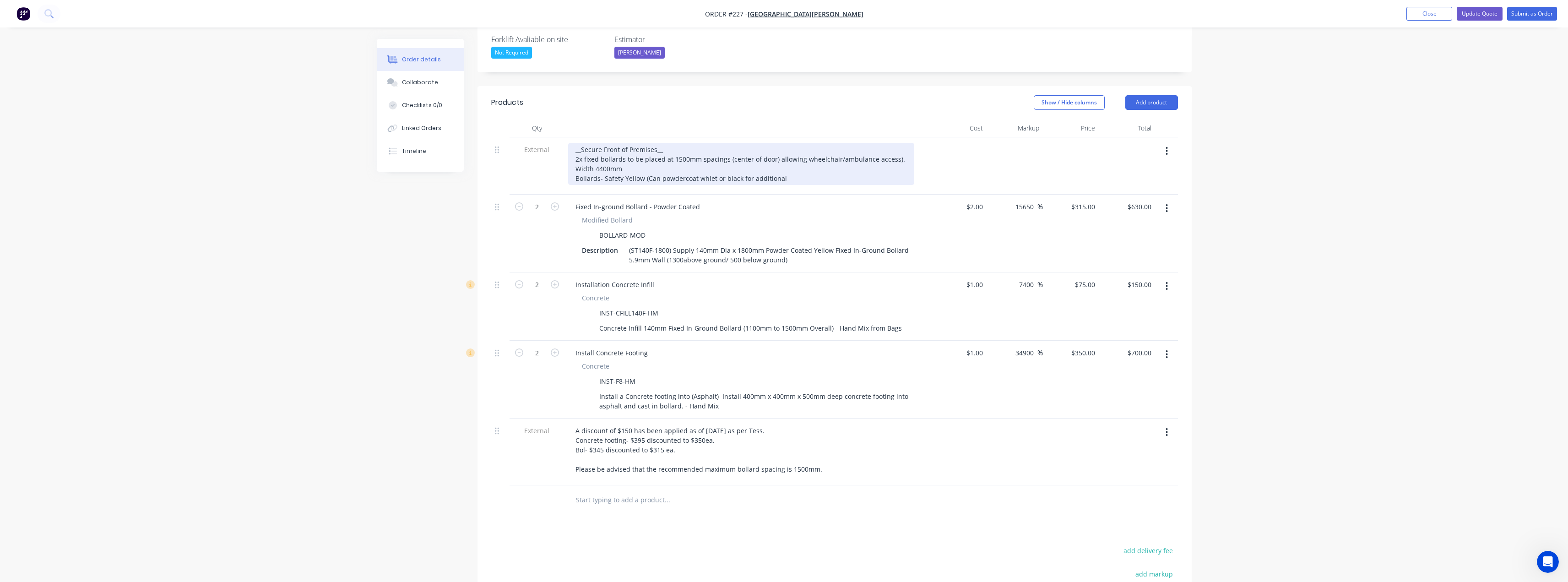
click at [808, 143] on div "__Secure Front of Premises__ 2x fixed bollards to be placed at 1500mm spacings …" at bounding box center [741, 164] width 346 height 42
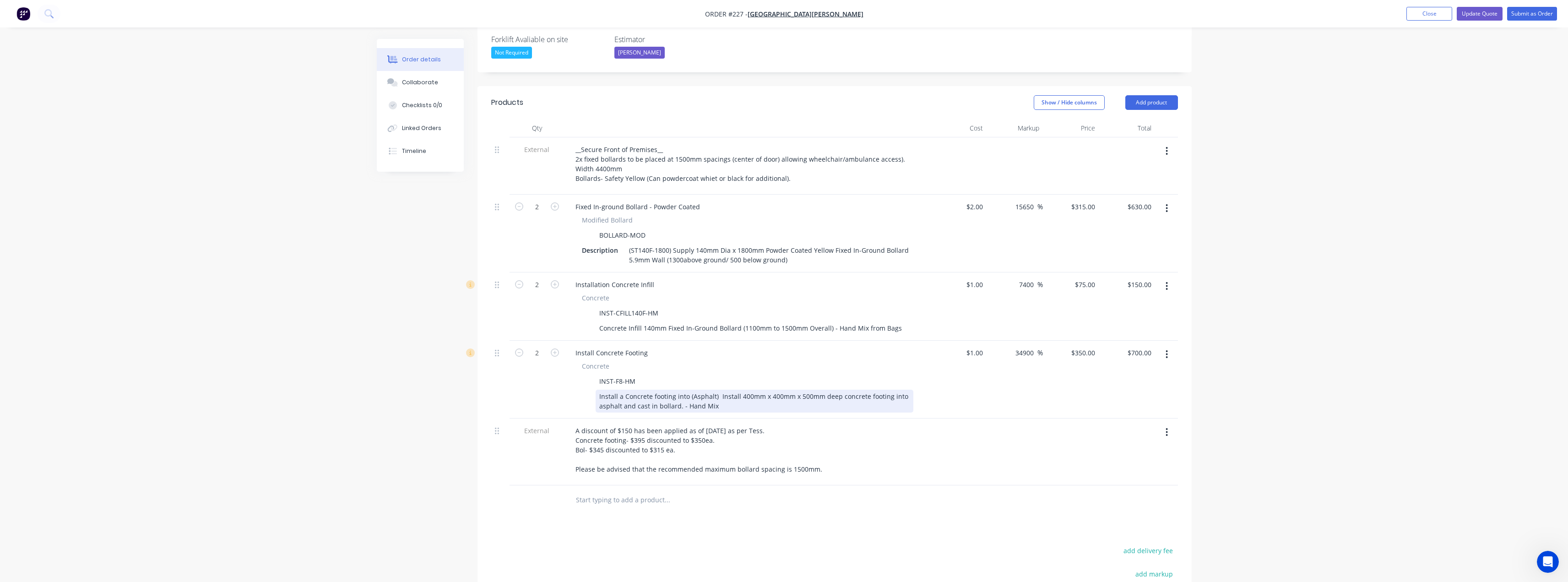
click at [598, 389] on div "Install a Concrete footing into (Asphalt) Install 400mm x 400mm x 500mm deep co…" at bounding box center [754, 400] width 318 height 23
click at [630, 389] on div "Saw cut adn Install a Concrete footing into (Asphalt) Install 400mm x 400mm x 5…" at bounding box center [754, 400] width 318 height 23
click at [782, 389] on div "Saw cut and Install a Concrete footing into (Asphalt) Install 400mm x 400mm x 5…" at bounding box center [754, 400] width 318 height 23
click at [715, 389] on div "Saw cut and Install a Concrete footing into (Asphalt) Install 400mm x 400mm x 5…" at bounding box center [754, 400] width 318 height 23
drag, startPoint x: 772, startPoint y: 366, endPoint x: 589, endPoint y: 360, distance: 183.1
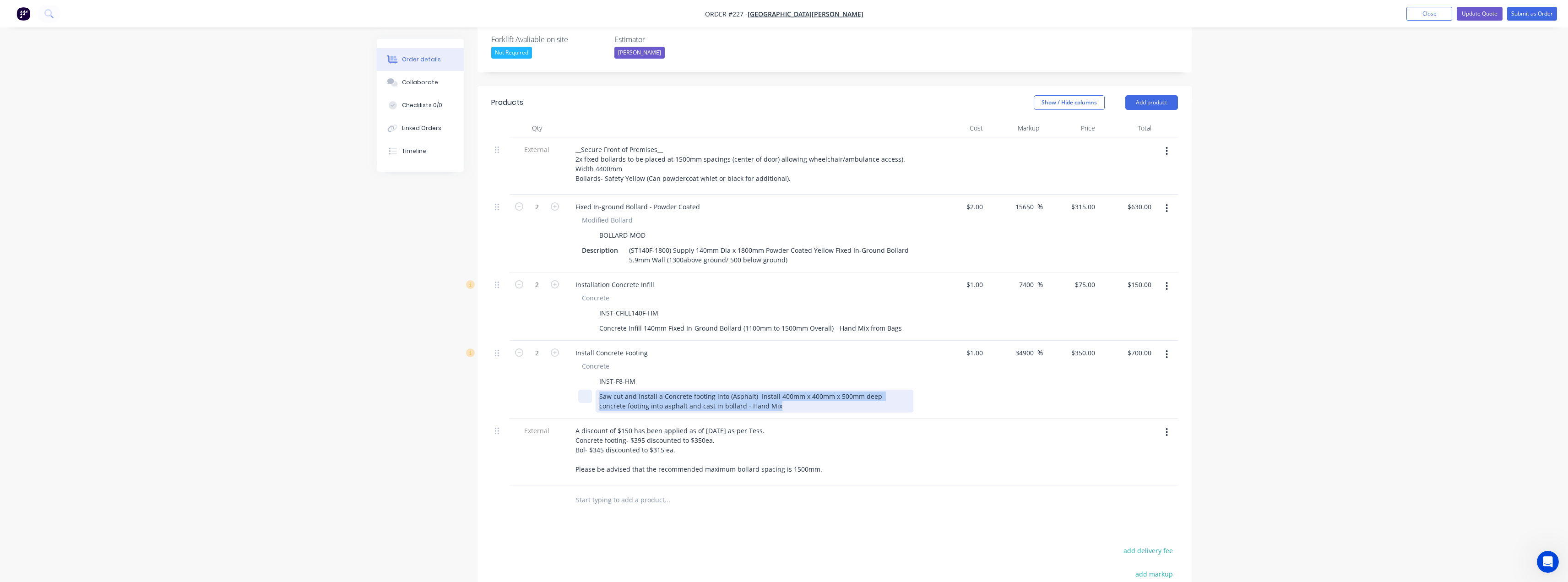
click at [589, 389] on div "Saw cut and Install a Concrete footing into (Asphalt) Install 400mm x 400mm x 5…" at bounding box center [746, 400] width 335 height 23
copy div "Saw cut and Install a Concrete footing into (Asphalt) Install 400mm x 400mm x 5…"
click at [1138, 95] on button "Add product" at bounding box center [1152, 103] width 53 height 15
click at [1135, 119] on div "Product catalogue" at bounding box center [1134, 126] width 70 height 13
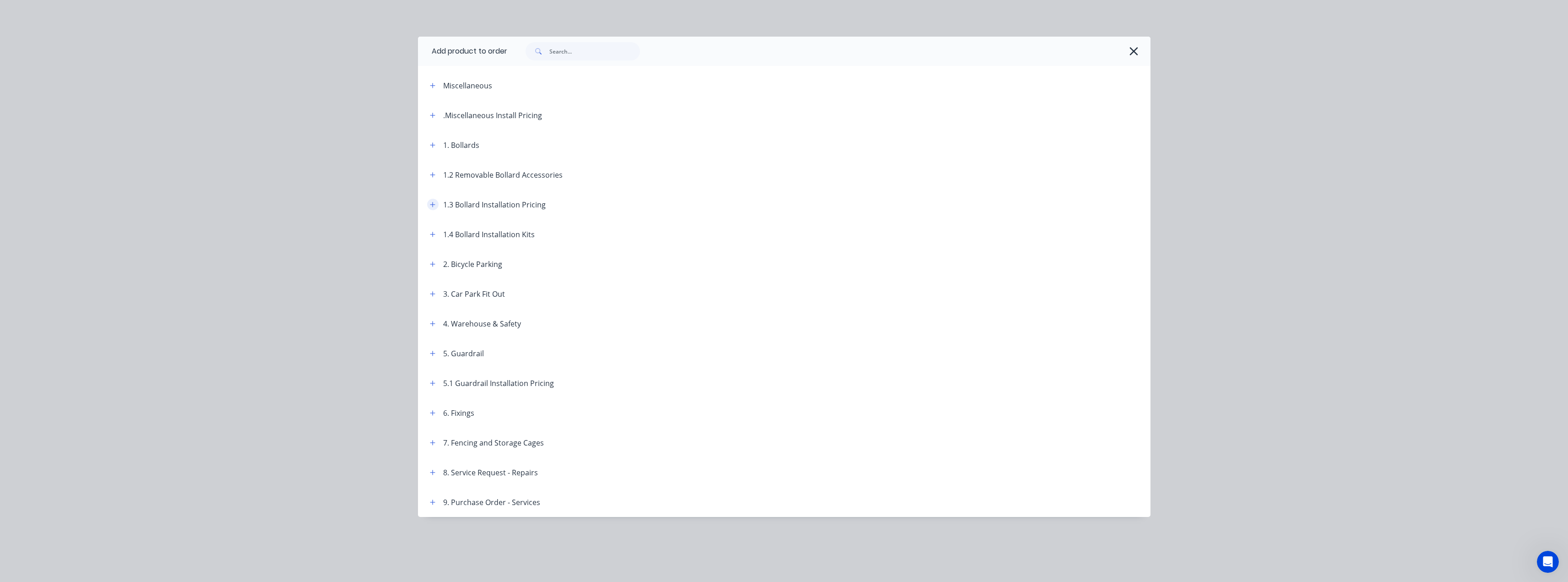
click at [430, 205] on icon "button" at bounding box center [432, 204] width 6 height 6
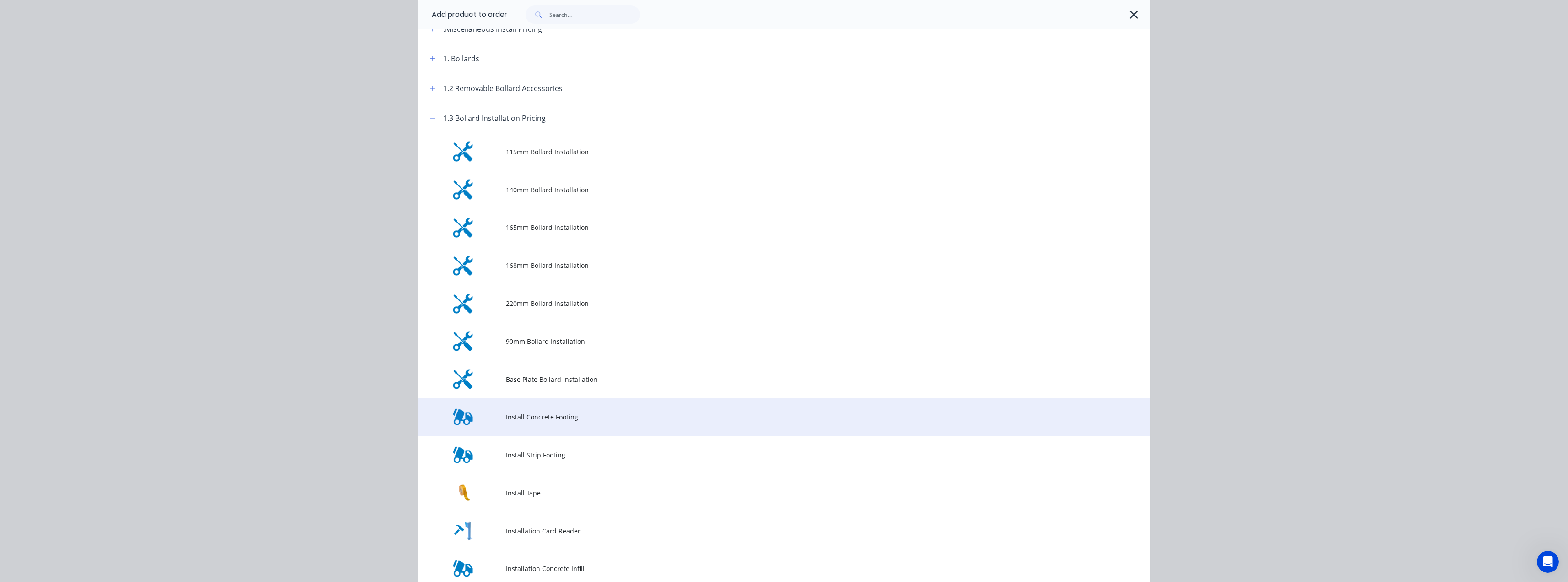
scroll to position [92, 0]
click at [542, 413] on span "Install Concrete Footing" at bounding box center [763, 412] width 515 height 10
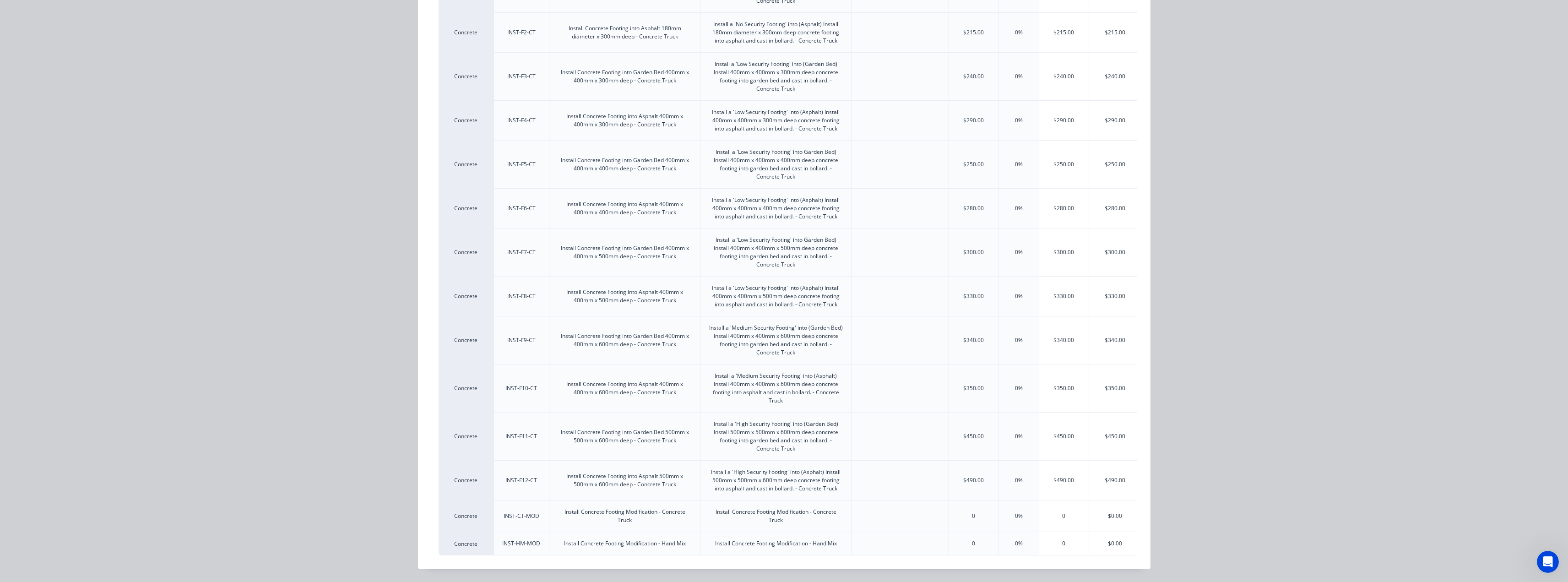
scroll to position [416, 0]
click at [1058, 511] on div "0" at bounding box center [1064, 515] width 50 height 31
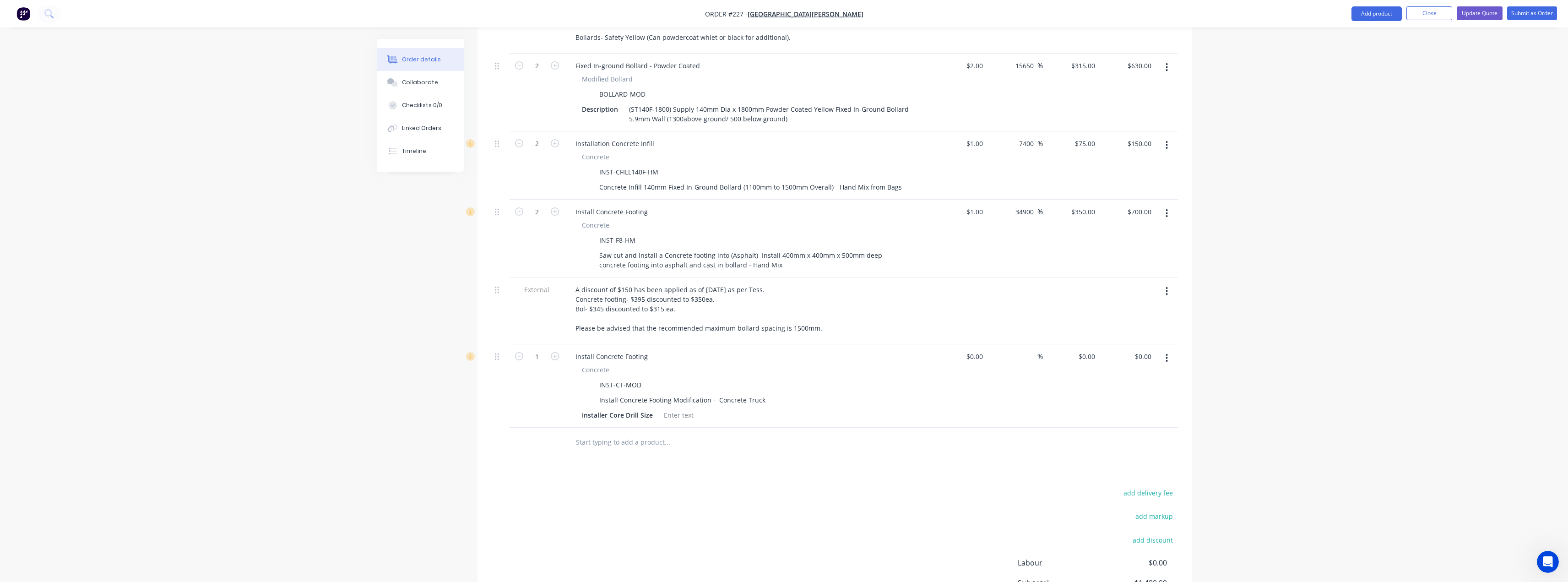
click at [1170, 350] on button "button" at bounding box center [1166, 358] width 21 height 17
click at [1119, 430] on div "Delete" at bounding box center [1134, 437] width 70 height 13
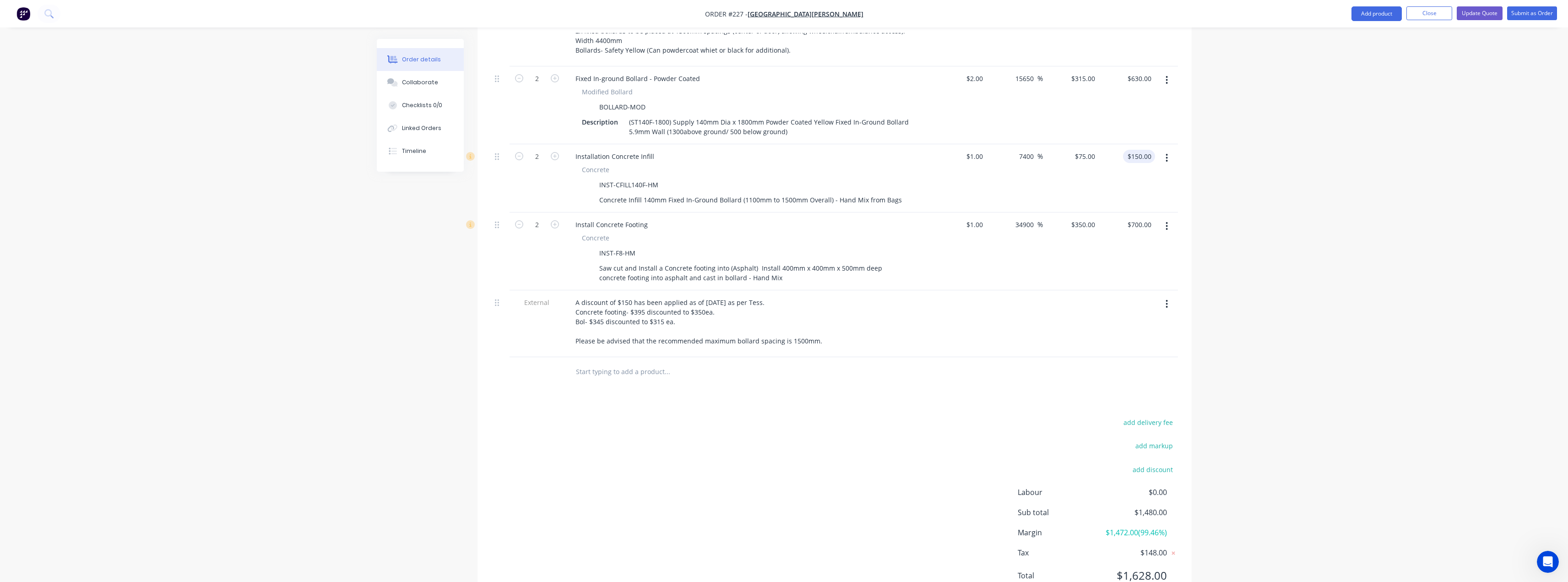
scroll to position [219, 0]
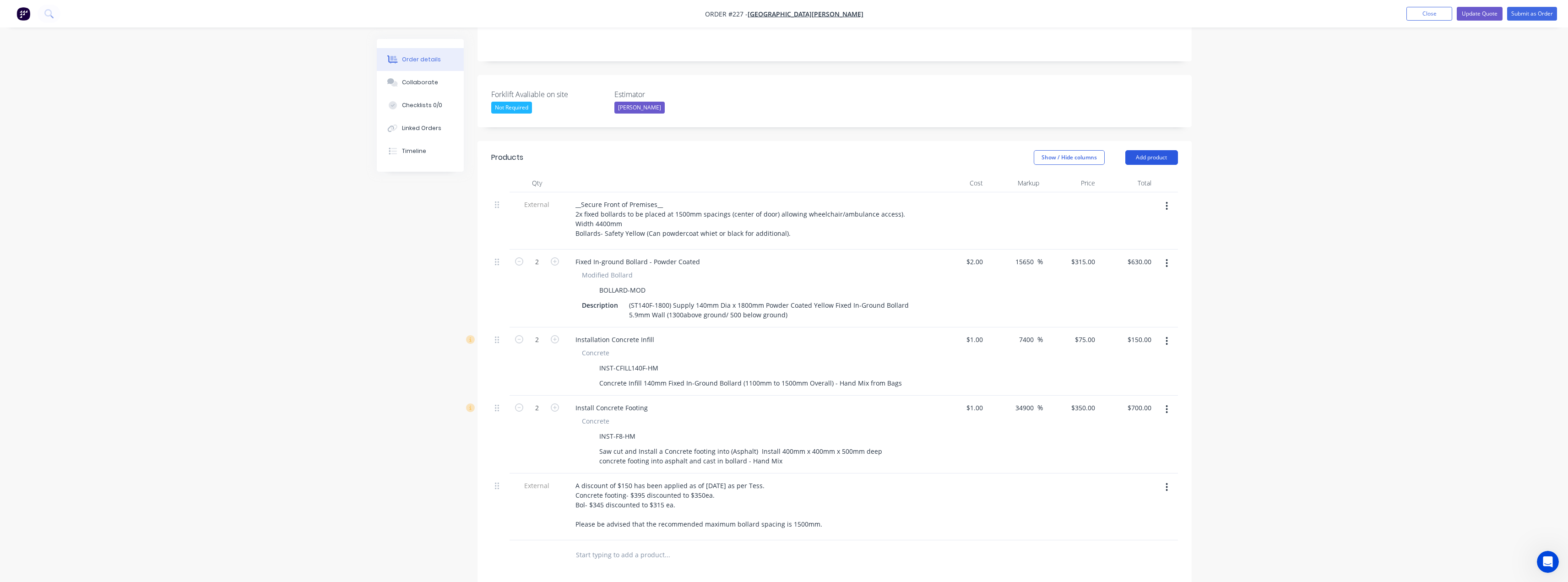
click at [1153, 150] on button "Add product" at bounding box center [1152, 158] width 53 height 15
click at [1138, 174] on div "Product catalogue" at bounding box center [1134, 181] width 70 height 13
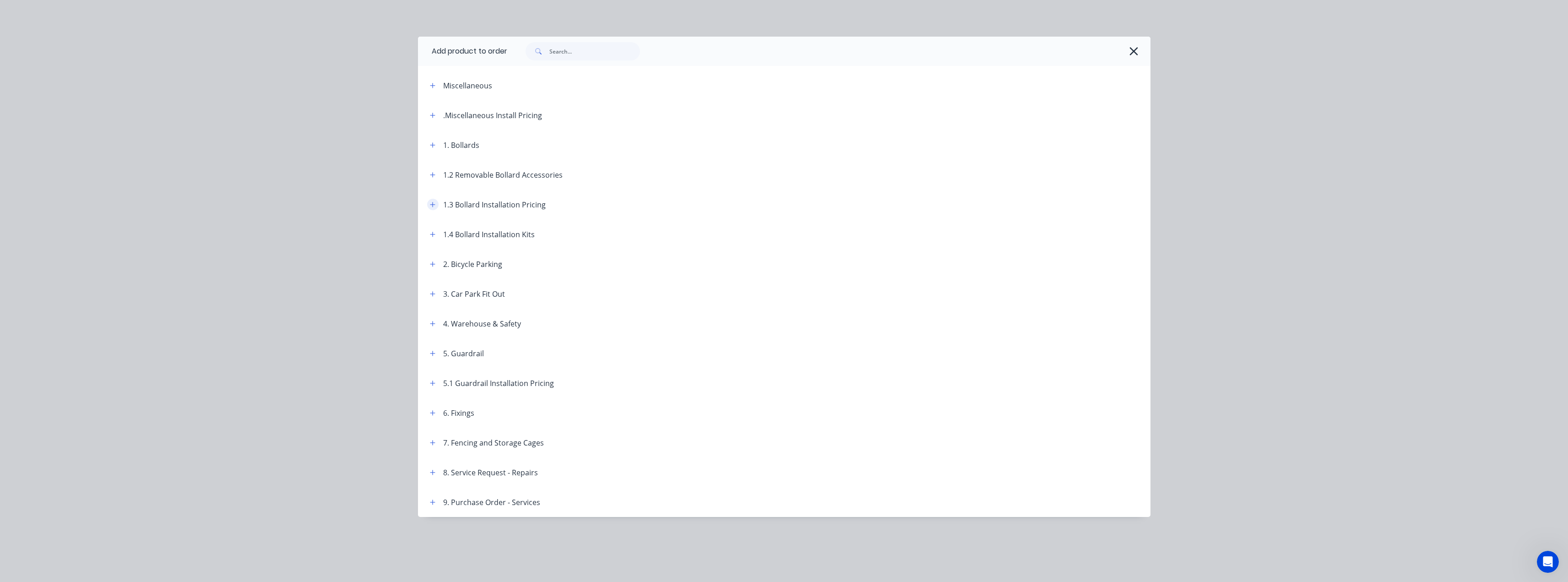
click at [432, 205] on icon "button" at bounding box center [432, 204] width 5 height 5
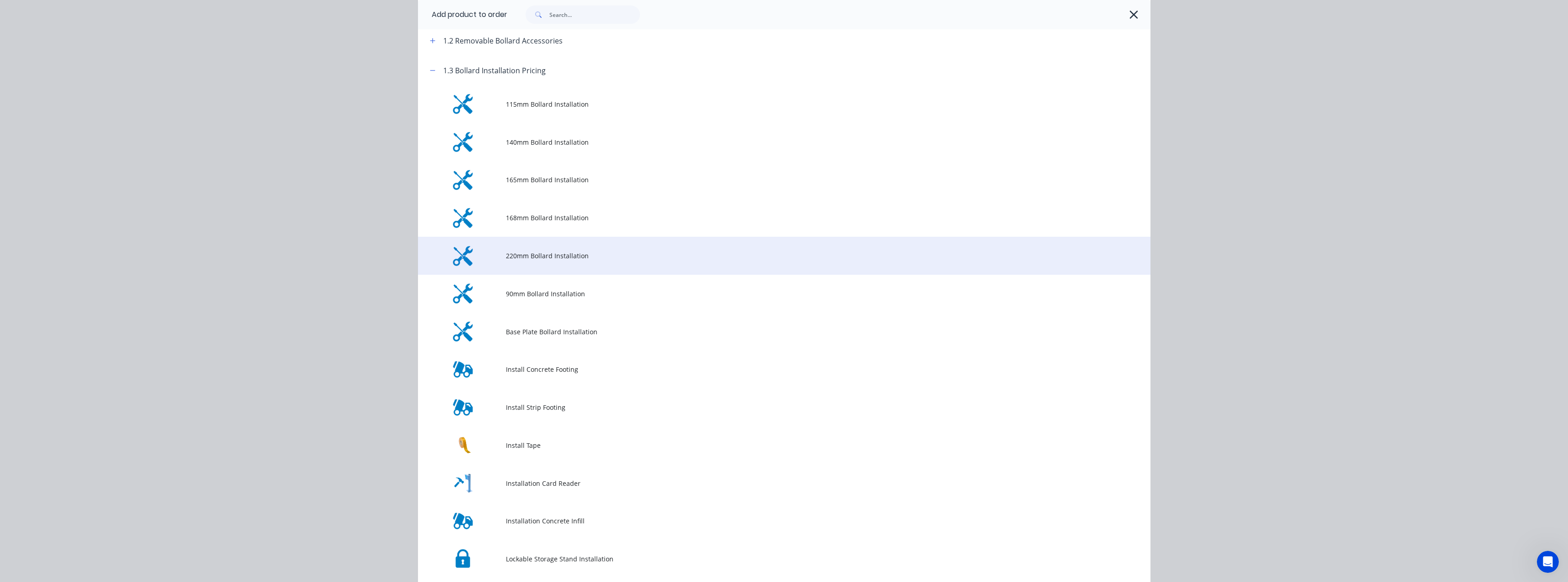
scroll to position [138, 0]
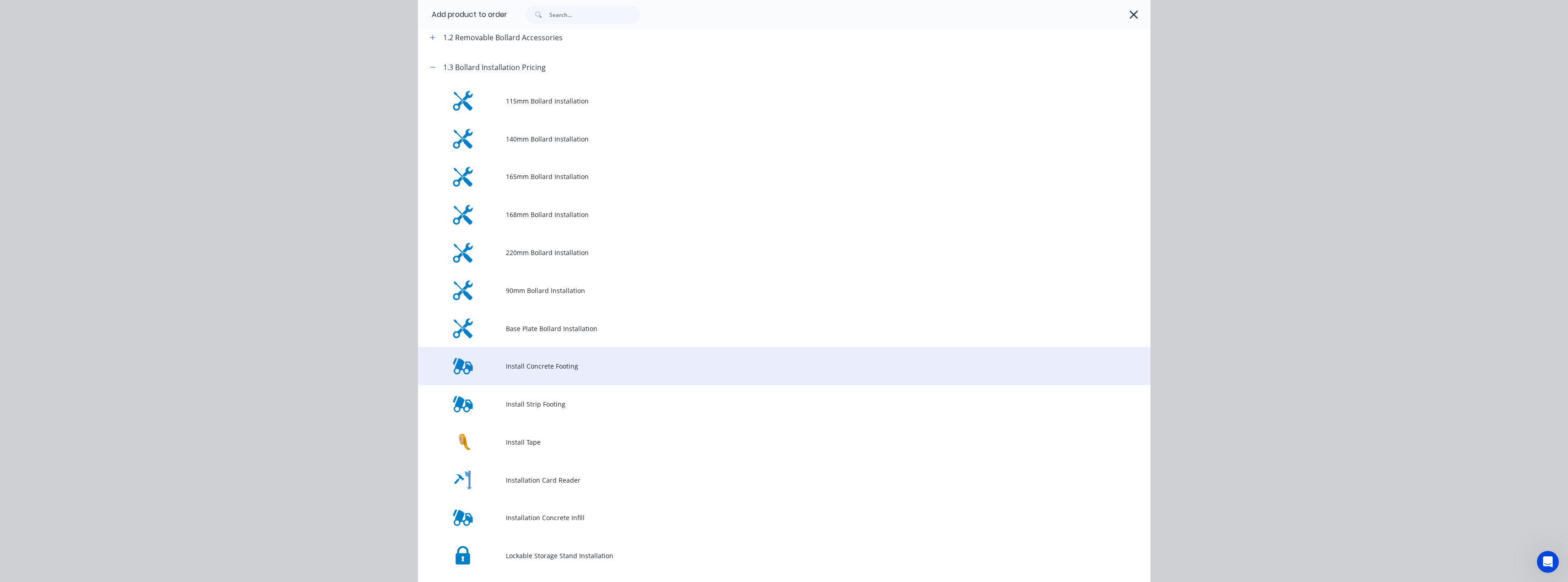
click at [535, 371] on td "Install Concrete Footing" at bounding box center [828, 366] width 644 height 38
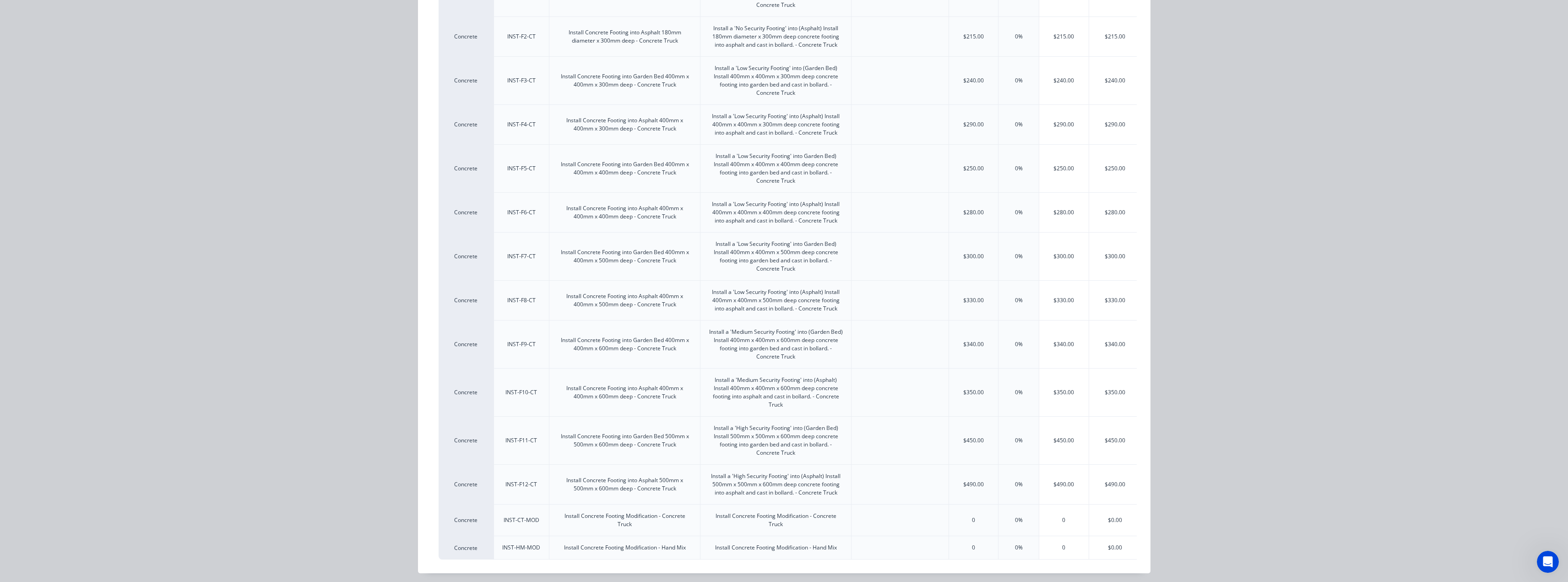
scroll to position [721, 0]
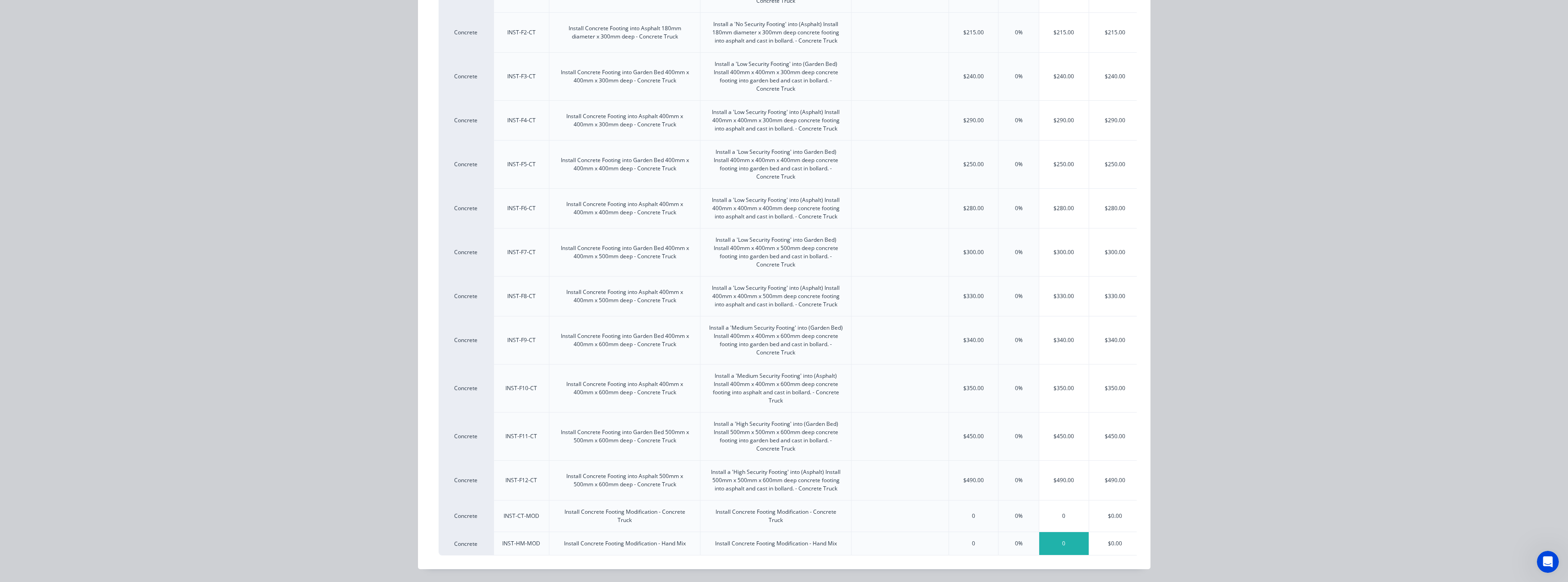
click at [1060, 532] on div "0" at bounding box center [1064, 543] width 50 height 23
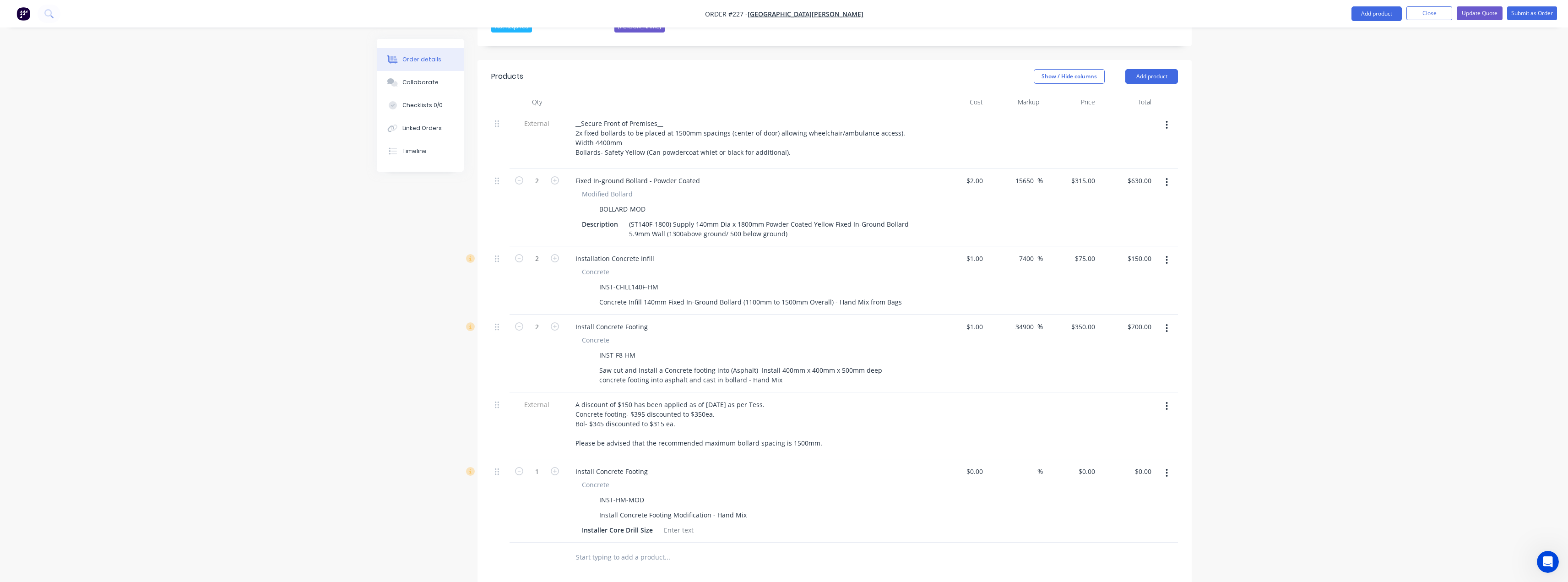
scroll to position [449, 0]
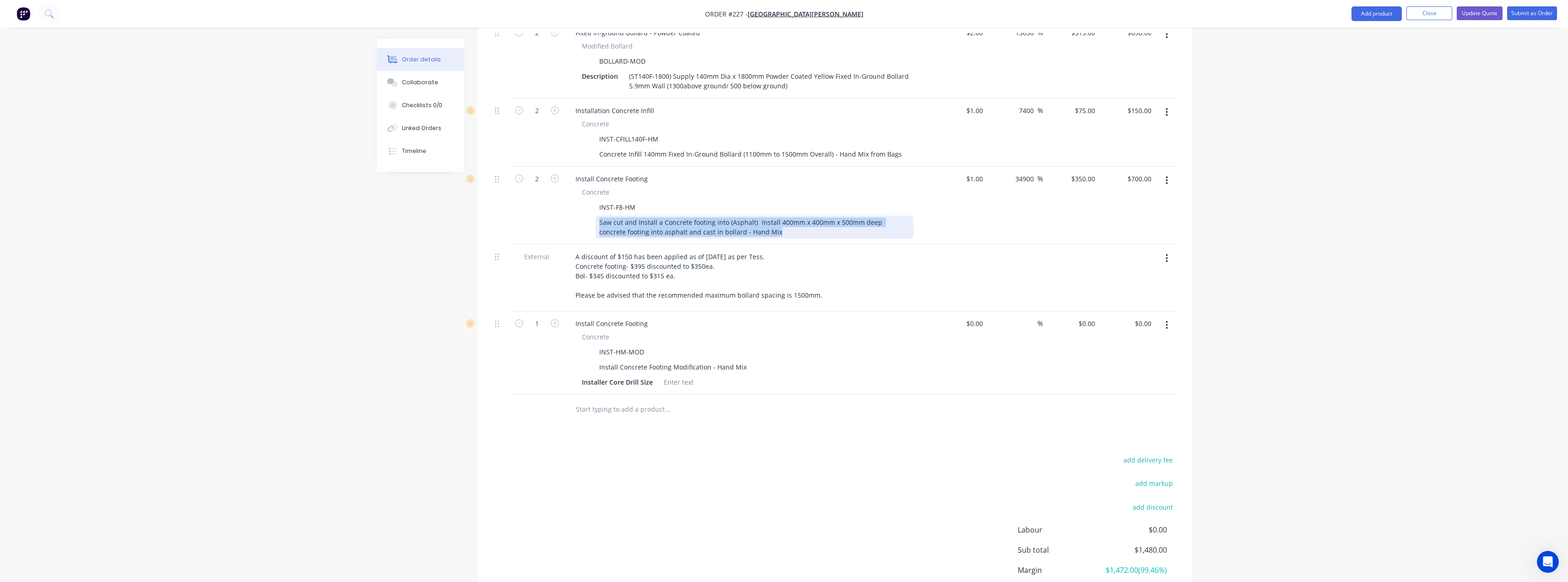
drag, startPoint x: 757, startPoint y: 196, endPoint x: 614, endPoint y: 191, distance: 143.1
click at [589, 216] on div "Saw cut and Install a Concrete footing into (Asphalt) Install 400mm x 400mm x 5…" at bounding box center [746, 227] width 335 height 23
copy div "Saw cut and Install a Concrete footing into (Asphalt) Install 400mm x 400mm x 5…"
click at [690, 360] on div "Install Concrete Footing Modification - Hand Mix" at bounding box center [672, 367] width 155 height 13
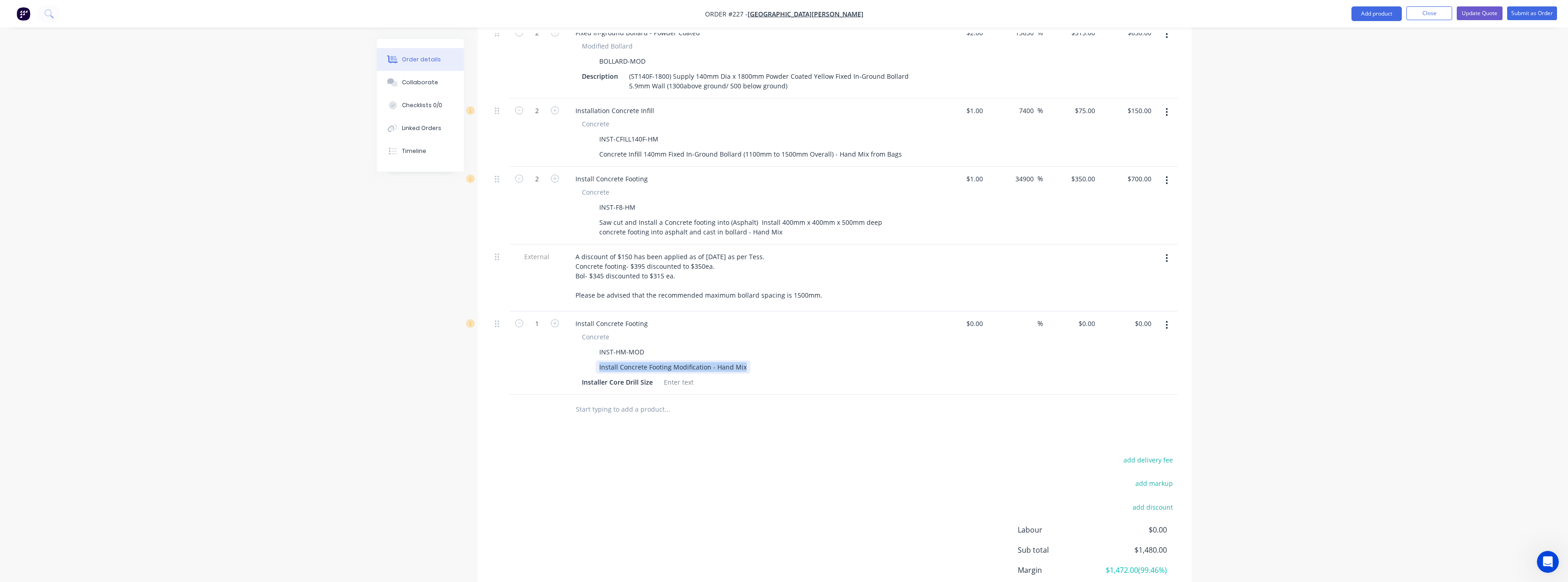
drag, startPoint x: 743, startPoint y: 329, endPoint x: 598, endPoint y: 326, distance: 145.0
click at [598, 360] on div "Install Concrete Footing Modification - Hand Mix" at bounding box center [672, 367] width 155 height 13
paste div
click at [754, 360] on div "Saw cut and Install a Concrete footing into (Asphalt) Install 400mm x 400mm x 5…" at bounding box center [754, 371] width 318 height 23
click at [971, 311] on div "$0.00" at bounding box center [959, 358] width 56 height 93
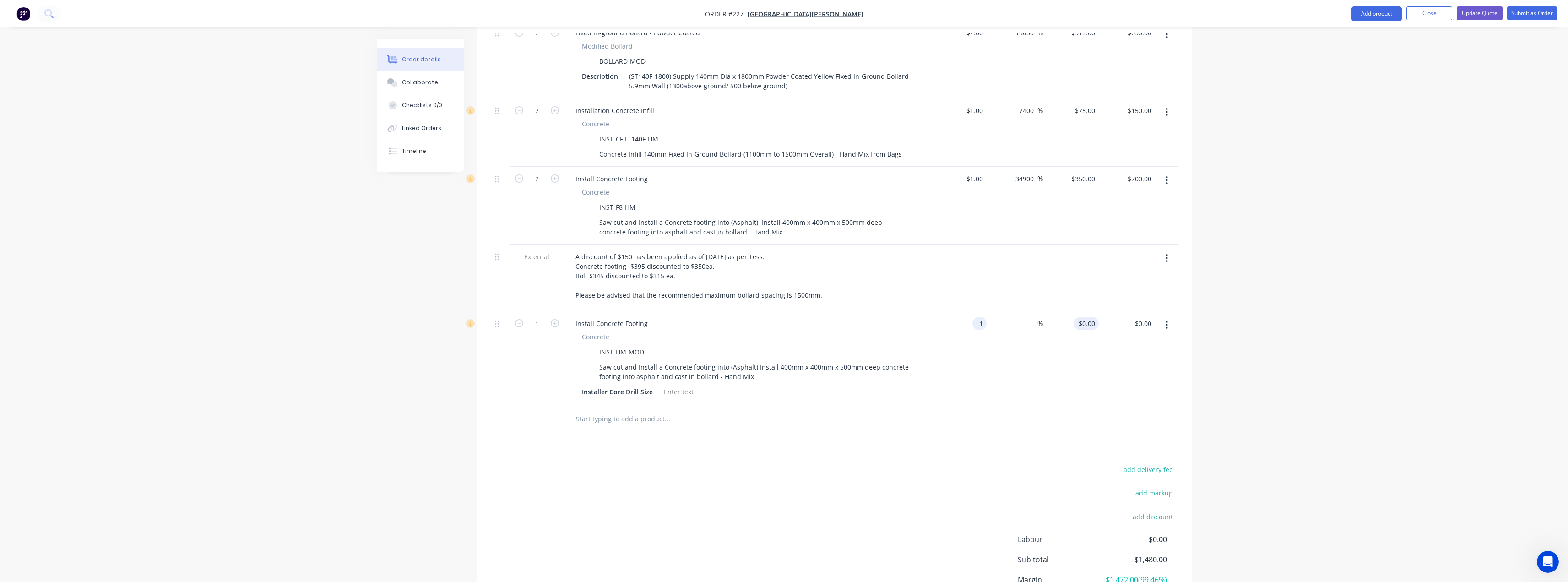
type input "$1.00"
type input "1"
type input "$1.00"
click at [1092, 317] on input "1" at bounding box center [1093, 323] width 10 height 13
type input "350"
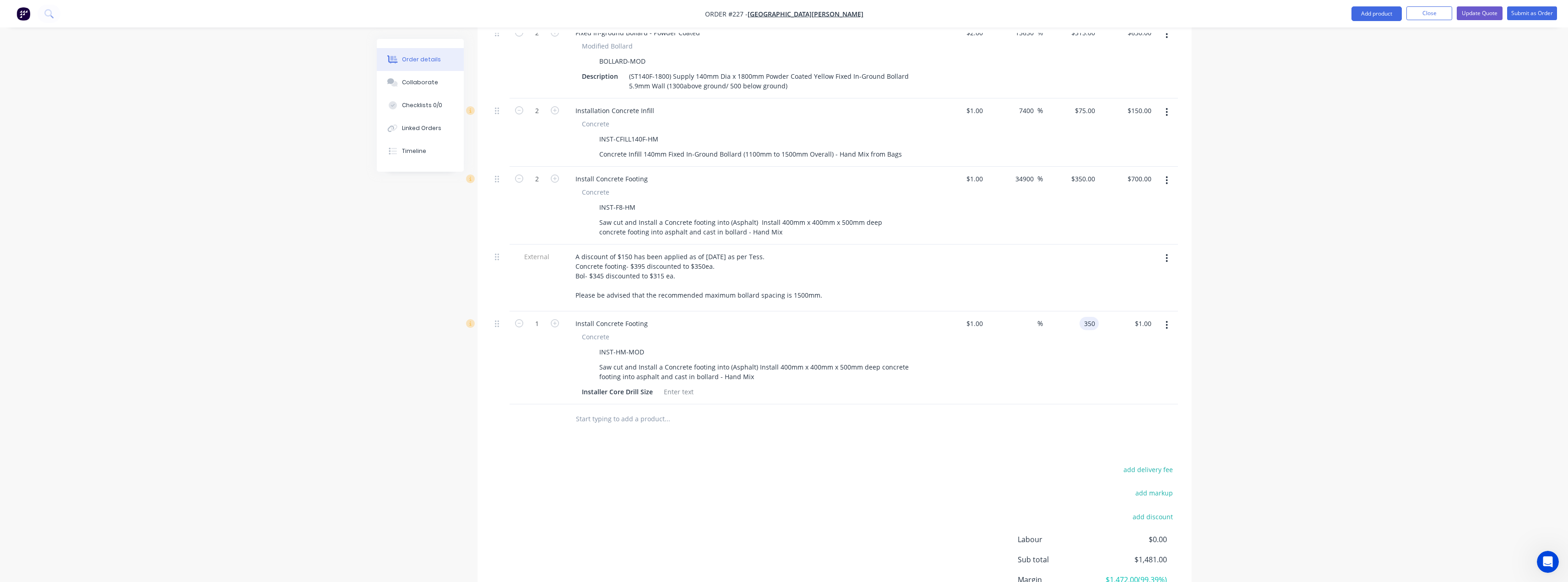
type input "34900"
type input "$350.00"
click at [819, 410] on div at bounding box center [705, 419] width 274 height 18
click at [556, 319] on icon "button" at bounding box center [554, 323] width 8 height 8
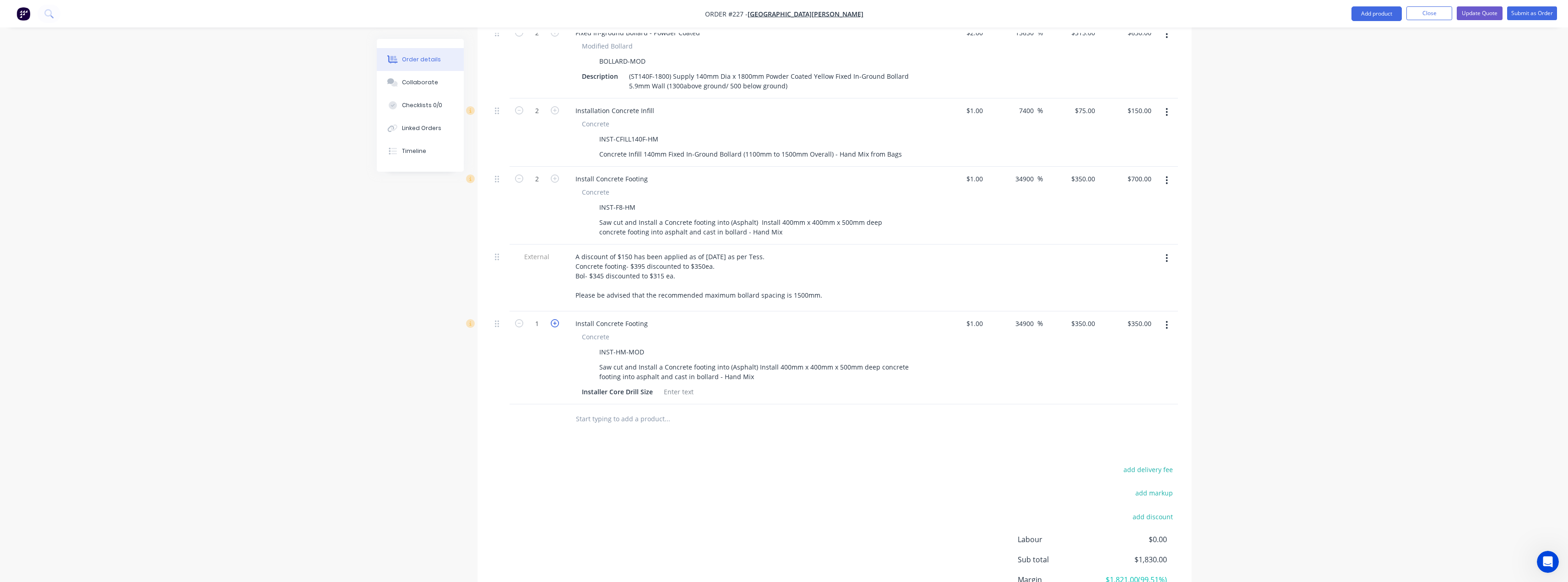
type input "2"
type input "$700.00"
click at [1166, 176] on icon "button" at bounding box center [1166, 180] width 2 height 8
click at [1111, 252] on div "Delete" at bounding box center [1134, 259] width 70 height 13
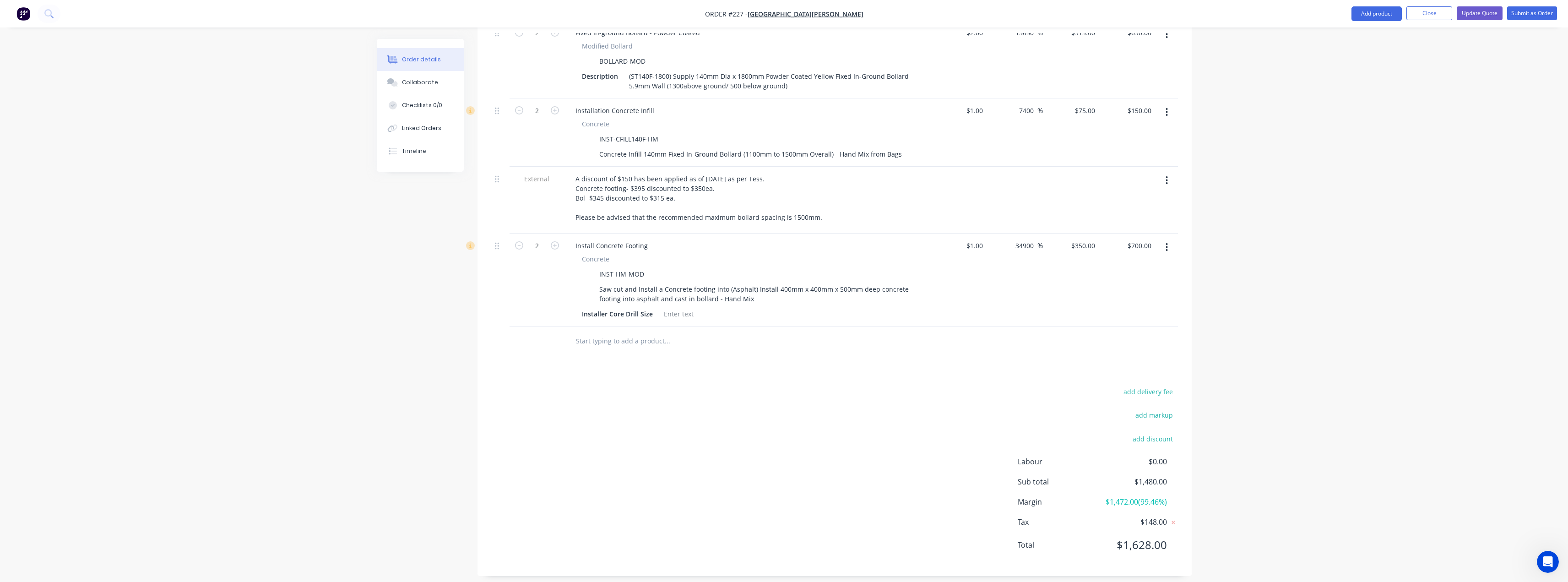
scroll to position [418, 0]
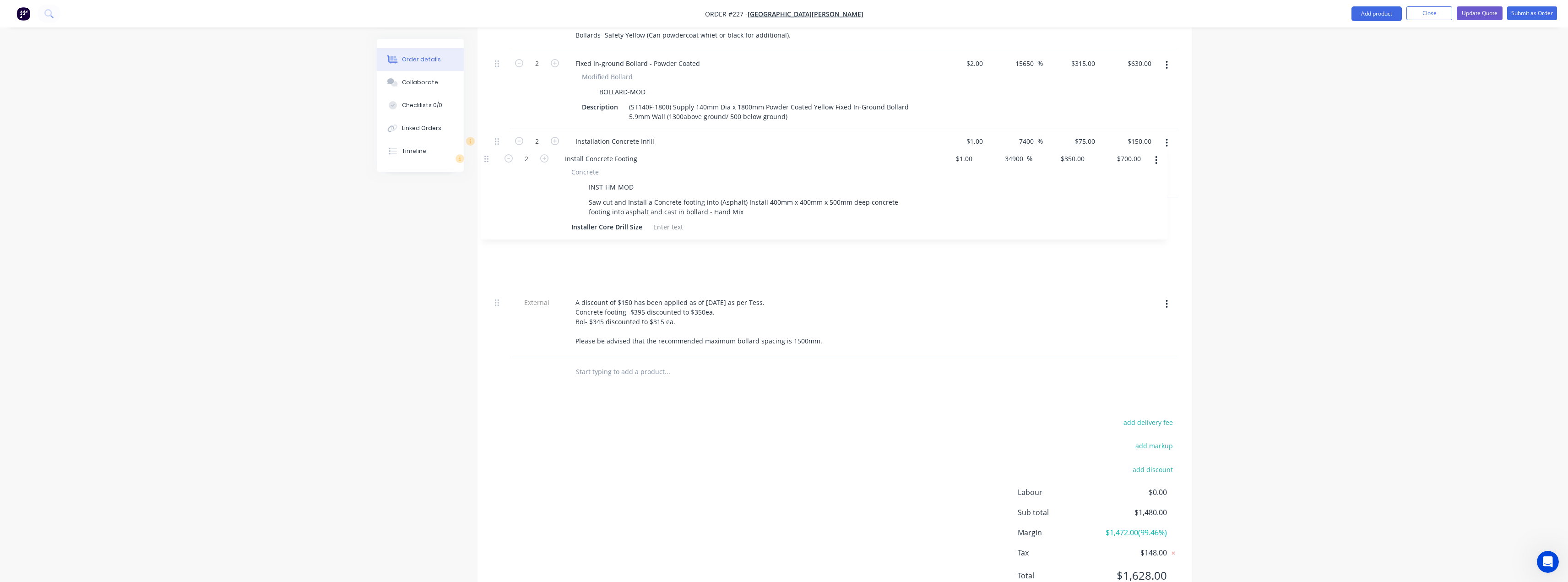
drag, startPoint x: 498, startPoint y: 243, endPoint x: 488, endPoint y: 161, distance: 82.6
click at [488, 161] on div "Qty Cost Markup Price Total External __Secure Front of Premises__ 2x fixed boll…" at bounding box center [834, 181] width 714 height 411
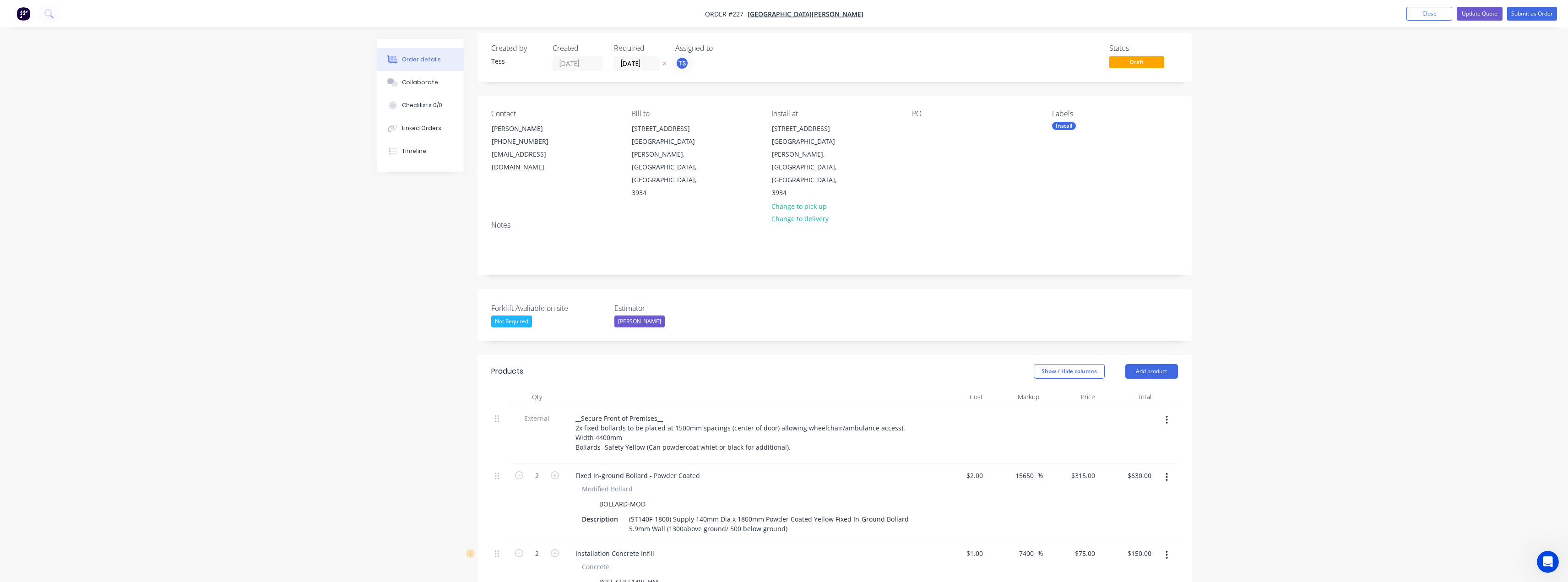
scroll to position [0, 0]
click at [1477, 13] on button "Update Quote" at bounding box center [1479, 13] width 46 height 13
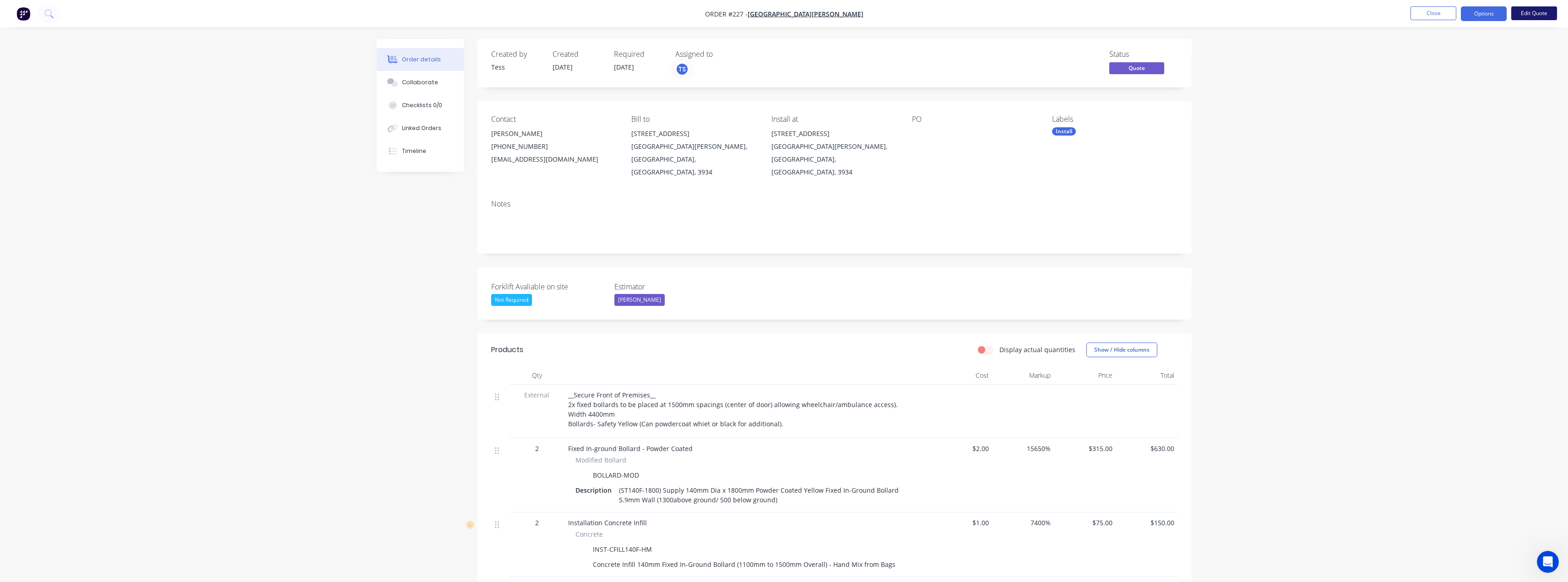
click at [1537, 12] on button "Edit Quote" at bounding box center [1534, 13] width 46 height 13
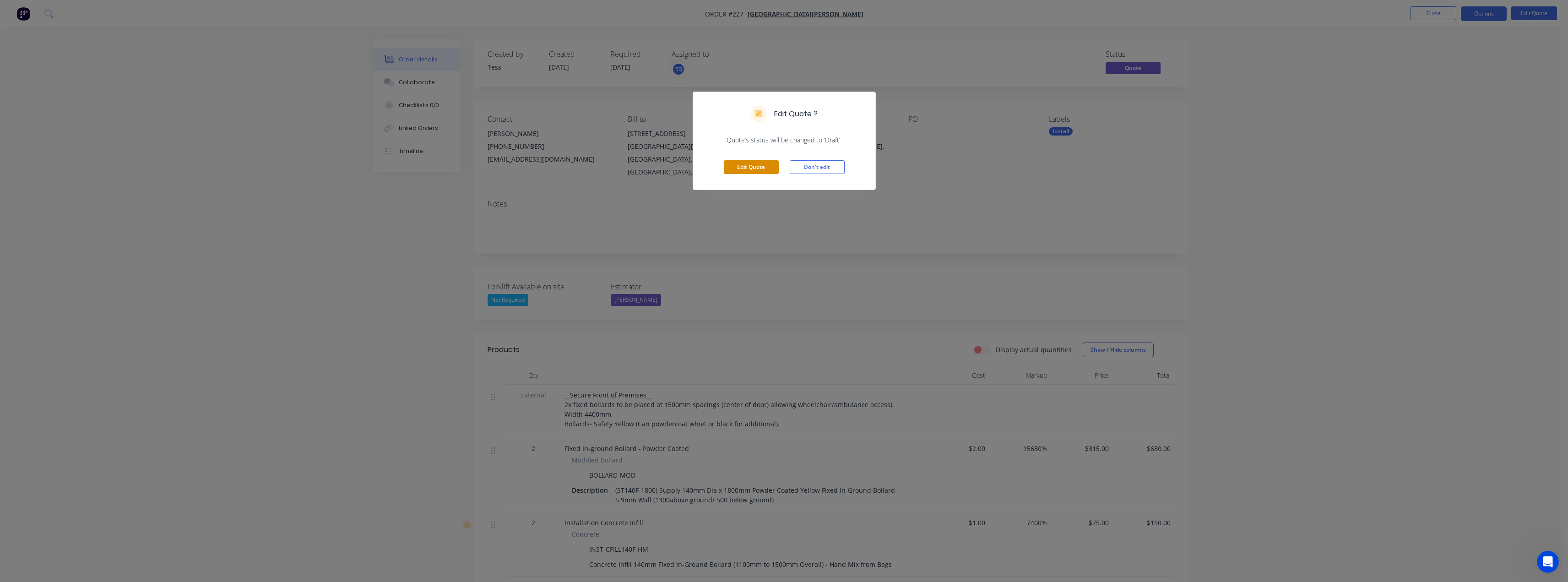
click at [756, 163] on button "Edit Quote" at bounding box center [751, 167] width 55 height 13
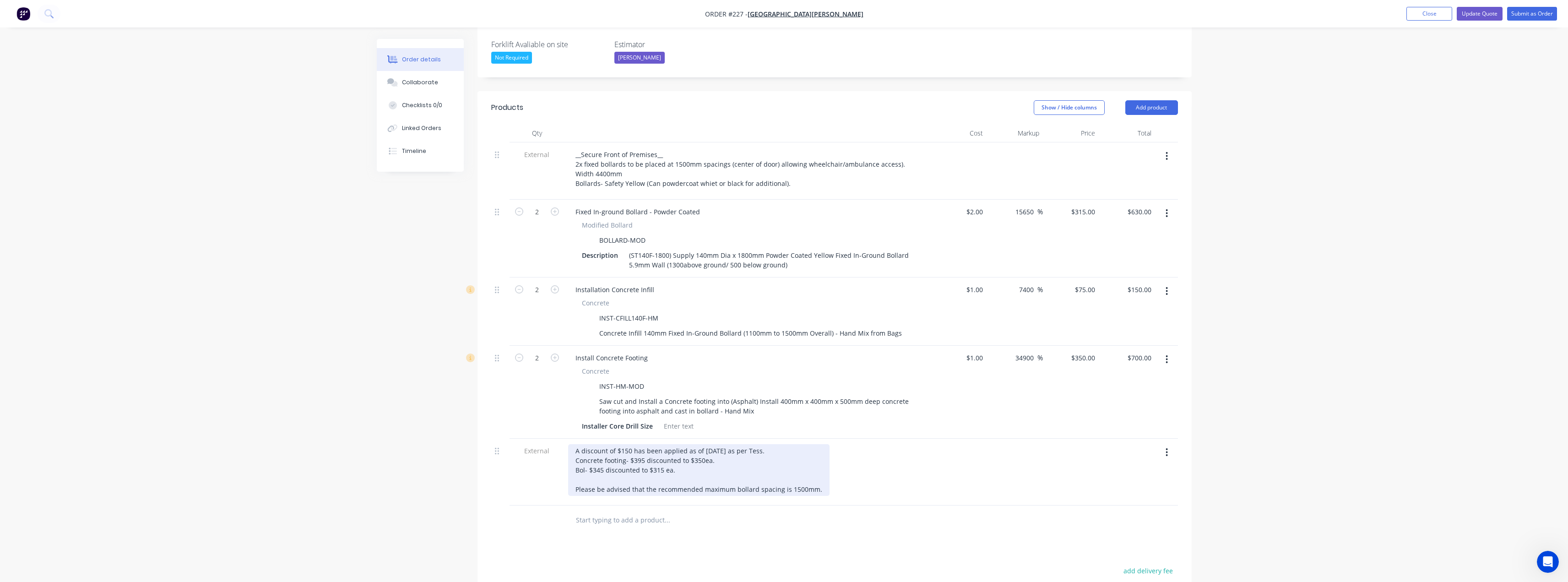
scroll to position [274, 0]
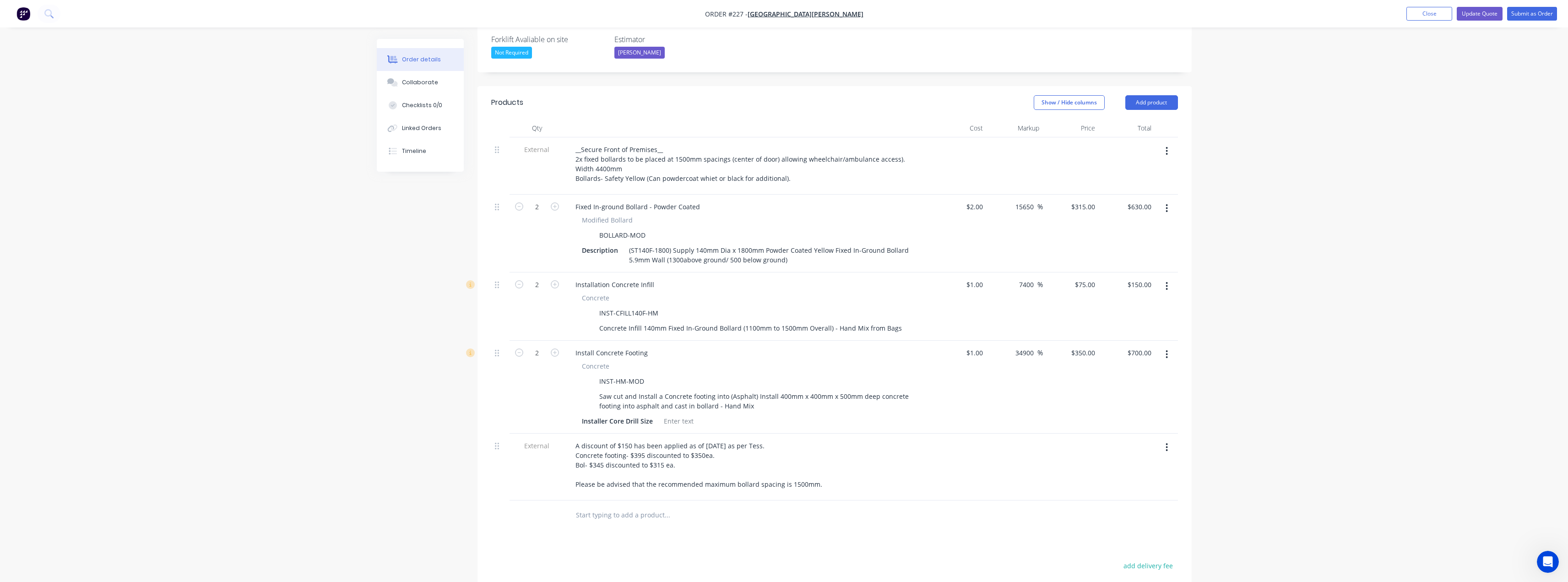
click at [611, 506] on input "text" at bounding box center [667, 515] width 183 height 18
type input "call out 1"
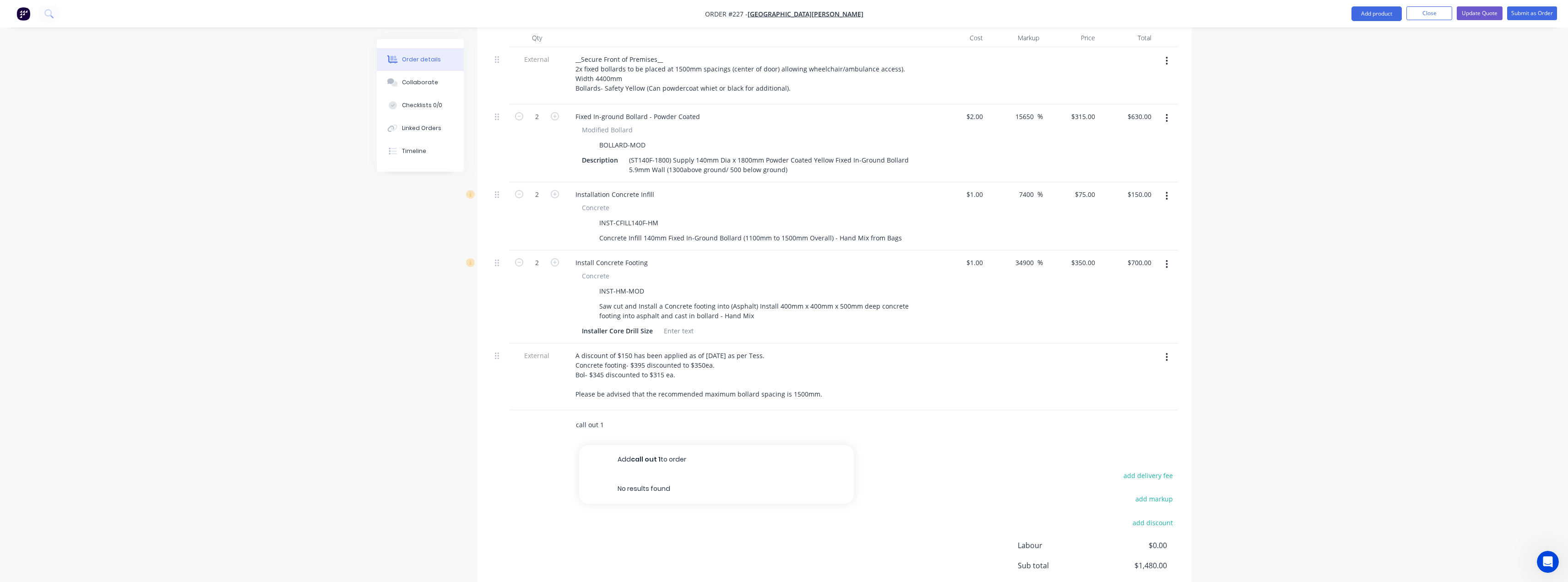
scroll to position [412, 0]
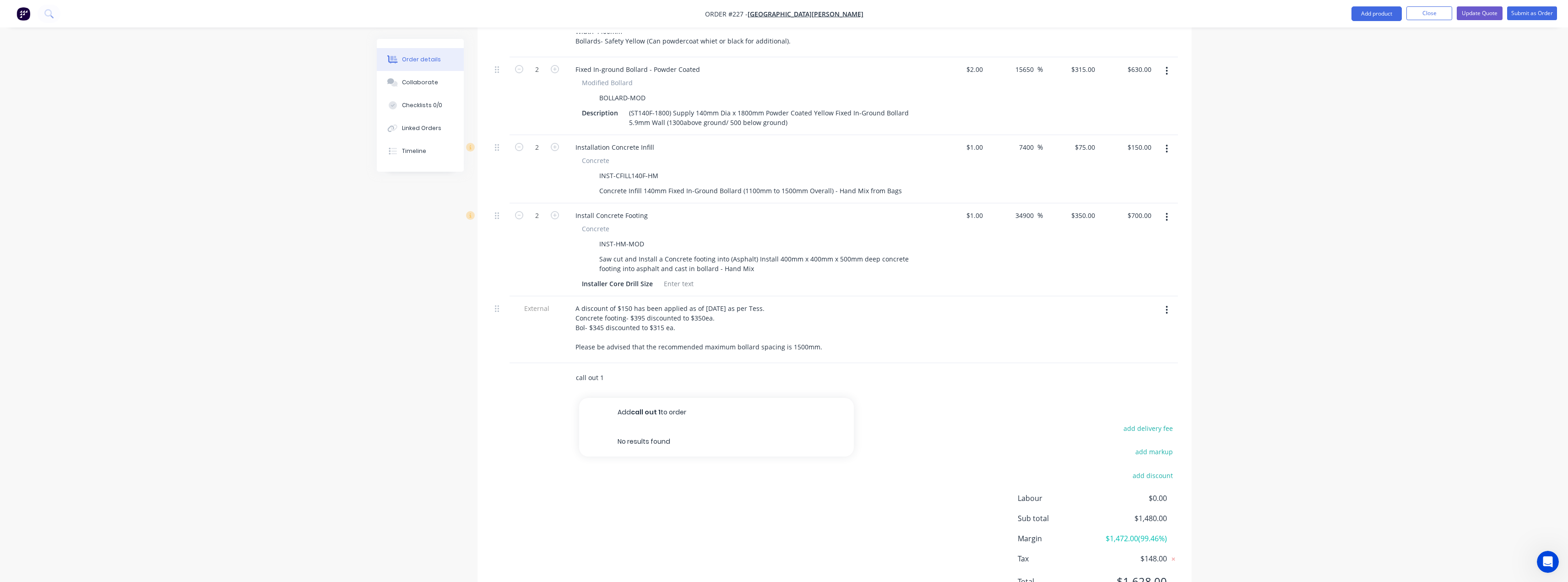
drag, startPoint x: 564, startPoint y: 337, endPoint x: 541, endPoint y: 345, distance: 24.4
click at [541, 363] on div "call out 1 Add call out 1 to order No results found" at bounding box center [834, 378] width 686 height 30
type input "isitwe"
drag, startPoint x: 584, startPoint y: 339, endPoint x: 513, endPoint y: 338, distance: 71.0
click at [506, 363] on div "isitwe Add isitwe to order No results found" at bounding box center [834, 378] width 686 height 30
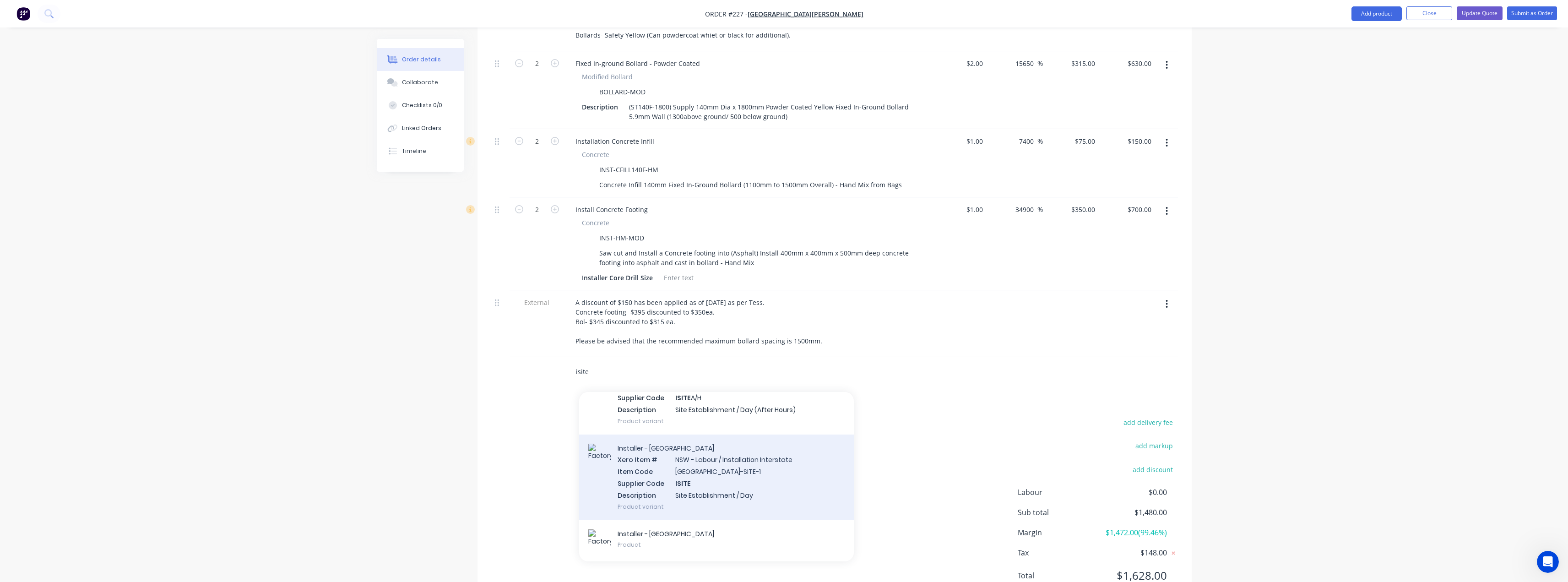
scroll to position [0, 0]
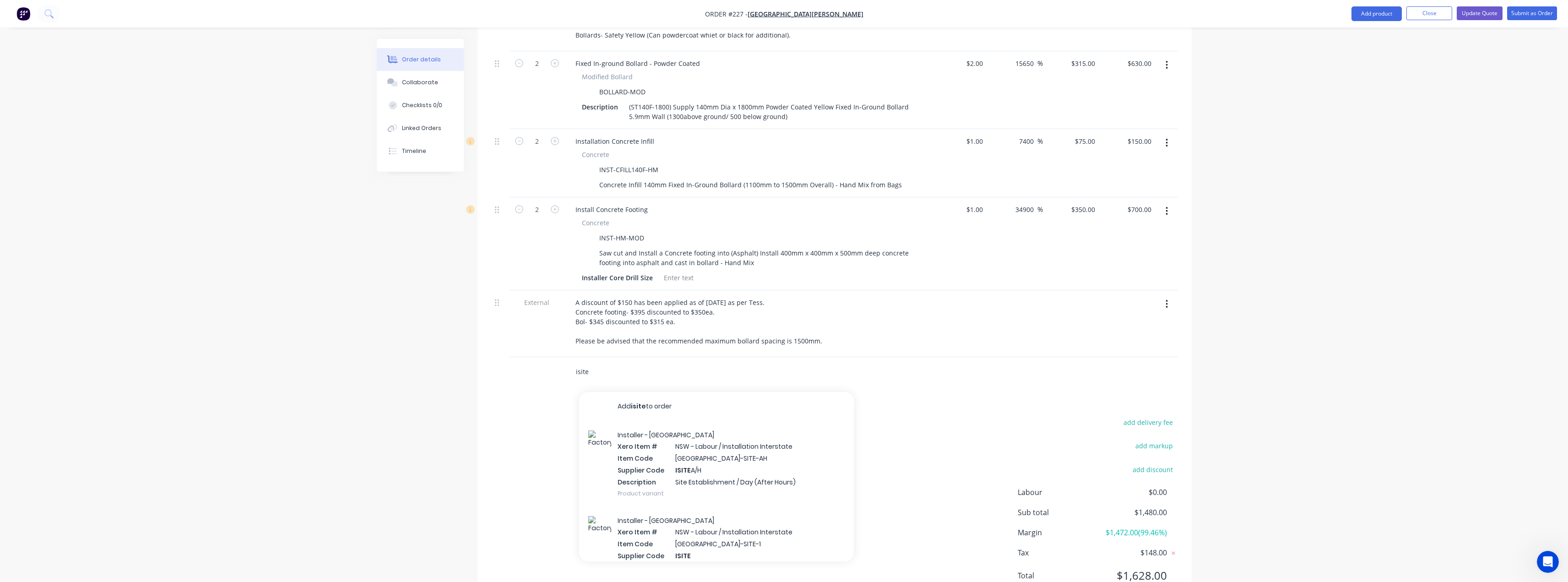
drag, startPoint x: 612, startPoint y: 330, endPoint x: 554, endPoint y: 336, distance: 58.3
click at [554, 357] on div "isite Add isite to order Installer - NSW Xero Item # NSW - Labour / Installatio…" at bounding box center [834, 372] width 686 height 30
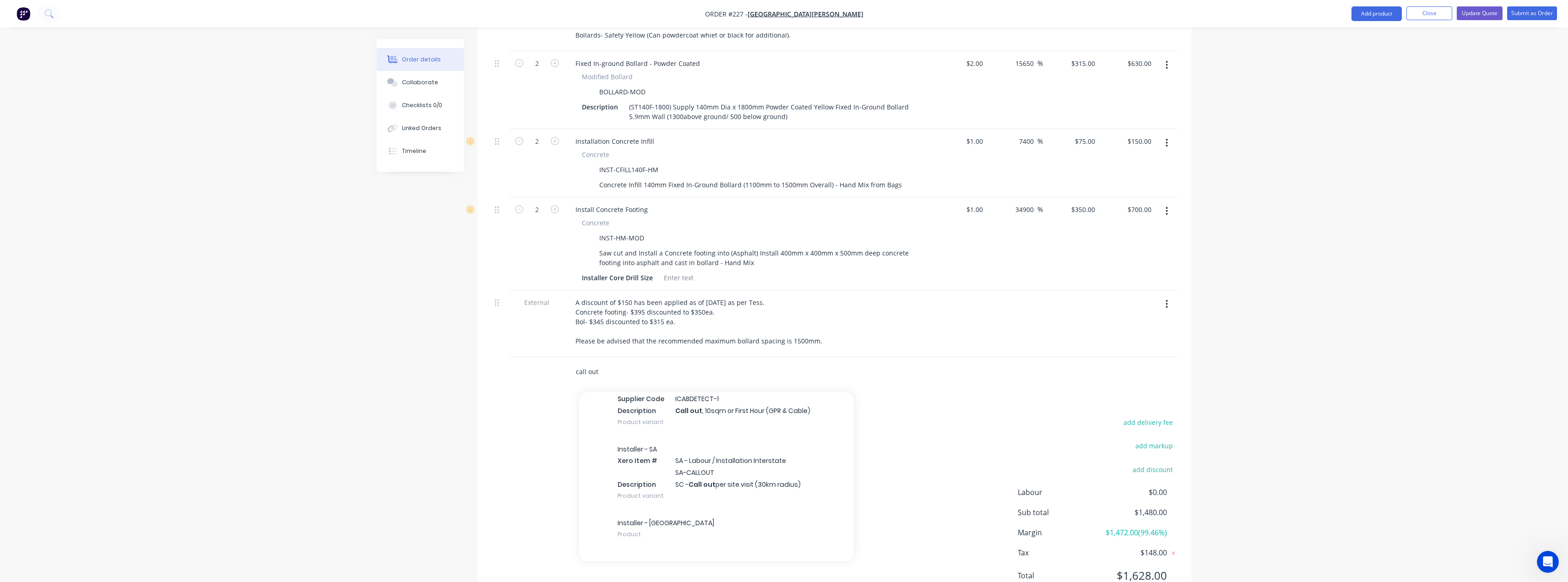
scroll to position [238, 0]
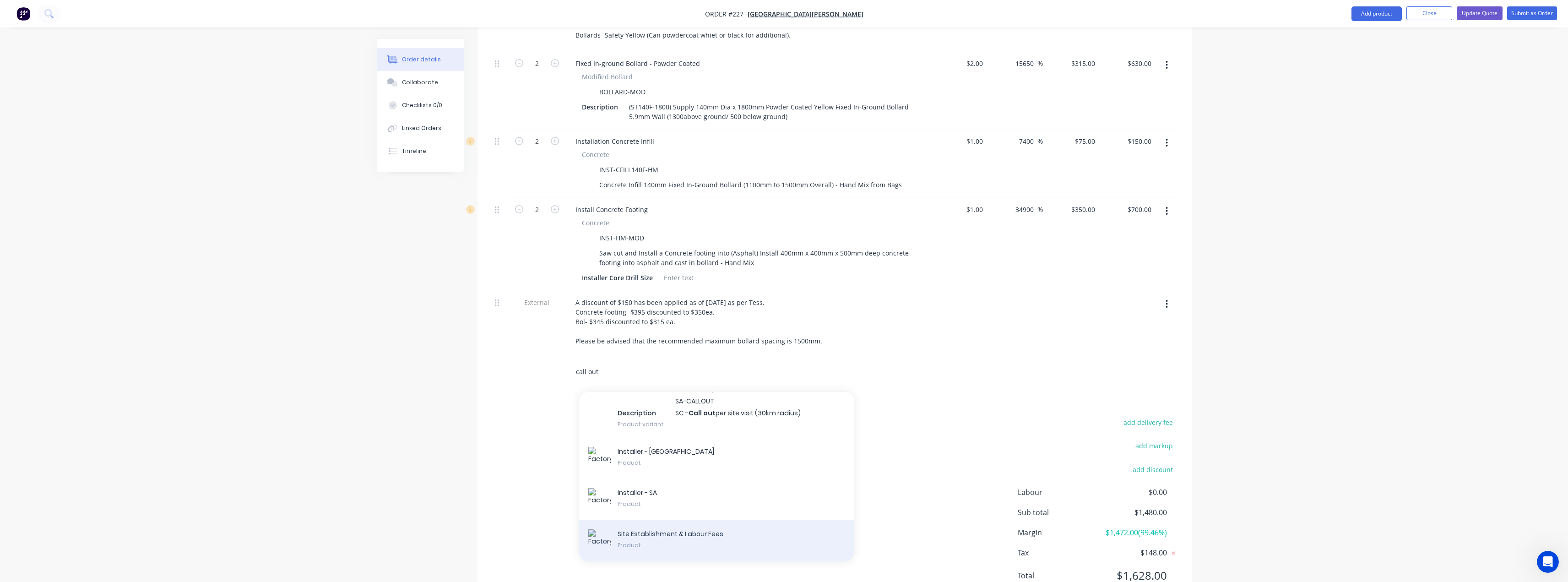
type input "call out"
click at [650, 520] on div "Site Establishment & Labour Fees Product" at bounding box center [716, 540] width 274 height 41
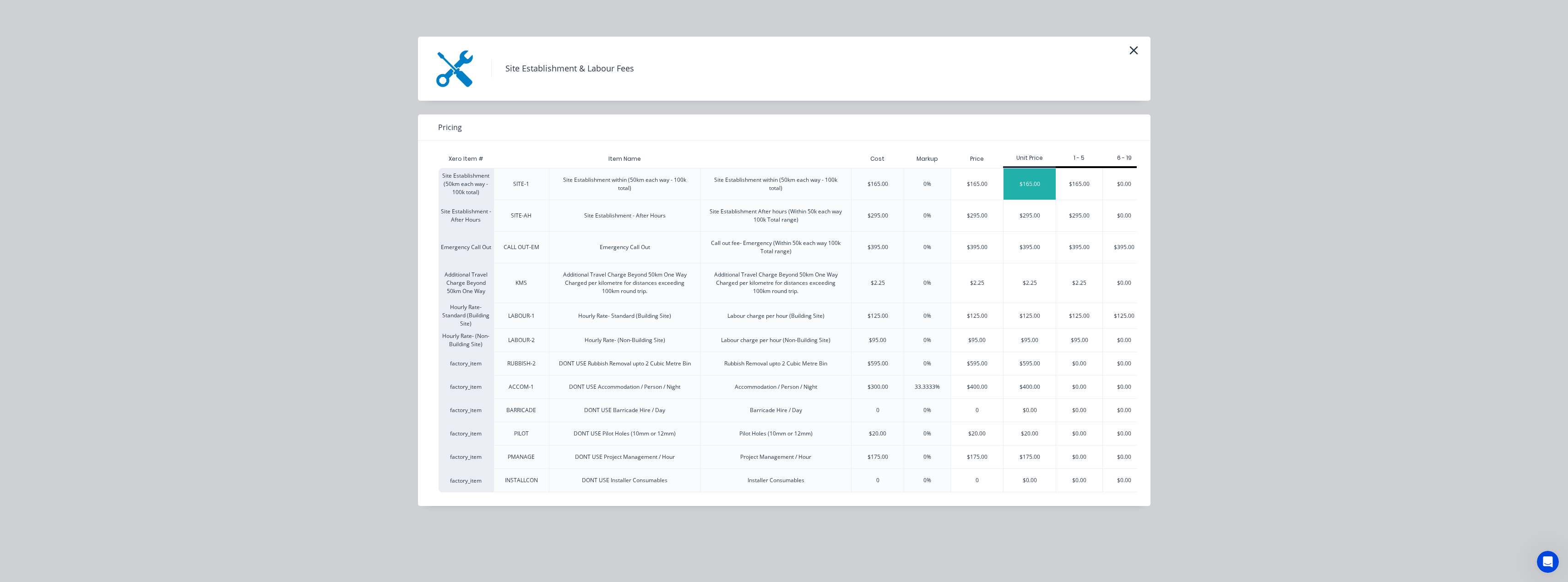
click at [1034, 196] on div "$165.00" at bounding box center [1029, 184] width 52 height 31
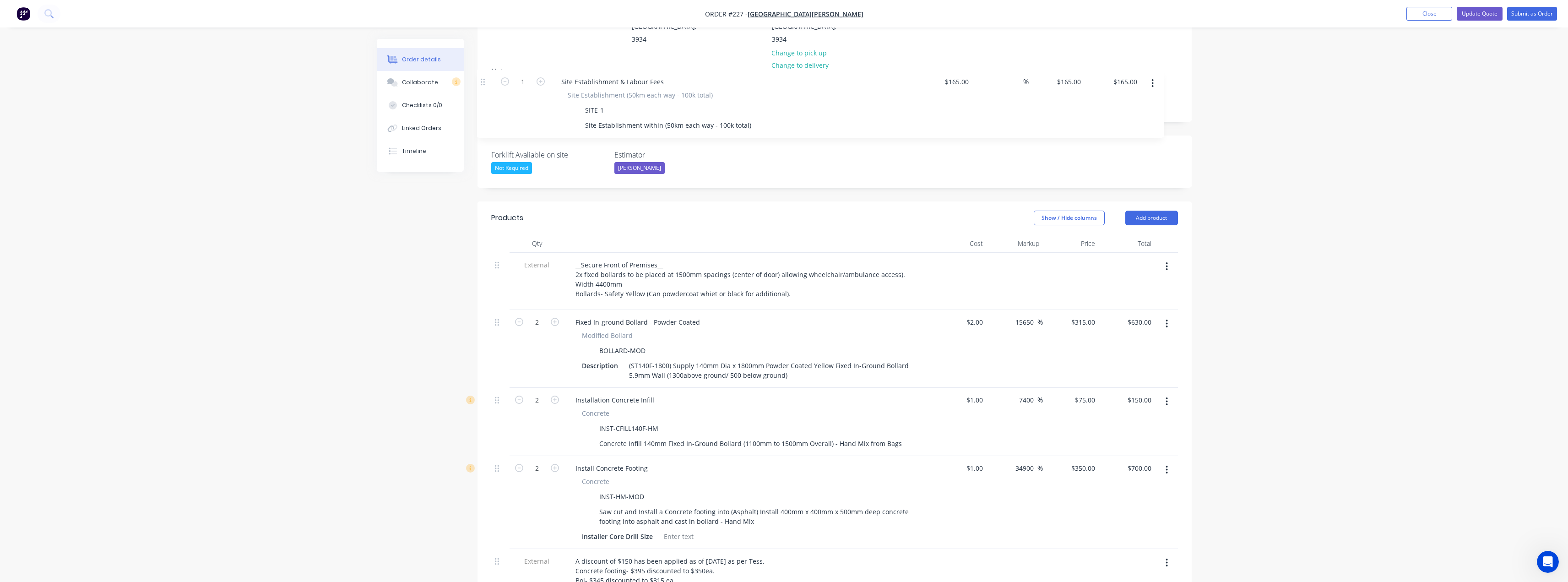
scroll to position [151, 0]
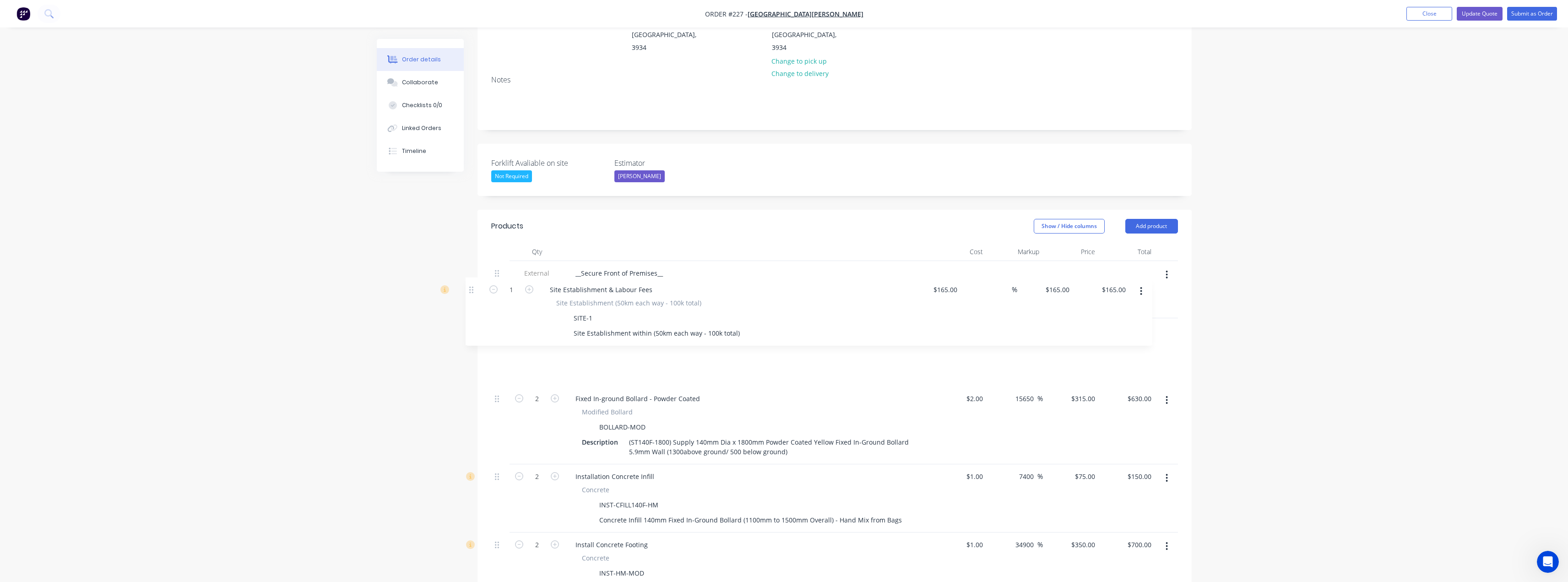
drag, startPoint x: 496, startPoint y: 331, endPoint x: 470, endPoint y: 288, distance: 50.2
click at [470, 288] on div "Created by Tess Created 14/08/25 Required 14/08/25 Assigned to TS Status Draft …" at bounding box center [784, 422] width 815 height 1067
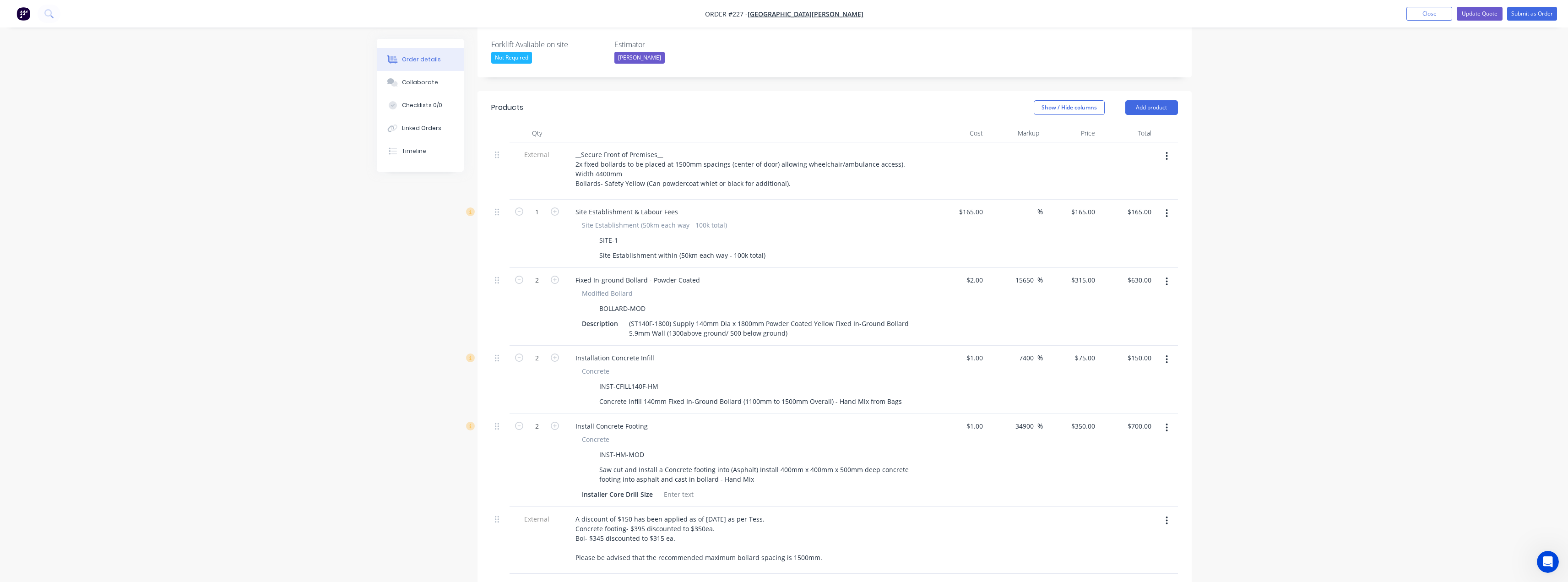
scroll to position [289, 0]
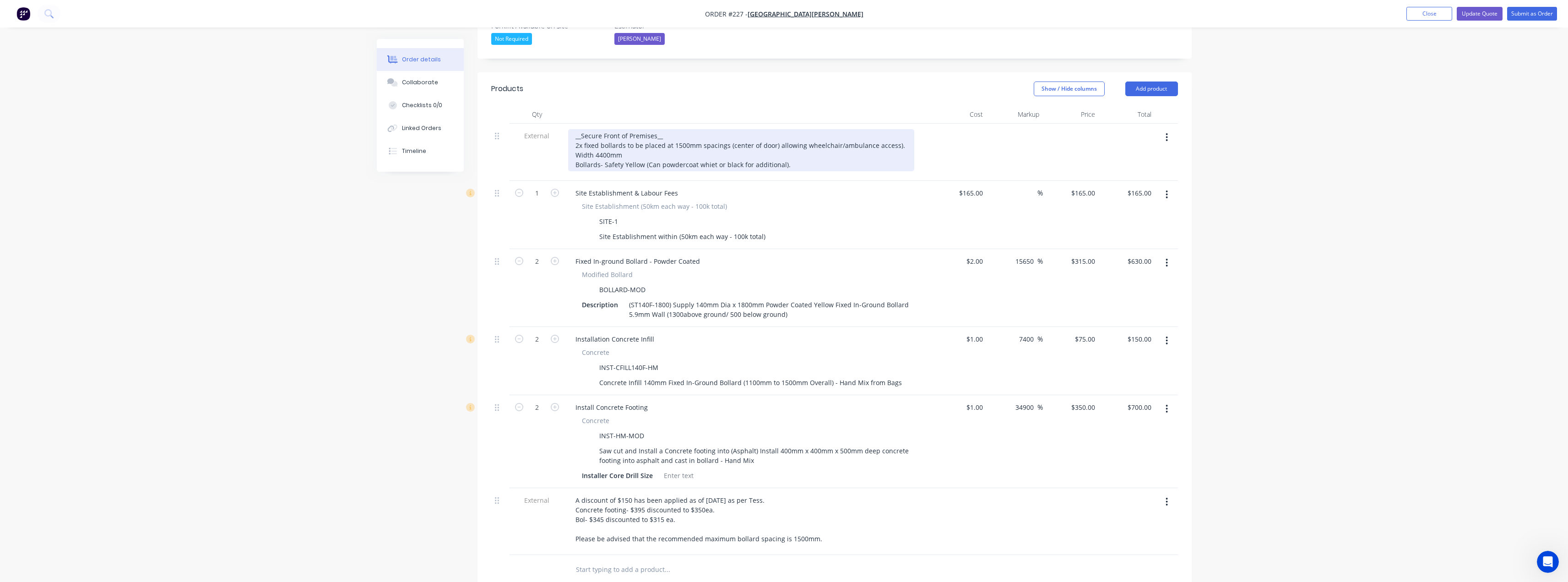
click at [712, 129] on div "__Secure Front of Premises__ 2x fixed bollards to be placed at 1500mm spacings …" at bounding box center [741, 150] width 346 height 42
click at [823, 129] on div "__Secure Front of Premises__ 2x fixed bollards to be placed at 1500mm spacings …" at bounding box center [741, 150] width 346 height 42
click at [790, 129] on div "__Secure Front of Premises__ 2x fixed bollards to be placed at 1500mm spacings …" at bounding box center [741, 150] width 346 height 42
click at [779, 129] on div "__Secure Front of Premises__ 2x fixed bollards to be placed at 1500mm spacings …" at bounding box center [741, 150] width 346 height 42
click at [786, 129] on div "__Secure Front of Premises__ 2x fixed bollards to be placed at 1500mm spacings …" at bounding box center [741, 150] width 346 height 42
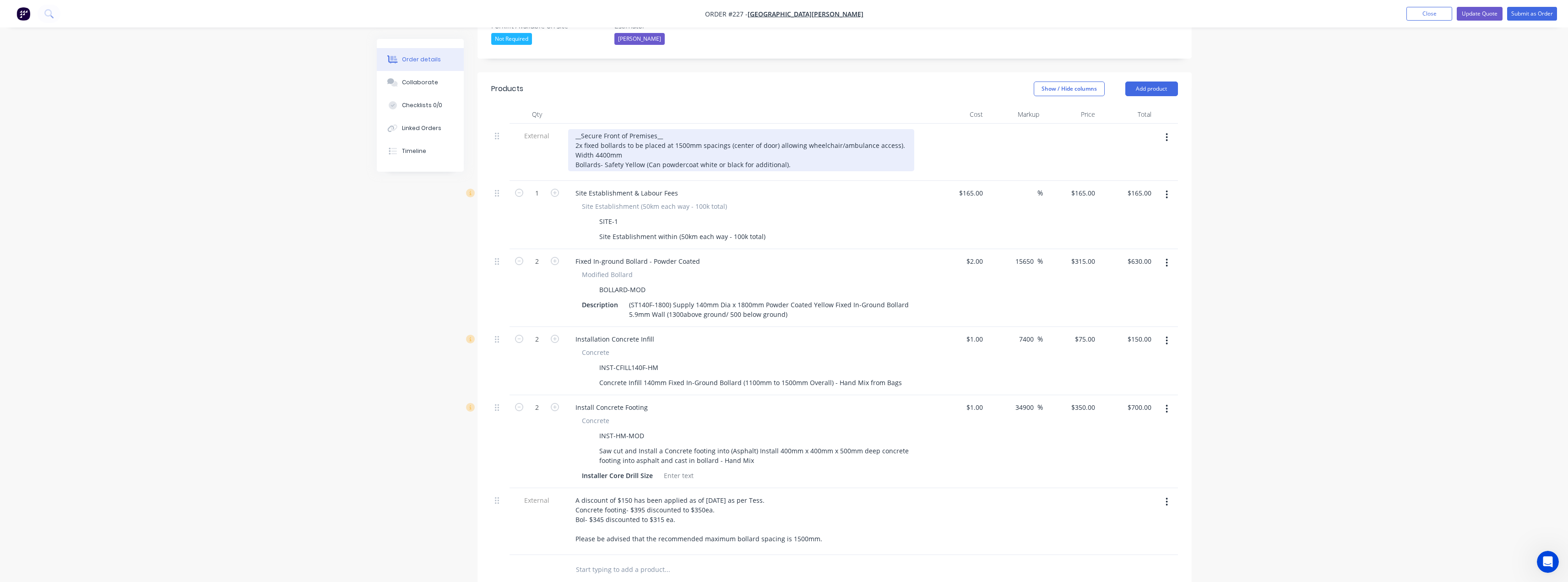
click at [779, 129] on div "__Secure Front of Premises__ 2x fixed bollards to be placed at 1500mm spacings …" at bounding box center [741, 150] width 346 height 42
click at [785, 129] on div "__Secure Front of Premises__ 2x fixed bollards to be placed at 1500mm spacings …" at bounding box center [741, 150] width 346 height 42
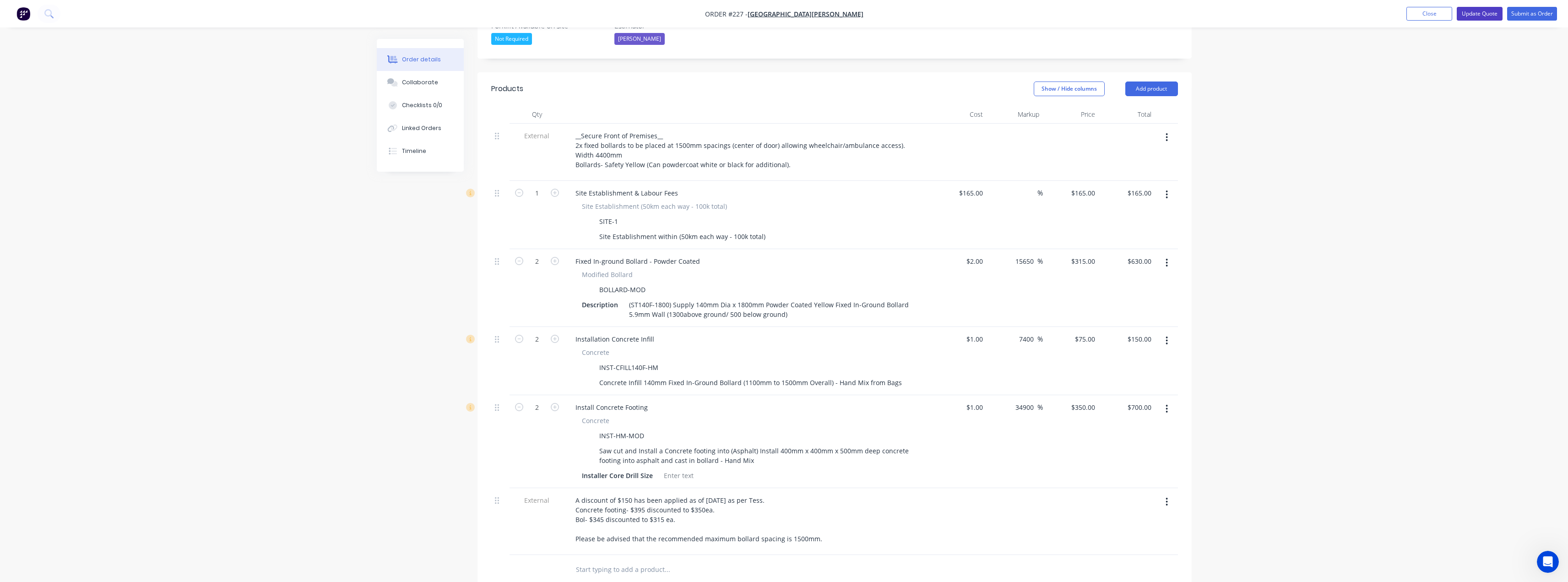
click at [1482, 13] on button "Update Quote" at bounding box center [1479, 13] width 46 height 13
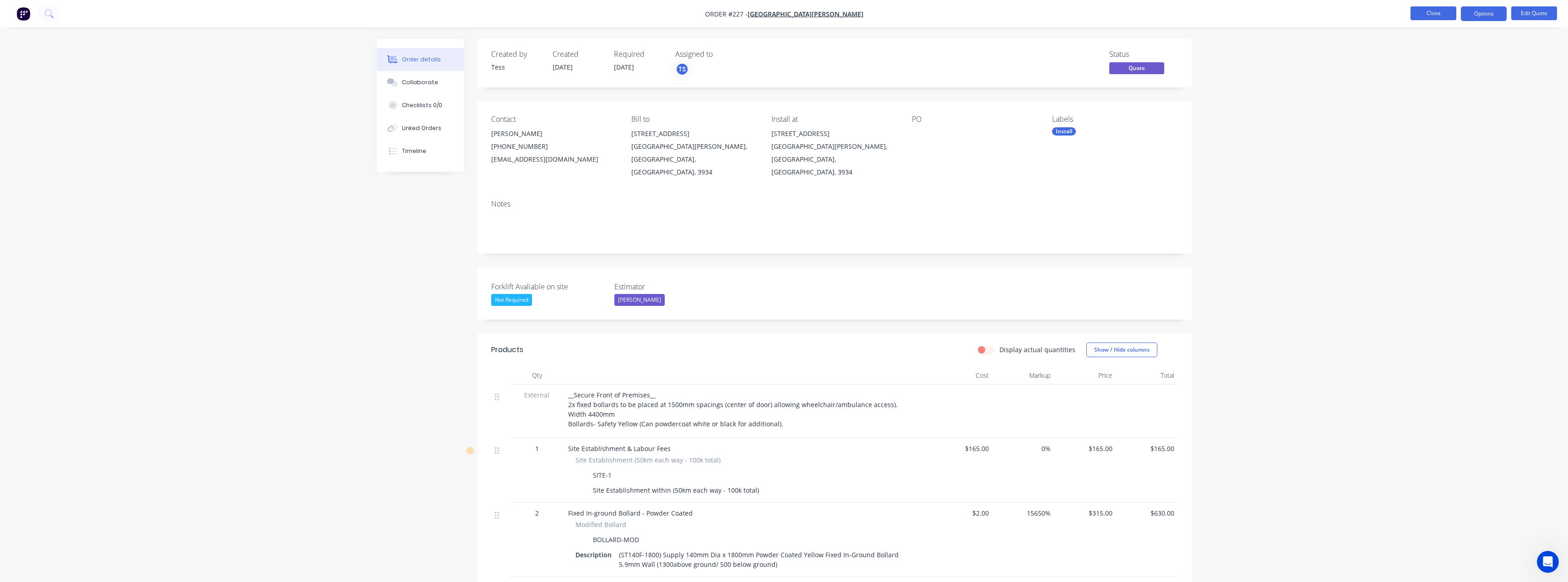
click at [1441, 12] on button "Close" at bounding box center [1433, 13] width 46 height 13
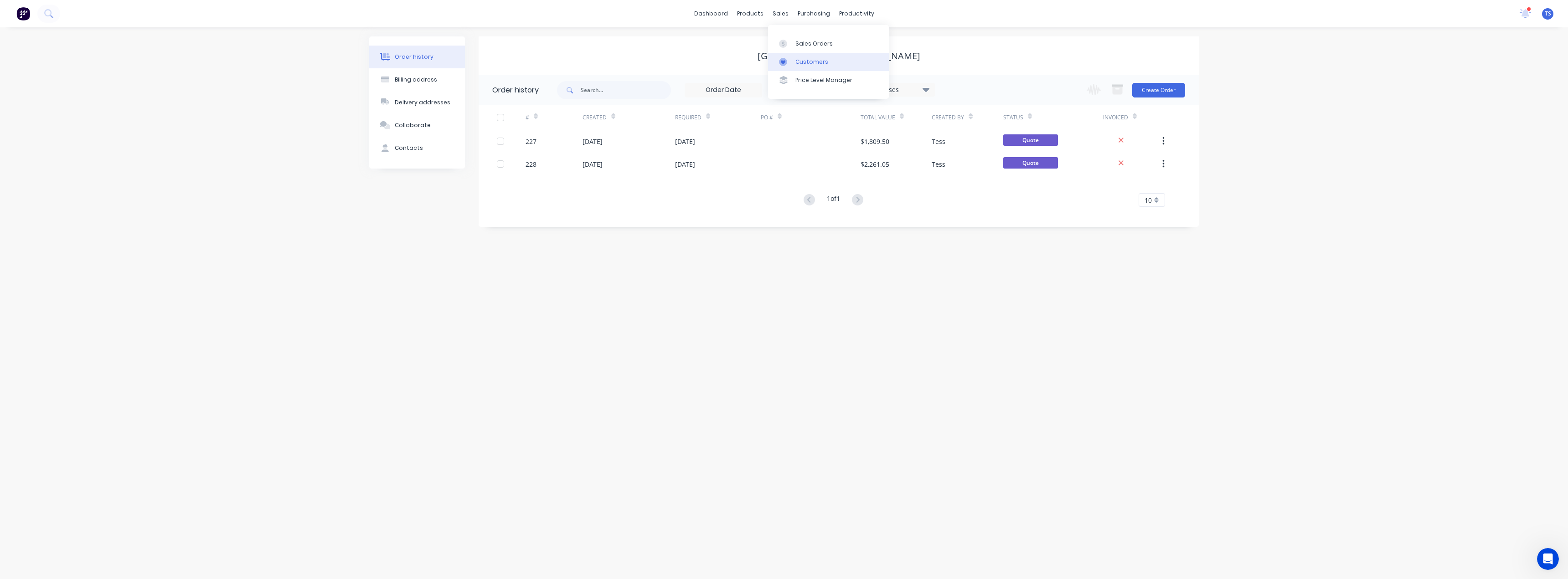
click at [796, 57] on link "Customers" at bounding box center [828, 62] width 121 height 18
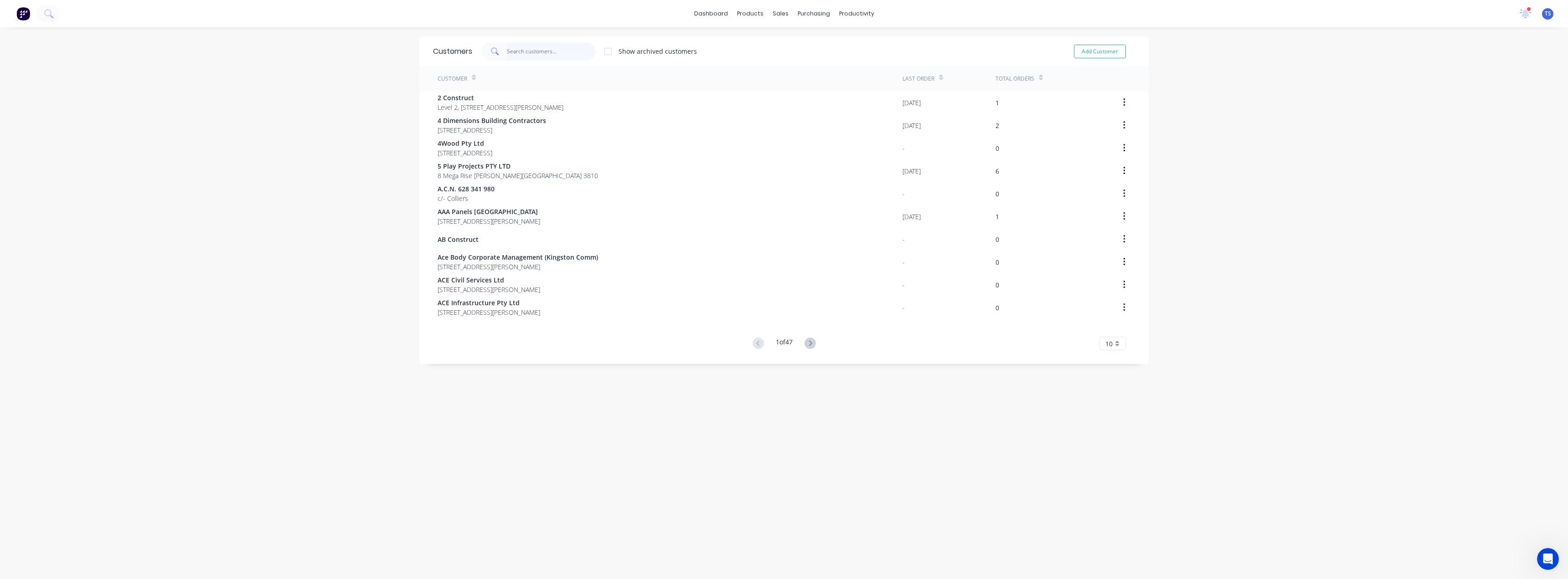
click at [537, 49] on input "text" at bounding box center [551, 52] width 89 height 18
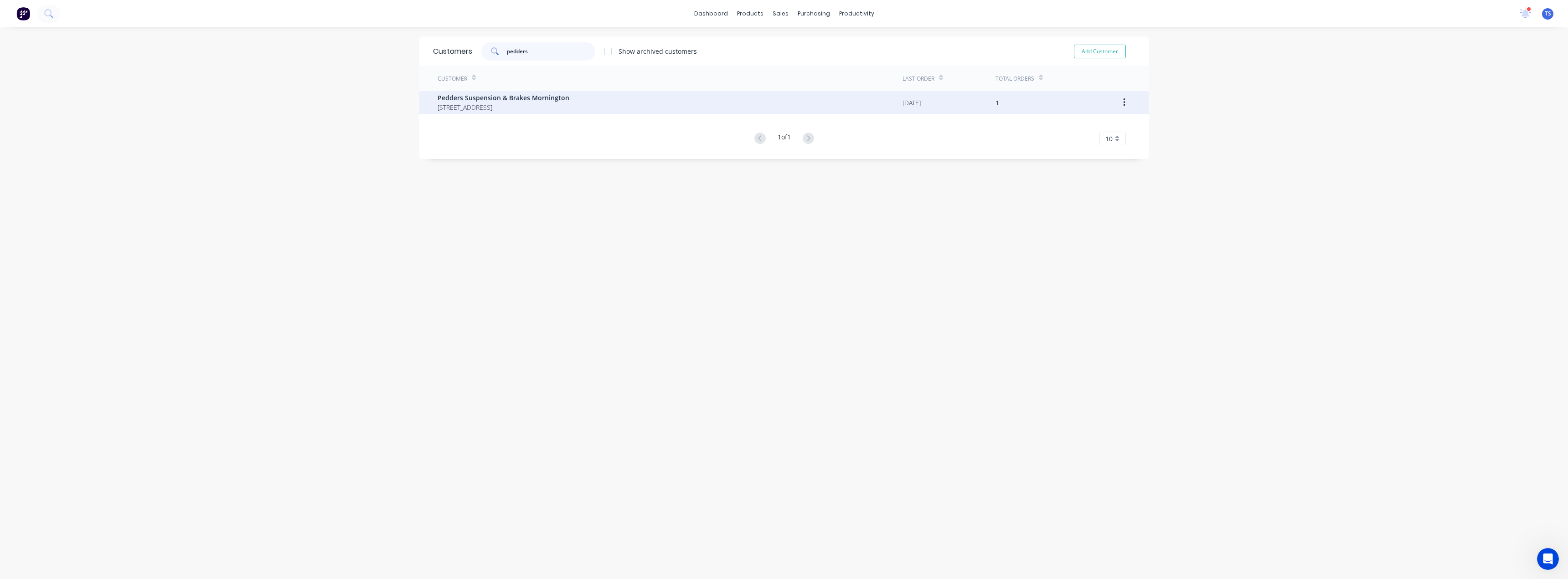
type input "pedders"
click at [510, 99] on span "Pedders Suspension & Brakes Mornington" at bounding box center [503, 98] width 131 height 10
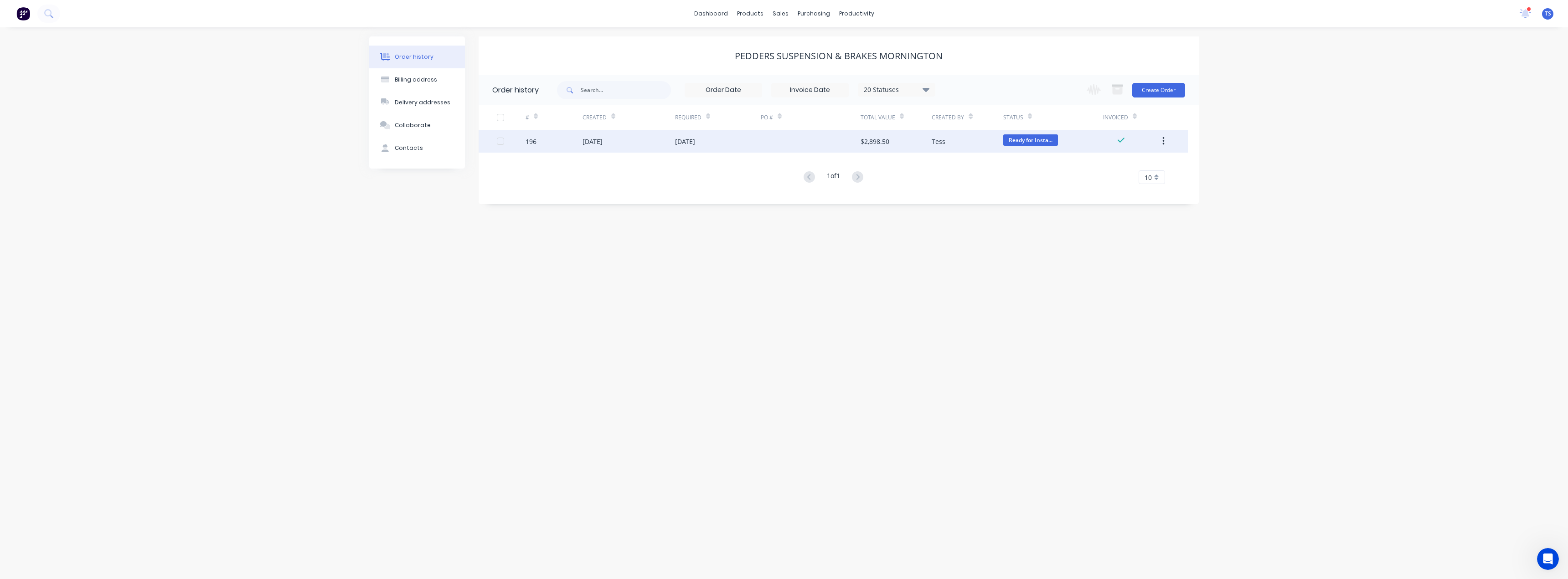
click at [761, 141] on div at bounding box center [811, 140] width 100 height 23
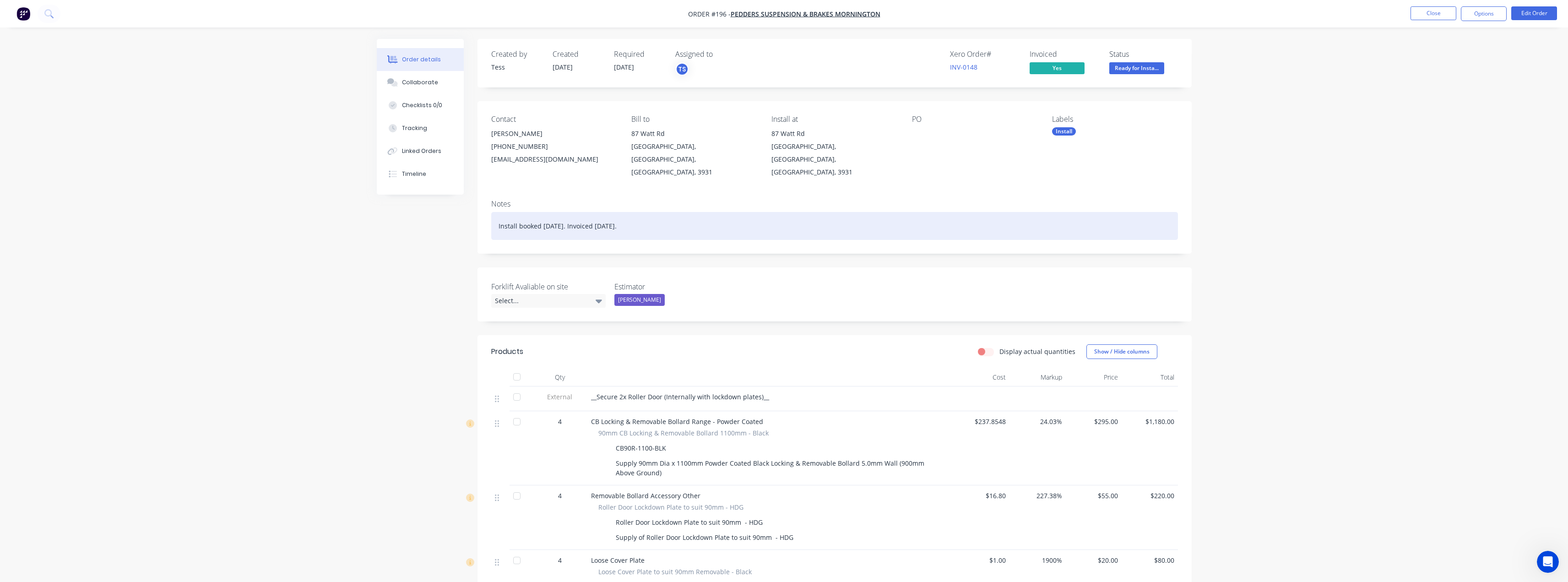
click at [694, 212] on div "Install booked Thursday the 14th August. Invoiced 14th August." at bounding box center [834, 226] width 686 height 28
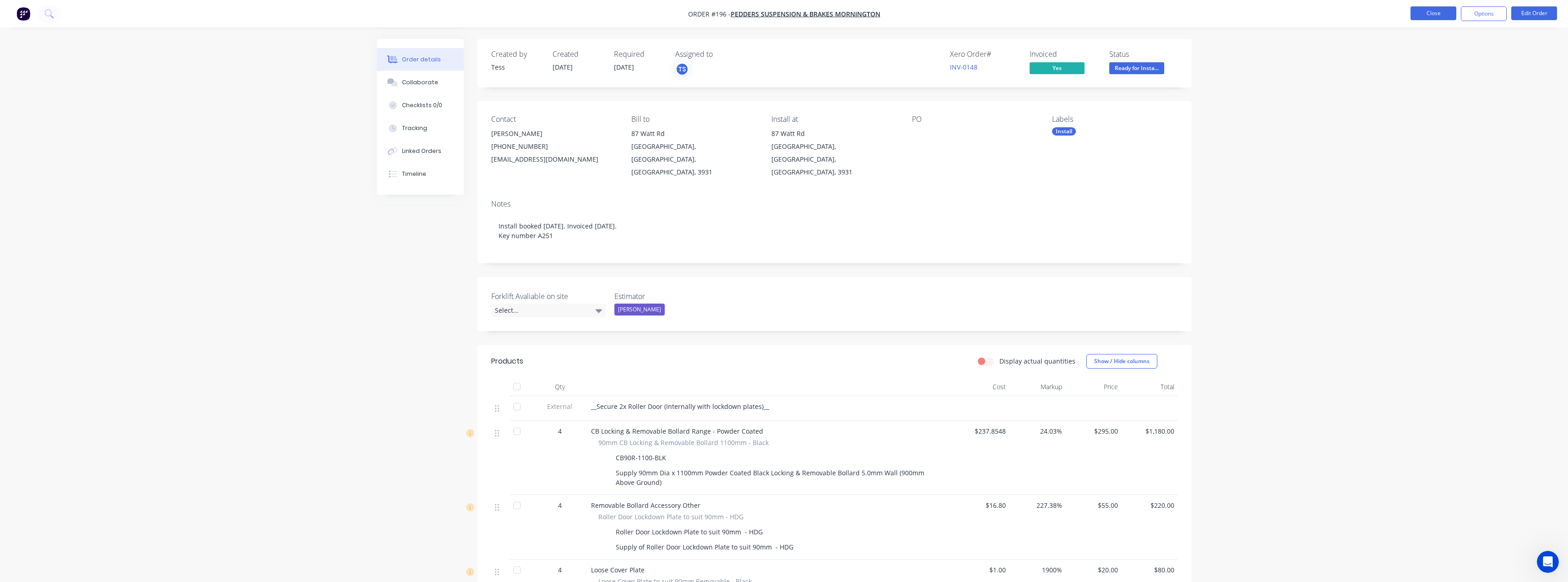
click at [1433, 11] on button "Close" at bounding box center [1433, 13] width 46 height 13
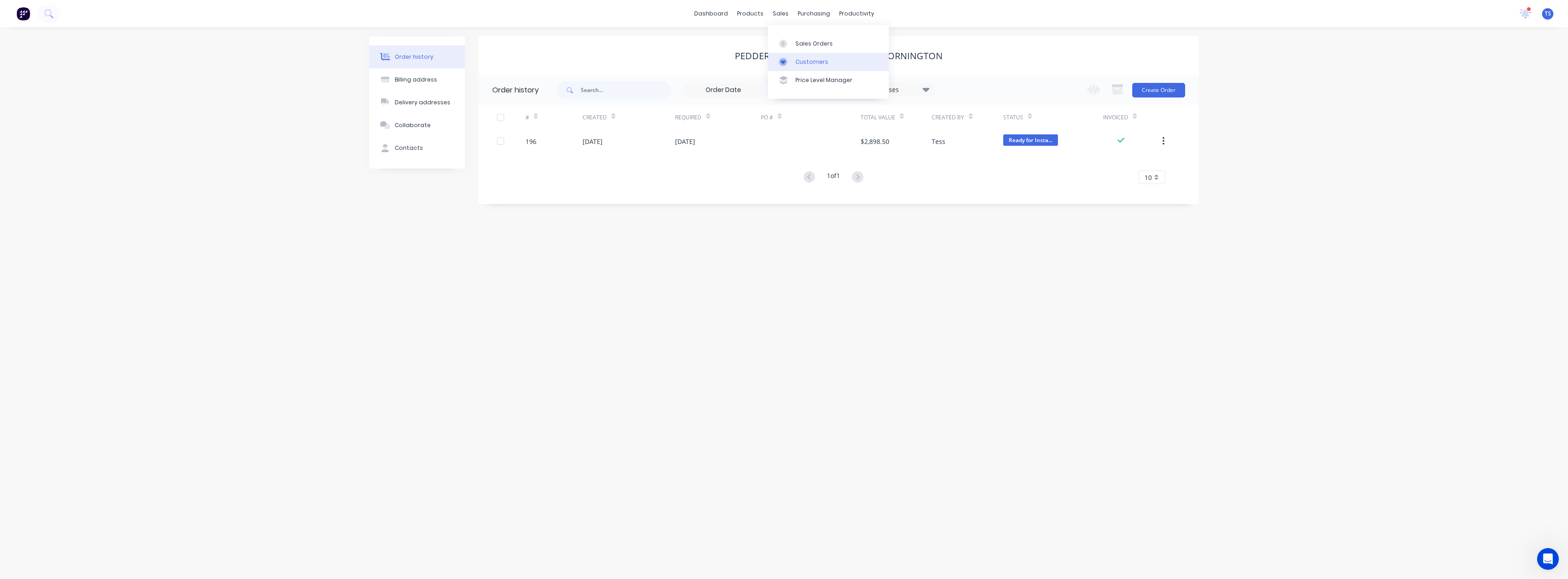
click at [799, 64] on div "Customers" at bounding box center [812, 61] width 33 height 8
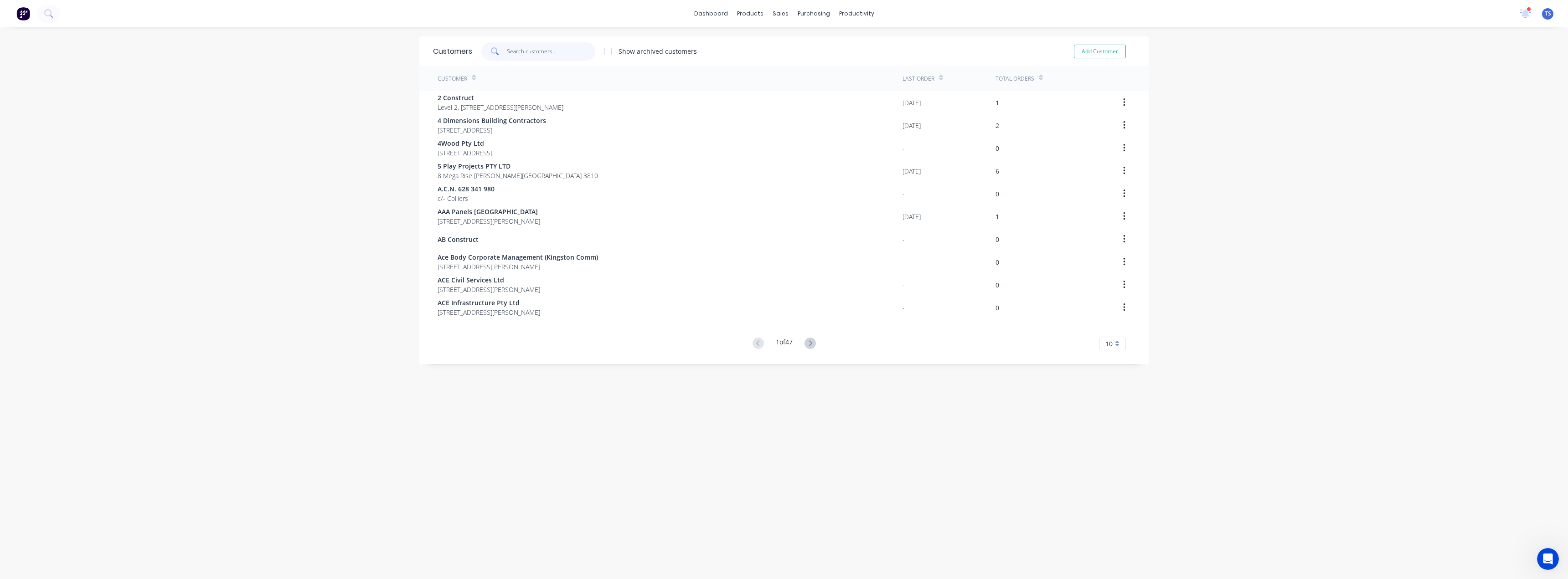
click at [557, 54] on input "text" at bounding box center [551, 52] width 89 height 18
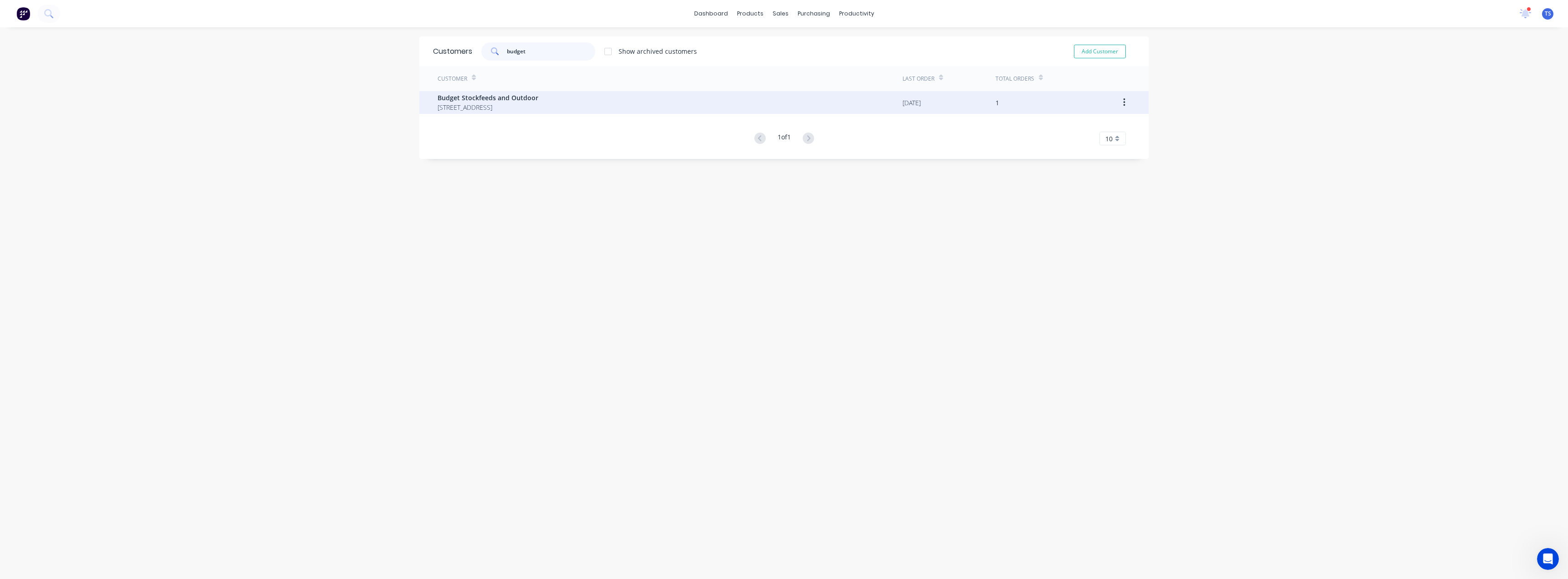
type input "budget"
click at [536, 96] on span "Budget Stockfeeds and Outdoor" at bounding box center [488, 98] width 100 height 10
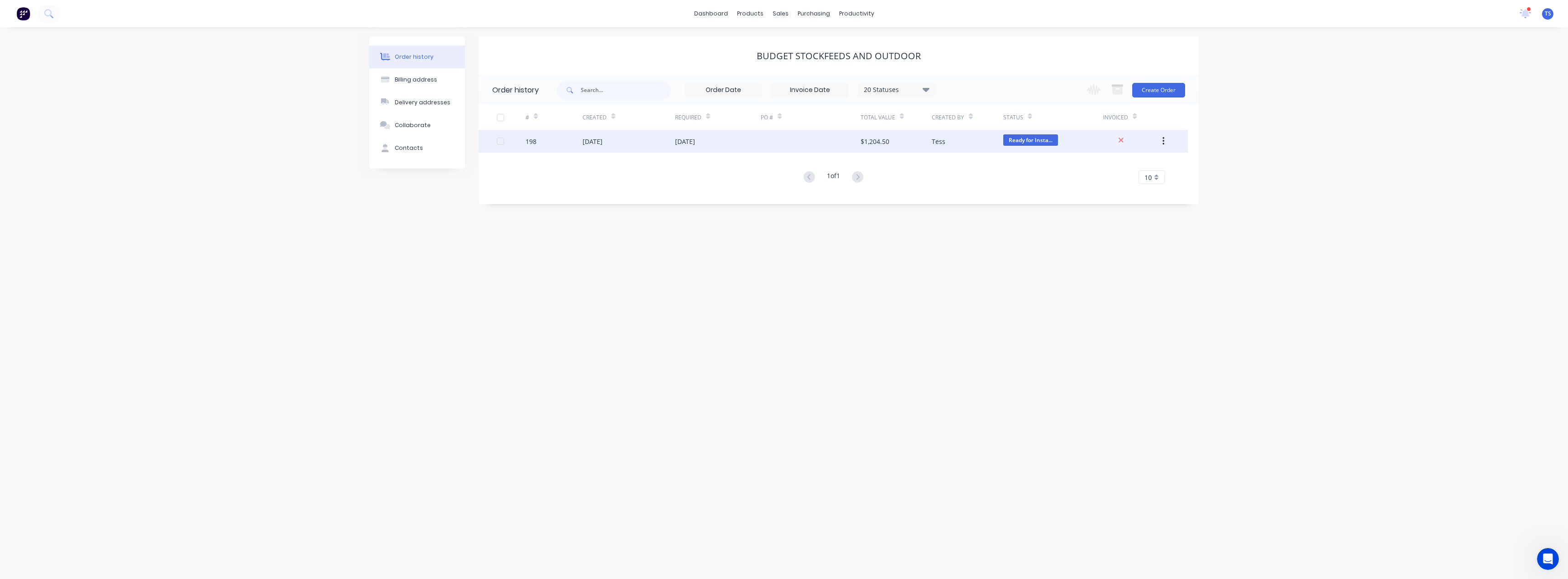
click at [603, 139] on div "08 Aug 2025" at bounding box center [592, 142] width 20 height 10
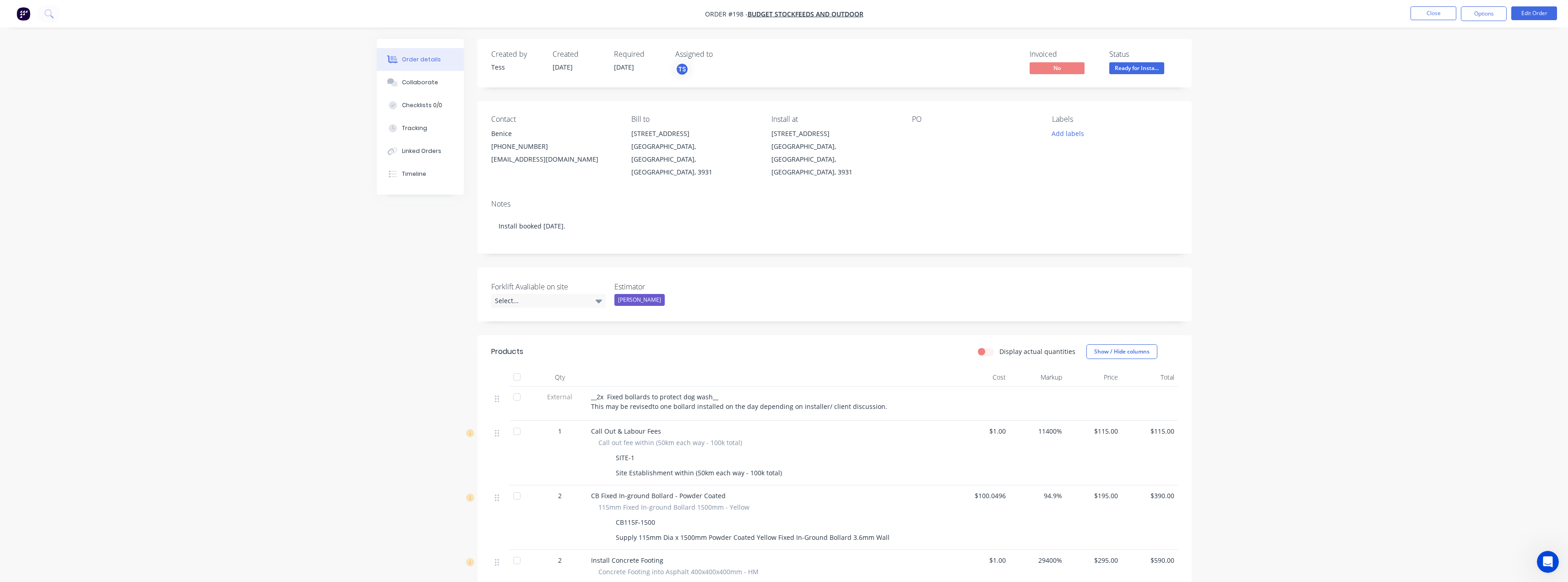
click at [825, 398] on div "__2x Fixed bollards to protect dog wash__ This may be revisedto one bollard ins…" at bounding box center [770, 401] width 359 height 19
click at [873, 396] on span "__2x Fixed bollards to protect dog wash__ This may be revisedto one bollard ins…" at bounding box center [739, 402] width 296 height 18
click at [1077, 136] on button "Add labels" at bounding box center [1068, 133] width 42 height 12
click at [1084, 214] on div "Install" at bounding box center [1090, 215] width 24 height 10
click at [1100, 121] on div "Labels" at bounding box center [1114, 119] width 125 height 9
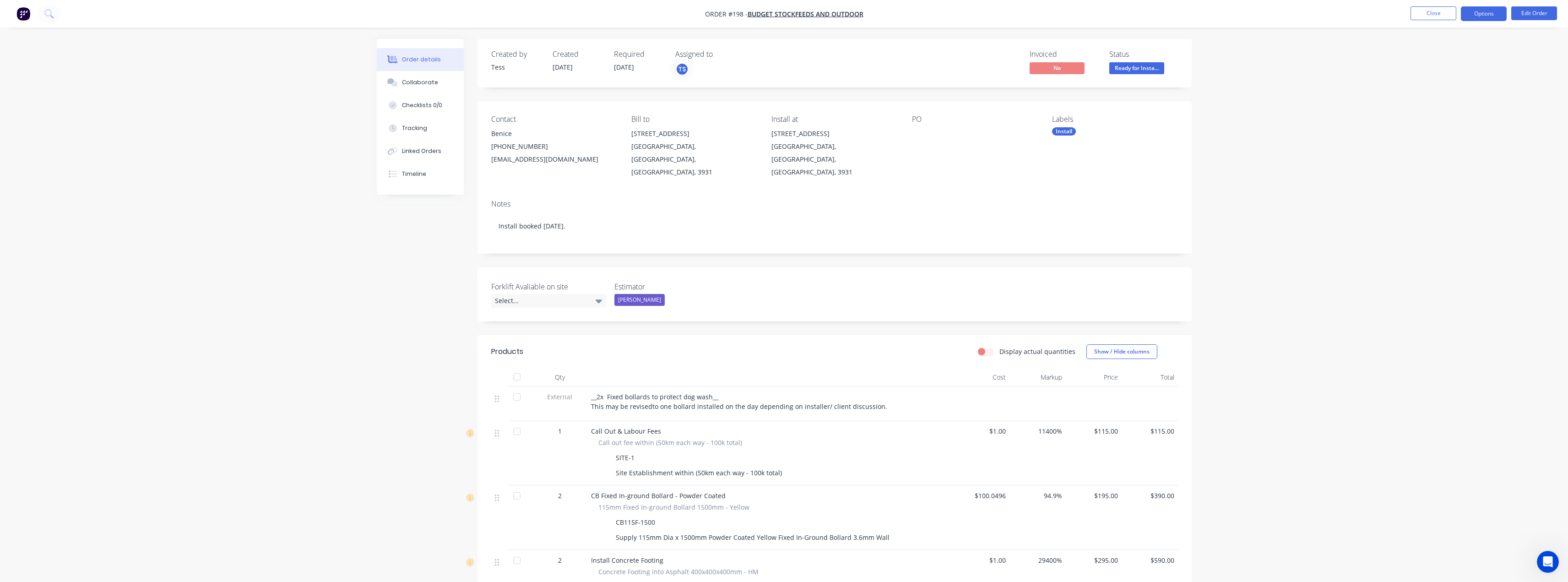
click at [1488, 9] on button "Options" at bounding box center [1484, 13] width 46 height 15
click at [1448, 53] on div "Invoice" at bounding box center [1456, 56] width 84 height 13
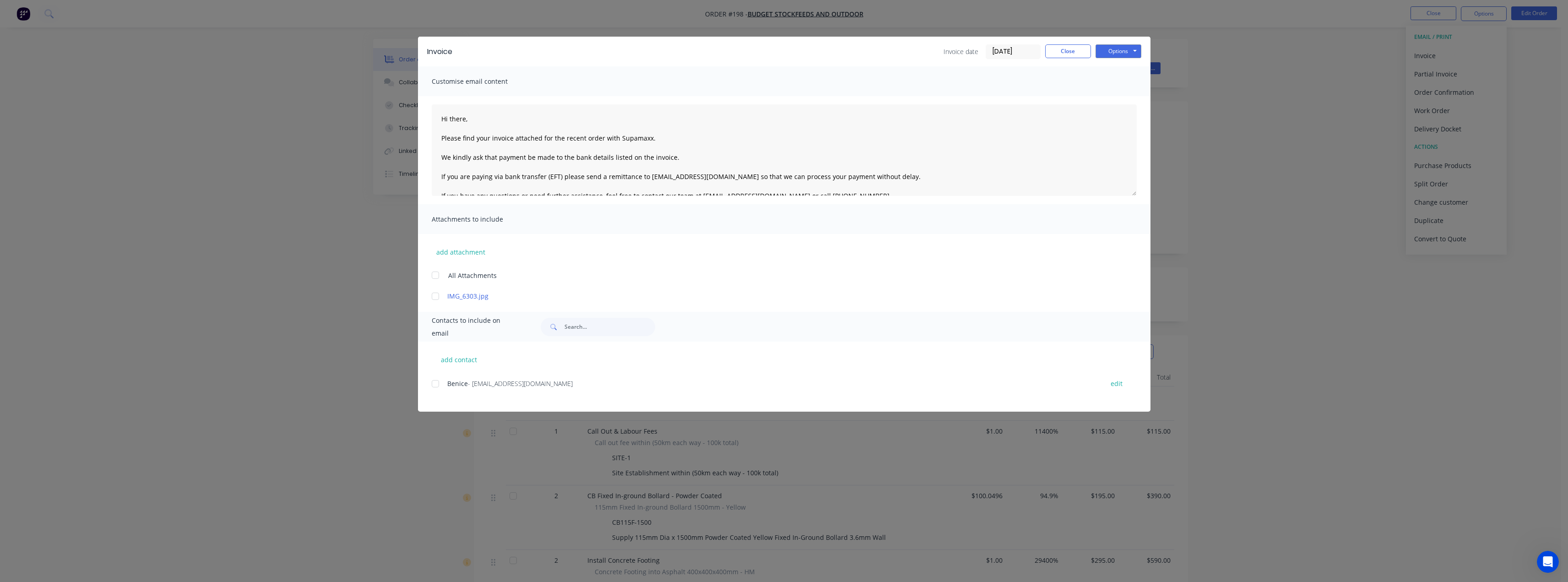
click at [436, 383] on div at bounding box center [435, 384] width 18 height 18
click at [572, 325] on input "text" at bounding box center [609, 327] width 90 height 18
type input "tess"
click at [472, 357] on button "add contact" at bounding box center [459, 359] width 55 height 13
select select "AU"
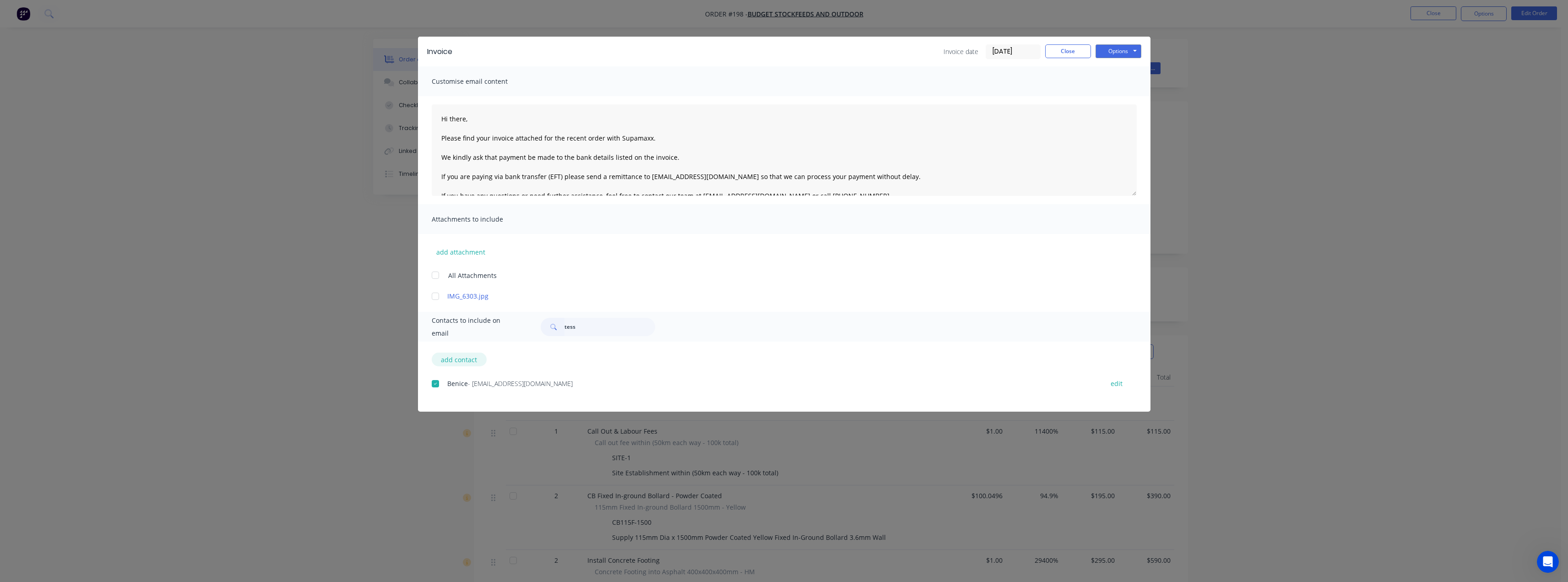
select select "AU"
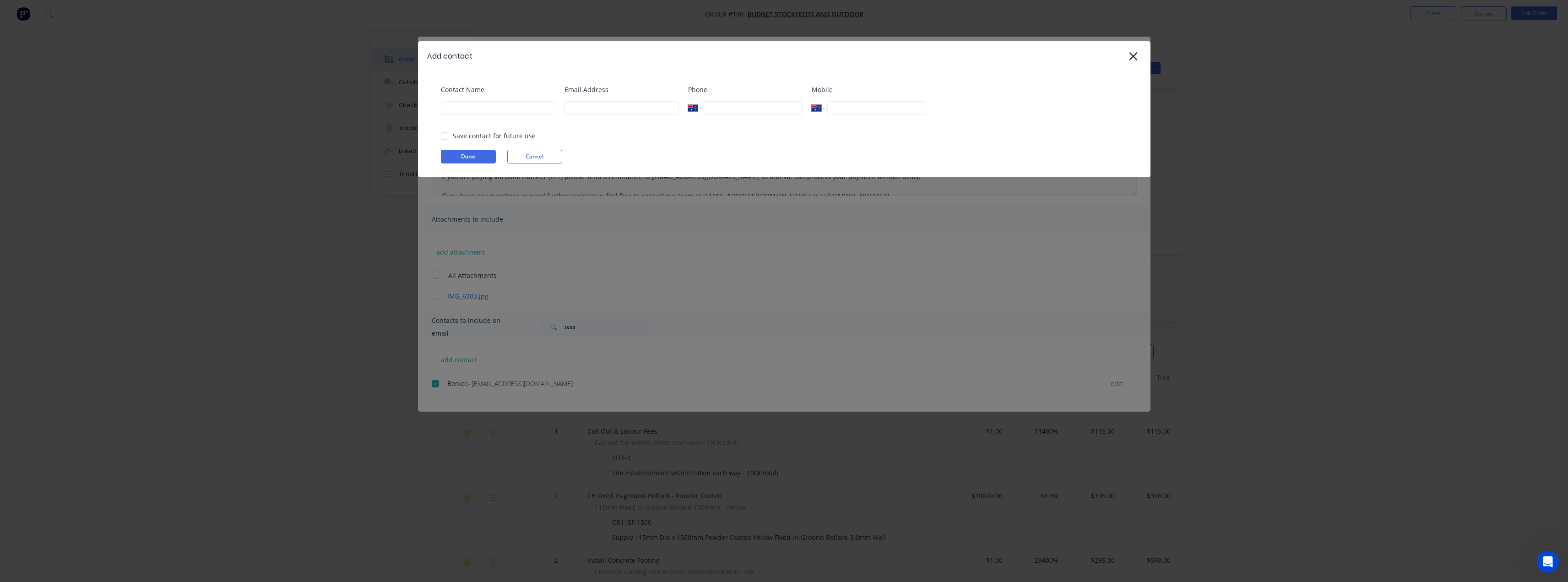
select select "AU"
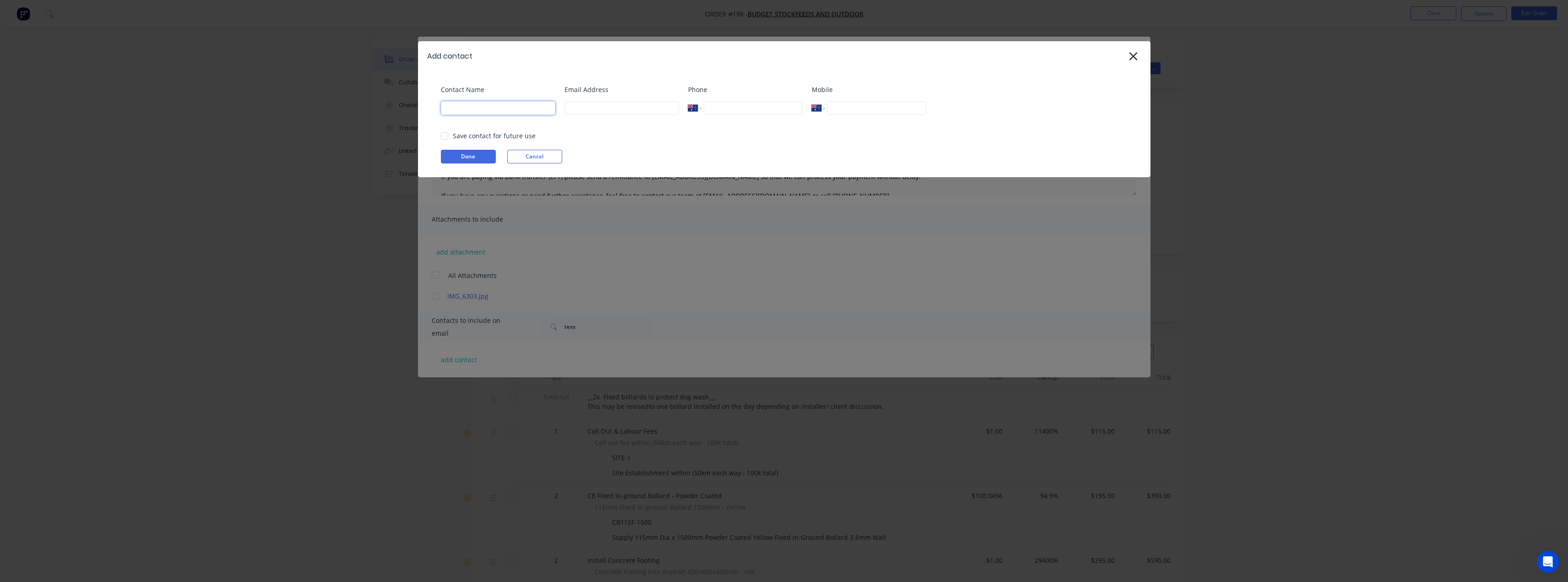
click at [504, 108] on input at bounding box center [498, 108] width 114 height 13
type input "Tess"
click at [584, 112] on input at bounding box center [621, 108] width 114 height 13
type input "[EMAIL_ADDRESS][DOMAIN_NAME]"
click at [471, 156] on button "Done" at bounding box center [468, 157] width 55 height 13
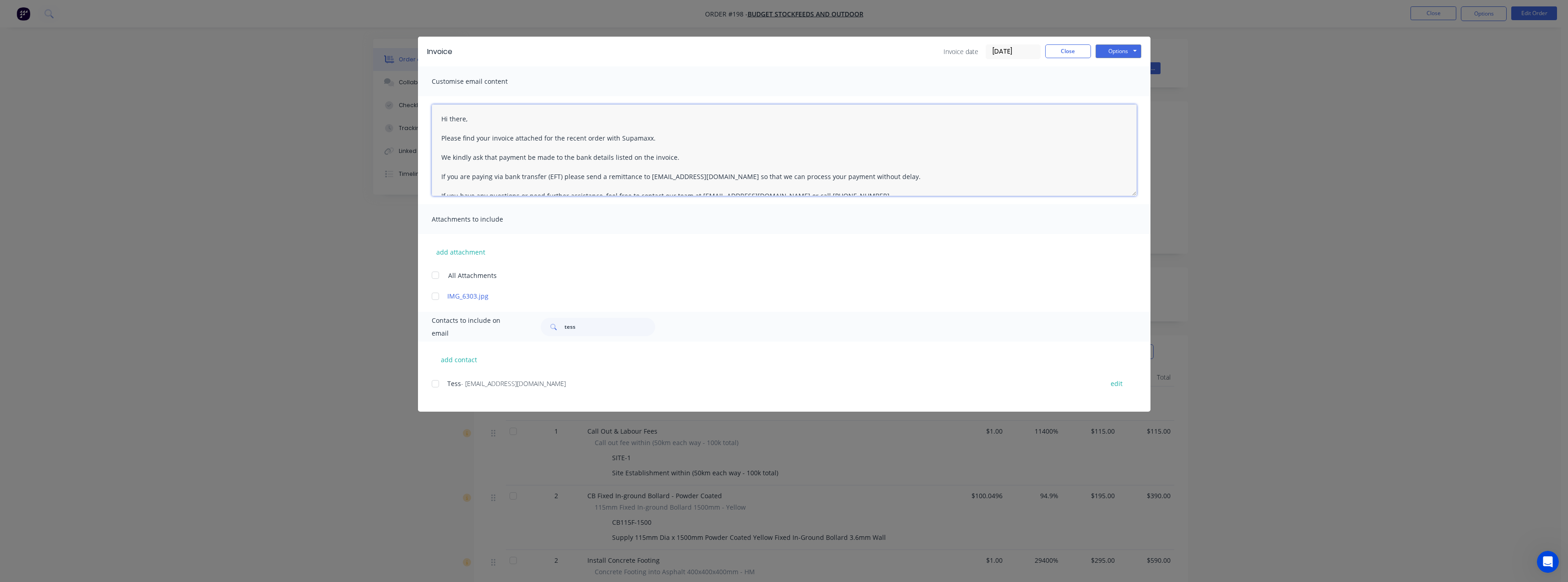
drag, startPoint x: 478, startPoint y: 125, endPoint x: 449, endPoint y: 119, distance: 29.6
click at [449, 119] on textarea "Hi there, Please find your invoice attached for the recent order with Supamaxx.…" at bounding box center [784, 150] width 705 height 92
drag, startPoint x: 652, startPoint y: 138, endPoint x: 638, endPoint y: 136, distance: 14.1
click at [638, 136] on textarea "Hi Benice, Please find your invoice attached for the recent order with Supamaxx…" at bounding box center [784, 150] width 705 height 92
click at [608, 136] on textarea "Hi Benice, Please find your invoice attached for the recent order with Supamaxx…" at bounding box center [784, 150] width 705 height 92
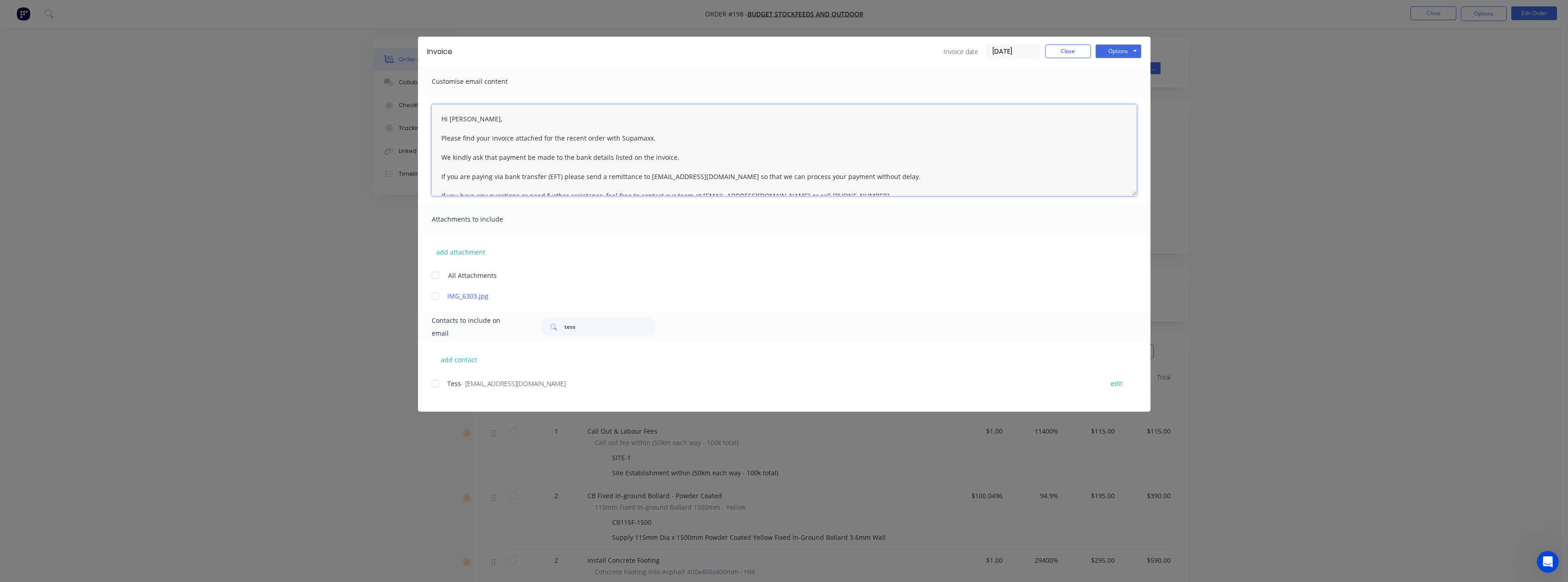
drag, startPoint x: 600, startPoint y: 137, endPoint x: 584, endPoint y: 138, distance: 16.0
click at [584, 138] on textarea "Hi Benice, Please find your invoice attached for the recent order with Supamaxx…" at bounding box center [784, 150] width 705 height 92
click at [680, 155] on textarea "Hi Benice, Please find your invoice attached for the recent works completed wit…" at bounding box center [784, 150] width 705 height 92
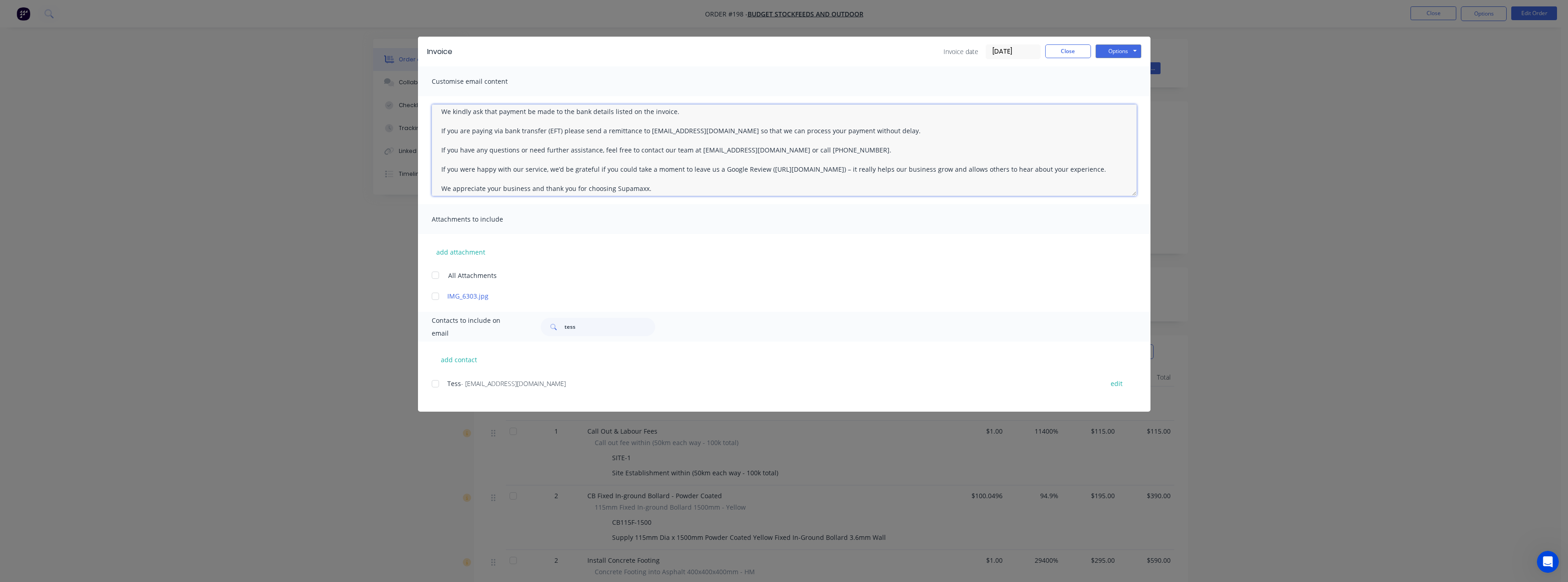
scroll to position [92, 0]
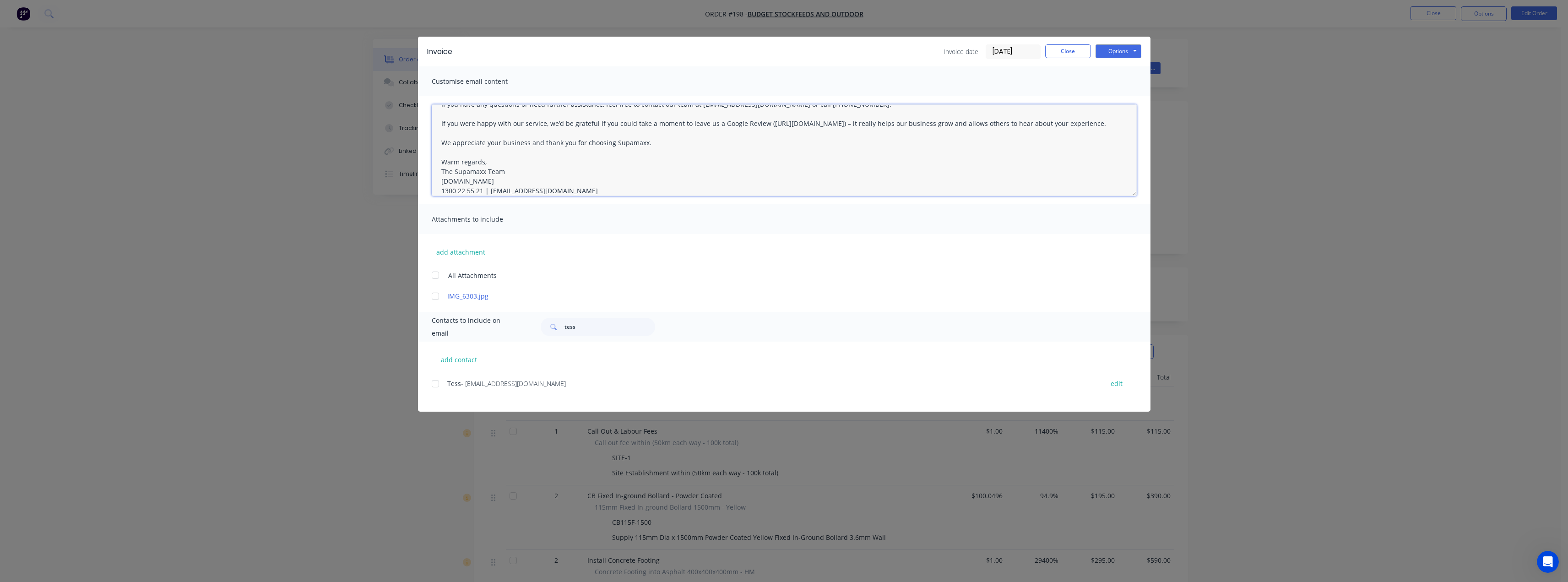
click at [437, 384] on div at bounding box center [435, 384] width 18 height 18
type textarea "Hi Benice, Please find your invoice attached for the recent works completed wit…"
click at [460, 358] on button "add contact" at bounding box center [459, 359] width 55 height 13
select select "AU"
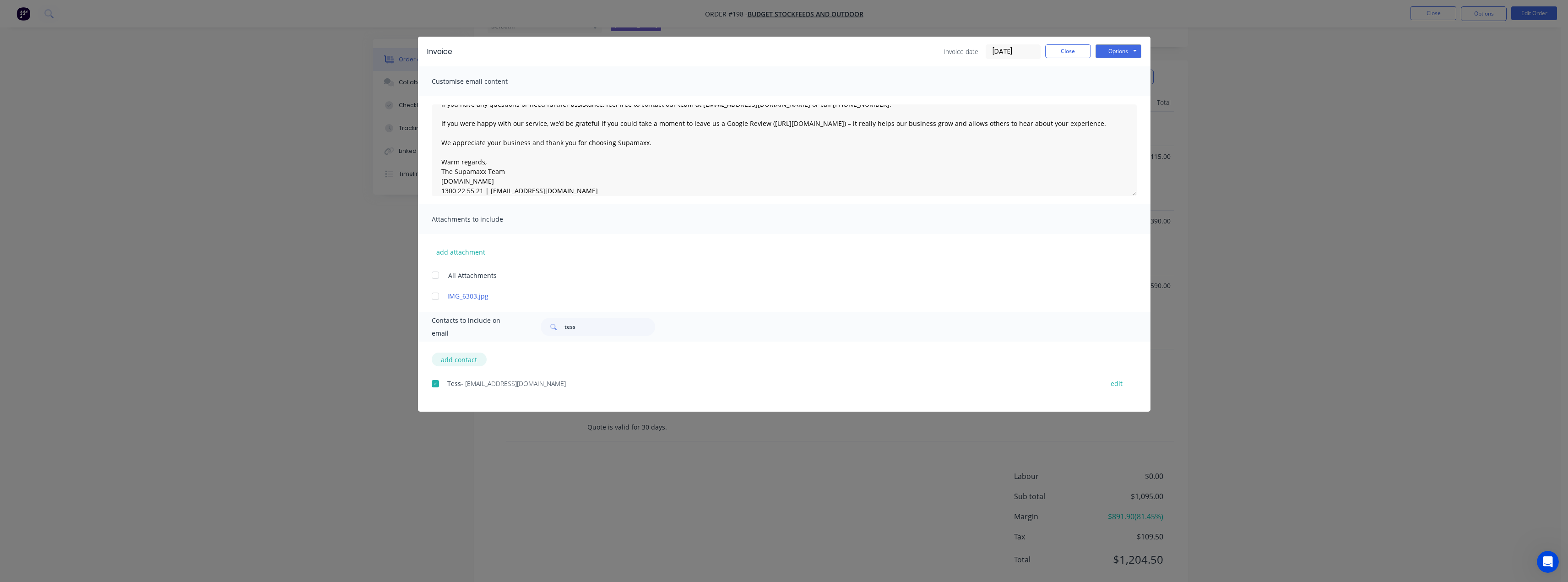
select select "AU"
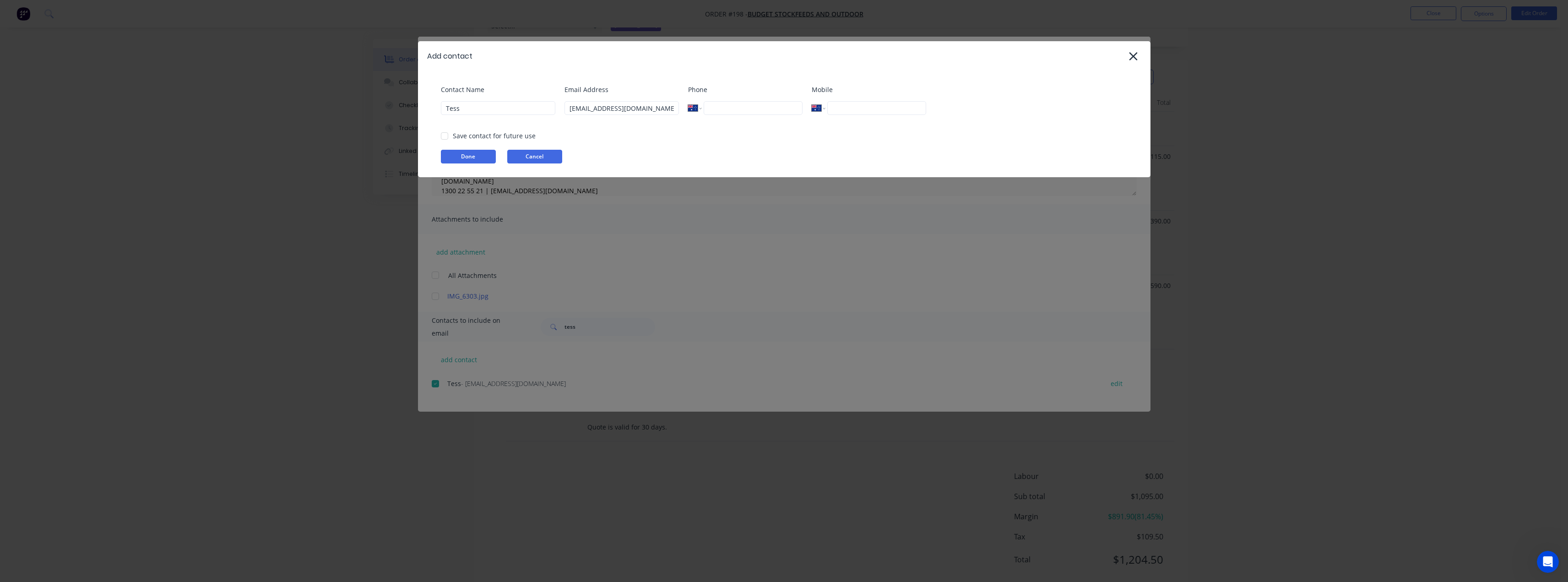
click at [531, 158] on button "Cancel" at bounding box center [535, 157] width 55 height 13
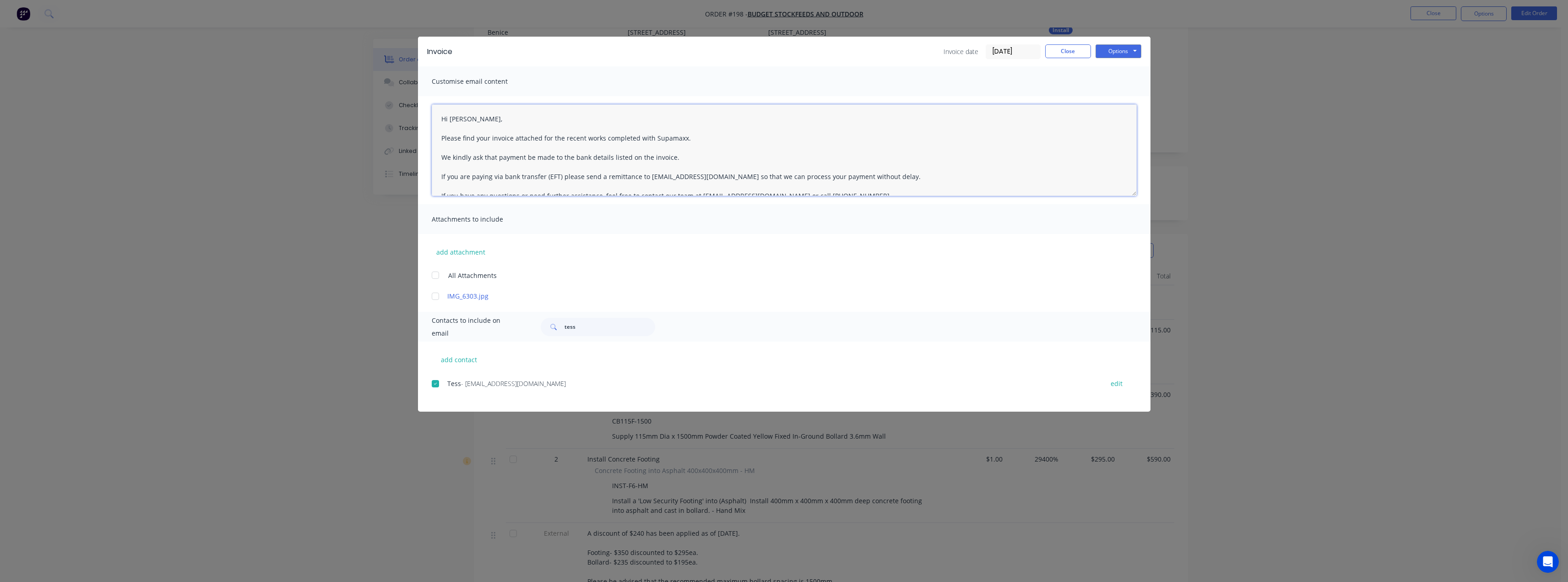
scroll to position [110, 0]
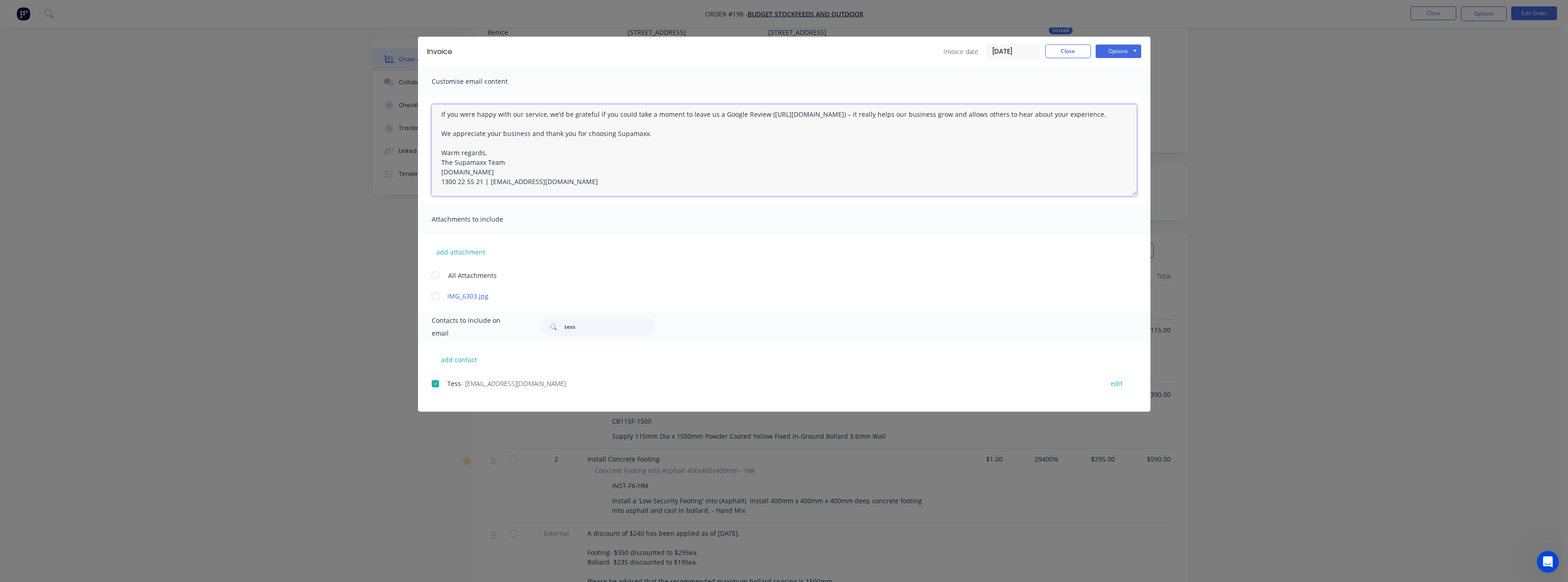
drag, startPoint x: 440, startPoint y: 119, endPoint x: 515, endPoint y: 160, distance: 85.5
click at [595, 252] on div "Customise email content Hi Benice, Please find your invoice attached for the re…" at bounding box center [784, 183] width 732 height 234
click at [1062, 46] on button "Close" at bounding box center [1068, 51] width 46 height 13
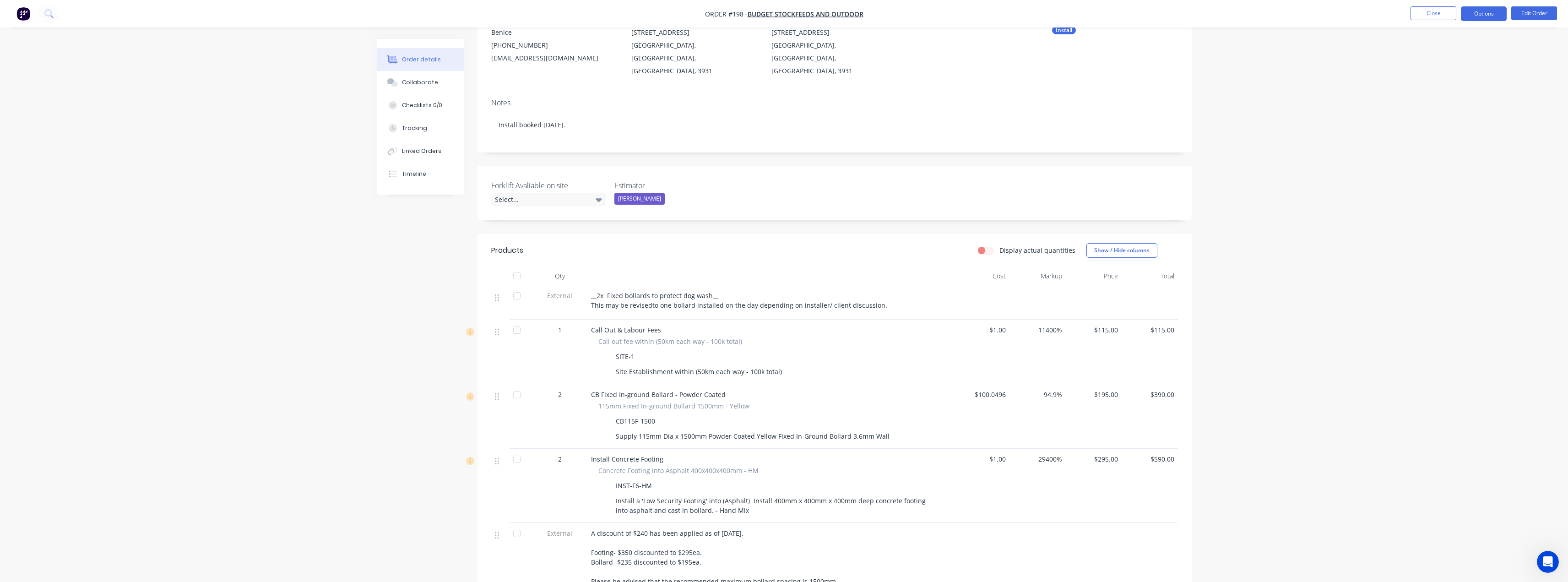
click at [1495, 14] on button "Options" at bounding box center [1484, 13] width 46 height 15
click at [1435, 56] on div "Invoice" at bounding box center [1456, 56] width 84 height 13
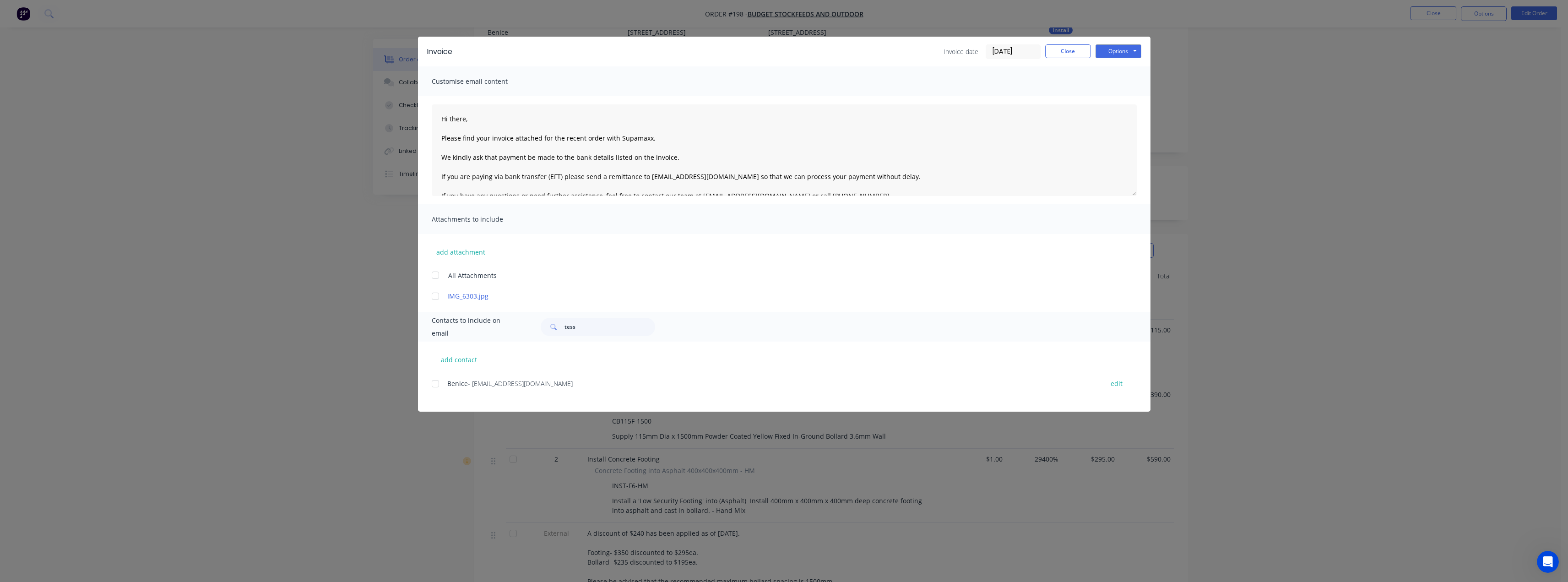
click at [433, 384] on div at bounding box center [435, 384] width 18 height 18
click at [468, 356] on button "add contact" at bounding box center [459, 359] width 55 height 13
select select "AU"
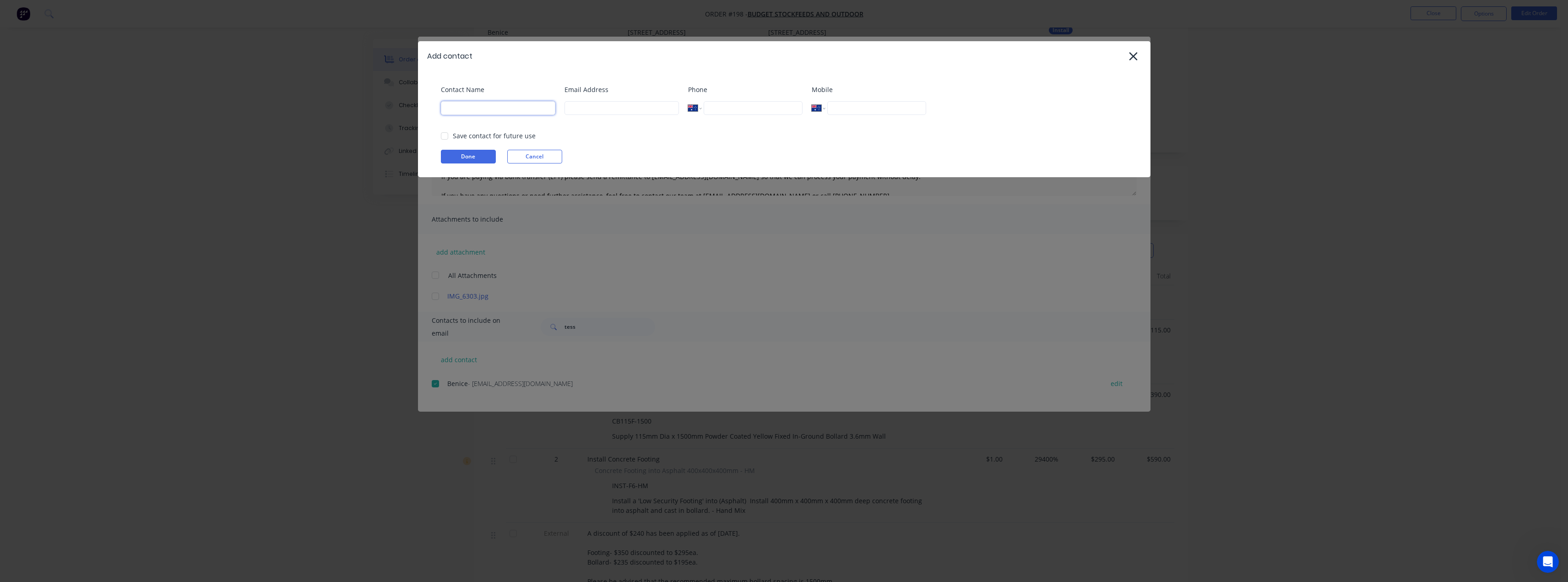
click at [479, 105] on input at bounding box center [498, 108] width 114 height 13
type input "Tess"
click at [581, 103] on input at bounding box center [621, 108] width 114 height 13
type input "[EMAIL_ADDRESS][DOMAIN_NAME]"
click at [479, 157] on button "Done" at bounding box center [468, 157] width 55 height 13
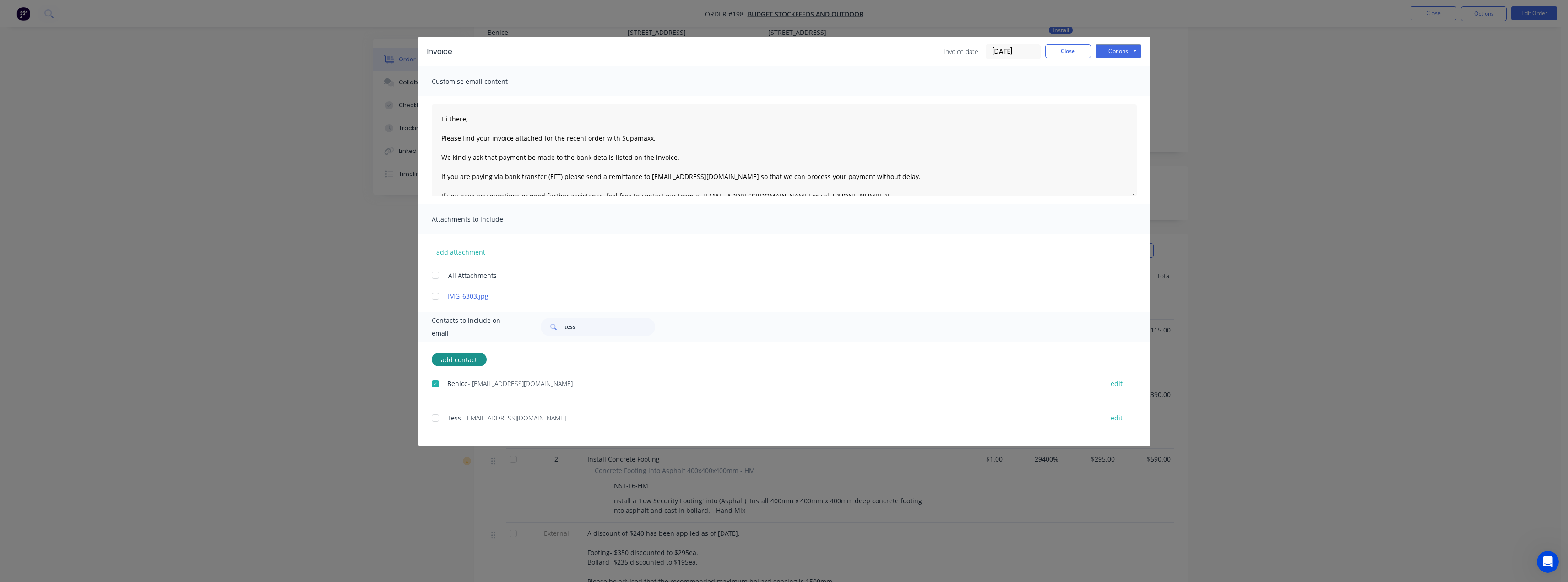
click at [437, 418] on div at bounding box center [435, 418] width 18 height 18
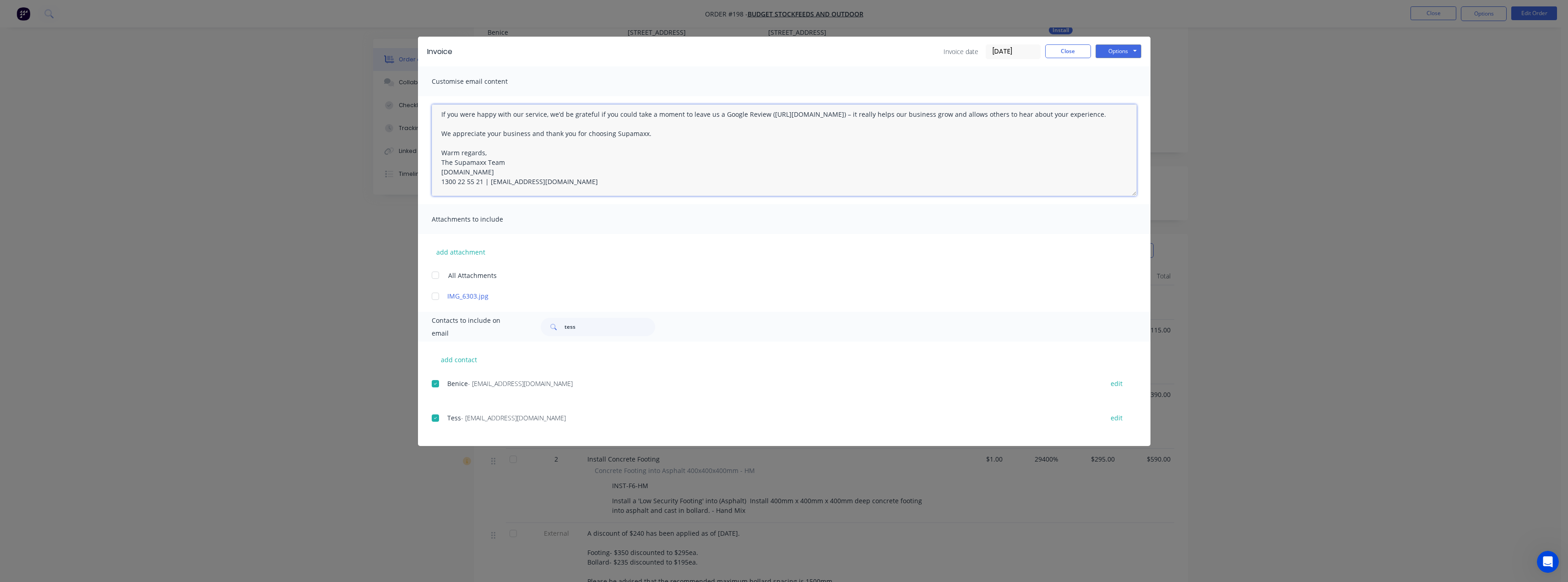
drag, startPoint x: 439, startPoint y: 117, endPoint x: 820, endPoint y: 232, distance: 398.0
click at [839, 248] on div "Customise email content Hi there, Please find your invoice attached for the rec…" at bounding box center [784, 183] width 732 height 234
paste textarea "Benice, Please find your invoice attached for the recent works completed with S…"
type textarea "Hi Benice, Please find your invoice attached for the recent works completed wit…"
click at [1128, 53] on button "Options" at bounding box center [1118, 51] width 46 height 13
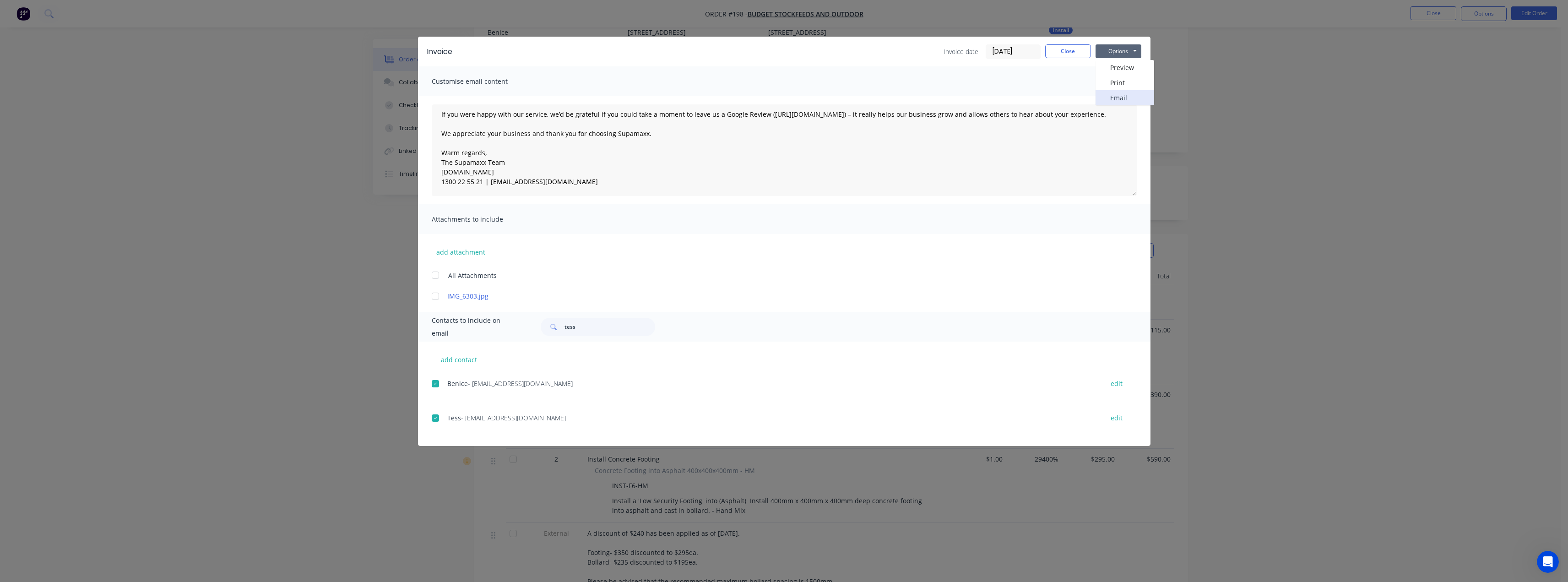
click at [1119, 96] on button "Email" at bounding box center [1125, 98] width 59 height 15
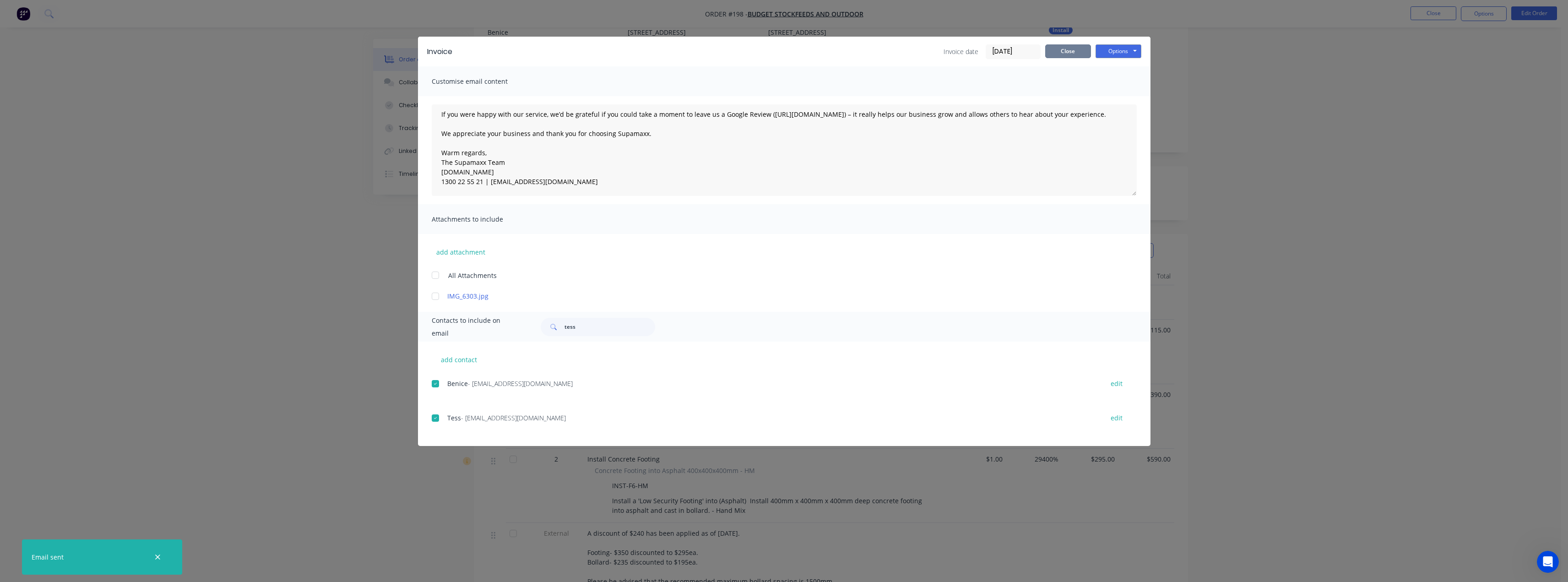
click at [1064, 51] on button "Close" at bounding box center [1068, 51] width 46 height 13
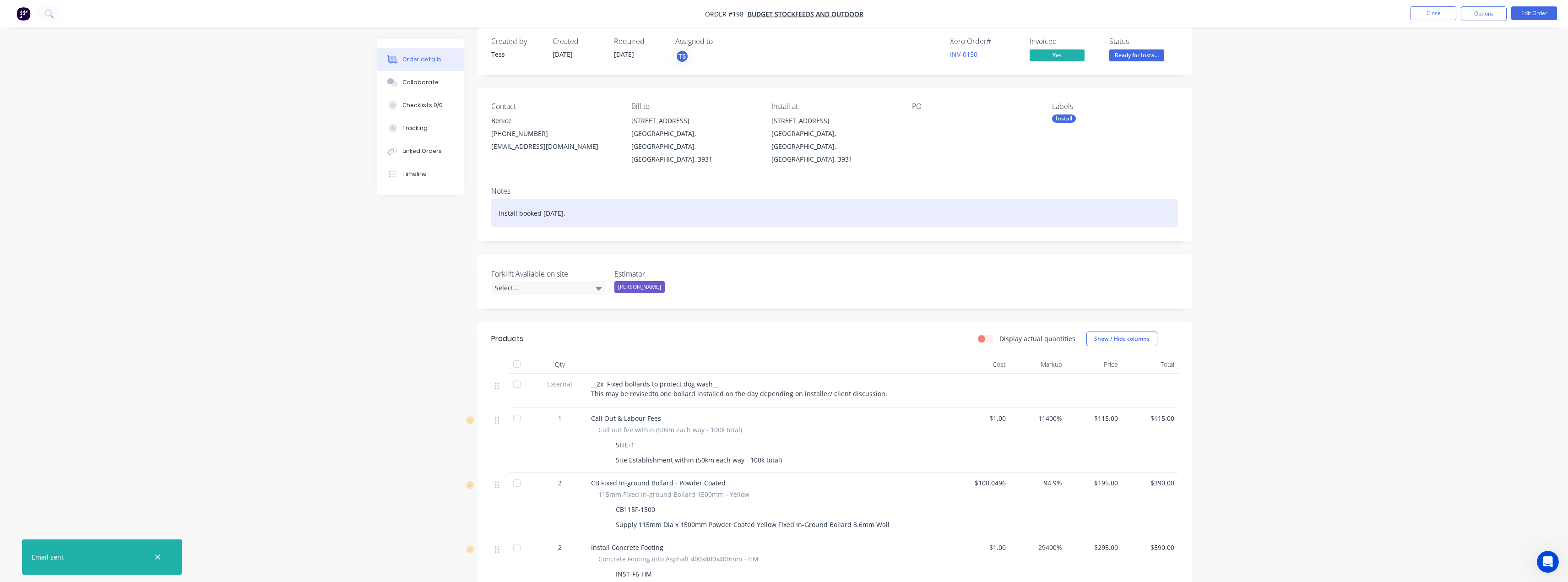
scroll to position [0, 0]
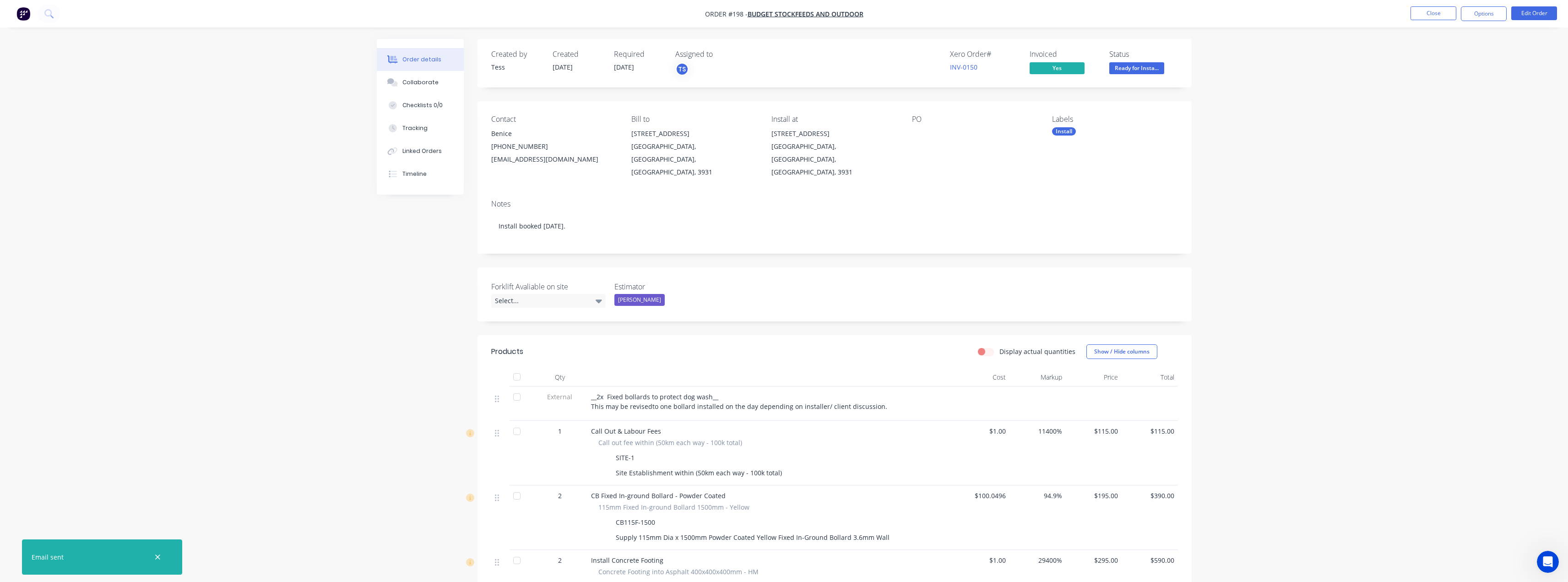
click at [1137, 65] on span "Ready for Insta..." at bounding box center [1136, 68] width 55 height 12
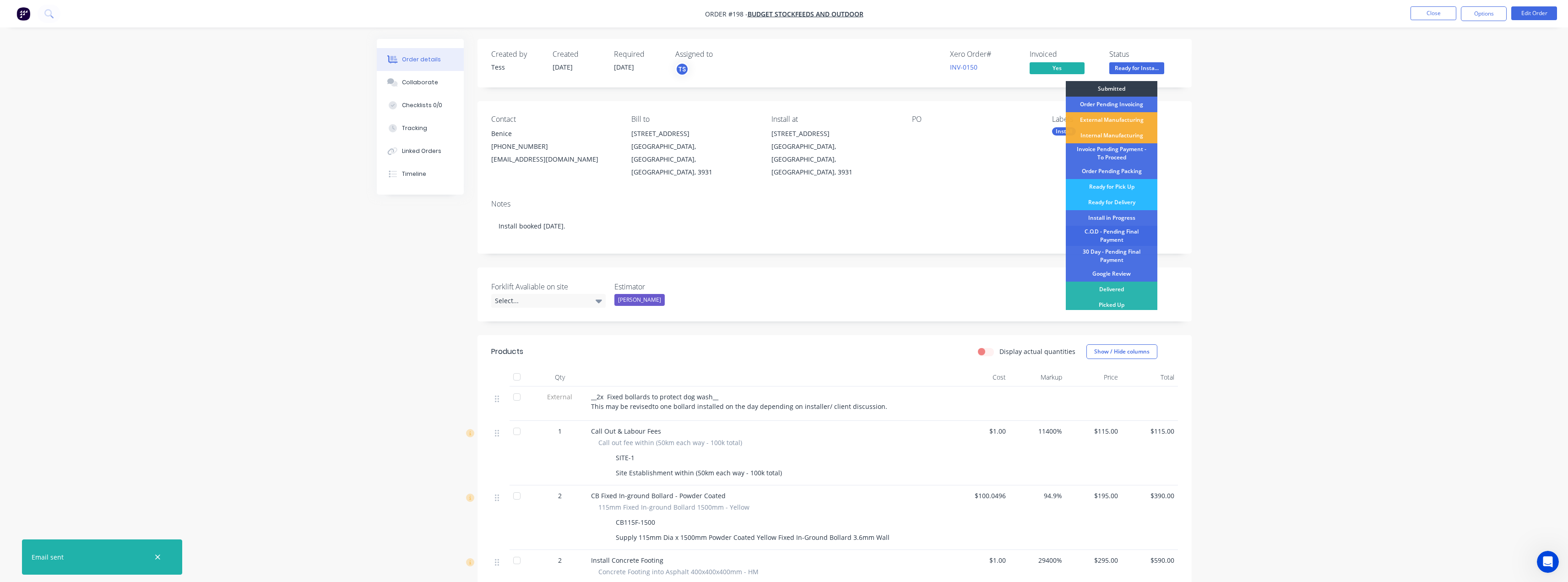
click at [1126, 234] on div "C.O.D - Pending Final Payment" at bounding box center [1111, 235] width 92 height 20
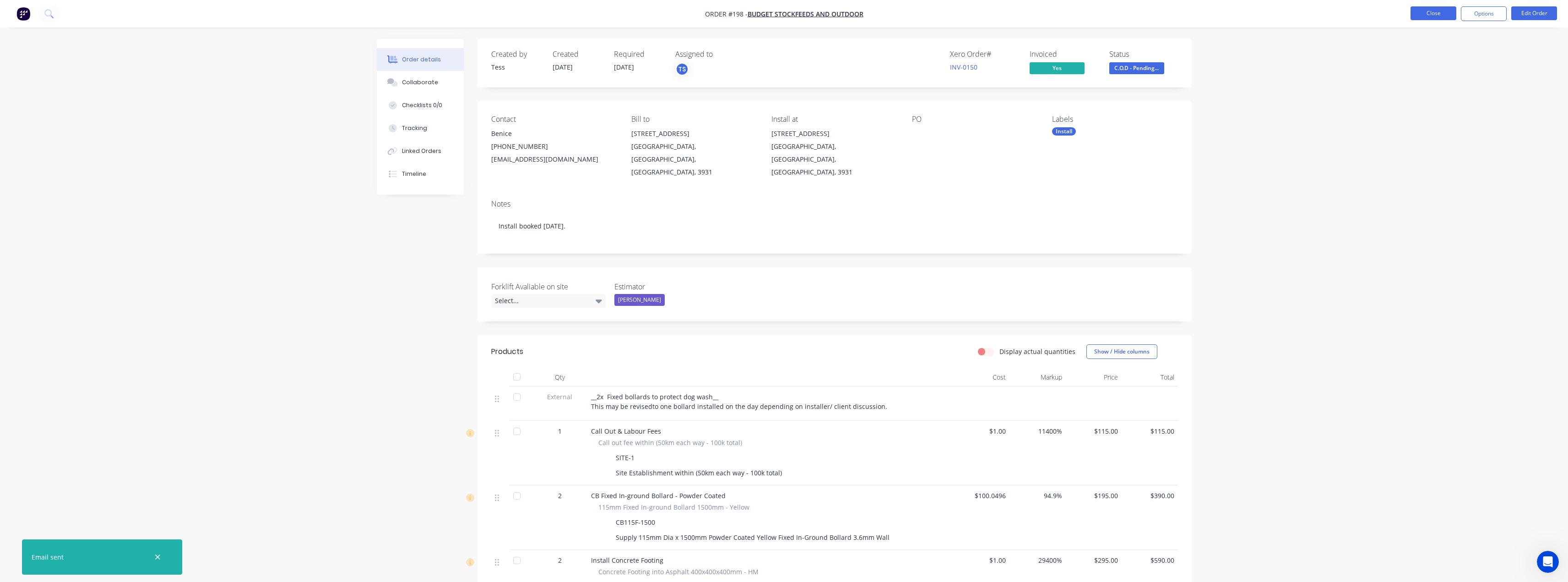
click at [1435, 13] on button "Close" at bounding box center [1433, 13] width 46 height 13
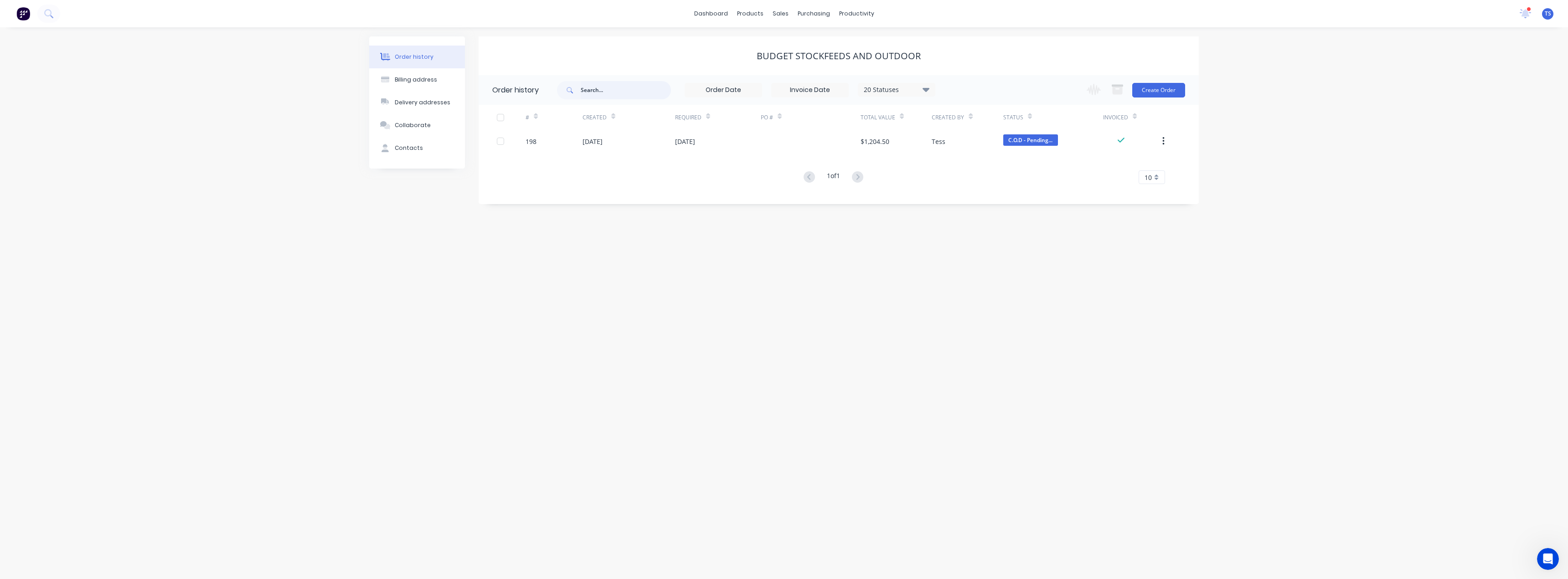
click at [617, 89] on input "text" at bounding box center [626, 90] width 90 height 18
click at [800, 43] on div "Sales Orders" at bounding box center [814, 43] width 37 height 8
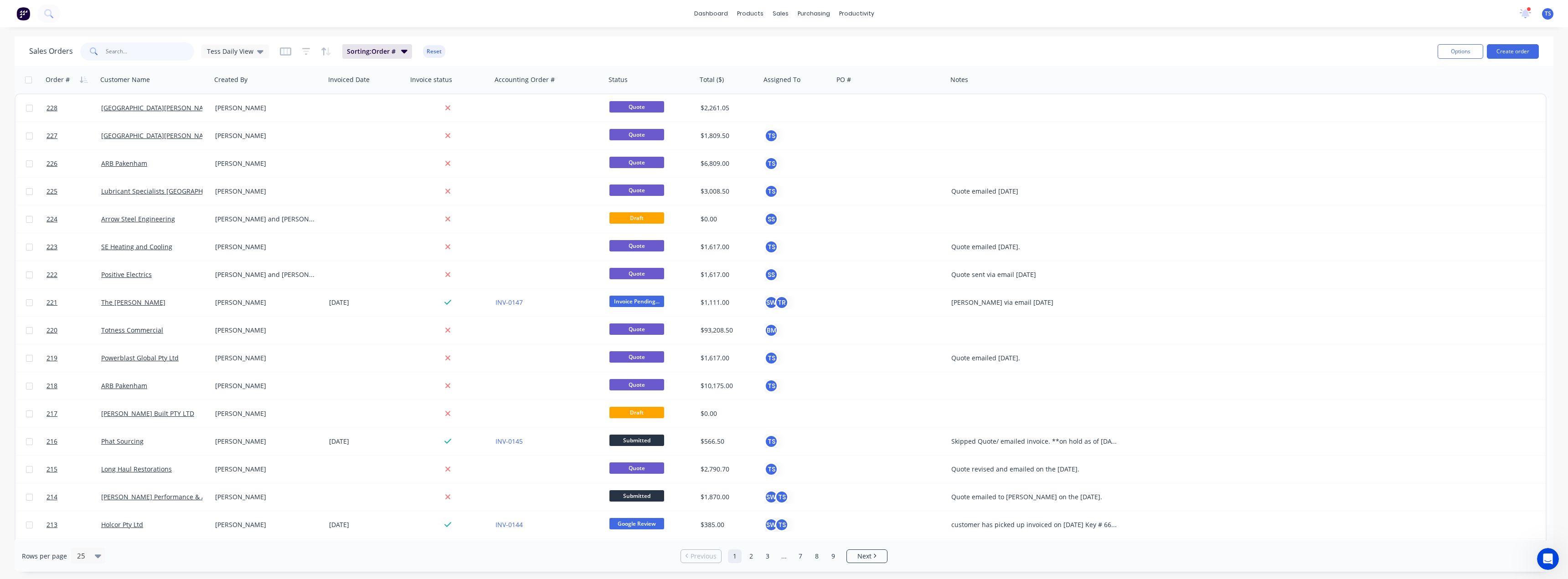
click at [180, 51] on input "text" at bounding box center [150, 52] width 89 height 18
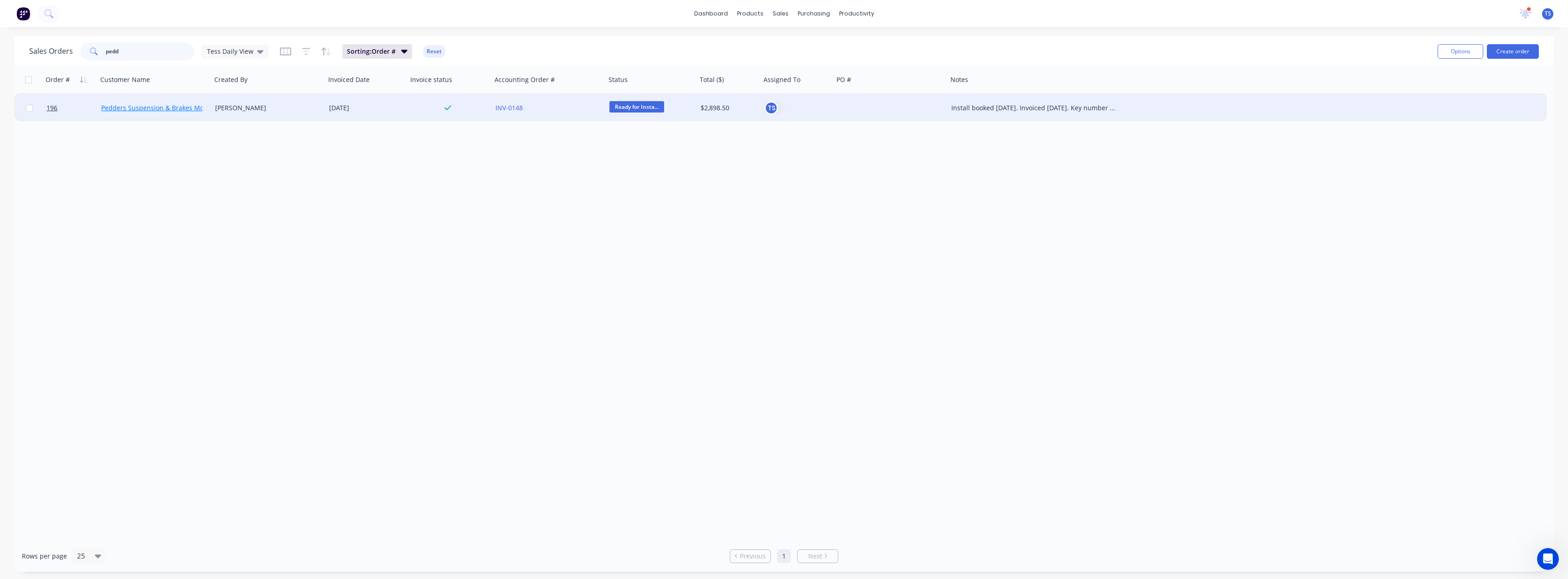
type input "pedd"
click at [156, 108] on link "Pedders Suspension & Brakes Mornington" at bounding box center [166, 108] width 129 height 9
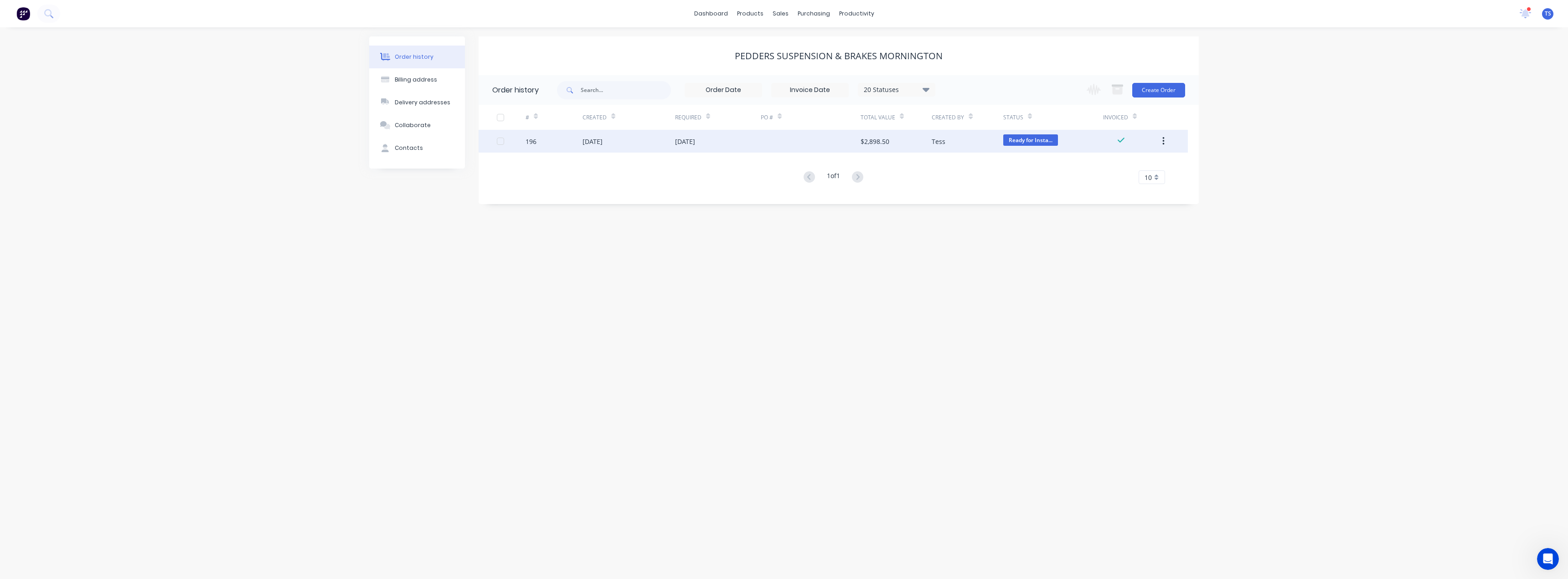
click at [785, 139] on div at bounding box center [811, 140] width 100 height 23
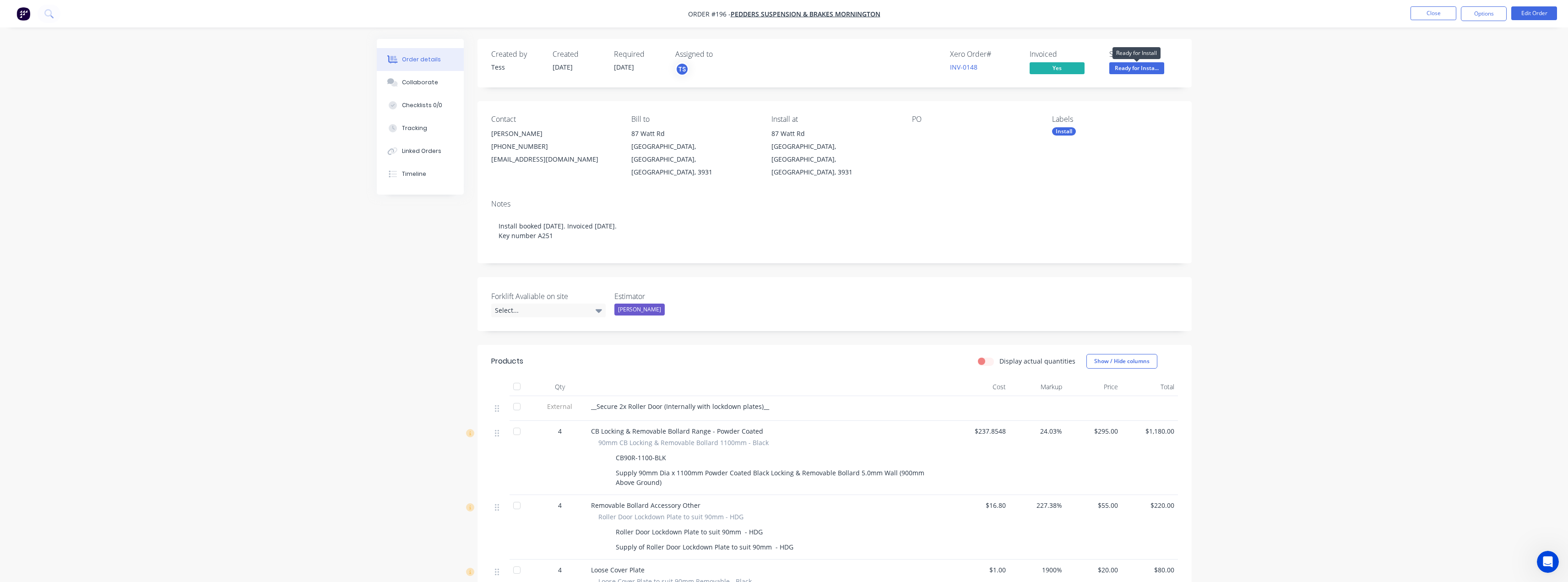
click at [1125, 68] on span "Ready for Insta..." at bounding box center [1136, 68] width 55 height 12
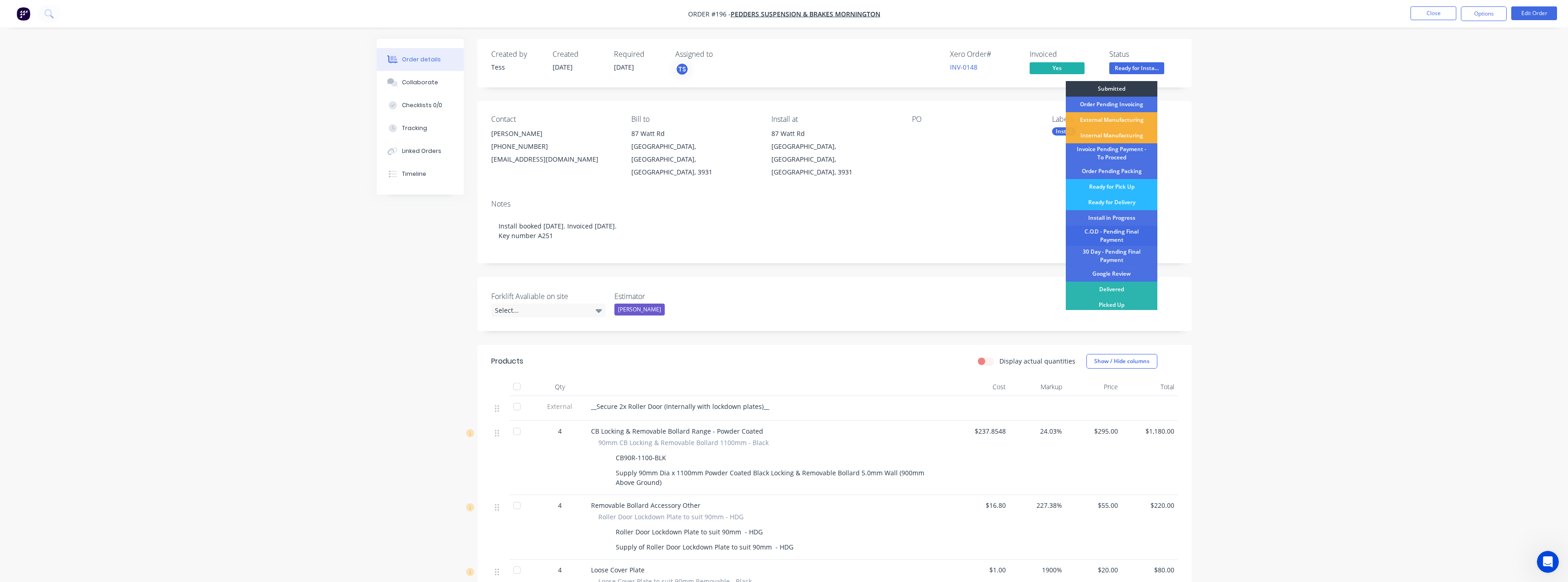
click at [1117, 237] on div "C.O.D - Pending Final Payment" at bounding box center [1111, 235] width 92 height 20
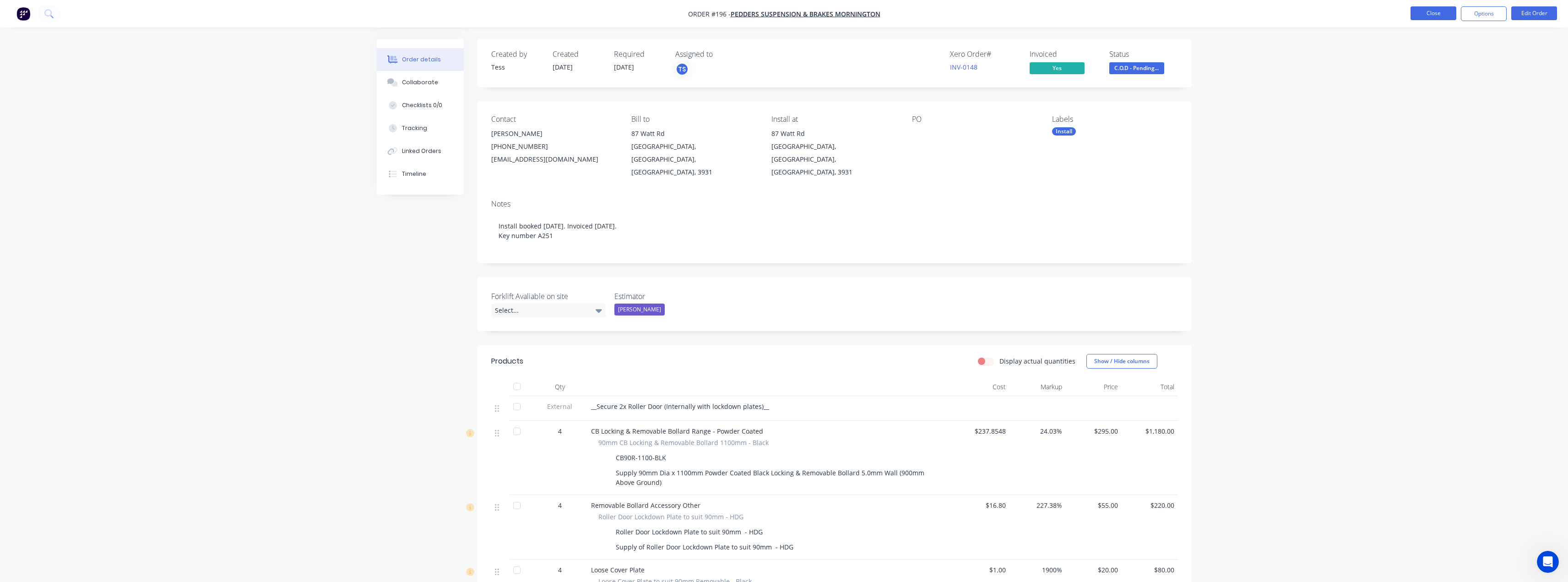
click at [1439, 17] on button "Close" at bounding box center [1433, 13] width 46 height 13
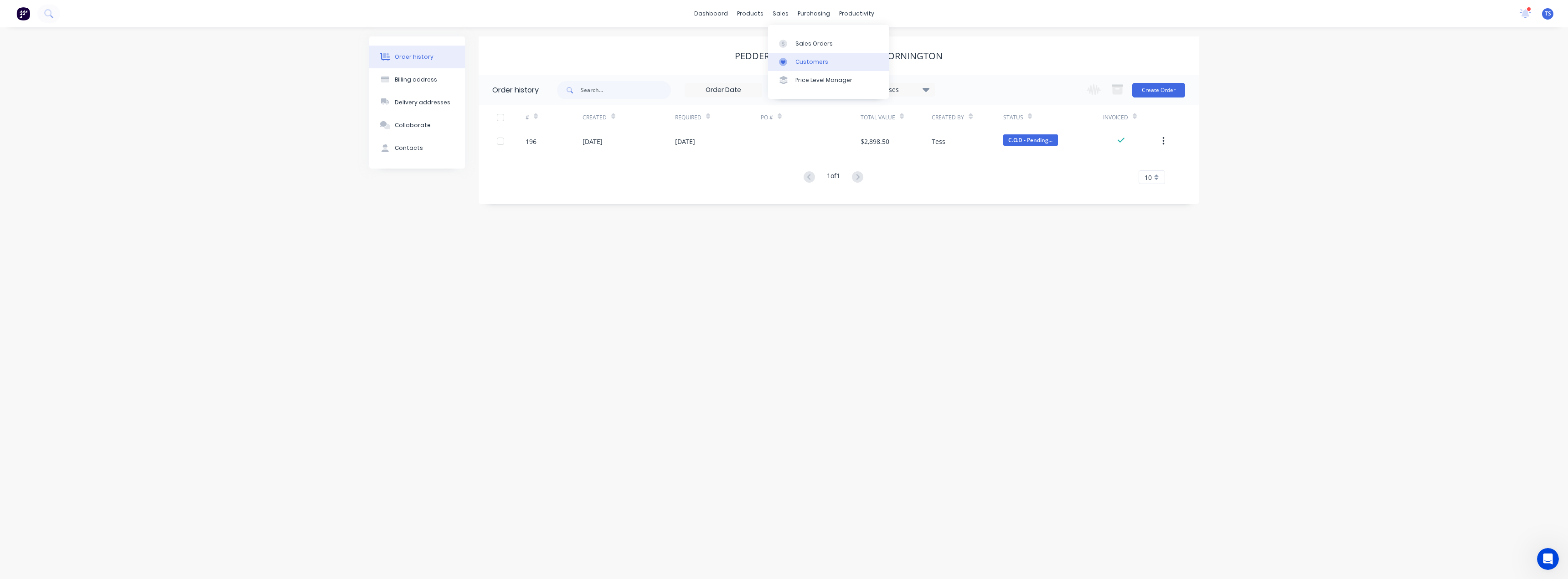
click at [792, 60] on div at bounding box center [786, 61] width 13 height 8
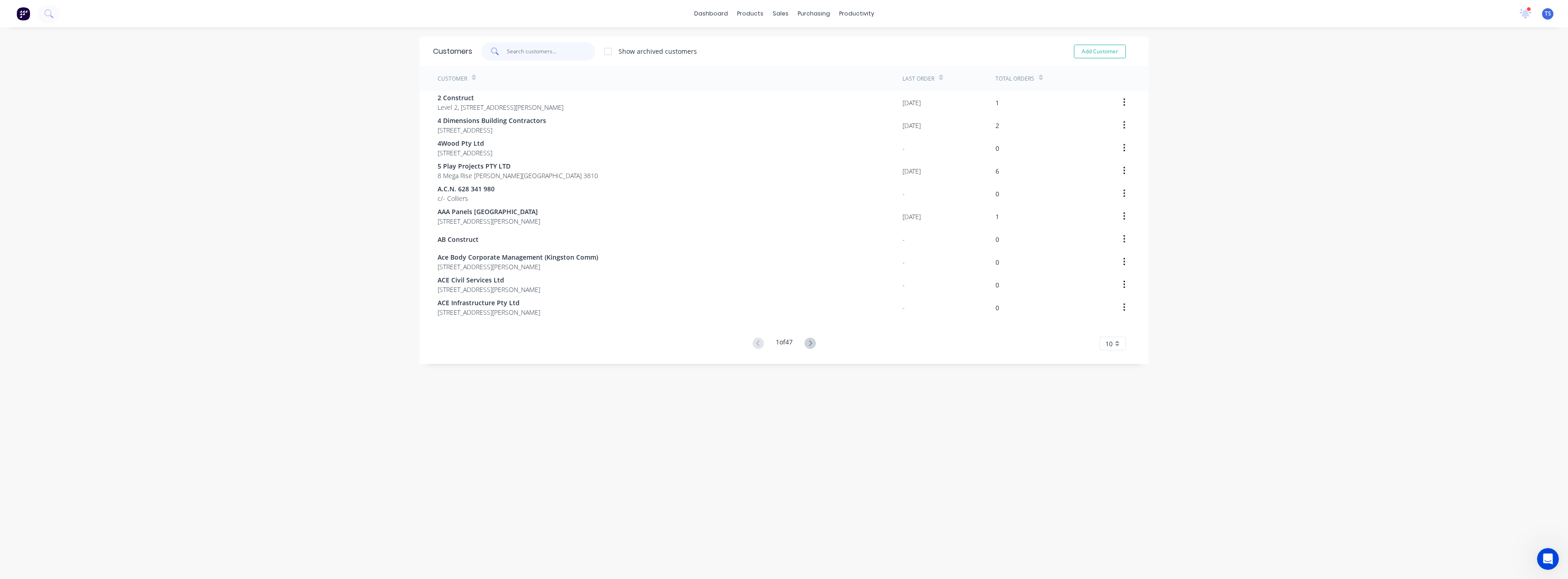
click at [523, 55] on input "text" at bounding box center [551, 52] width 89 height 18
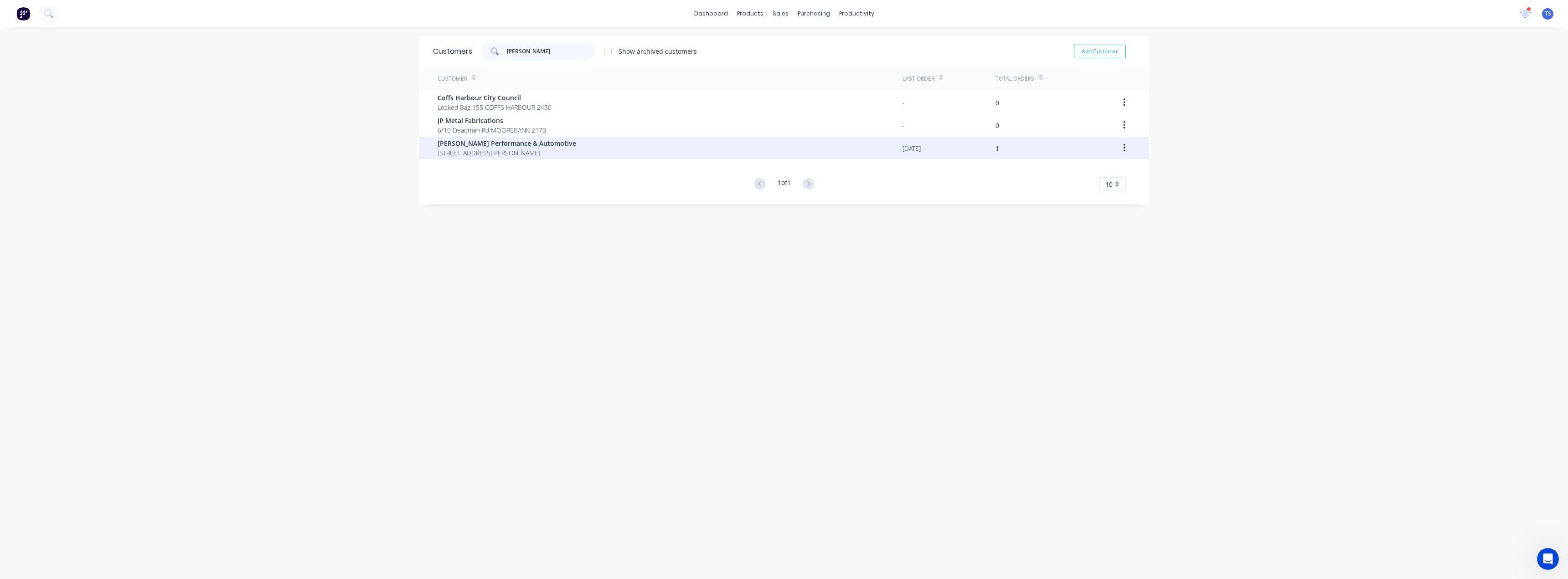
type input "moore"
click at [466, 148] on span "[PERSON_NAME] Performance & Automotive" at bounding box center [507, 144] width 139 height 10
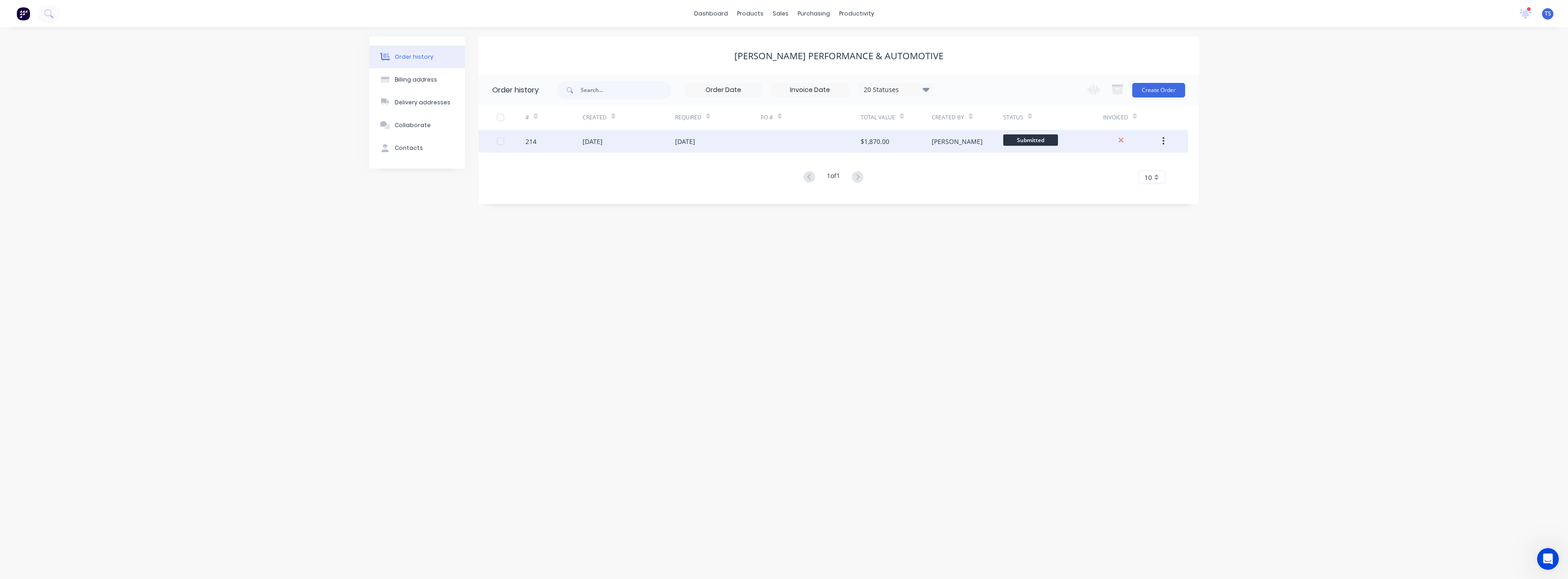
click at [654, 142] on div "13 Aug 2025" at bounding box center [629, 140] width 93 height 23
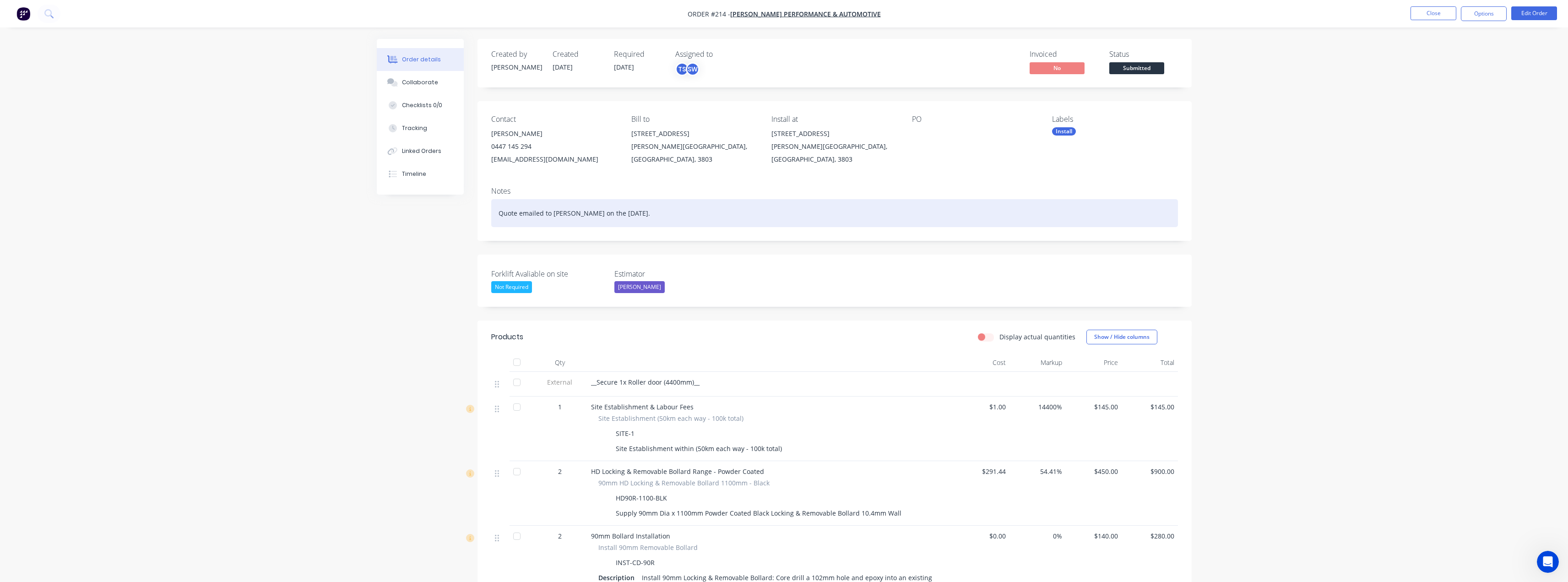
click at [626, 214] on div "Quote emailed to [PERSON_NAME] on the [DATE]." at bounding box center [834, 213] width 686 height 28
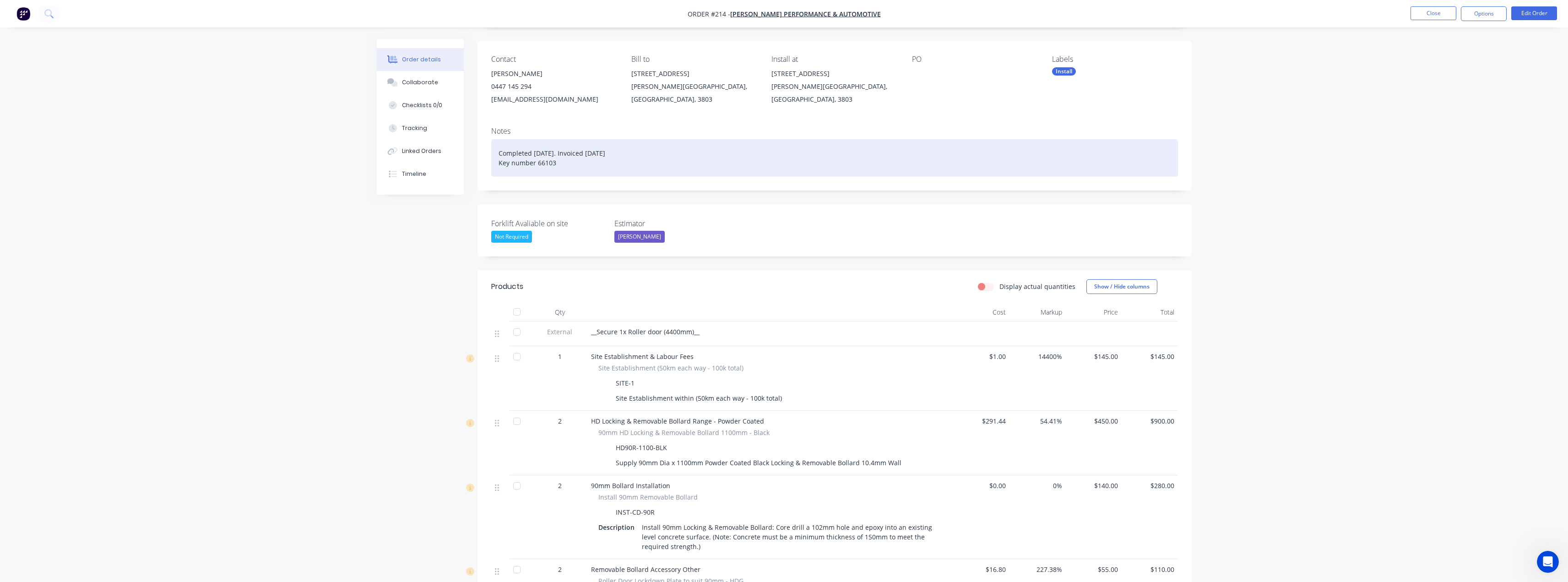
scroll to position [58, 0]
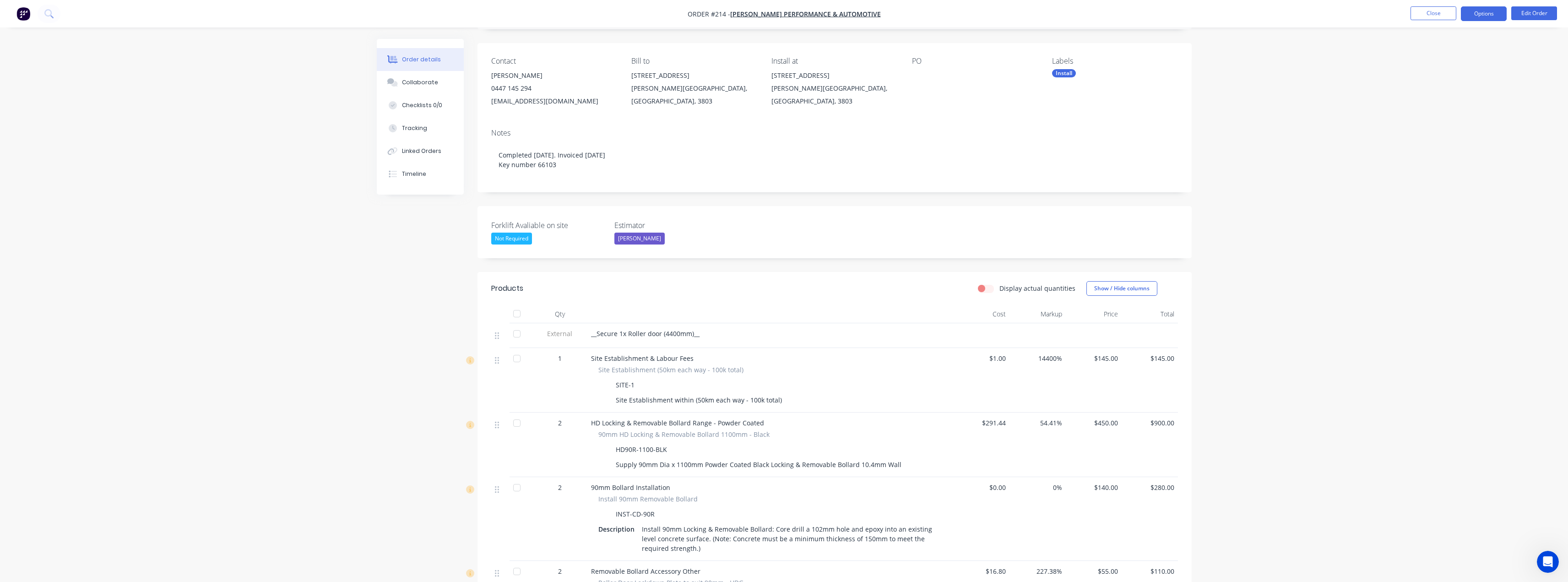
click at [1486, 13] on button "Options" at bounding box center [1484, 13] width 46 height 15
click at [1443, 54] on div "Invoice" at bounding box center [1456, 56] width 84 height 13
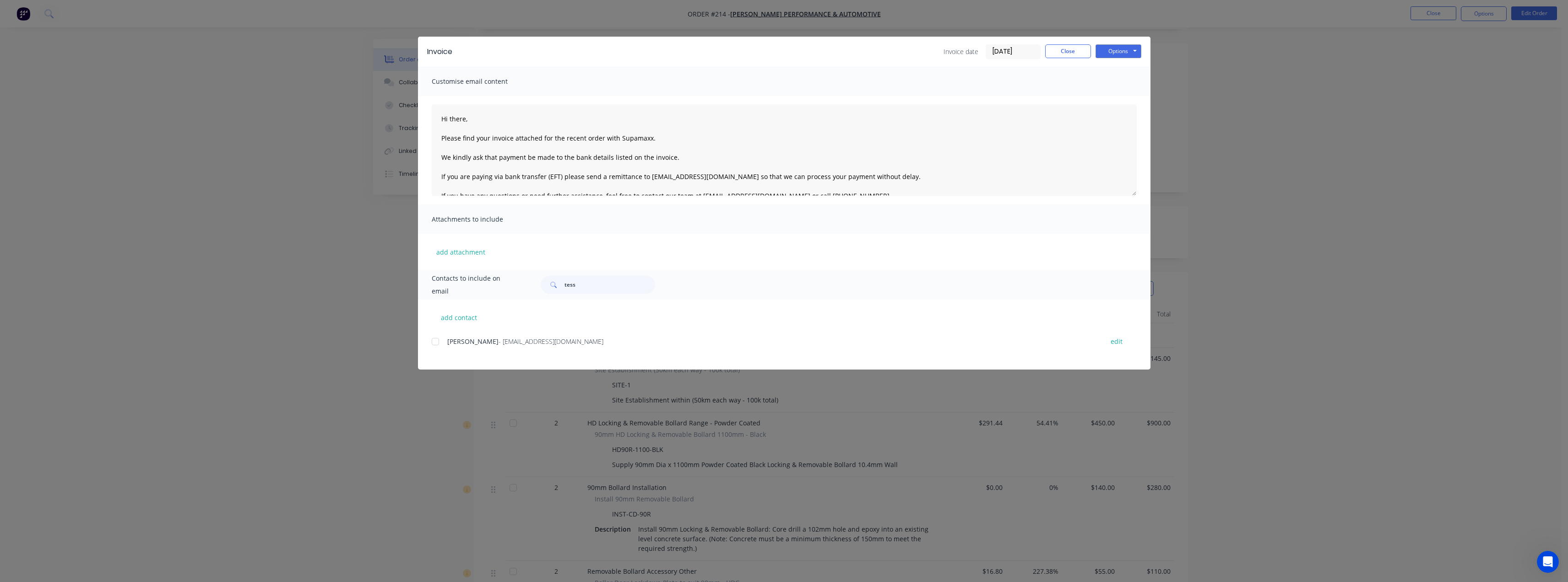
click at [435, 342] on div at bounding box center [435, 342] width 18 height 18
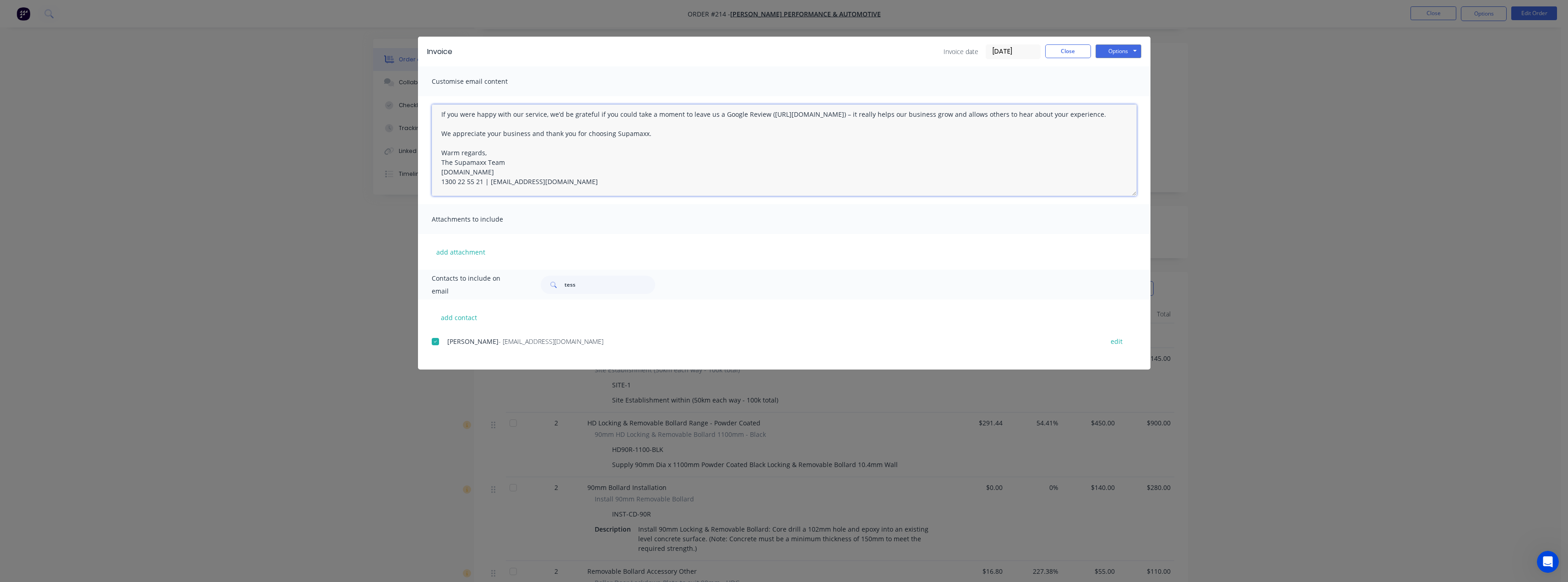
drag, startPoint x: 440, startPoint y: 113, endPoint x: 726, endPoint y: 214, distance: 303.3
click at [730, 223] on div "Customise email content Hi there, Please find your invoice attached for the rec…" at bounding box center [784, 168] width 732 height 203
paste textarea "Benice, Please find your invoice attached for the recent works completed with S…"
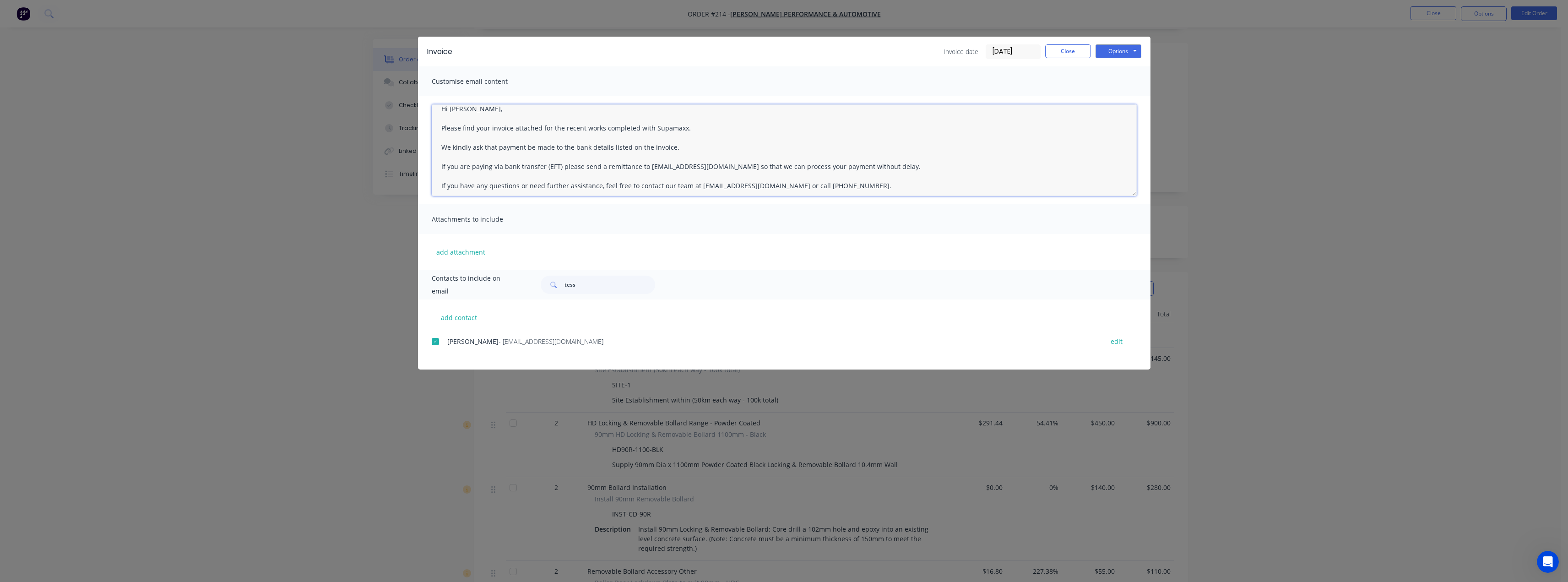
scroll to position [0, 0]
click at [471, 119] on textarea "Hi Benice, Please find your invoice attached for the recent works completed wit…" at bounding box center [784, 150] width 705 height 92
click at [694, 138] on textarea "Hi Ben, Please find your invoice attached for the recent works completed with S…" at bounding box center [784, 150] width 705 height 92
click at [441, 156] on textarea "Hi Ben, Please find your invoice attached for the recent works completed with S…" at bounding box center [784, 150] width 705 height 92
click at [690, 138] on textarea "Hi Ben, Please find your invoice attached for the recent works completed with S…" at bounding box center [784, 150] width 705 height 92
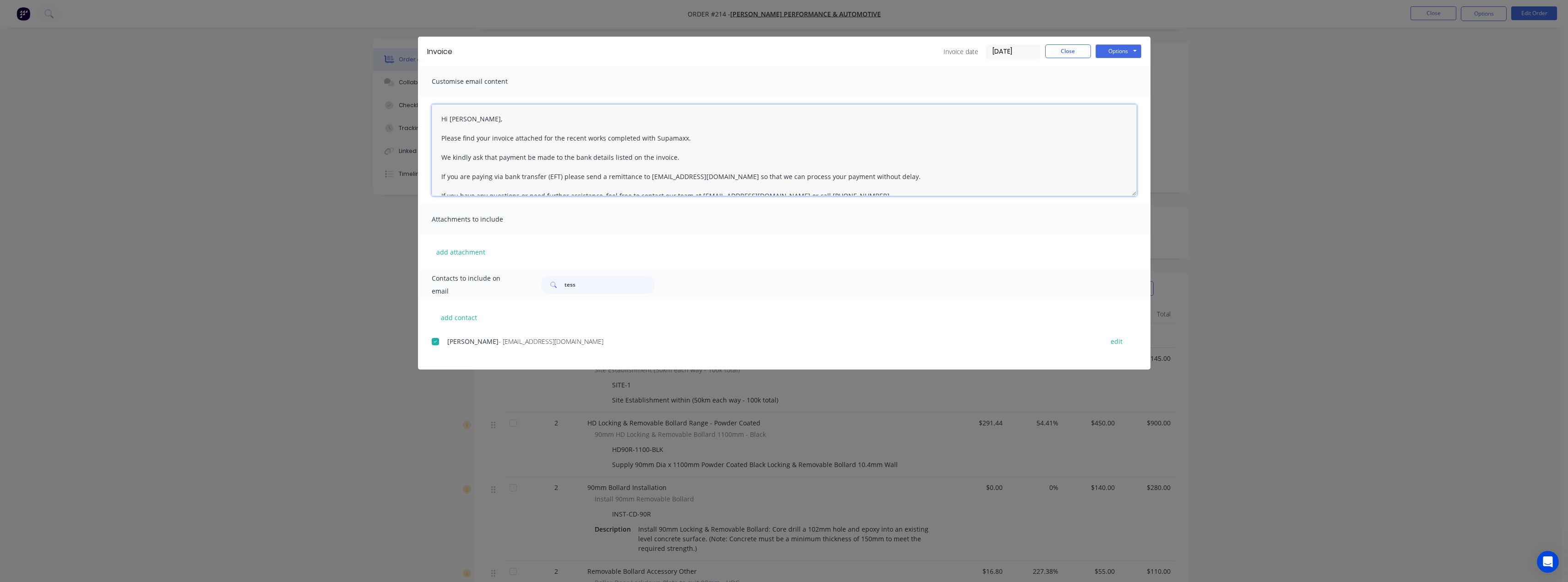
click at [681, 152] on textarea "Hi Ben, Please find your invoice attached for the recent works completed with S…" at bounding box center [784, 150] width 705 height 92
type textarea "Hi Ben, Please find your invoice attached for the recent works completed with S…"
click at [449, 320] on button "add contact" at bounding box center [459, 317] width 55 height 13
select select "AU"
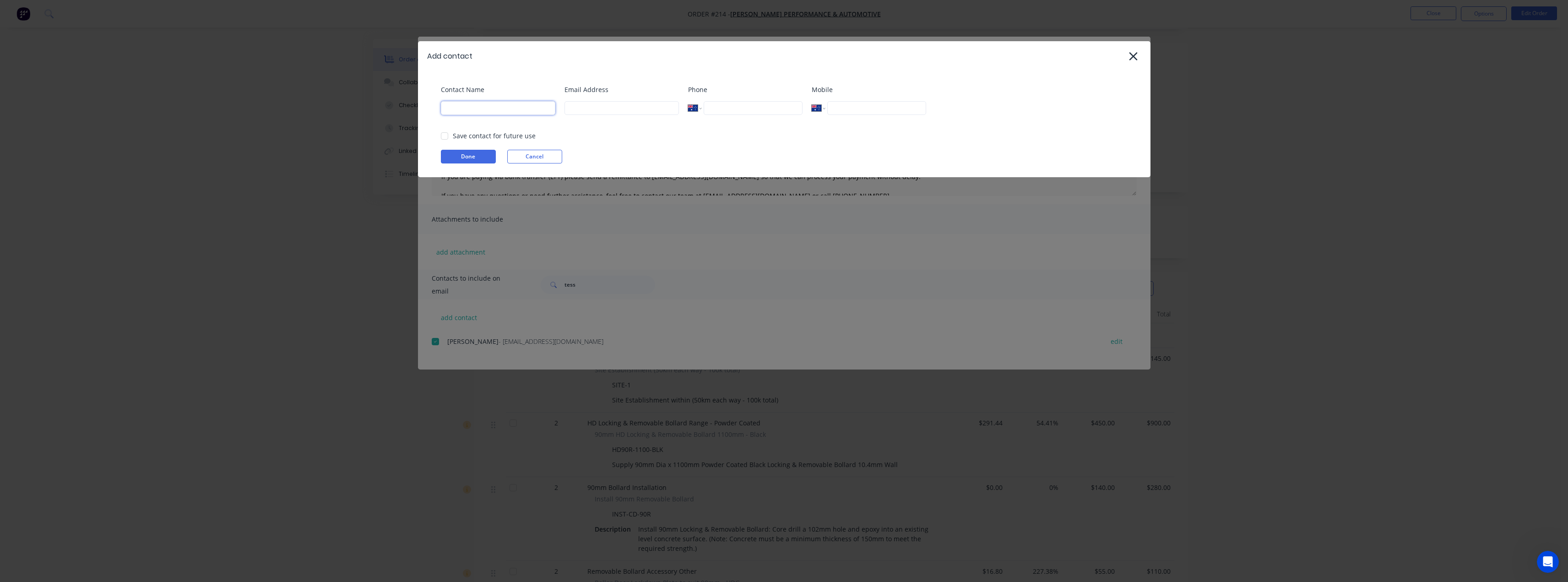
click at [510, 107] on input at bounding box center [498, 108] width 114 height 13
type input "Tess"
click at [586, 108] on input at bounding box center [621, 108] width 114 height 13
type input "[EMAIL_ADDRESS][DOMAIN_NAME]"
click at [480, 154] on button "Done" at bounding box center [468, 157] width 55 height 13
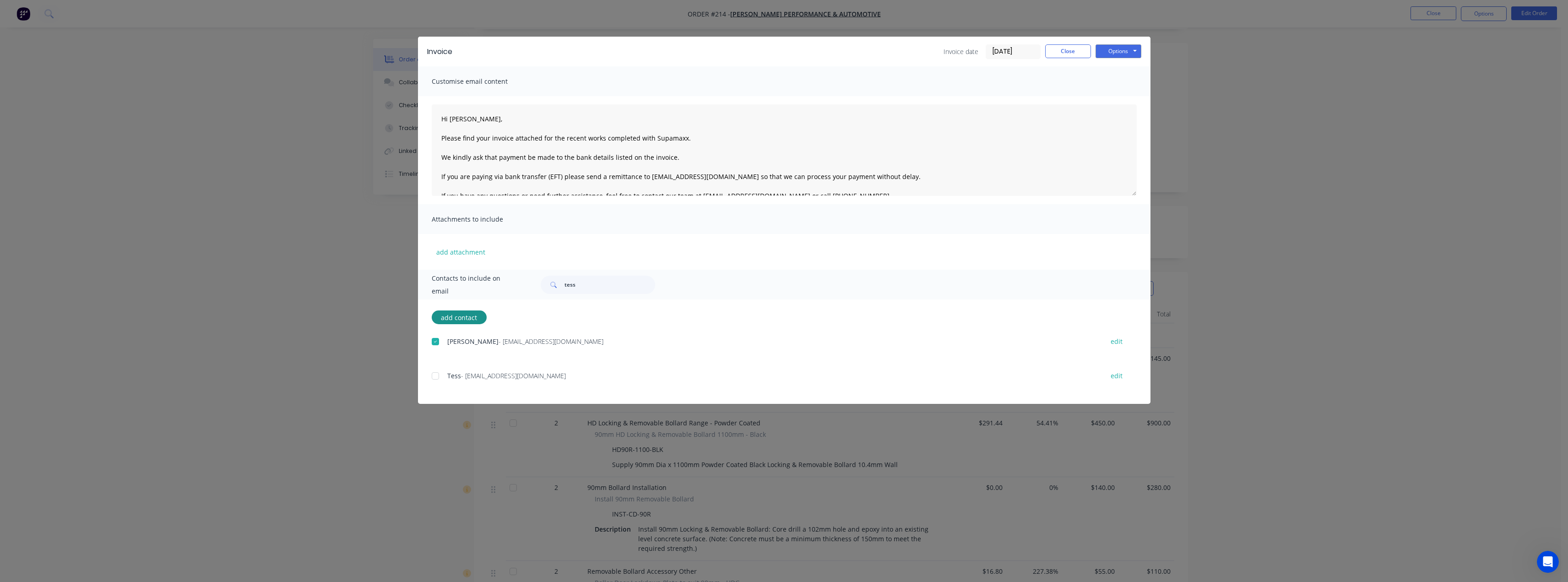
click at [438, 375] on div at bounding box center [435, 376] width 18 height 18
click at [1124, 50] on button "Options" at bounding box center [1118, 51] width 46 height 13
click at [1120, 95] on button "Email" at bounding box center [1125, 98] width 59 height 15
click at [1052, 46] on button "Close" at bounding box center [1068, 51] width 46 height 13
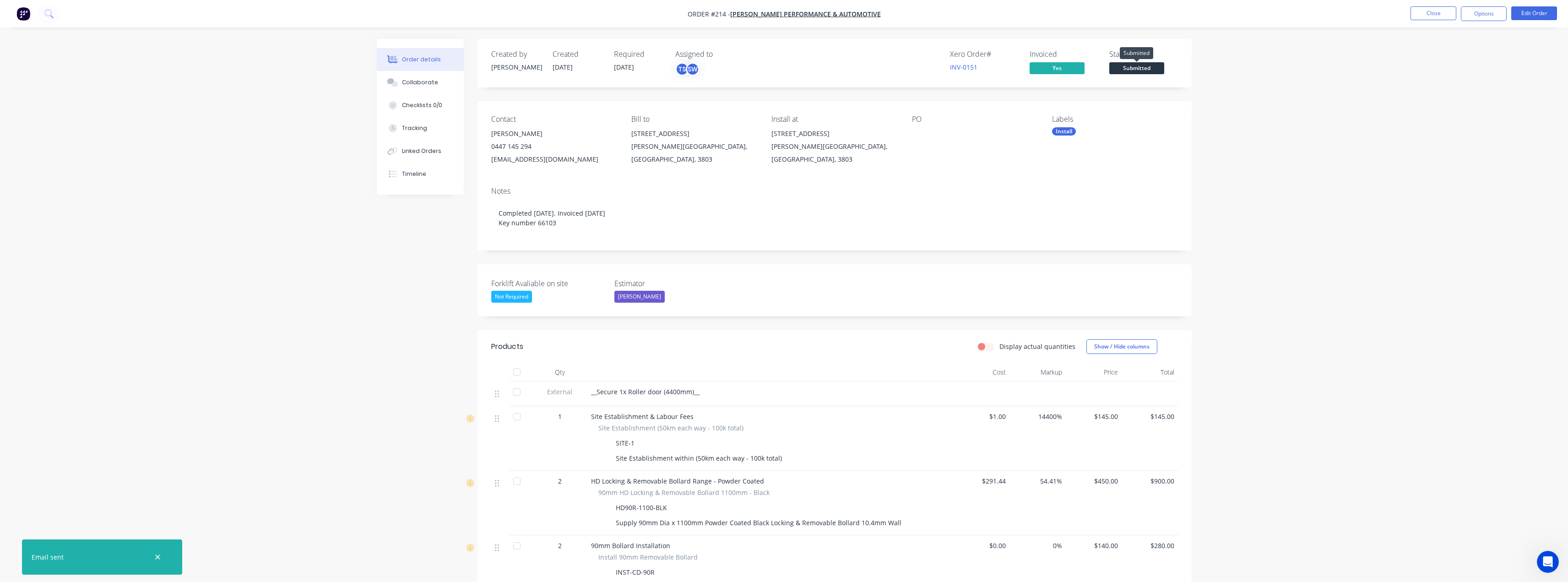
click at [1144, 65] on span "Submitted" at bounding box center [1136, 68] width 55 height 12
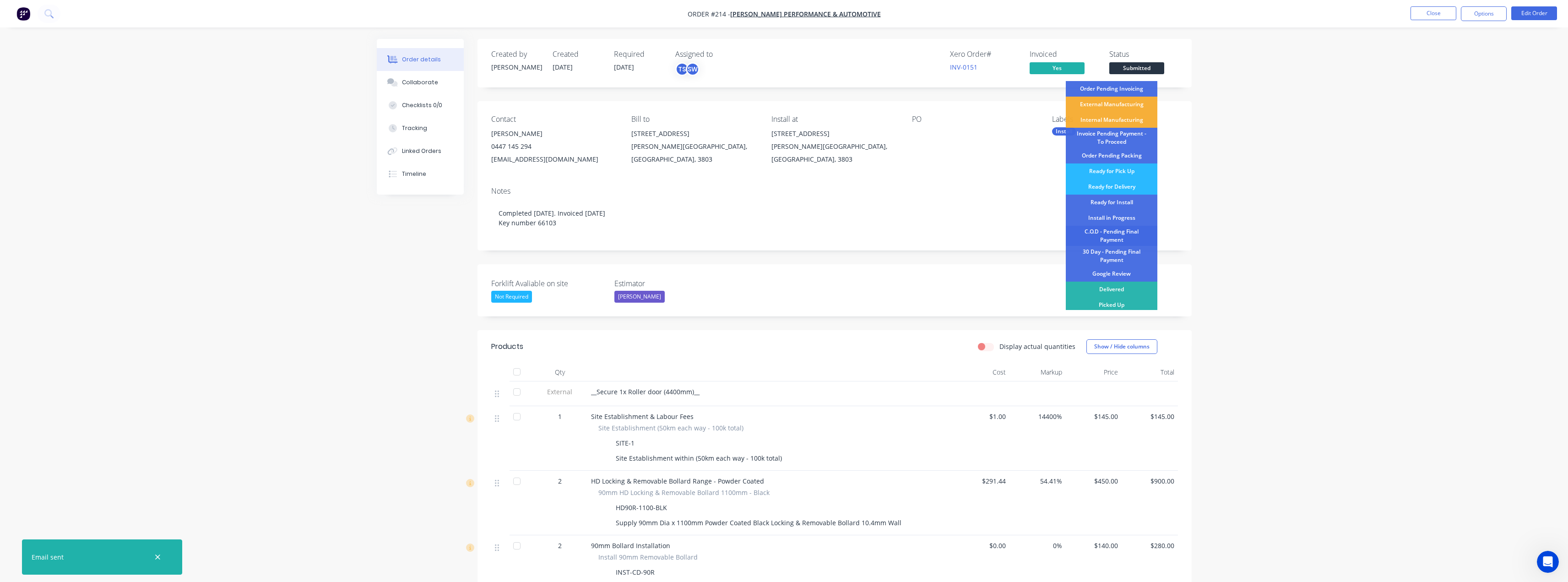
click at [1113, 234] on div "C.O.D - Pending Final Payment" at bounding box center [1111, 235] width 92 height 20
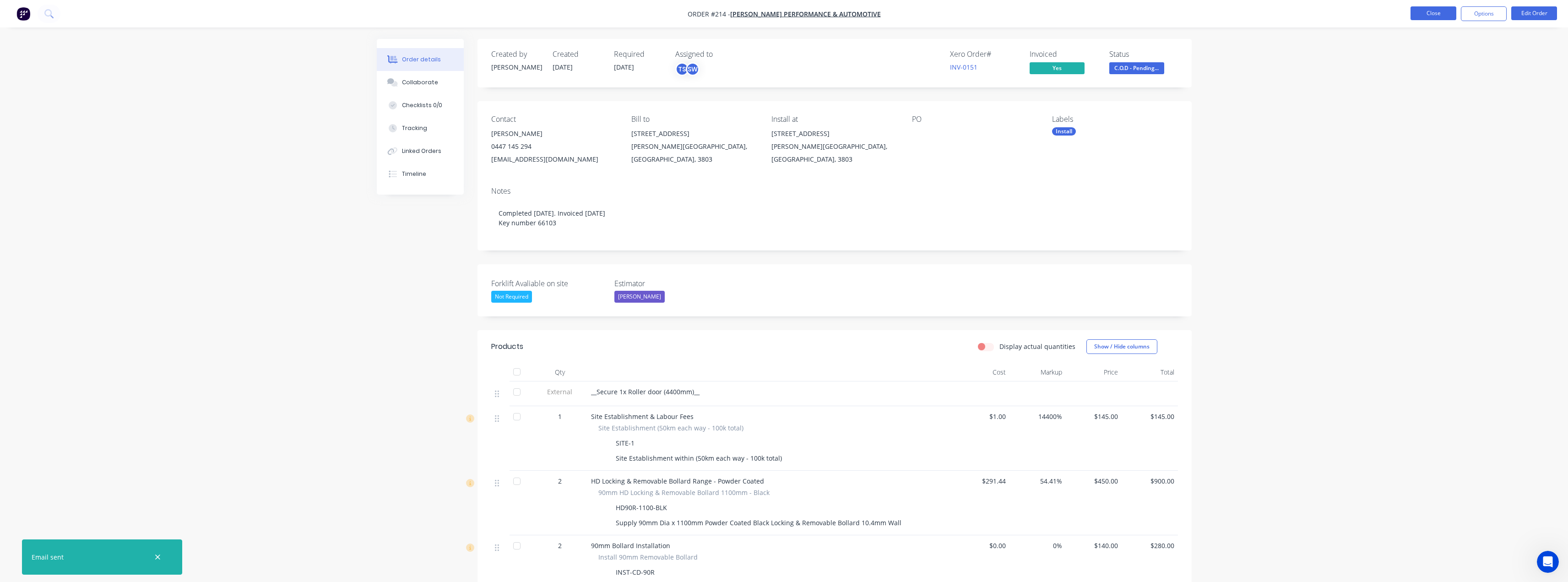
click at [1430, 15] on button "Close" at bounding box center [1433, 13] width 46 height 13
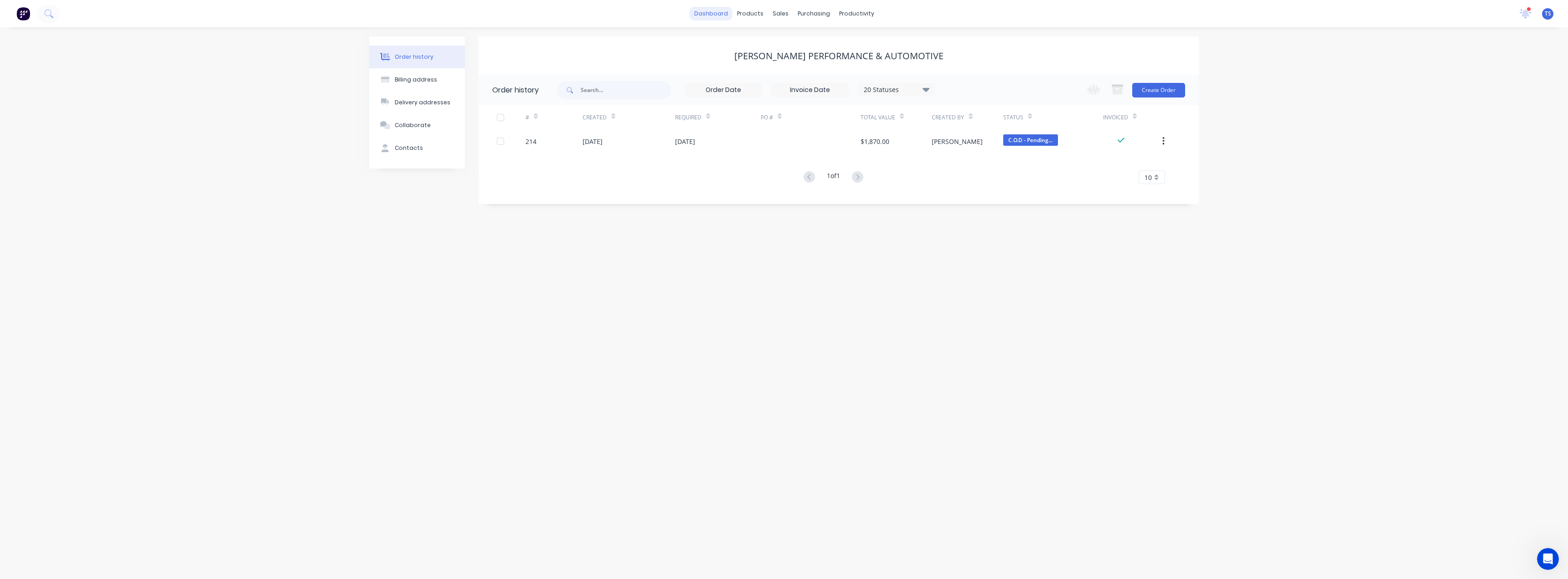
click at [718, 14] on link "dashboard" at bounding box center [711, 13] width 43 height 13
